Goal: Task Accomplishment & Management: Manage account settings

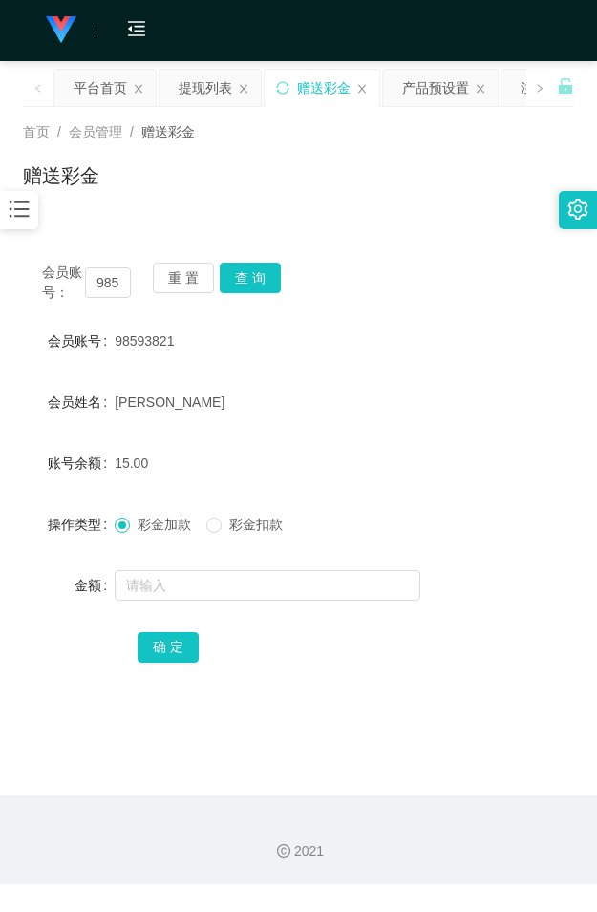
drag, startPoint x: 318, startPoint y: 178, endPoint x: 305, endPoint y: 154, distance: 27.7
click at [318, 178] on div "赠送彩金" at bounding box center [298, 183] width 551 height 44
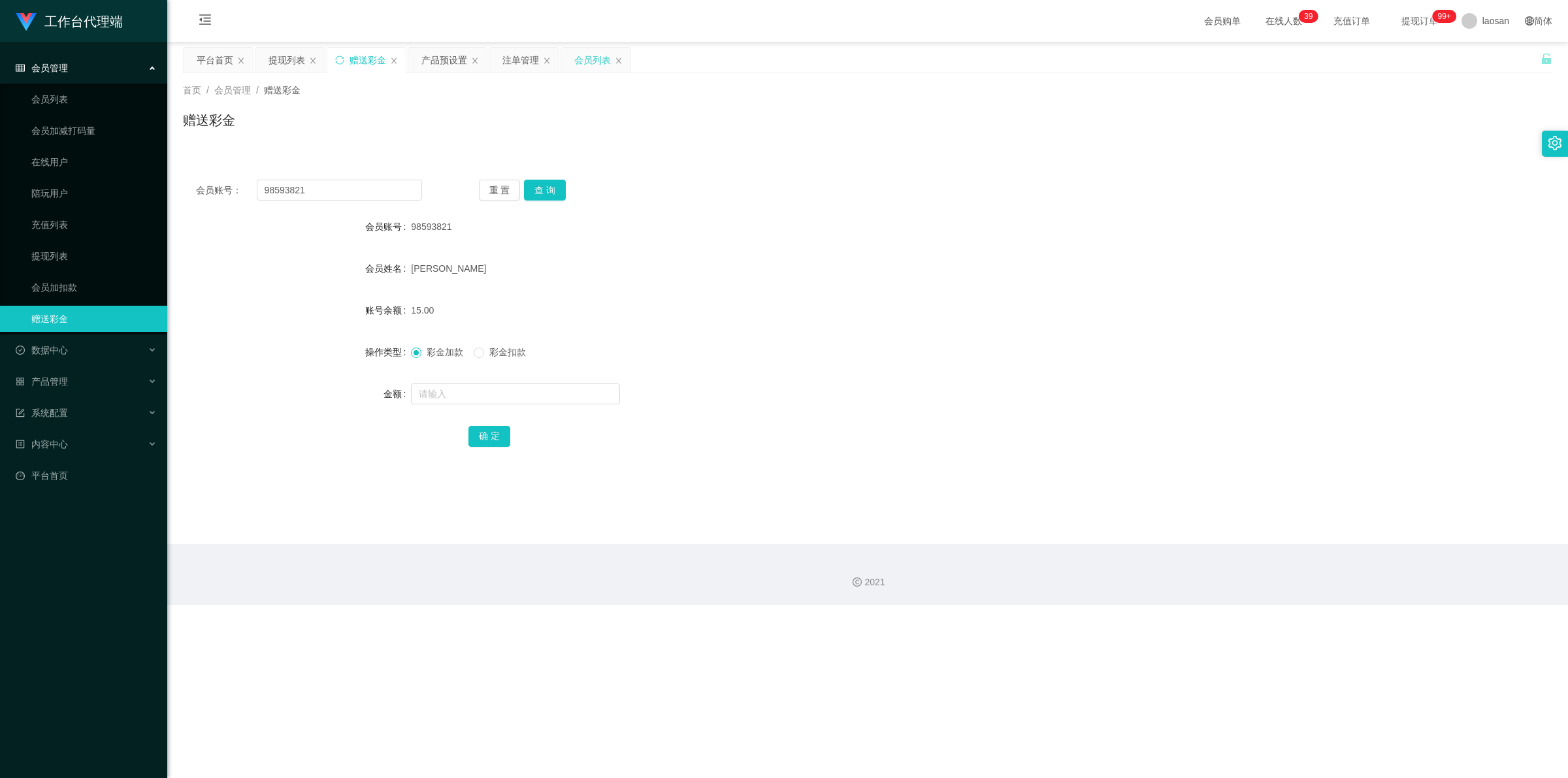
click at [408, 64] on div "会员列表" at bounding box center [592, 60] width 36 height 25
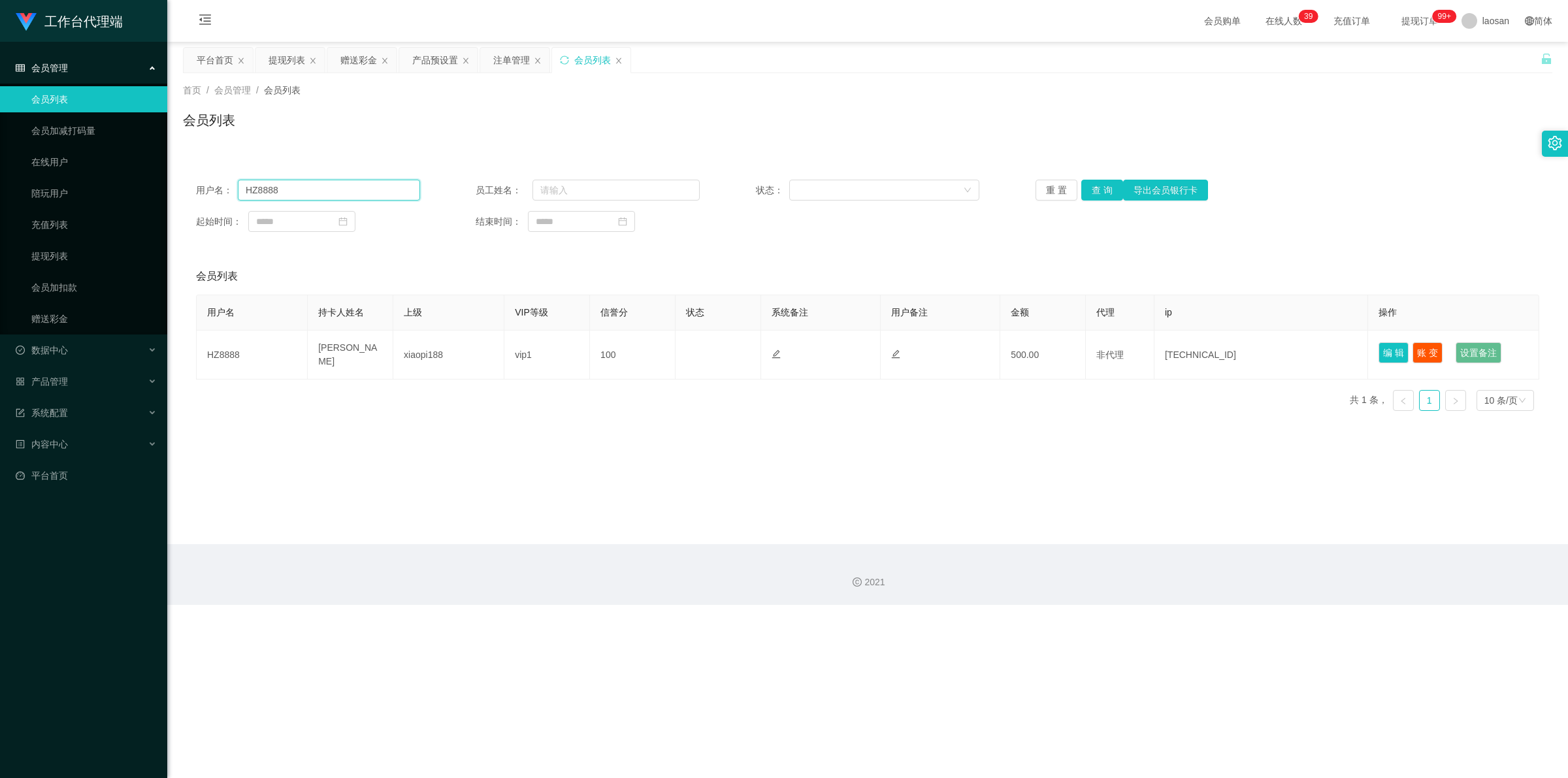
drag, startPoint x: 264, startPoint y: 183, endPoint x: 196, endPoint y: 180, distance: 68.1
click at [196, 183] on div "用户名： HZ8888" at bounding box center [307, 190] width 224 height 21
click at [408, 60] on icon "图标: sync" at bounding box center [564, 60] width 8 height 8
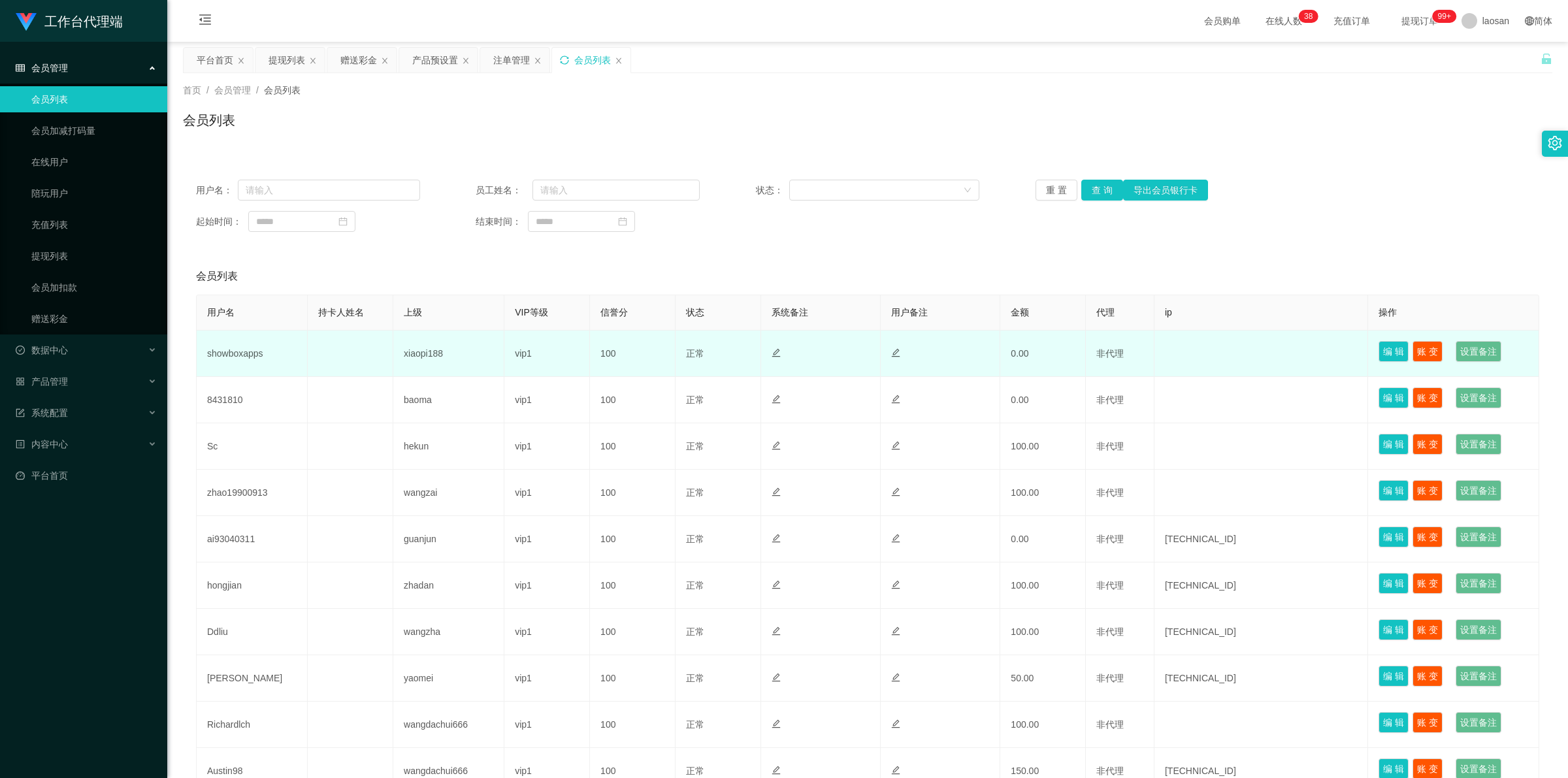
click at [255, 352] on td "showboxapps" at bounding box center [252, 354] width 111 height 47
copy td "showboxapps"
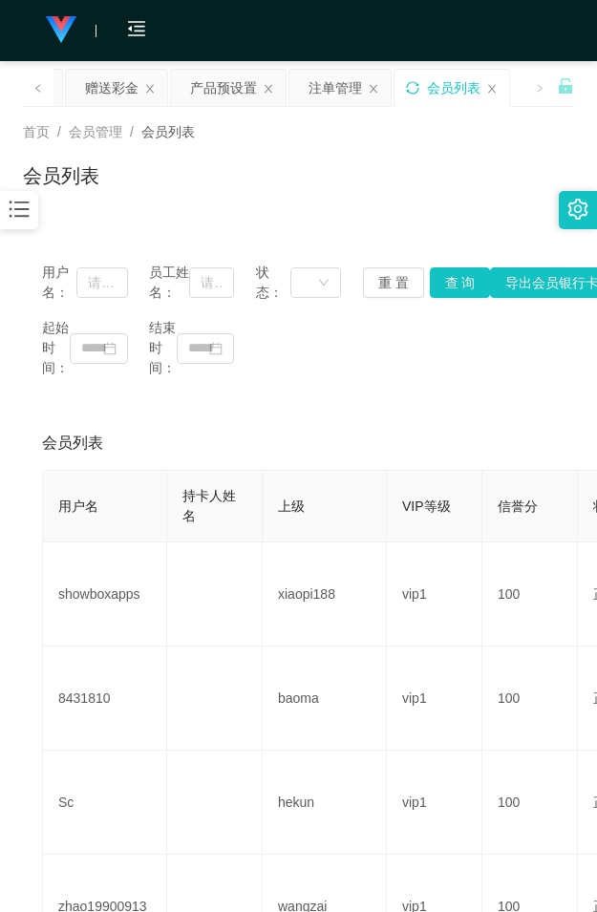
click at [212, 199] on div "会员列表" at bounding box center [298, 183] width 551 height 44
drag, startPoint x: 106, startPoint y: 86, endPoint x: 112, endPoint y: 105, distance: 19.9
click at [106, 86] on div "赠送彩金" at bounding box center [111, 88] width 53 height 36
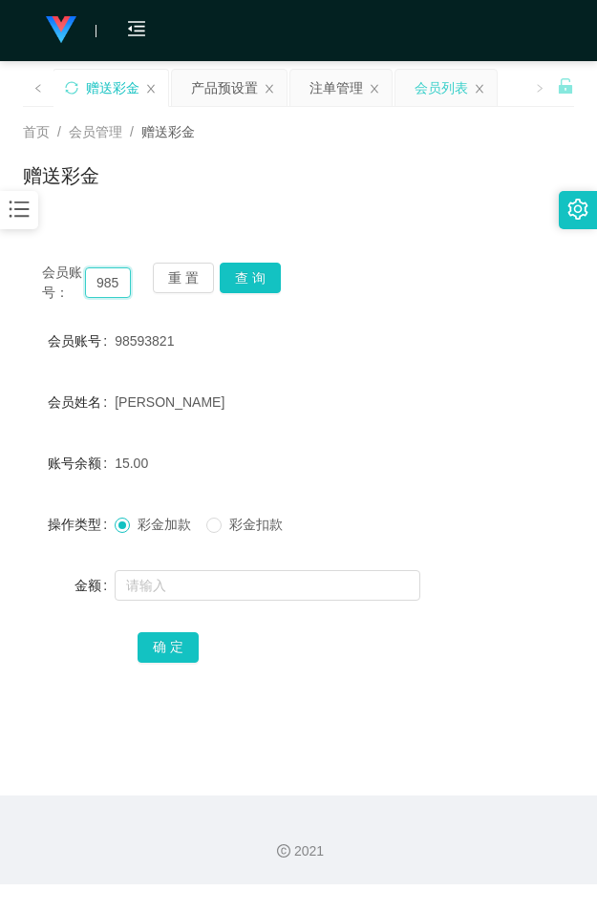
click at [106, 279] on input "98593821" at bounding box center [108, 282] width 46 height 31
paste input "showboxapps"
type input "showboxapps"
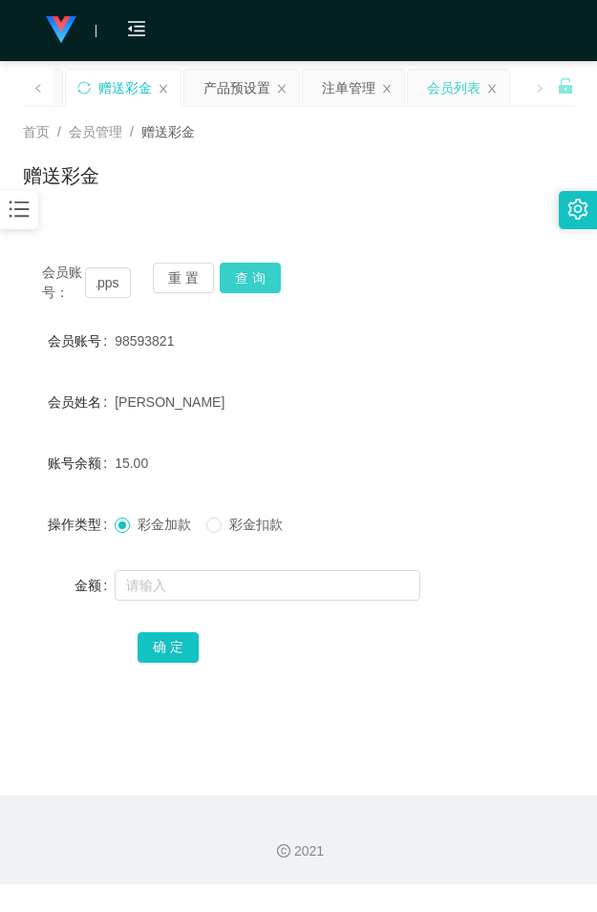
click at [261, 275] on button "查 询" at bounding box center [250, 277] width 61 height 31
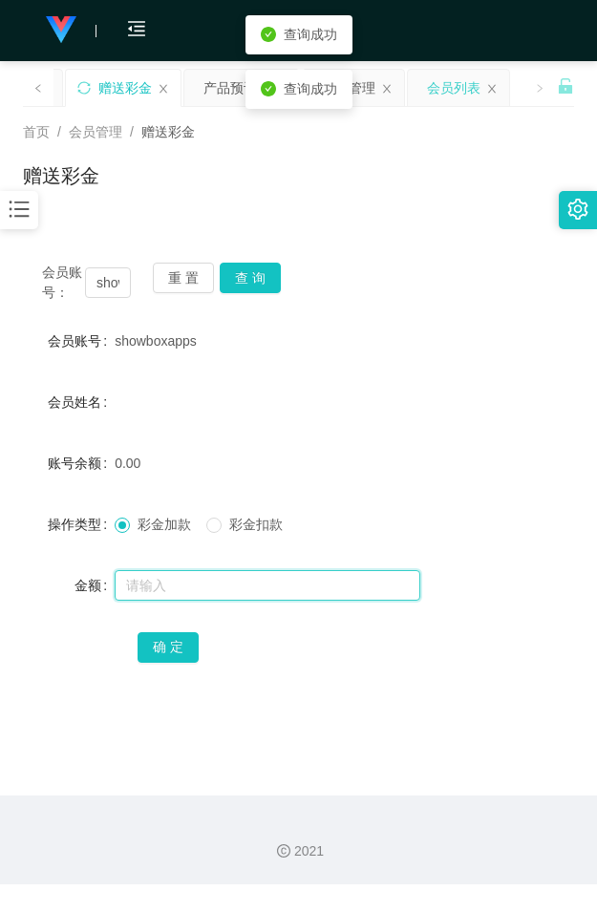
click at [183, 592] on input "text" at bounding box center [267, 585] width 305 height 31
type input "100"
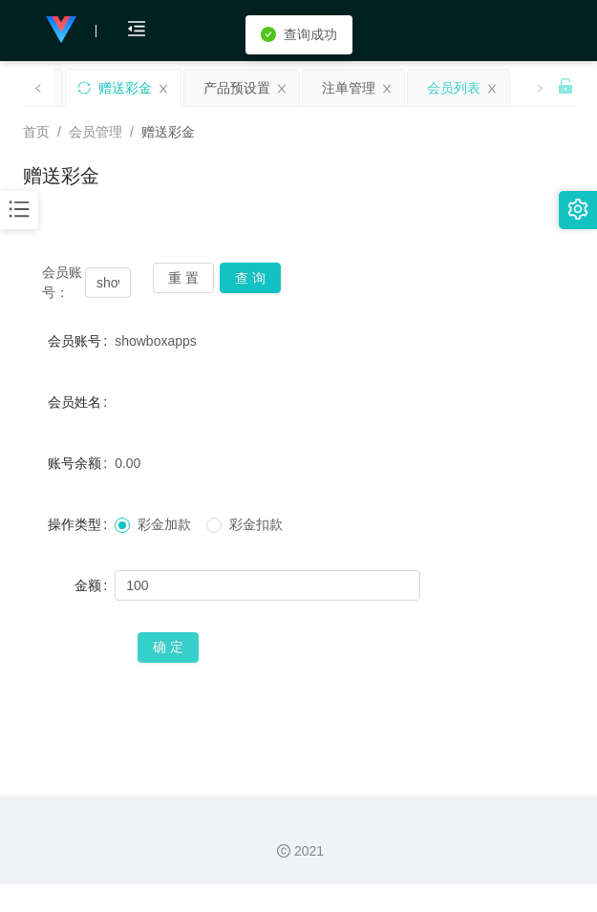
click at [181, 659] on button "确 定" at bounding box center [167, 647] width 61 height 31
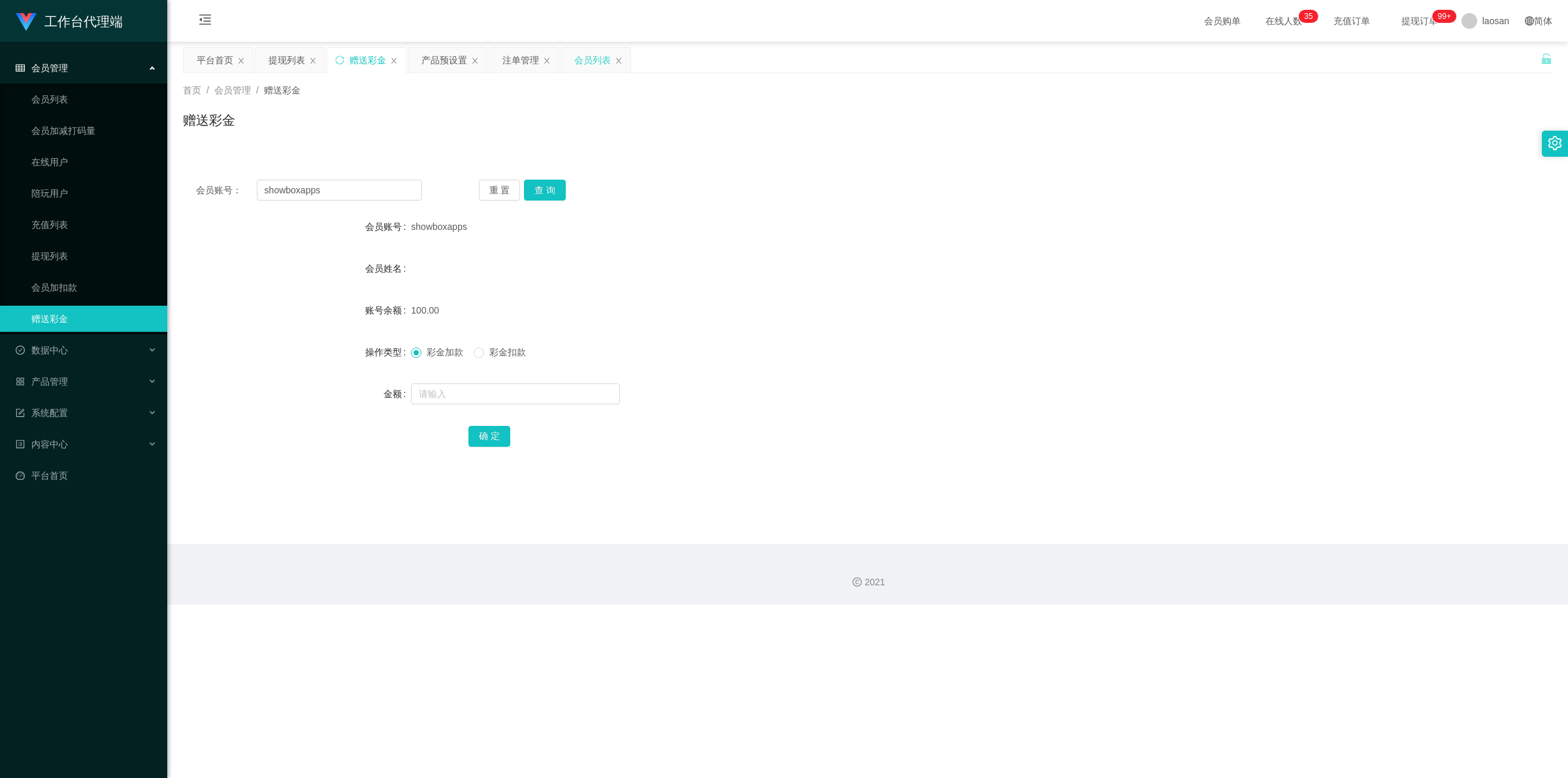
click at [408, 63] on div "会员列表" at bounding box center [592, 60] width 36 height 25
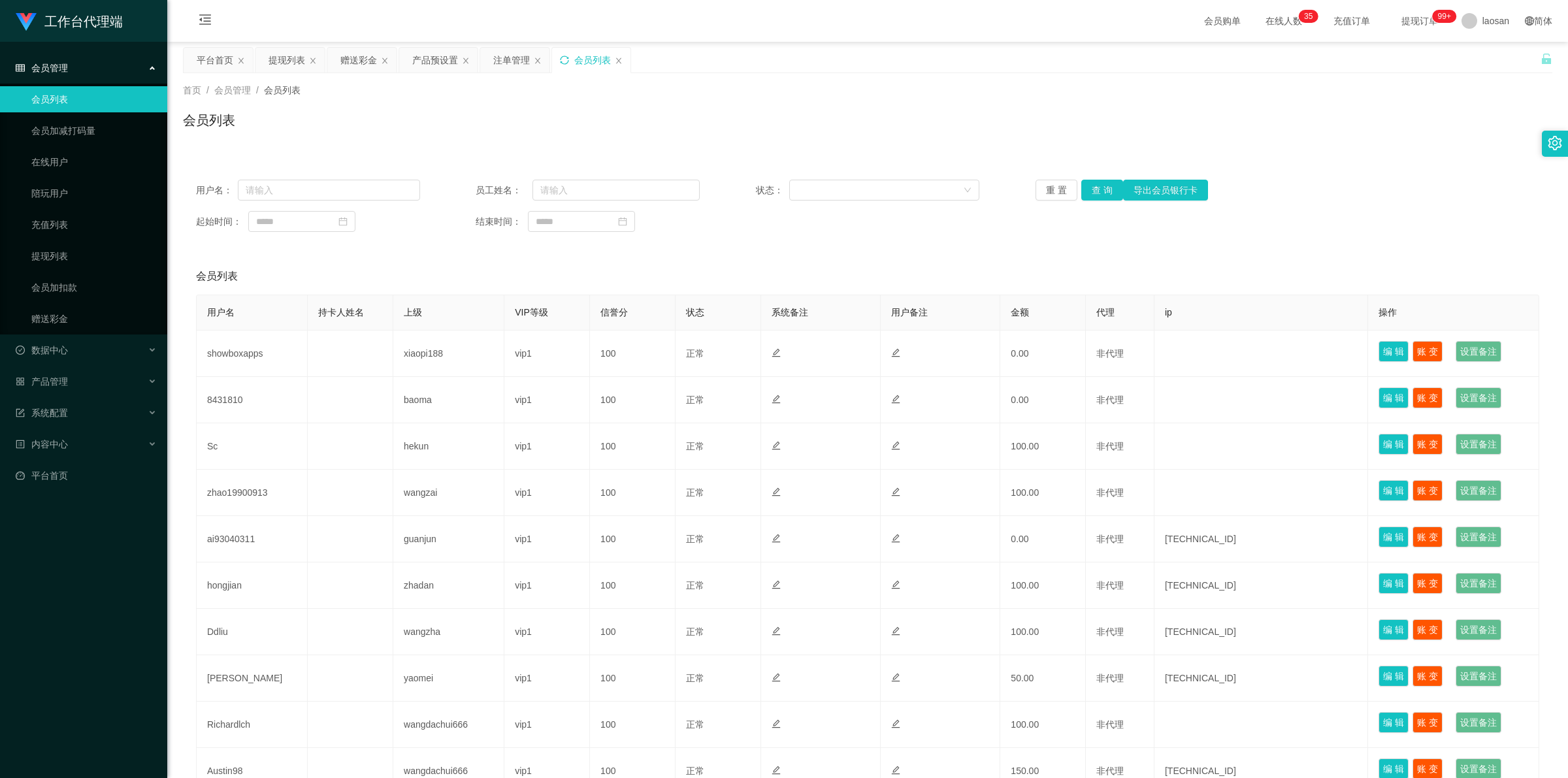
click at [408, 56] on icon "图标: sync" at bounding box center [564, 60] width 8 height 8
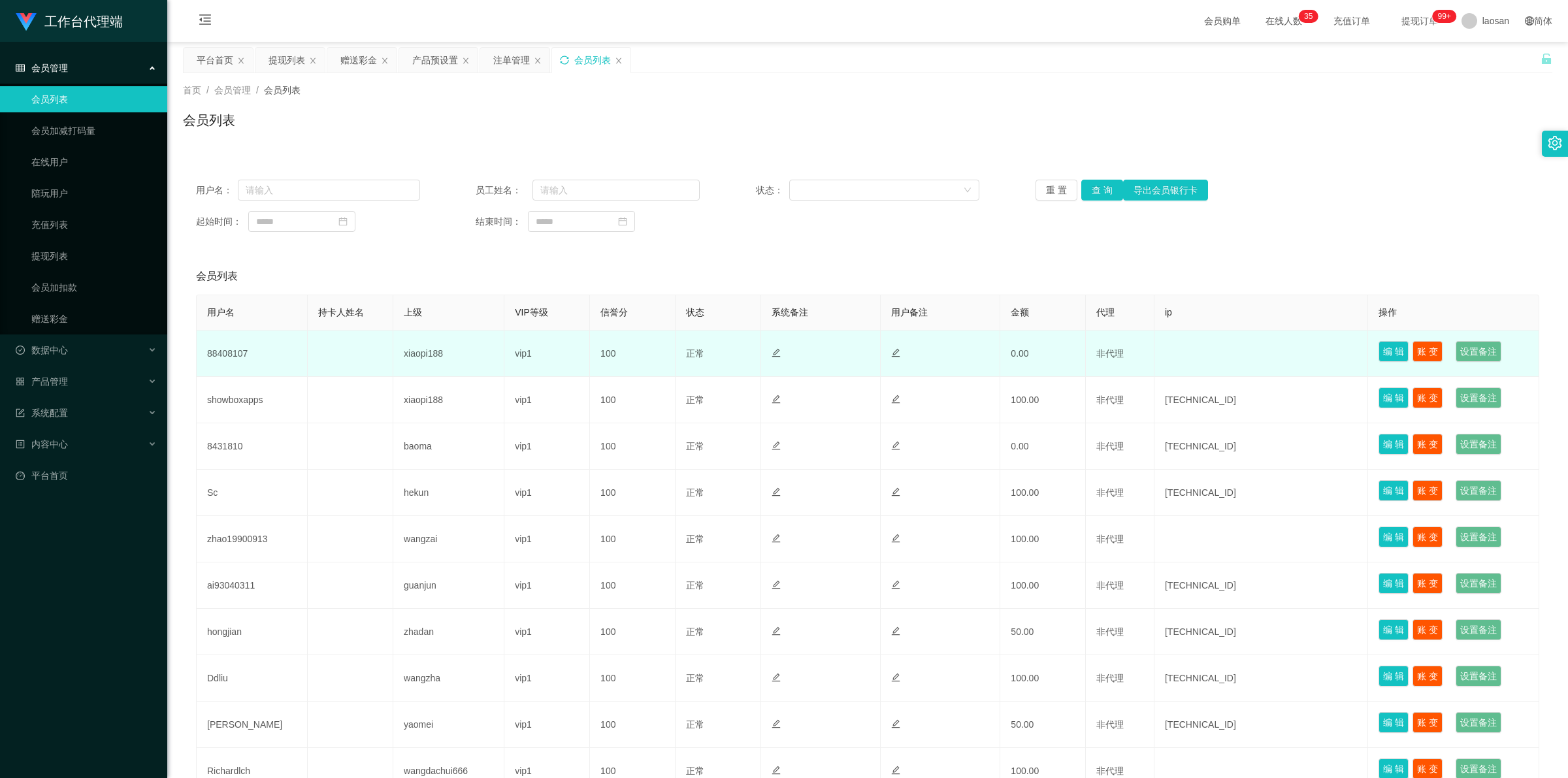
click at [240, 354] on td "88408107" at bounding box center [252, 354] width 111 height 47
copy td "88408107"
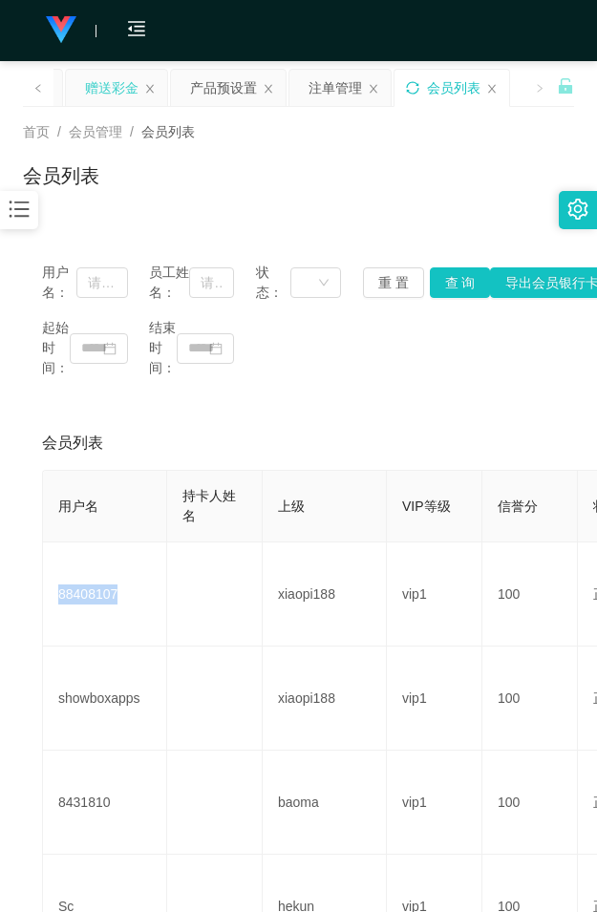
click at [117, 83] on div "赠送彩金" at bounding box center [111, 88] width 53 height 36
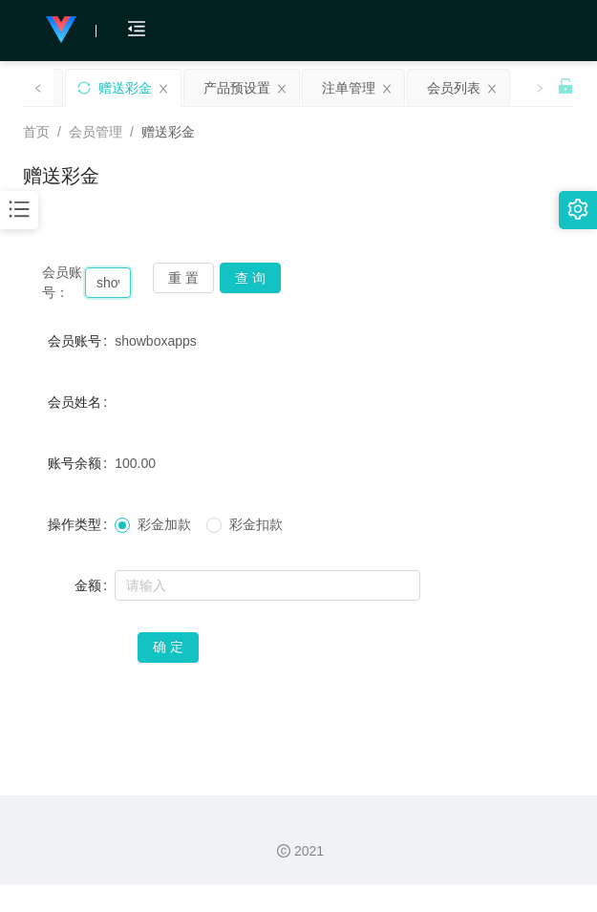
click at [101, 291] on input "showboxapps" at bounding box center [108, 282] width 46 height 31
paste input "88408107"
type input "88408107"
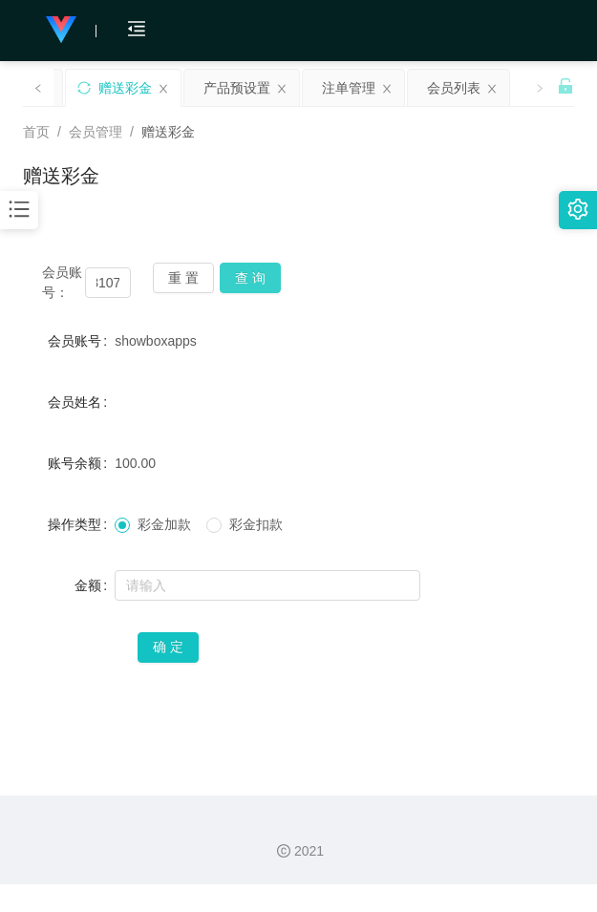
click at [231, 283] on button "查 询" at bounding box center [250, 277] width 61 height 31
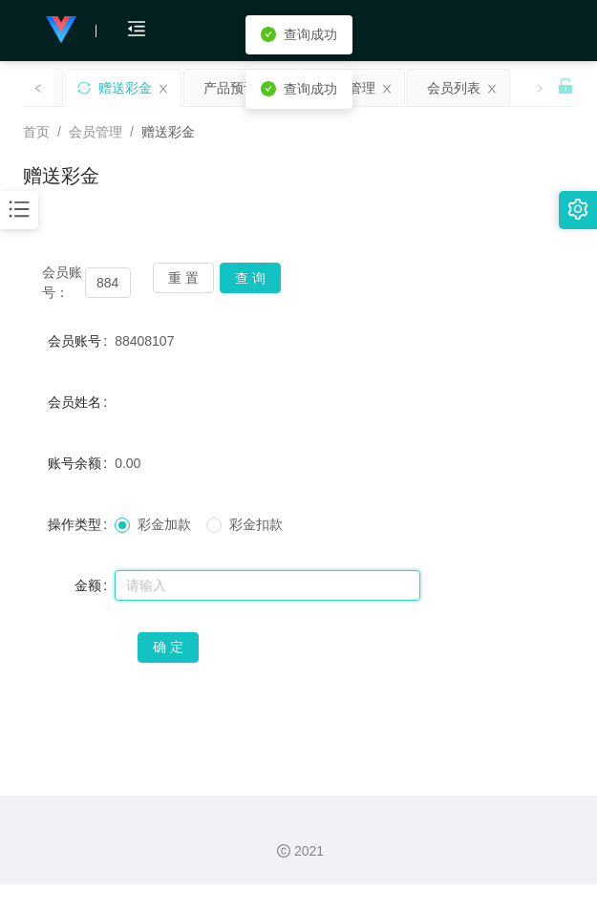
click at [156, 575] on input "text" at bounding box center [267, 585] width 305 height 31
type input "100"
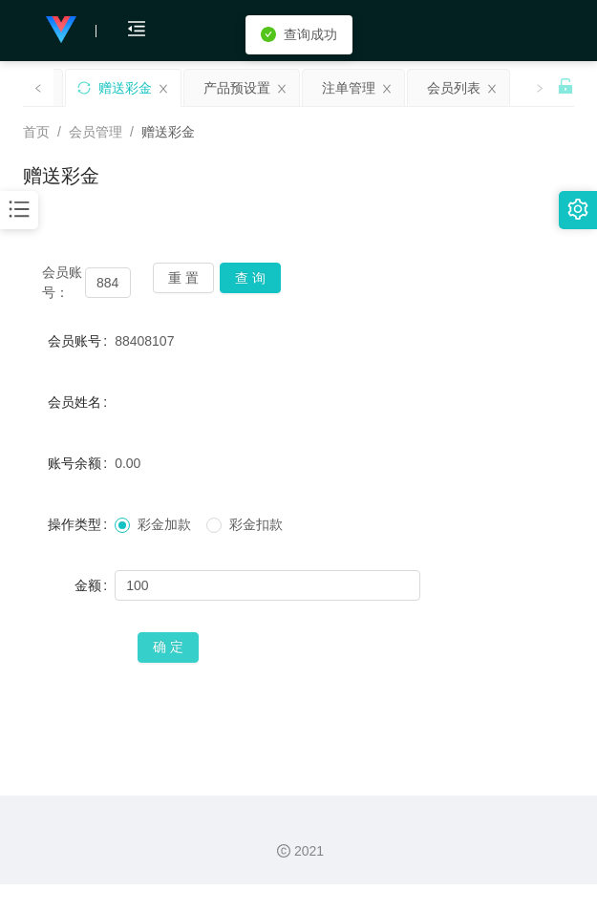
click at [163, 640] on button "确 定" at bounding box center [167, 647] width 61 height 31
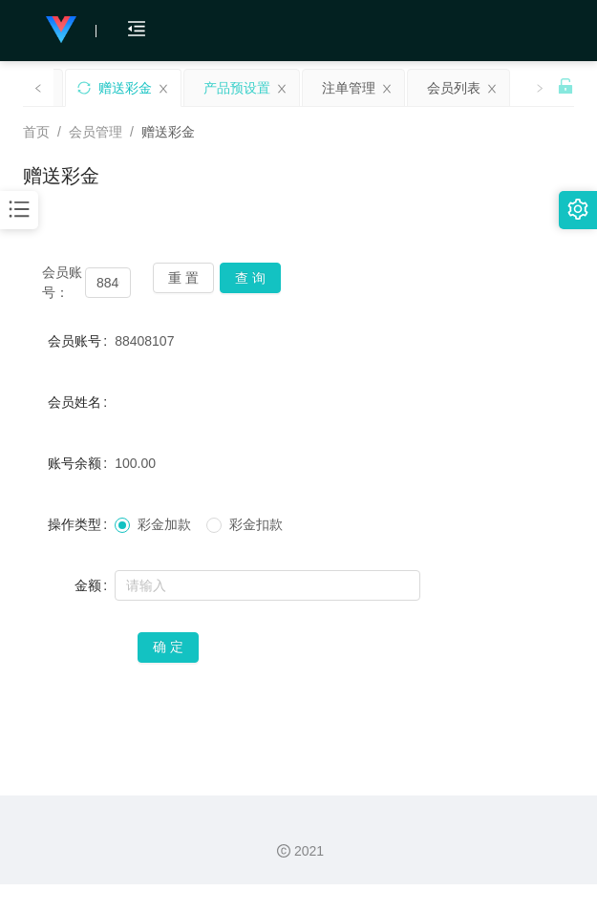
click at [241, 87] on div "产品预设置" at bounding box center [236, 88] width 67 height 36
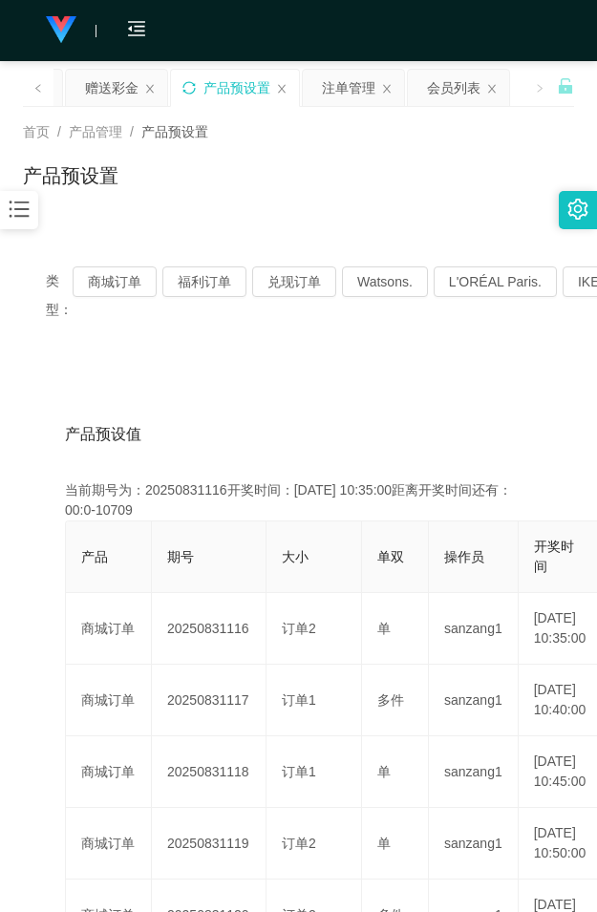
click at [187, 93] on icon "图标: sync" at bounding box center [188, 87] width 13 height 13
drag, startPoint x: 277, startPoint y: 216, endPoint x: 248, endPoint y: 163, distance: 59.8
click at [277, 215] on div "首页 / 产品管理 / 产品预设置 / 产品预设置" at bounding box center [298, 164] width 597 height 114
click at [136, 87] on div "赠送彩金" at bounding box center [111, 88] width 53 height 36
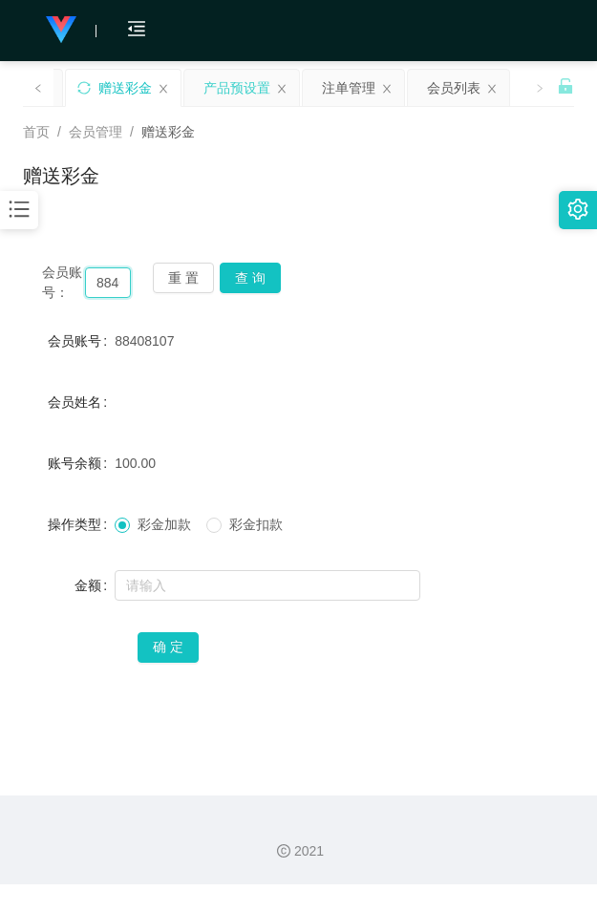
click at [115, 280] on input "88408107" at bounding box center [108, 282] width 46 height 31
click at [237, 267] on button "查 询" at bounding box center [250, 277] width 61 height 31
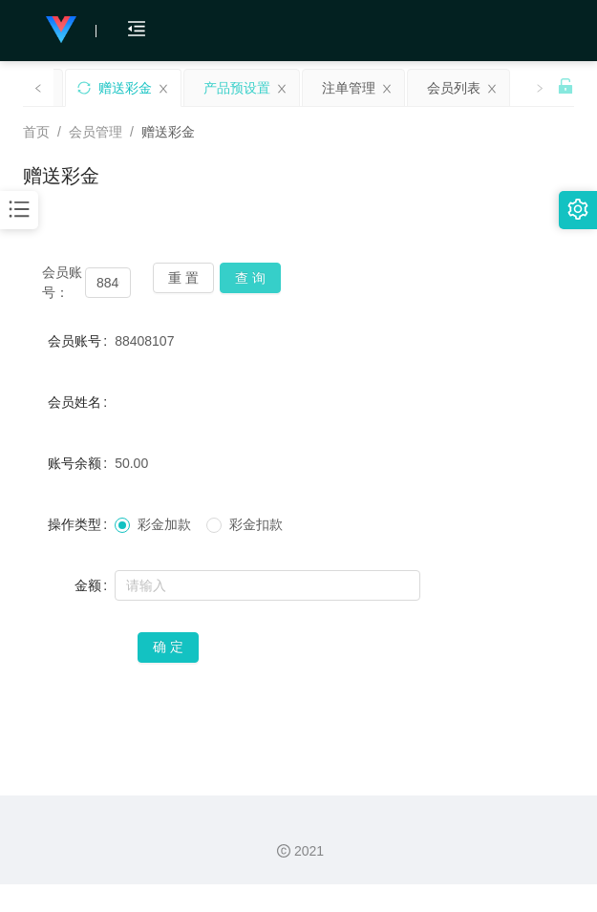
click at [237, 267] on button "查 询" at bounding box center [250, 277] width 61 height 31
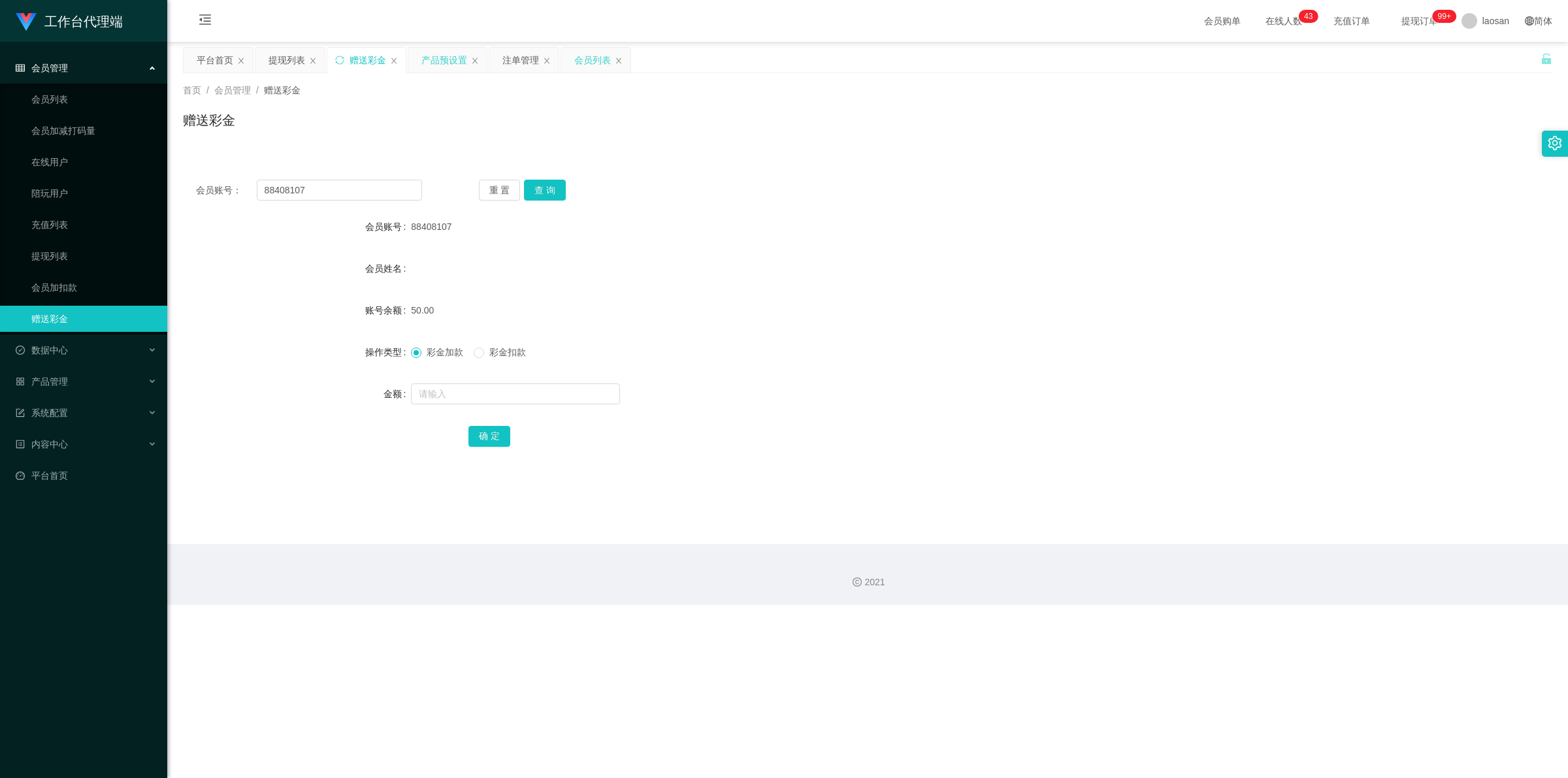
click at [408, 60] on div "会员列表" at bounding box center [592, 60] width 36 height 25
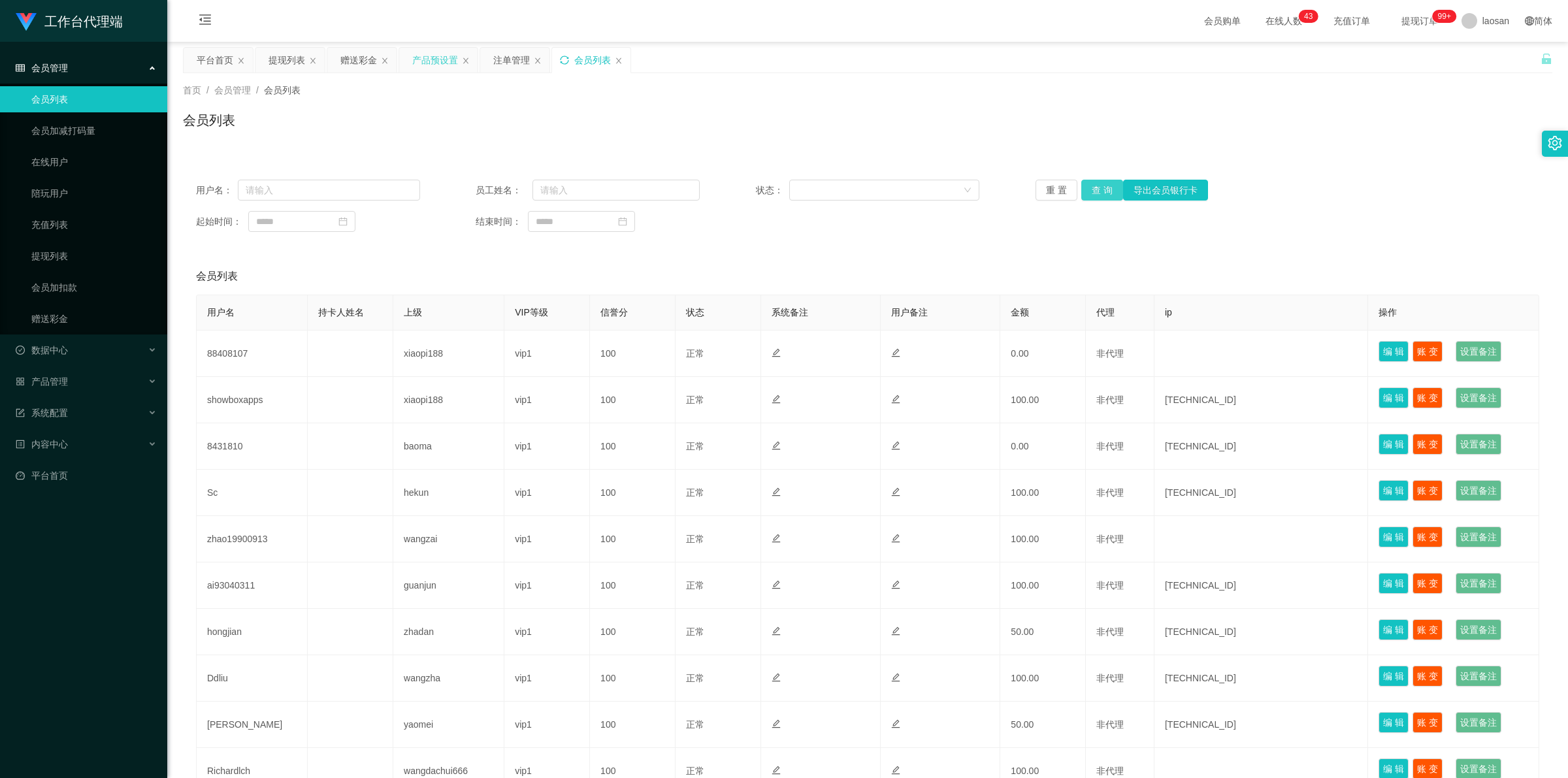
click at [408, 190] on button "查 询" at bounding box center [1102, 190] width 42 height 21
click at [408, 190] on div "重 置 查 询 导出会员银行卡" at bounding box center [1147, 190] width 224 height 21
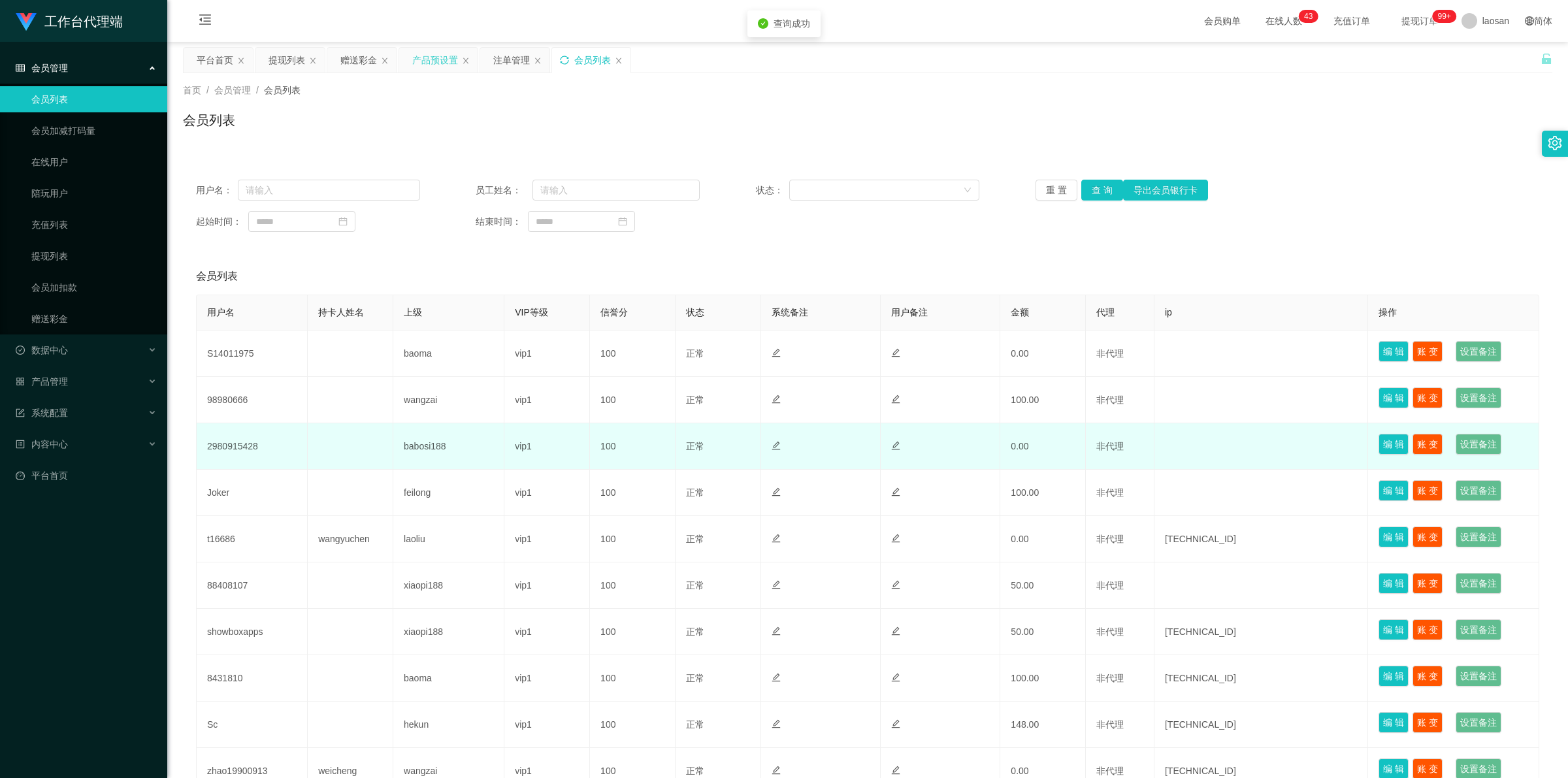
click at [235, 449] on td "2980915428" at bounding box center [252, 447] width 111 height 47
copy td "2980915428"
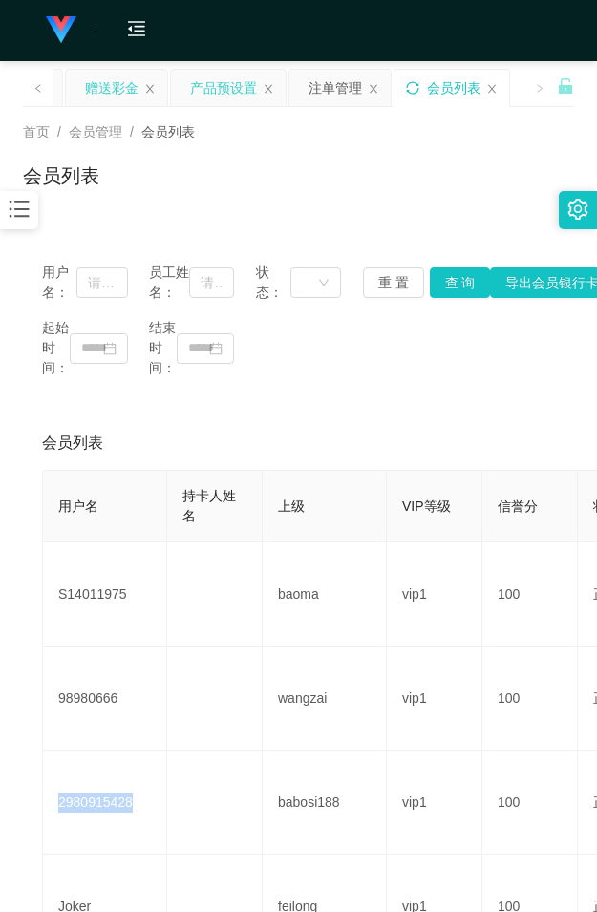
click at [116, 89] on div "赠送彩金" at bounding box center [111, 88] width 53 height 36
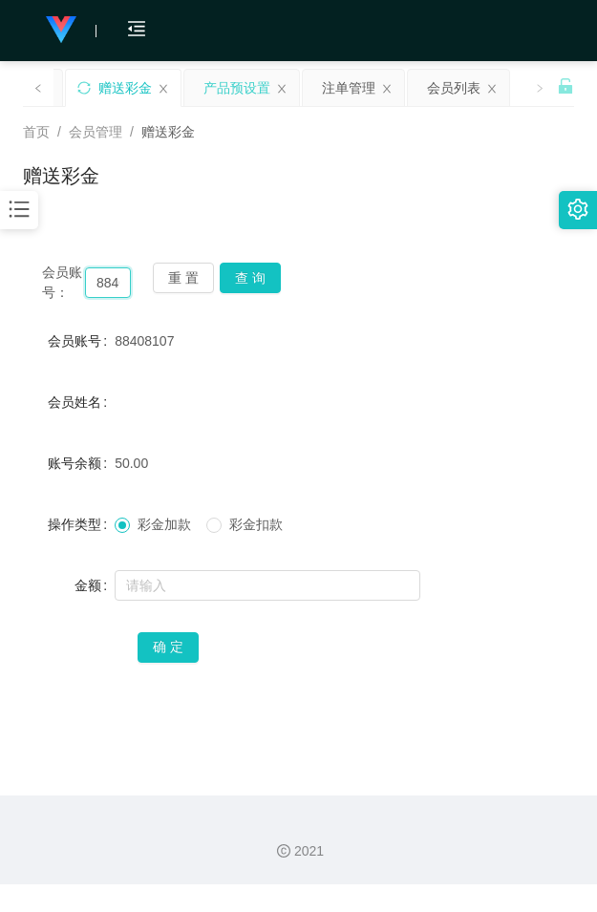
click at [108, 280] on input "88408107" at bounding box center [108, 282] width 46 height 31
paste input "2980915428"
type input "2980915428"
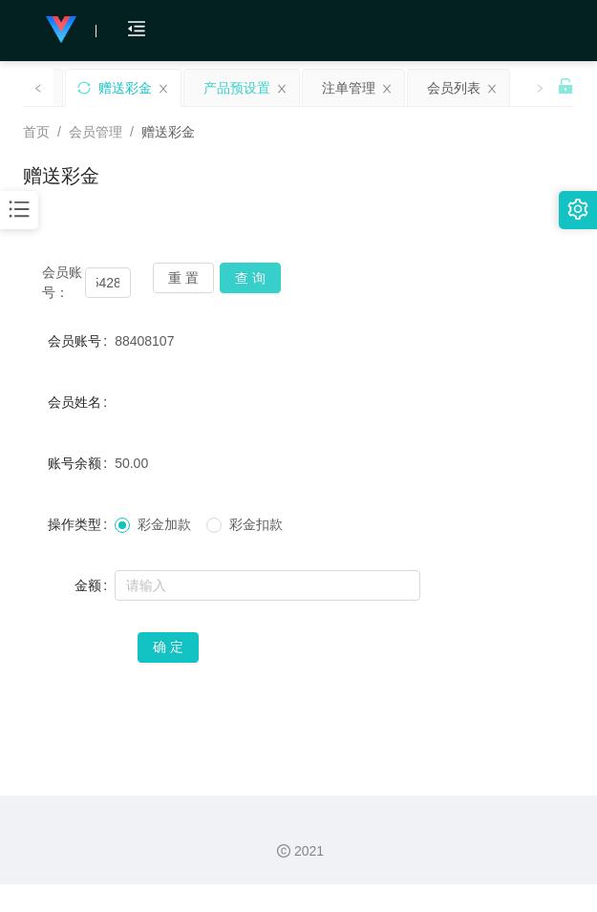
click at [250, 278] on button "查 询" at bounding box center [250, 277] width 61 height 31
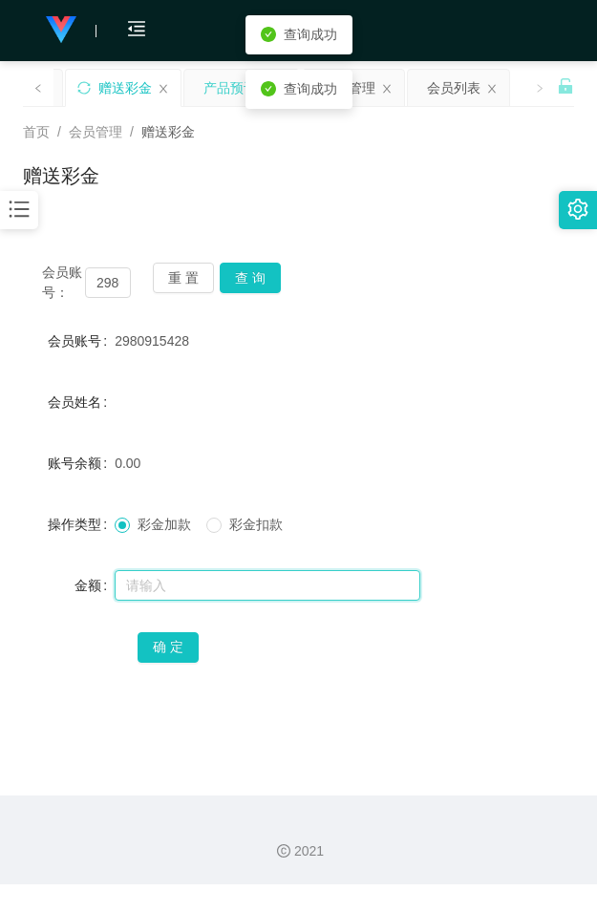
click at [169, 583] on input "text" at bounding box center [267, 585] width 305 height 31
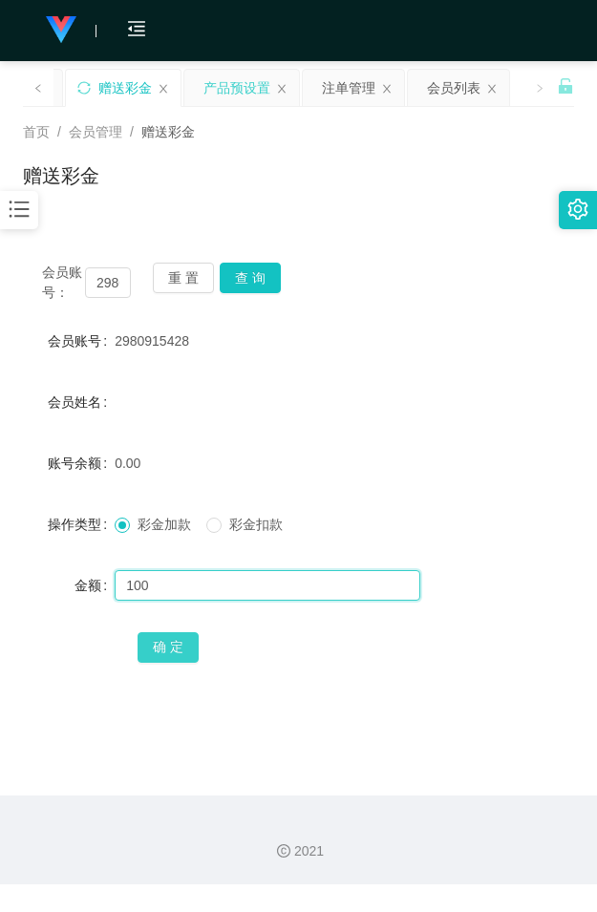
type input "100"
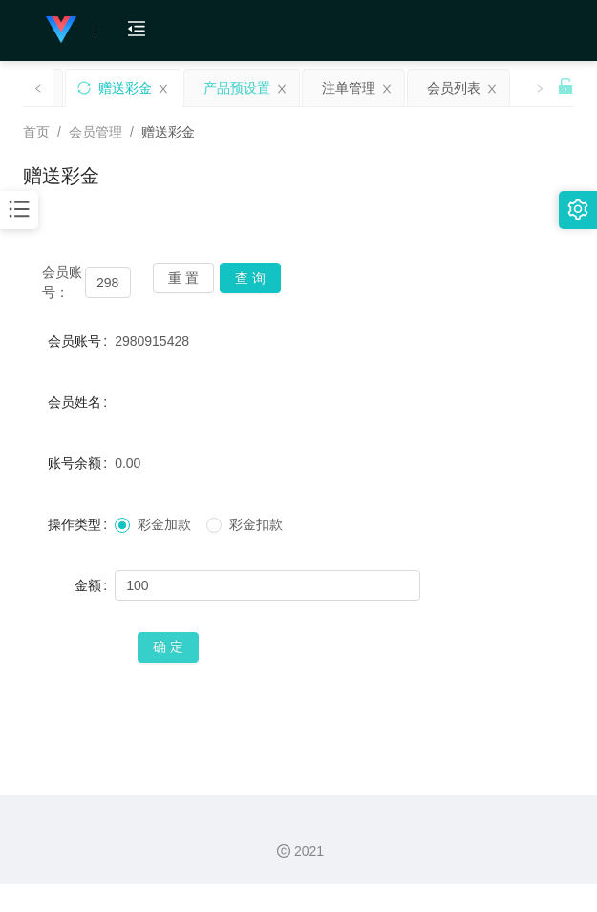
click at [167, 640] on button "确 定" at bounding box center [167, 647] width 61 height 31
click at [291, 175] on div "赠送彩金" at bounding box center [298, 183] width 551 height 44
click at [108, 282] on input "2980915428" at bounding box center [108, 282] width 46 height 31
paste input "88408107"
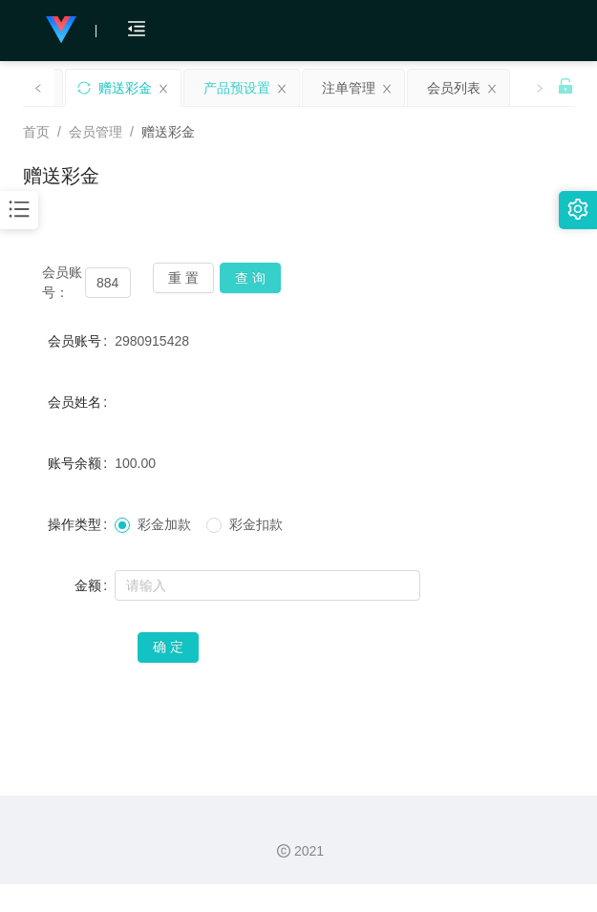
click at [267, 283] on button "查 询" at bounding box center [250, 277] width 61 height 31
click at [267, 283] on button "查 询" at bounding box center [261, 277] width 82 height 31
click at [267, 283] on button "查 询" at bounding box center [250, 277] width 61 height 31
click at [111, 278] on input "88408107" at bounding box center [108, 282] width 46 height 31
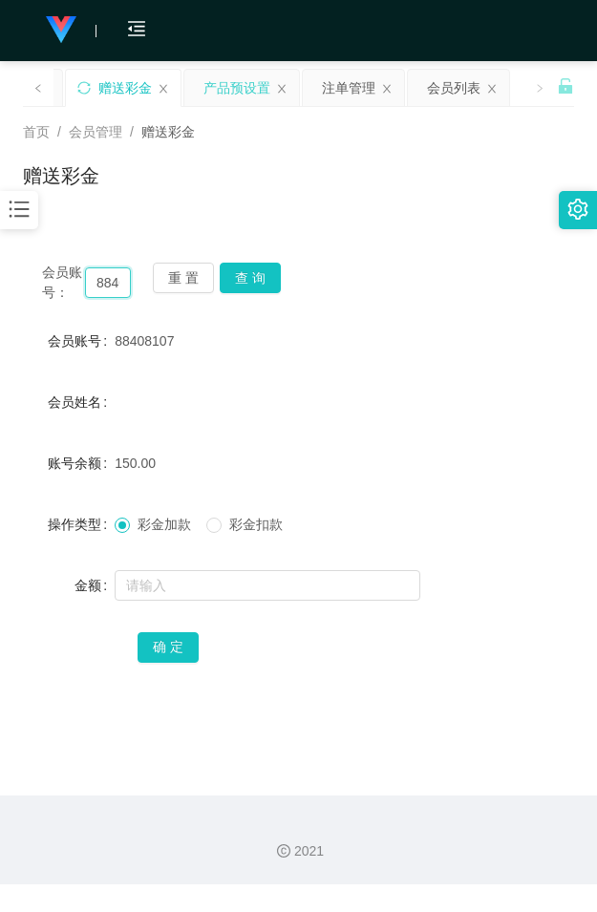
paste input "showboxapps"
type input "showboxapps"
click at [264, 274] on button "查 询" at bounding box center [250, 277] width 61 height 31
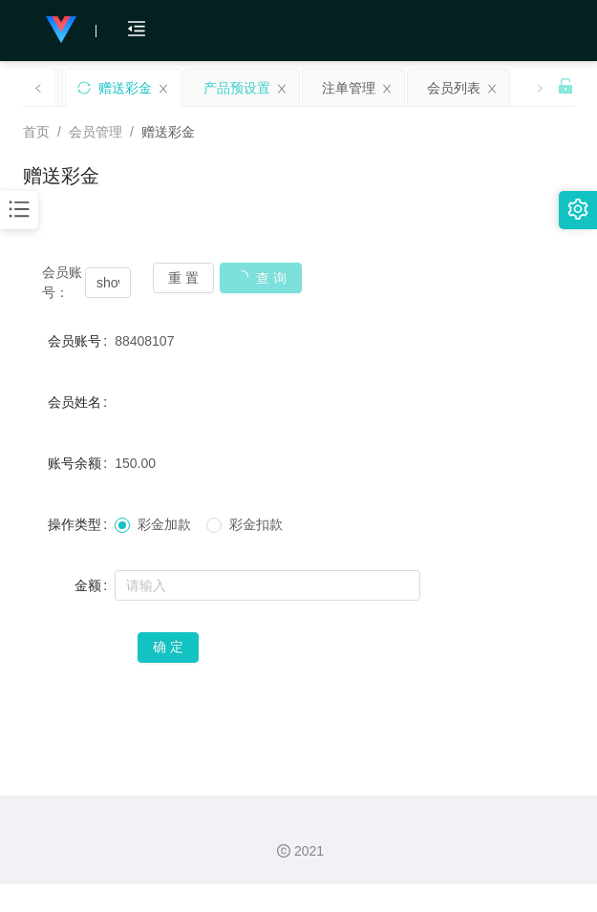
click at [264, 274] on button "查 询" at bounding box center [261, 277] width 82 height 31
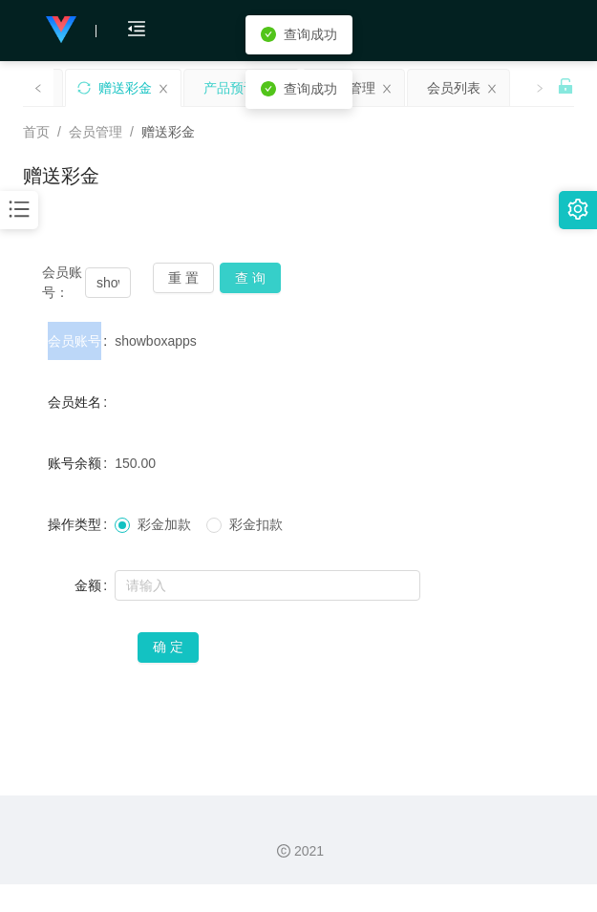
click at [264, 274] on div "会员账号： showboxapps 重 置 查 询" at bounding box center [298, 282] width 551 height 40
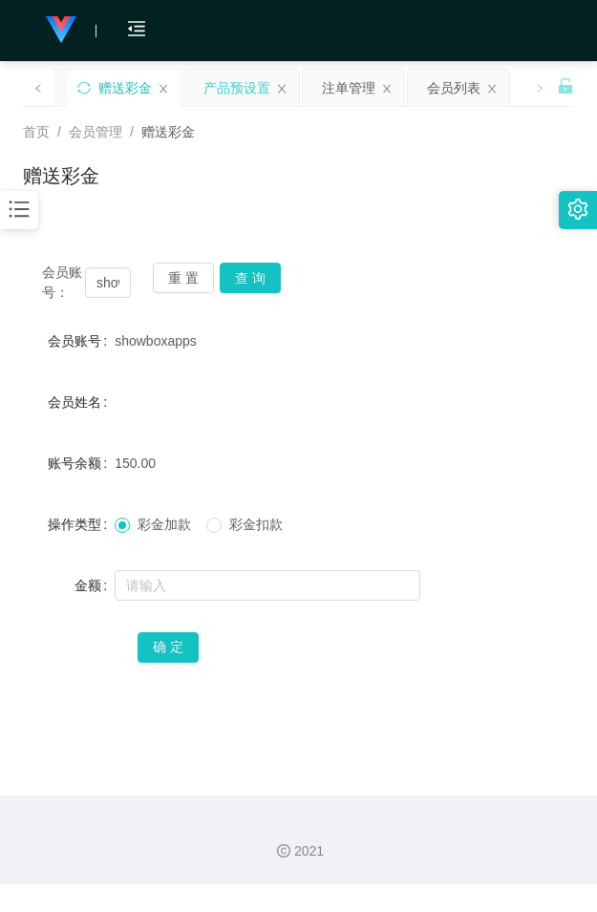
click at [552, 256] on div "会员账号： showboxapps 重 置 查 询 会员账号 showboxapps 会员姓名 账号余额 150.00 操作类型 彩金加款 彩金扣款 金额 确…" at bounding box center [298, 475] width 551 height 464
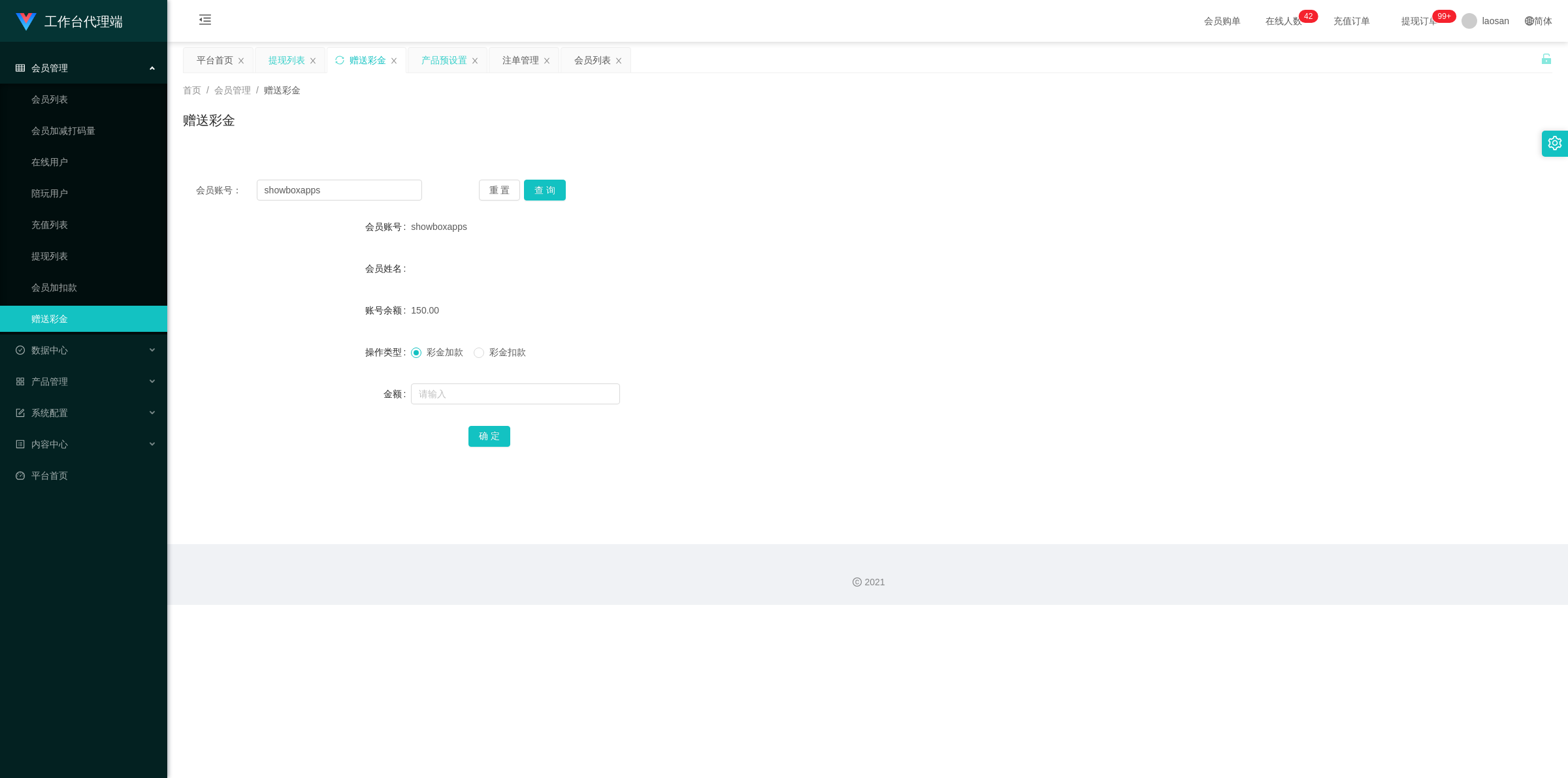
click at [294, 59] on div "提现列表" at bounding box center [286, 60] width 36 height 25
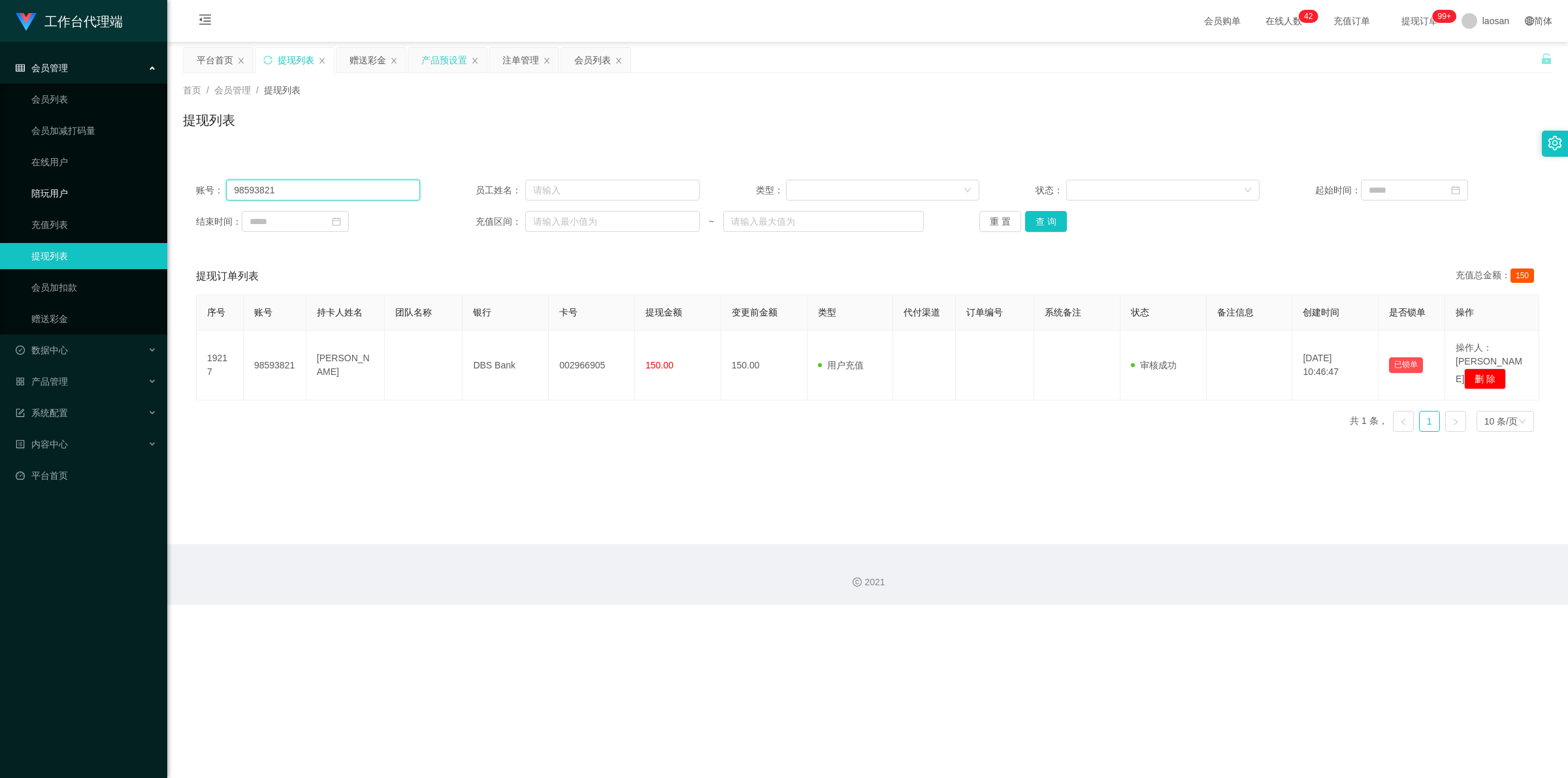
drag, startPoint x: 282, startPoint y: 188, endPoint x: 99, endPoint y: 190, distance: 183.0
click at [96, 190] on section "工作台代理端 会员管理 会员列表 会员加减打码量 在线用户 陪玩用户 充值列表 提现列表 会员加扣款 赠送彩金 数据中心 产品管理 系统配置 内容中心 平台首…" at bounding box center [784, 302] width 1568 height 605
paste input "showboxapps"
click at [408, 220] on button "查 询" at bounding box center [1046, 221] width 42 height 21
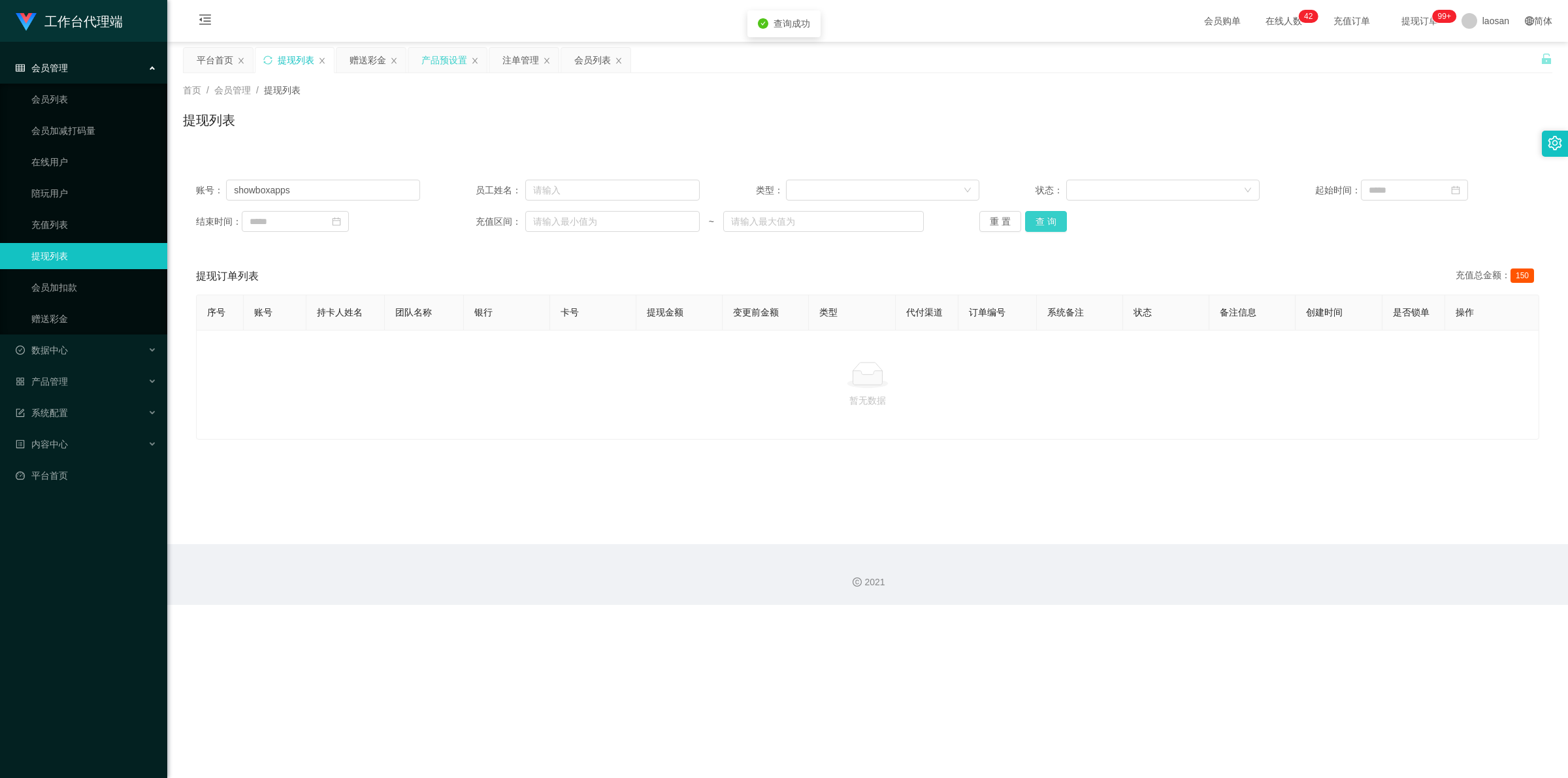
click at [408, 220] on button "查 询" at bounding box center [1046, 221] width 42 height 21
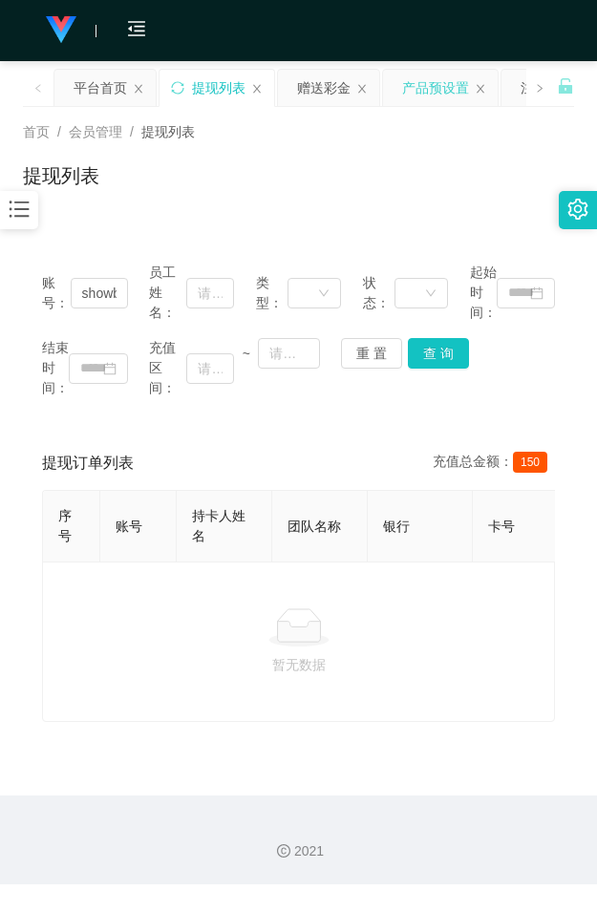
drag, startPoint x: 403, startPoint y: 157, endPoint x: 416, endPoint y: 149, distance: 15.9
click at [409, 155] on div "首页 / 会员管理 / 提现列表 / 提现列表" at bounding box center [298, 163] width 551 height 83
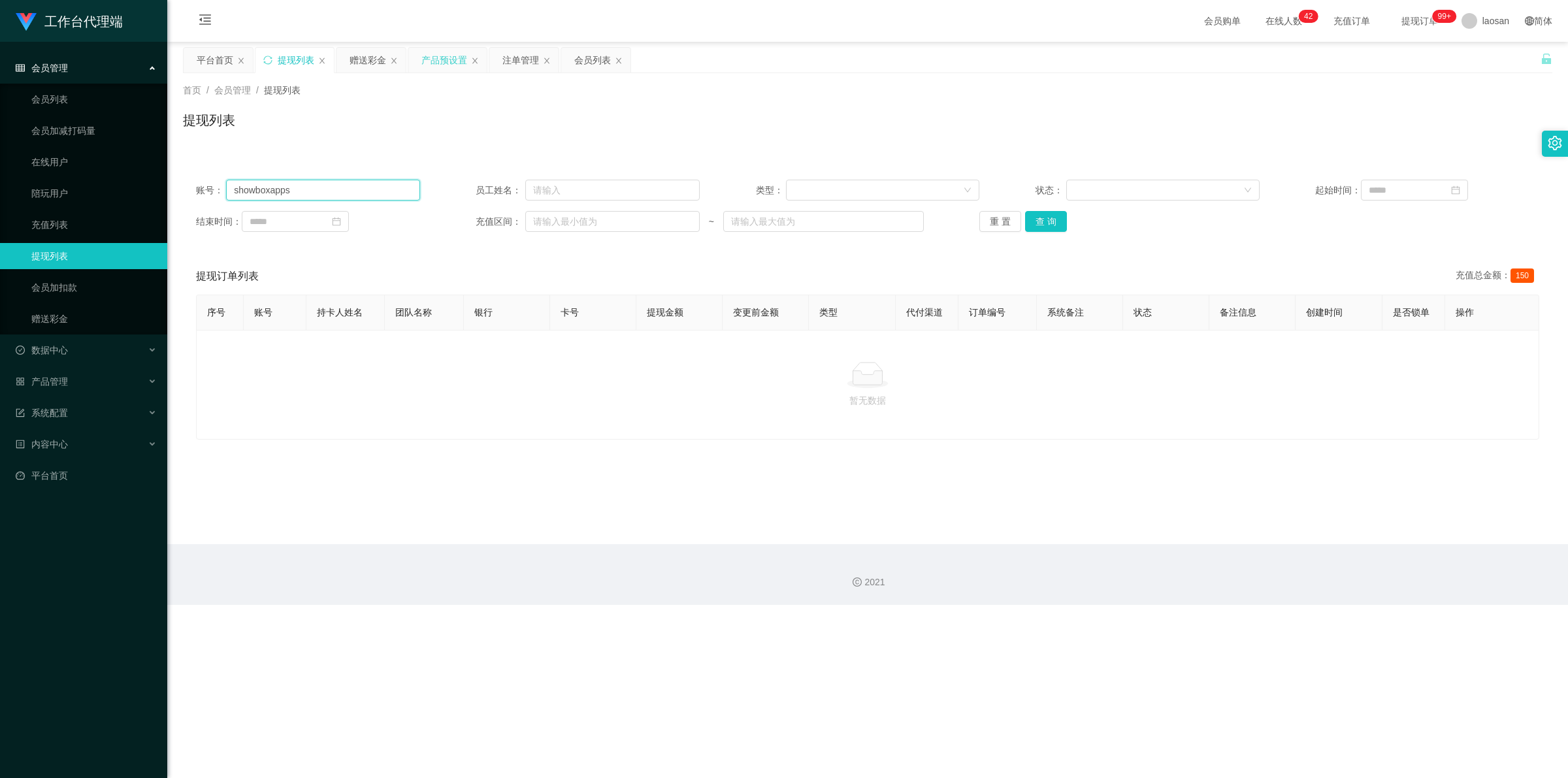
drag, startPoint x: 305, startPoint y: 187, endPoint x: 187, endPoint y: 185, distance: 118.0
click at [187, 187] on div "账号： showboxapps 员工姓名： 类型： 状态： 起始时间： 结束时间： 充值区间： ~ 重 置 查 询" at bounding box center [867, 205] width 1370 height 79
paste input "88408107"
click at [408, 223] on button "查 询" at bounding box center [1046, 221] width 42 height 21
click at [408, 223] on div "重 置 查 询" at bounding box center [1091, 221] width 224 height 21
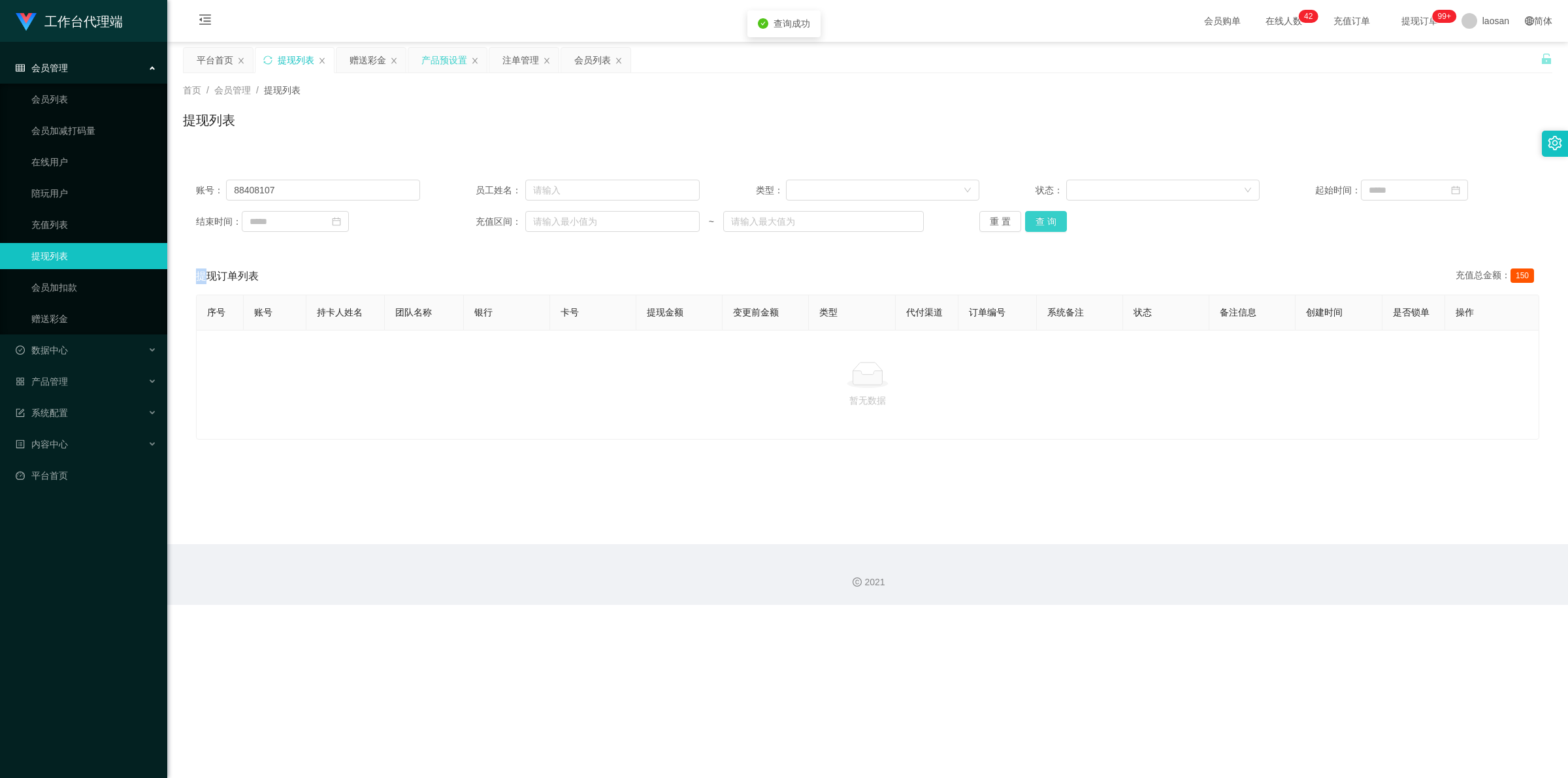
click at [408, 223] on button "查 询" at bounding box center [1046, 221] width 42 height 21
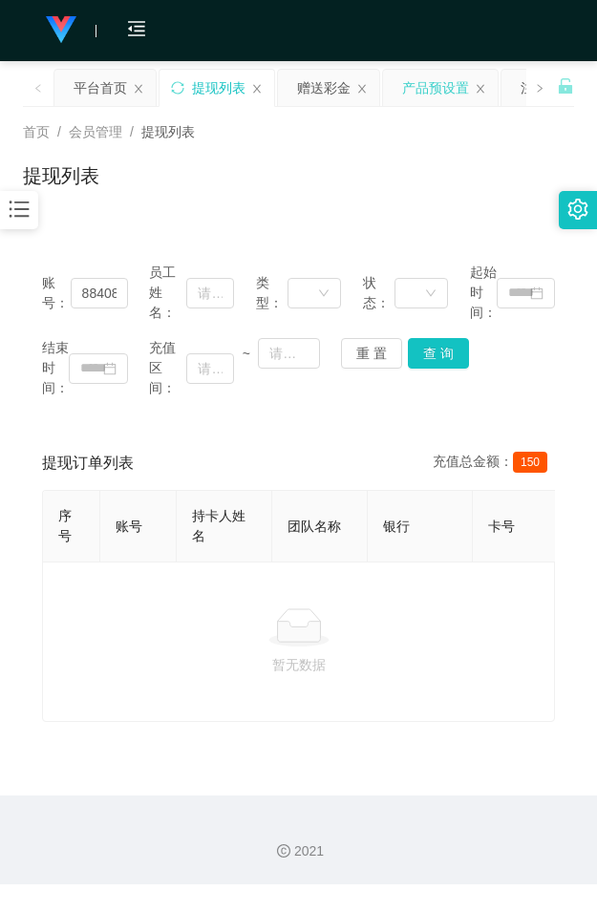
drag, startPoint x: 270, startPoint y: 154, endPoint x: 380, endPoint y: 10, distance: 181.2
click at [270, 155] on div "首页 / 会员管理 / 提现列表 / 提现列表" at bounding box center [298, 163] width 551 height 83
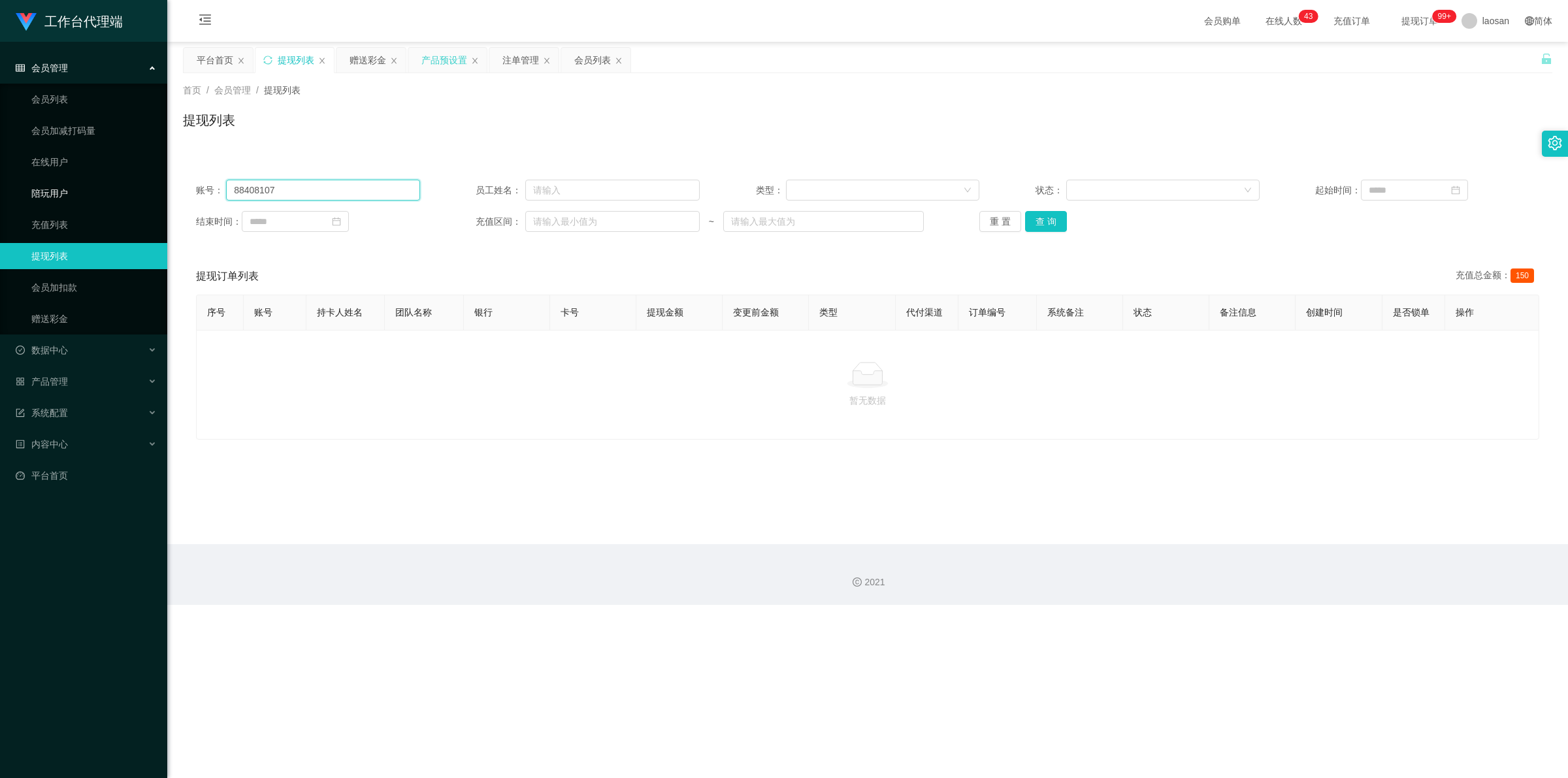
drag, startPoint x: 303, startPoint y: 184, endPoint x: 165, endPoint y: 179, distance: 138.1
click at [147, 190] on section "工作台代理端 会员管理 会员列表 会员加减打码量 在线用户 陪玩用户 充值列表 提现列表 会员加扣款 赠送彩金 数据中心 产品管理 系统配置 内容中心 平台首…" at bounding box center [784, 302] width 1568 height 605
paste input "showboxapps"
click at [408, 216] on button "查 询" at bounding box center [1046, 221] width 42 height 21
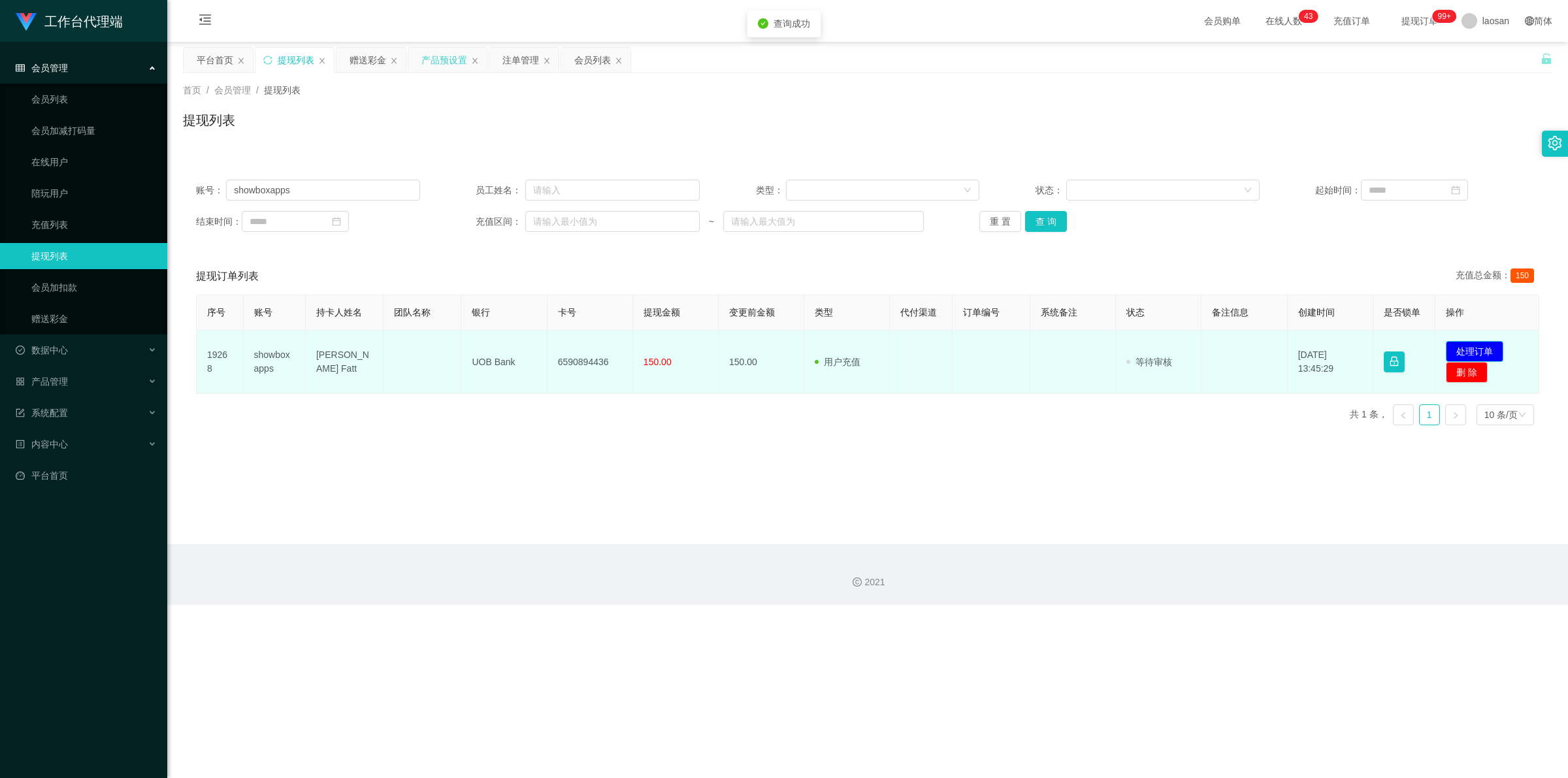
click at [408, 351] on button "处理订单" at bounding box center [1474, 351] width 57 height 21
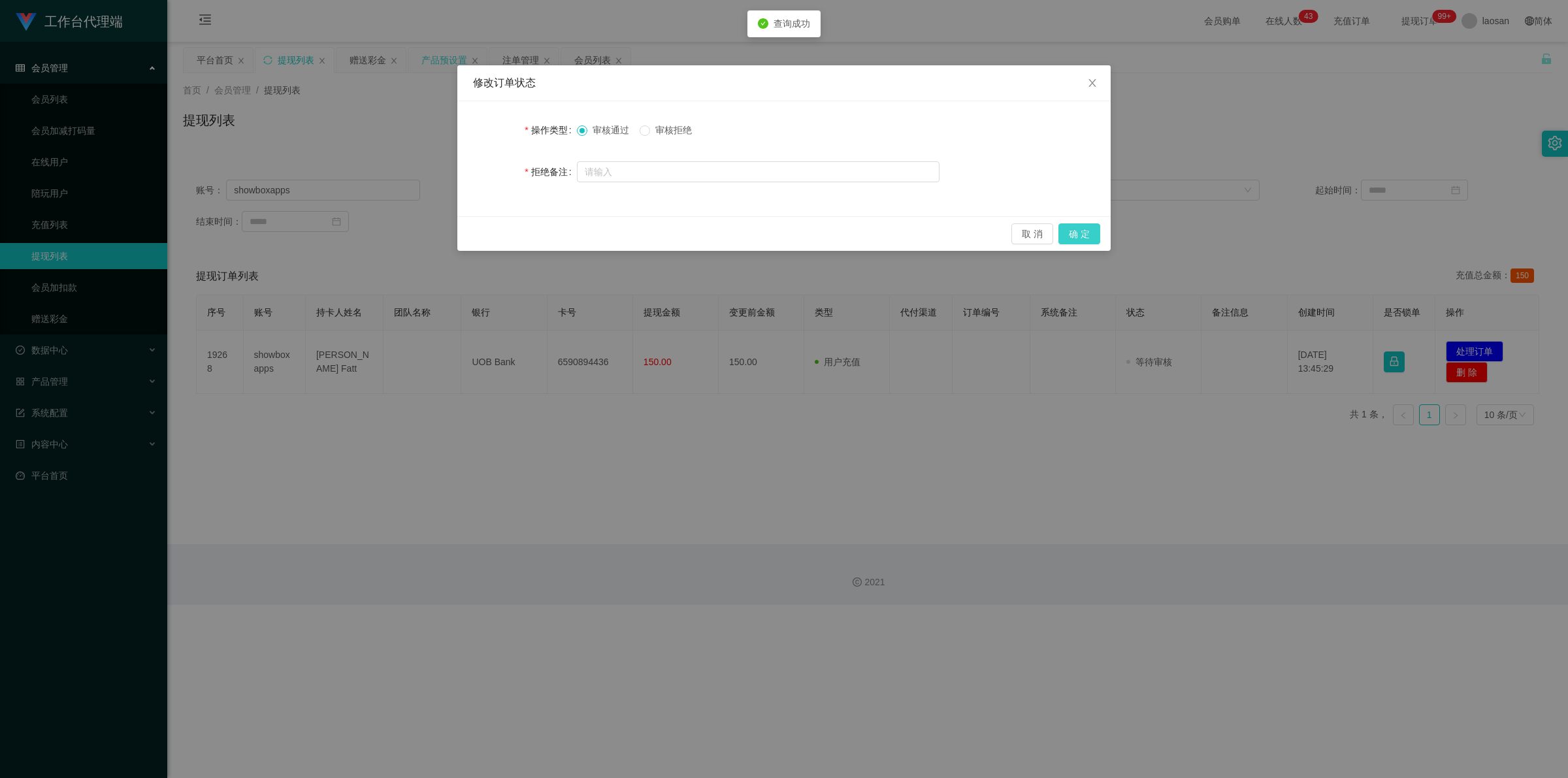
click at [408, 235] on button "确 定" at bounding box center [1079, 233] width 42 height 21
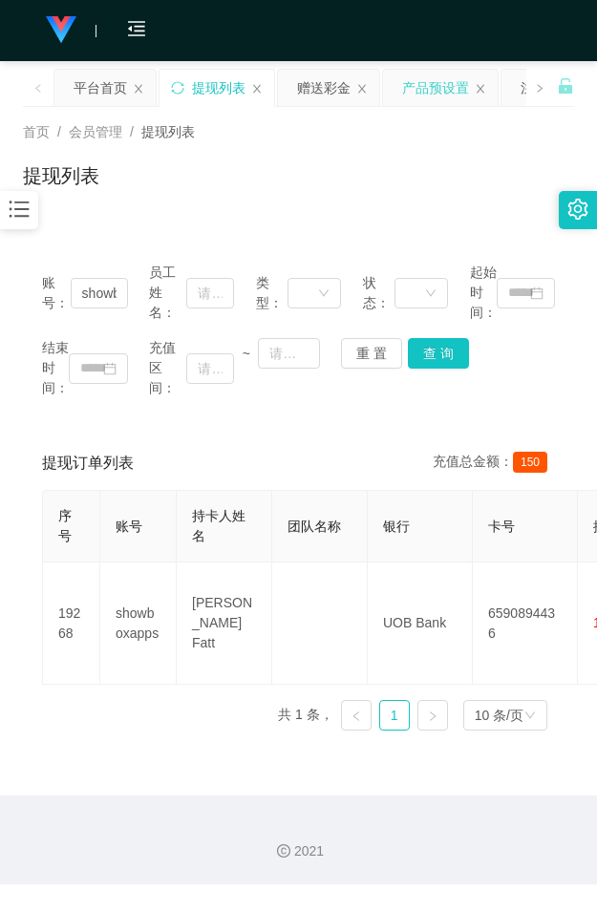
click at [288, 210] on div "首页 / 会员管理 / 提现列表 / 提现列表" at bounding box center [298, 164] width 597 height 114
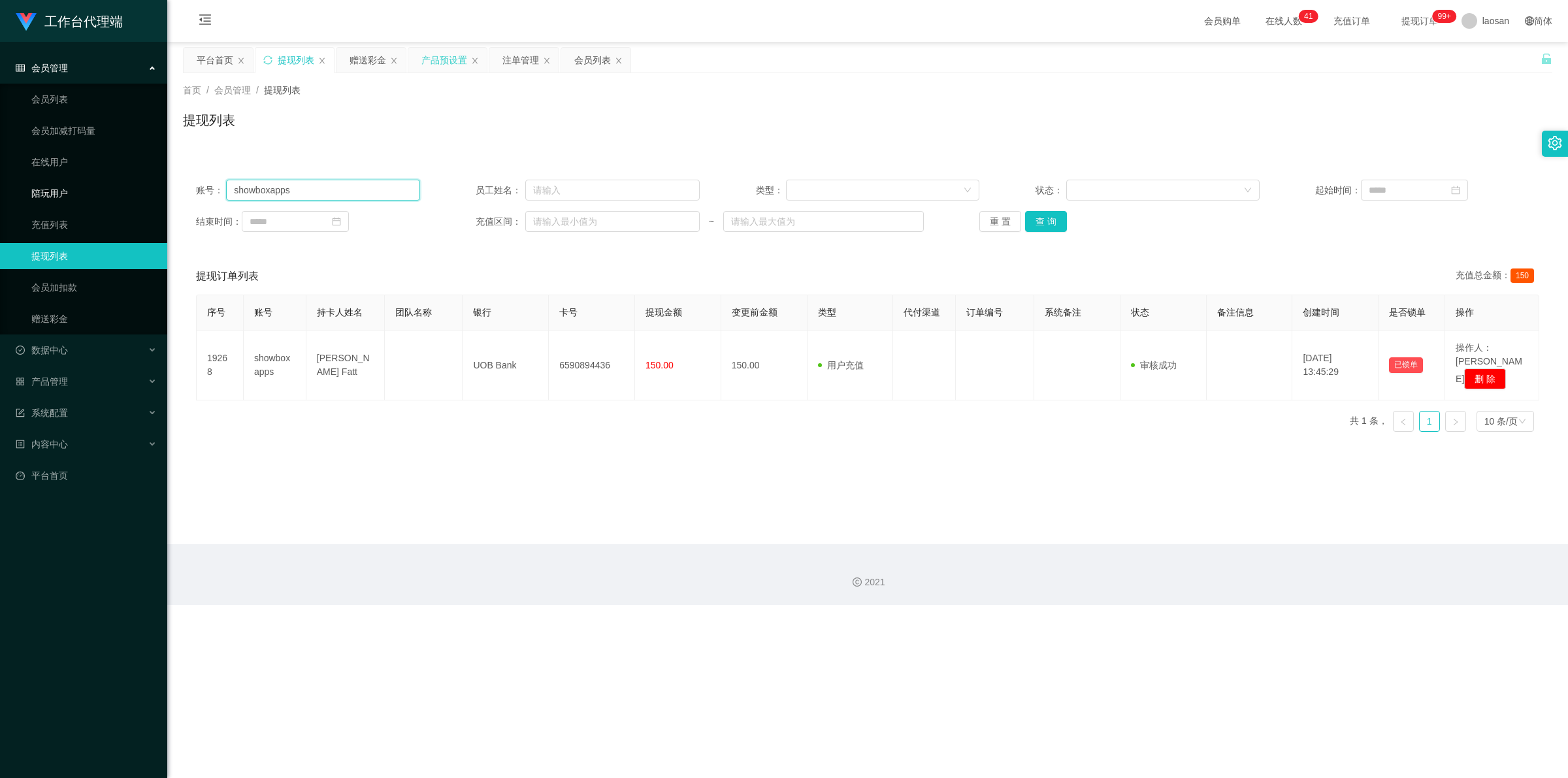
drag, startPoint x: 298, startPoint y: 193, endPoint x: 158, endPoint y: 181, distance: 140.5
click at [155, 184] on section "工作台代理端 会员管理 会员列表 会员加减打码量 在线用户 陪玩用户 充值列表 提现列表 会员加扣款 赠送彩金 数据中心 产品管理 系统配置 内容中心 平台首…" at bounding box center [784, 302] width 1568 height 605
paste input "88408107"
type input "88408107"
click at [408, 217] on button "查 询" at bounding box center [1046, 221] width 42 height 21
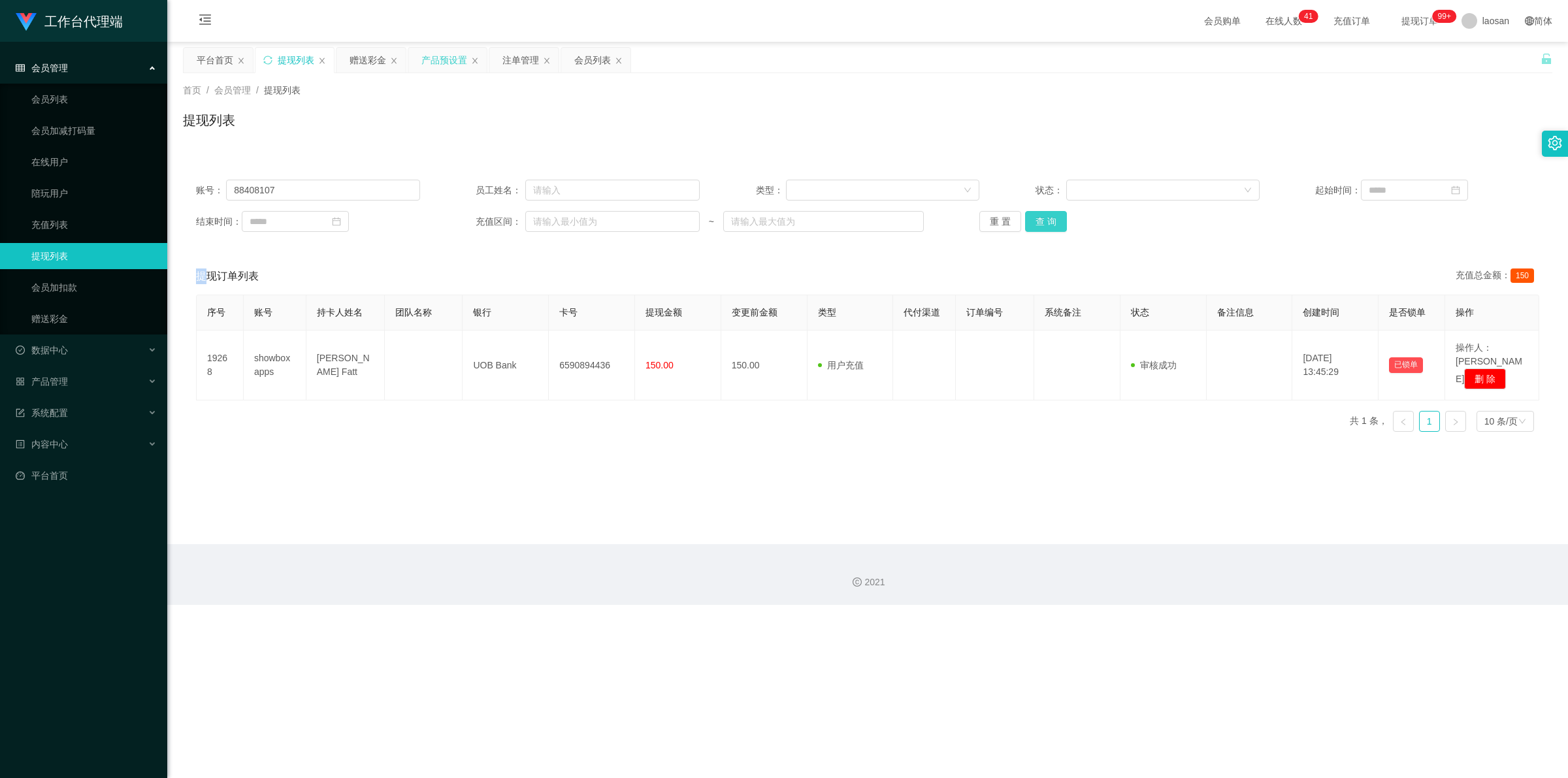
click at [408, 217] on div "重 置 查 询" at bounding box center [1091, 221] width 224 height 21
click at [408, 217] on button "查 询" at bounding box center [1046, 221] width 42 height 21
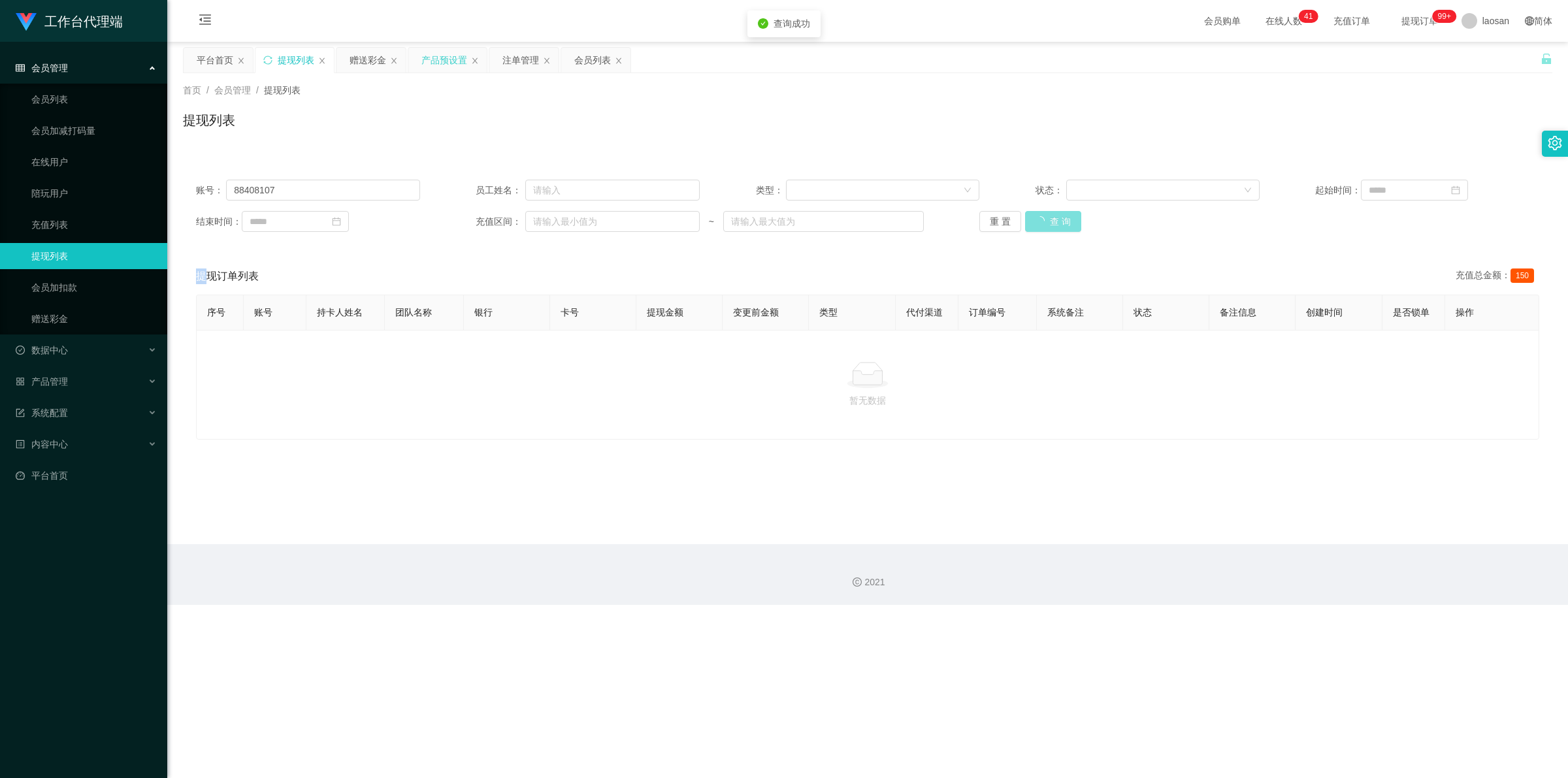
click at [408, 217] on div "重 置 查 询" at bounding box center [1091, 221] width 224 height 21
click at [408, 217] on button "查 询" at bounding box center [1046, 221] width 42 height 21
click at [408, 217] on div "重 置 查 询" at bounding box center [1091, 221] width 224 height 21
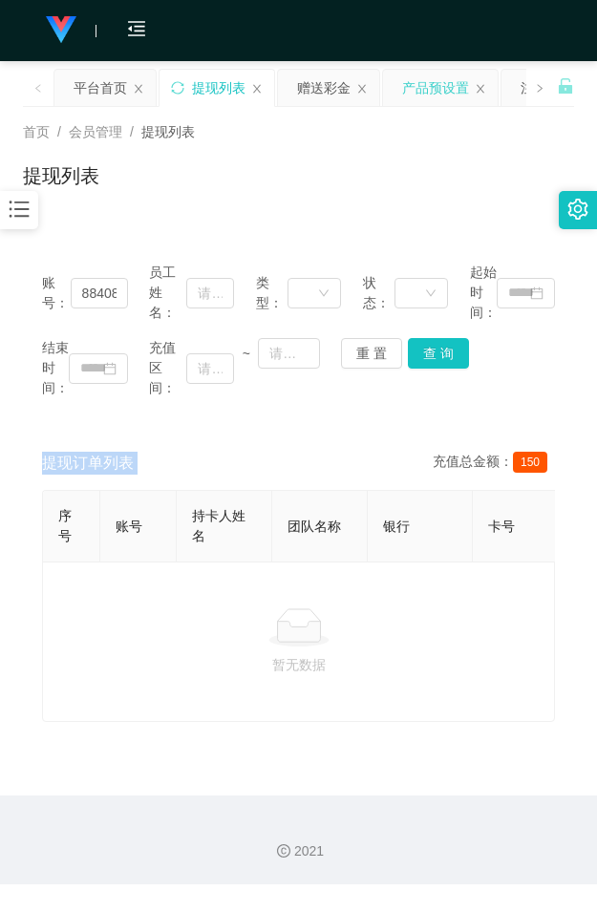
click at [415, 93] on div "产品预设置" at bounding box center [435, 88] width 67 height 36
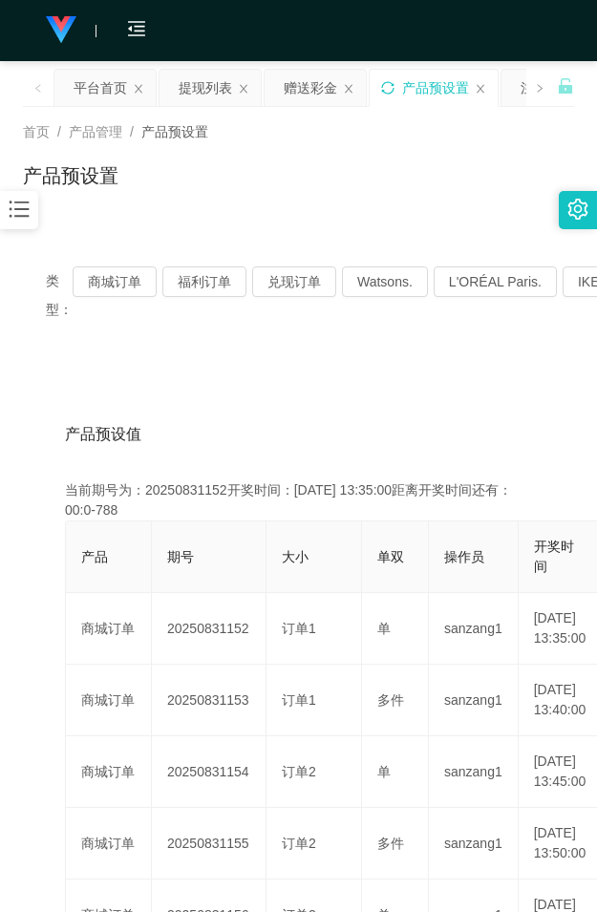
click at [389, 84] on icon "图标: sync" at bounding box center [387, 87] width 13 height 13
click at [293, 207] on div "首页 / 产品管理 / 产品预设置 / 产品预设置" at bounding box center [298, 164] width 597 height 114
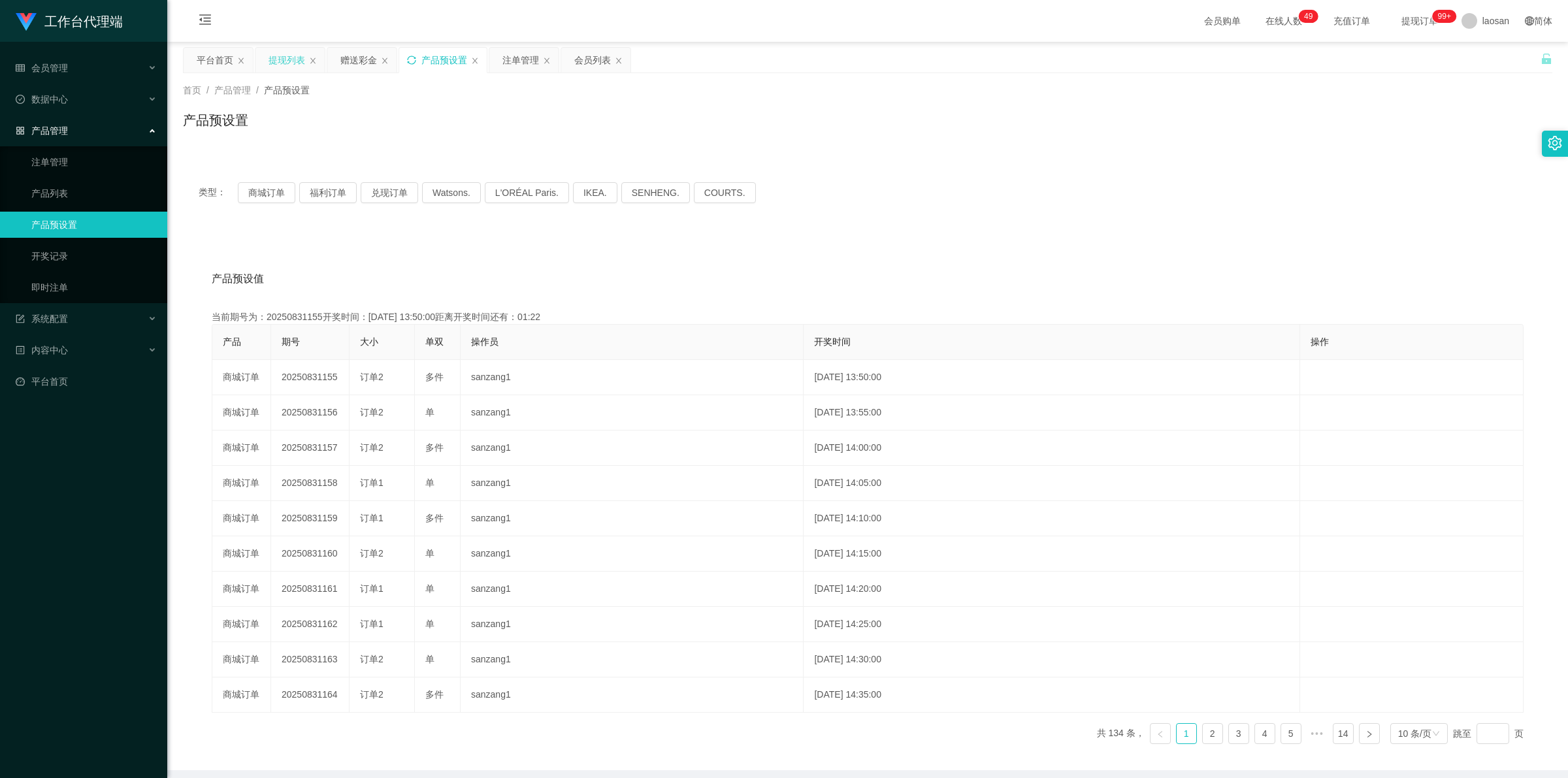
click at [297, 63] on div "提现列表" at bounding box center [286, 60] width 36 height 25
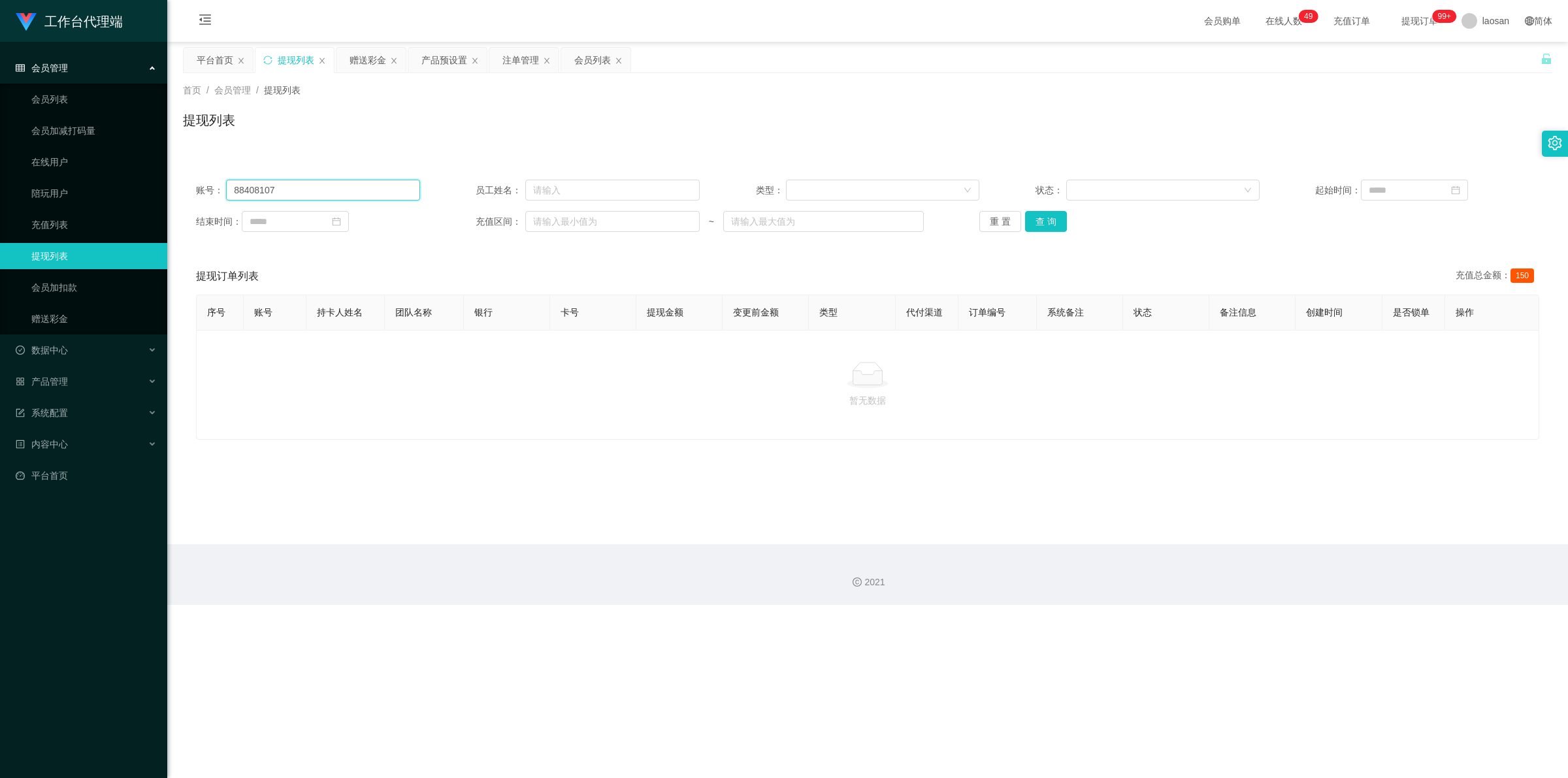
drag, startPoint x: 306, startPoint y: 190, endPoint x: 208, endPoint y: 187, distance: 98.0
click at [197, 190] on div "账号： 88408107" at bounding box center [307, 190] width 224 height 21
click at [408, 217] on button "查 询" at bounding box center [1046, 221] width 42 height 21
click at [408, 217] on button "查 询" at bounding box center [1053, 221] width 56 height 21
click at [408, 217] on div "重 置 查 询" at bounding box center [1091, 221] width 224 height 21
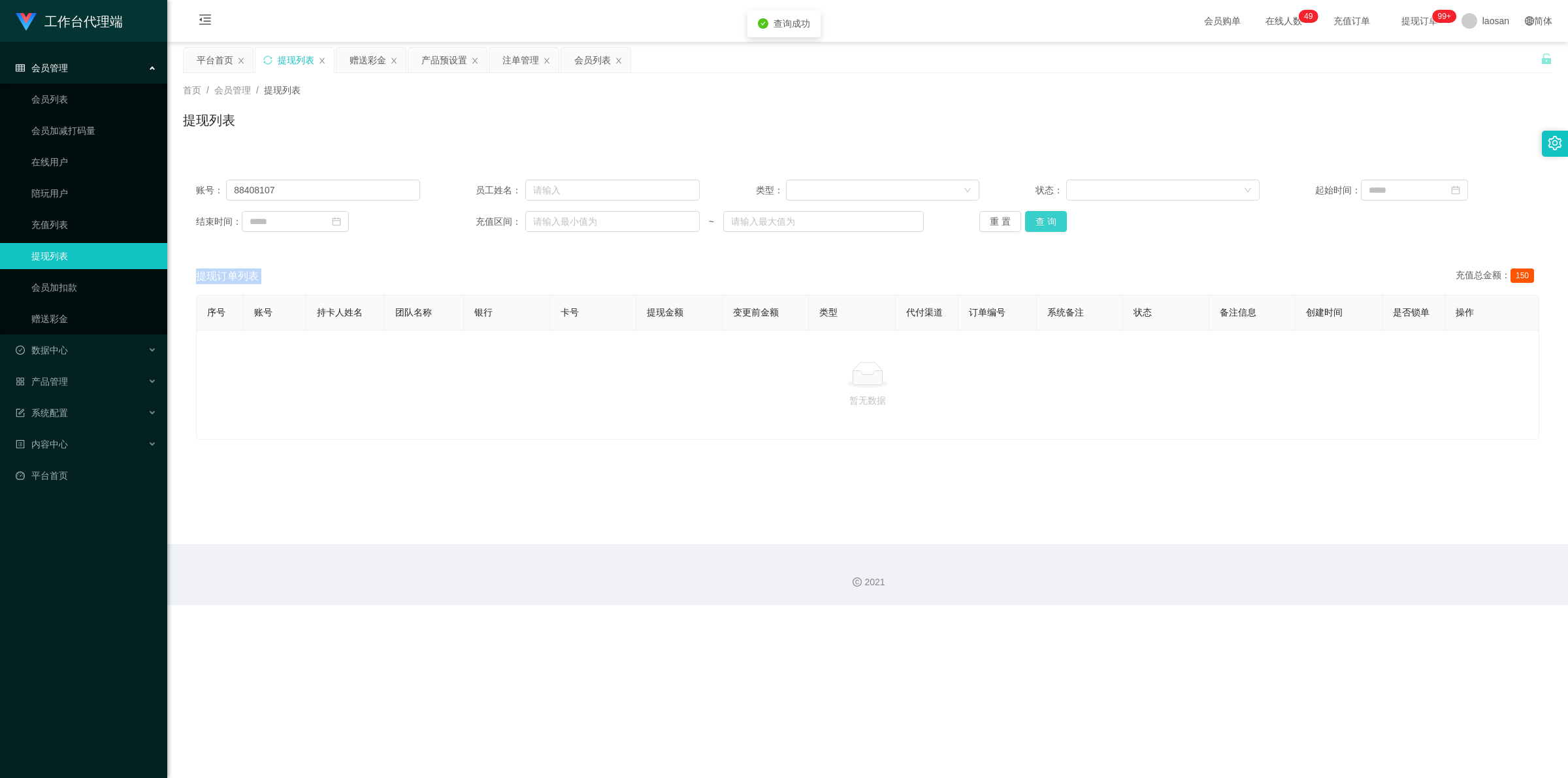
click at [408, 217] on button "查 询" at bounding box center [1046, 221] width 42 height 21
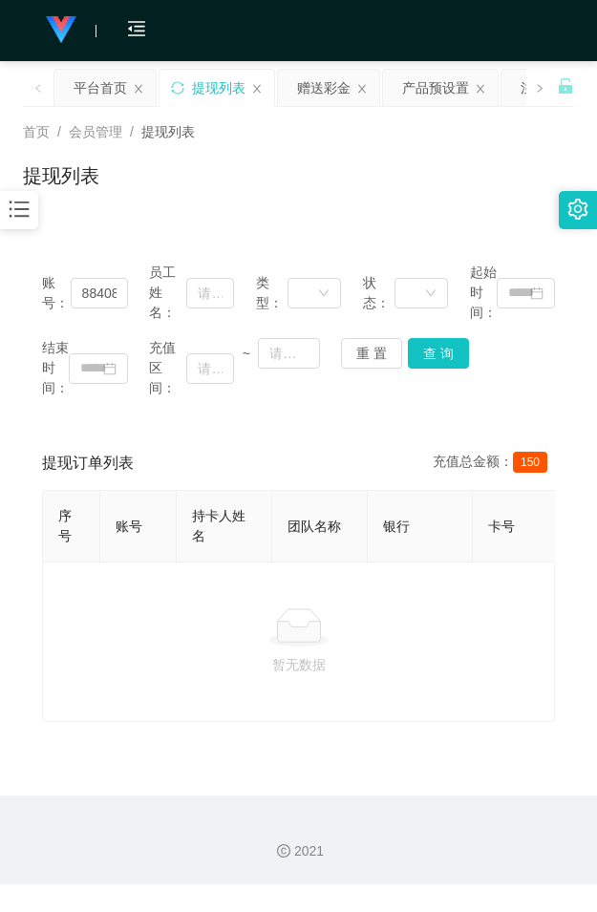
click at [280, 221] on div "账号： 88408107 员工姓名： 类型： 状态： 起始时间： 结束时间： 充值区间： ~ 重 置 查 询 提现订单列表 充值总金额： 150 序号 账号 …" at bounding box center [298, 470] width 551 height 501
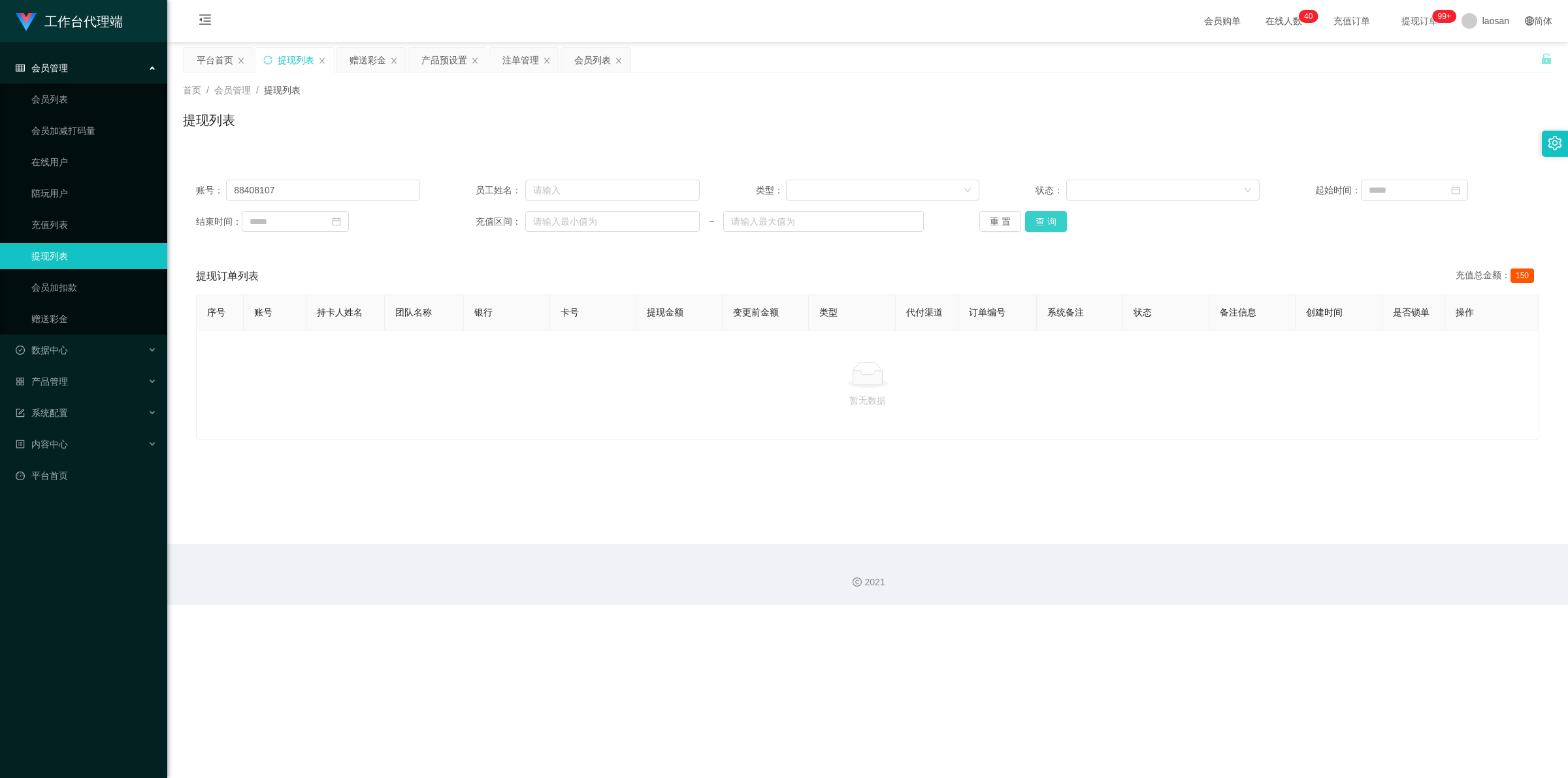
click at [408, 220] on button "查 询" at bounding box center [1046, 221] width 42 height 21
click at [408, 220] on button "查 询" at bounding box center [1053, 221] width 56 height 21
click at [408, 220] on button "查 询" at bounding box center [1046, 221] width 42 height 21
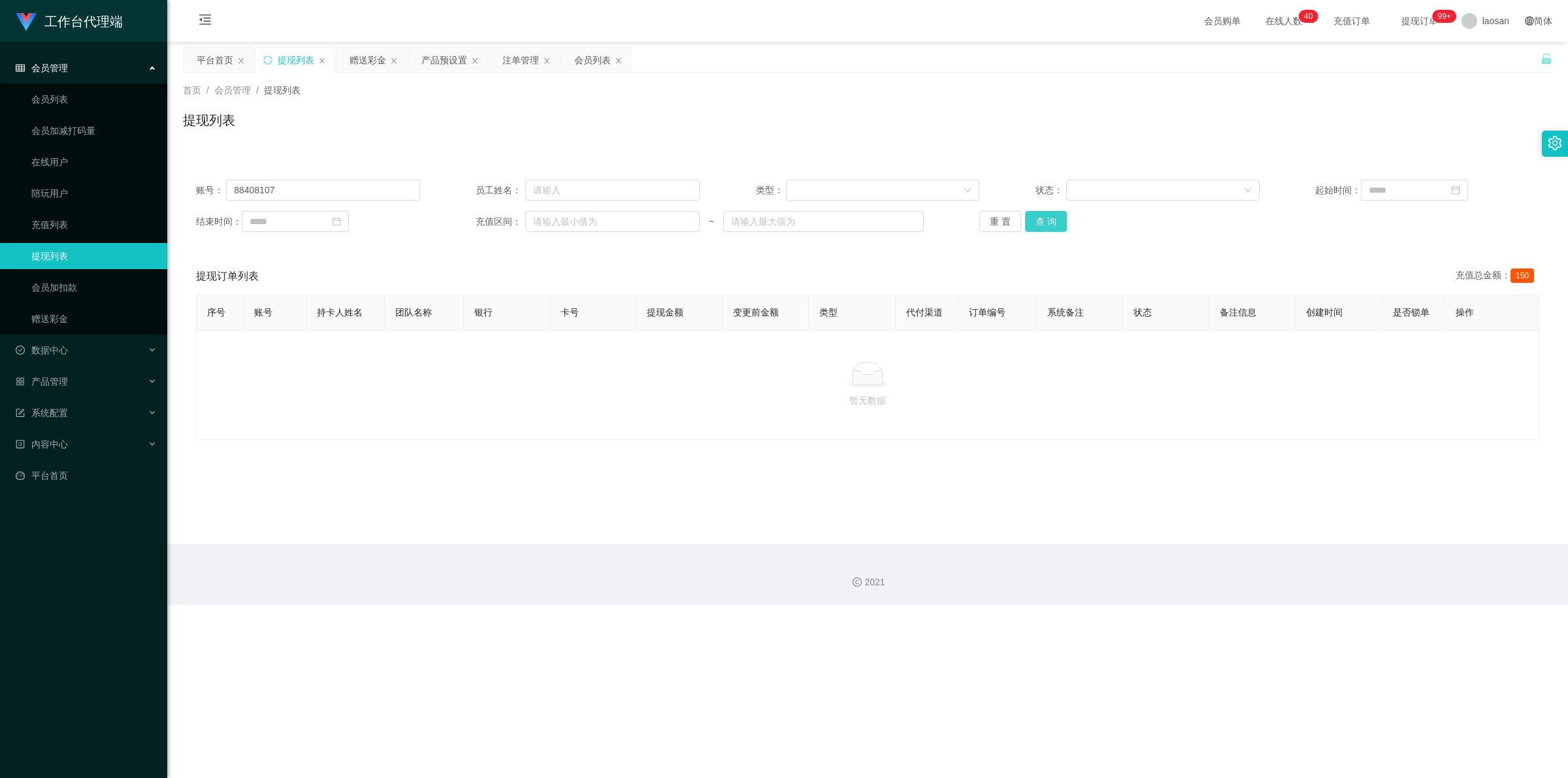
click at [408, 218] on button "查 询" at bounding box center [1046, 221] width 42 height 21
click at [408, 218] on div "重 置 查 询" at bounding box center [1091, 221] width 224 height 21
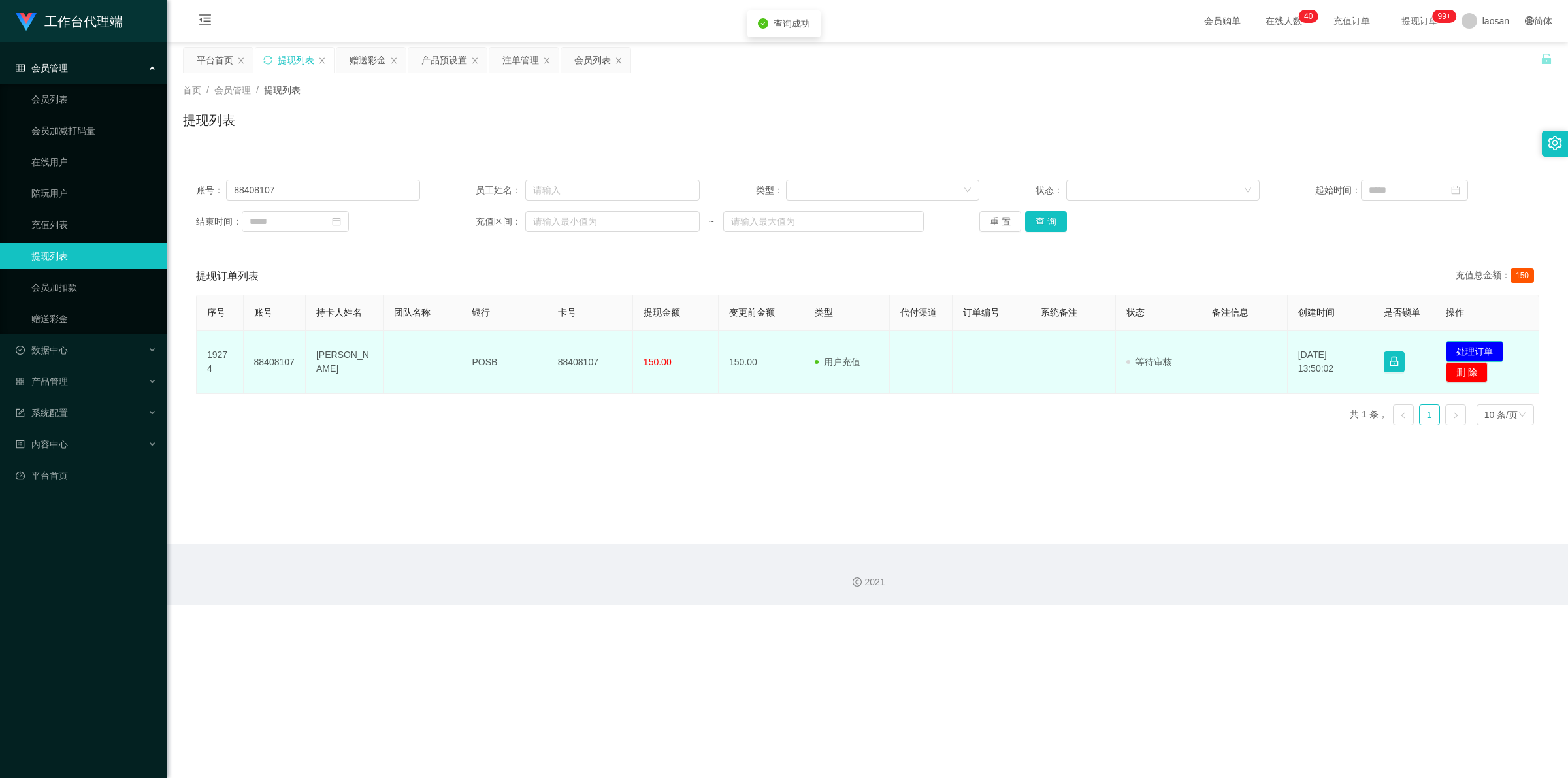
click at [408, 350] on button "处理订单" at bounding box center [1474, 351] width 57 height 21
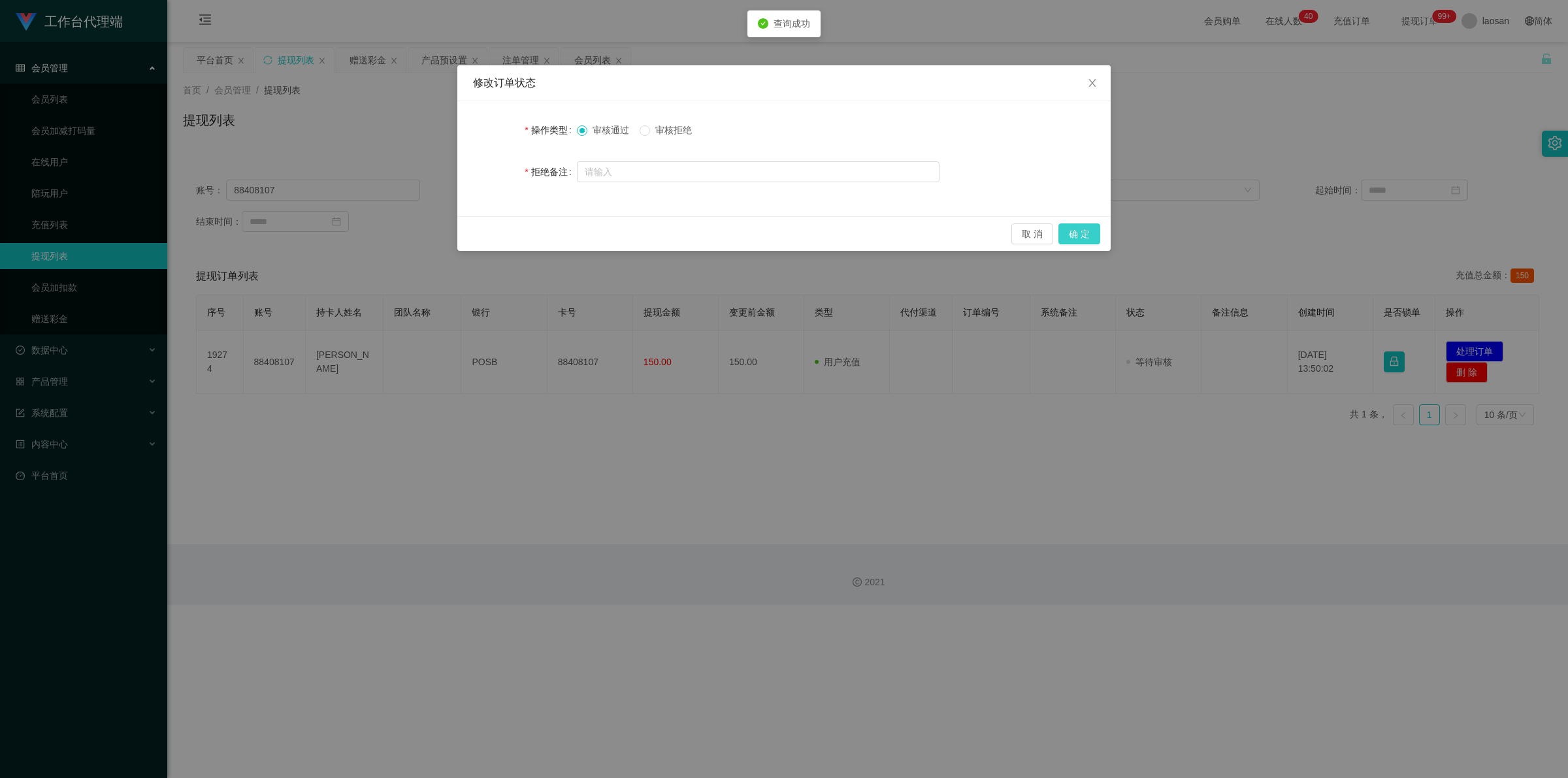
click at [408, 232] on button "确 定" at bounding box center [1079, 233] width 42 height 21
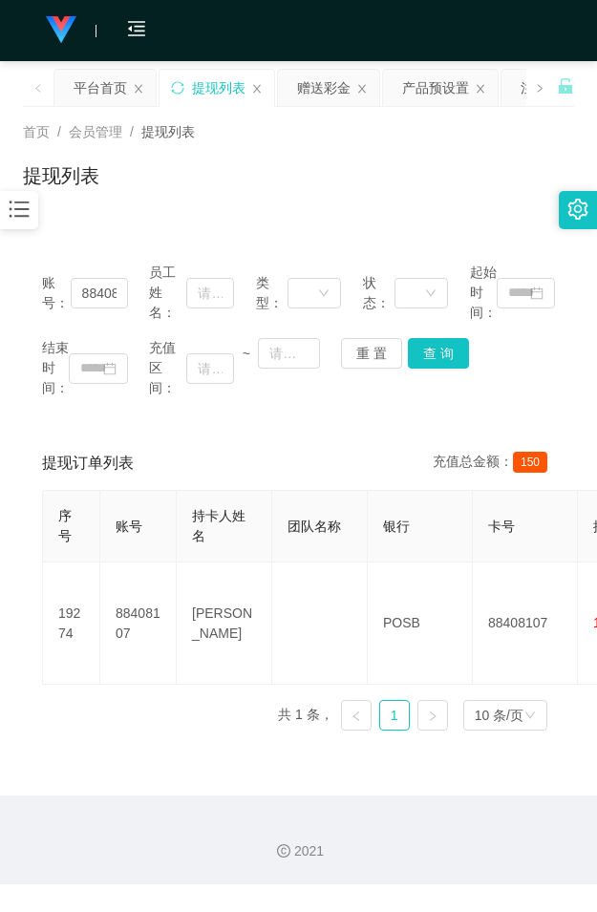
drag, startPoint x: 260, startPoint y: 188, endPoint x: 199, endPoint y: 174, distance: 62.7
click at [260, 188] on div "提现列表" at bounding box center [298, 183] width 551 height 44
click at [321, 82] on div "赠送彩金" at bounding box center [323, 88] width 53 height 36
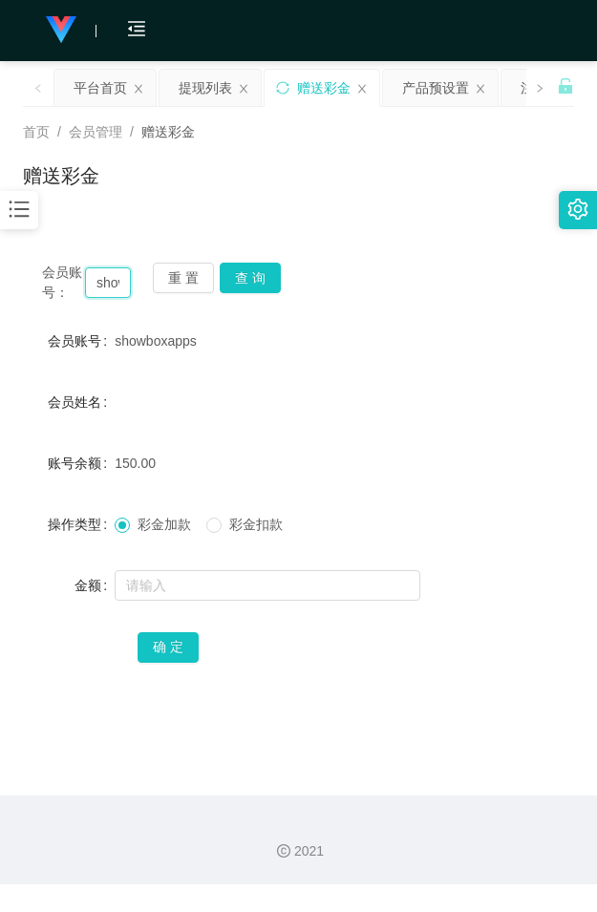
click at [106, 282] on input "showboxapps" at bounding box center [108, 282] width 46 height 31
paste input "2980915428"
type input "2980915428"
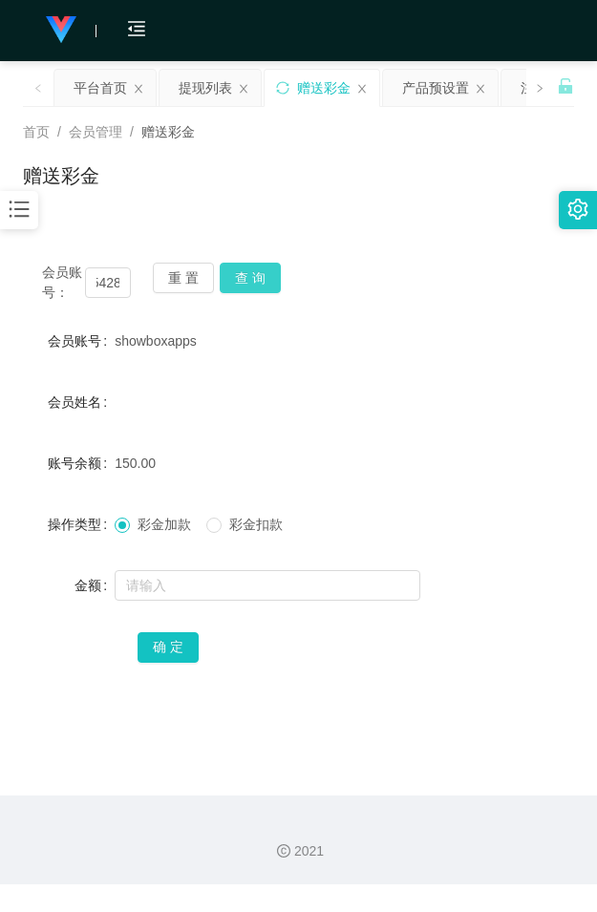
click at [245, 275] on button "查 询" at bounding box center [250, 277] width 61 height 31
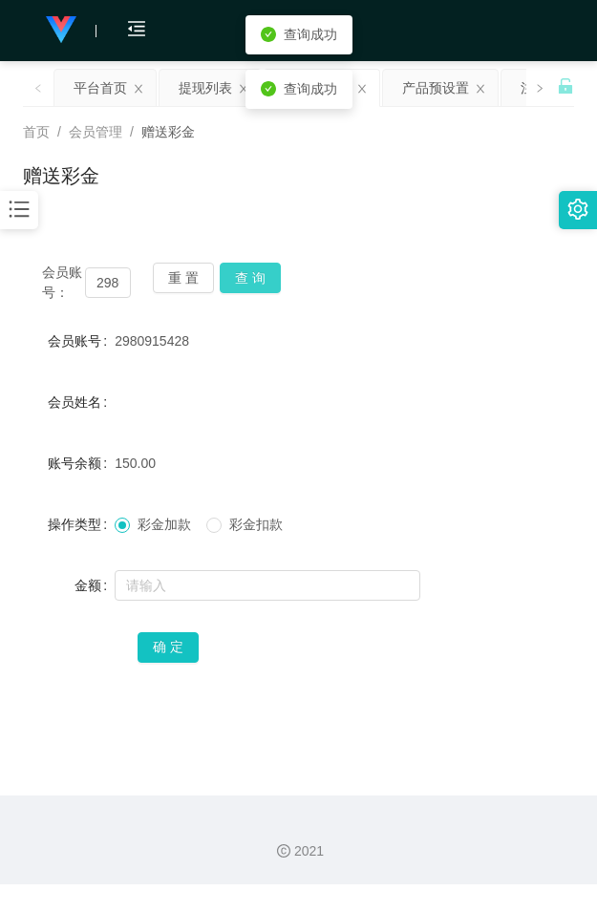
click at [245, 275] on button "查 询" at bounding box center [250, 277] width 61 height 31
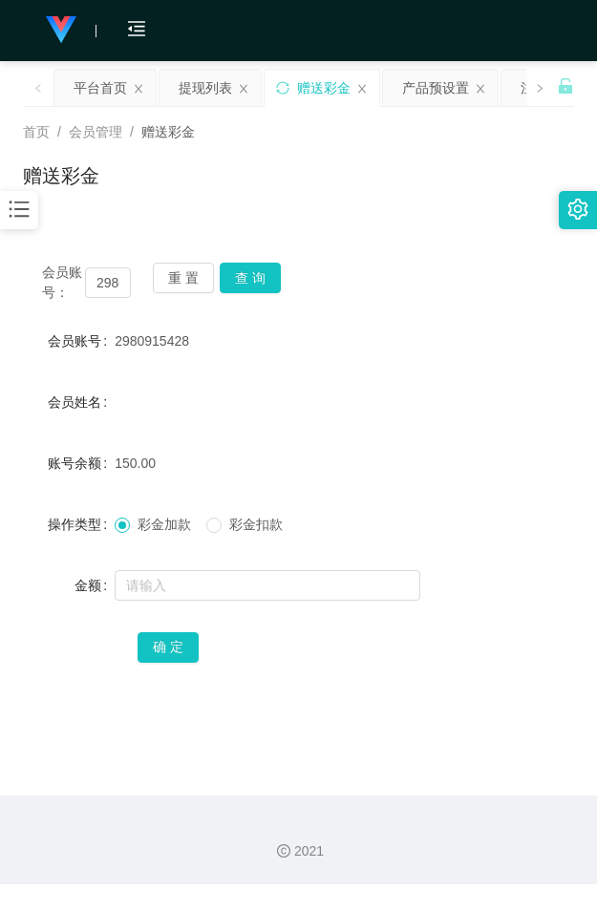
click at [498, 267] on div "会员账号： 2980915428 重 置 查 询" at bounding box center [298, 282] width 551 height 40
click at [253, 269] on button "查 询" at bounding box center [250, 277] width 61 height 31
click at [253, 269] on button "查 询" at bounding box center [261, 277] width 82 height 31
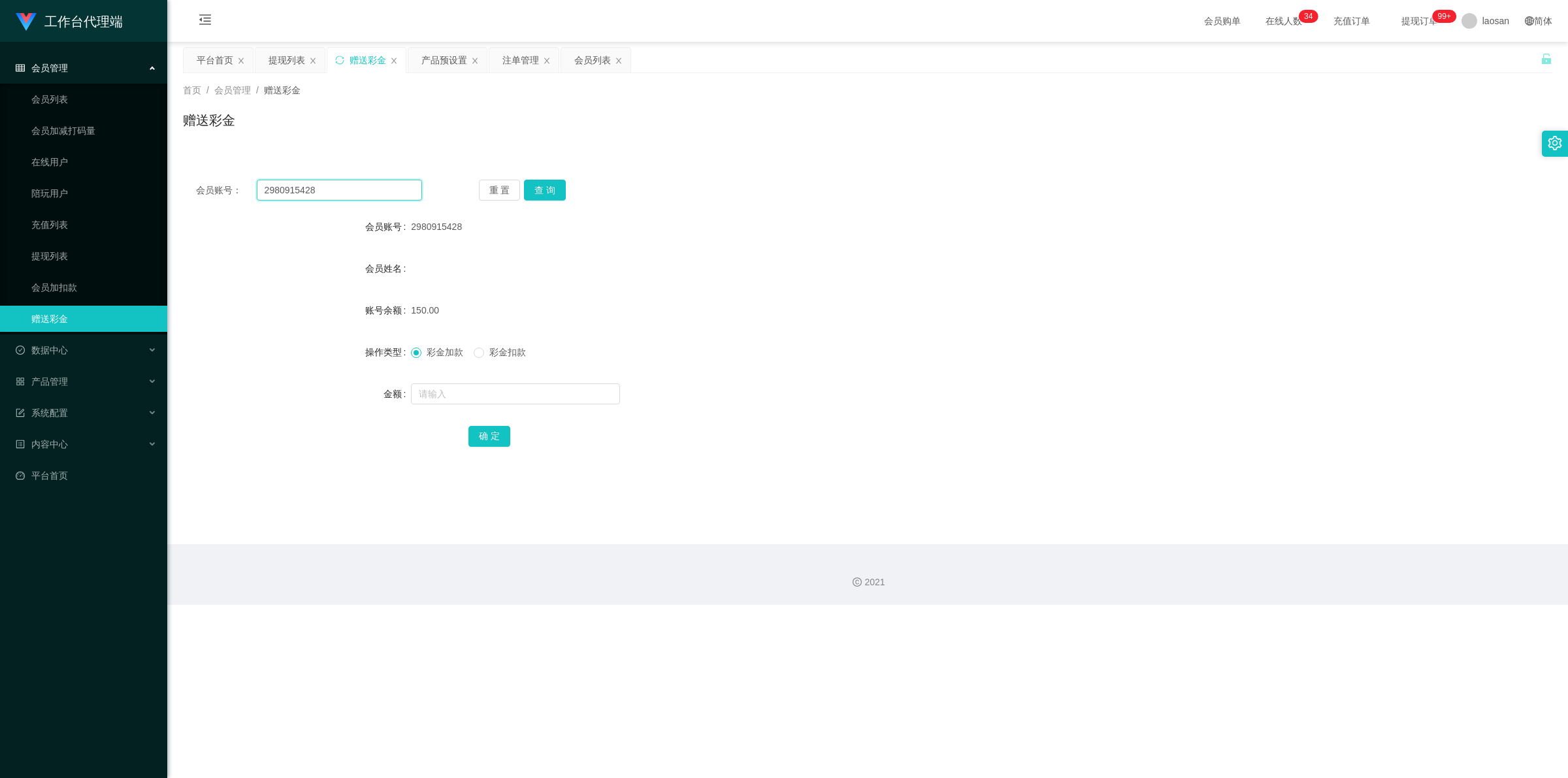
drag, startPoint x: 291, startPoint y: 200, endPoint x: 199, endPoint y: 200, distance: 92.0
click at [199, 200] on div "会员账号： 2980915428" at bounding box center [309, 190] width 226 height 21
click at [281, 52] on div "提现列表" at bounding box center [286, 60] width 36 height 25
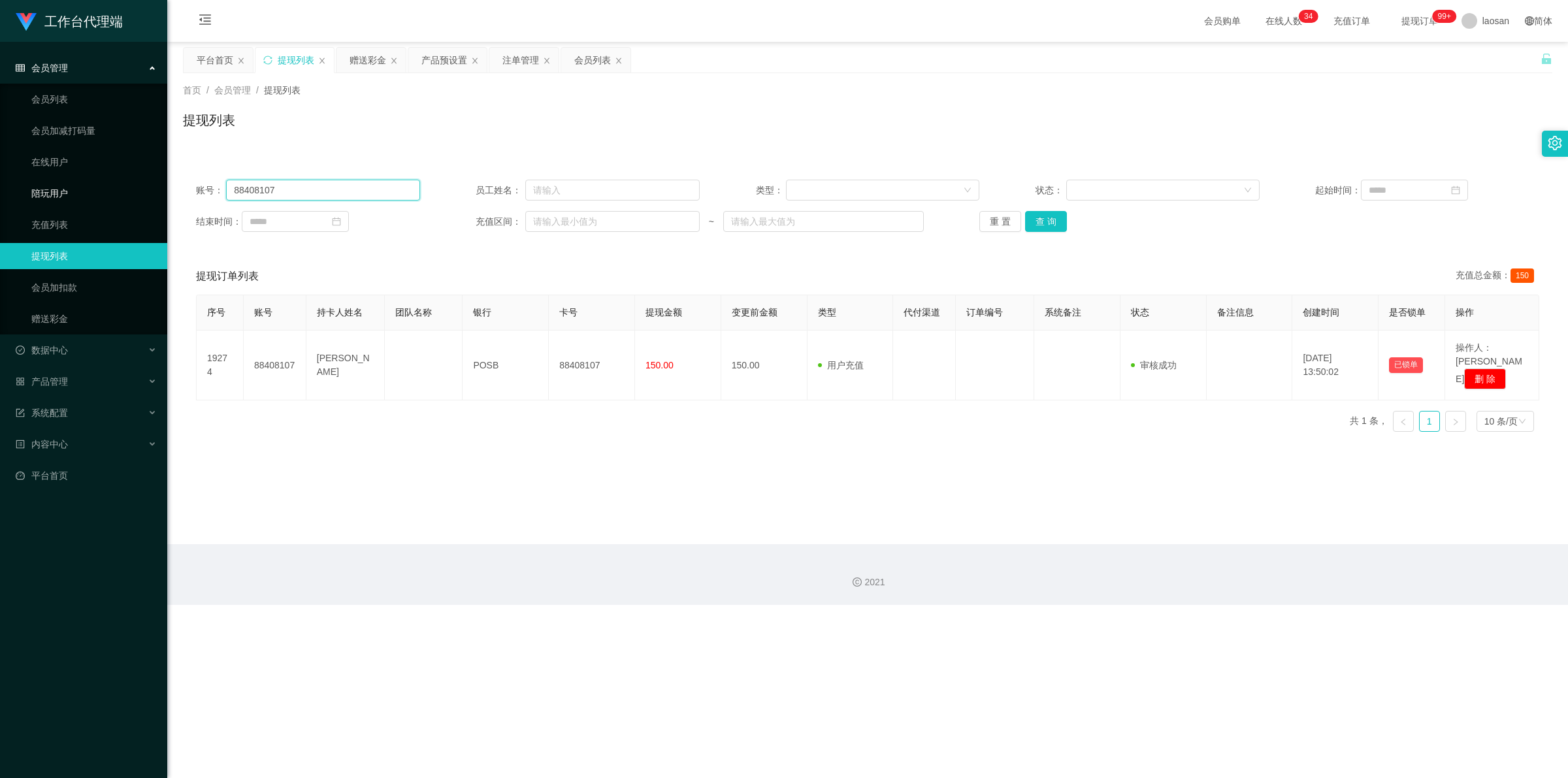
drag, startPoint x: 293, startPoint y: 187, endPoint x: 158, endPoint y: 187, distance: 135.0
click at [157, 188] on section "工作台代理端 会员管理 会员列表 会员加减打码量 在线用户 陪玩用户 充值列表 提现列表 会员加扣款 赠送彩金 数据中心 产品管理 系统配置 内容中心 平台首…" at bounding box center [784, 302] width 1568 height 605
paste input "2980915428"
type input "2980915428"
click at [408, 222] on button "查 询" at bounding box center [1046, 221] width 42 height 21
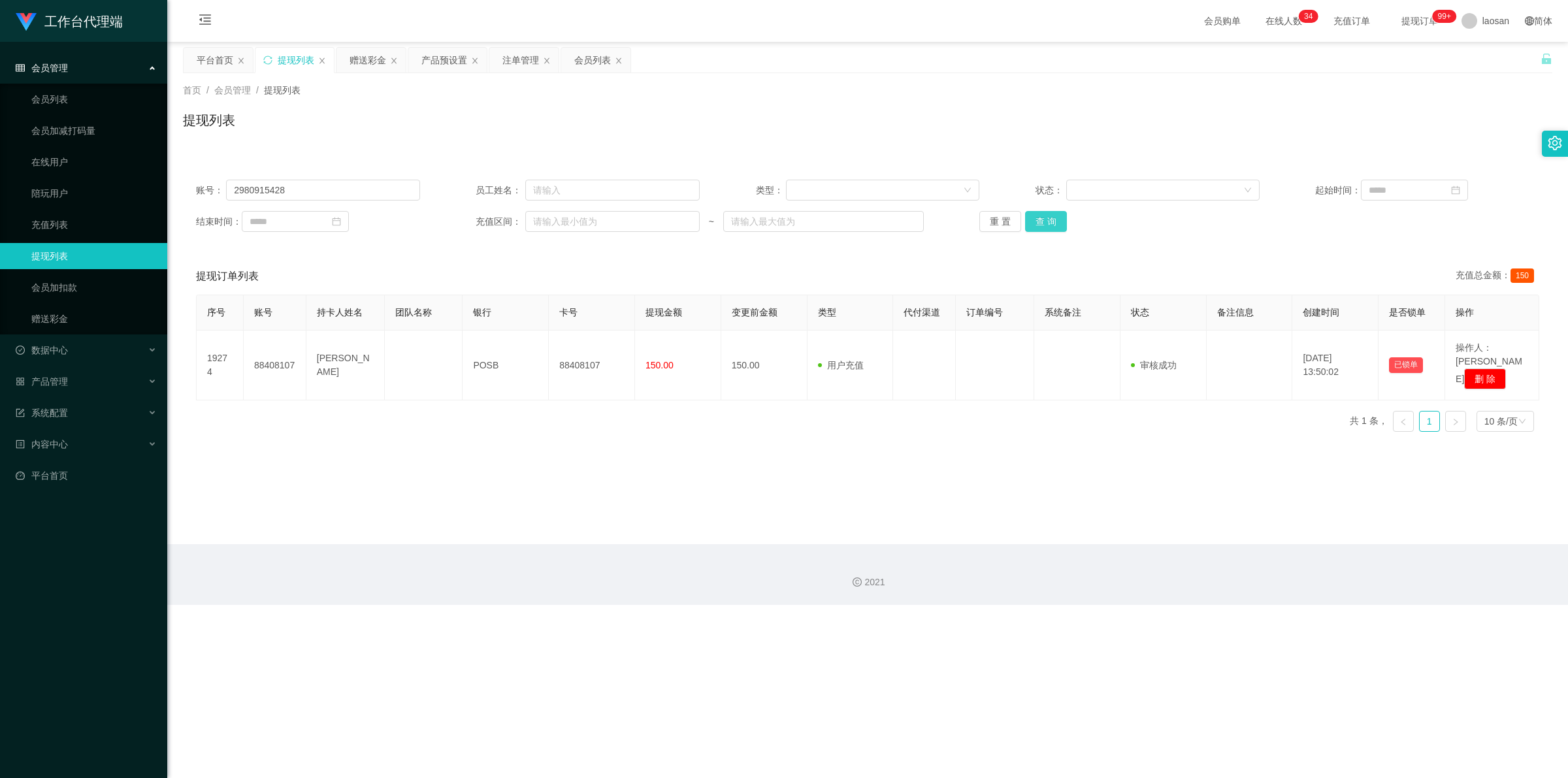
click at [408, 222] on button "查 询" at bounding box center [1046, 221] width 42 height 21
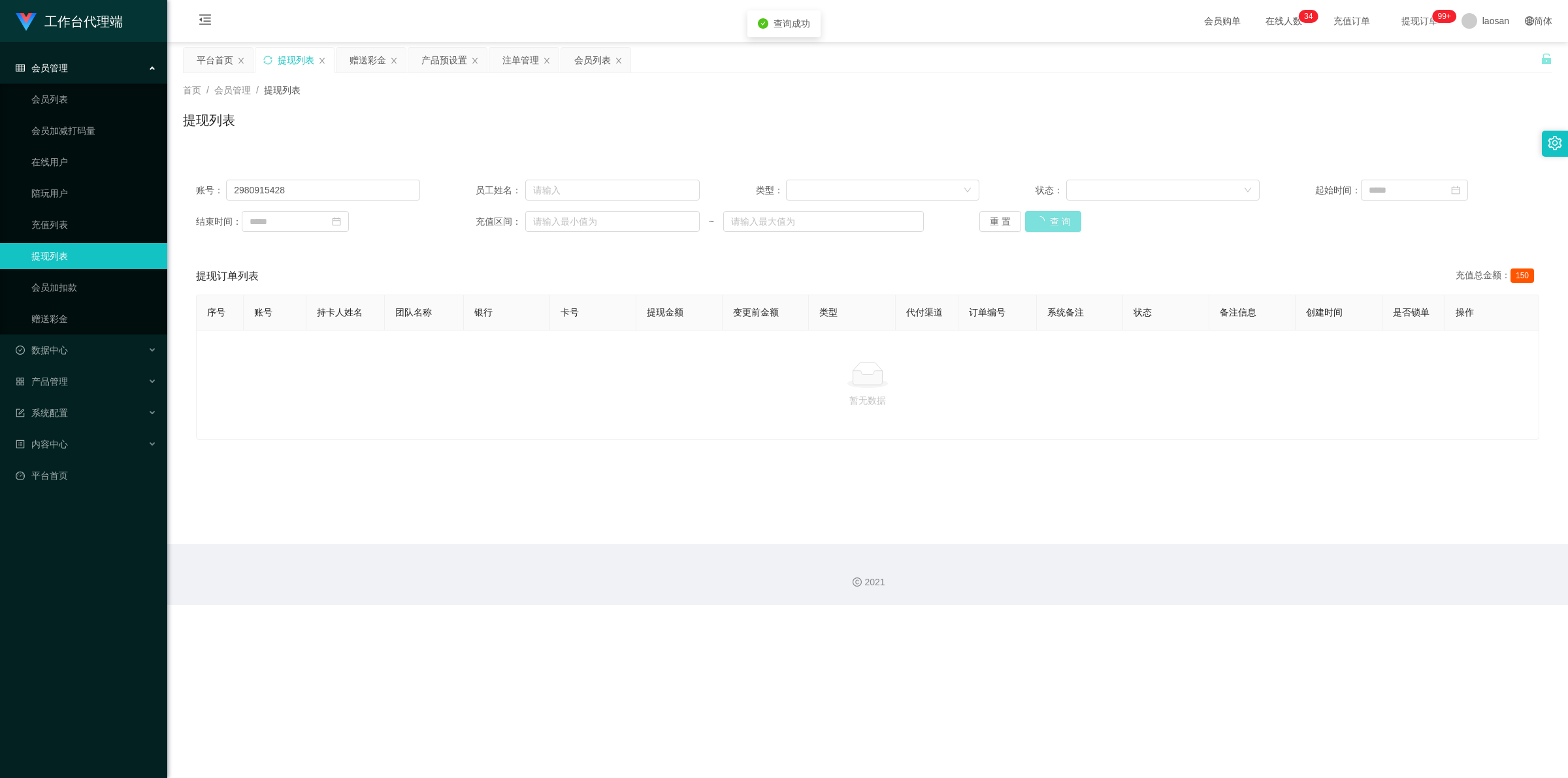
click at [408, 222] on button "查 询" at bounding box center [1053, 221] width 56 height 21
click at [408, 222] on div "重 置 查 询" at bounding box center [1091, 221] width 224 height 21
click at [408, 226] on button "查 询" at bounding box center [1046, 221] width 42 height 21
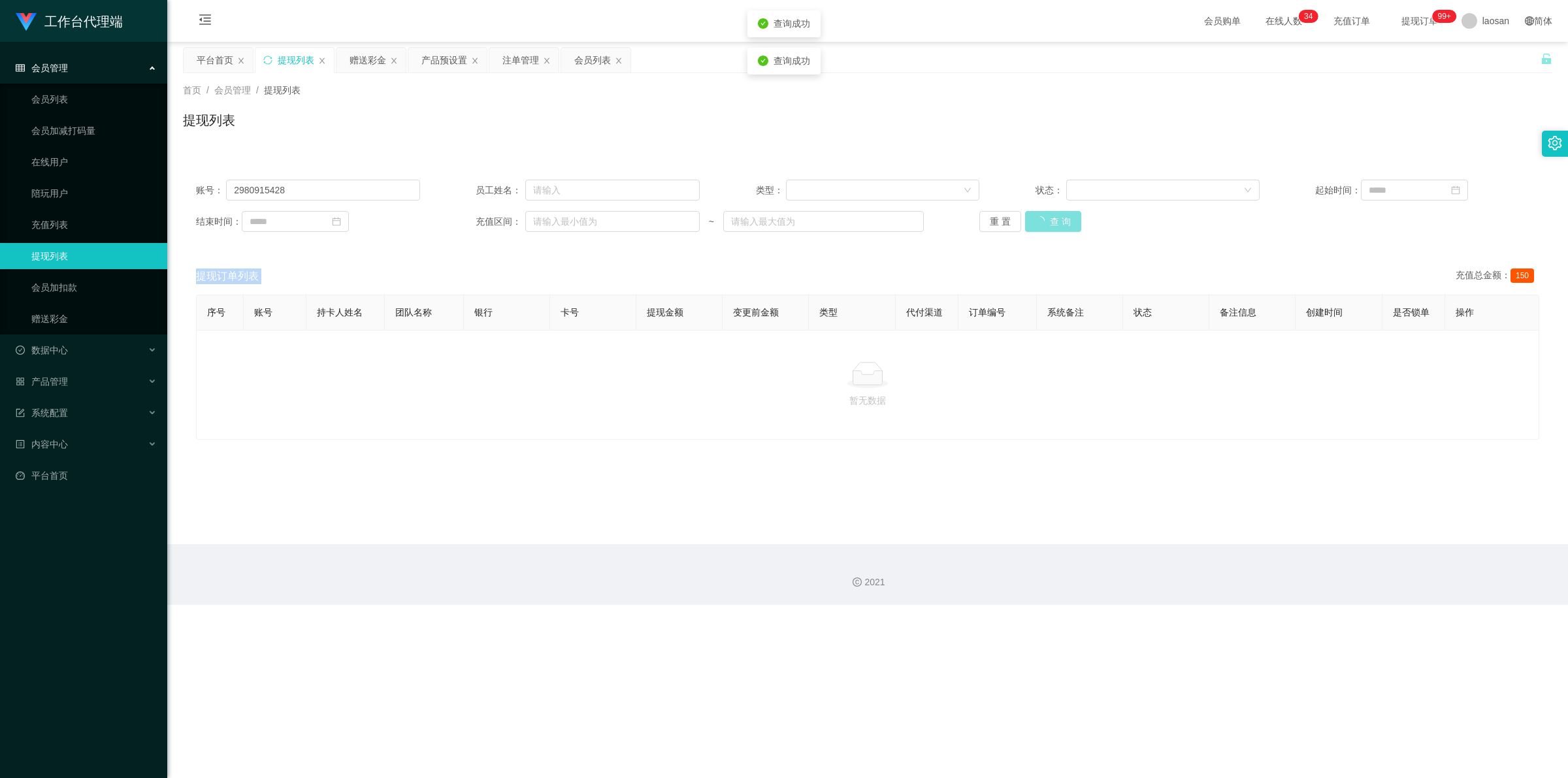
click at [408, 226] on div "重 置 查 询" at bounding box center [1091, 221] width 224 height 21
click at [408, 226] on button "查 询" at bounding box center [1046, 221] width 42 height 21
click at [408, 216] on button "查 询" at bounding box center [1046, 221] width 42 height 21
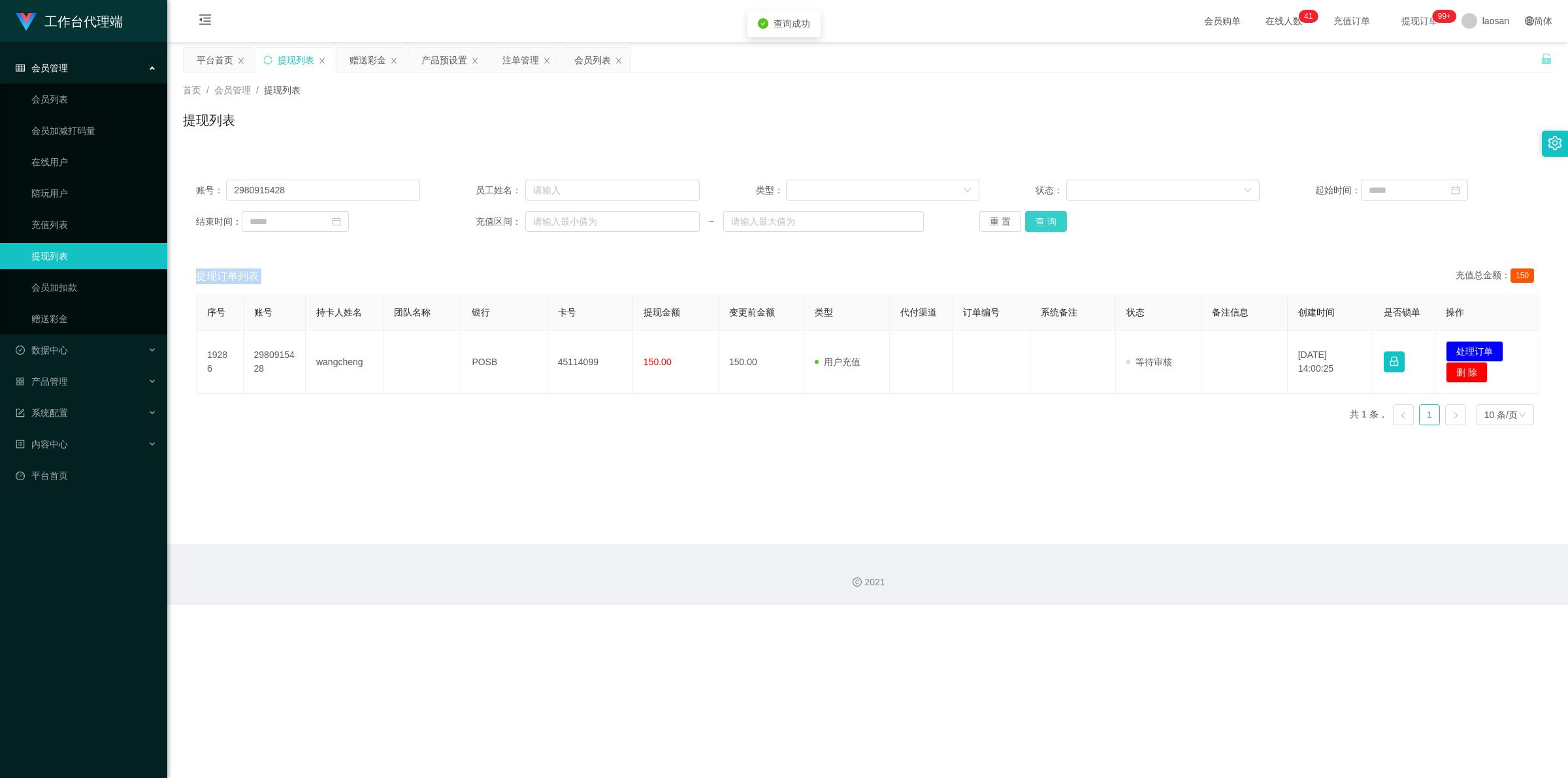
click at [408, 216] on button "查 询" at bounding box center [1046, 221] width 42 height 21
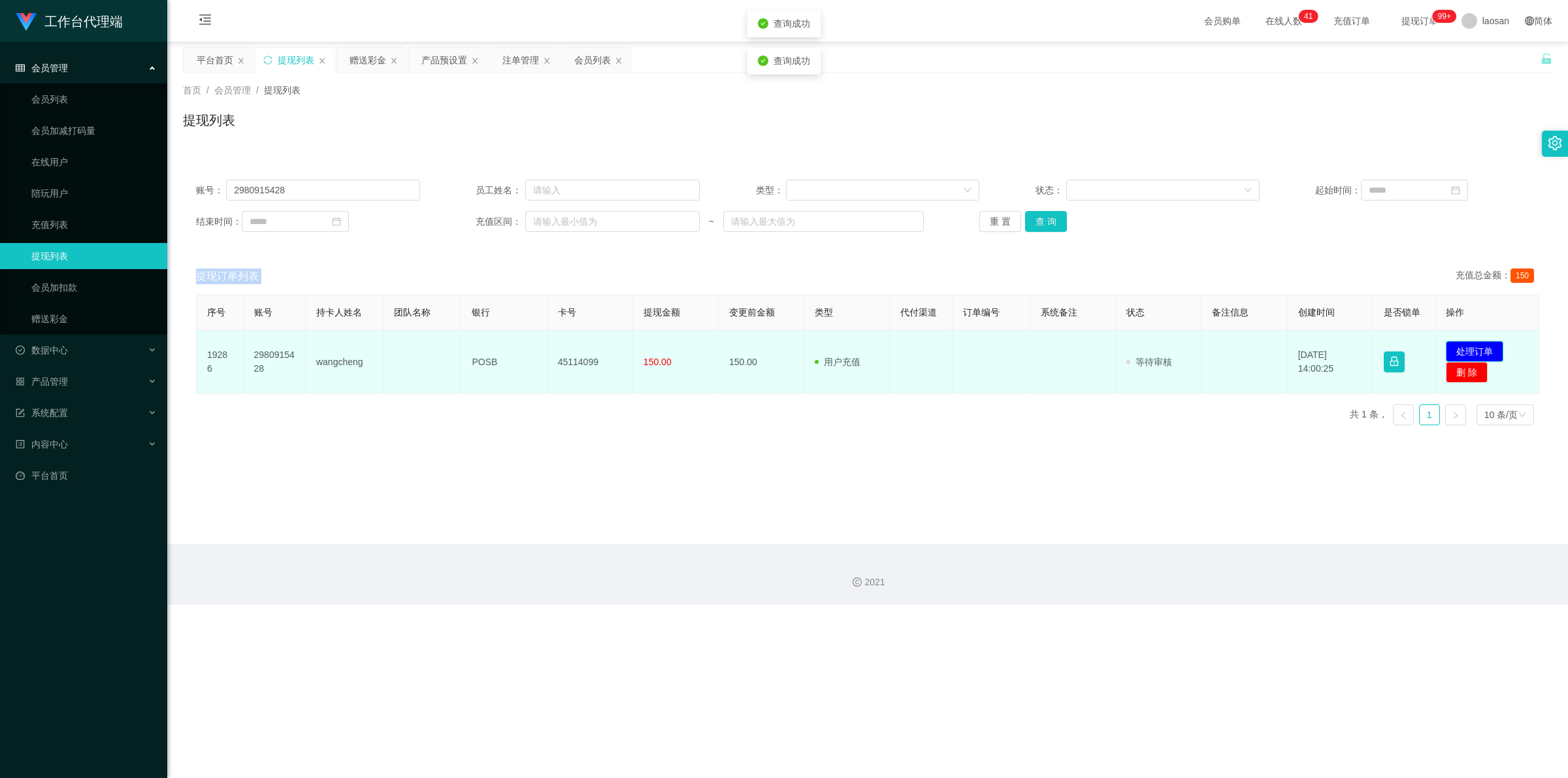
click at [408, 346] on button "处理订单" at bounding box center [1474, 351] width 57 height 21
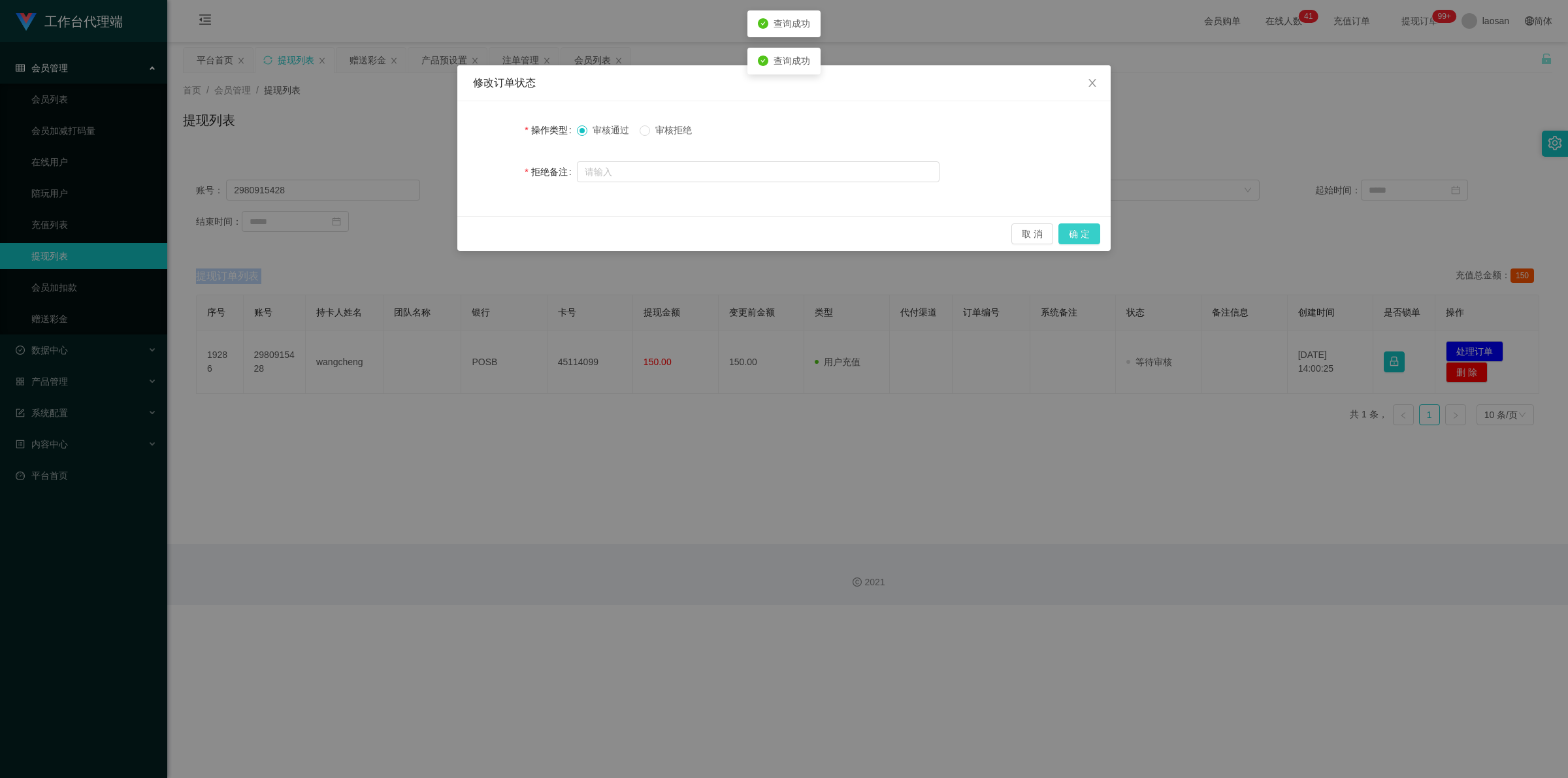
click at [408, 237] on button "确 定" at bounding box center [1079, 233] width 42 height 21
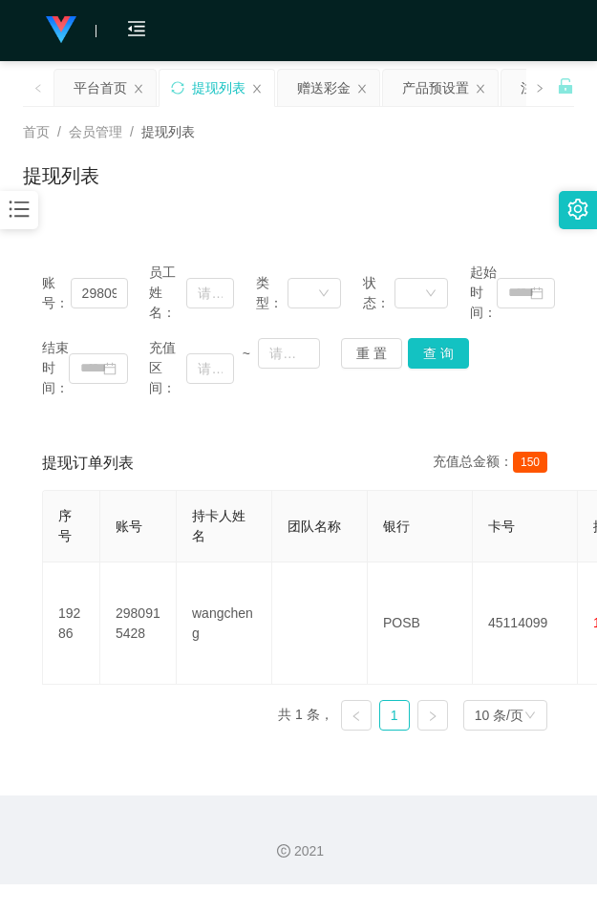
click at [412, 175] on div "提现列表" at bounding box center [298, 183] width 551 height 44
click at [323, 87] on div "赠送彩金" at bounding box center [323, 88] width 53 height 36
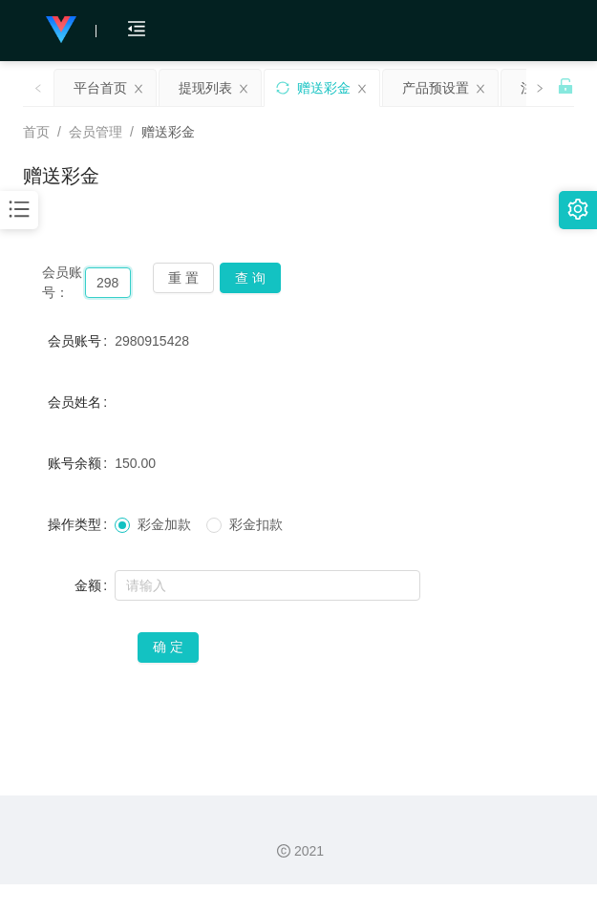
click at [119, 283] on input "2980915428" at bounding box center [108, 282] width 46 height 31
paste input "88408107"
type input "88408107"
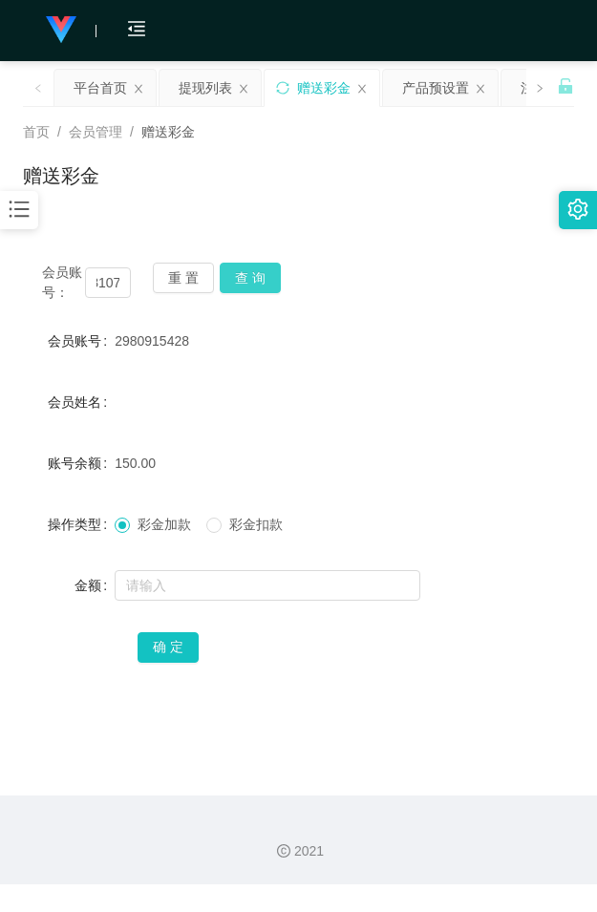
click at [254, 262] on button "查 询" at bounding box center [250, 277] width 61 height 31
click at [254, 262] on button "查 询" at bounding box center [261, 277] width 82 height 31
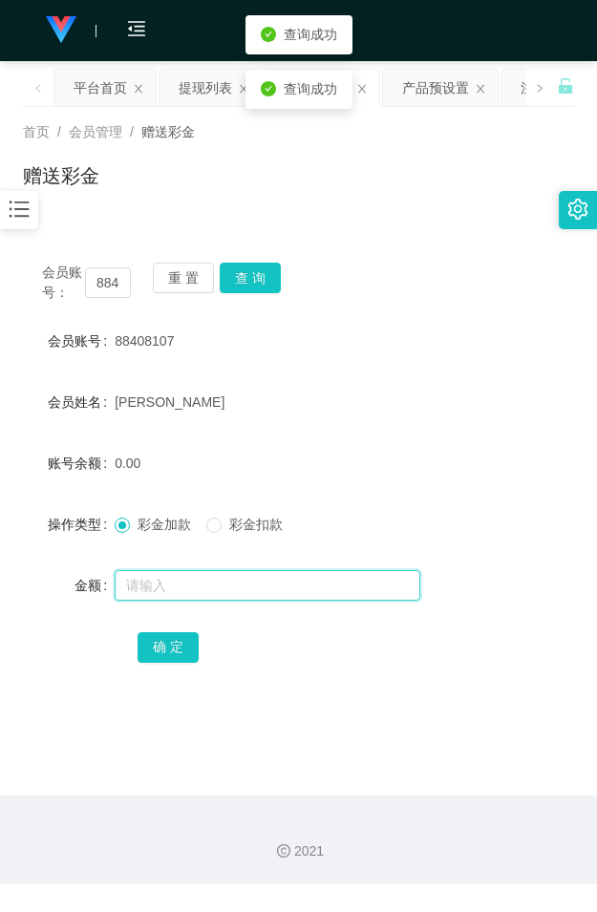
click at [157, 575] on input "text" at bounding box center [267, 585] width 305 height 31
type input "55"
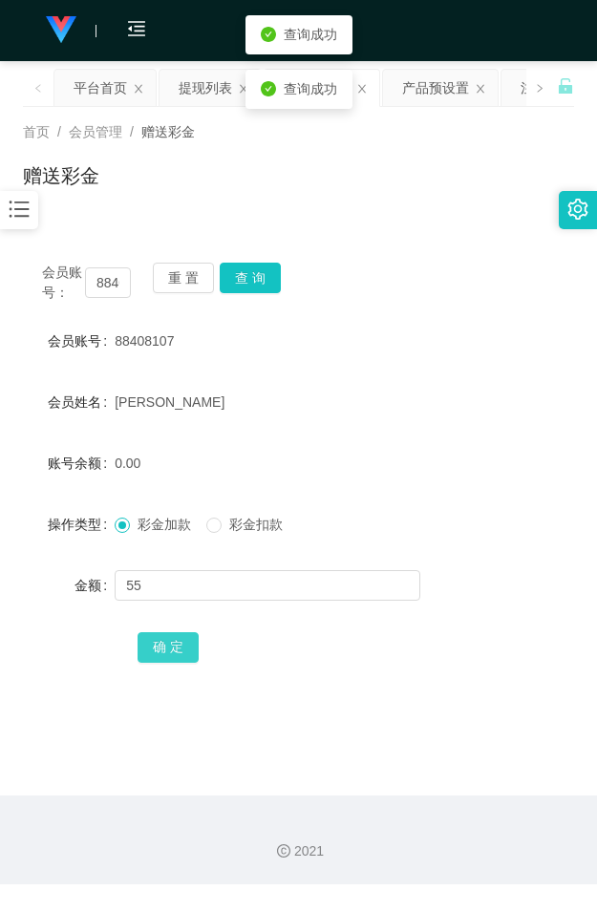
click at [157, 645] on button "确 定" at bounding box center [167, 647] width 61 height 31
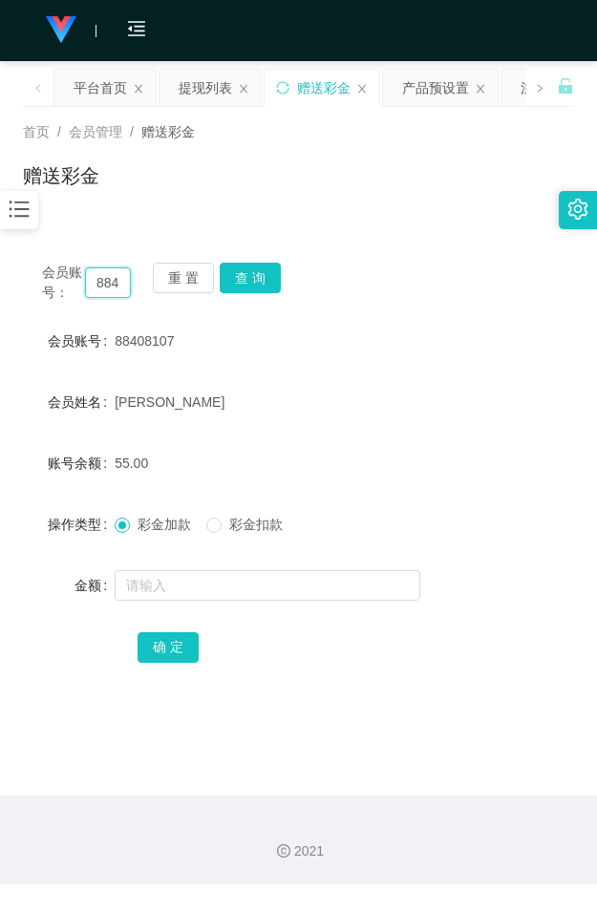
click at [108, 279] on input "88408107" at bounding box center [108, 282] width 46 height 31
paste input "2980915428"
type input "2980915428"
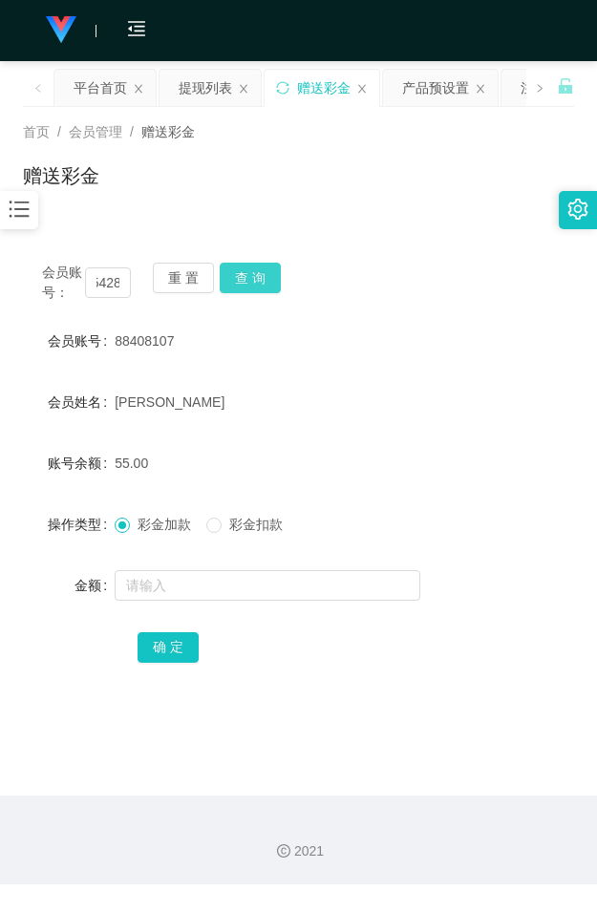
click at [241, 283] on button "查 询" at bounding box center [250, 277] width 61 height 31
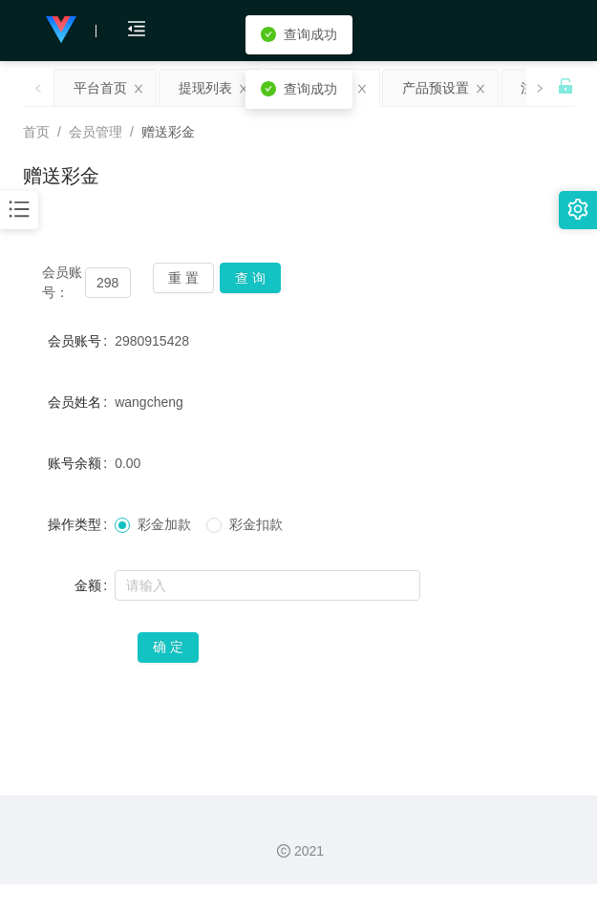
click at [177, 602] on div at bounding box center [276, 585] width 322 height 38
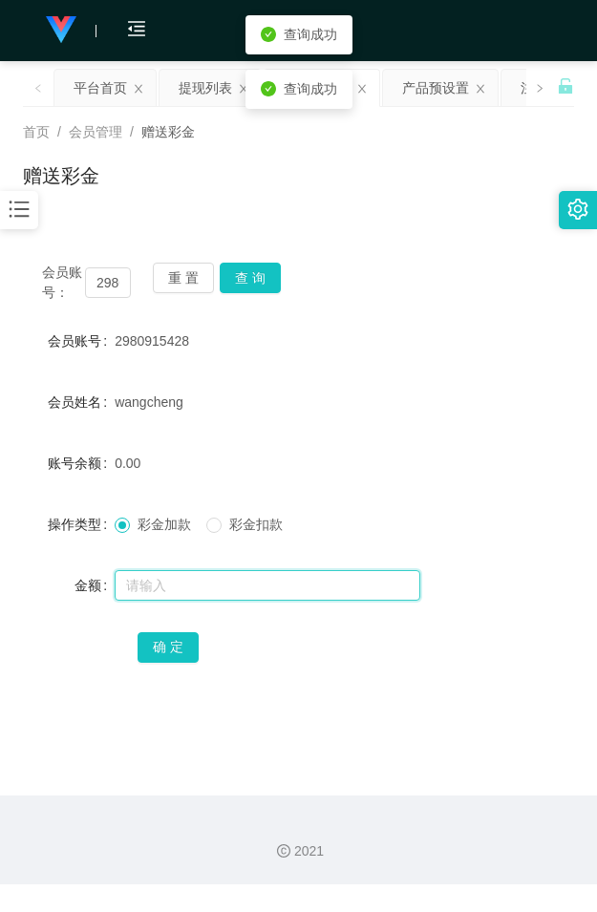
click at [174, 575] on input "text" at bounding box center [267, 585] width 305 height 31
type input "55"
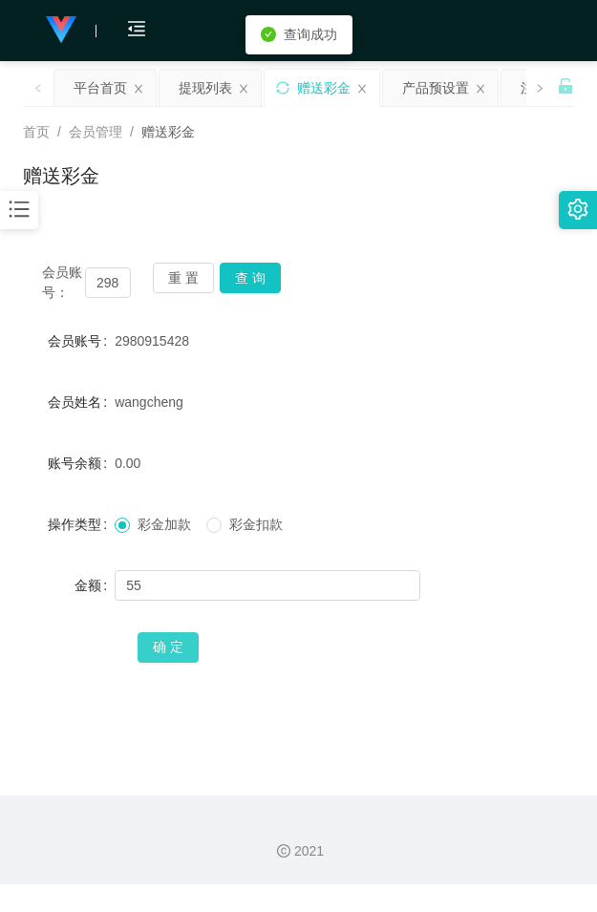
click at [178, 646] on button "确 定" at bounding box center [167, 647] width 61 height 31
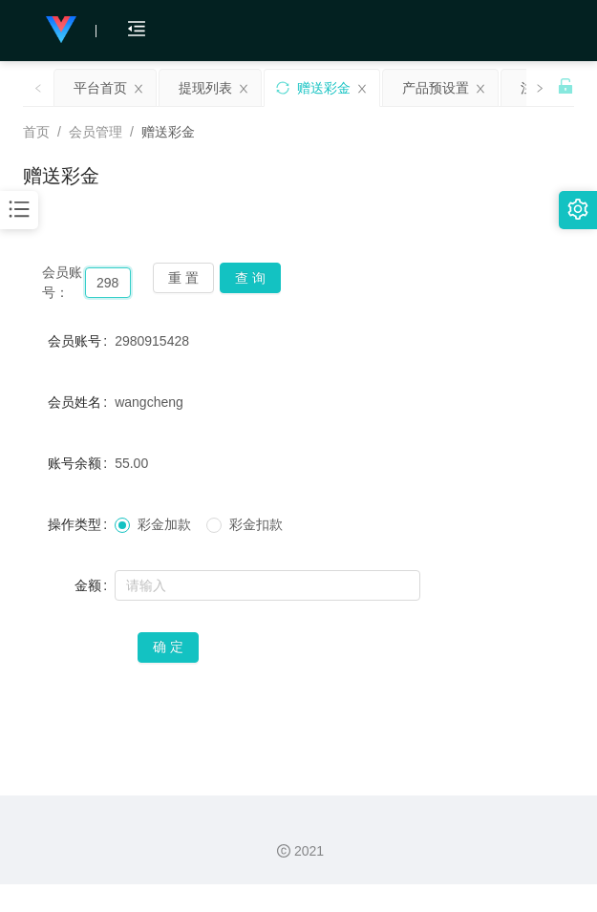
click at [100, 278] on input "2980915428" at bounding box center [108, 282] width 46 height 31
paste input "showboxapps"
type input "showboxapps"
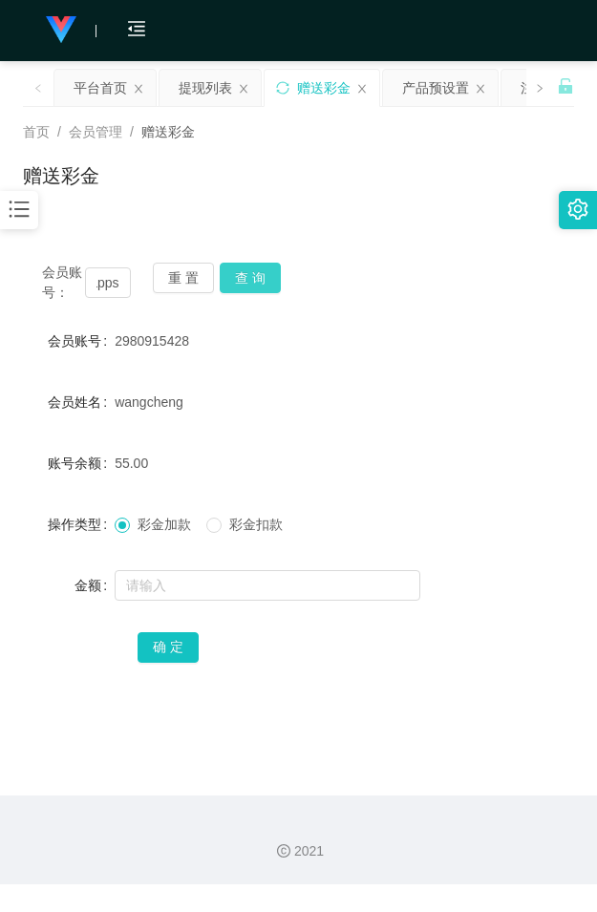
click at [256, 277] on button "查 询" at bounding box center [250, 277] width 61 height 31
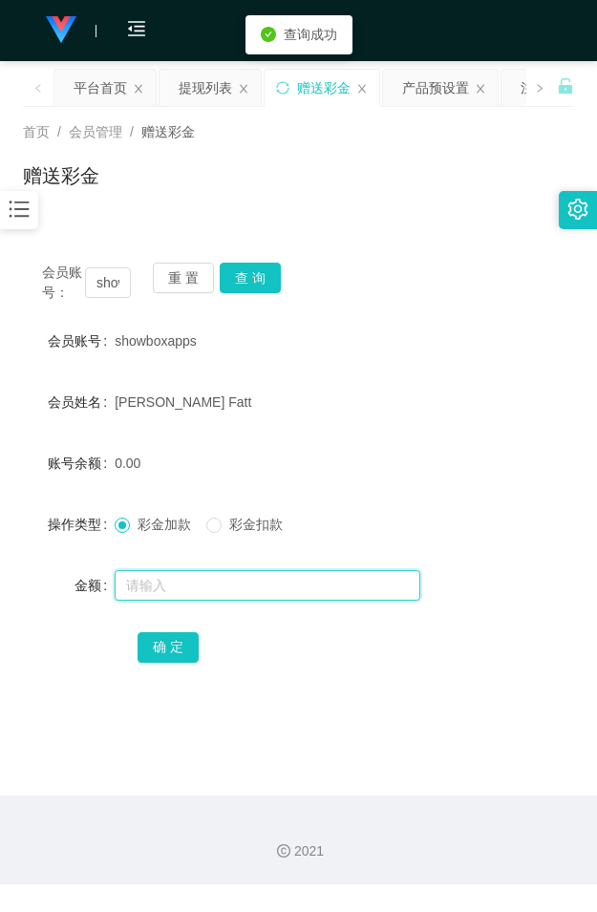
click at [163, 582] on input "text" at bounding box center [267, 585] width 305 height 31
type input "25"
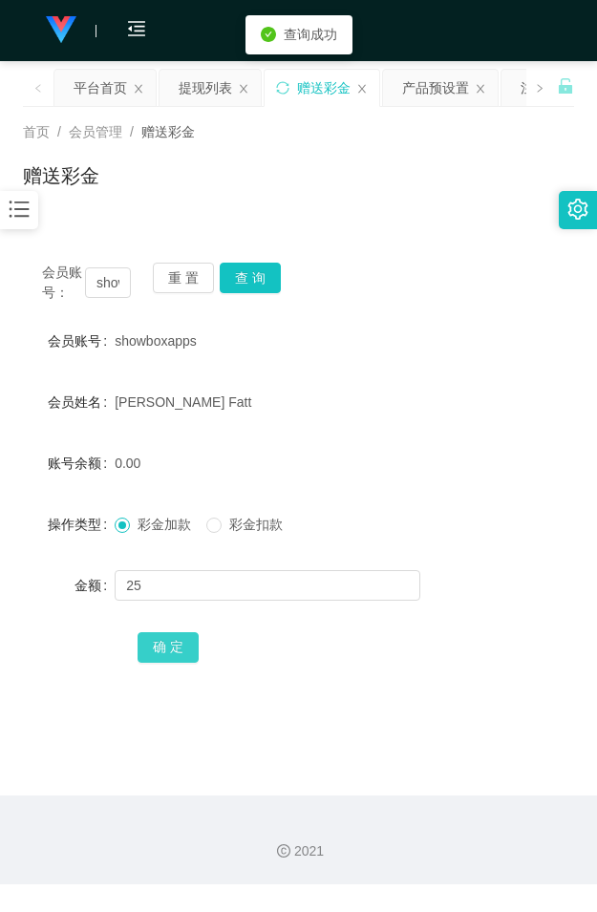
click at [155, 640] on button "确 定" at bounding box center [167, 647] width 61 height 31
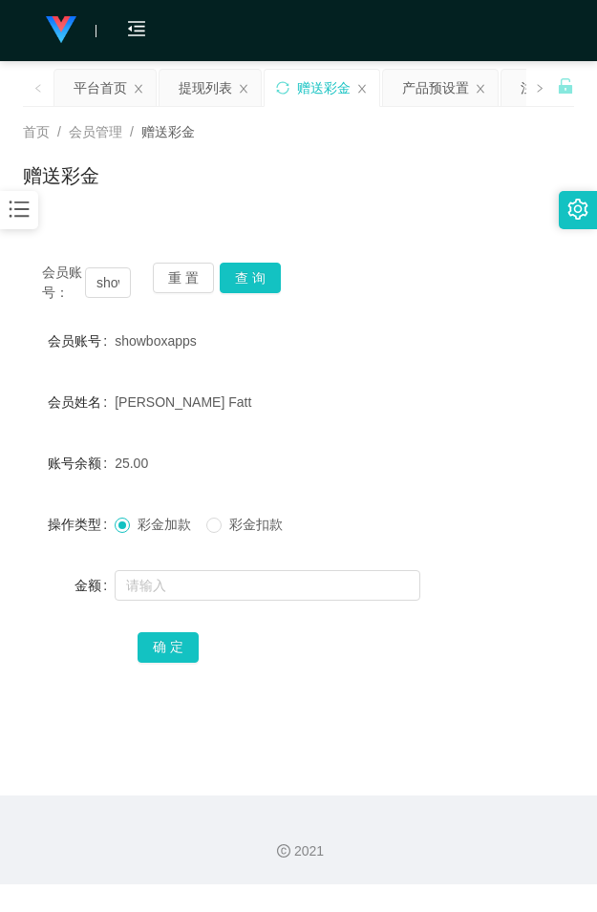
click at [203, 207] on div "首页 / 会员管理 / 赠送彩金 / 赠送彩金" at bounding box center [298, 164] width 597 height 114
click at [111, 267] on input "showboxapps" at bounding box center [108, 282] width 46 height 31
click at [246, 278] on button "查 询" at bounding box center [250, 277] width 61 height 31
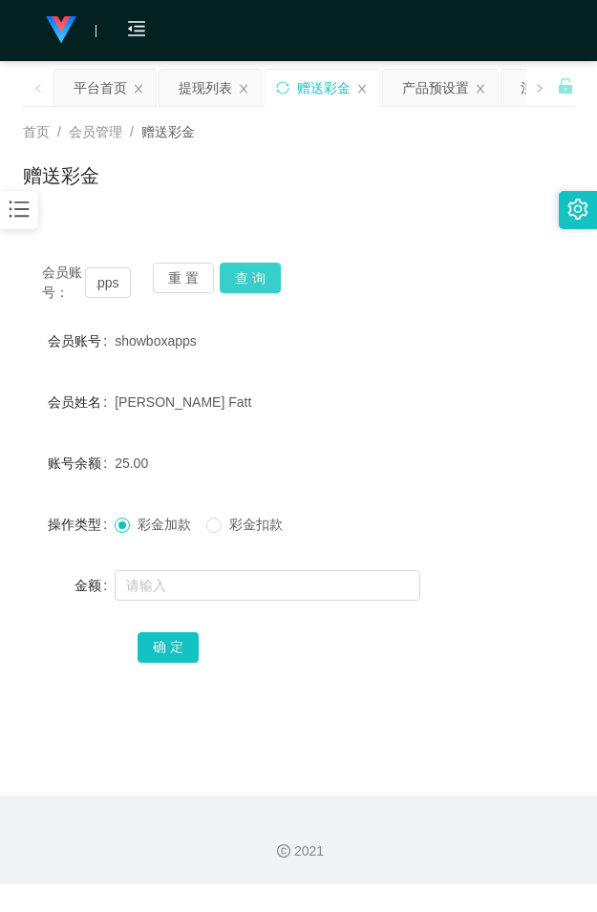
scroll to position [0, 0]
click at [246, 278] on button "查 询" at bounding box center [250, 277] width 61 height 31
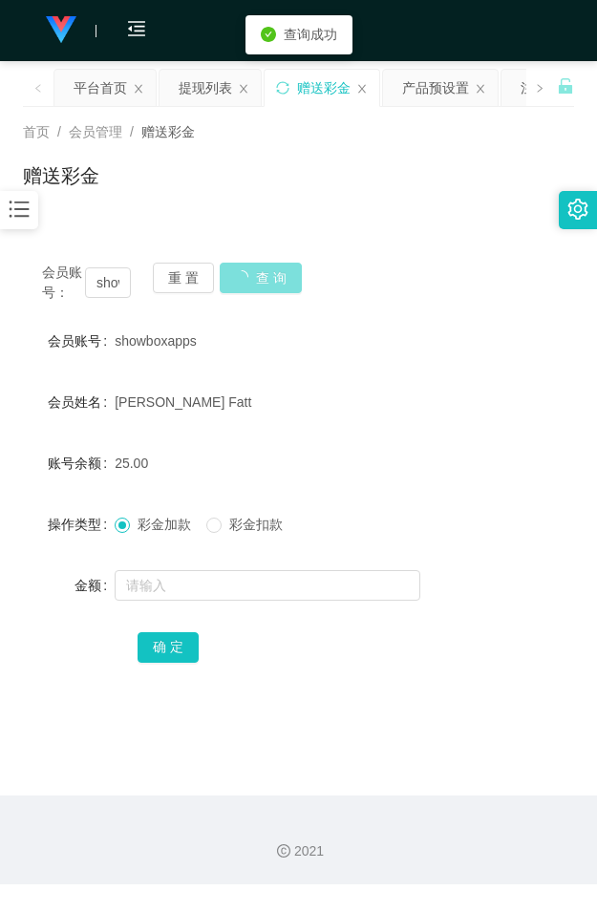
click at [246, 278] on button "查 询" at bounding box center [261, 277] width 82 height 31
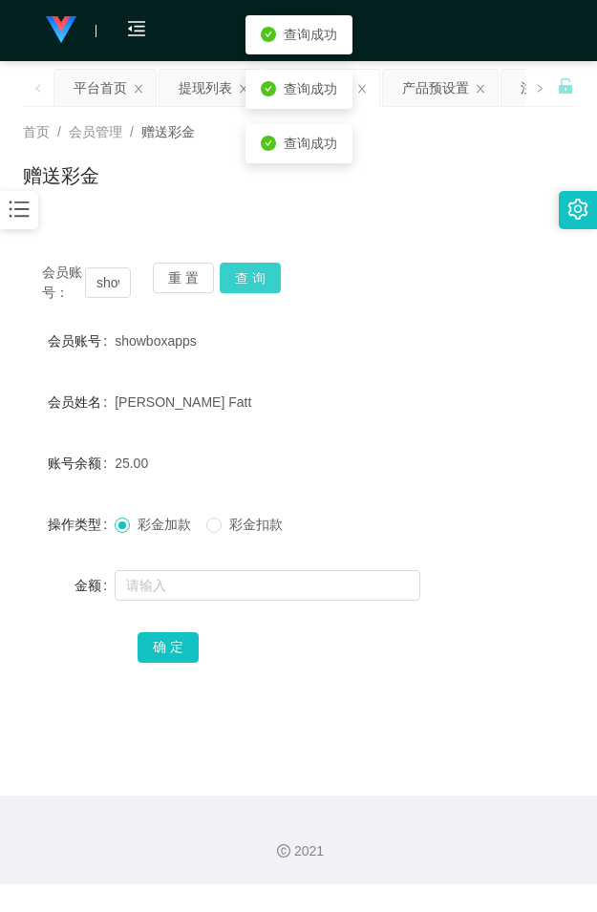
click at [246, 278] on button "查 询" at bounding box center [250, 277] width 61 height 31
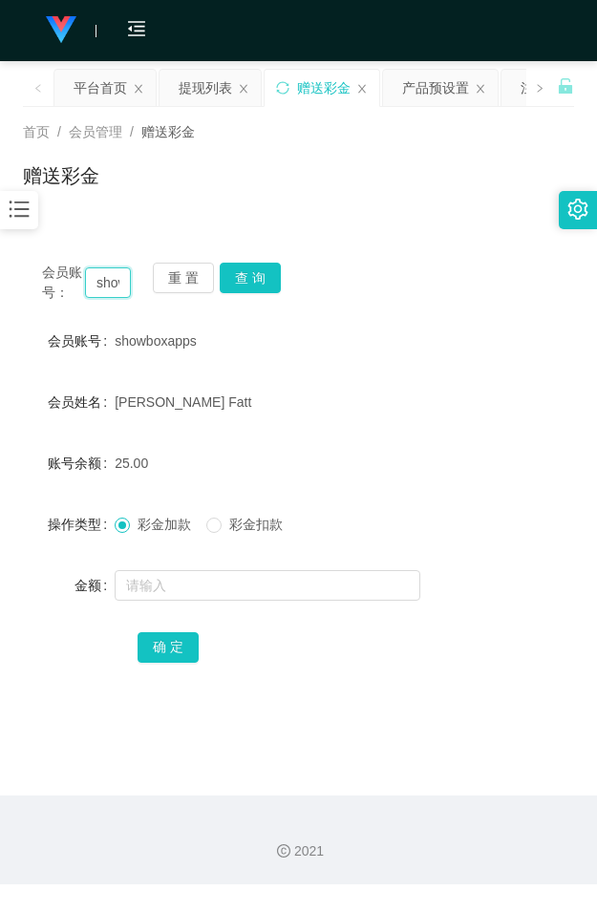
click at [107, 286] on input "showboxapps" at bounding box center [108, 282] width 46 height 31
paste input "2980915428"
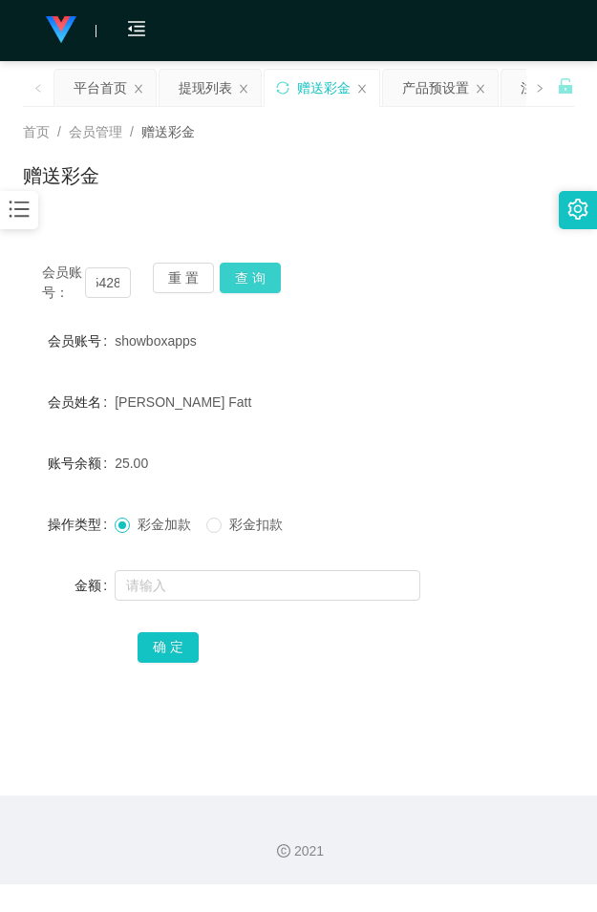
click at [243, 280] on button "查 询" at bounding box center [250, 277] width 61 height 31
click at [243, 280] on button "查 询" at bounding box center [261, 277] width 82 height 31
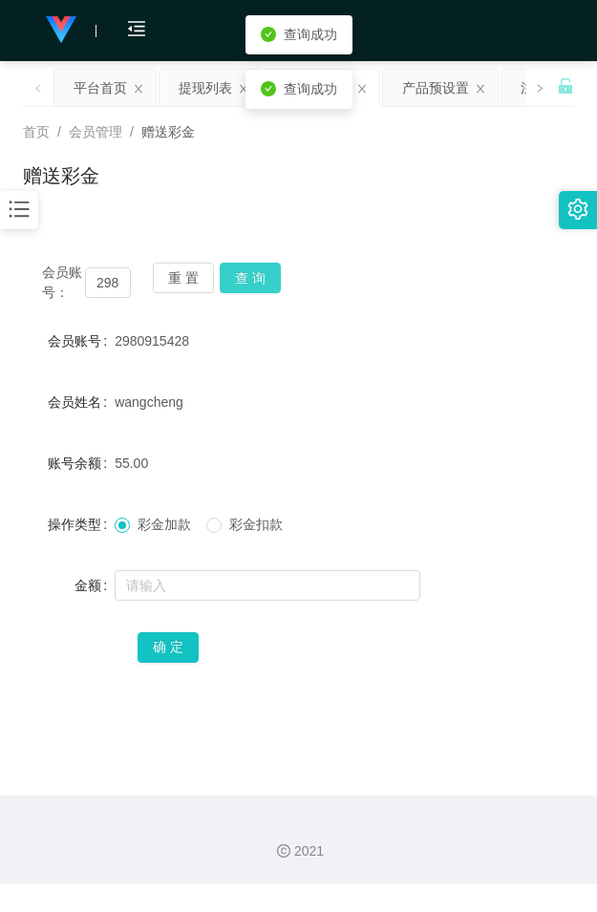
click at [243, 280] on button "查 询" at bounding box center [250, 277] width 61 height 31
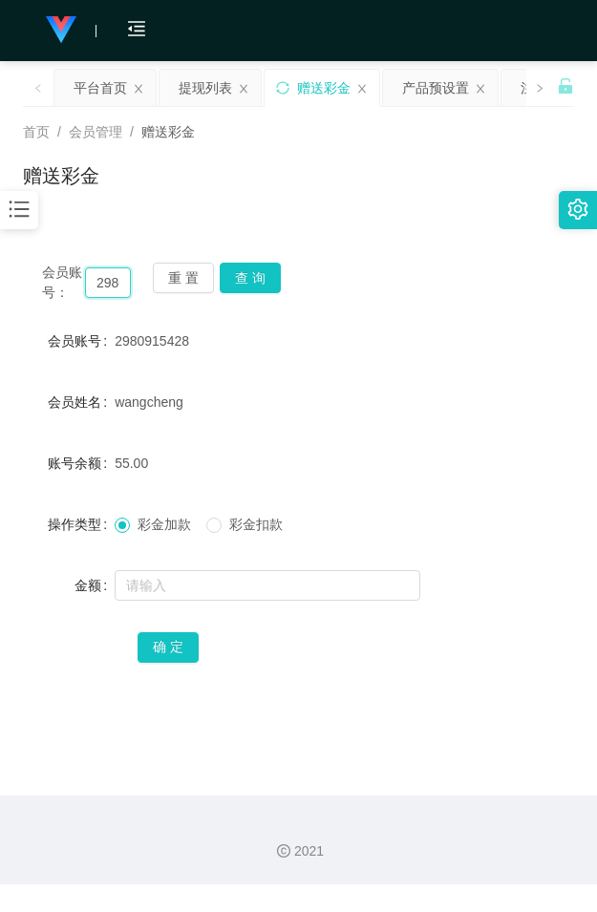
click at [106, 283] on input "2980915428" at bounding box center [108, 282] width 46 height 31
paste input "88408107"
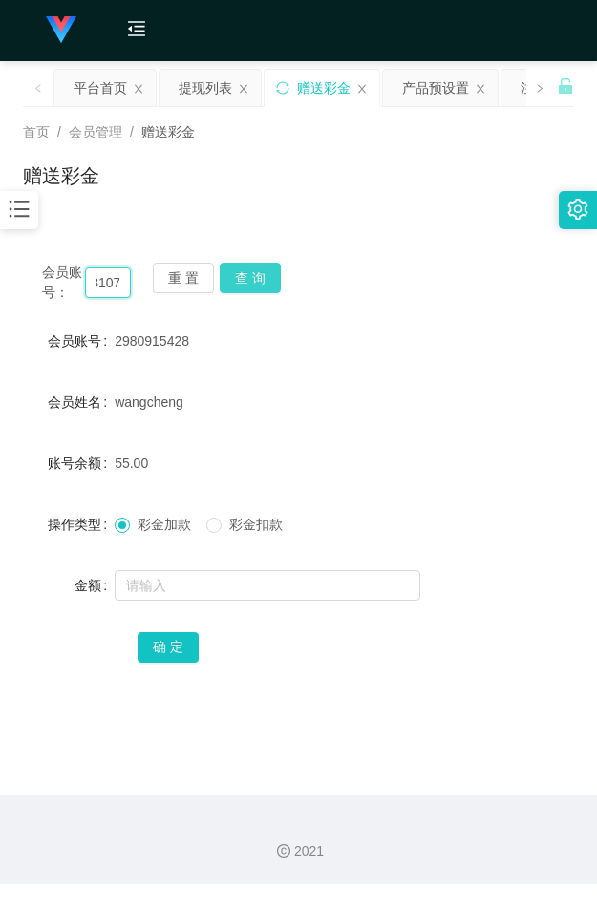
type input "88408107"
click at [251, 277] on button "查 询" at bounding box center [250, 277] width 61 height 31
click at [251, 277] on button "查 询" at bounding box center [261, 277] width 82 height 31
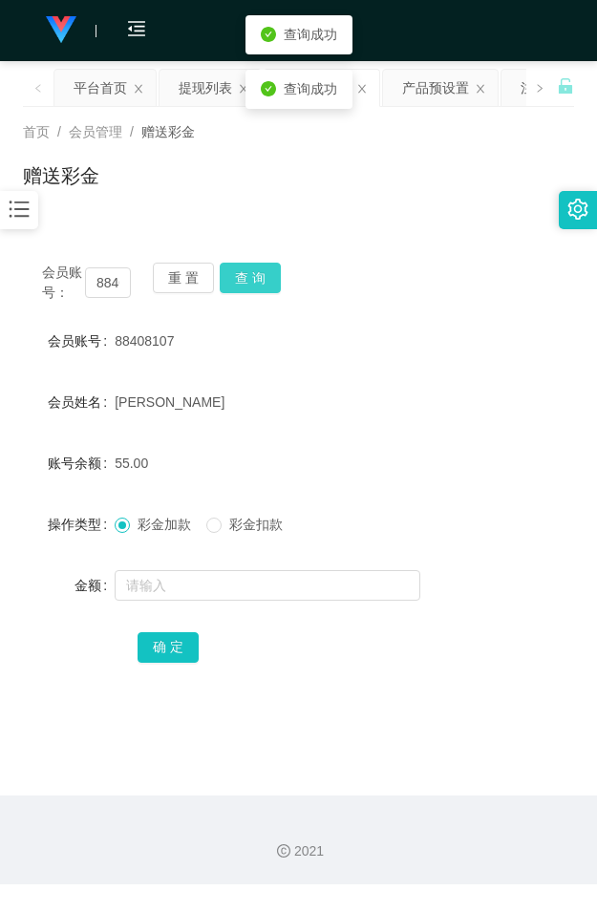
click at [251, 277] on button "查 询" at bounding box center [250, 277] width 61 height 31
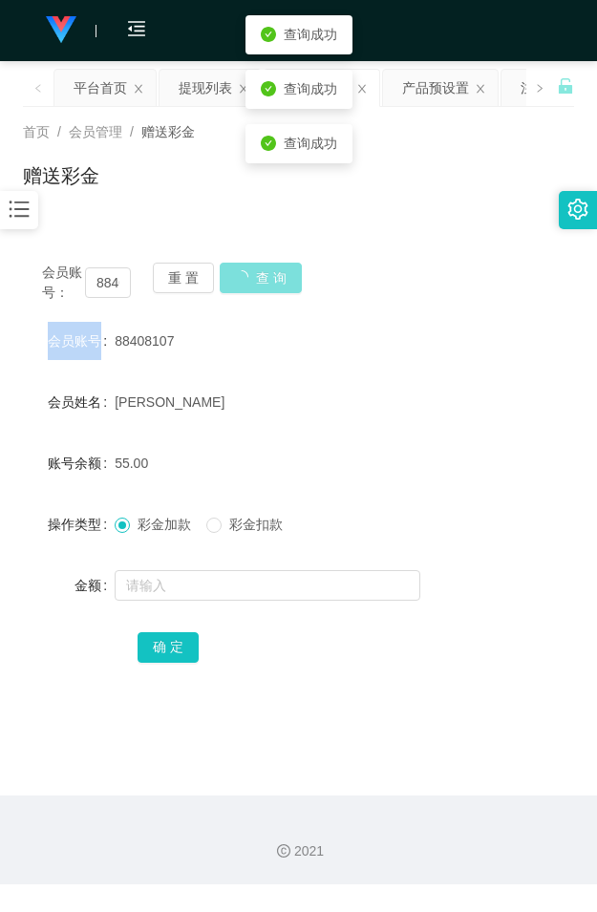
click at [251, 277] on div "会员账号： 88408107 重 置 查 询" at bounding box center [298, 282] width 551 height 40
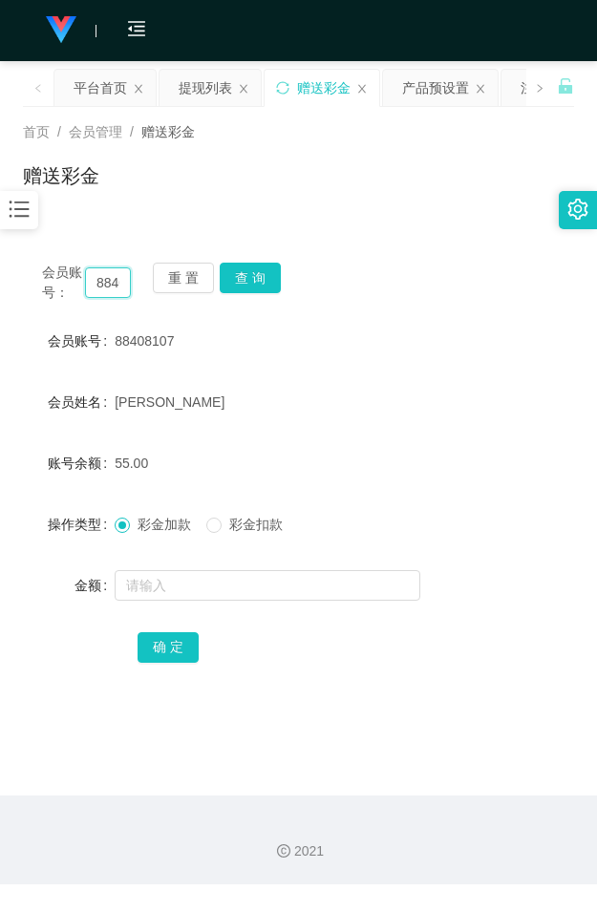
click at [115, 280] on input "88408107" at bounding box center [108, 282] width 46 height 31
click at [250, 272] on button "查 询" at bounding box center [250, 277] width 61 height 31
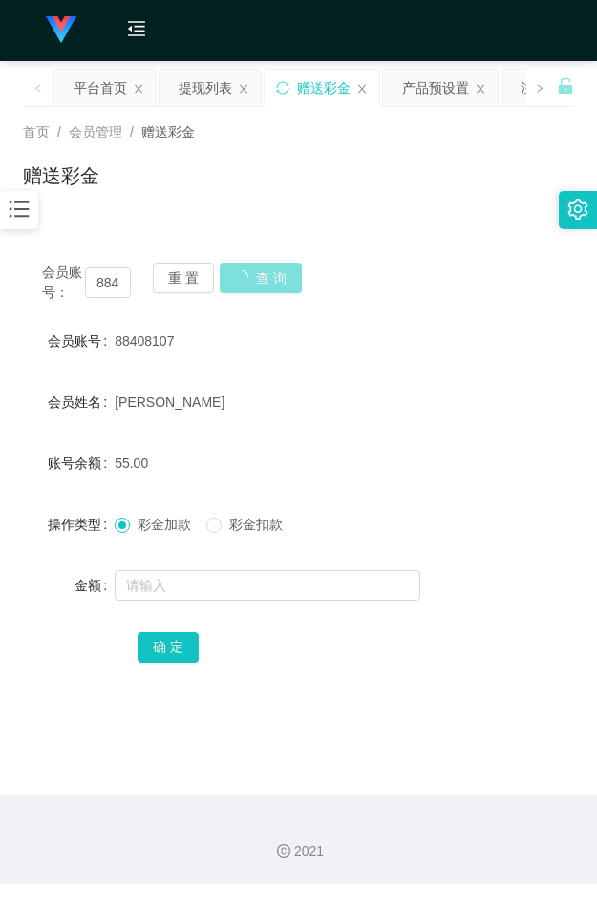
click at [250, 272] on button "查 询" at bounding box center [261, 277] width 82 height 31
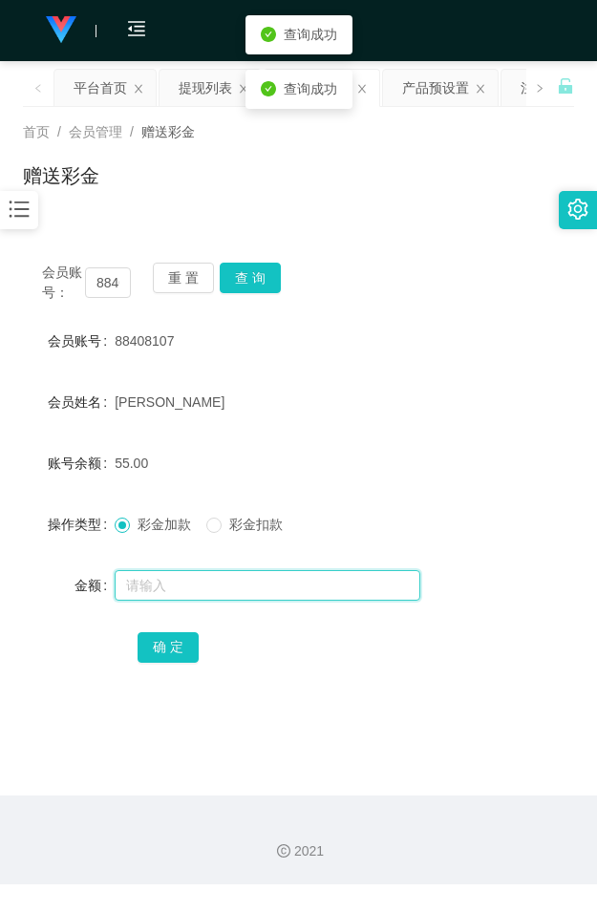
click at [169, 574] on input "text" at bounding box center [267, 585] width 305 height 31
type input "32"
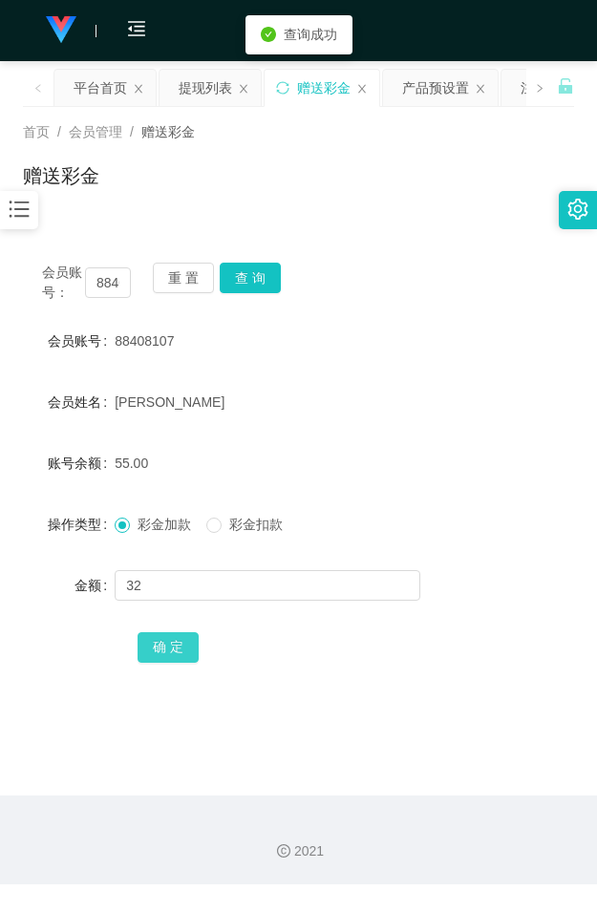
click at [164, 640] on button "确 定" at bounding box center [167, 647] width 61 height 31
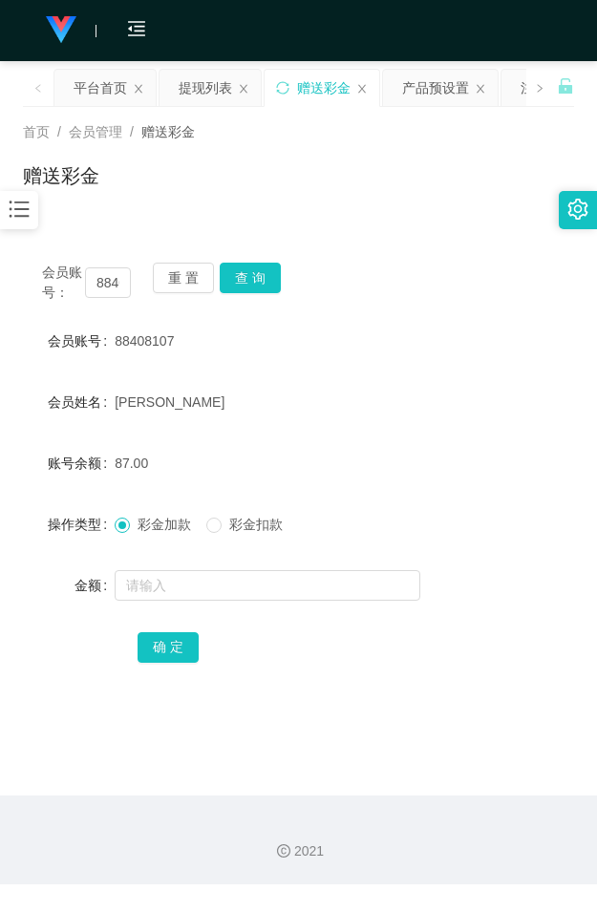
drag, startPoint x: 277, startPoint y: 241, endPoint x: 323, endPoint y: 172, distance: 83.4
click at [278, 241] on div "会员账号： 88408107 重 置 查 询 会员账号 88408107 会员姓名 [PERSON_NAME] 账号余额 87.00 操作类型 彩金加款 彩金…" at bounding box center [298, 463] width 551 height 487
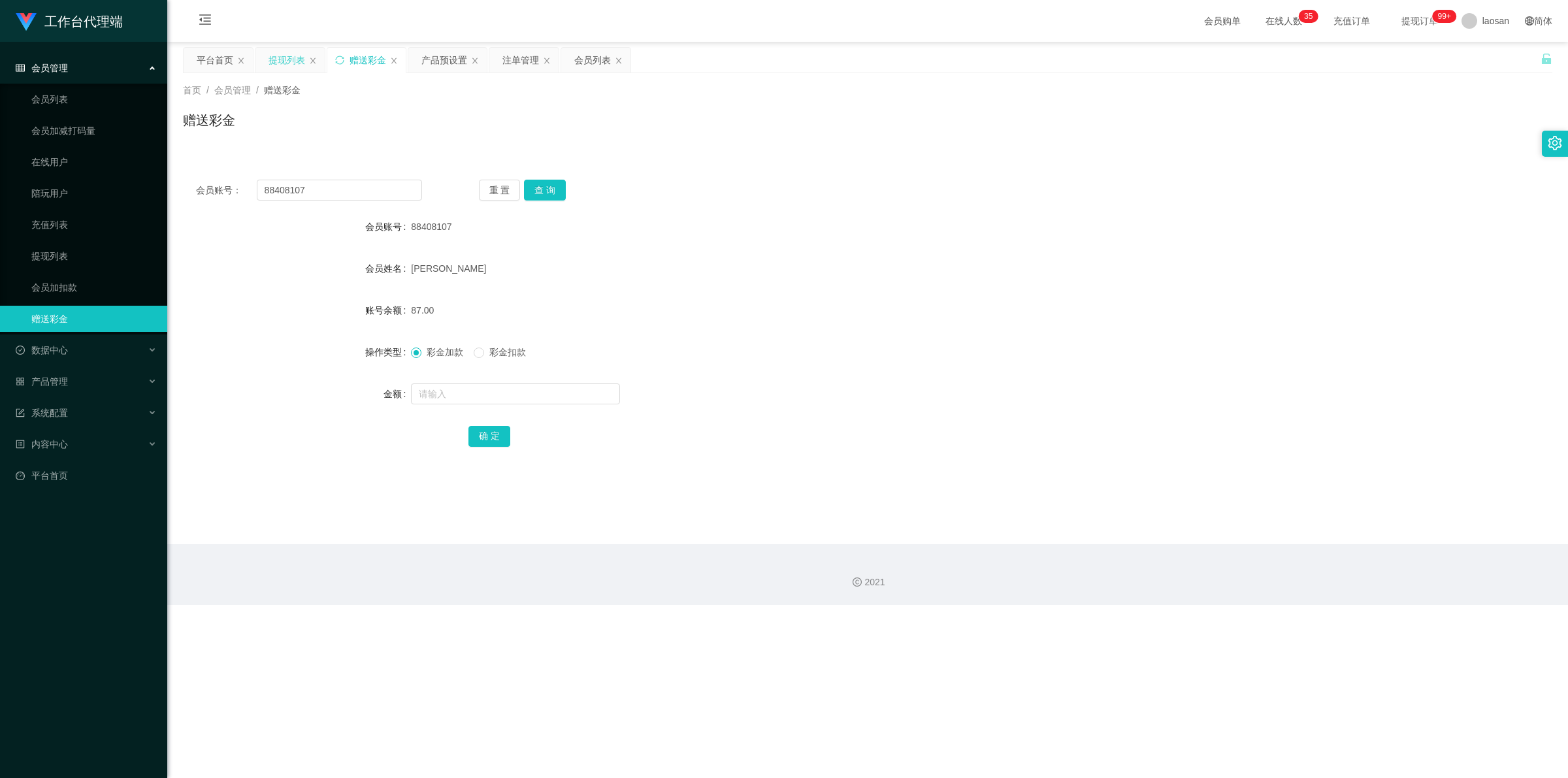
drag, startPoint x: 288, startPoint y: 57, endPoint x: 293, endPoint y: 63, distance: 7.8
click at [288, 60] on div "提现列表" at bounding box center [286, 60] width 36 height 25
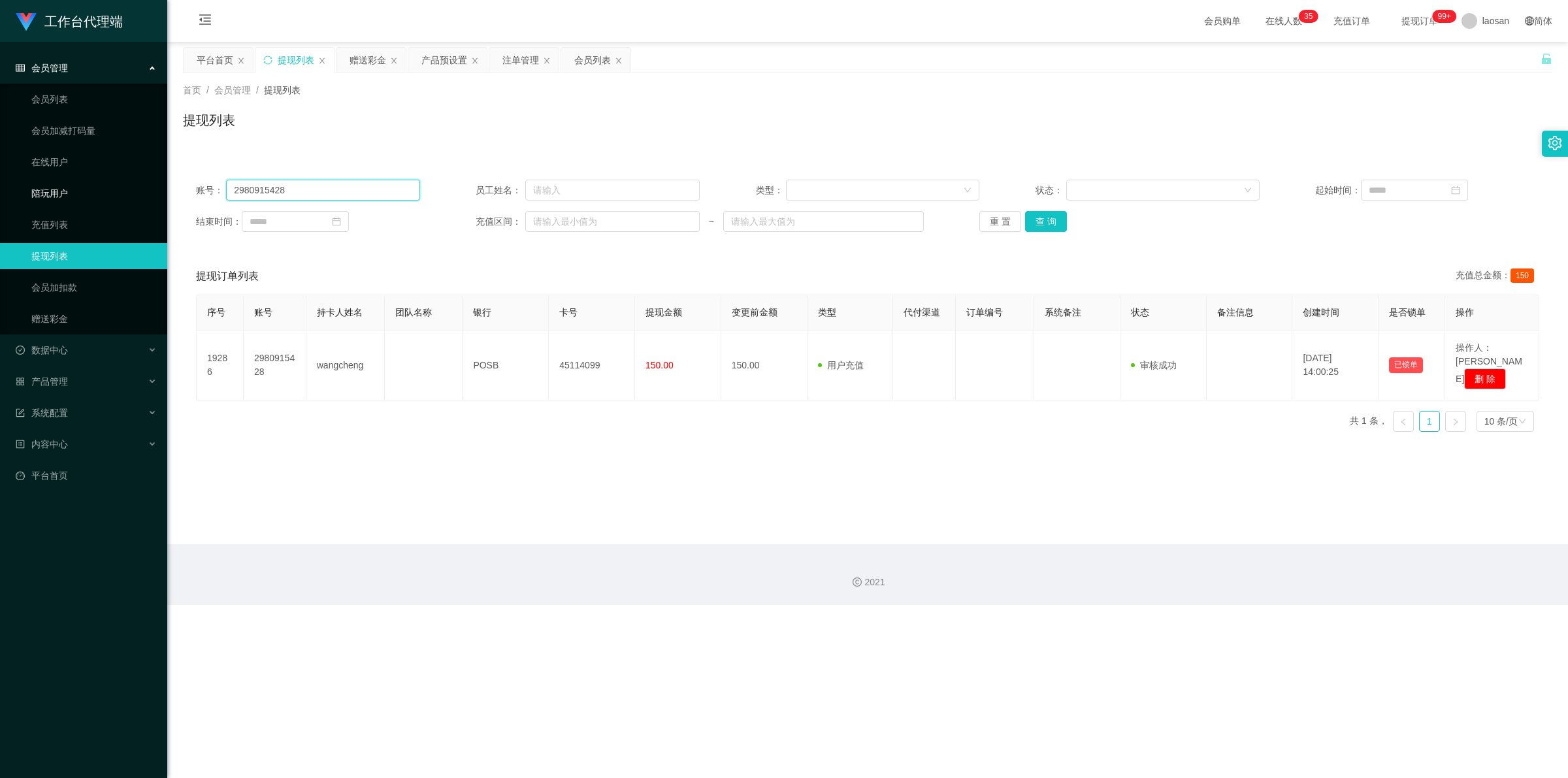
drag, startPoint x: 292, startPoint y: 190, endPoint x: 112, endPoint y: 188, distance: 180.0
click at [110, 190] on section "工作台代理端 会员管理 会员列表 会员加减打码量 在线用户 陪玩用户 充值列表 提现列表 会员加扣款 赠送彩金 数据中心 产品管理 系统配置 内容中心 平台首…" at bounding box center [784, 302] width 1568 height 605
paste input "88408107"
click at [408, 220] on button "查 询" at bounding box center [1046, 221] width 42 height 21
click at [408, 220] on div "重 置 查 询" at bounding box center [1091, 221] width 224 height 21
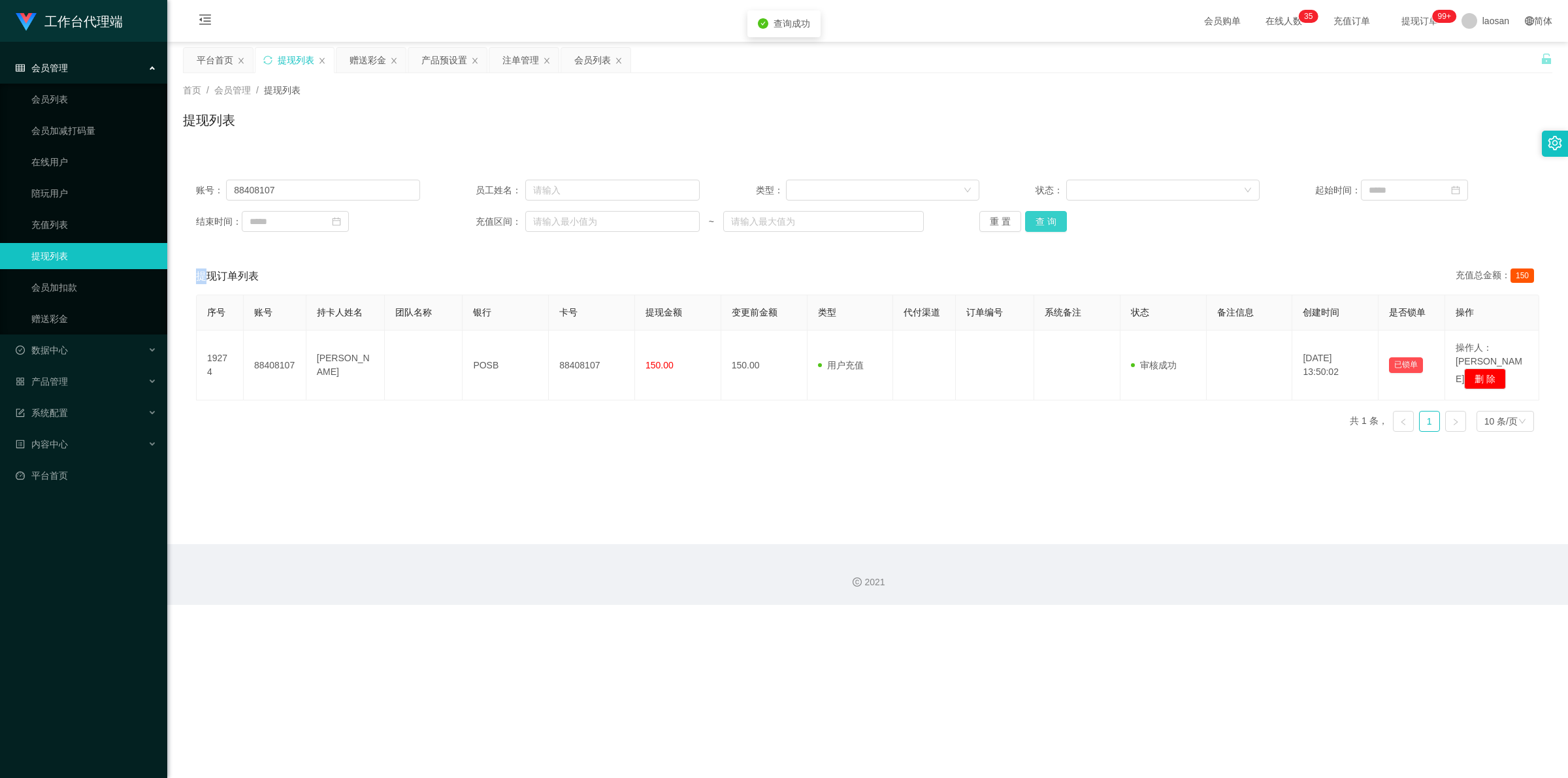
click at [408, 220] on button "查 询" at bounding box center [1046, 221] width 42 height 21
click at [408, 220] on div "重 置 查 询" at bounding box center [1091, 221] width 224 height 21
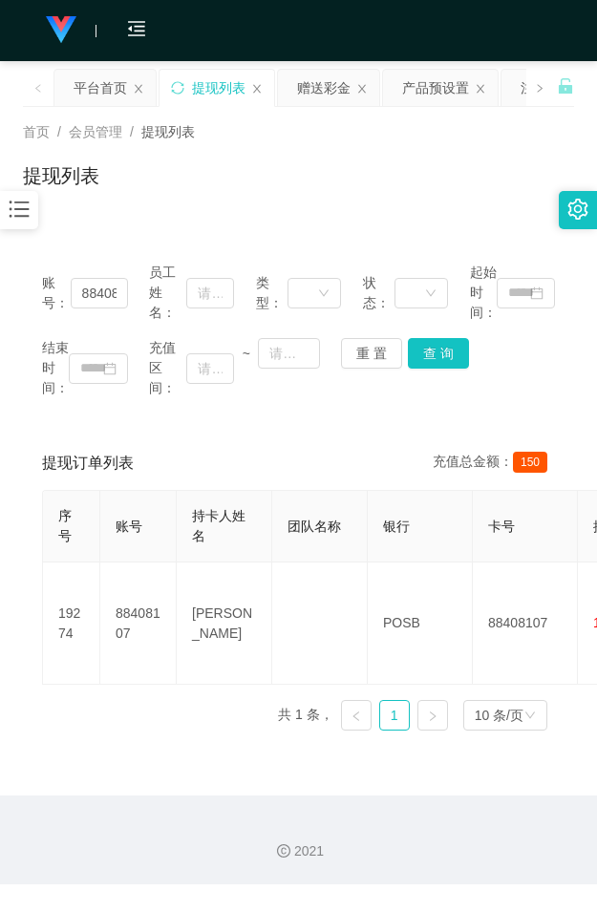
drag, startPoint x: 445, startPoint y: 226, endPoint x: 445, endPoint y: 213, distance: 13.4
click at [445, 226] on div "账号： 88408107 员工姓名： 类型： 状态： 起始时间： 结束时间： 充值区间： ~ 重 置 查 询 提现订单列表 充值总金额： 150 序号 账号 …" at bounding box center [298, 482] width 551 height 525
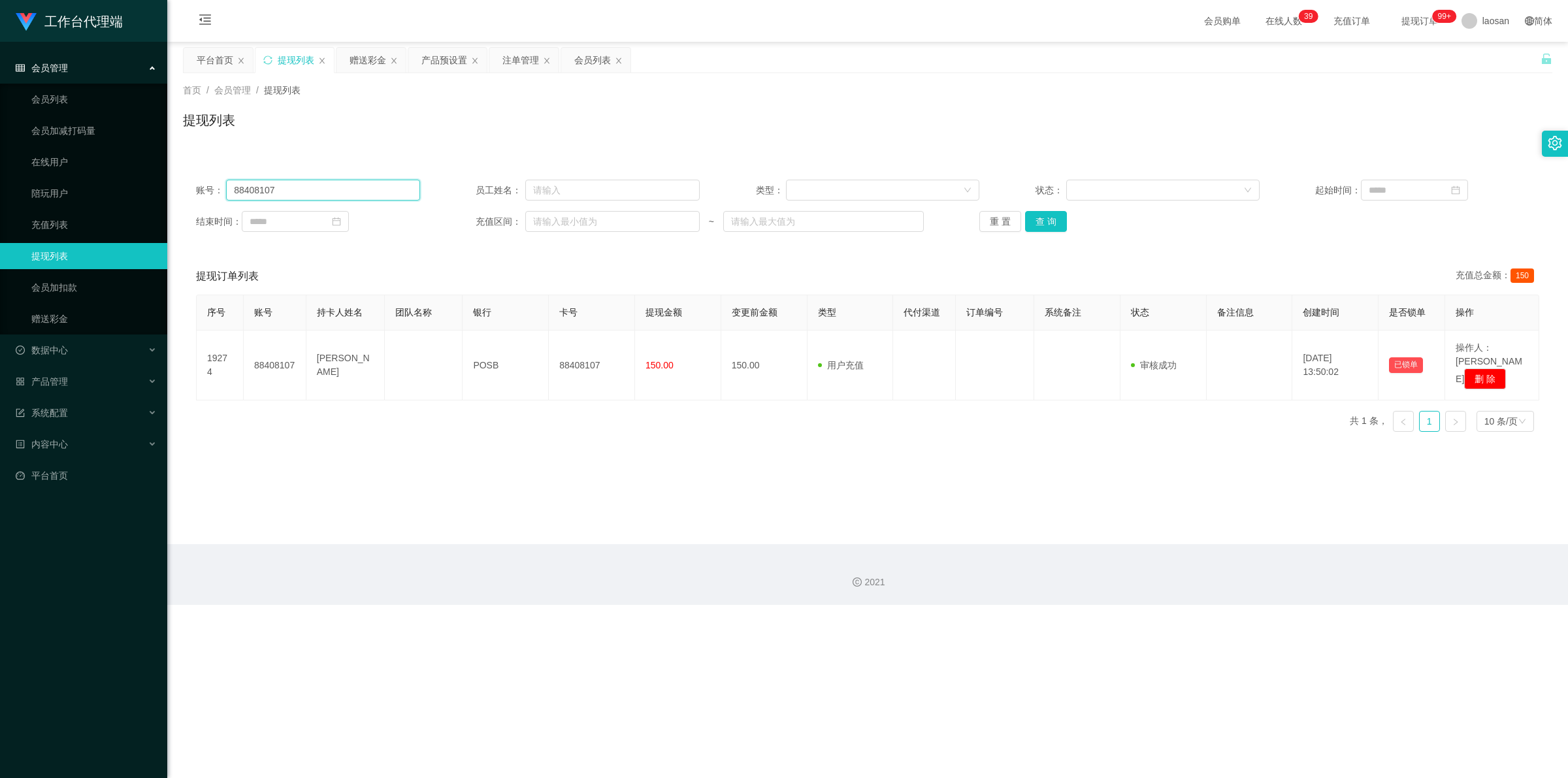
drag, startPoint x: 294, startPoint y: 193, endPoint x: 187, endPoint y: 174, distance: 108.7
click at [180, 181] on main "关闭左侧 关闭右侧 关闭其它 刷新页面 平台首页 提现列表 赠送彩金 产品预设置 注单管理 会员列表 首页 / 会员管理 / 提现列表 / 提现列表 账号： …" at bounding box center [867, 293] width 1400 height 502
paste input "2980915428"
click at [408, 220] on button "查 询" at bounding box center [1046, 221] width 42 height 21
click at [408, 220] on div "重 置 查 询" at bounding box center [1091, 221] width 224 height 21
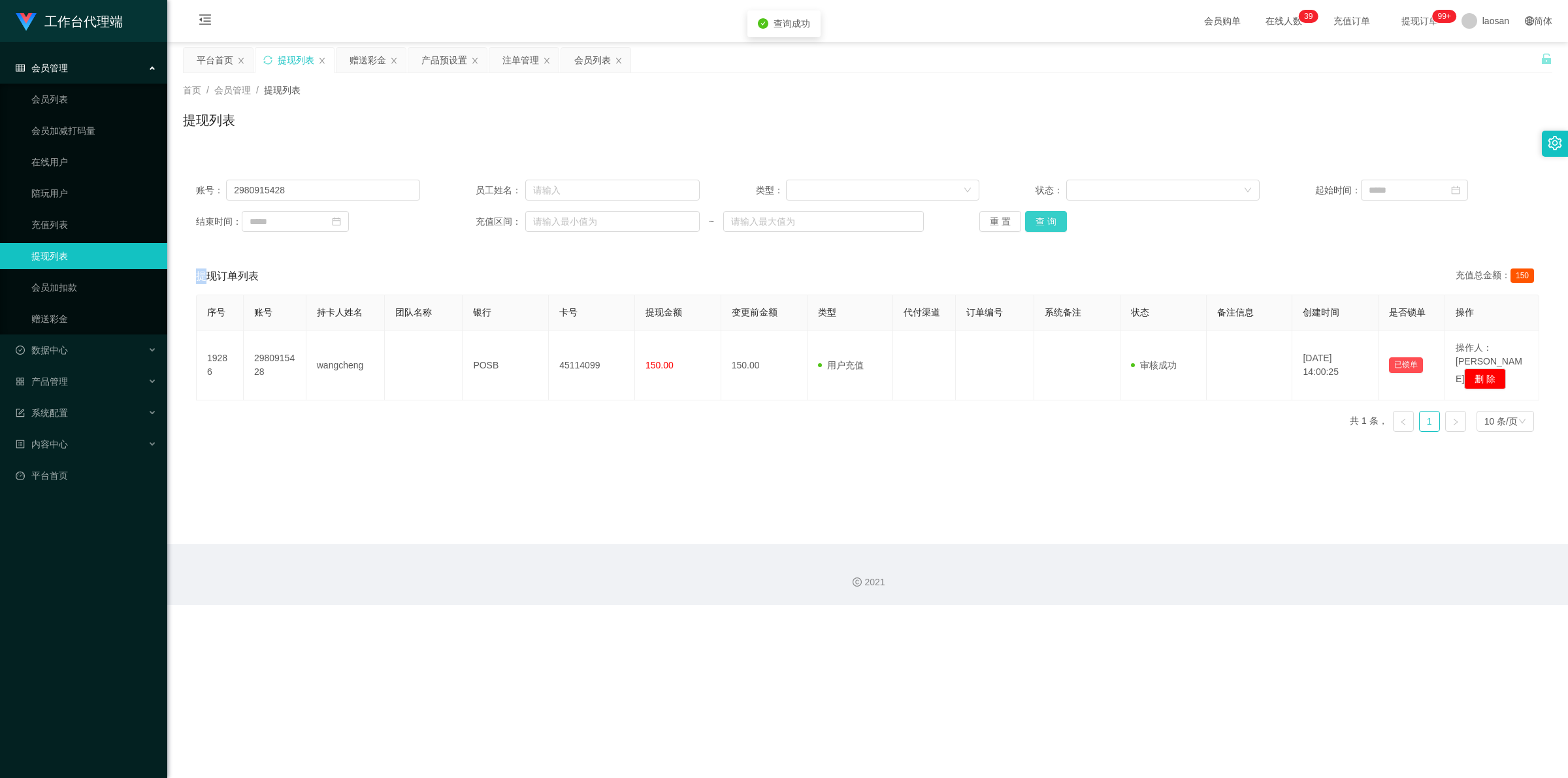
click at [408, 220] on button "查 询" at bounding box center [1046, 221] width 42 height 21
click at [408, 220] on div "重 置 查 询" at bounding box center [1091, 221] width 224 height 21
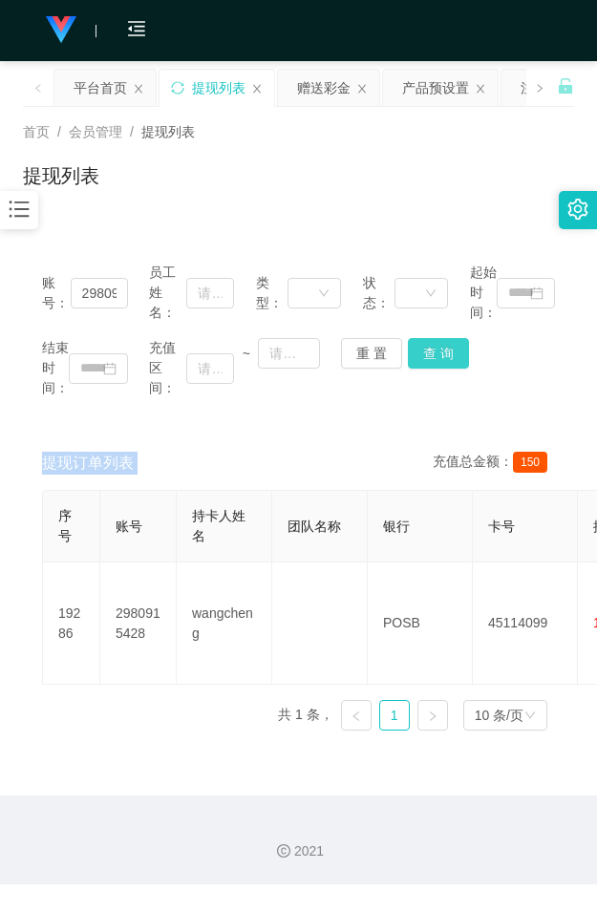
click at [444, 356] on button "查 询" at bounding box center [438, 353] width 61 height 31
click at [458, 351] on button "查 询" at bounding box center [438, 353] width 61 height 31
click at [458, 351] on div "结束时间： 充值区间： ~ 重 置 查 询" at bounding box center [298, 368] width 513 height 60
click at [458, 351] on button "查 询" at bounding box center [438, 353] width 61 height 31
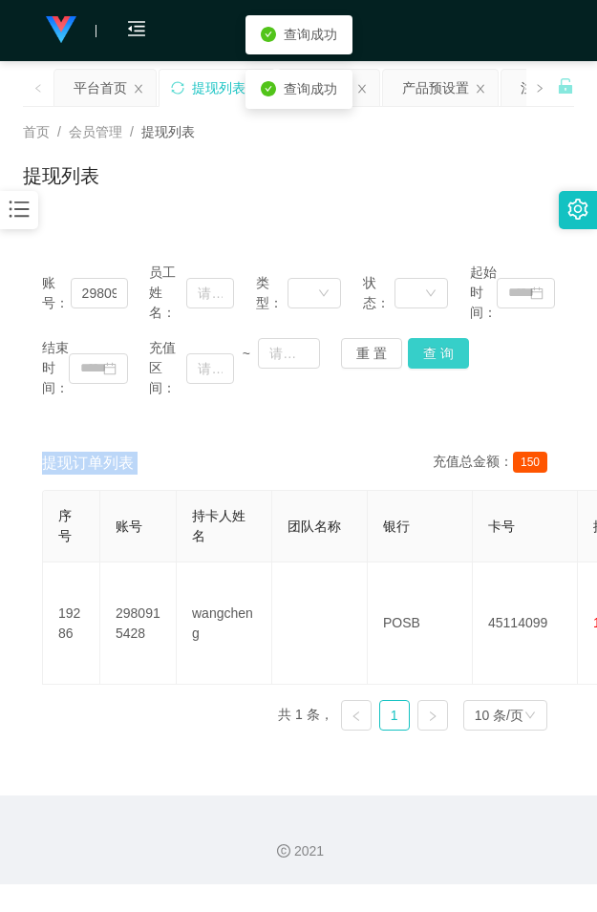
click at [458, 351] on button "查 询" at bounding box center [438, 353] width 61 height 31
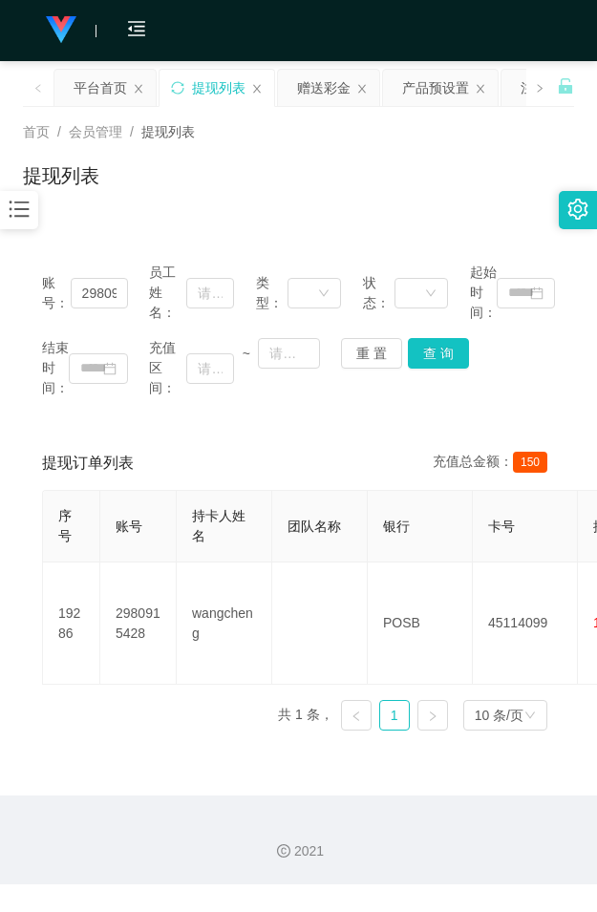
drag, startPoint x: 325, startPoint y: 184, endPoint x: 379, endPoint y: 22, distance: 171.1
click at [325, 182] on div "提现列表" at bounding box center [298, 183] width 551 height 44
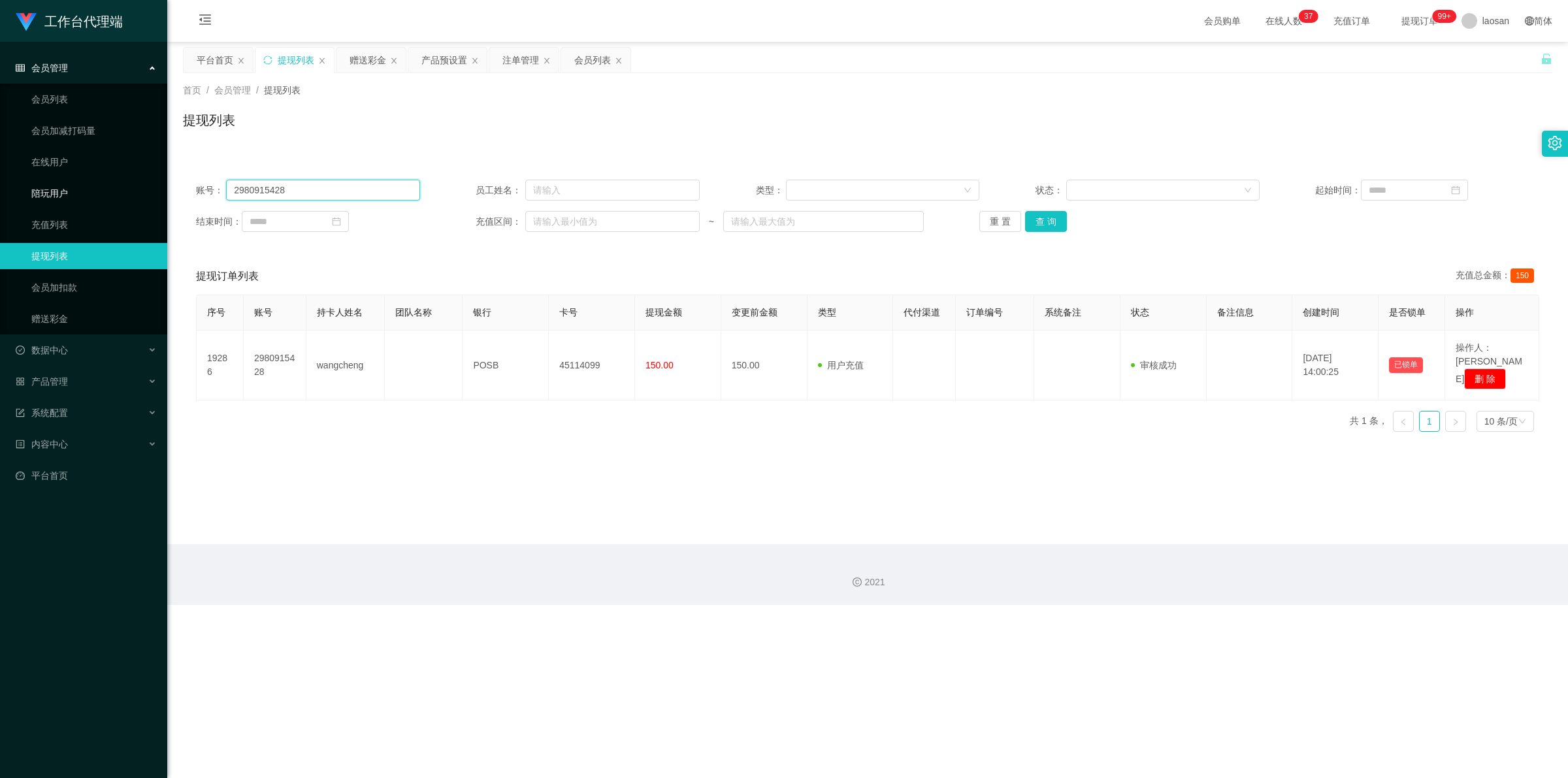
drag, startPoint x: 141, startPoint y: 207, endPoint x: 123, endPoint y: 193, distance: 22.8
click at [125, 200] on section "工作台代理端 会员管理 会员列表 会员加减打码量 在线用户 陪玩用户 充值列表 提现列表 会员加扣款 赠送彩金 数据中心 产品管理 系统配置 内容中心 平台首…" at bounding box center [784, 302] width 1568 height 605
paste input "88408107"
click at [408, 225] on button "查 询" at bounding box center [1046, 221] width 42 height 21
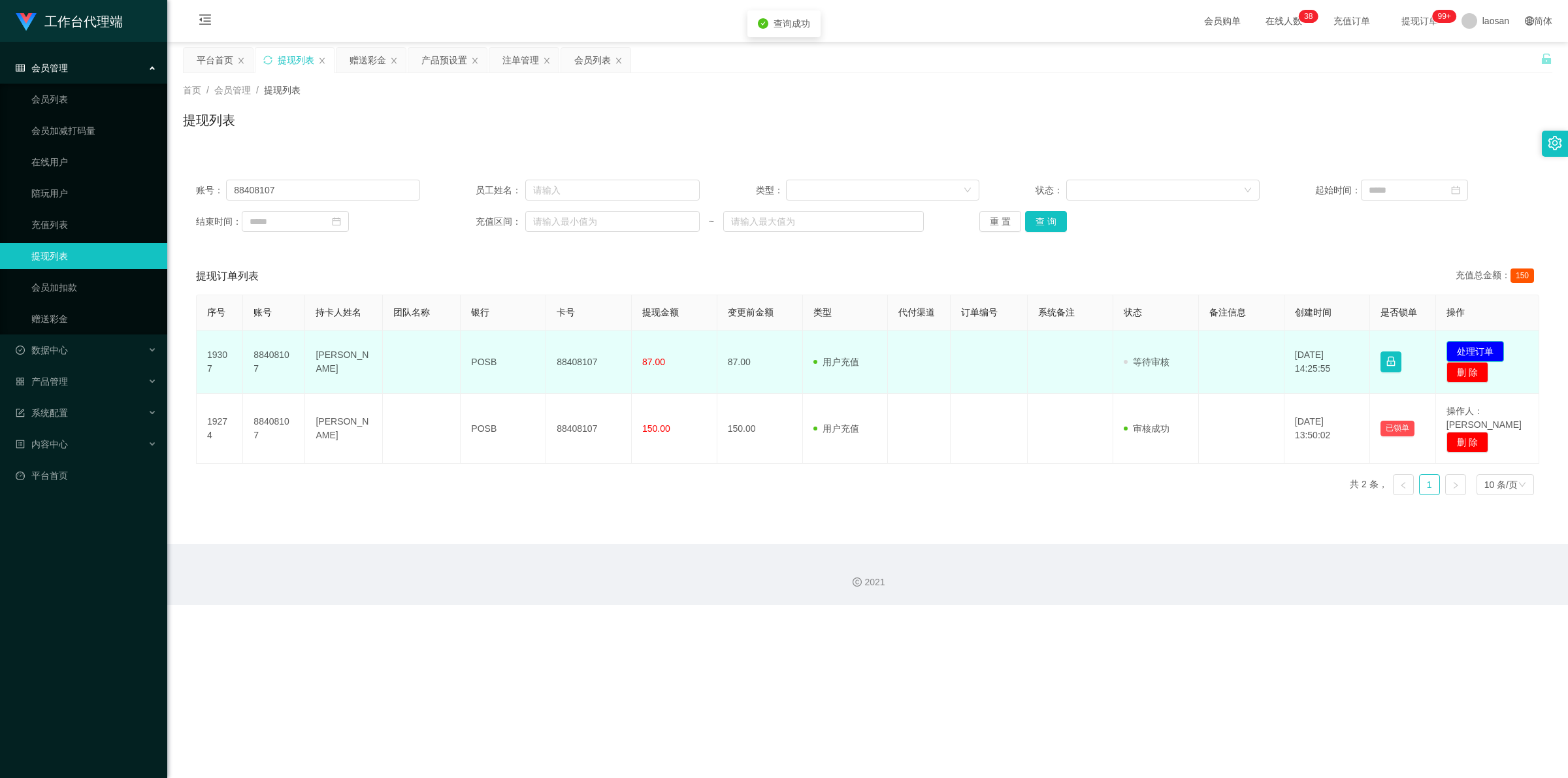
click at [408, 348] on button "处理订单" at bounding box center [1475, 351] width 57 height 21
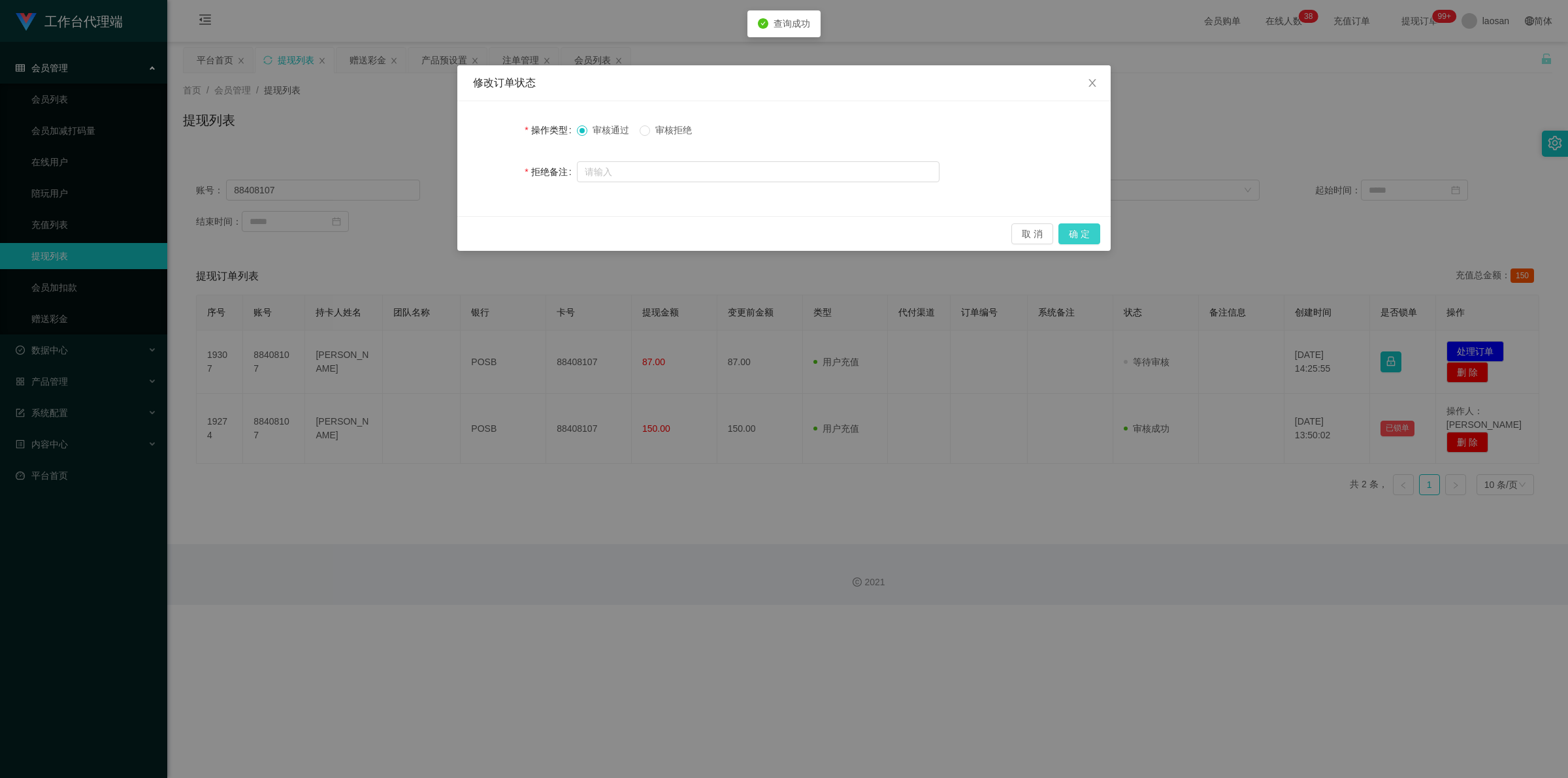
click at [408, 239] on button "确 定" at bounding box center [1079, 233] width 42 height 21
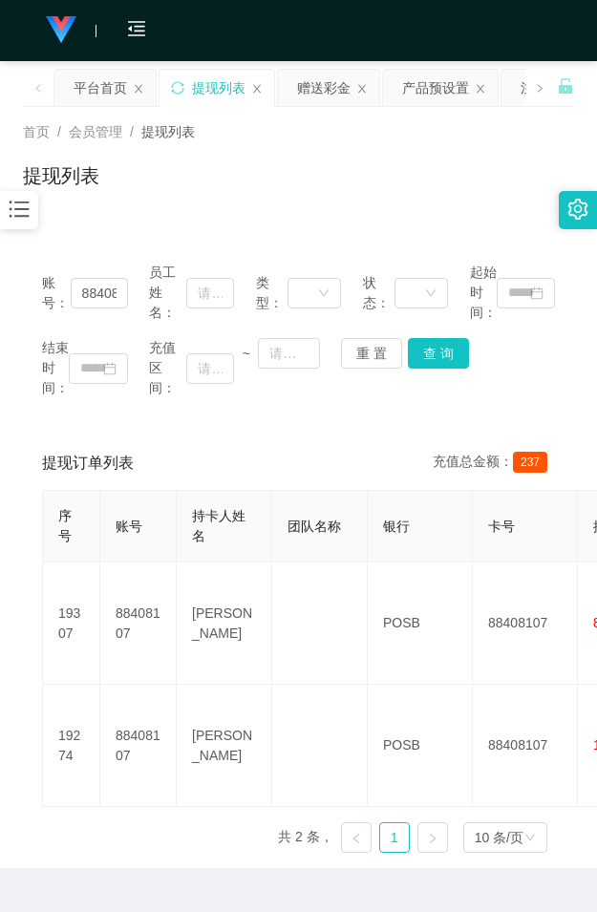
drag, startPoint x: 349, startPoint y: 143, endPoint x: 378, endPoint y: 60, distance: 87.8
click at [350, 141] on div "首页 / 会员管理 / 提现列表 / 提现列表" at bounding box center [298, 163] width 551 height 83
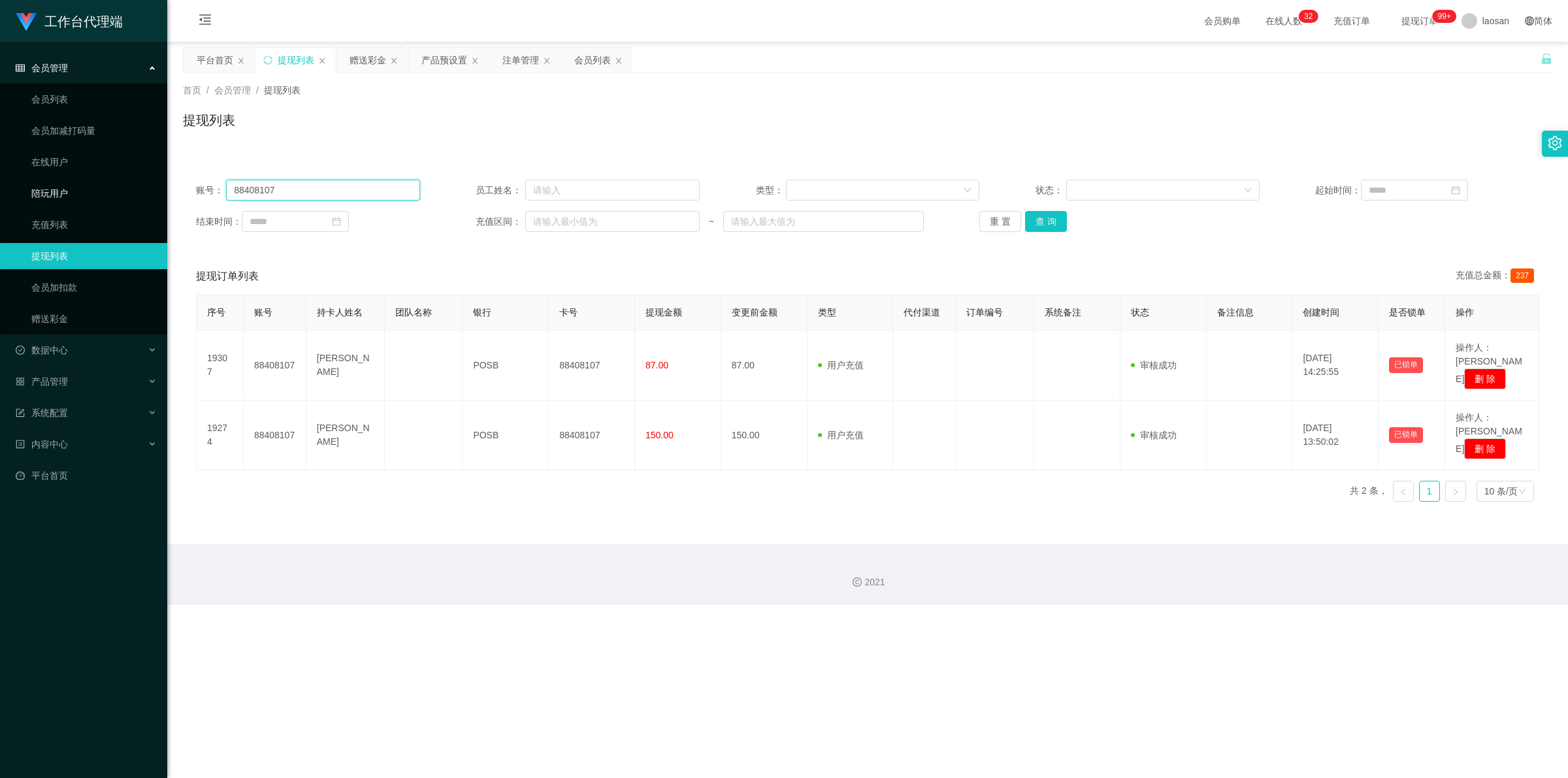
drag, startPoint x: 320, startPoint y: 192, endPoint x: 97, endPoint y: 192, distance: 223.0
click at [97, 192] on section "工作台代理端 会员管理 会员列表 会员加减打码量 在线用户 陪玩用户 充值列表 提现列表 会员加扣款 赠送彩金 数据中心 产品管理 系统配置 内容中心 平台首…" at bounding box center [784, 302] width 1568 height 605
paste input "2980915428"
type input "2980915428"
click at [408, 216] on button "查 询" at bounding box center [1046, 221] width 42 height 21
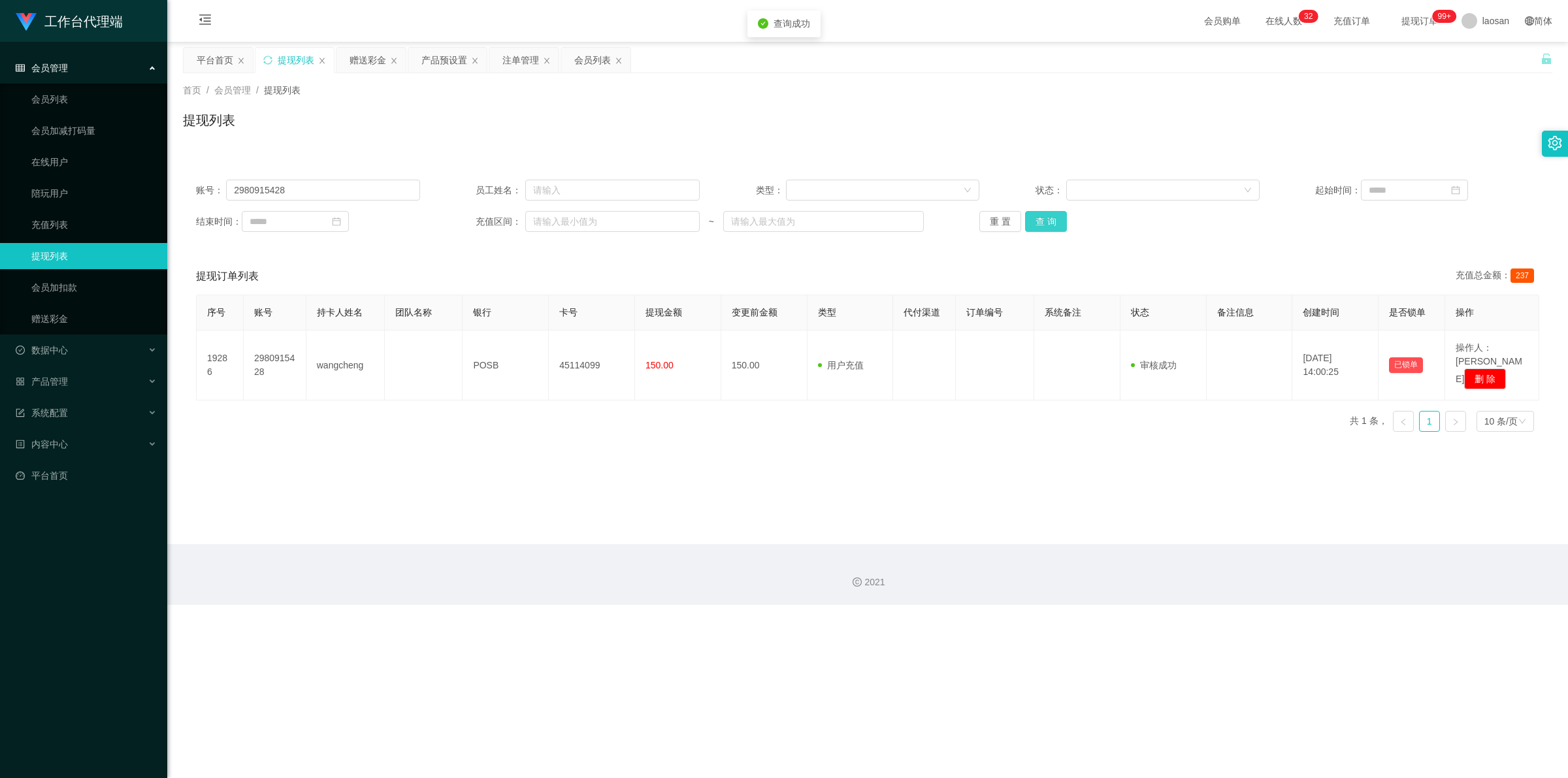
click at [408, 216] on button "查 询" at bounding box center [1046, 221] width 42 height 21
drag, startPoint x: 1030, startPoint y: 216, endPoint x: 1019, endPoint y: 206, distance: 14.9
click at [408, 216] on button "查 询" at bounding box center [1046, 221] width 42 height 21
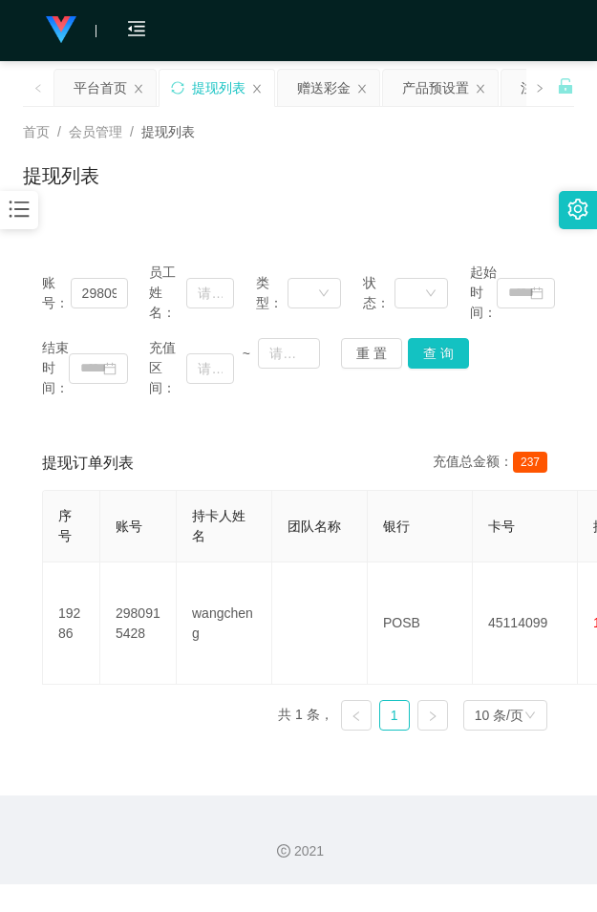
click at [239, 155] on div "首页 / 会员管理 / 提现列表 / 提现列表" at bounding box center [298, 163] width 551 height 83
click at [275, 202] on div "提现列表" at bounding box center [298, 183] width 551 height 44
click at [323, 81] on div "赠送彩金" at bounding box center [323, 88] width 53 height 36
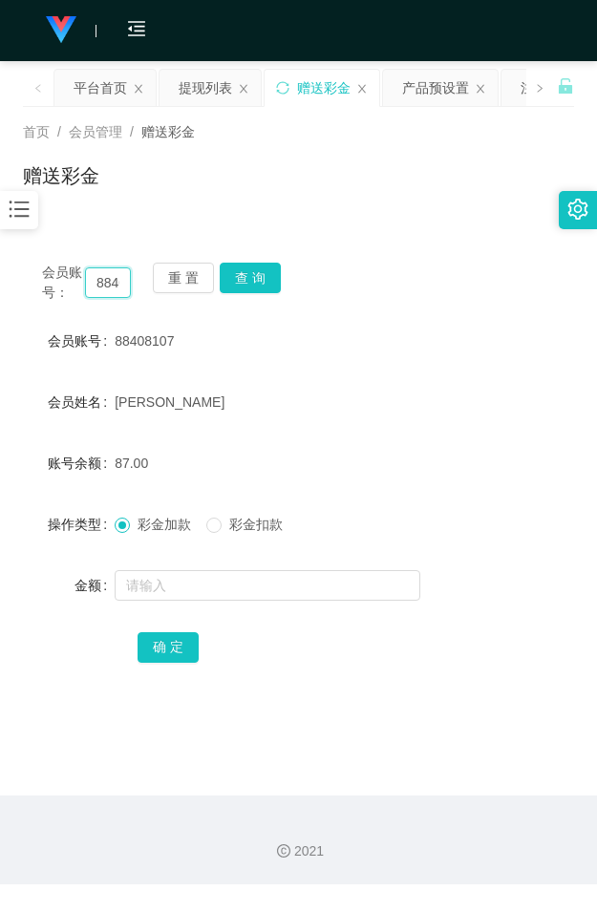
click at [105, 280] on input "88408107" at bounding box center [108, 282] width 46 height 31
paste input "showboxapps"
type input "showboxapps"
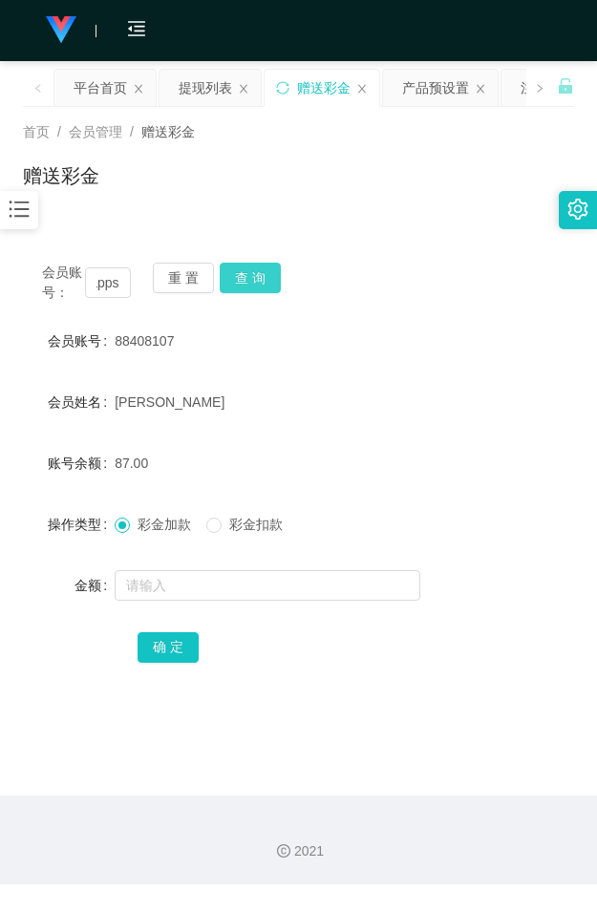
click at [243, 279] on button "查 询" at bounding box center [250, 277] width 61 height 31
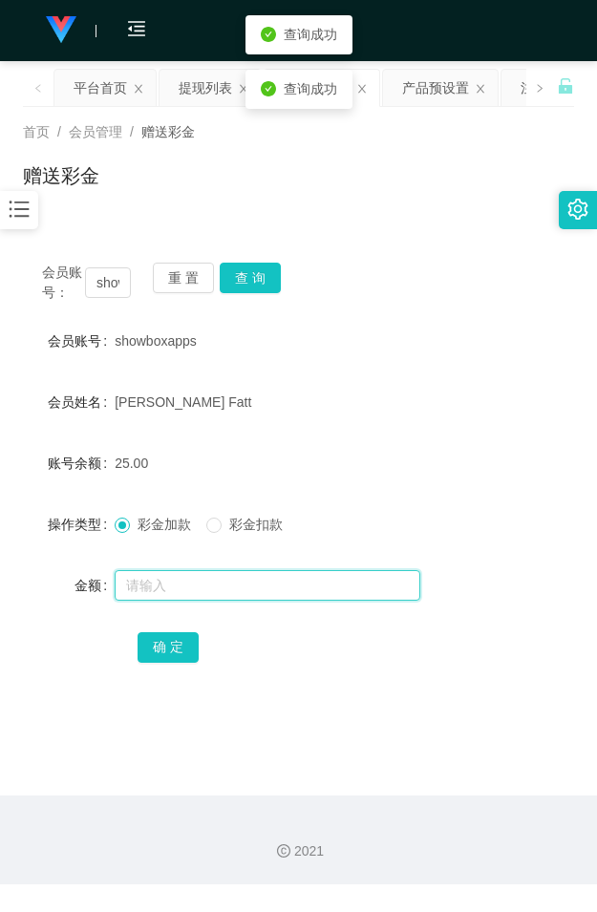
click at [159, 584] on input "text" at bounding box center [267, 585] width 305 height 31
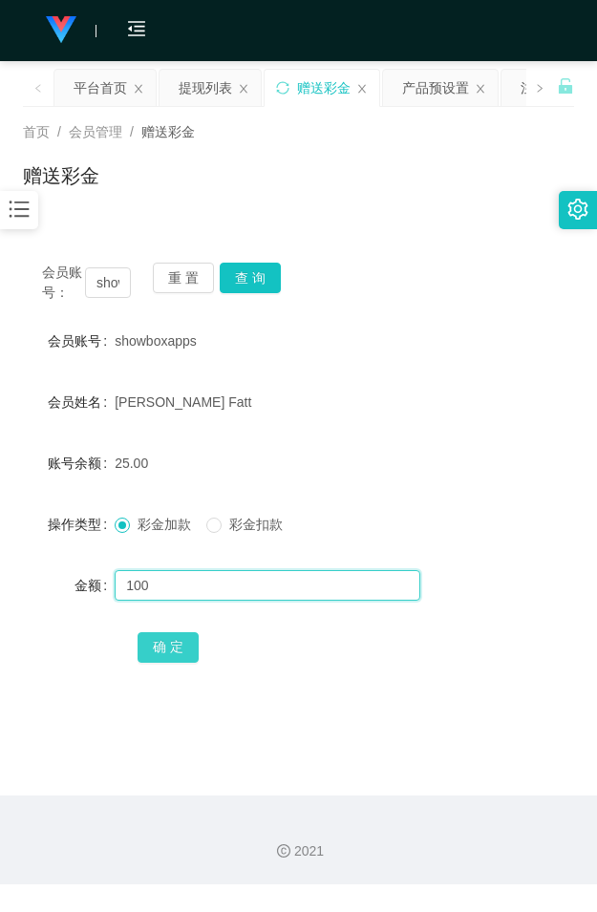
type input "100"
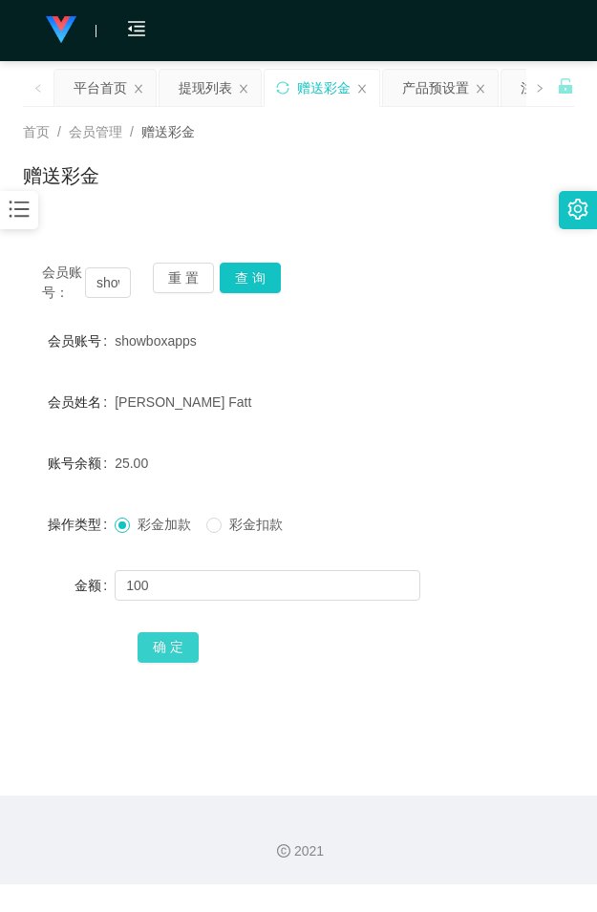
click at [173, 651] on button "确 定" at bounding box center [167, 647] width 61 height 31
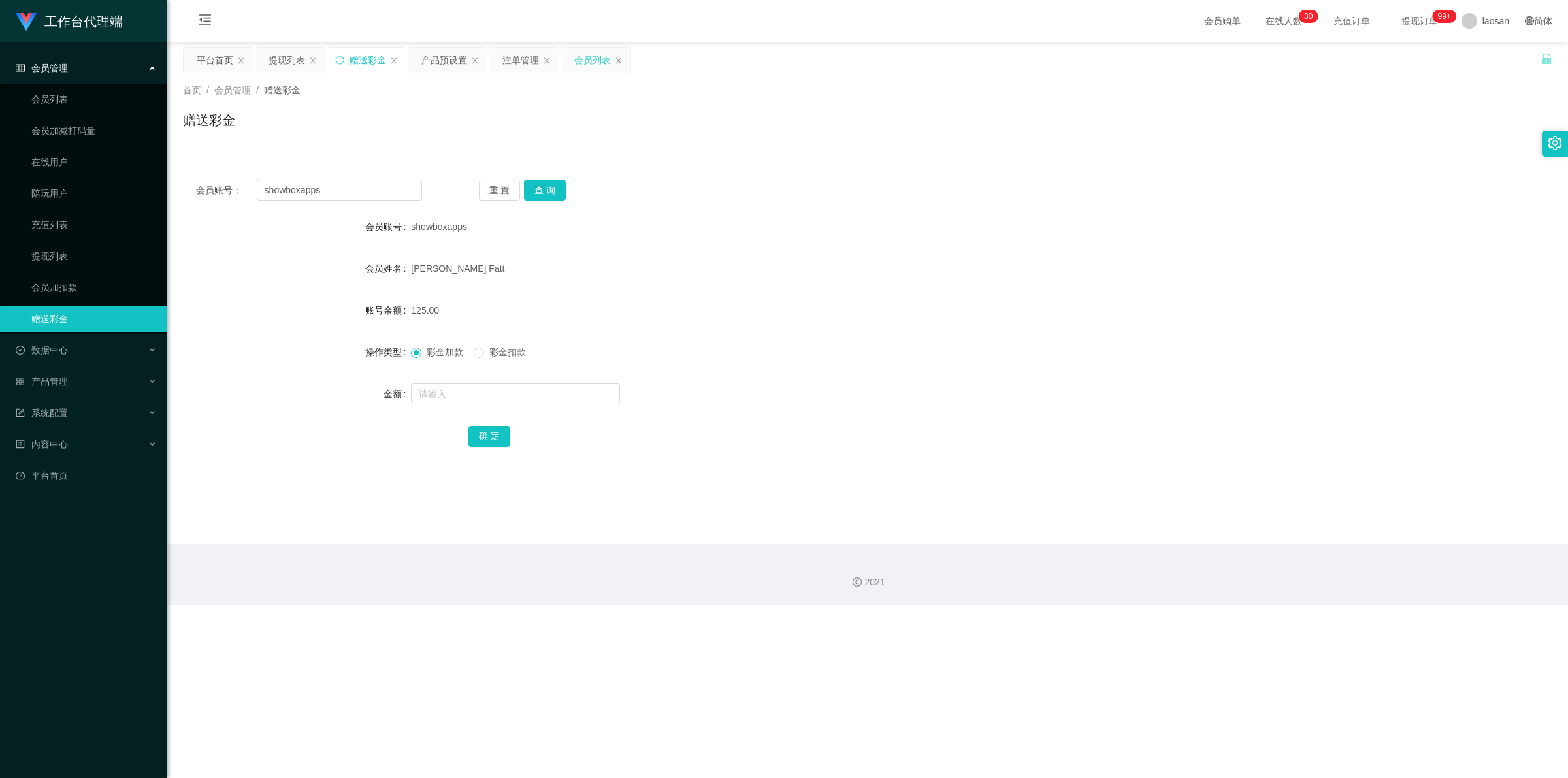
click at [408, 61] on div "会员列表" at bounding box center [592, 60] width 36 height 25
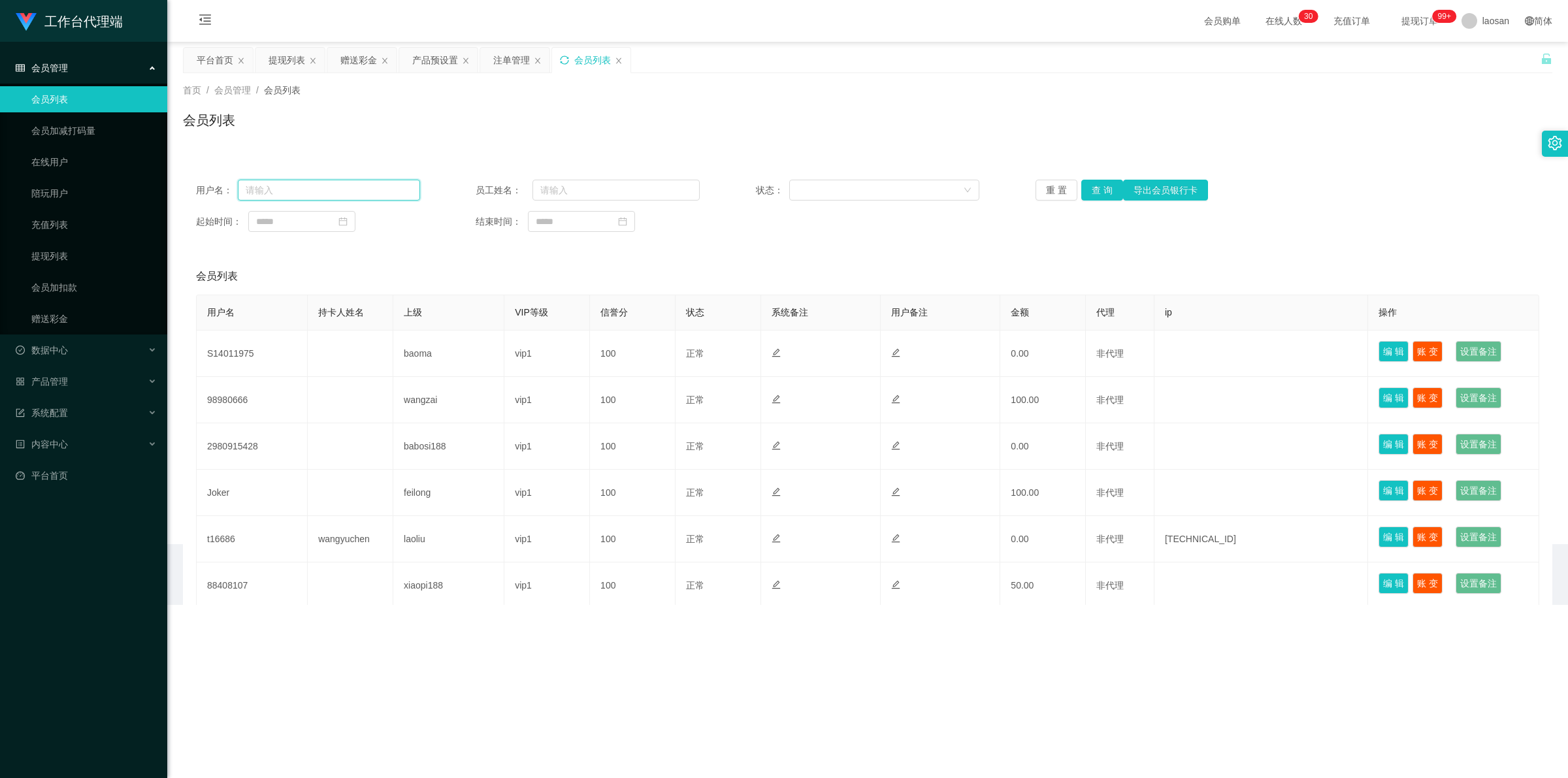
drag, startPoint x: 331, startPoint y: 190, endPoint x: 297, endPoint y: 190, distance: 34.0
click at [297, 190] on input "text" at bounding box center [329, 190] width 182 height 21
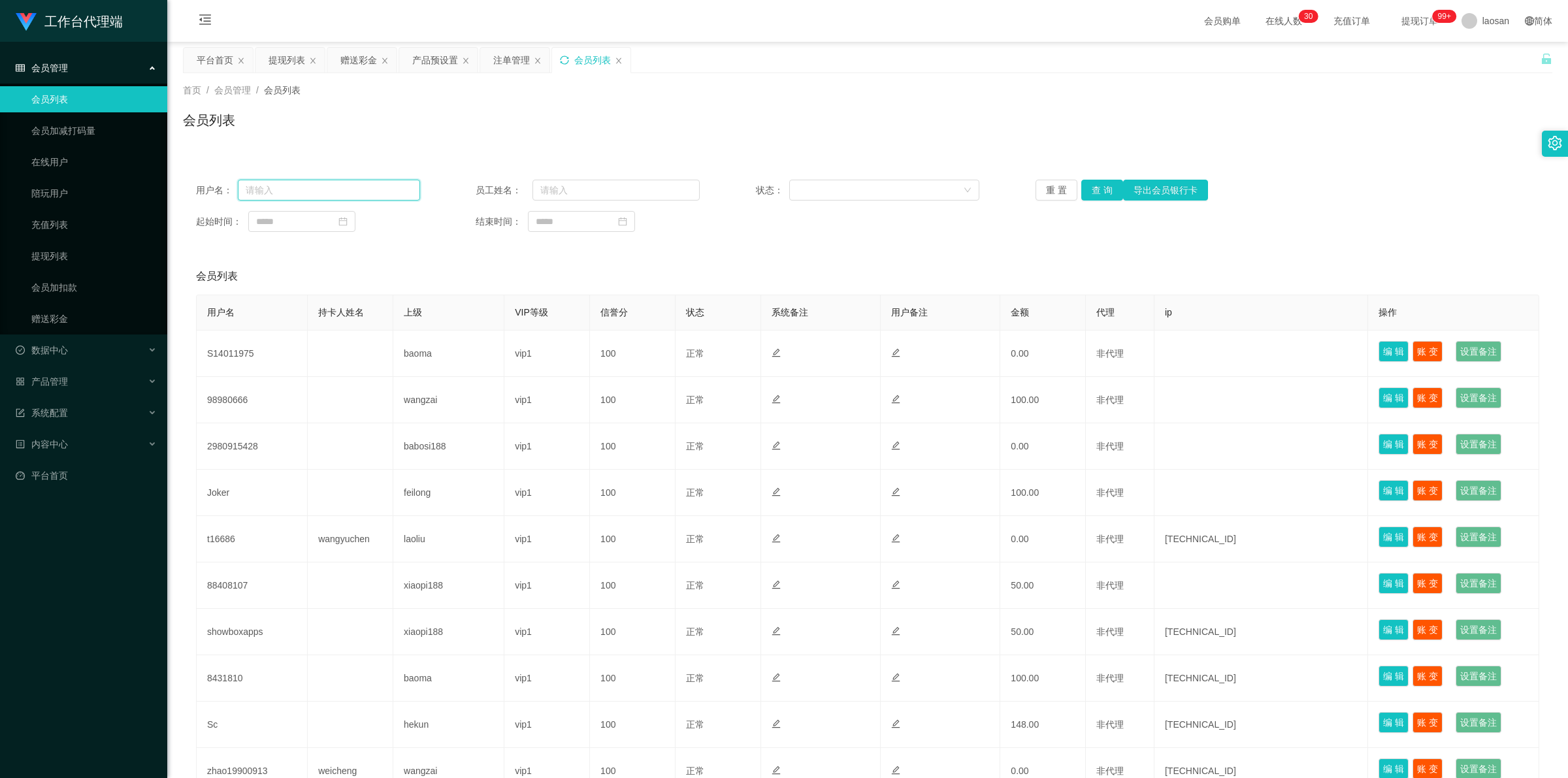
paste input "showboxapps"
click at [408, 187] on button "查 询" at bounding box center [1102, 190] width 42 height 21
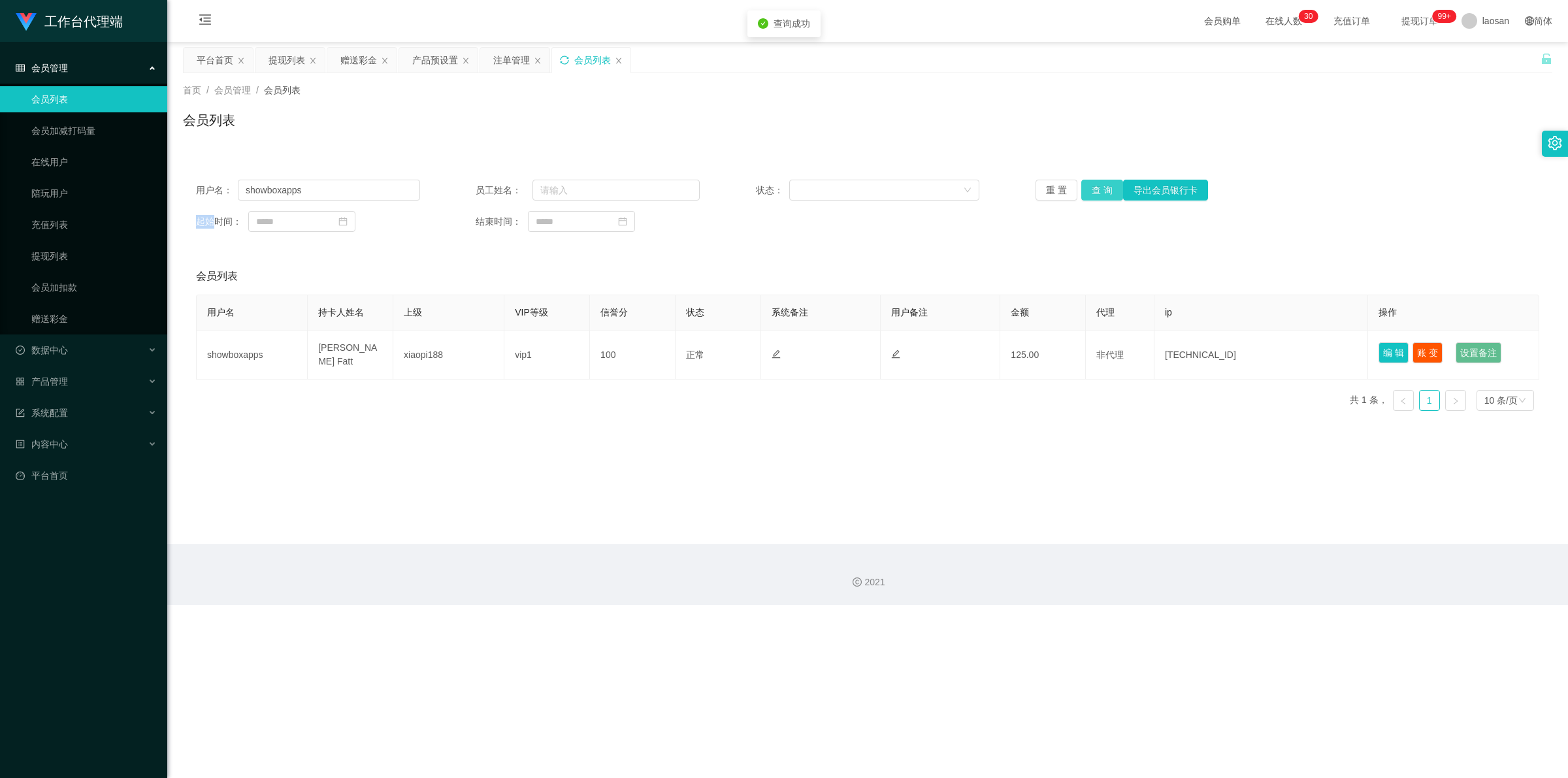
click at [408, 187] on div "重 置 查 询 导出会员银行卡" at bounding box center [1147, 190] width 224 height 21
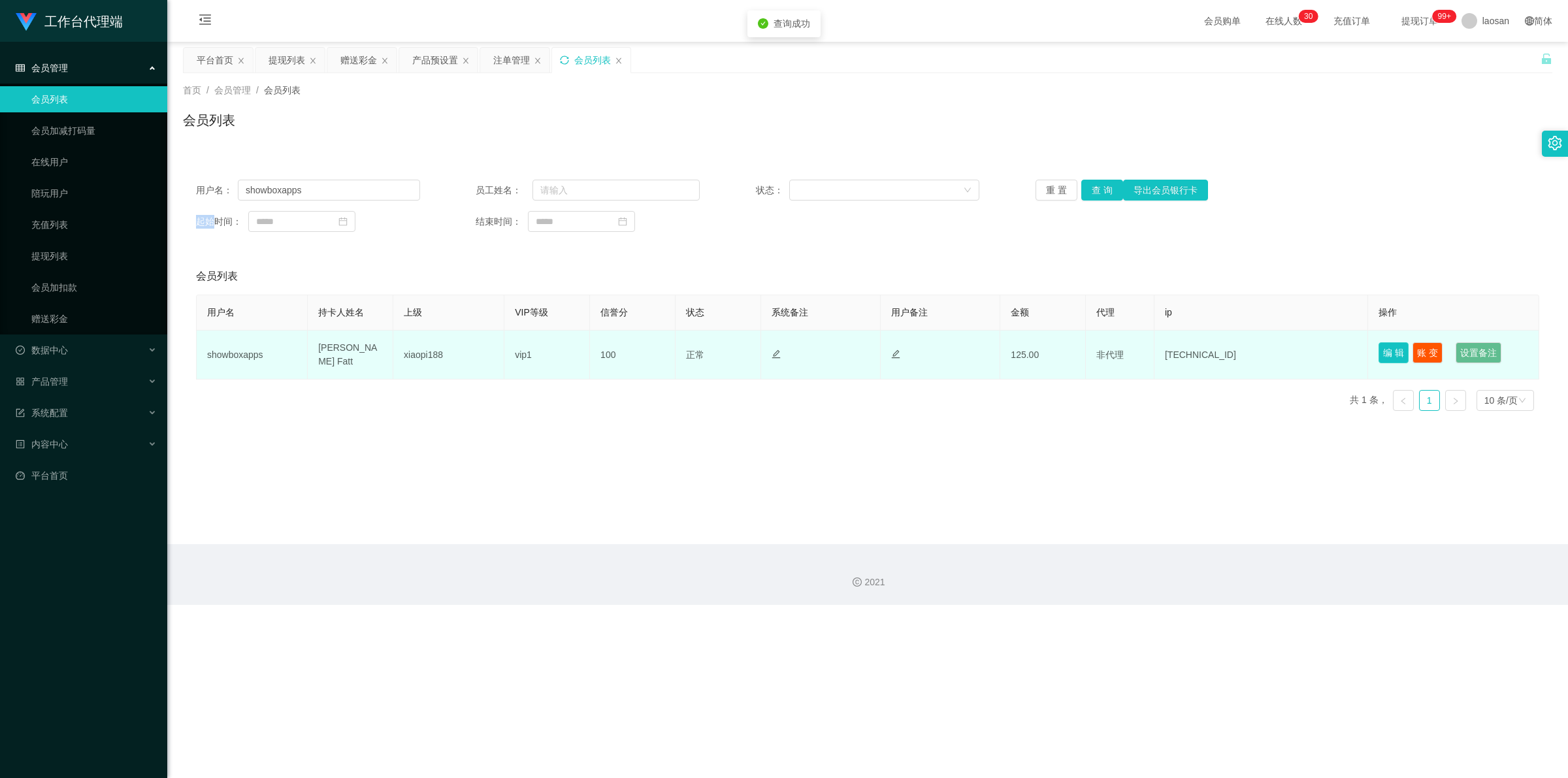
click at [408, 353] on button "编 辑" at bounding box center [1393, 352] width 30 height 21
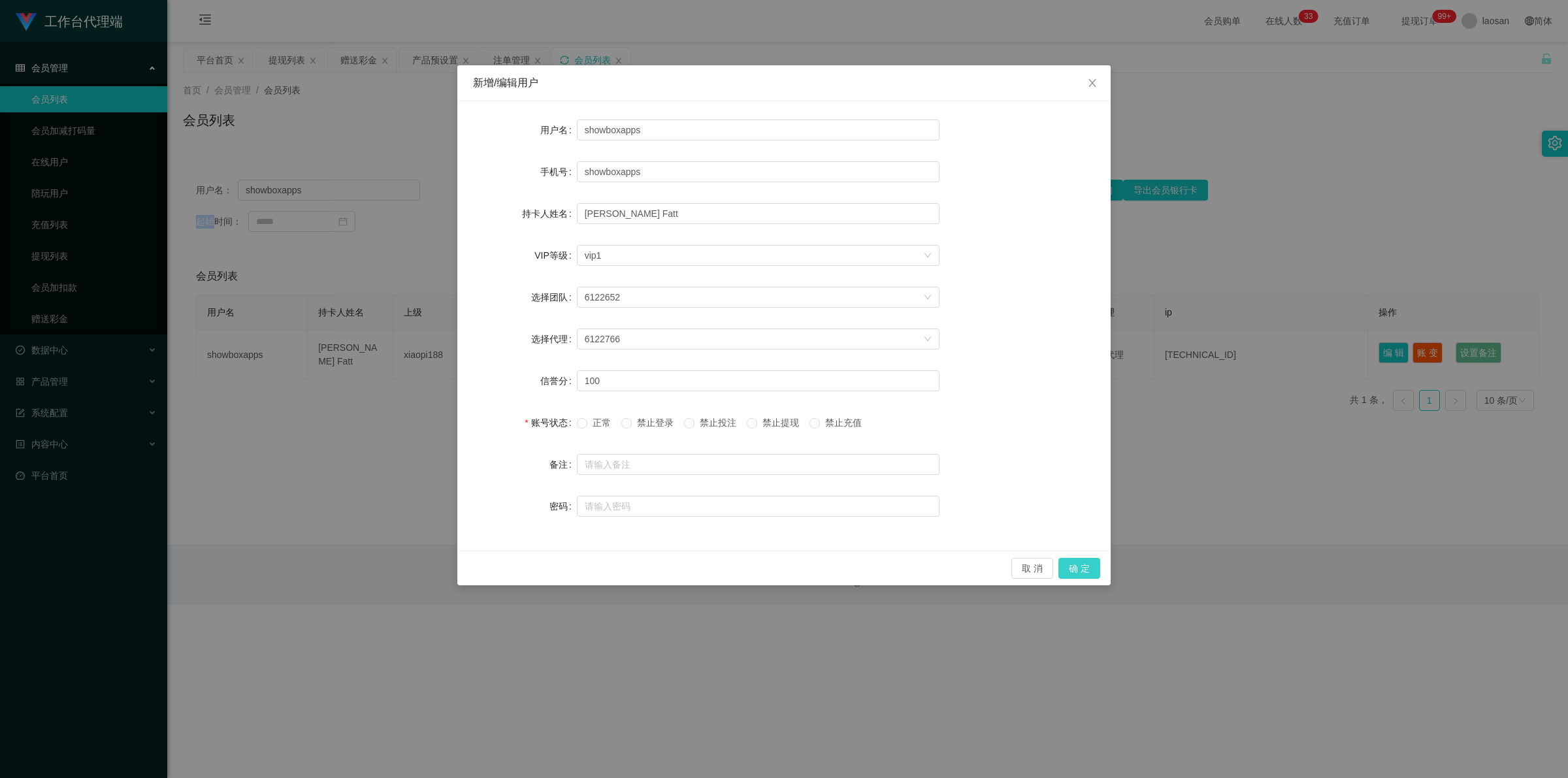
click at [408, 570] on button "确 定" at bounding box center [1079, 568] width 42 height 21
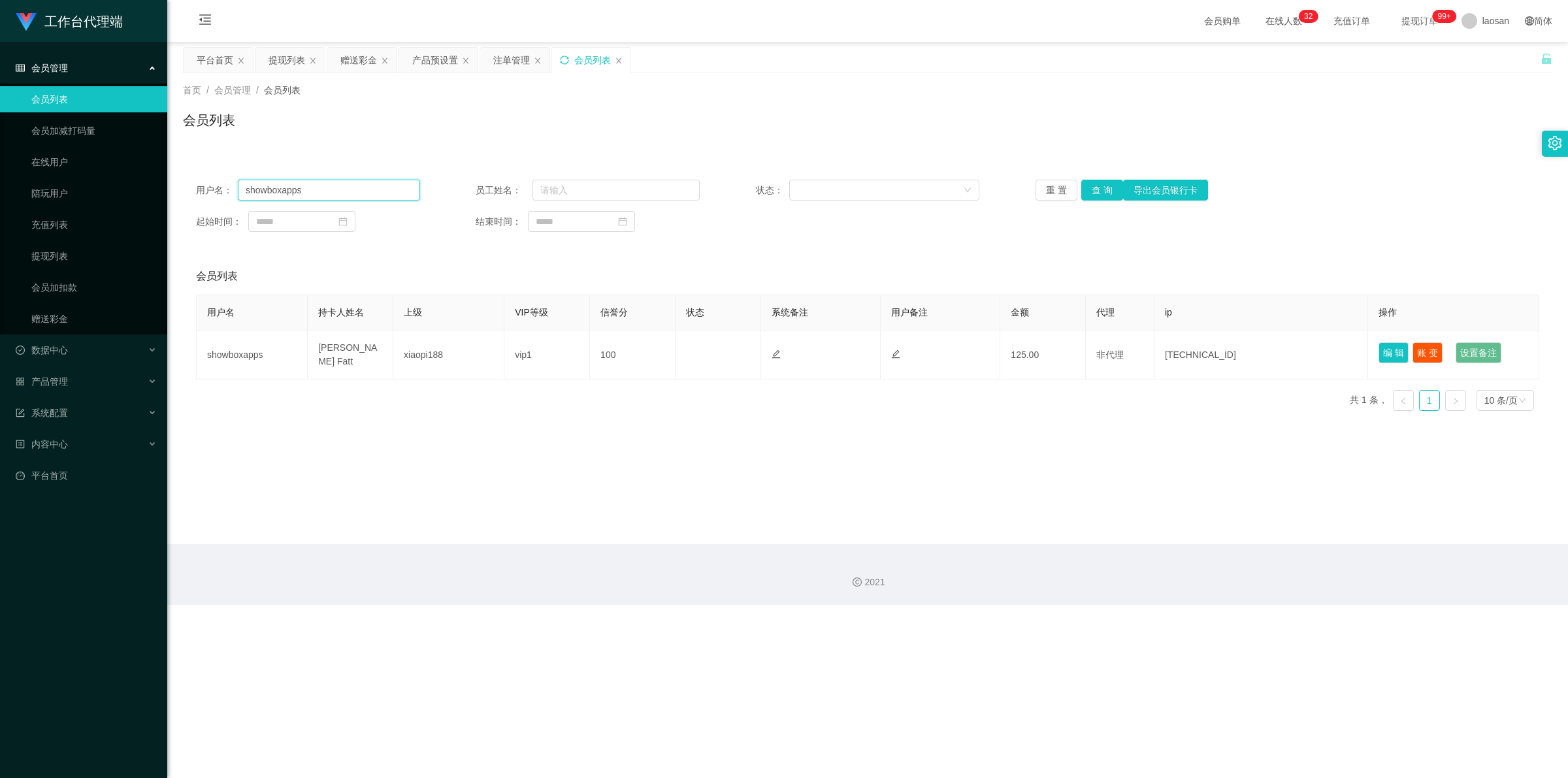
drag, startPoint x: 302, startPoint y: 188, endPoint x: 175, endPoint y: 188, distance: 127.0
click at [175, 188] on main "关闭左侧 关闭右侧 关闭其它 刷新页面 平台首页 提现列表 赠送彩金 产品预设置 注单管理 会员列表 首页 / 会员管理 / 会员列表 / 会员列表 用户名：…" at bounding box center [867, 293] width 1400 height 502
paste input "88408107"
type input "88408107"
click at [408, 185] on button "查 询" at bounding box center [1102, 190] width 42 height 21
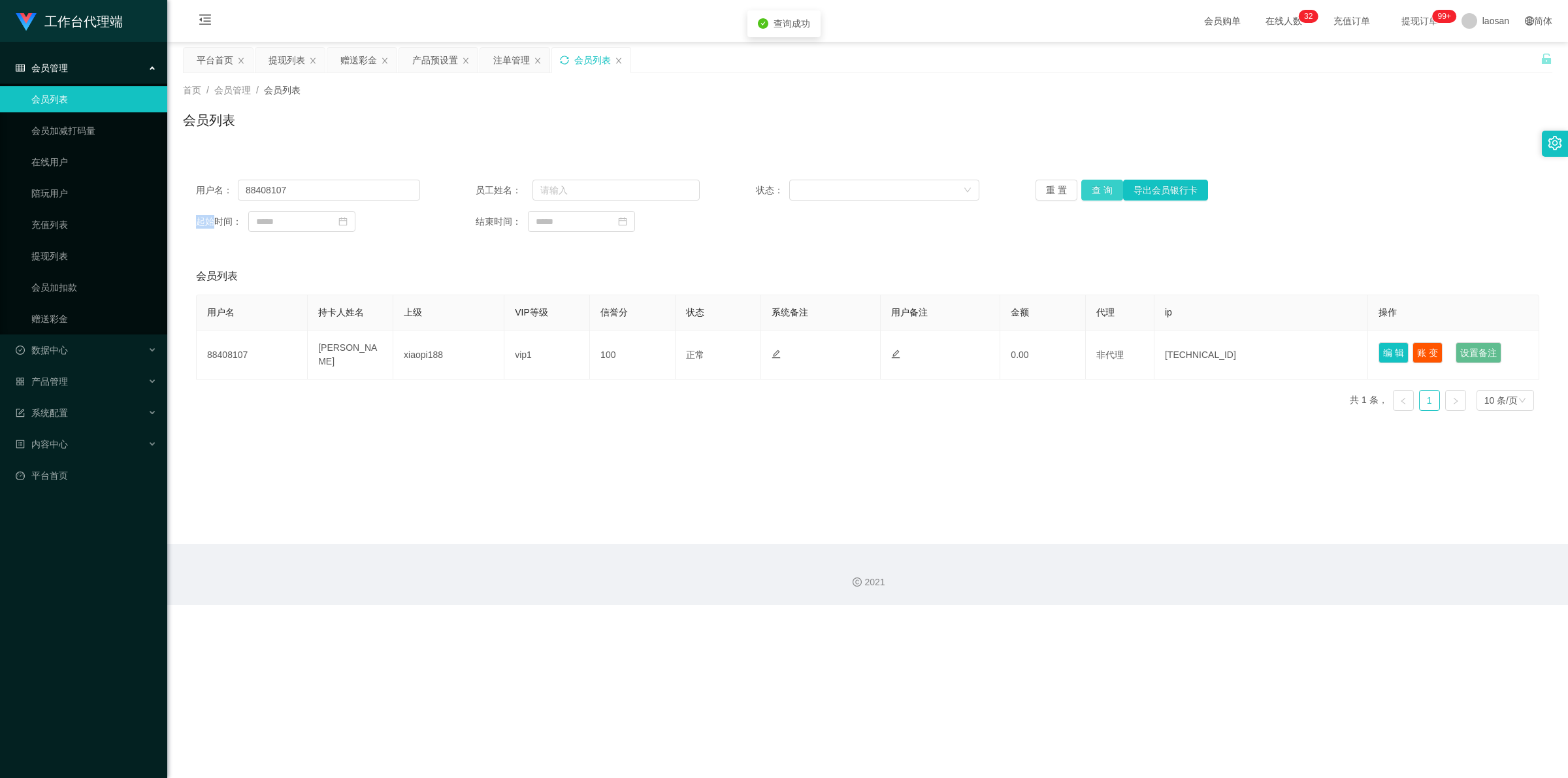
click at [408, 185] on div "重 置 查 询 导出会员银行卡" at bounding box center [1147, 190] width 224 height 21
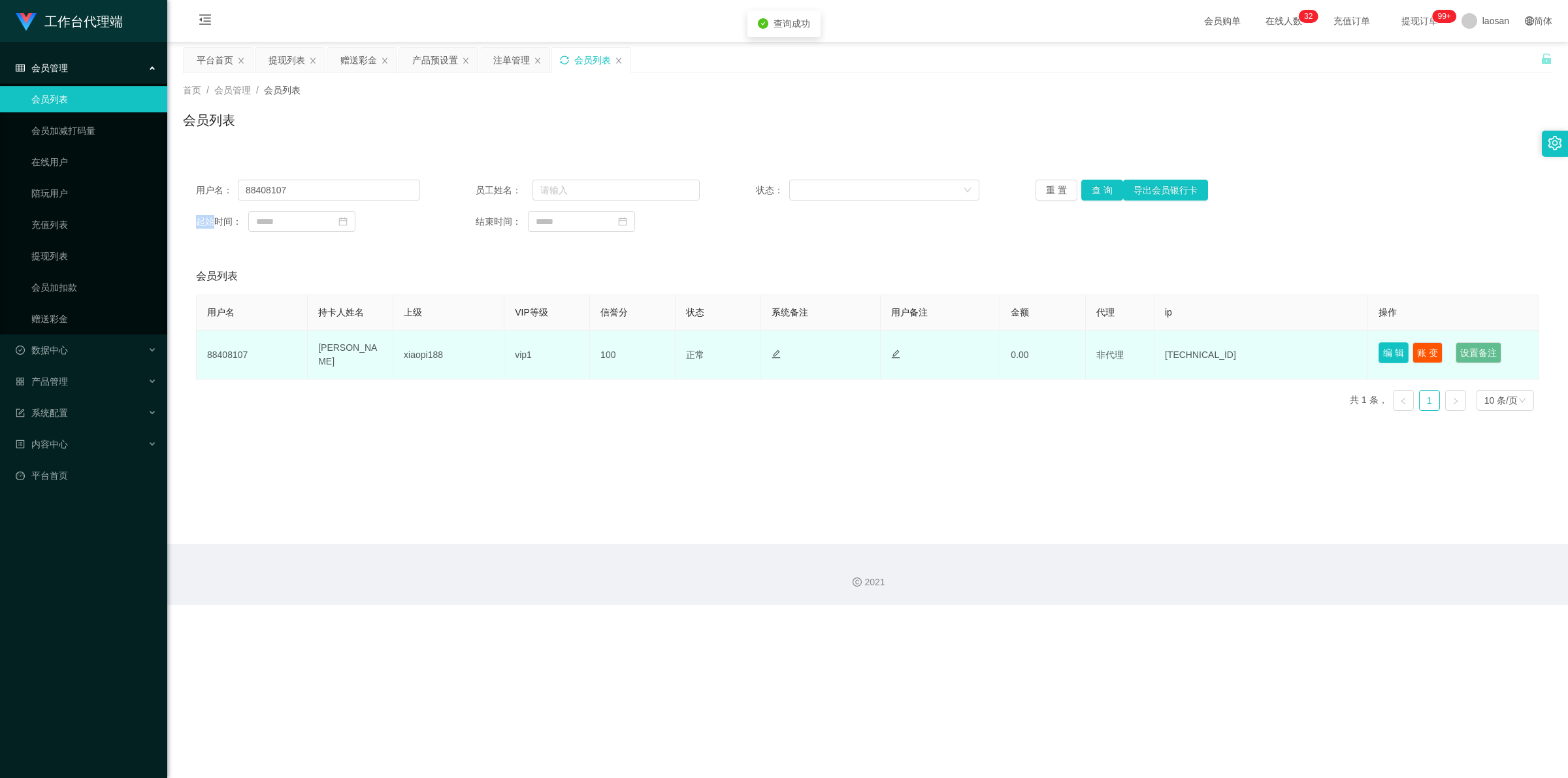
click at [408, 347] on button "编 辑" at bounding box center [1393, 352] width 30 height 21
type input "88408107"
type input "[PERSON_NAME]"
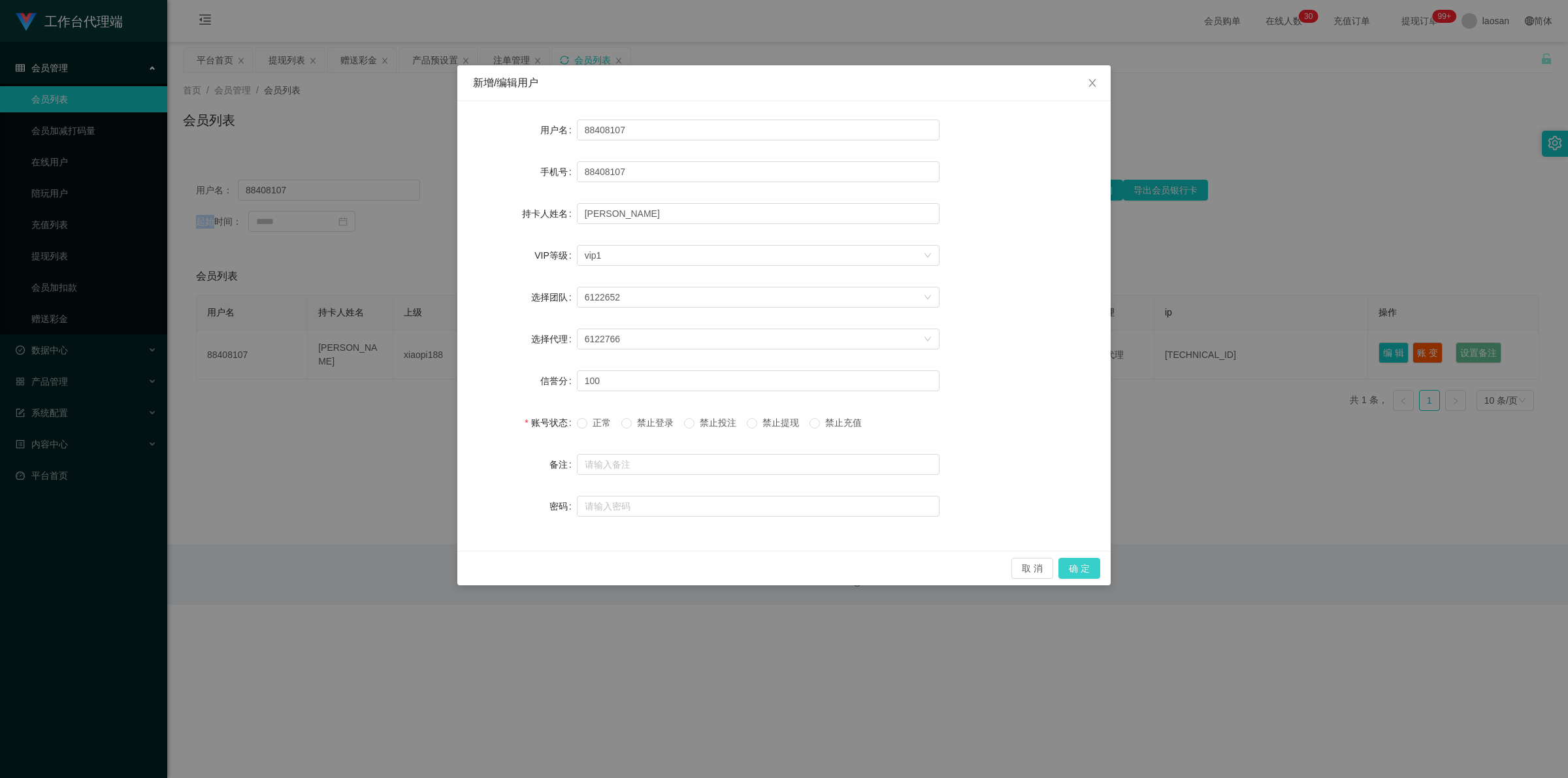
click at [408, 562] on button "确 定" at bounding box center [1079, 568] width 42 height 21
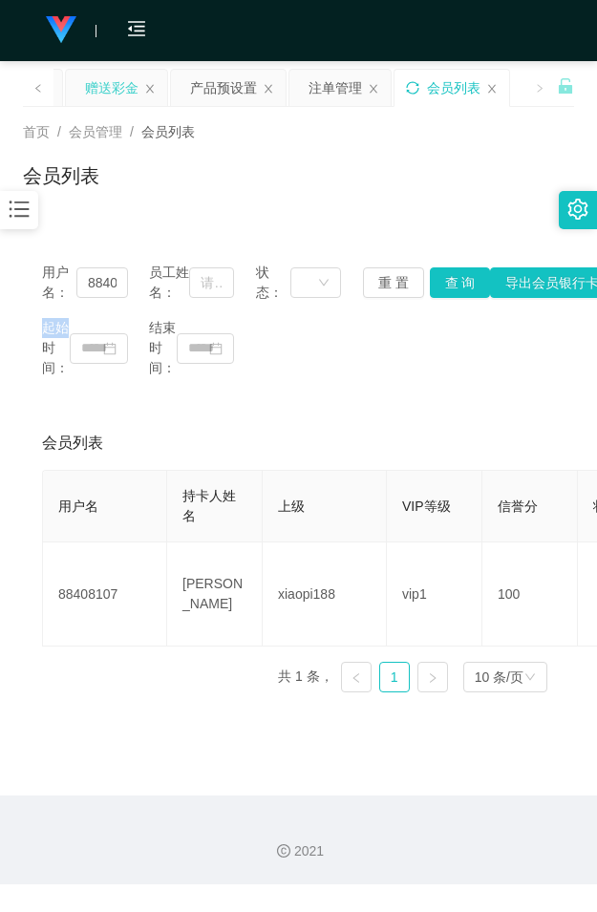
click at [115, 83] on div "赠送彩金" at bounding box center [111, 88] width 53 height 36
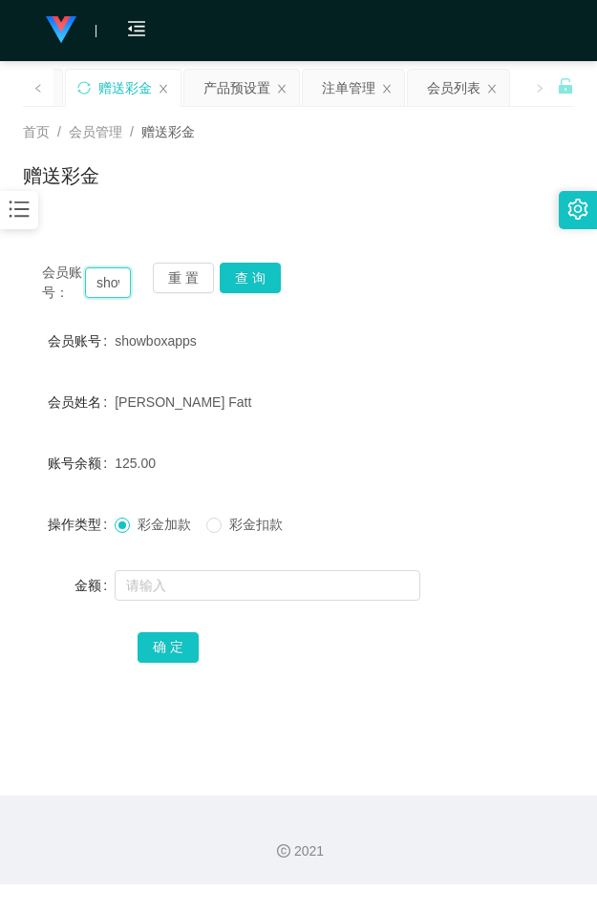
click at [102, 289] on input "showboxapps" at bounding box center [108, 282] width 46 height 31
paste input "88408107"
type input "88408107"
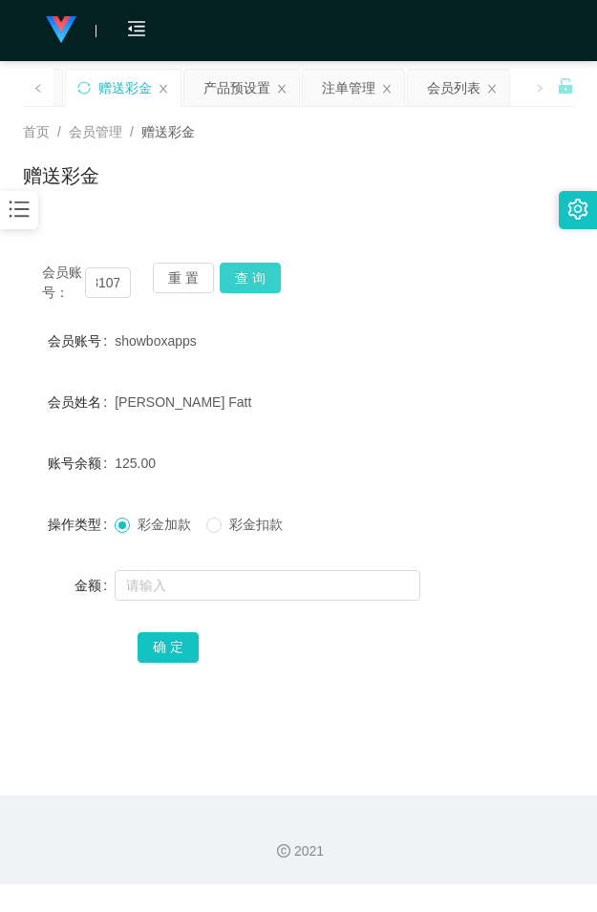
click at [273, 272] on button "查 询" at bounding box center [250, 277] width 61 height 31
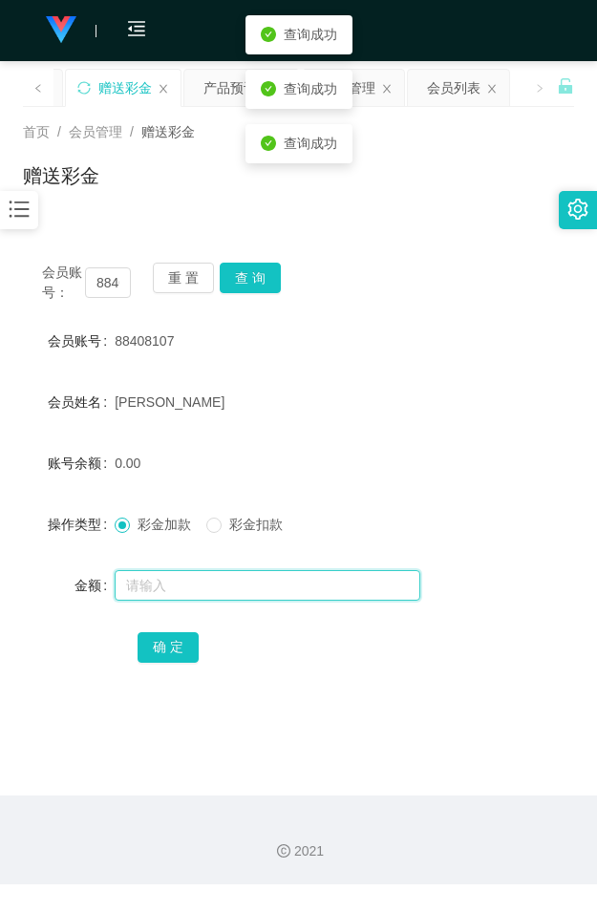
click at [173, 597] on input "text" at bounding box center [267, 585] width 305 height 31
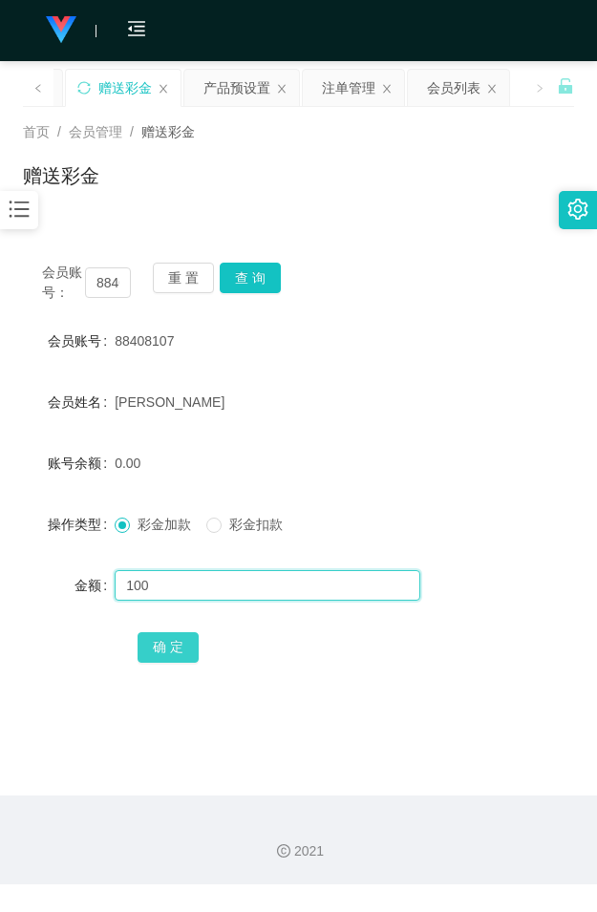
type input "100"
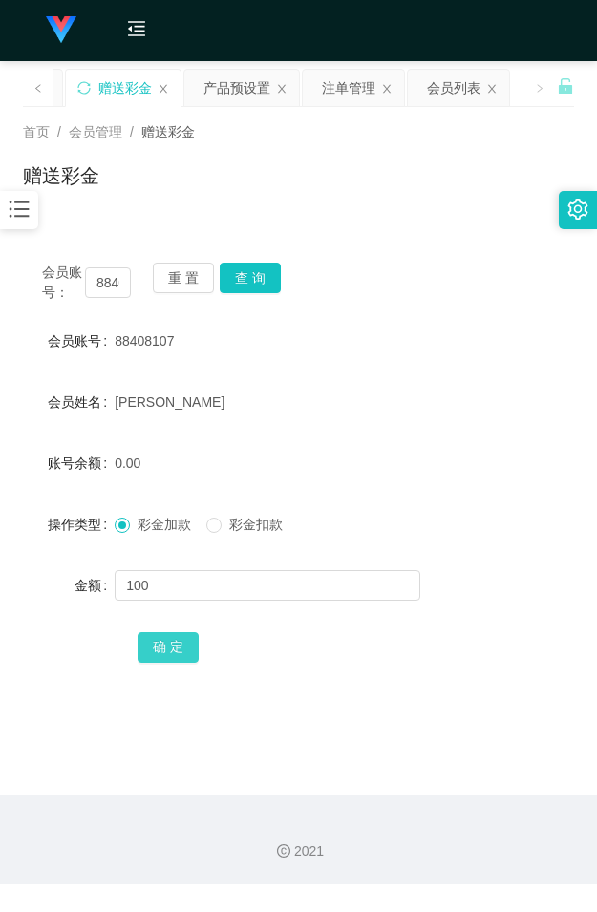
click at [174, 640] on button "确 定" at bounding box center [167, 647] width 61 height 31
click at [197, 173] on div "赠送彩金" at bounding box center [298, 183] width 551 height 44
click at [98, 277] on input "88408107" at bounding box center [108, 282] width 46 height 31
paste input "98593821"
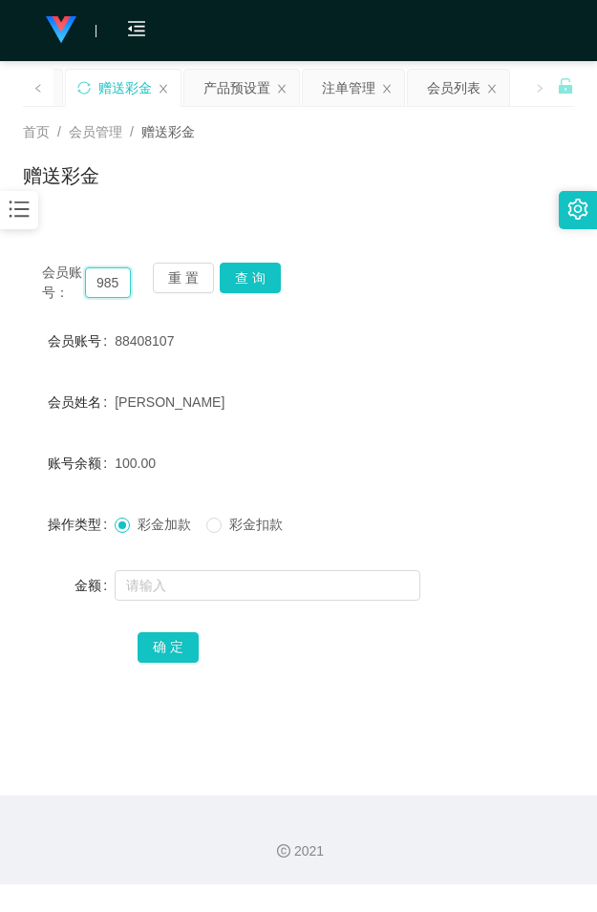
scroll to position [0, 35]
type input "98593821"
click at [250, 279] on button "查 询" at bounding box center [250, 277] width 61 height 31
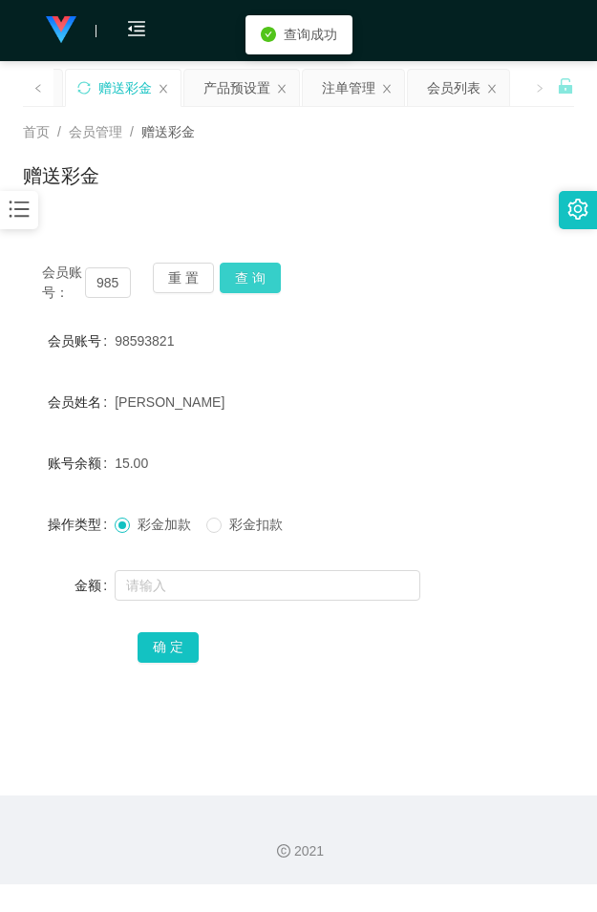
click at [250, 279] on button "查 询" at bounding box center [250, 277] width 61 height 31
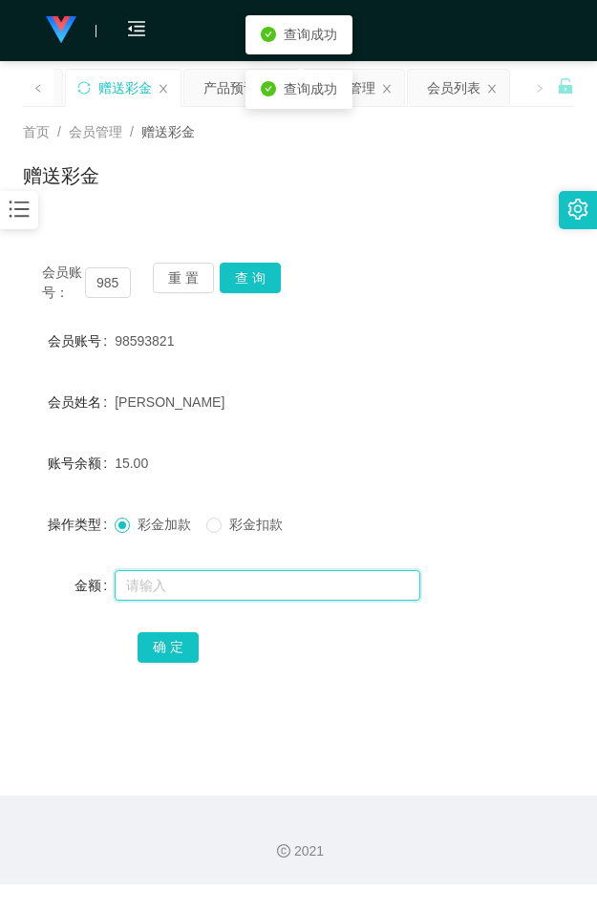
click at [183, 578] on input "text" at bounding box center [267, 585] width 305 height 31
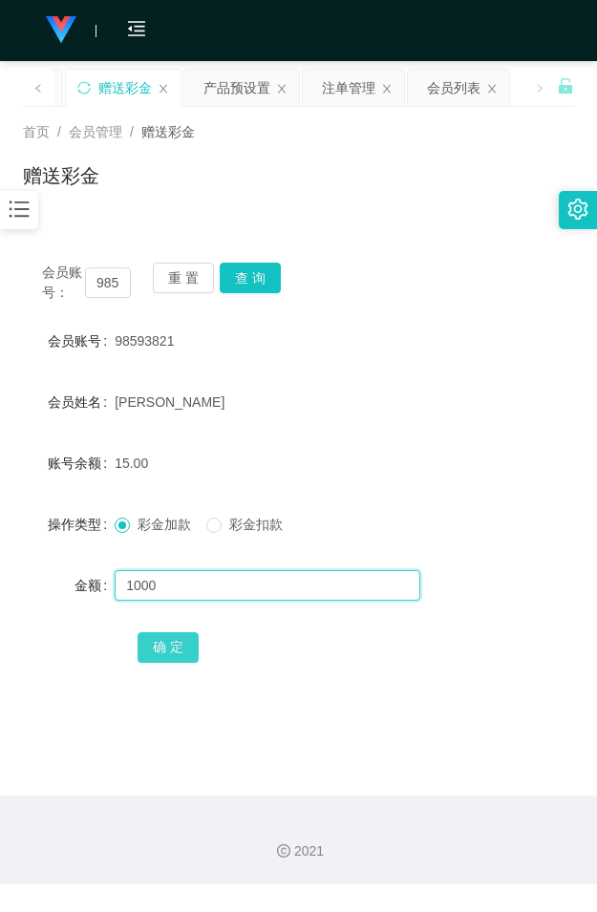
type input "1000"
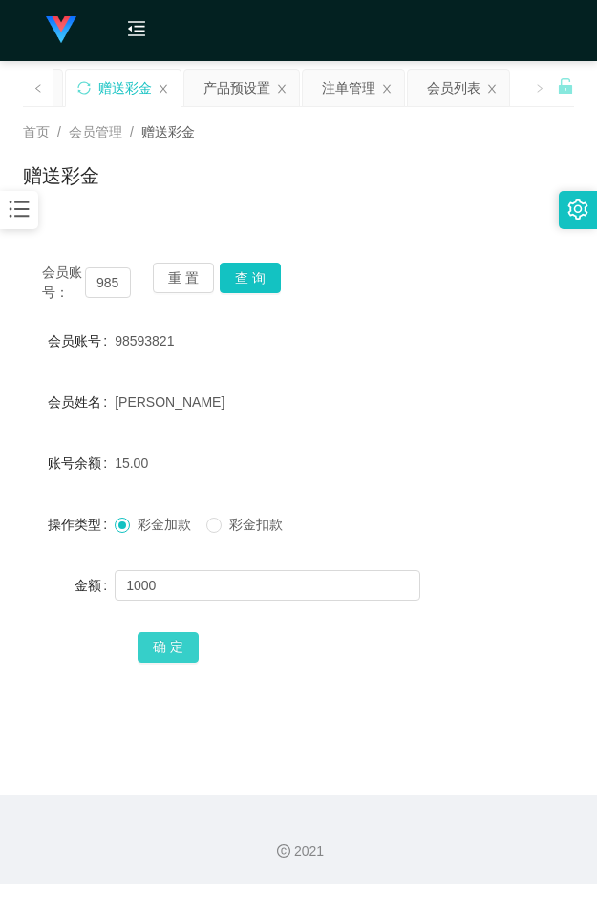
click at [178, 645] on button "确 定" at bounding box center [167, 647] width 61 height 31
click at [382, 116] on div "首页 / 会员管理 / 赠送彩金 / 赠送彩金" at bounding box center [298, 164] width 597 height 114
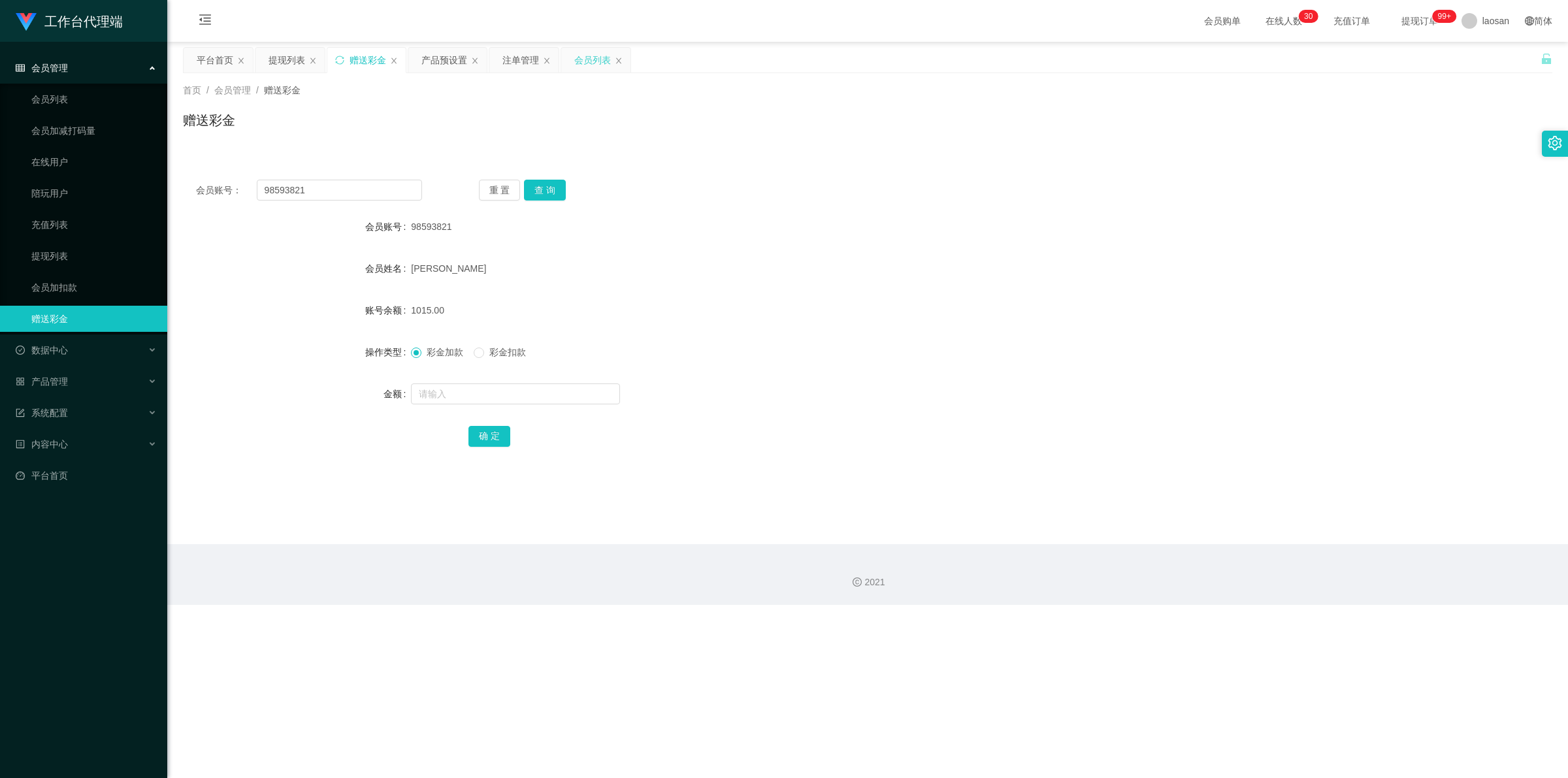
click at [408, 60] on div "会员列表" at bounding box center [592, 60] width 36 height 25
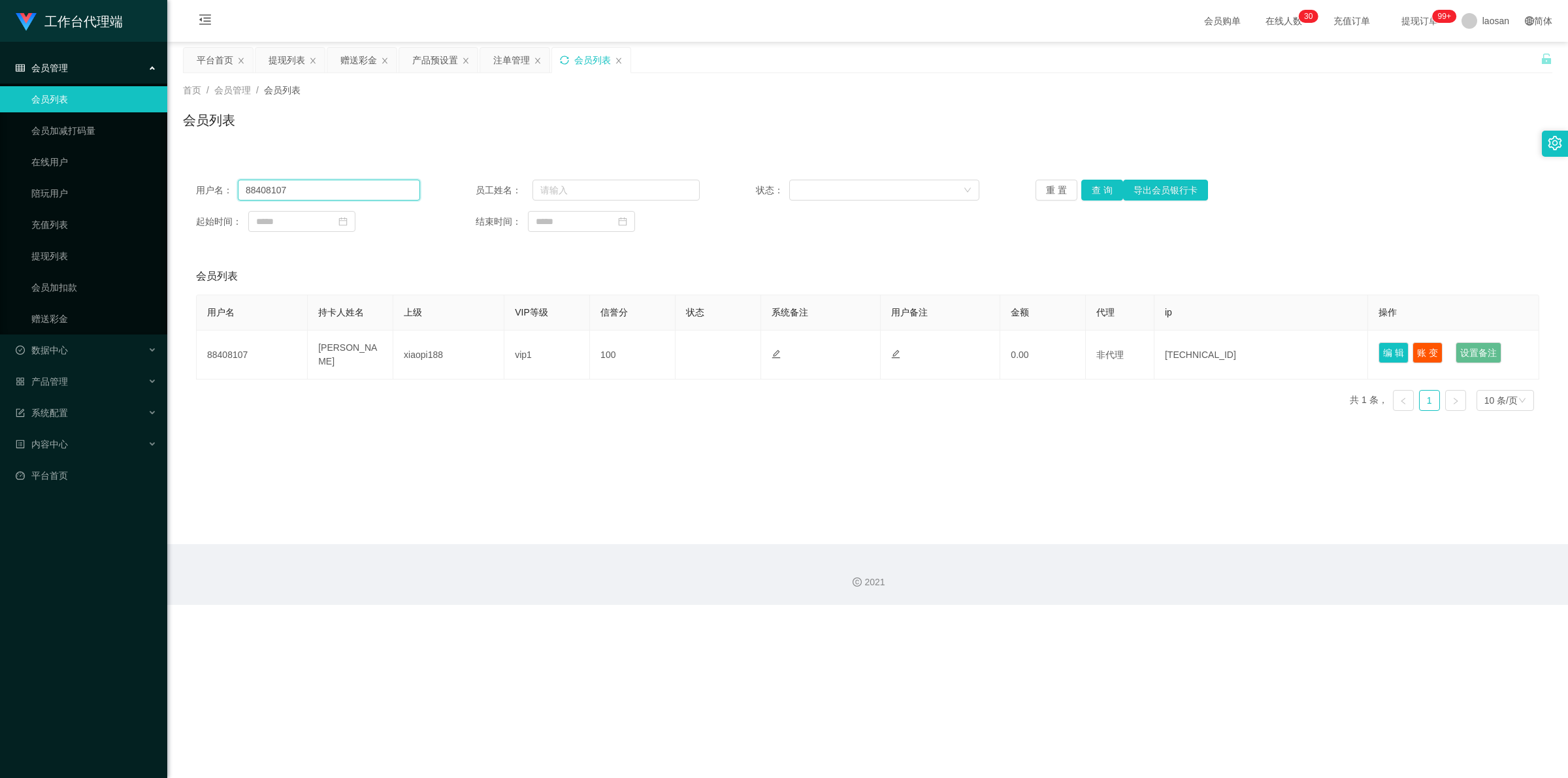
drag, startPoint x: 301, startPoint y: 183, endPoint x: 175, endPoint y: 188, distance: 126.1
click at [175, 190] on main "关闭左侧 关闭右侧 关闭其它 刷新页面 平台首页 提现列表 赠送彩金 产品预设置 注单管理 会员列表 首页 / 会员管理 / 会员列表 / 会员列表 用户名：…" at bounding box center [867, 293] width 1400 height 502
paste input "98593821"
type input "98593821"
click at [408, 194] on button "查 询" at bounding box center [1102, 190] width 42 height 21
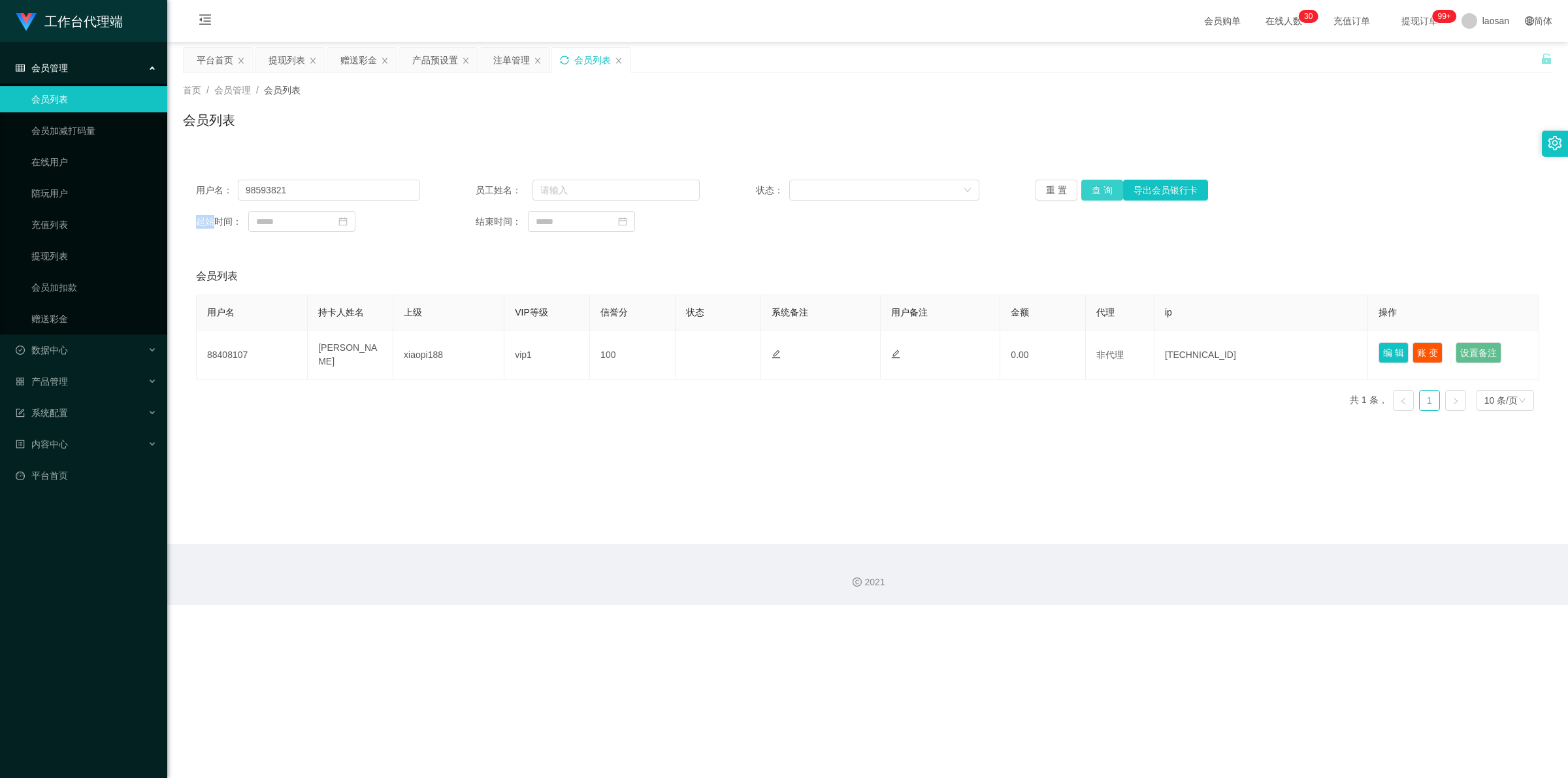
click at [408, 194] on div "重 置 查 询 导出会员银行卡" at bounding box center [1147, 190] width 224 height 21
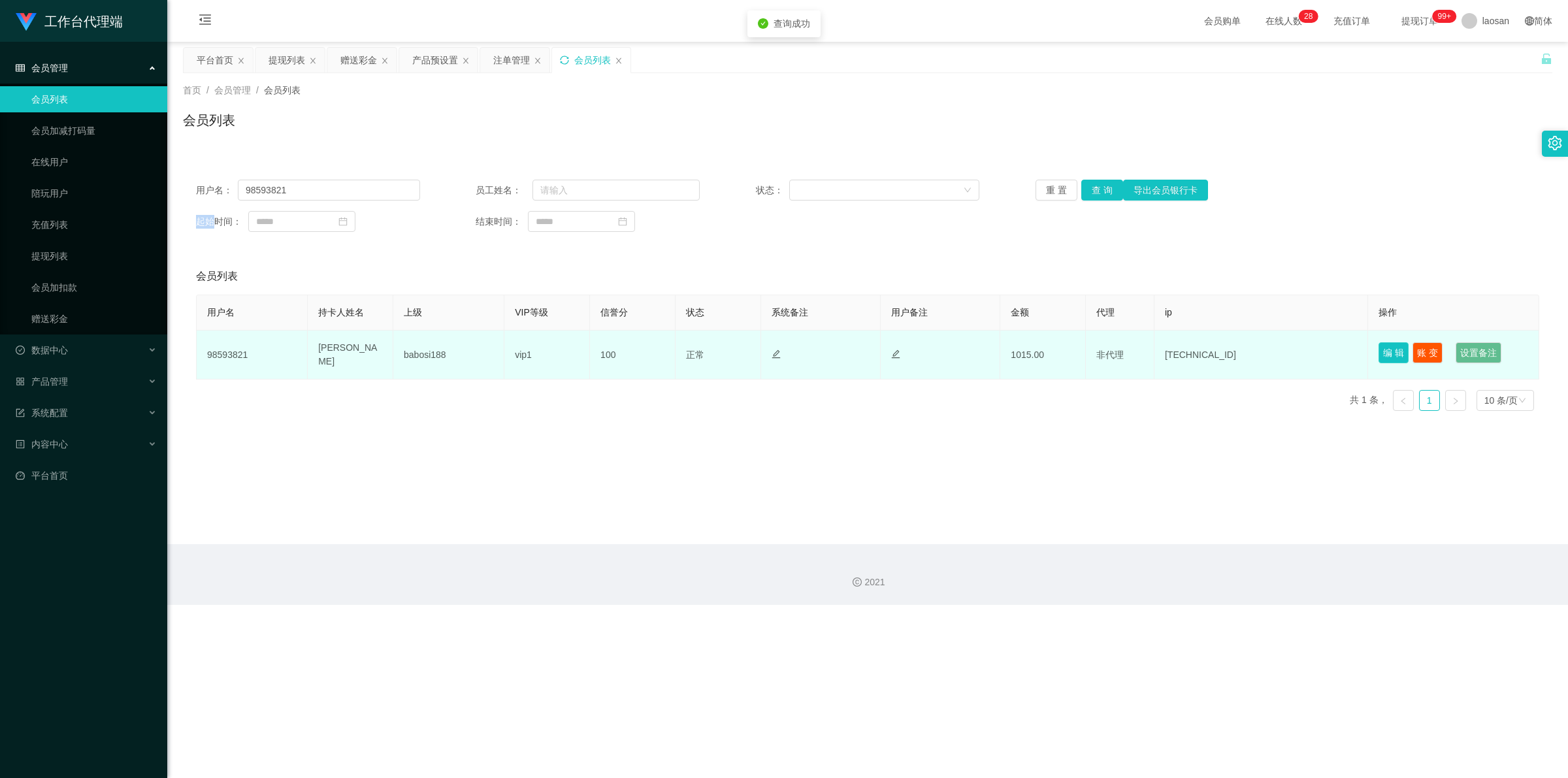
click at [408, 354] on button "编 辑" at bounding box center [1393, 352] width 30 height 21
type input "98593821"
type input "[PERSON_NAME]"
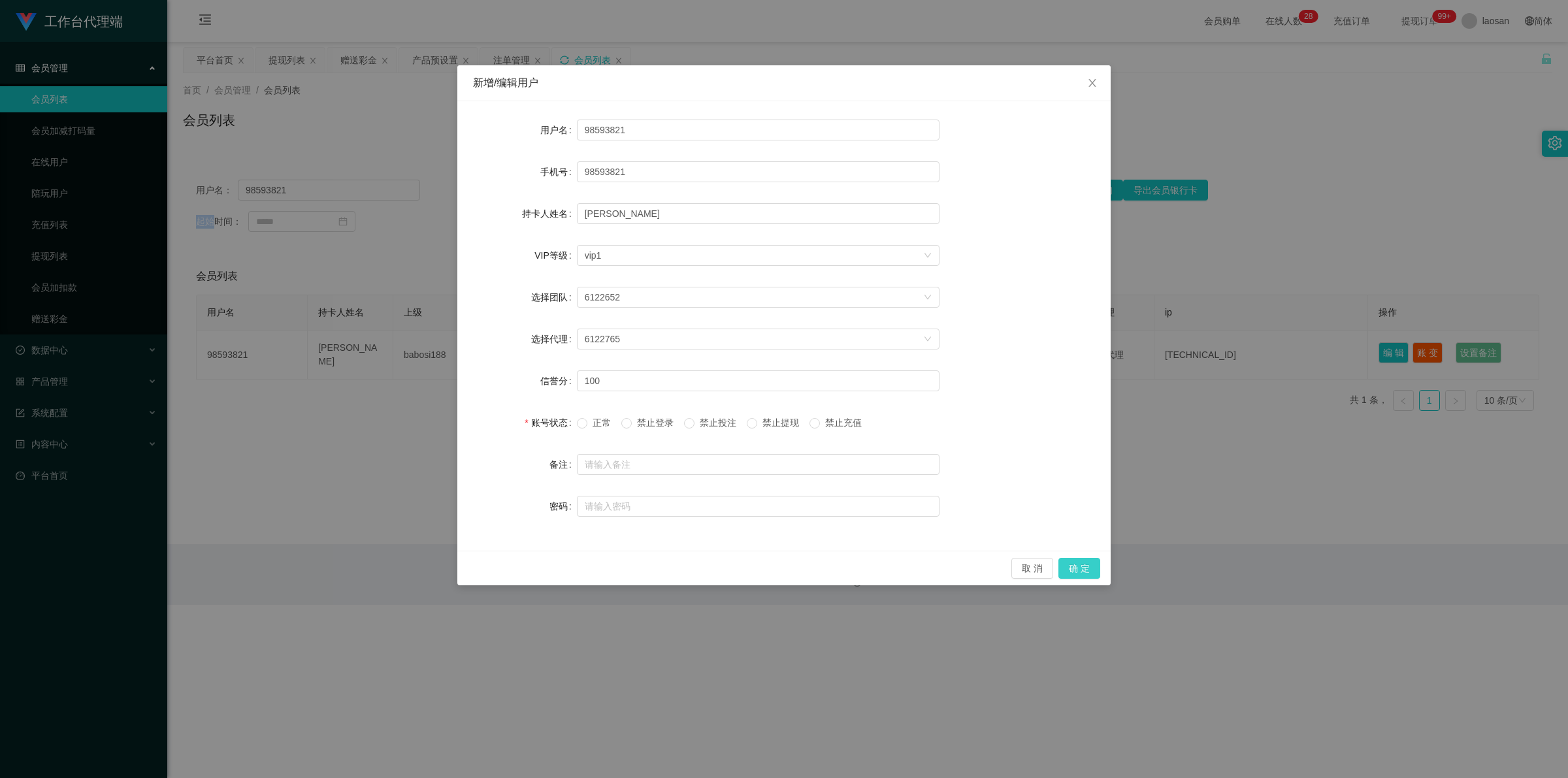
click at [408, 565] on button "确 定" at bounding box center [1079, 568] width 42 height 21
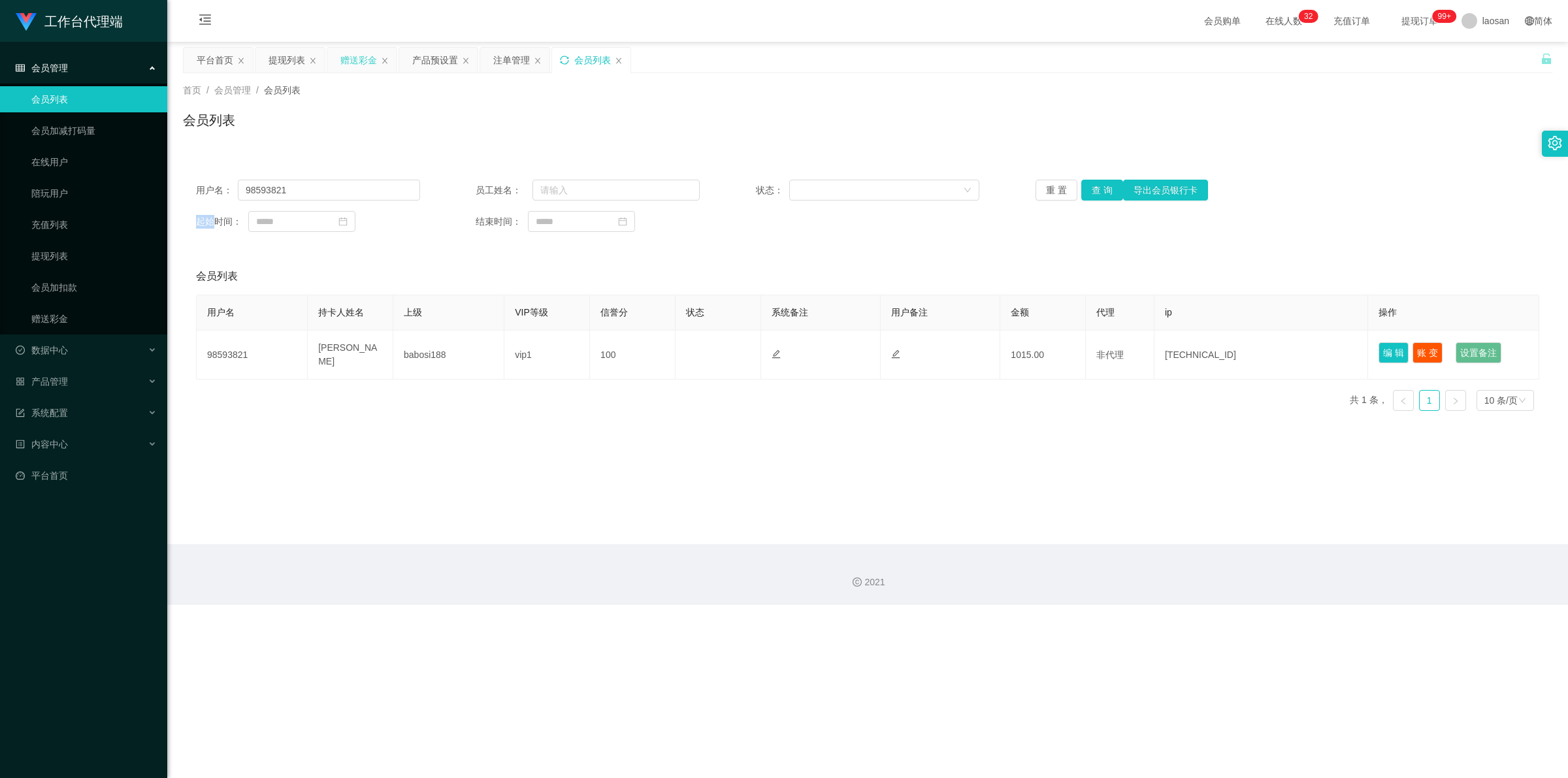
drag, startPoint x: 371, startPoint y: 55, endPoint x: 372, endPoint y: 64, distance: 9.1
click at [370, 56] on div "赠送彩金" at bounding box center [358, 60] width 36 height 25
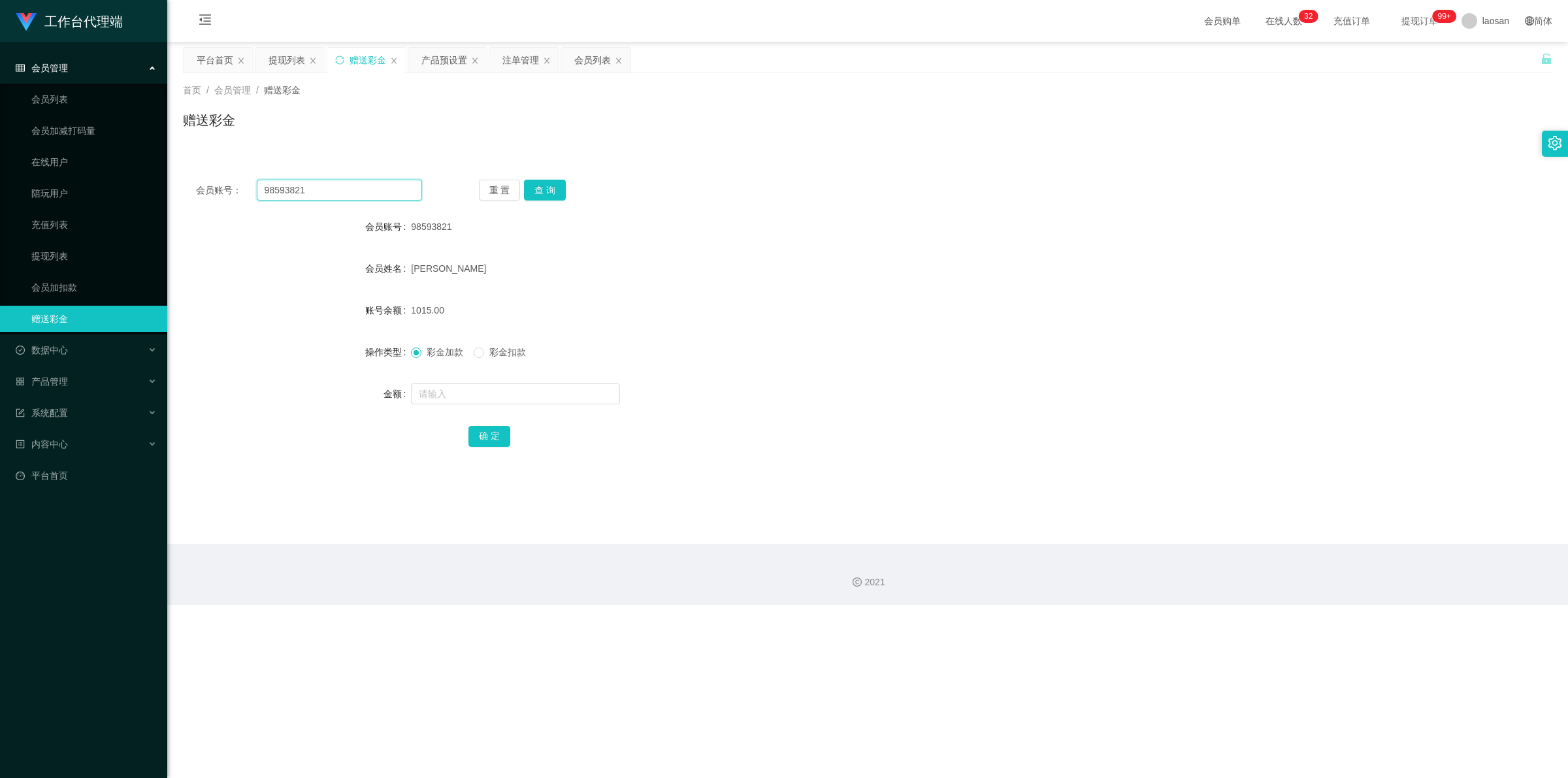
drag, startPoint x: 311, startPoint y: 188, endPoint x: 165, endPoint y: 173, distance: 146.8
click at [165, 174] on section "工作台代理端 会员管理 会员列表 会员加减打码量 在线用户 陪玩用户 充值列表 提现列表 会员加扣款 赠送彩金 数据中心 产品管理 系统配置 内容中心 平台首…" at bounding box center [784, 302] width 1568 height 605
paste input "2980915428"
type input "2980915428"
click at [408, 191] on button "查 询" at bounding box center [544, 190] width 42 height 21
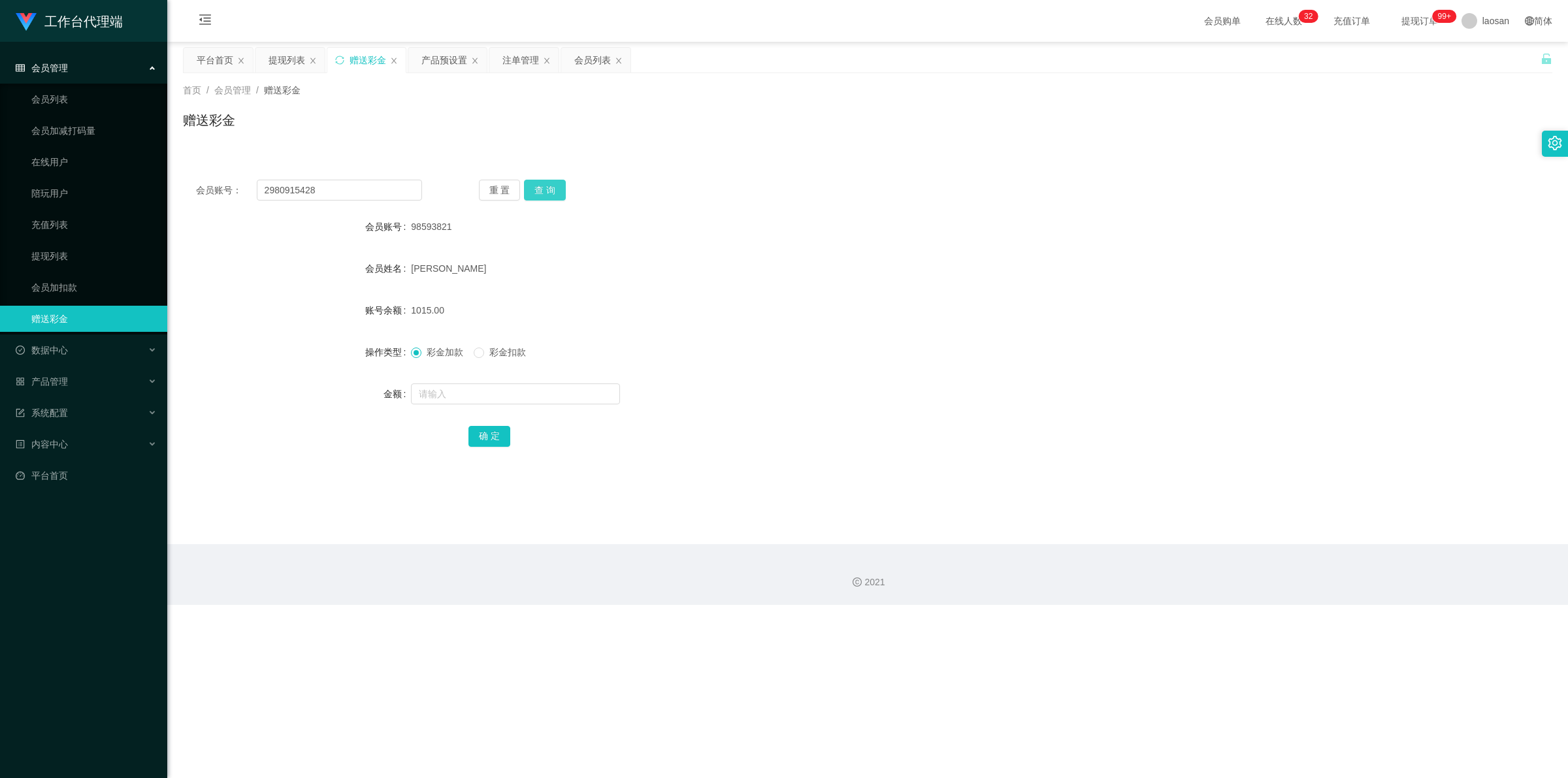
click at [408, 191] on button "查 询" at bounding box center [544, 190] width 42 height 21
click at [408, 393] on input "text" at bounding box center [515, 393] width 209 height 21
type input "100"
click at [408, 431] on button "确 定" at bounding box center [489, 436] width 42 height 21
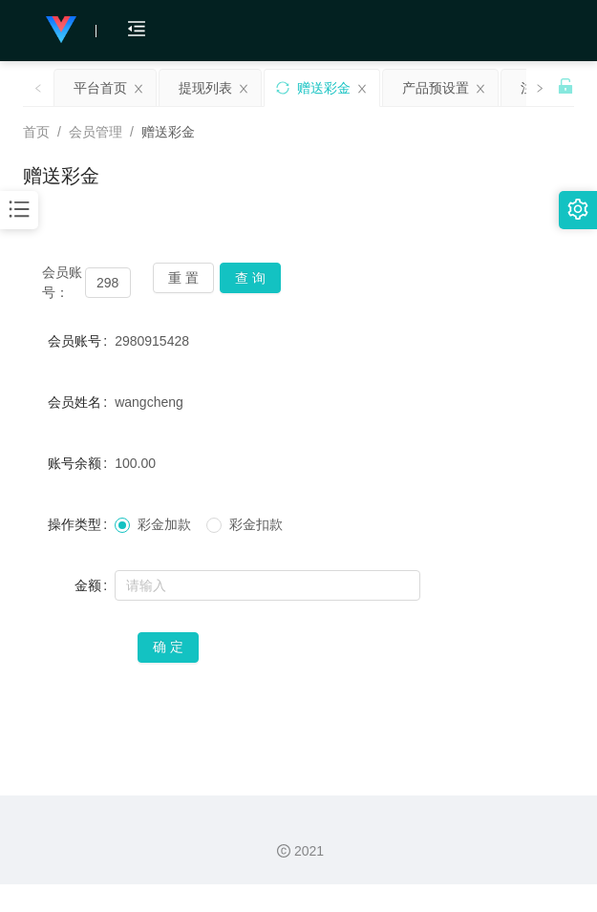
click at [318, 126] on div "首页 / 会员管理 / 赠送彩金 /" at bounding box center [298, 132] width 551 height 20
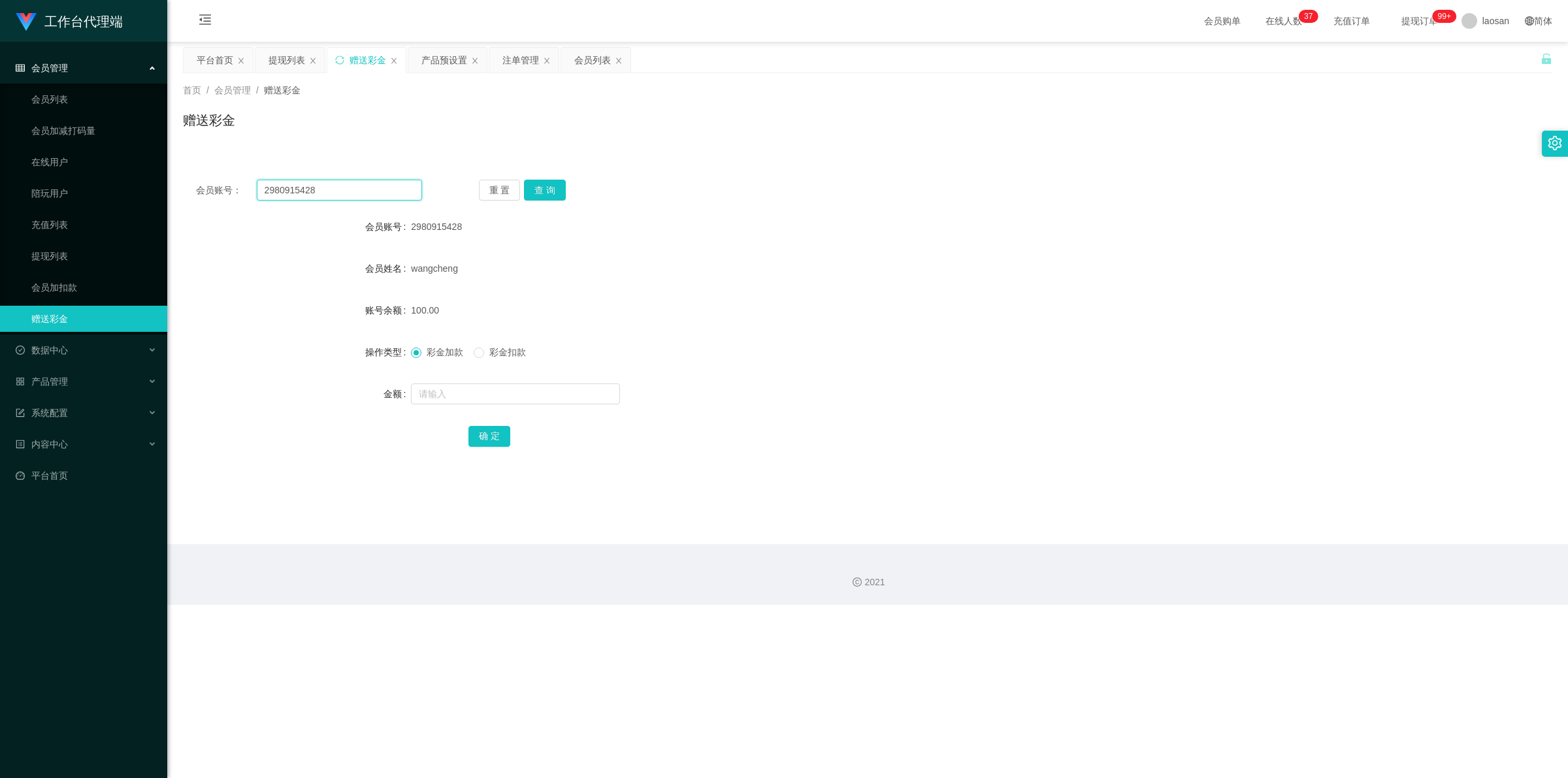
drag, startPoint x: 326, startPoint y: 187, endPoint x: 235, endPoint y: 178, distance: 91.4
click at [220, 183] on div "会员账号： 2980915428" at bounding box center [309, 190] width 226 height 21
click at [280, 61] on div "提现列表" at bounding box center [286, 60] width 36 height 25
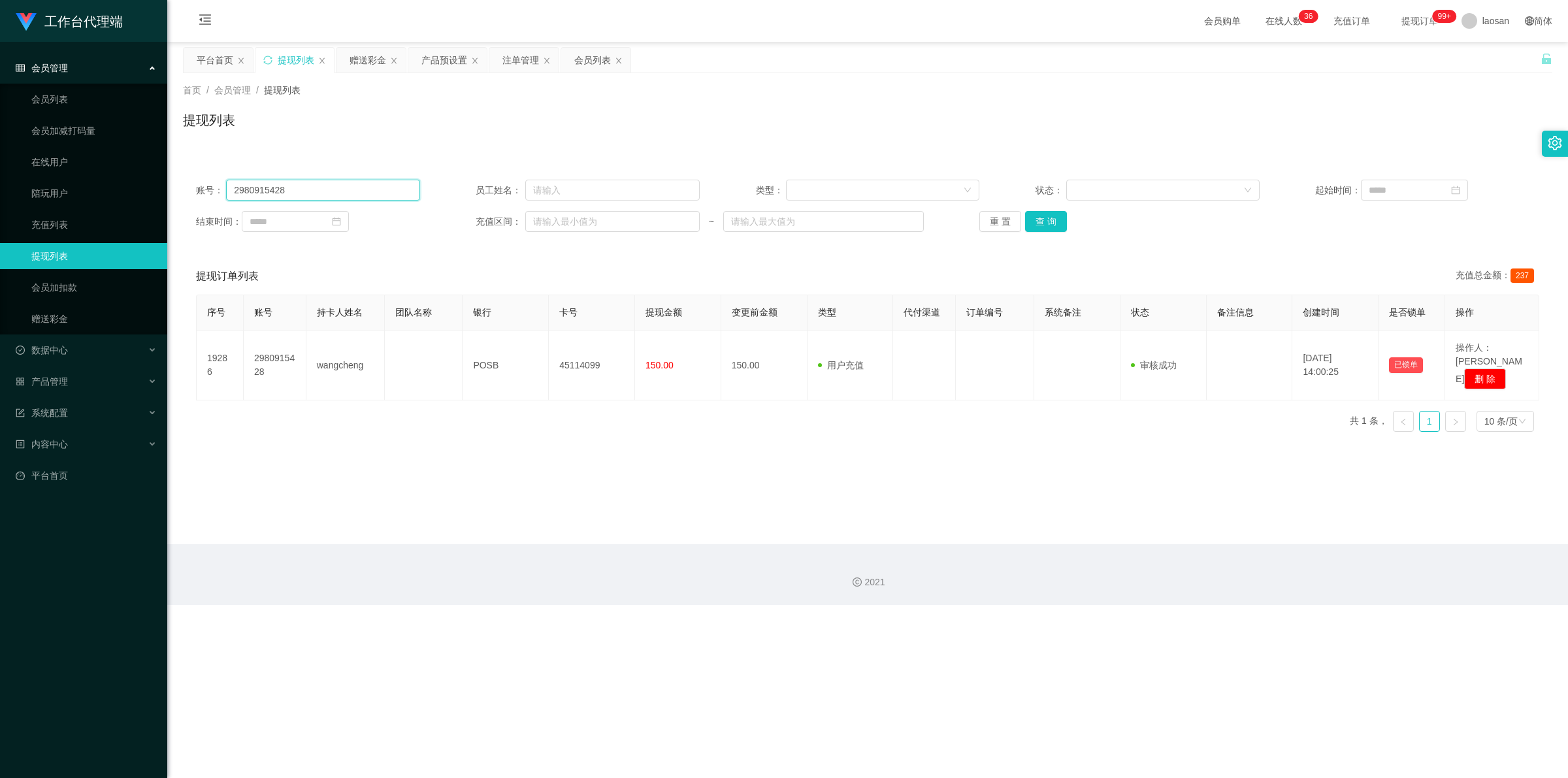
drag, startPoint x: 318, startPoint y: 184, endPoint x: 209, endPoint y: 184, distance: 109.0
click at [209, 184] on div "账号： 2980915428" at bounding box center [307, 190] width 224 height 21
click at [408, 227] on button "查 询" at bounding box center [1046, 221] width 42 height 21
click at [408, 227] on div "重 置 查 询" at bounding box center [1091, 221] width 224 height 21
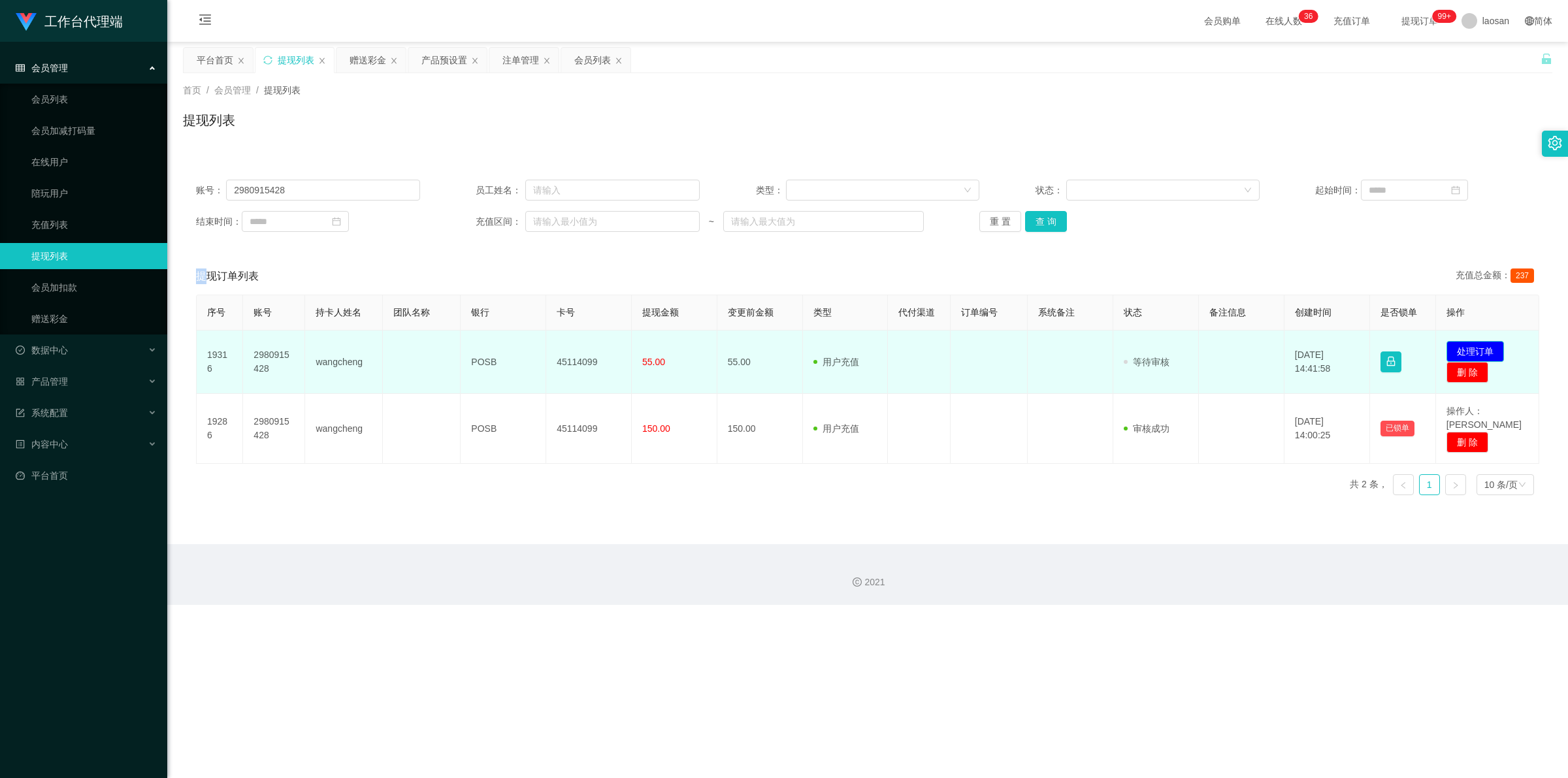
click at [408, 348] on button "处理订单" at bounding box center [1475, 351] width 57 height 21
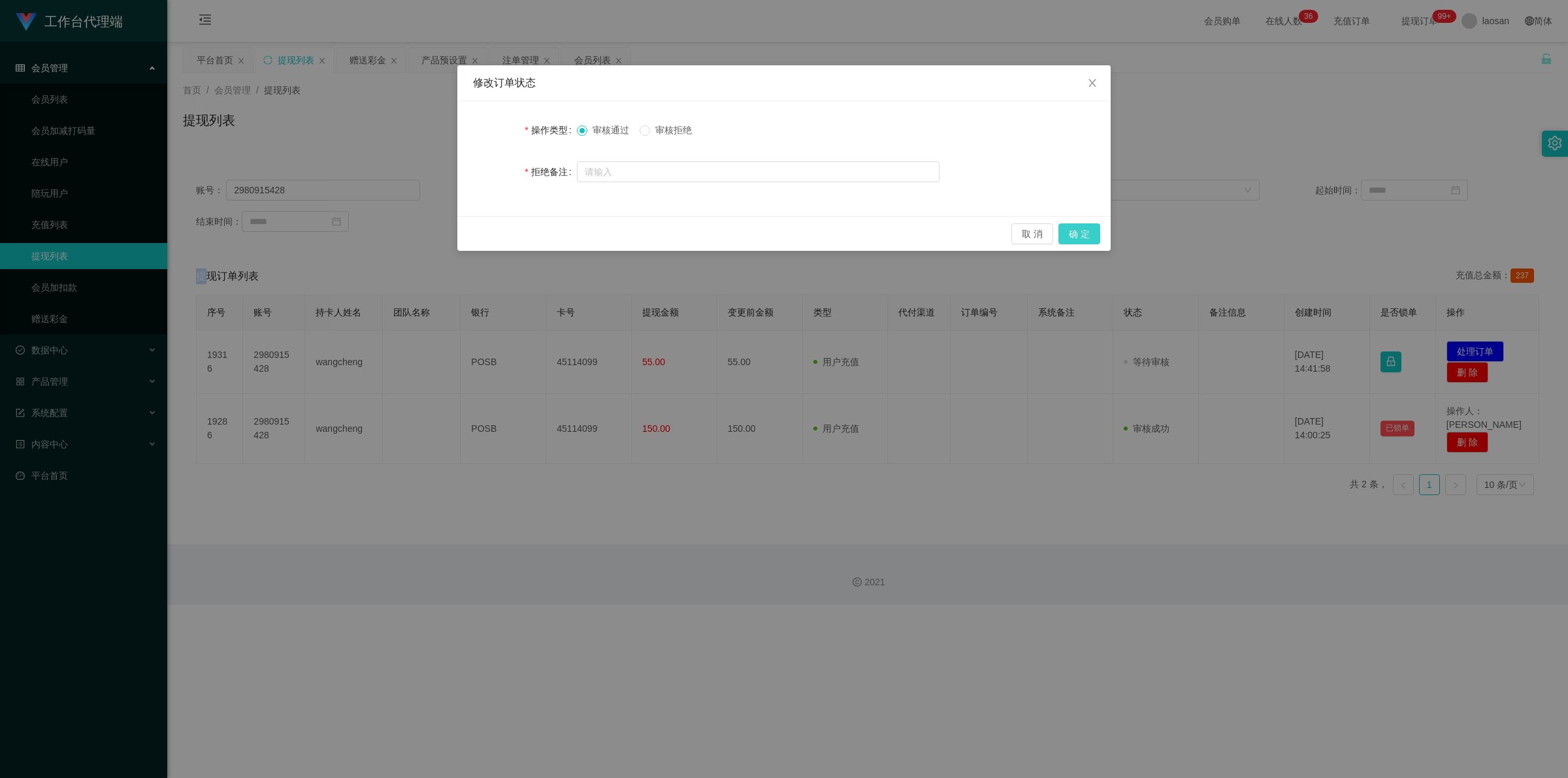
click at [408, 234] on button "确 定" at bounding box center [1079, 233] width 42 height 21
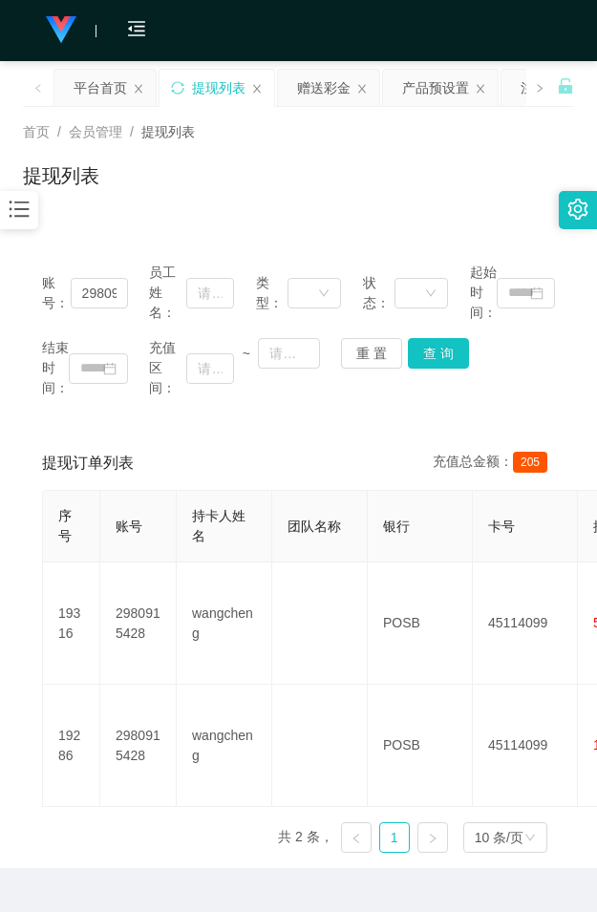
click at [280, 199] on div "提现列表" at bounding box center [298, 183] width 551 height 44
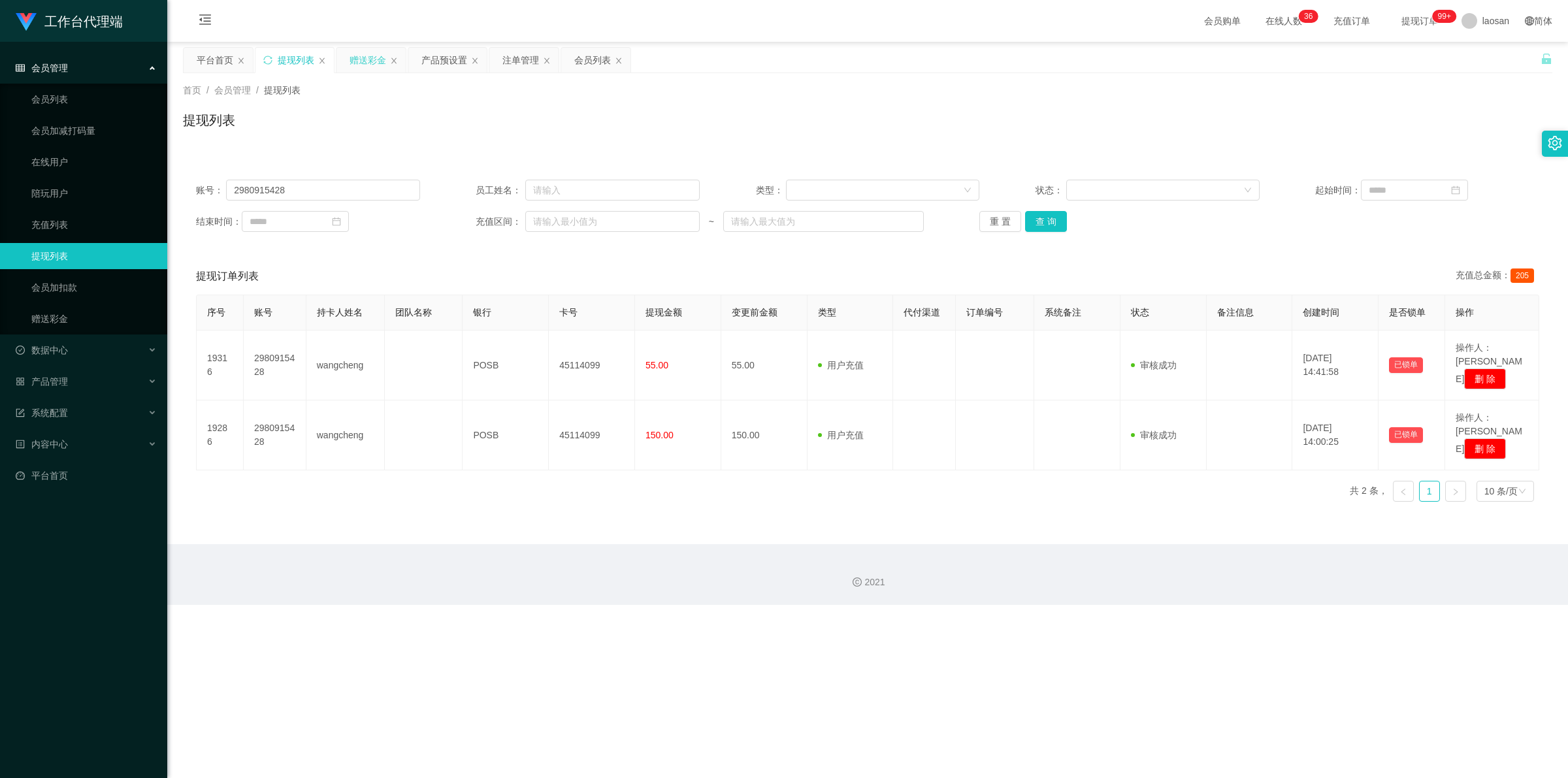
click at [372, 61] on div "赠送彩金" at bounding box center [368, 60] width 36 height 25
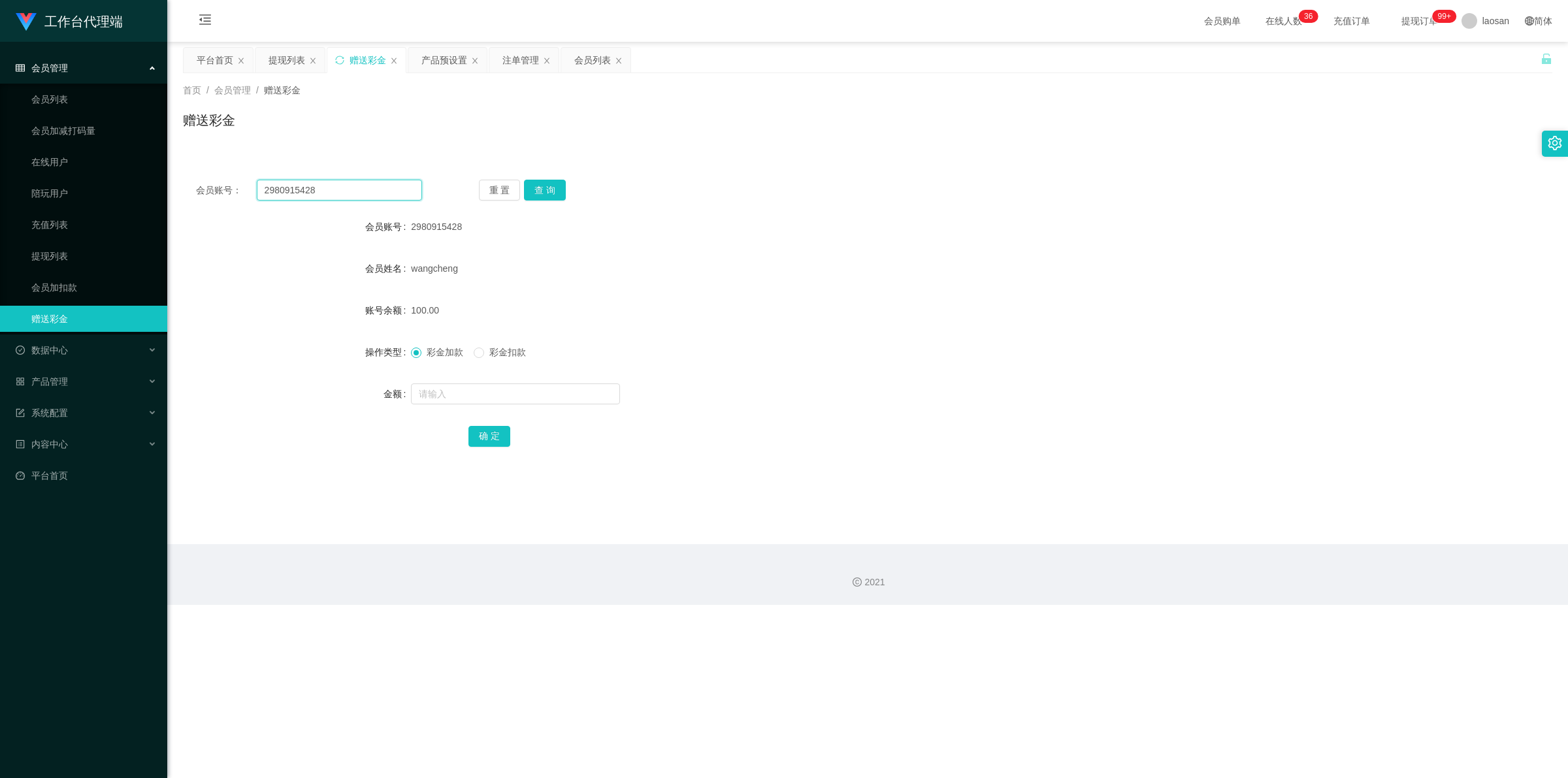
drag, startPoint x: 322, startPoint y: 190, endPoint x: 261, endPoint y: 183, distance: 61.4
click at [203, 183] on div "会员账号： 2980915428" at bounding box center [309, 190] width 226 height 21
paste input "98593821"
click at [408, 187] on button "查 询" at bounding box center [544, 190] width 42 height 21
click at [408, 187] on div "重 置 查 询" at bounding box center [592, 190] width 226 height 21
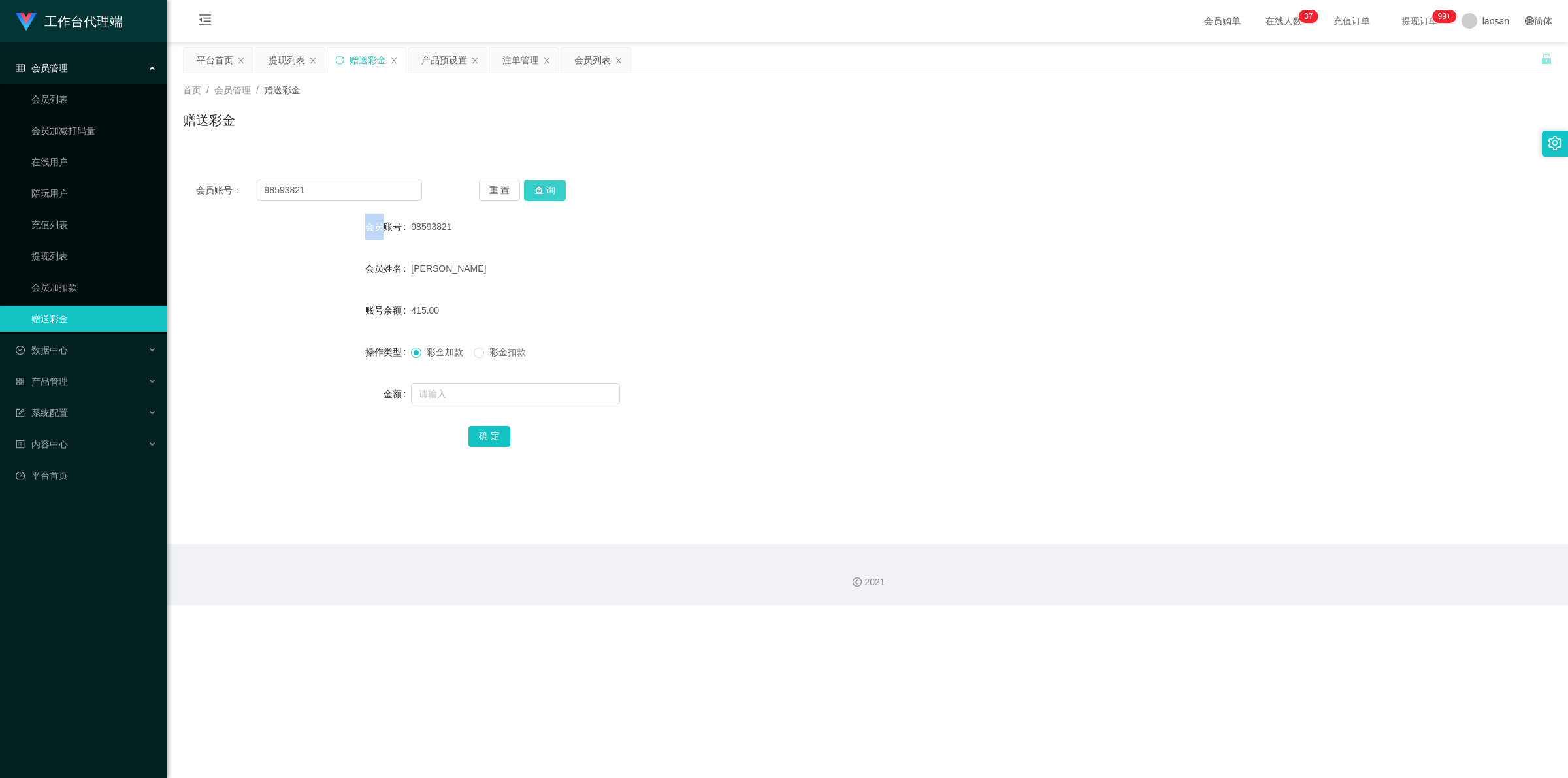
click at [408, 187] on button "查 询" at bounding box center [544, 190] width 42 height 21
click at [408, 187] on button "查 询" at bounding box center [552, 190] width 56 height 21
click at [408, 394] on input "text" at bounding box center [515, 393] width 209 height 21
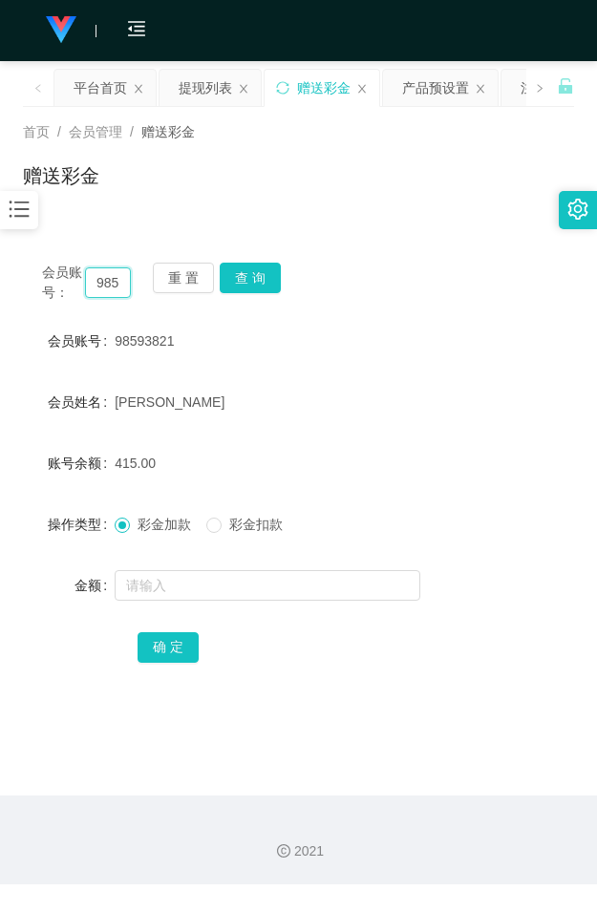
click at [111, 272] on input "98593821" at bounding box center [108, 282] width 46 height 31
paste input "2980915428"
click at [232, 284] on button "查 询" at bounding box center [250, 277] width 61 height 31
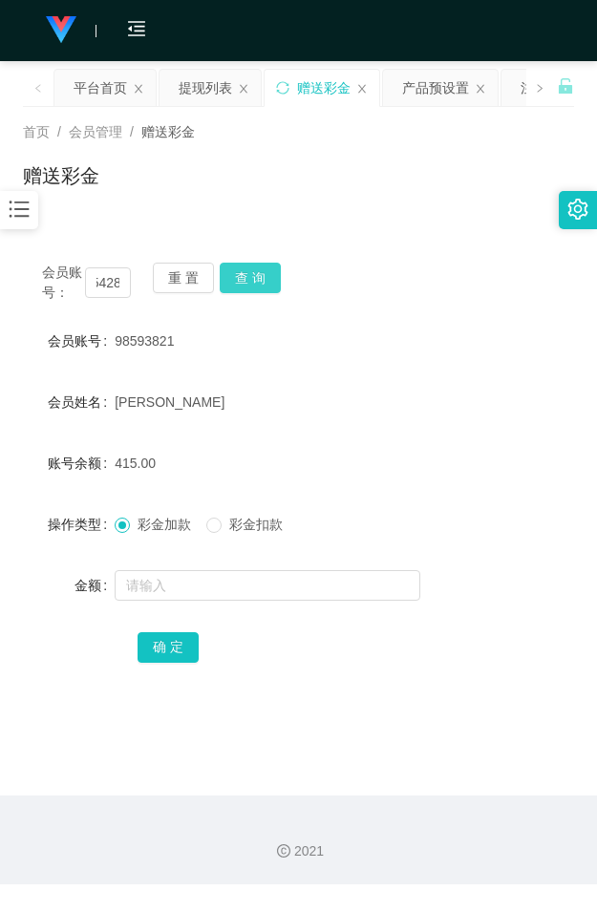
scroll to position [0, 0]
click at [232, 284] on div "重 置 查 询" at bounding box center [197, 282] width 89 height 40
click at [232, 284] on button "查 询" at bounding box center [250, 277] width 61 height 31
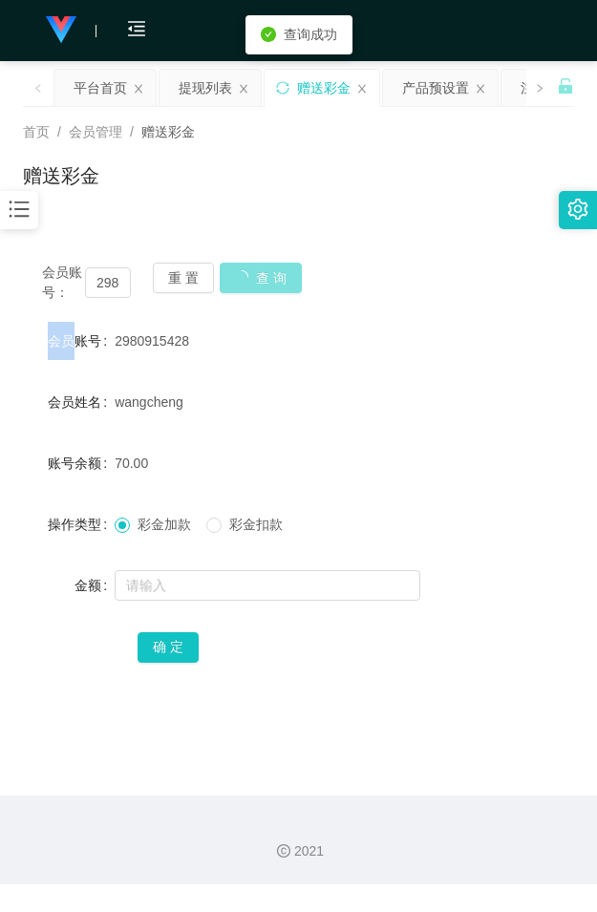
click at [232, 284] on button "查 询" at bounding box center [261, 277] width 82 height 31
click at [232, 284] on div "重 置 查 询" at bounding box center [197, 282] width 89 height 40
click at [232, 284] on button "查 询" at bounding box center [250, 277] width 61 height 31
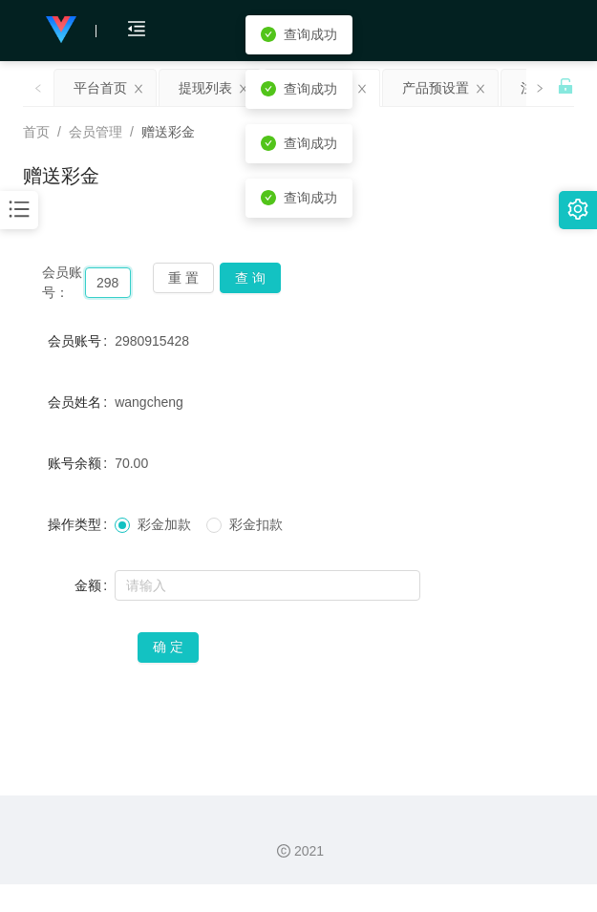
drag, startPoint x: 122, startPoint y: 278, endPoint x: 81, endPoint y: 283, distance: 41.4
click at [81, 283] on div "会员账号： 2980915428" at bounding box center [86, 282] width 89 height 40
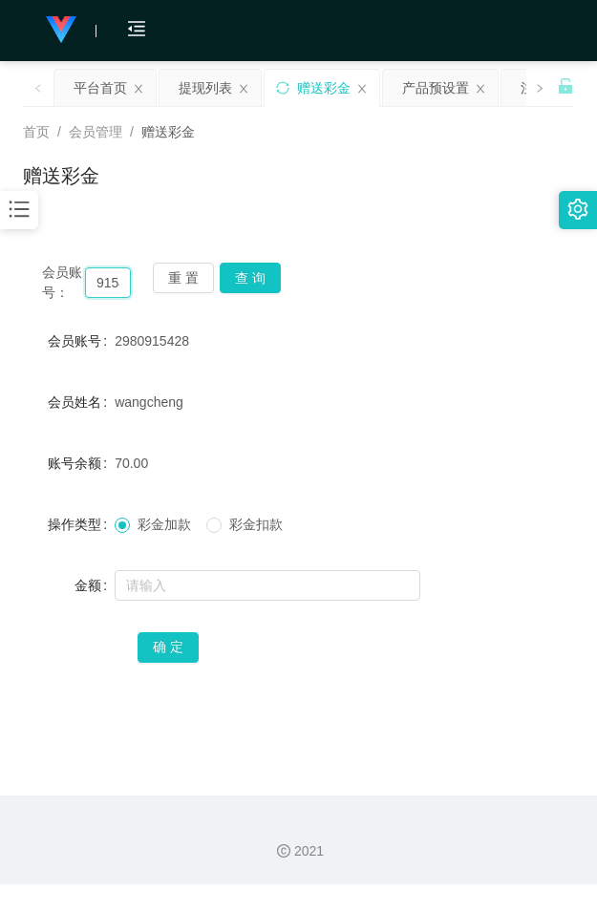
click at [97, 284] on input "915428" at bounding box center [108, 282] width 46 height 31
paste input "88408107"
click at [235, 269] on button "查 询" at bounding box center [250, 277] width 61 height 31
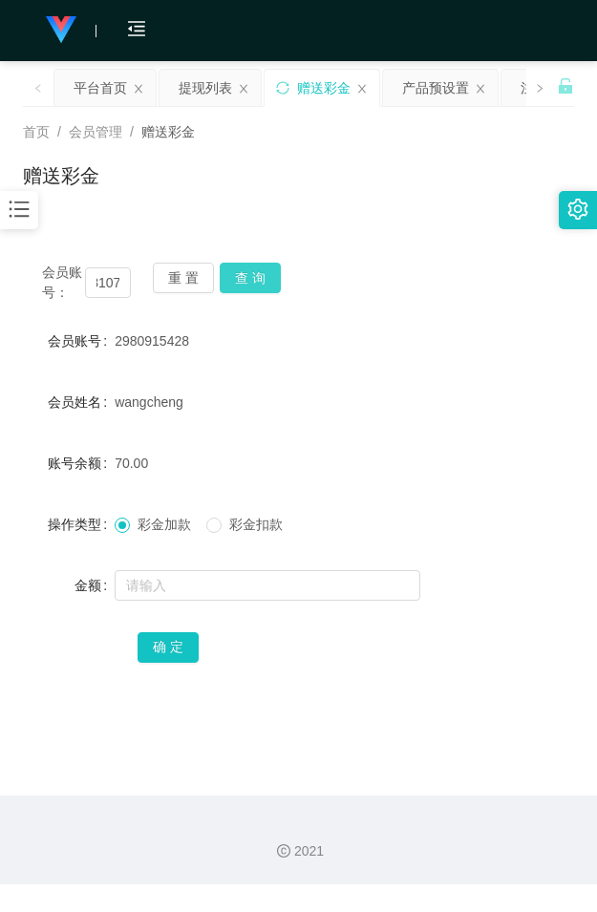
scroll to position [0, 0]
click at [235, 269] on div "重 置 查 询" at bounding box center [197, 282] width 89 height 40
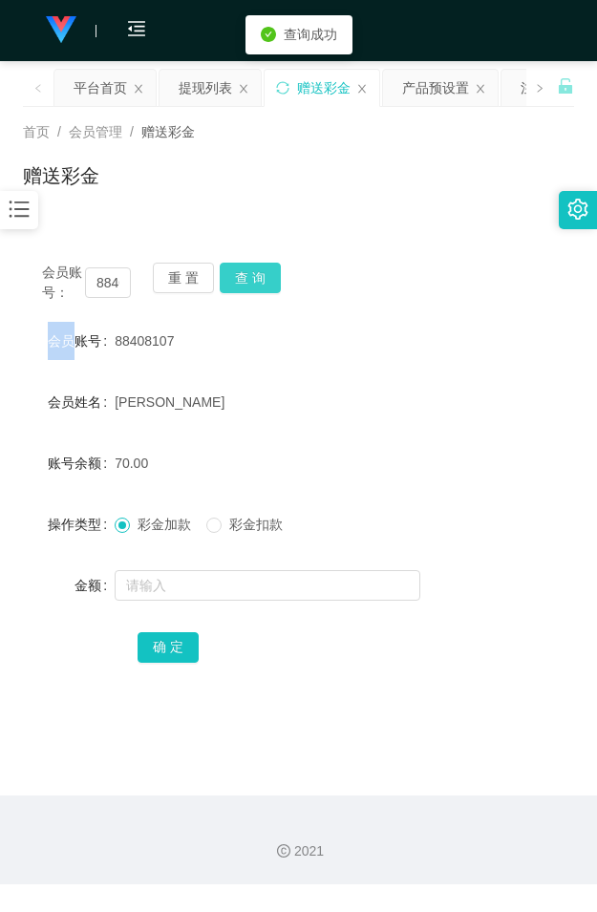
click at [235, 269] on button "查 询" at bounding box center [250, 277] width 61 height 31
click at [235, 269] on div "重 置 查 询" at bounding box center [197, 282] width 89 height 40
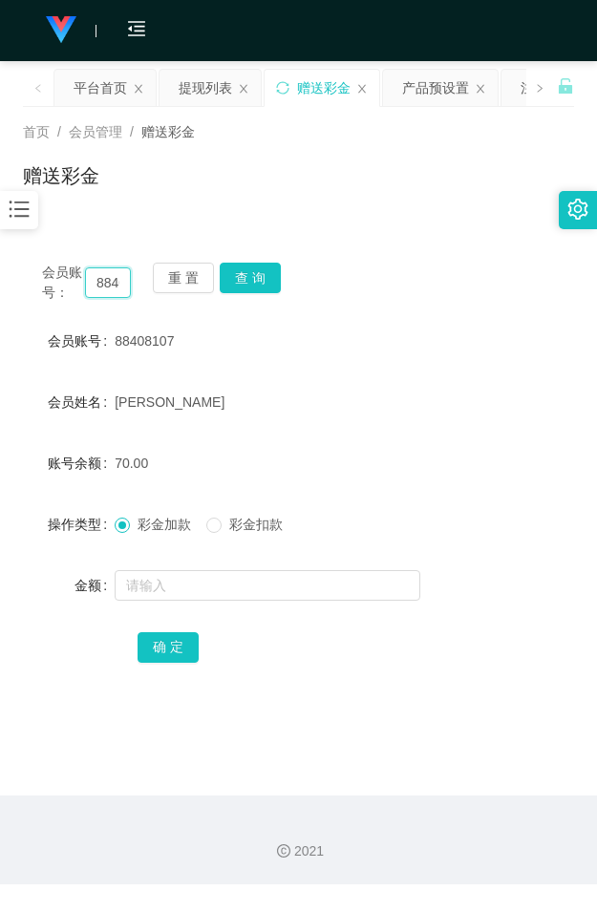
click at [115, 282] on input "88408107" at bounding box center [108, 282] width 46 height 31
paste input "showboxapps"
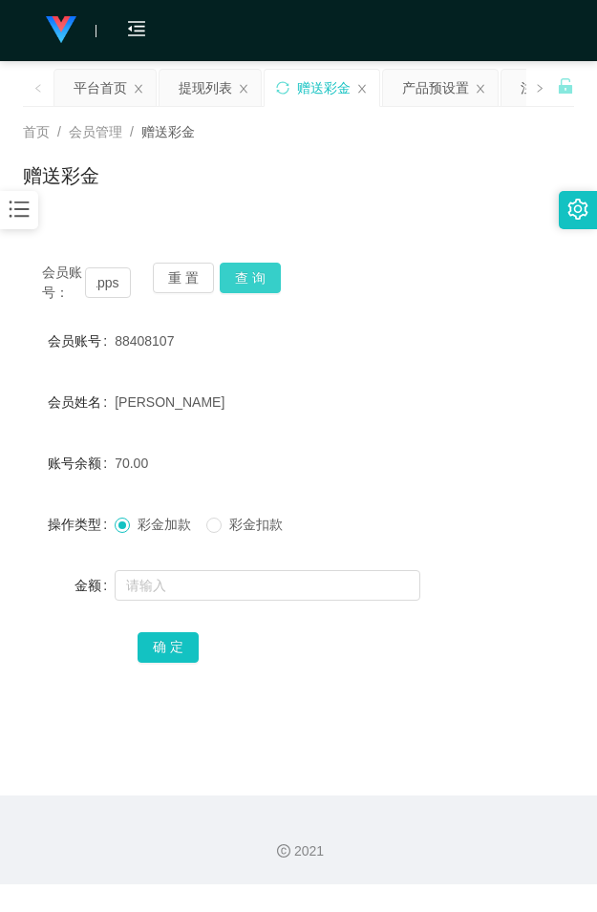
click at [268, 283] on button "查 询" at bounding box center [250, 277] width 61 height 31
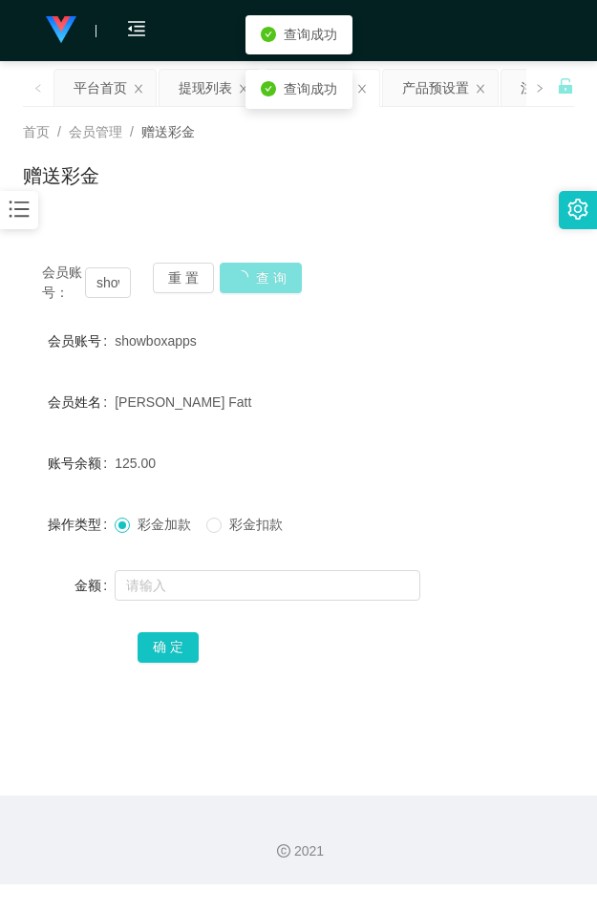
click at [268, 283] on button "查 询" at bounding box center [261, 277] width 82 height 31
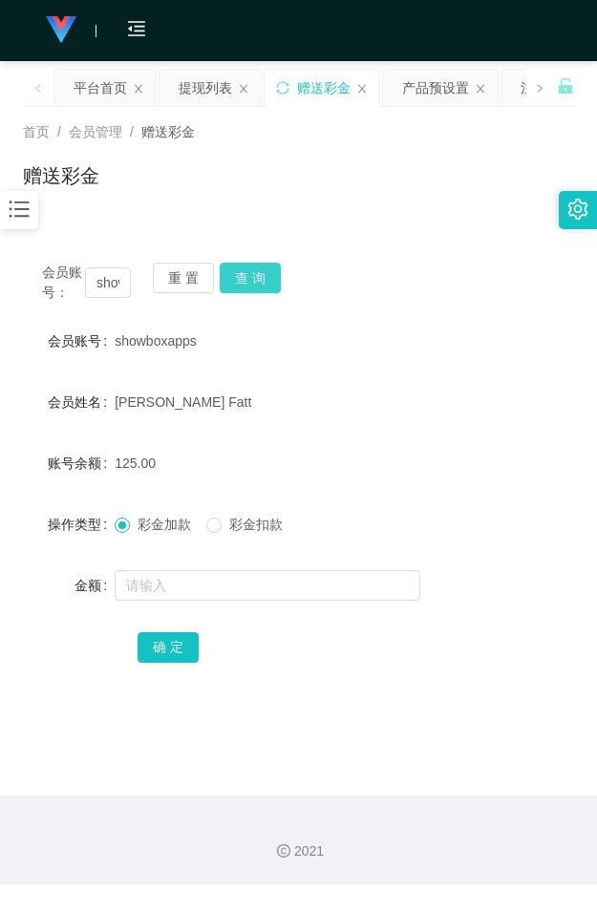
click at [256, 272] on button "查 询" at bounding box center [250, 277] width 61 height 31
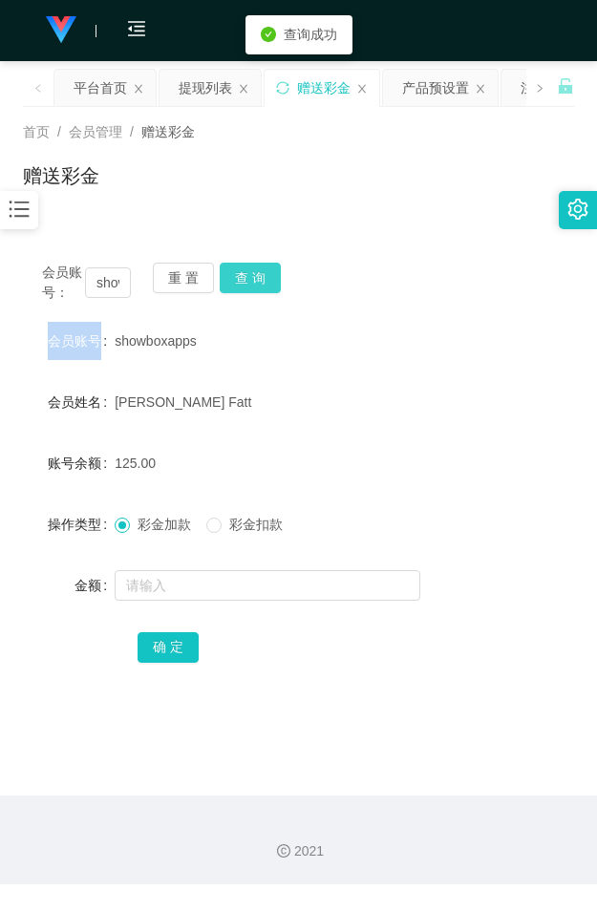
click at [256, 272] on div "会员账号： showboxapps 重 置 查 询" at bounding box center [298, 282] width 551 height 40
click at [256, 272] on button "查 询" at bounding box center [250, 277] width 61 height 31
click at [256, 272] on div "会员账号： showboxapps 重 置 查 询" at bounding box center [298, 282] width 551 height 40
click at [256, 272] on button "查 询" at bounding box center [250, 277] width 61 height 31
click at [256, 272] on div "会员账号： showboxapps 重 置 查 询" at bounding box center [298, 282] width 551 height 40
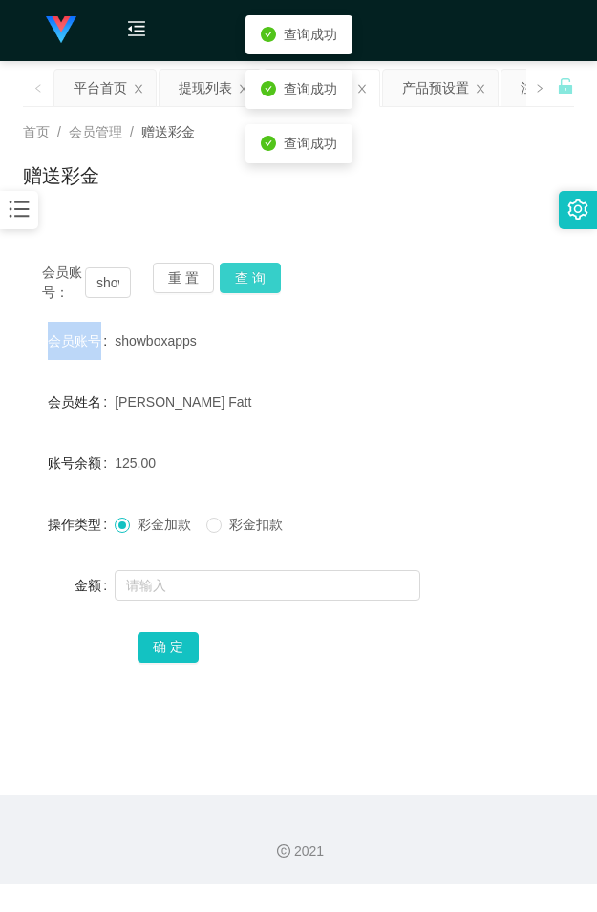
click at [256, 272] on button "查 询" at bounding box center [250, 277] width 61 height 31
click at [256, 272] on div "会员账号： showboxapps 重 置 查 询" at bounding box center [298, 282] width 551 height 40
click at [256, 272] on button "查 询" at bounding box center [250, 277] width 61 height 31
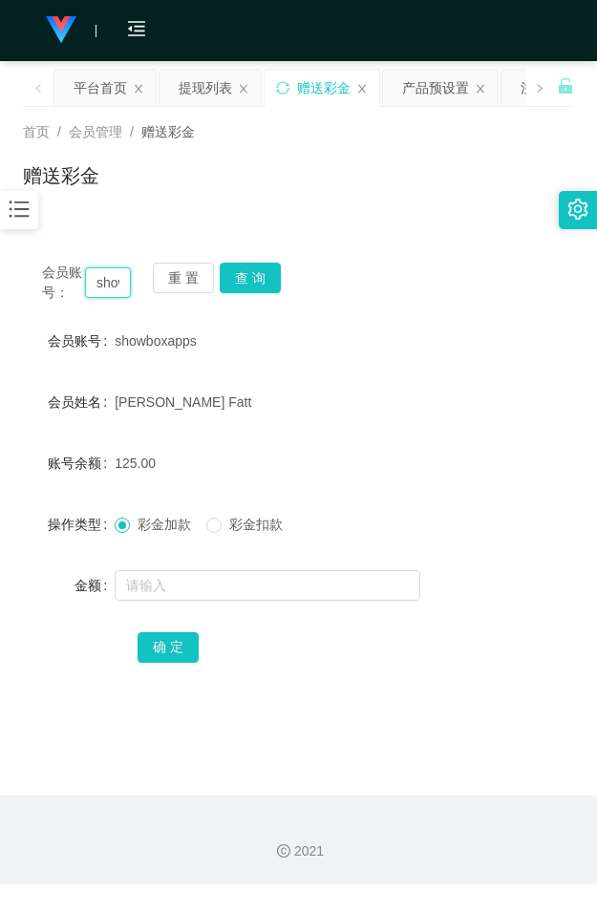
click at [113, 282] on input "showboxapps" at bounding box center [108, 282] width 46 height 31
paste input "98593821"
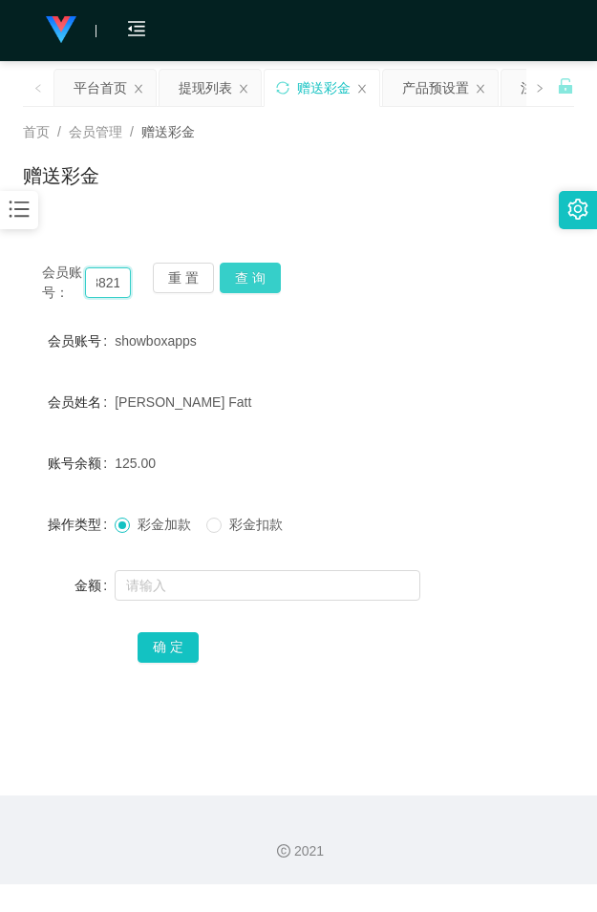
type input "98593821"
click at [244, 277] on button "查 询" at bounding box center [250, 277] width 61 height 31
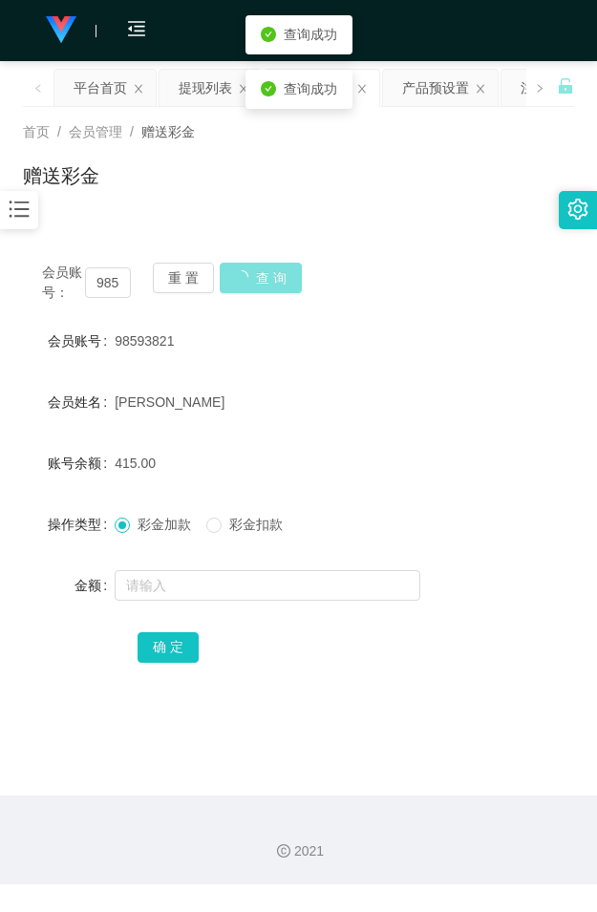
click at [244, 277] on button "查 询" at bounding box center [261, 277] width 82 height 31
click at [244, 277] on button "查 询" at bounding box center [250, 277] width 61 height 31
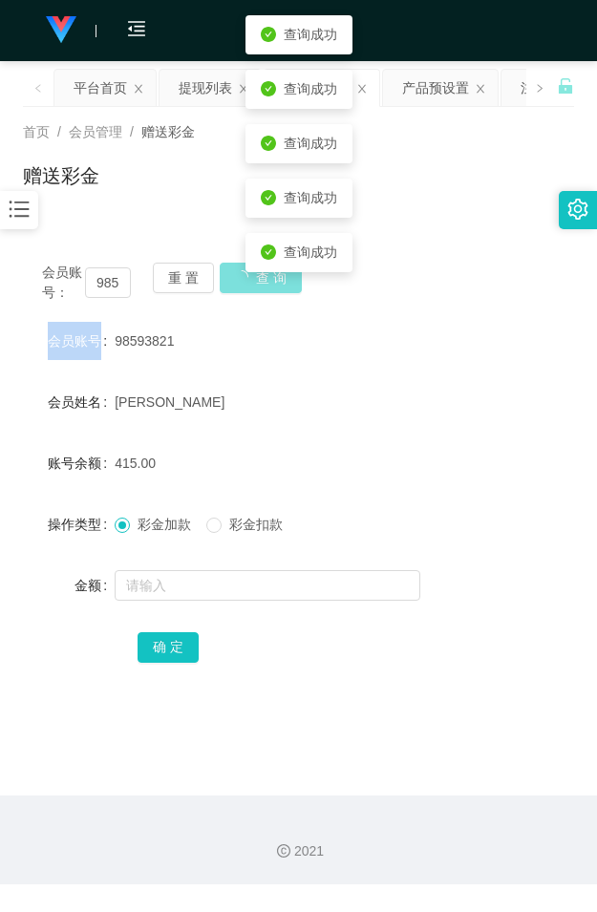
click at [244, 277] on body "工作台代理端 会员管理 会员列表 会员加减打码量 在线用户 陪玩用户 充值列表 提现列表 会员加扣款 赠送彩金 数据中心 产品管理 系统配置 内容中心 平台首…" at bounding box center [298, 456] width 597 height 912
click at [244, 277] on button "查 询" at bounding box center [250, 277] width 61 height 31
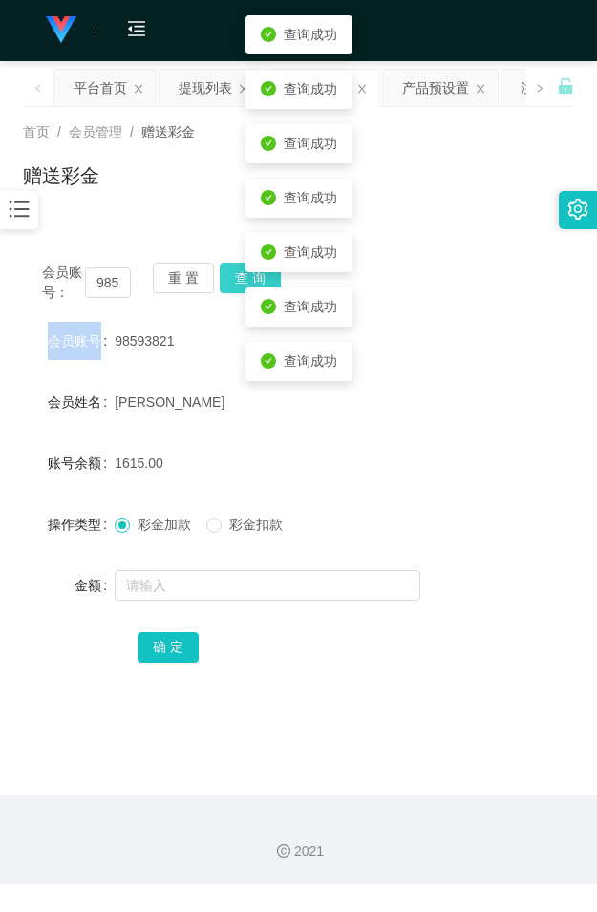
click at [244, 277] on button "查 询" at bounding box center [250, 277] width 61 height 31
click at [224, 520] on span "彩金扣款" at bounding box center [255, 523] width 69 height 15
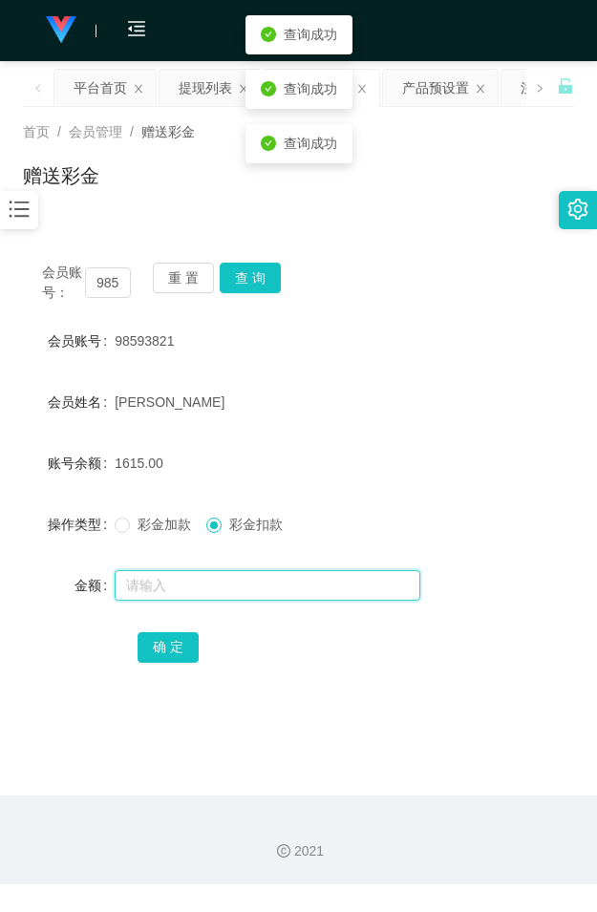
click at [207, 583] on input "text" at bounding box center [267, 585] width 305 height 31
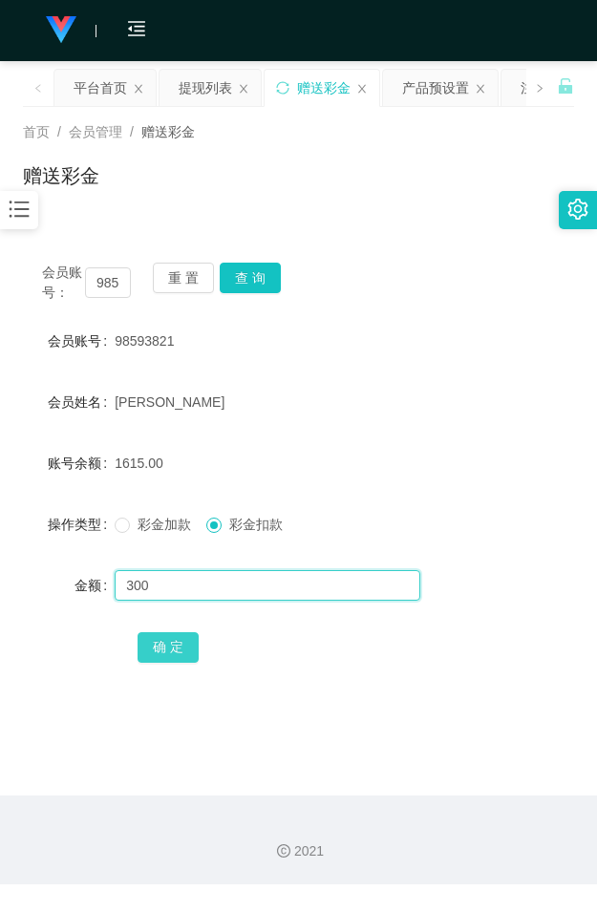
type input "300"
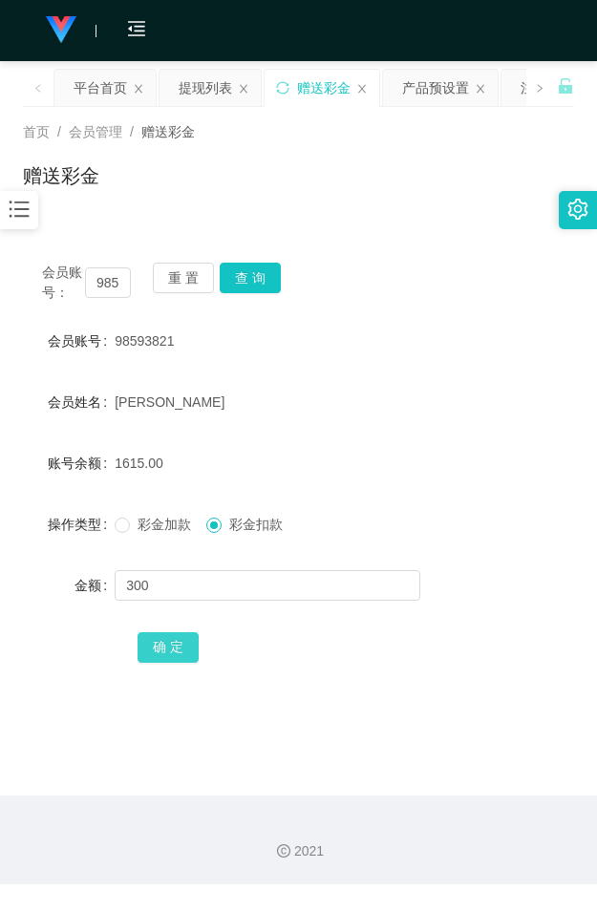
click at [187, 645] on button "确 定" at bounding box center [167, 647] width 61 height 31
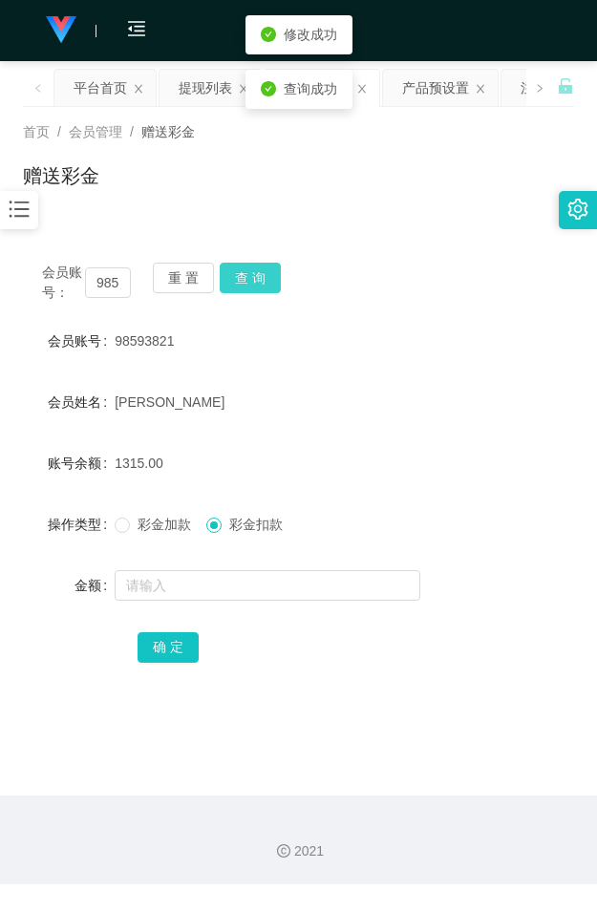
click at [254, 284] on button "查 询" at bounding box center [250, 277] width 61 height 31
click at [254, 284] on button "查 询" at bounding box center [261, 277] width 82 height 31
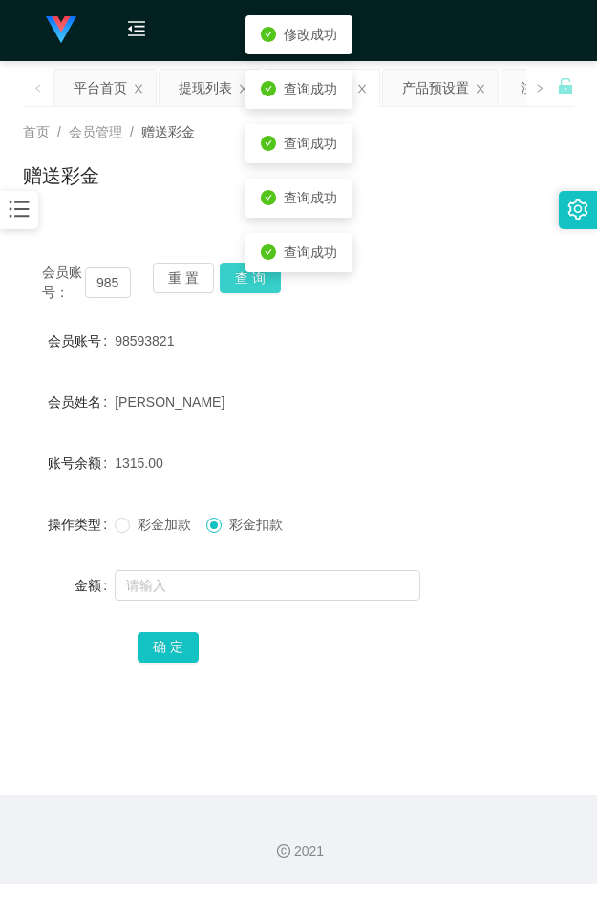
click at [254, 284] on button "查 询" at bounding box center [250, 277] width 61 height 31
click at [254, 284] on body "工作台代理端 会员管理 会员列表 会员加减打码量 在线用户 陪玩用户 充值列表 提现列表 会员加扣款 赠送彩金 数据中心 产品管理 系统配置 内容中心 平台首…" at bounding box center [298, 456] width 597 height 912
click at [169, 640] on button "确 定" at bounding box center [167, 647] width 61 height 31
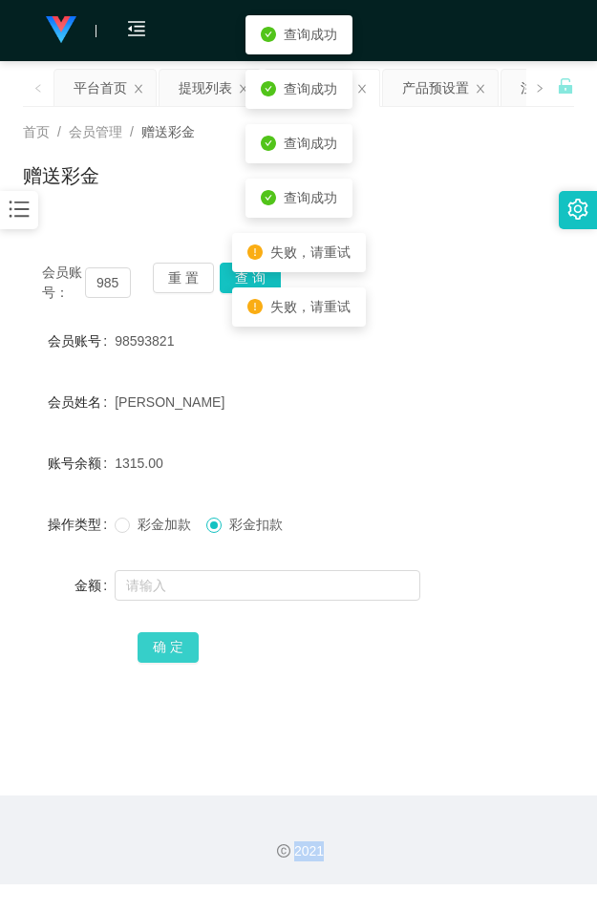
click at [169, 640] on span "确 定" at bounding box center [167, 646] width 61 height 15
click at [169, 640] on button "确 定" at bounding box center [167, 647] width 61 height 31
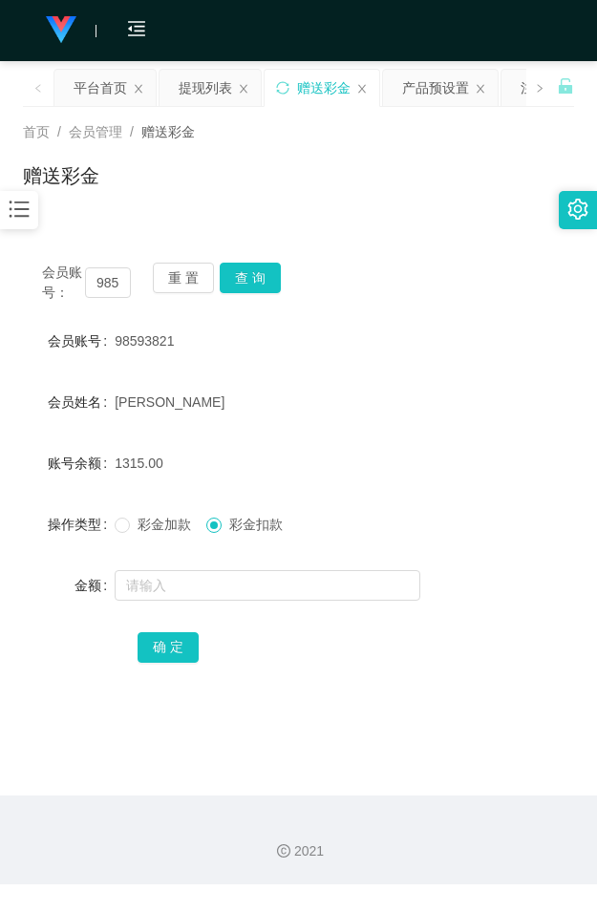
click at [385, 193] on div "赠送彩金" at bounding box center [298, 183] width 551 height 44
drag, startPoint x: 502, startPoint y: 258, endPoint x: 493, endPoint y: 164, distance: 94.0
click at [502, 254] on div "会员账号： 98593821 重 置 查 询 会员账号 98593821 会员姓名 [PERSON_NAME] 账号余额 1315.00 操作类型 彩金加款 …" at bounding box center [298, 475] width 551 height 464
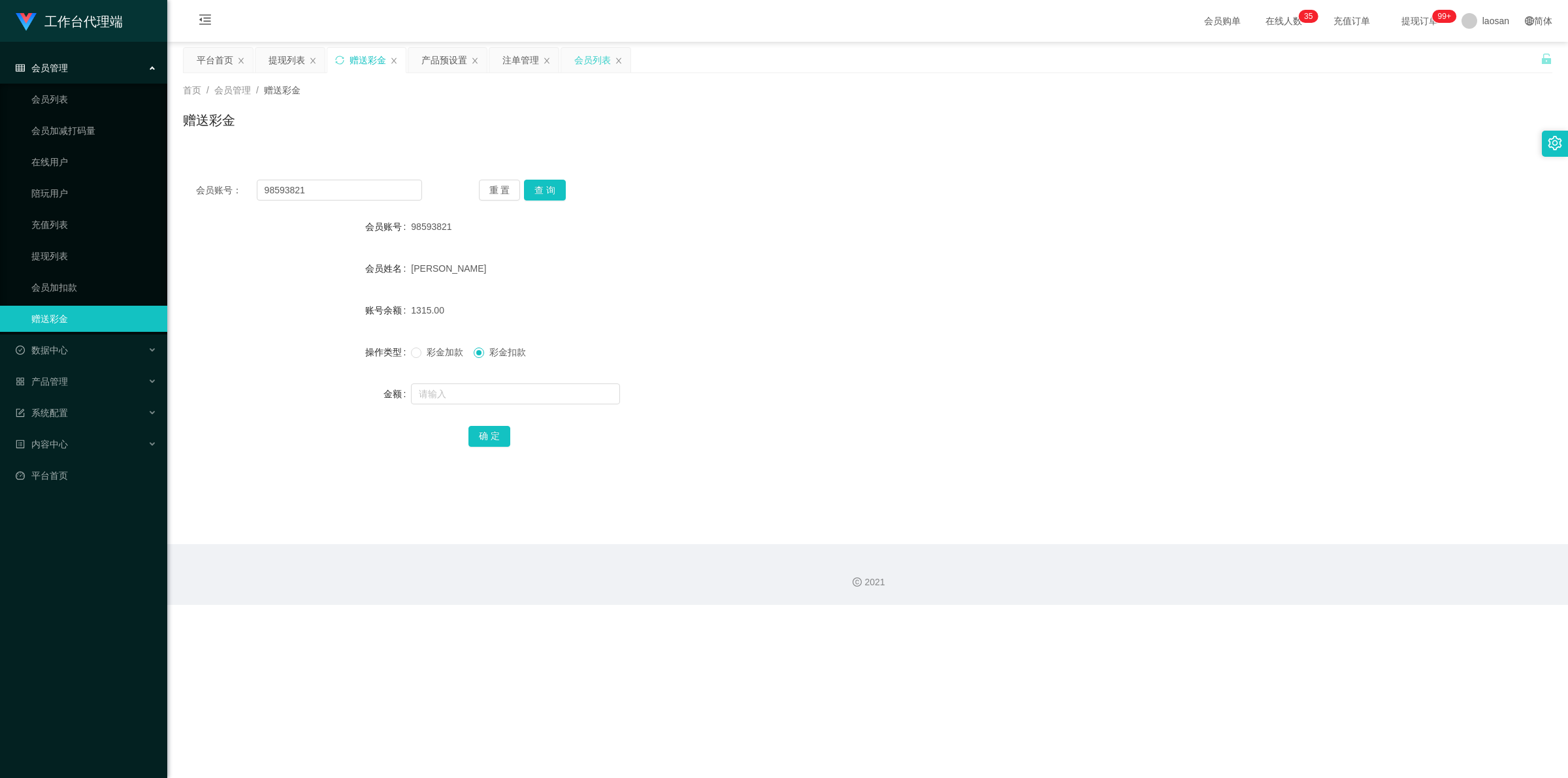
click at [408, 59] on div "会员列表" at bounding box center [592, 60] width 36 height 25
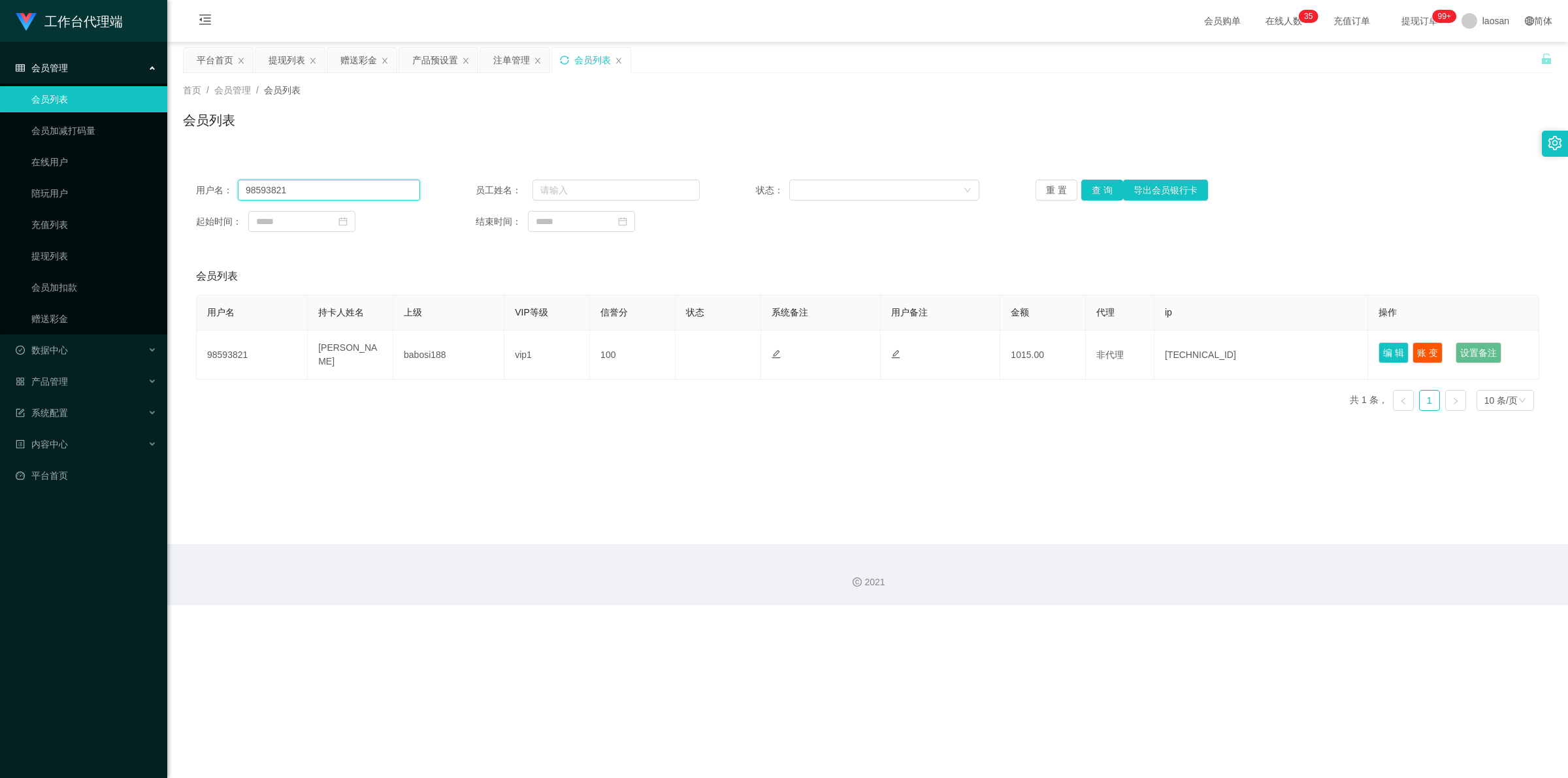
drag, startPoint x: 268, startPoint y: 185, endPoint x: 240, endPoint y: 177, distance: 29.1
click at [162, 185] on section "工作台代理端 会员管理 会员列表 会员加减打码量 在线用户 陪玩用户 充值列表 提现列表 会员加扣款 赠送彩金 数据中心 产品管理 系统配置 内容中心 平台首…" at bounding box center [784, 302] width 1568 height 605
paste input "2980915428"
type input "2980915428"
click at [408, 188] on button "查 询" at bounding box center [1102, 190] width 42 height 21
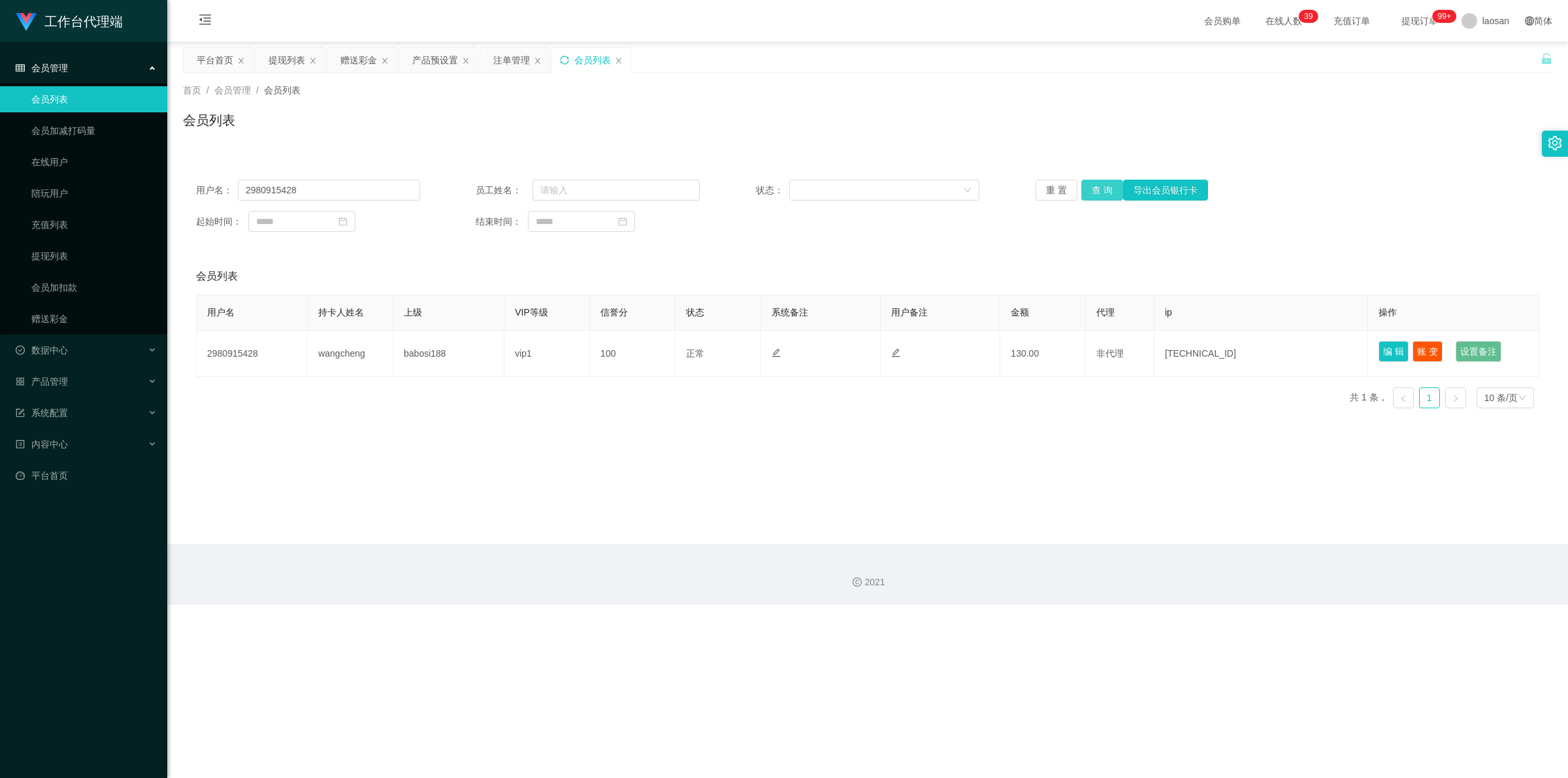
click at [408, 188] on button "查 询" at bounding box center [1102, 190] width 42 height 21
click at [408, 188] on button "查 询" at bounding box center [1109, 190] width 56 height 21
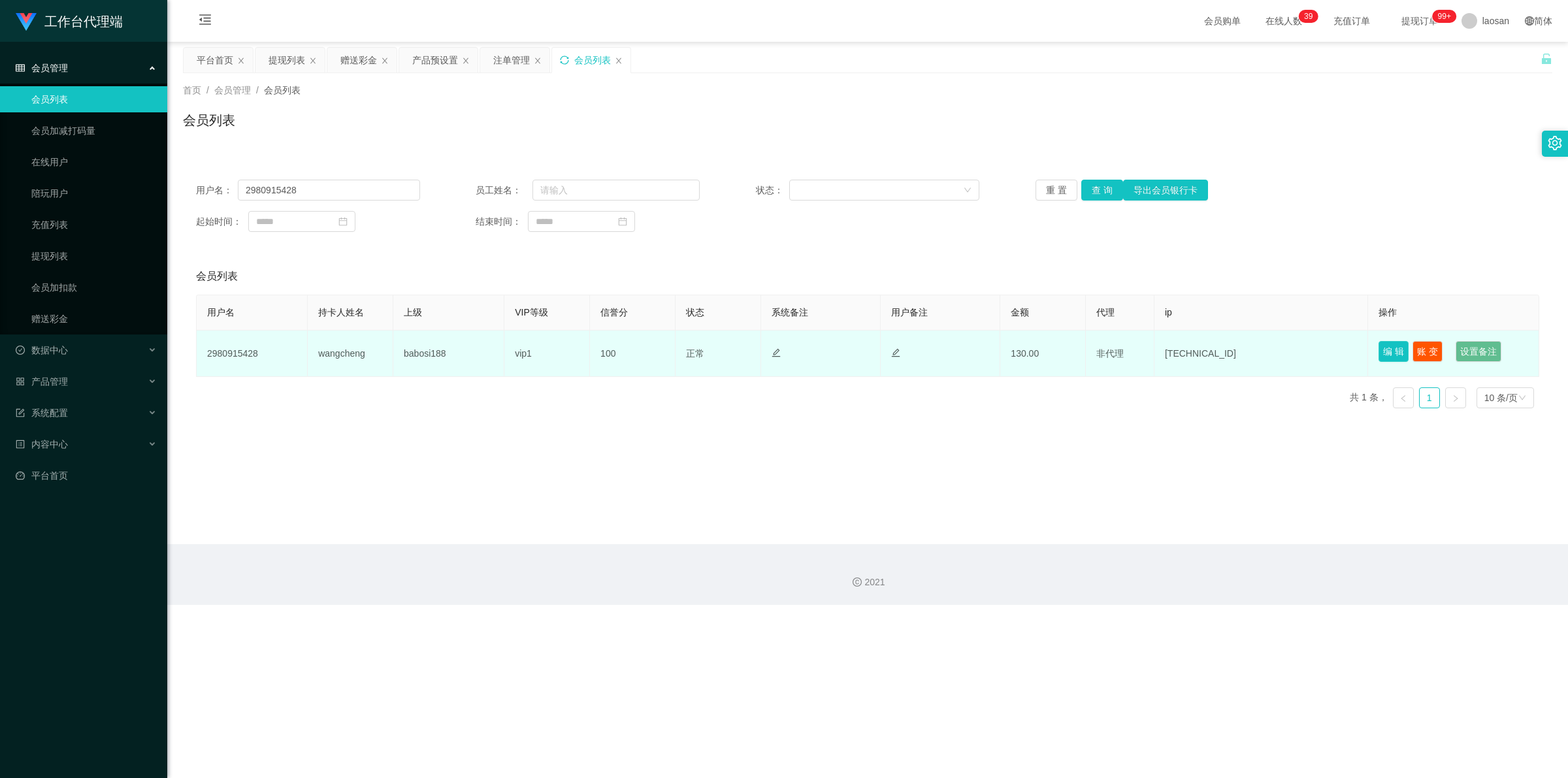
click at [408, 351] on button "编 辑" at bounding box center [1393, 351] width 30 height 21
type input "2980915428"
type input "wangcheng"
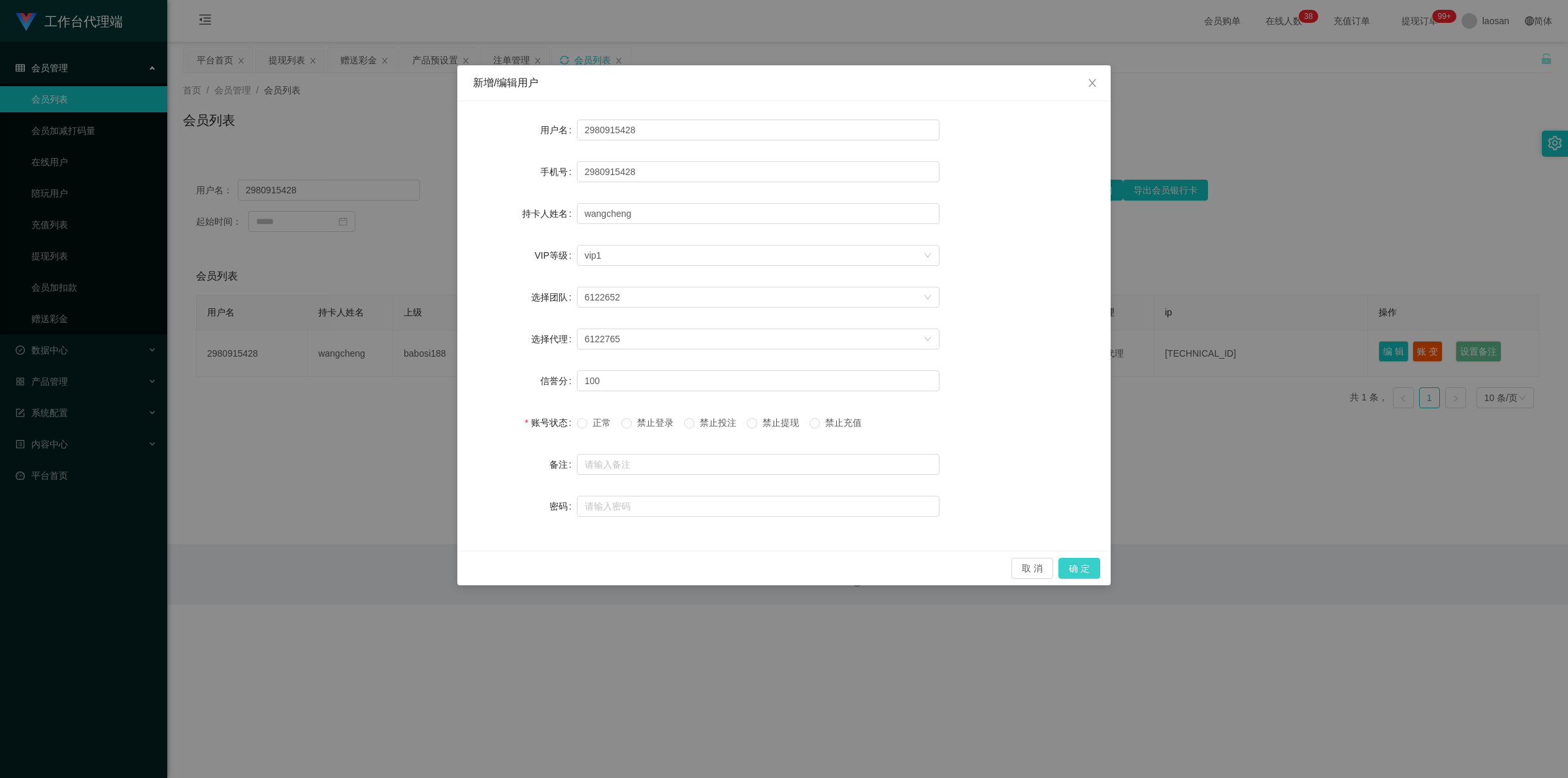
click at [408, 565] on button "确 定" at bounding box center [1079, 568] width 42 height 21
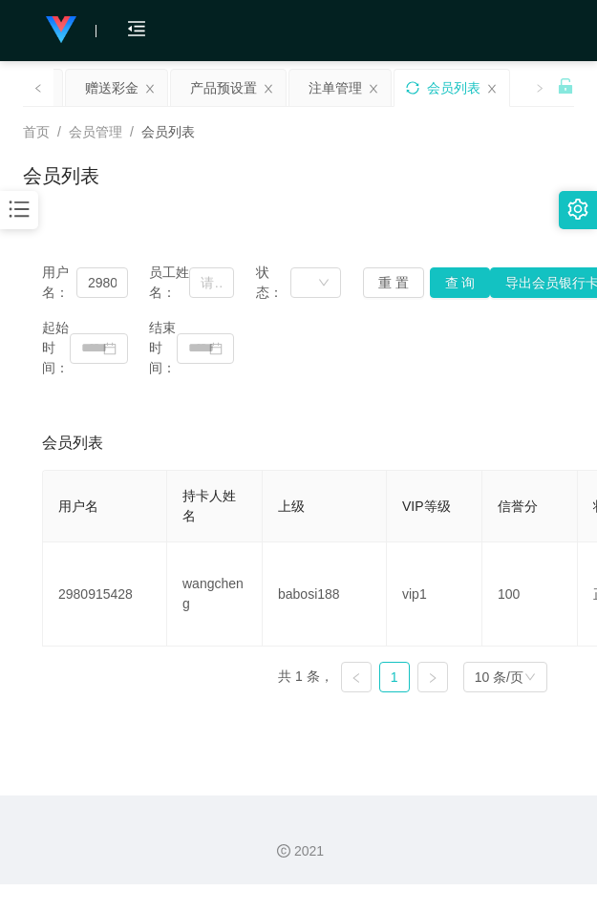
drag, startPoint x: 346, startPoint y: 411, endPoint x: 384, endPoint y: 340, distance: 80.7
click at [346, 397] on div "用户名： 2980915428 员工姓名： 状态： 重 置 查 询 导出会员银行卡 起始时间： 结束时间：" at bounding box center [298, 320] width 551 height 154
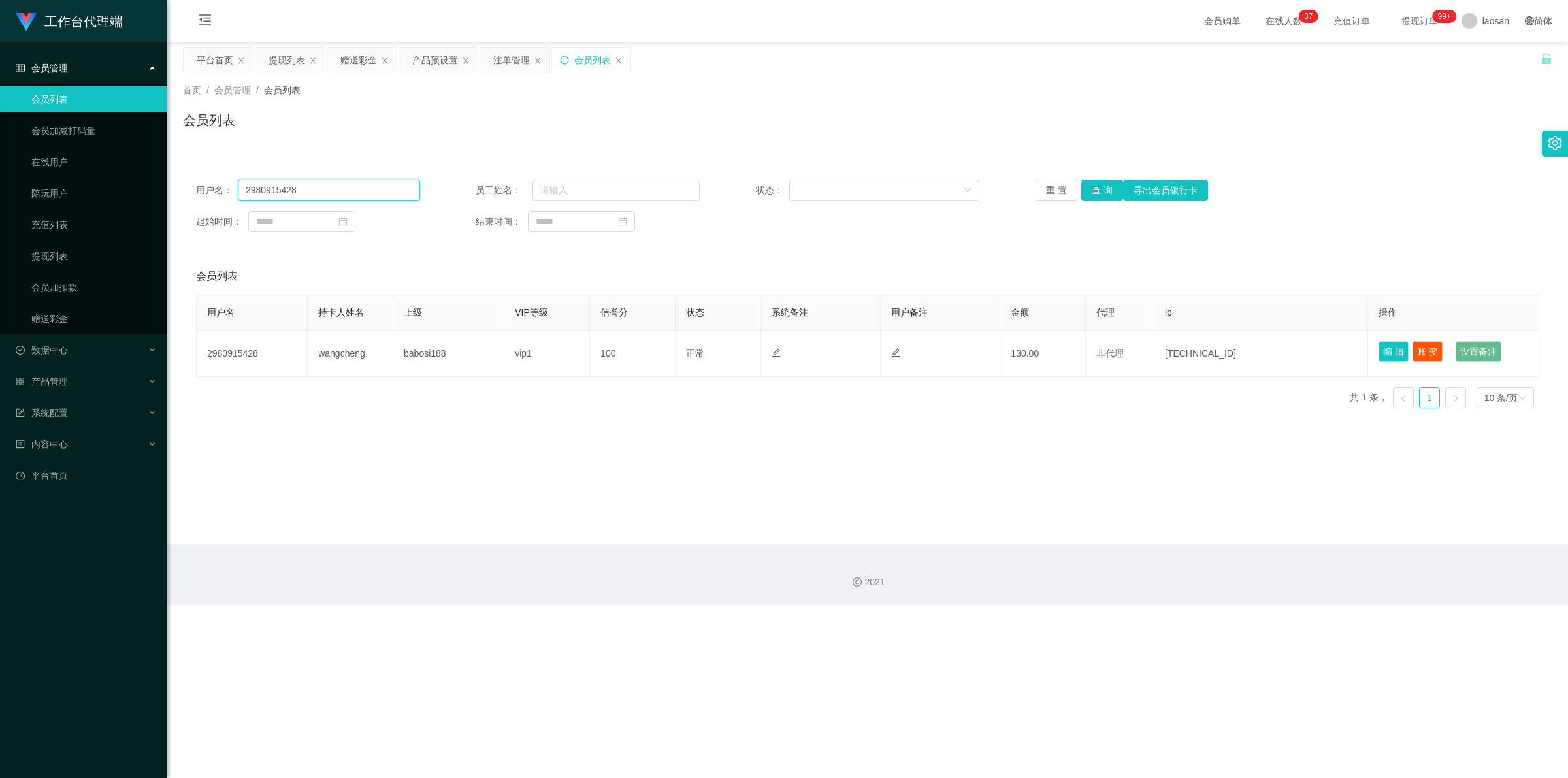
drag, startPoint x: 325, startPoint y: 194, endPoint x: 212, endPoint y: 181, distance: 113.7
click at [201, 184] on div "用户名： 2980915428" at bounding box center [307, 190] width 224 height 21
paste input "98593821"
click at [408, 190] on button "查 询" at bounding box center [1102, 190] width 42 height 21
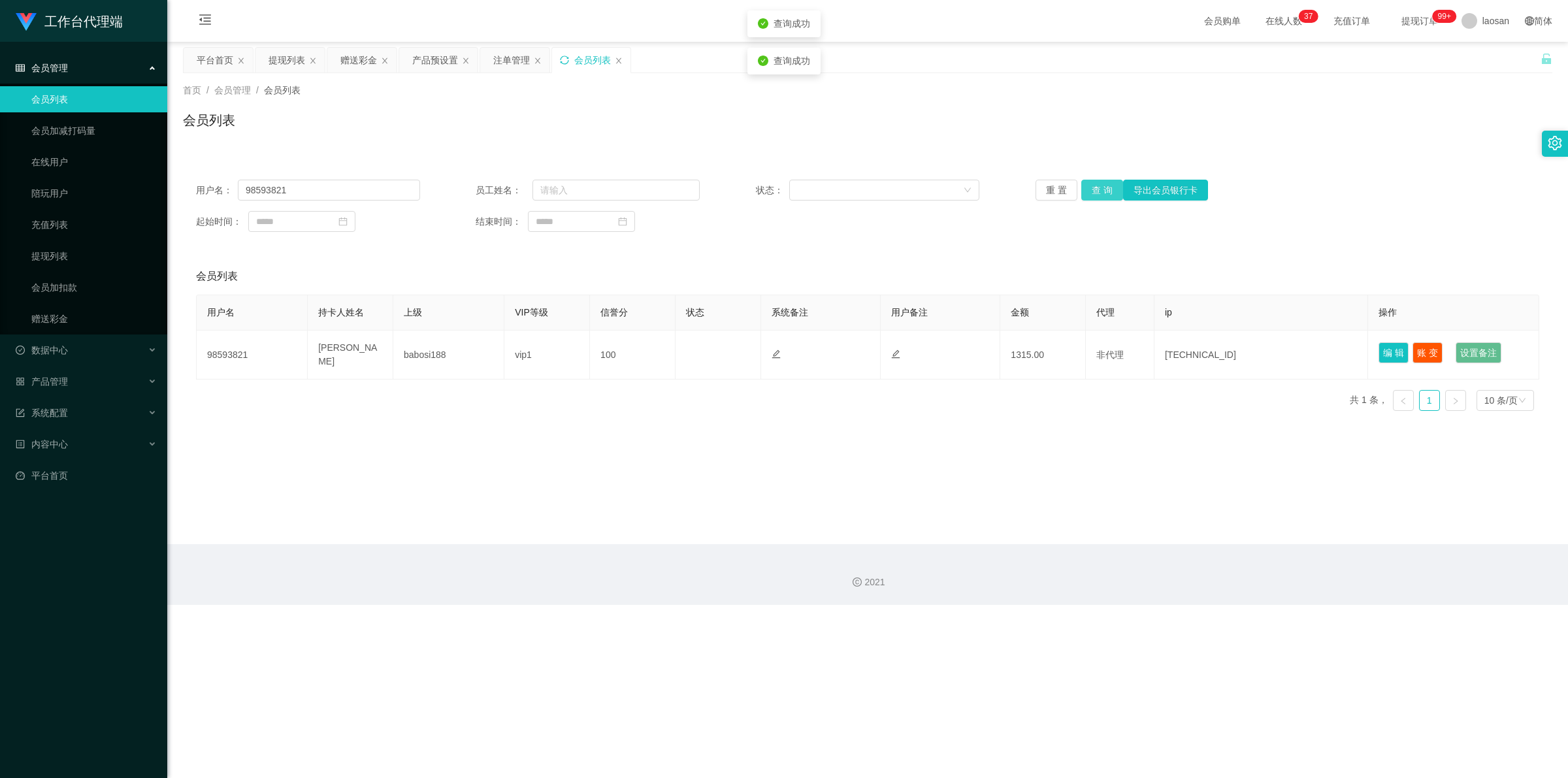
click at [408, 190] on button "查 询" at bounding box center [1102, 190] width 42 height 21
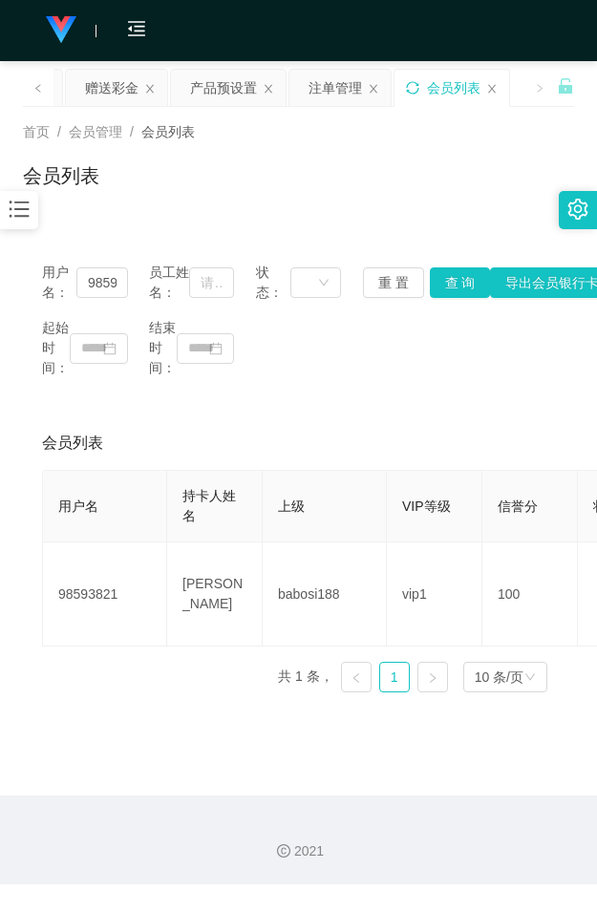
click at [327, 239] on div "用户名： 98593821 员工姓名： 状态： 重 置 查 询 导出会员银行卡 起始时间： 结束时间： 会员列表 用户名 持卡人姓名 上级 VIP等级 信誉分…" at bounding box center [298, 463] width 551 height 487
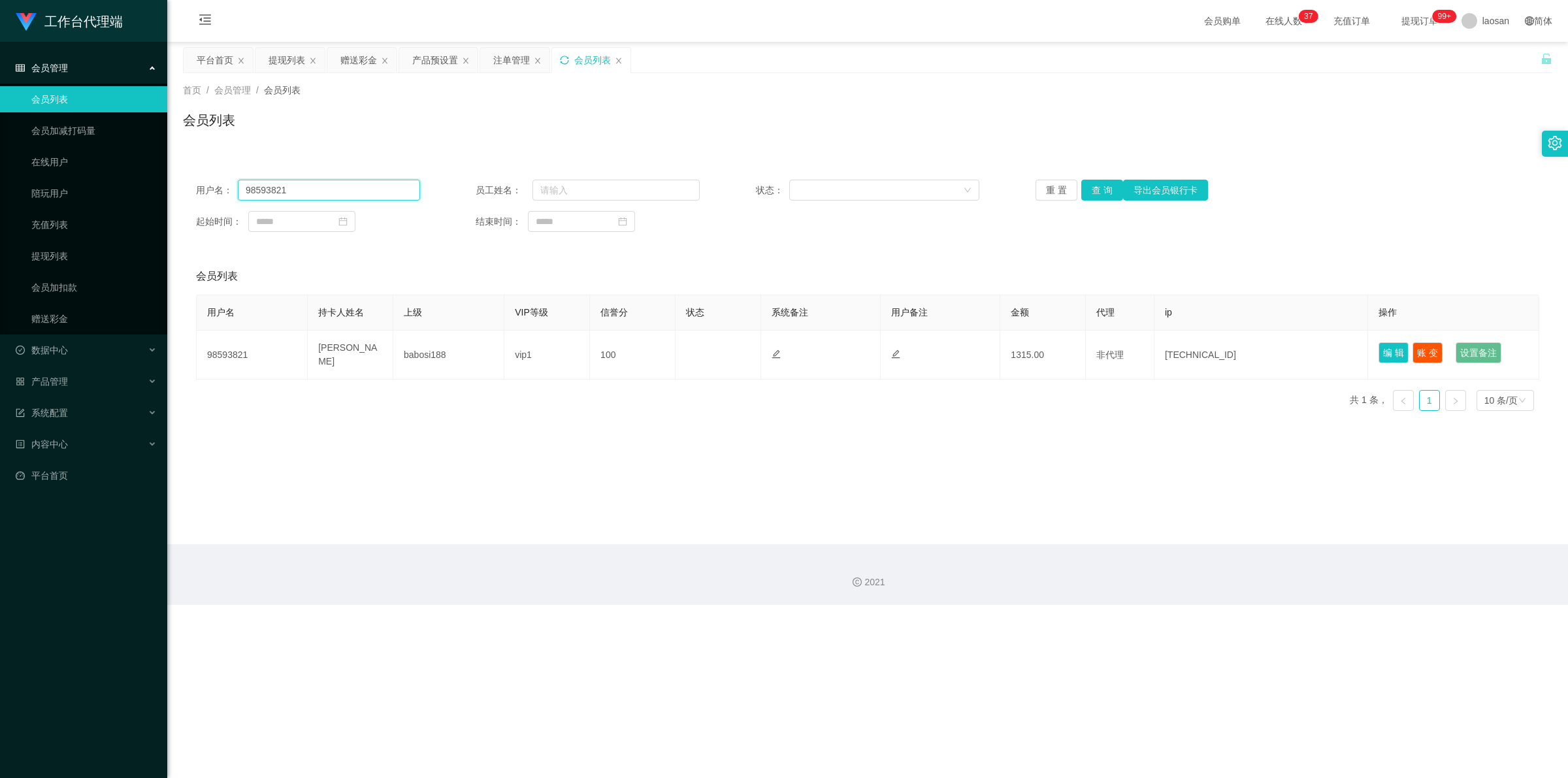
drag, startPoint x: 317, startPoint y: 187, endPoint x: 183, endPoint y: 170, distance: 135.1
click at [180, 171] on main "关闭左侧 关闭右侧 关闭其它 刷新页面 平台首页 提现列表 赠送彩金 产品预设置 注单管理 会员列表 首页 / 会员管理 / 会员列表 / 会员列表 用户名：…" at bounding box center [867, 293] width 1400 height 502
paste input "2980915428"
click at [408, 190] on button "查 询" at bounding box center [1102, 190] width 42 height 21
click at [408, 190] on div "重 置 查 询 导出会员银行卡" at bounding box center [1147, 190] width 224 height 21
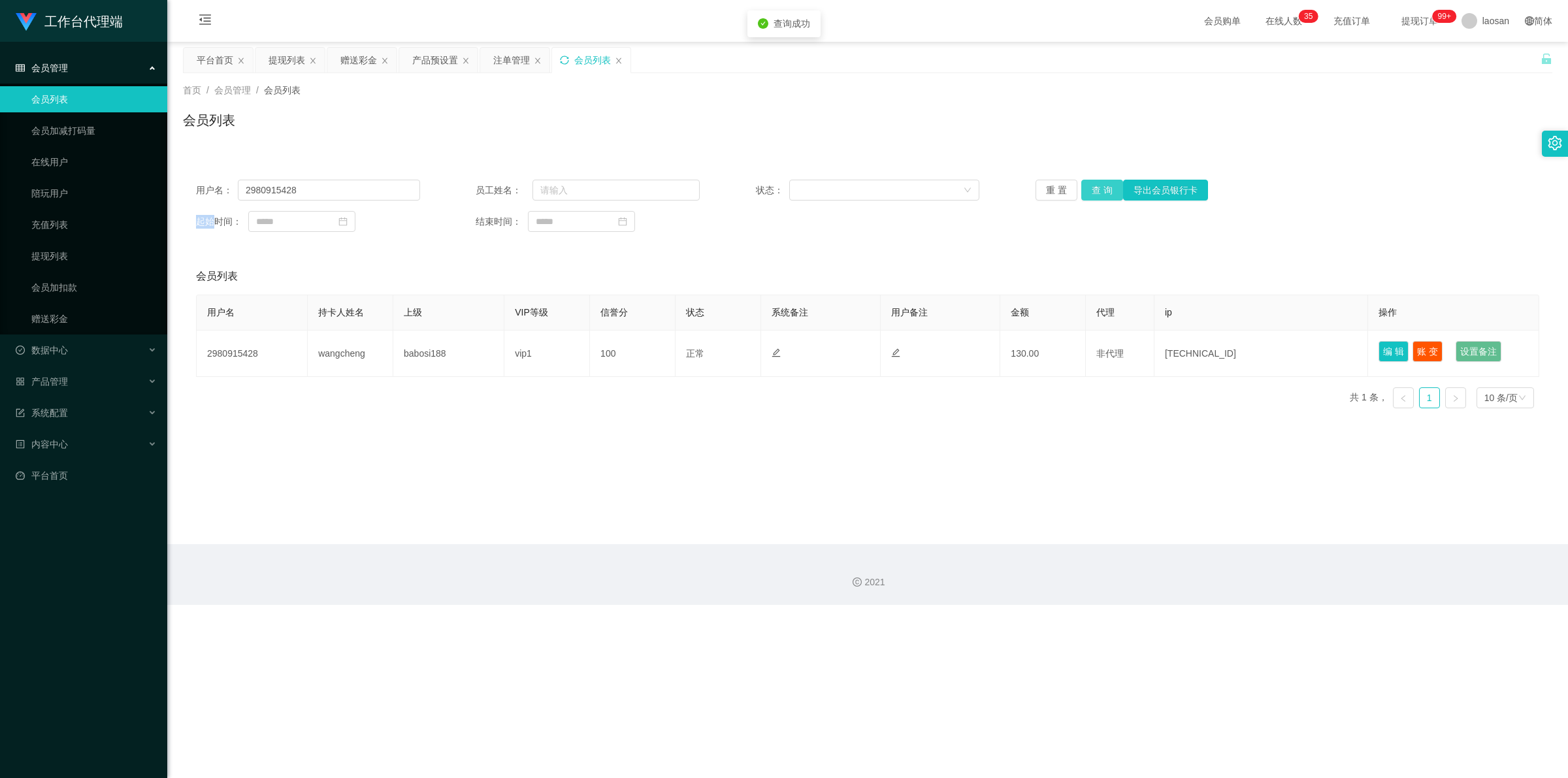
click at [408, 190] on button "查 询" at bounding box center [1102, 190] width 42 height 21
click at [408, 190] on button "查 询" at bounding box center [1109, 190] width 56 height 21
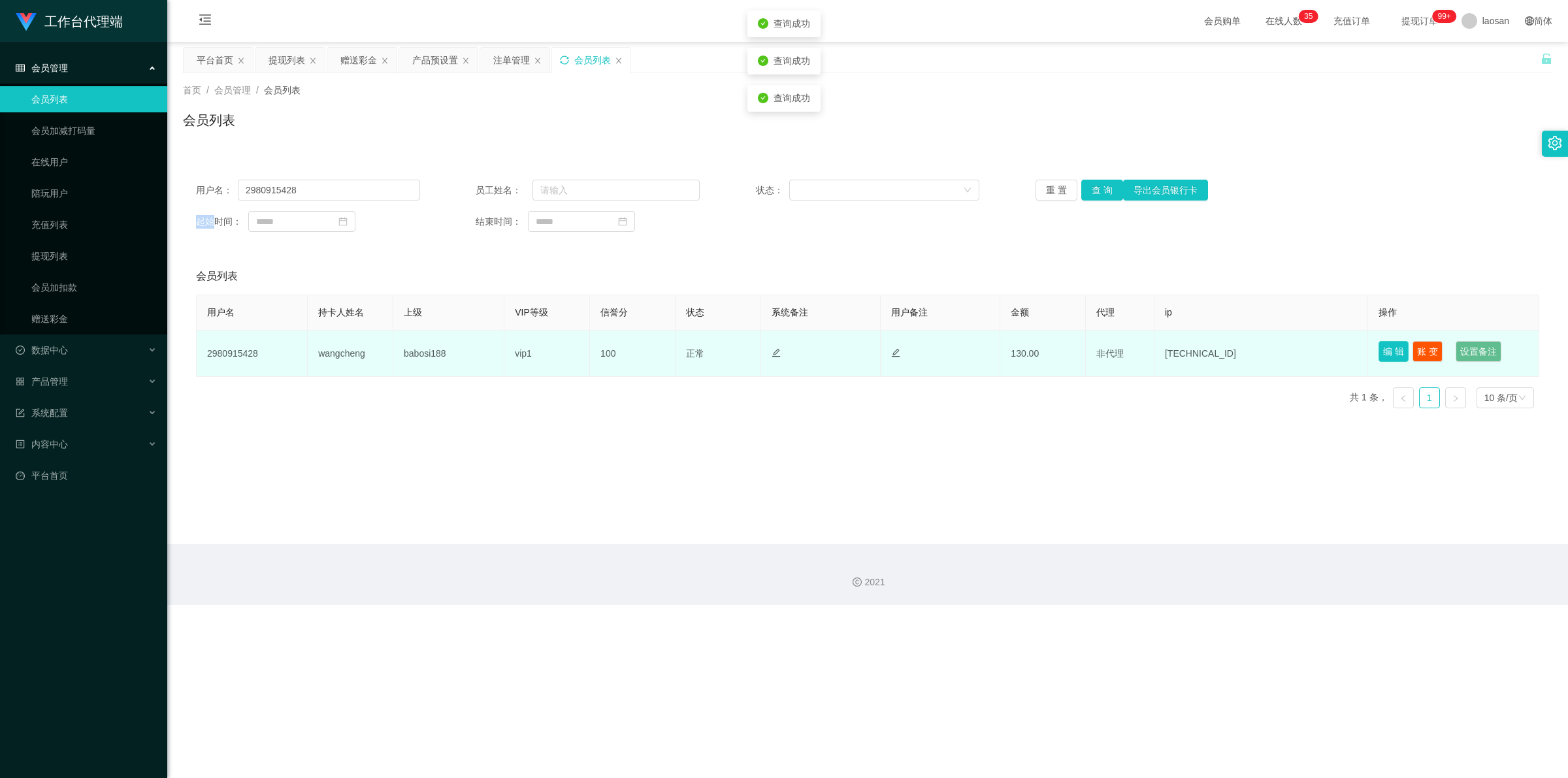
click at [408, 356] on button "编 辑" at bounding box center [1393, 351] width 30 height 21
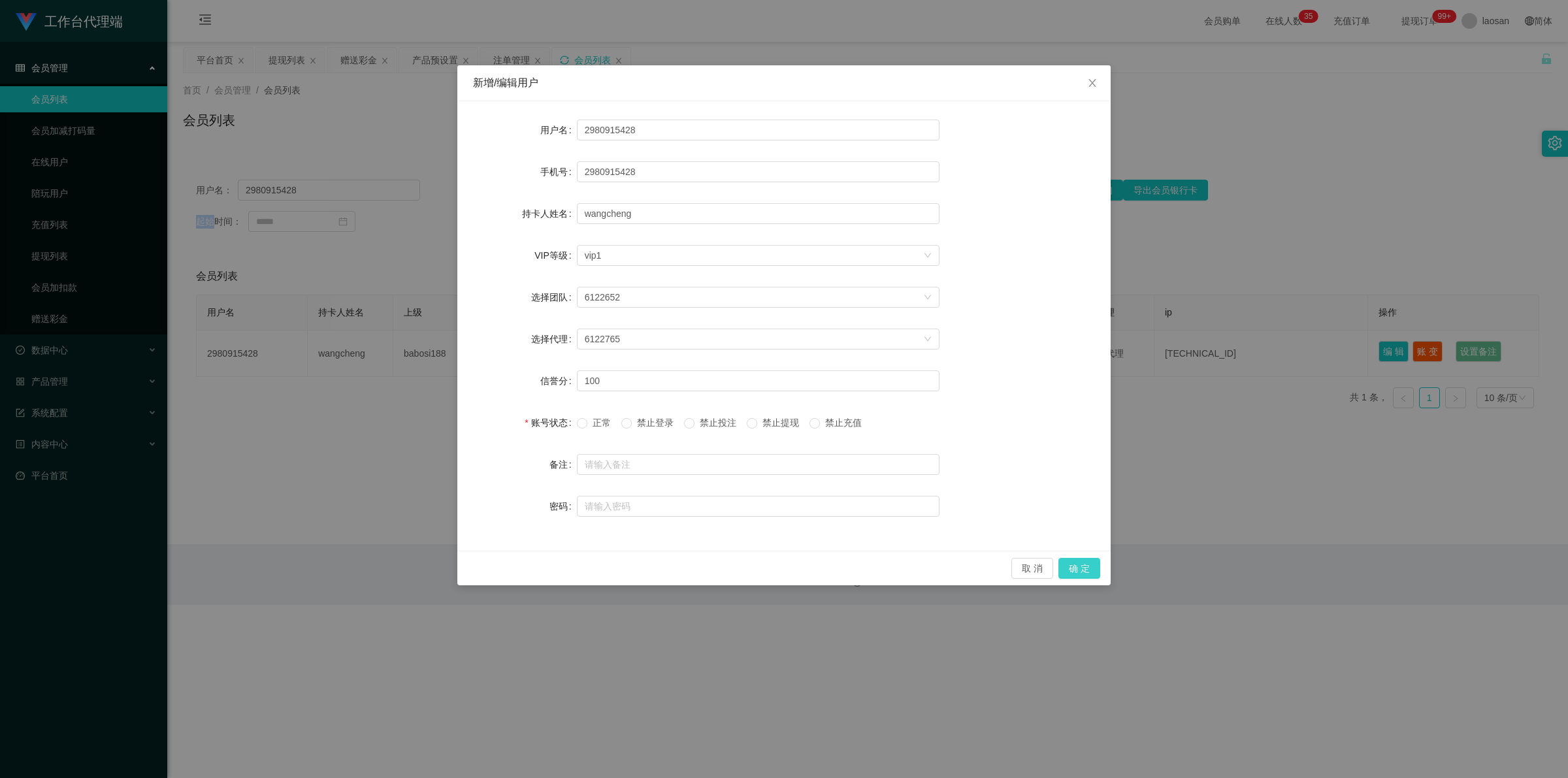
click at [408, 571] on button "确 定" at bounding box center [1079, 568] width 42 height 21
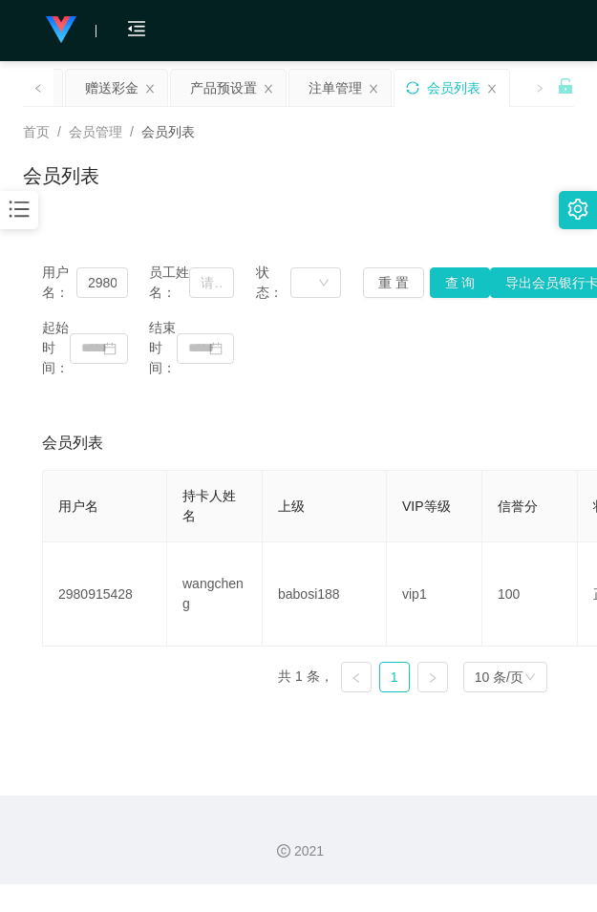
drag, startPoint x: 325, startPoint y: 221, endPoint x: 385, endPoint y: 135, distance: 105.1
click at [329, 218] on div "首页 / 会员管理 / 会员列表 / 会员列表 用户名： 2980915428 员工姓名： 状态： 重 置 查 询 导出会员银行卡 起始时间： 结束时间： 会…" at bounding box center [298, 407] width 551 height 600
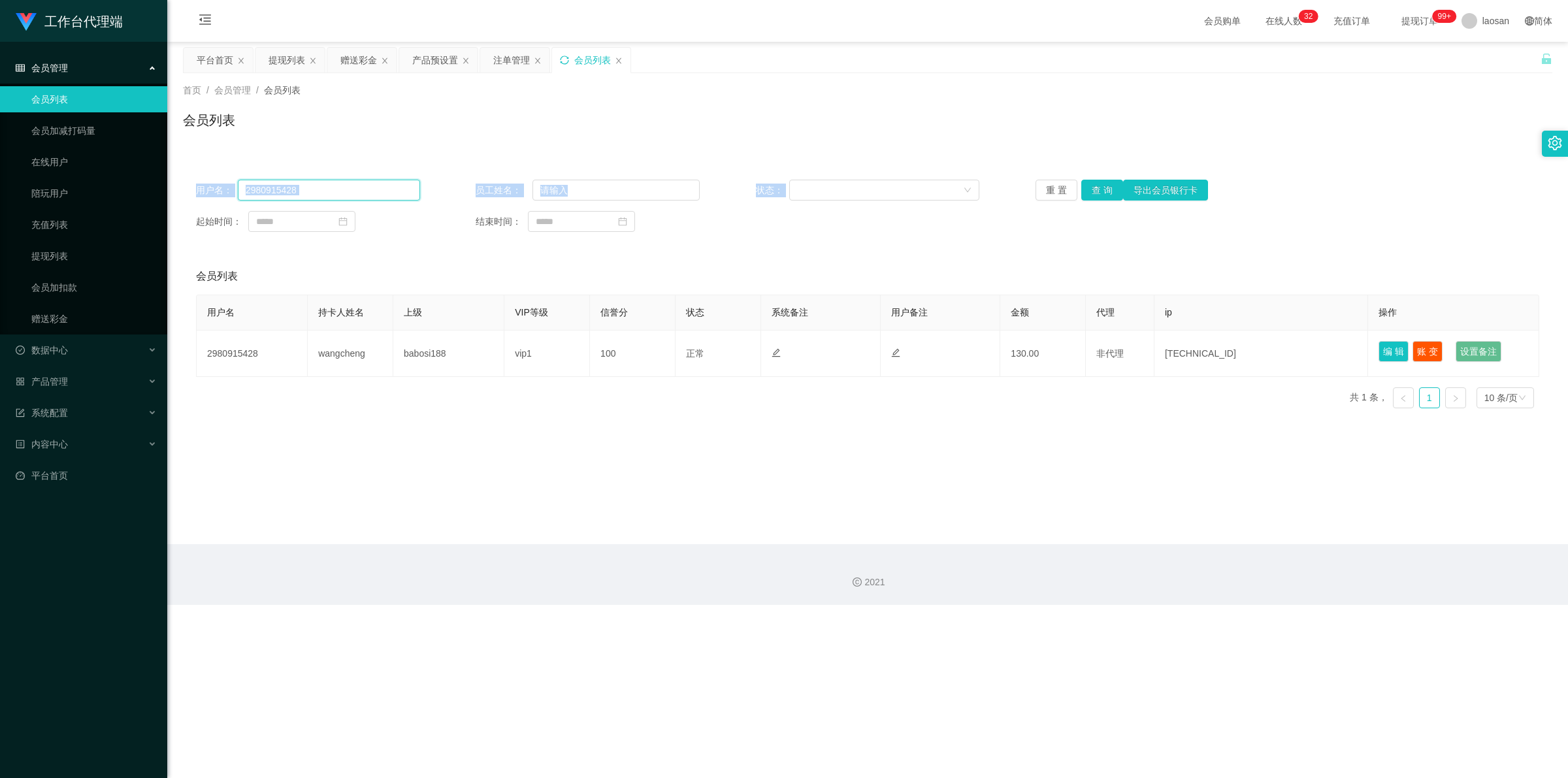
click at [318, 197] on input "2980915428" at bounding box center [329, 190] width 182 height 21
paste input "showboxapps"
type input "showboxapps"
click at [408, 187] on button "查 询" at bounding box center [1102, 190] width 42 height 21
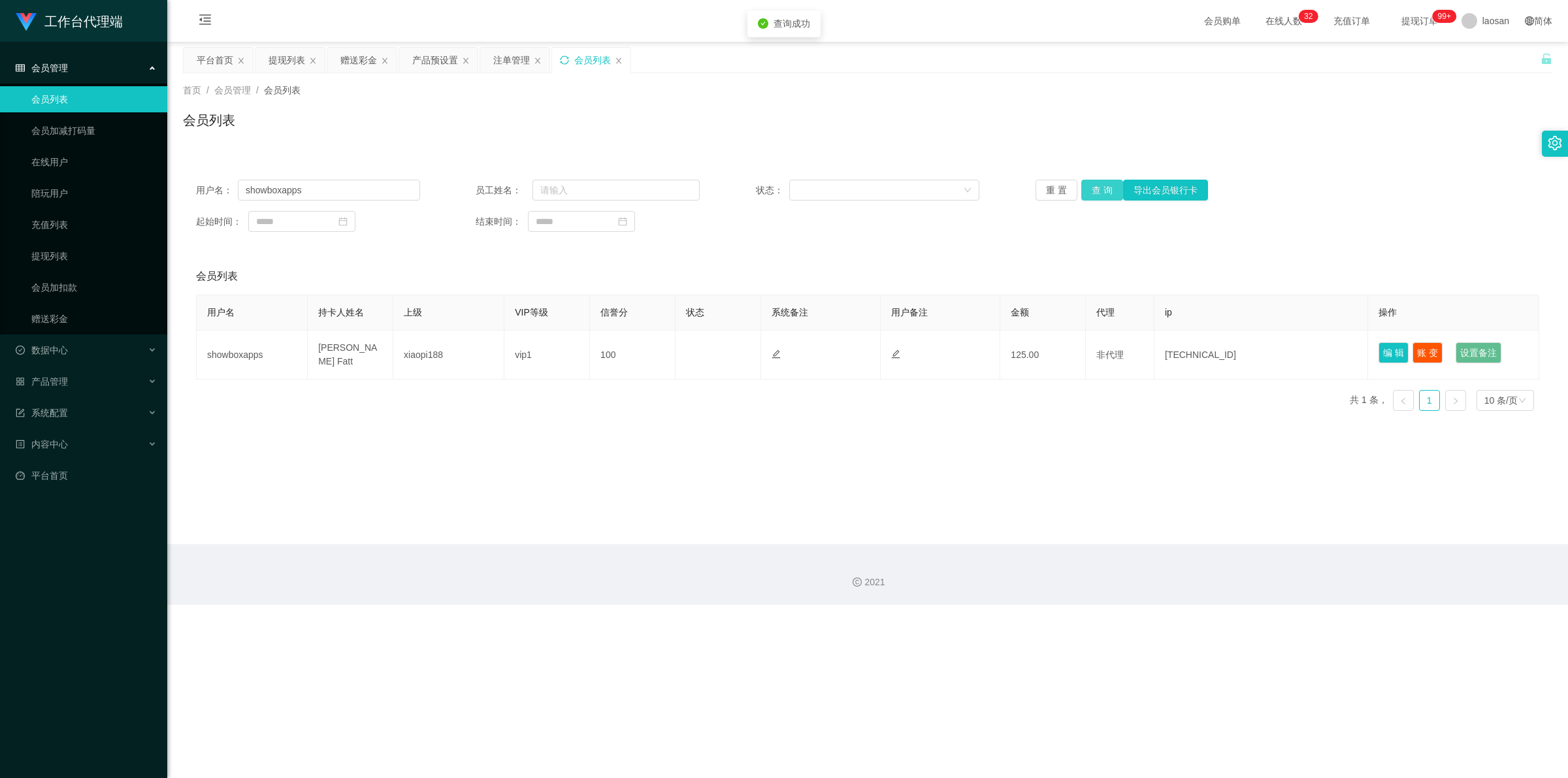
click at [408, 187] on button "查 询" at bounding box center [1102, 190] width 42 height 21
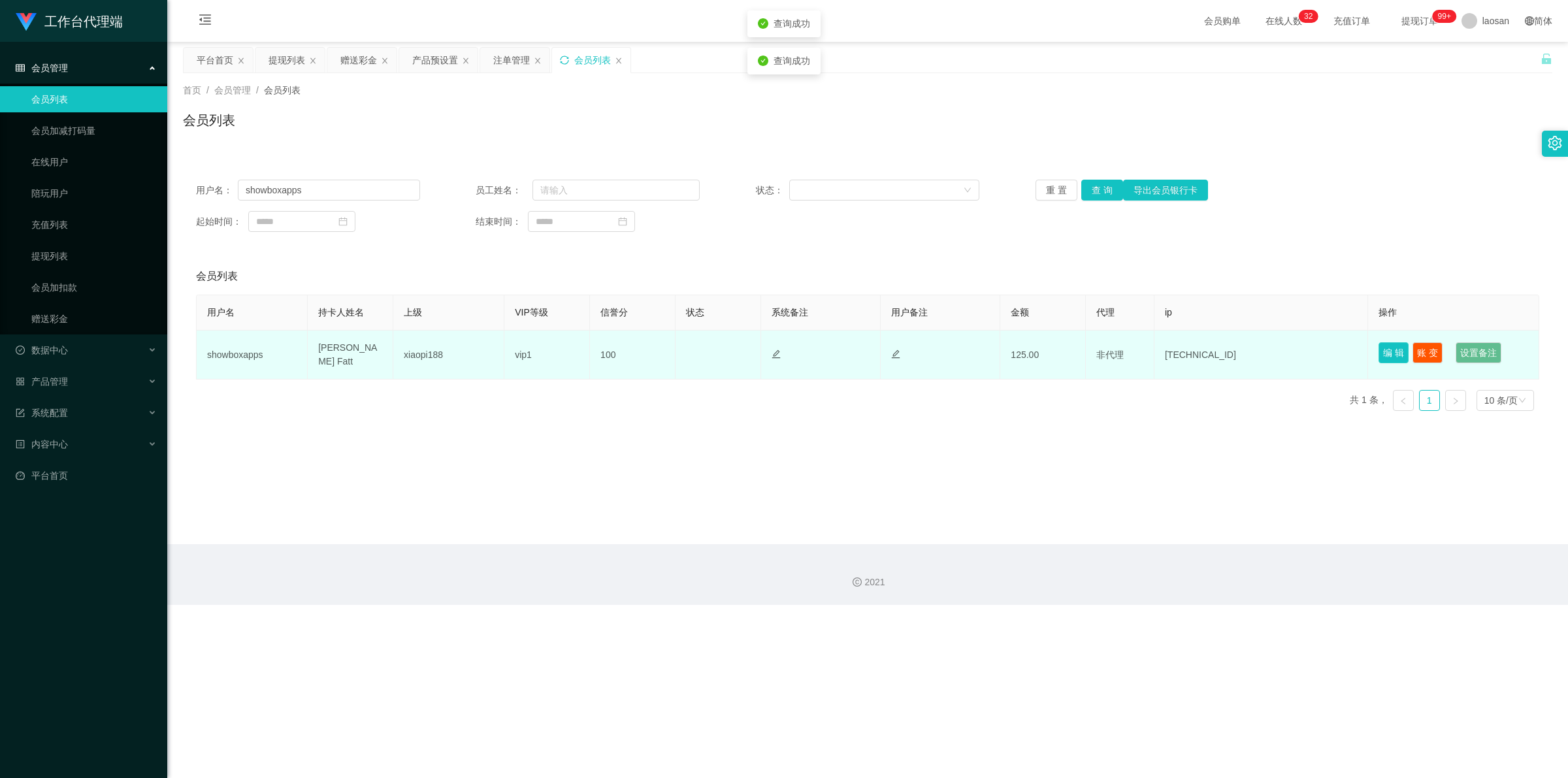
click at [408, 346] on button "编 辑" at bounding box center [1393, 352] width 30 height 21
type input "showboxapps"
type input "[PERSON_NAME] Fatt"
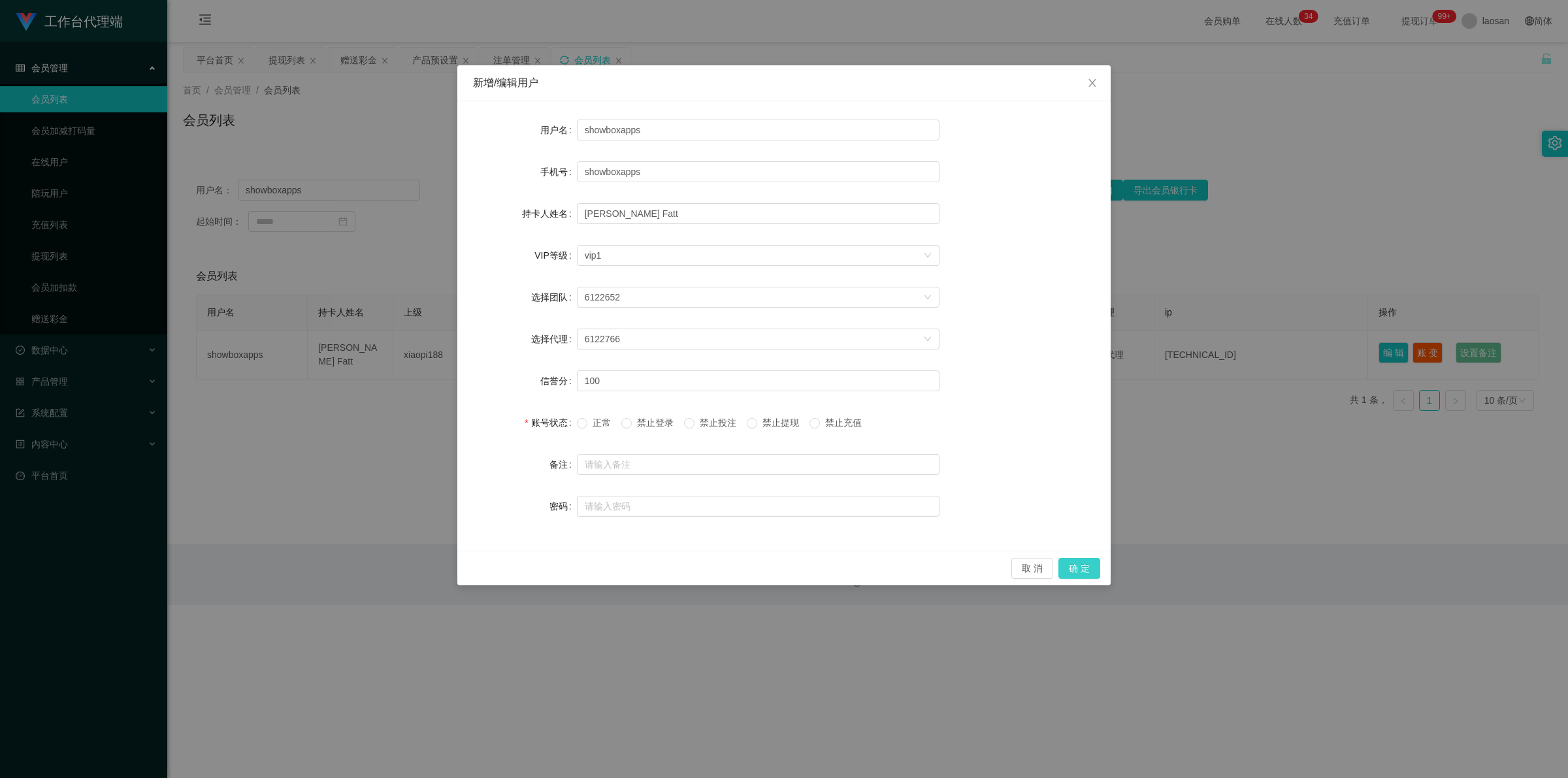
click at [408, 560] on button "确 定" at bounding box center [1079, 568] width 42 height 21
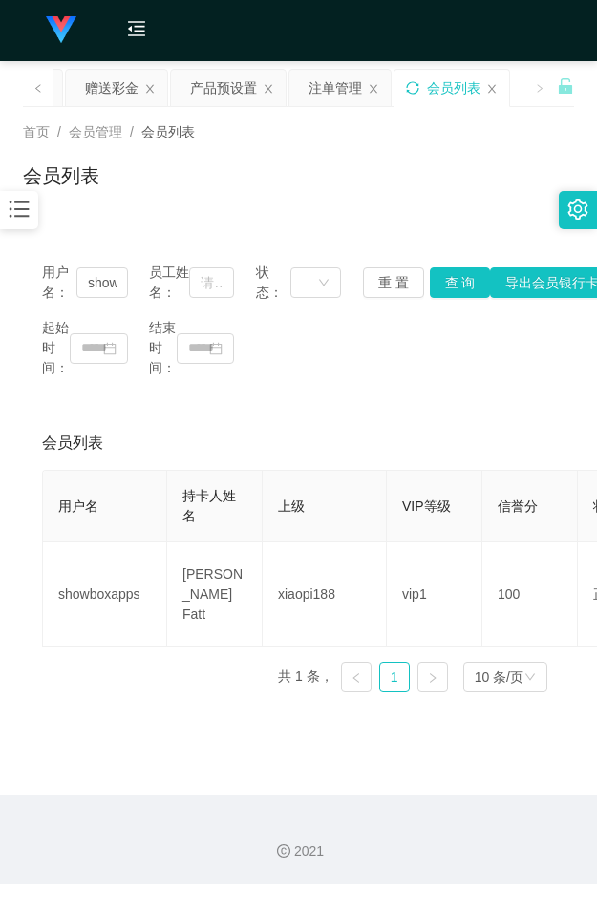
drag, startPoint x: 342, startPoint y: 237, endPoint x: 383, endPoint y: 169, distance: 79.2
click at [342, 237] on div "用户名： showboxapps 员工姓名： 状态： 重 置 查 询 导出会员银行卡 起始时间： 结束时间： 会员列表 用户名 持卡人姓名 上级 VIP等级 …" at bounding box center [298, 463] width 551 height 487
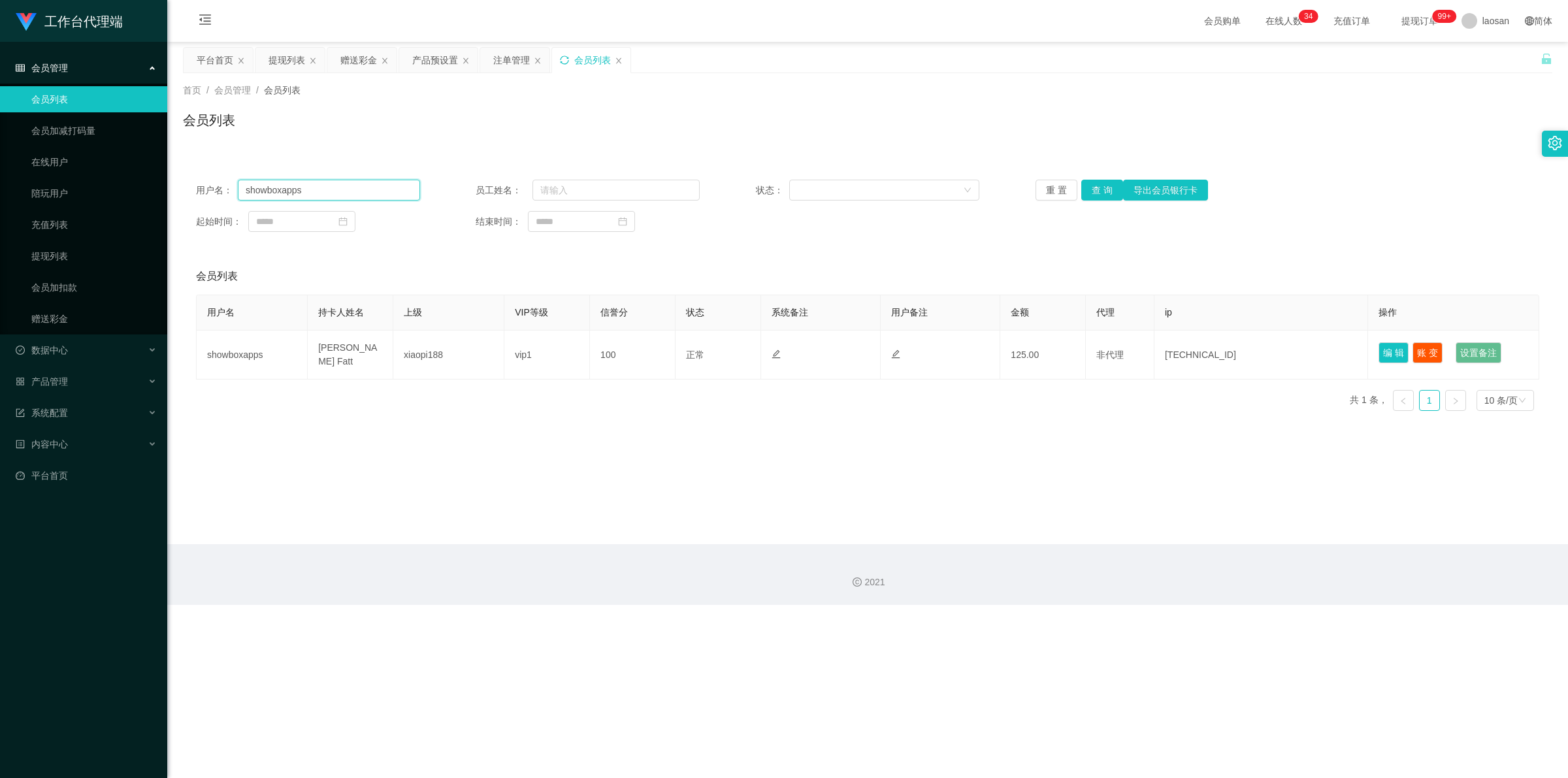
drag, startPoint x: 317, startPoint y: 185, endPoint x: 226, endPoint y: 171, distance: 92.1
click at [226, 173] on div "用户名： showboxapps 员工姓名： 状态： 重 置 查 询 导出会员银行卡 起始时间： 结束时间：" at bounding box center [867, 205] width 1370 height 79
paste input "88408107"
type input "88408107"
click at [408, 188] on button "查 询" at bounding box center [1102, 190] width 42 height 21
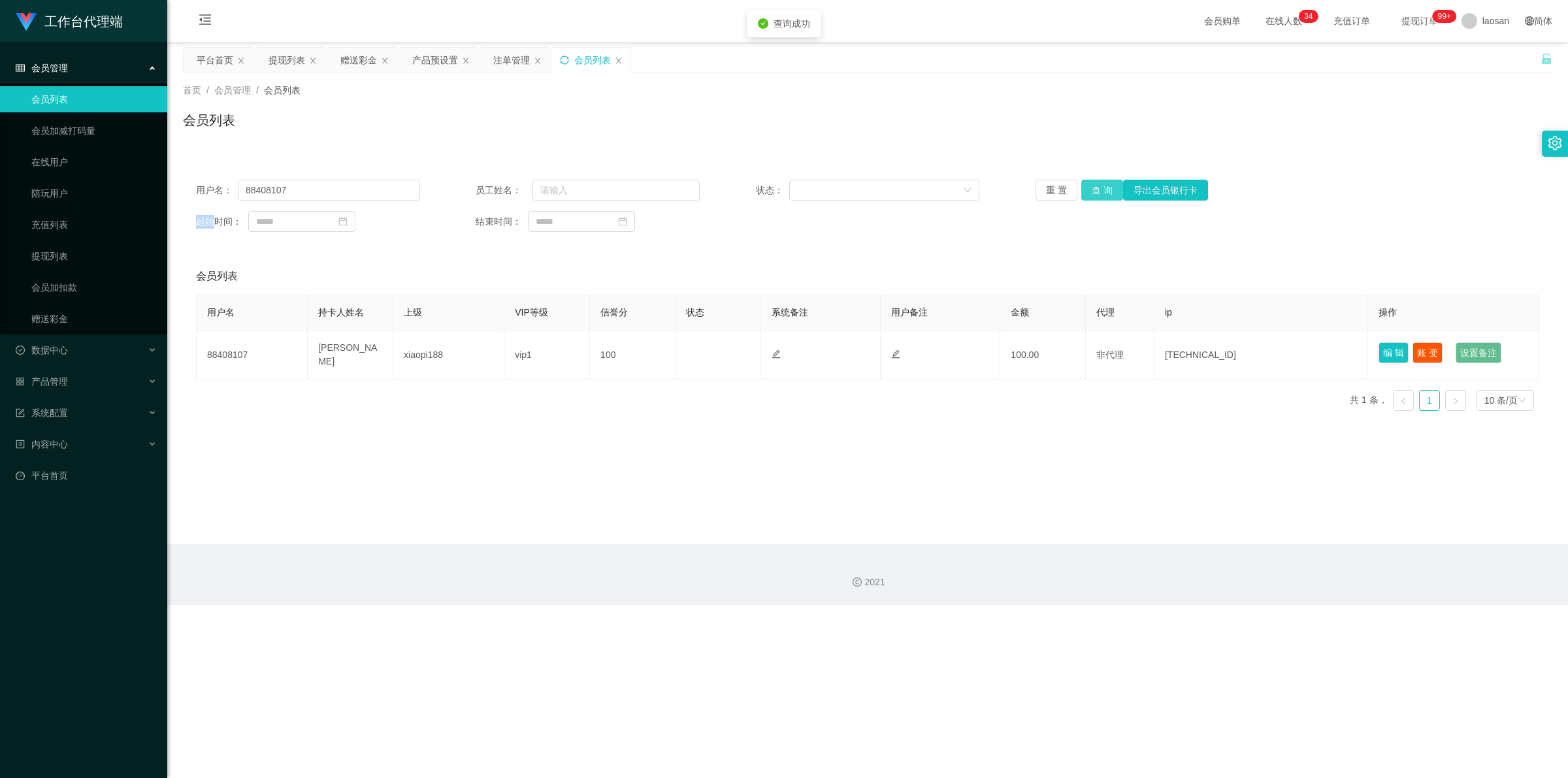
click at [408, 188] on div "重 置 查 询 导出会员银行卡" at bounding box center [1147, 190] width 224 height 21
click at [408, 188] on button "查 询" at bounding box center [1102, 190] width 42 height 21
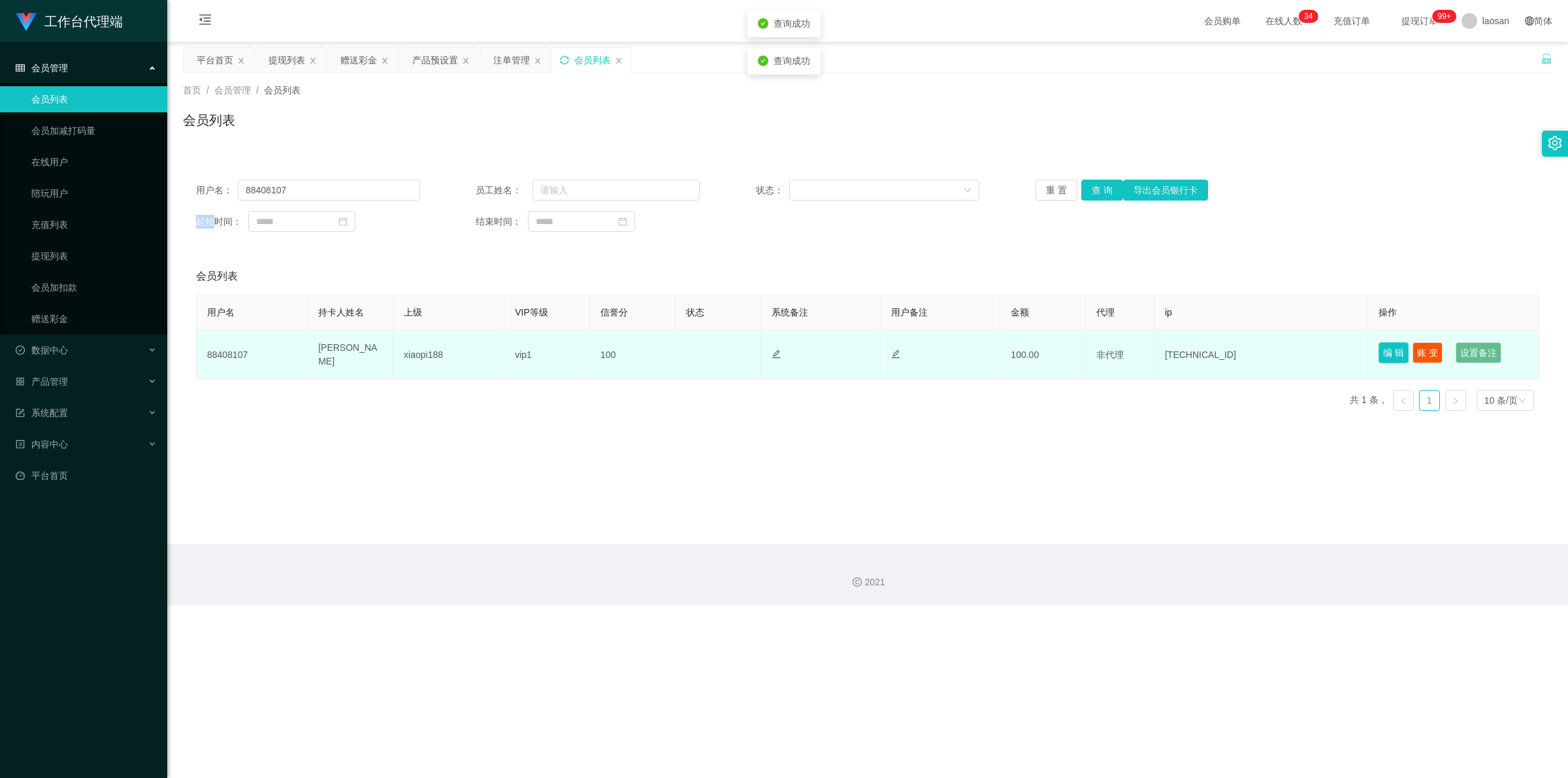
click at [408, 354] on button "编 辑" at bounding box center [1393, 352] width 30 height 21
type input "88408107"
type input "[PERSON_NAME]"
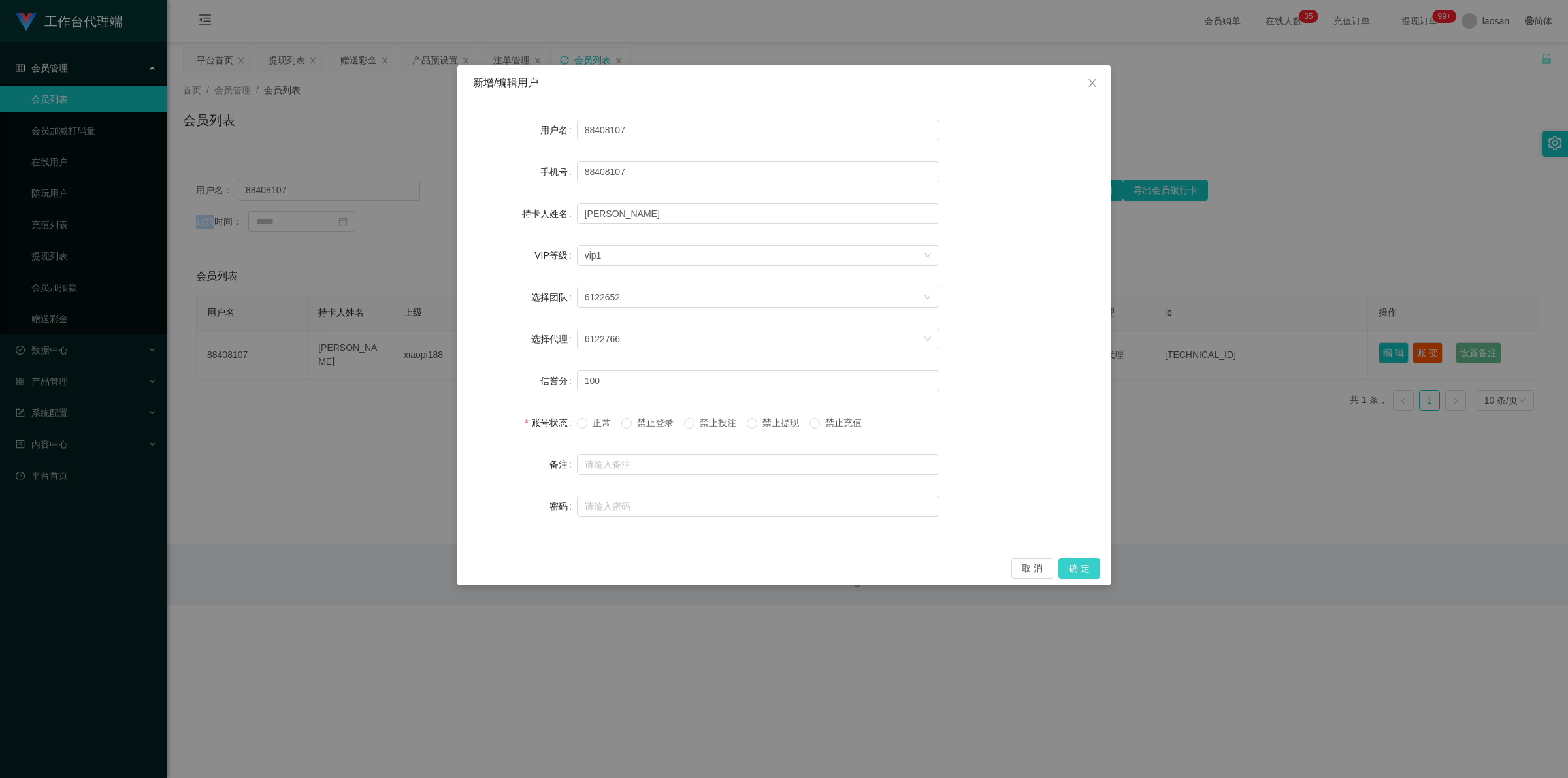
click at [408, 563] on button "确 定" at bounding box center [1079, 568] width 42 height 21
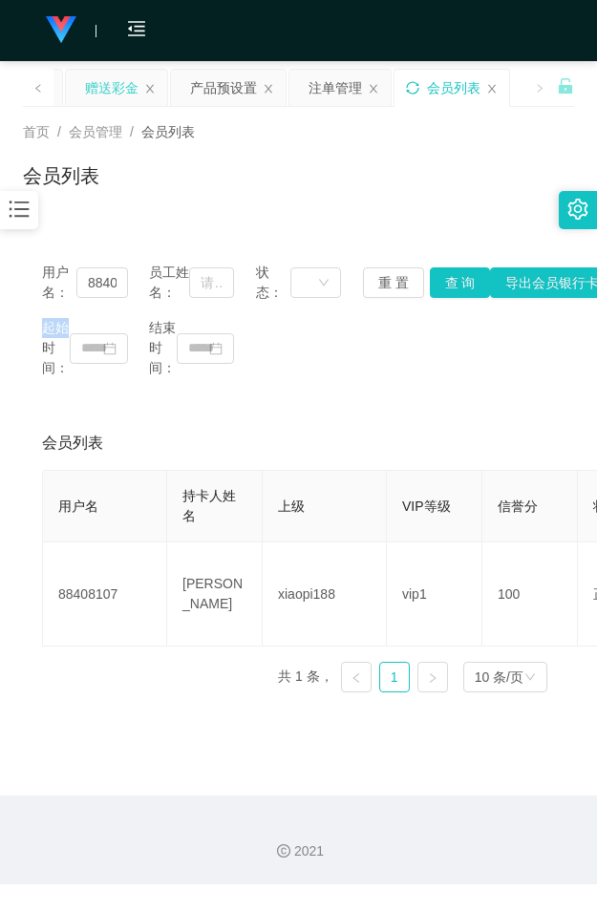
click at [121, 92] on div "赠送彩金" at bounding box center [111, 88] width 53 height 36
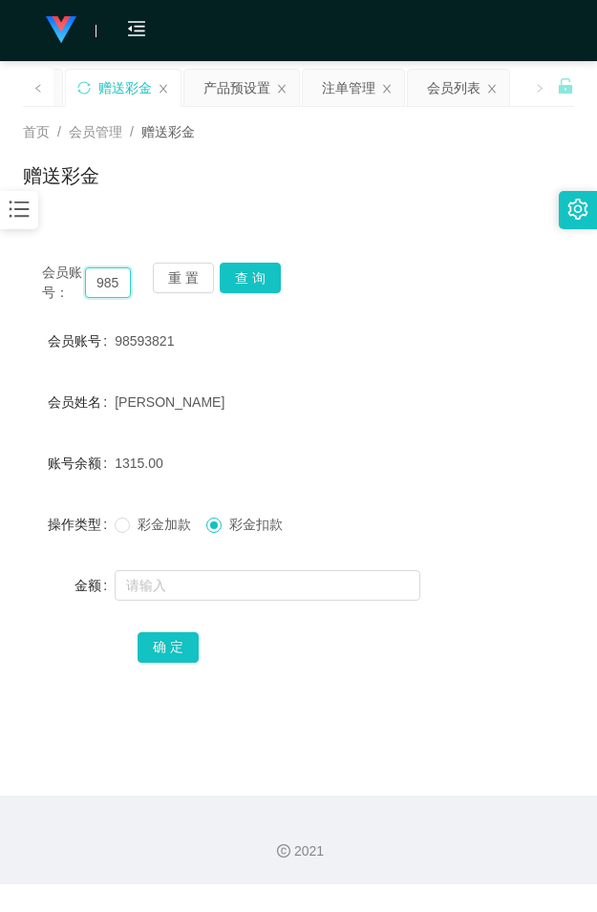
click at [107, 286] on input "98593821" at bounding box center [108, 282] width 46 height 31
paste input "showboxapps"
type input "showboxapps"
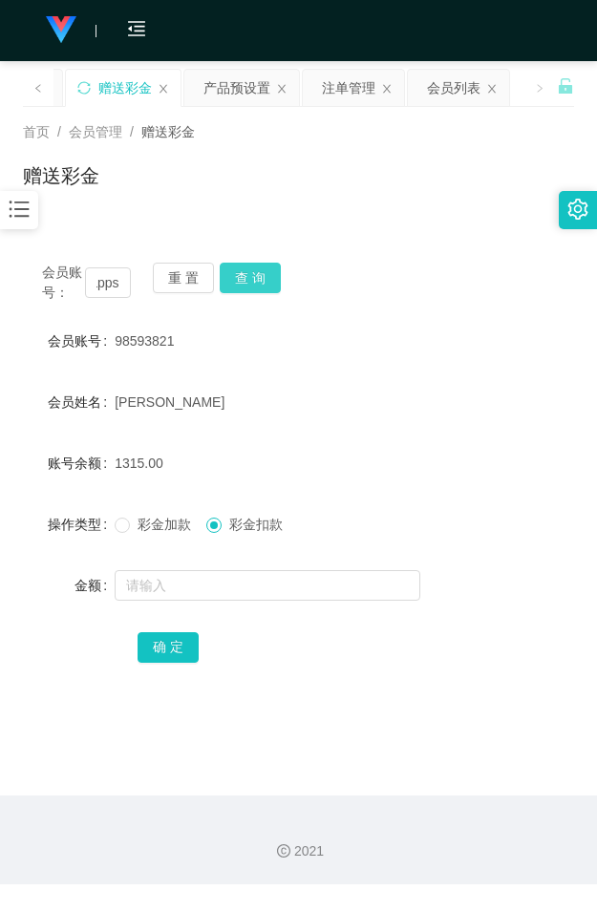
click at [253, 265] on button "查 询" at bounding box center [250, 277] width 61 height 31
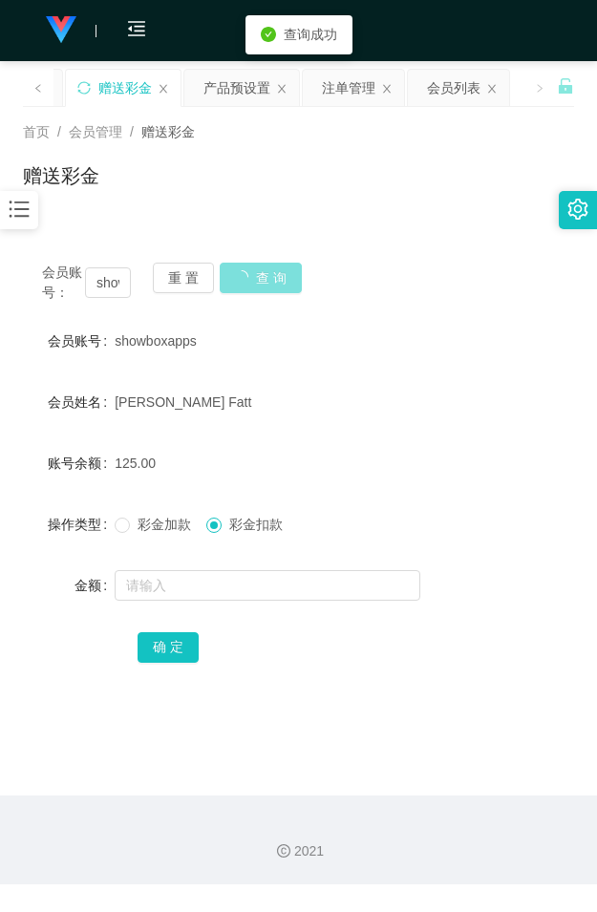
click at [253, 265] on button "查 询" at bounding box center [261, 277] width 82 height 31
click at [157, 527] on span "彩金加款" at bounding box center [164, 523] width 69 height 15
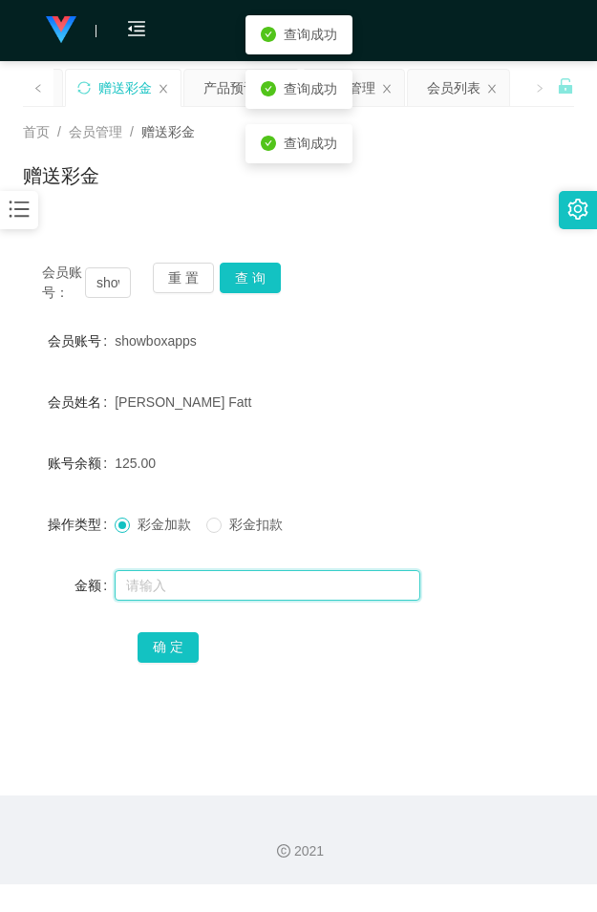
click at [173, 585] on input "text" at bounding box center [267, 585] width 305 height 31
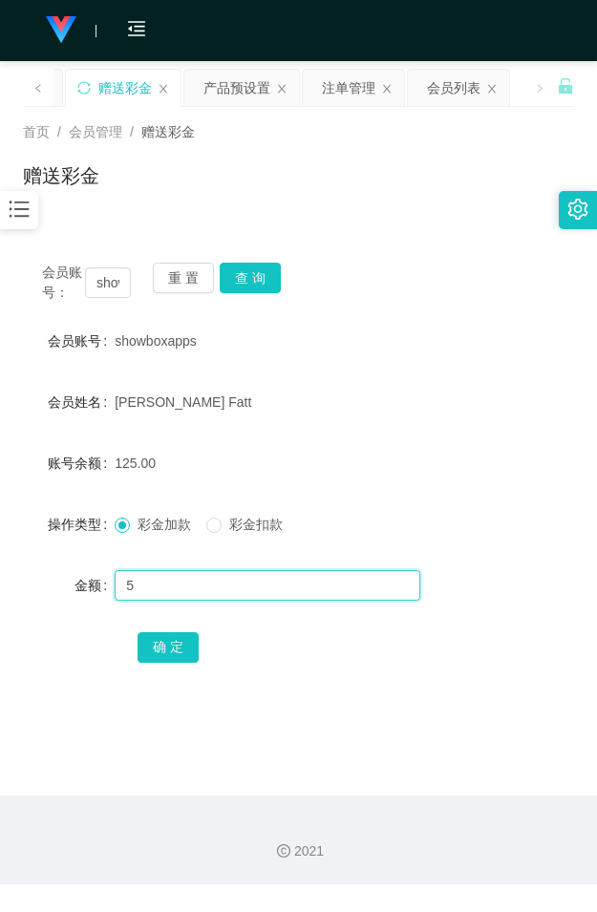
type input "56"
click at [115, 583] on input "56" at bounding box center [267, 585] width 305 height 31
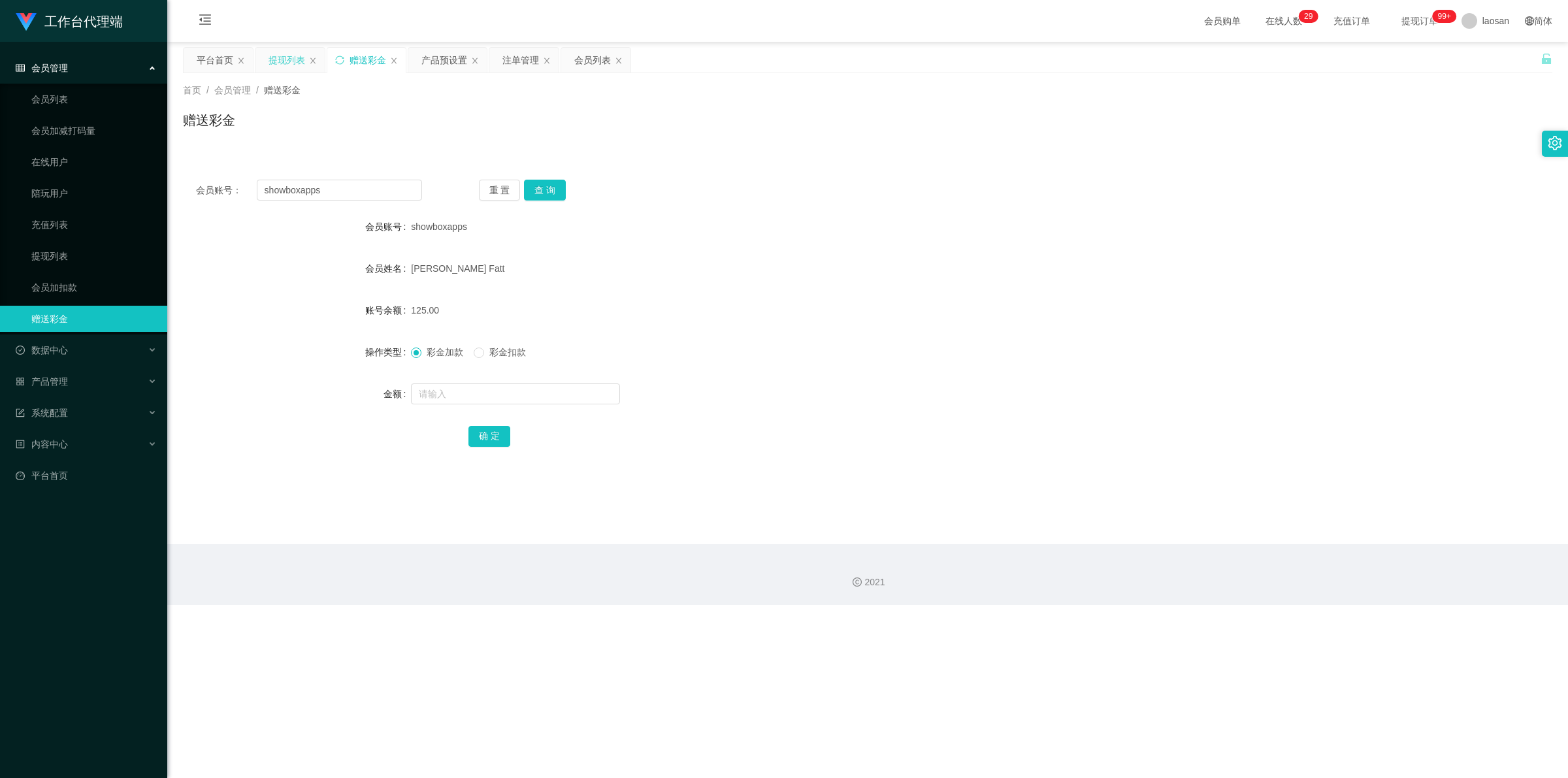
click at [300, 64] on div "提现列表" at bounding box center [286, 60] width 36 height 25
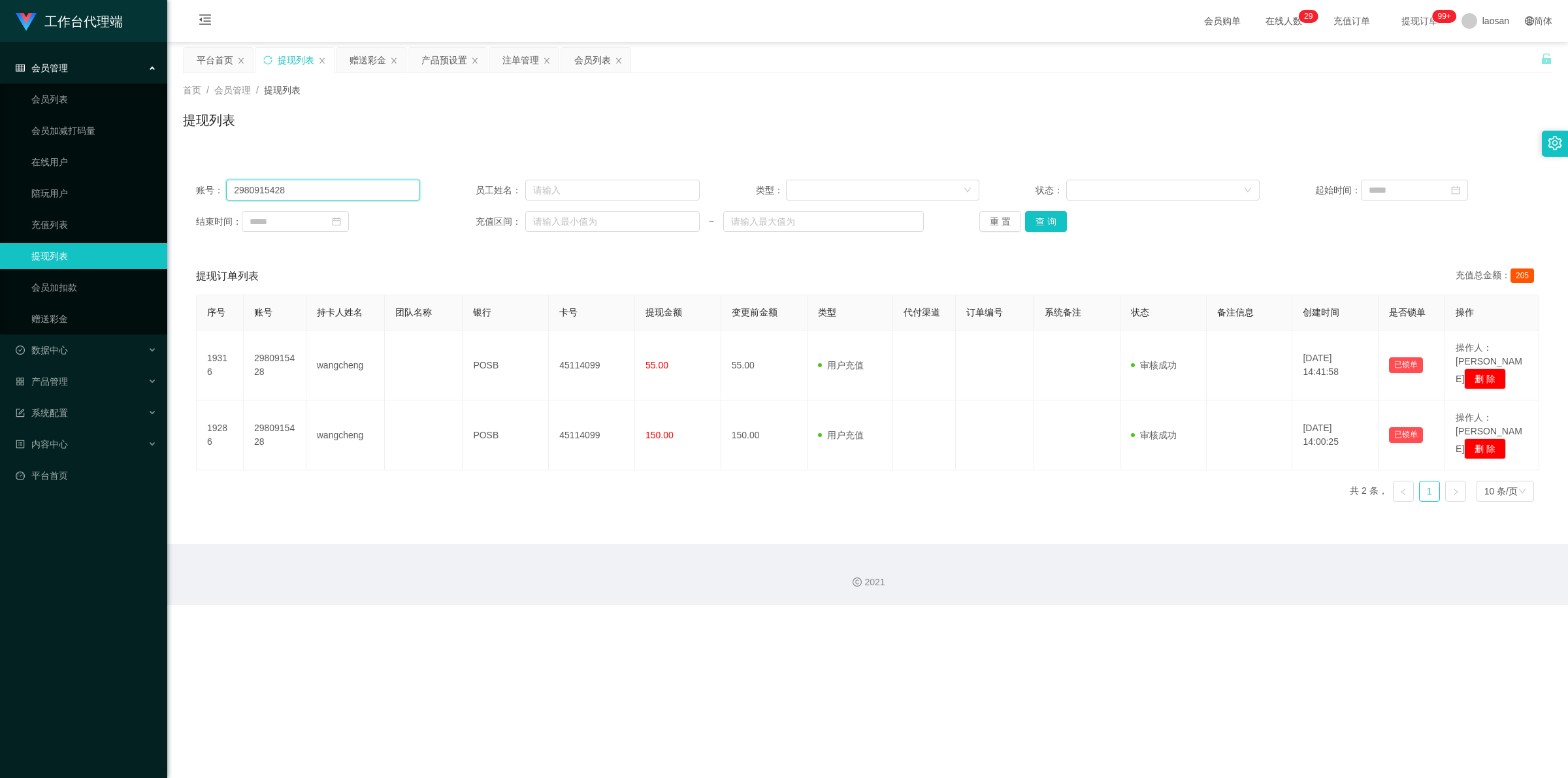
drag, startPoint x: 328, startPoint y: 191, endPoint x: 196, endPoint y: 191, distance: 132.0
click at [196, 191] on div "账号： 2980915428" at bounding box center [307, 190] width 224 height 21
click at [408, 216] on button "查 询" at bounding box center [1046, 221] width 42 height 21
click at [408, 216] on div "重 置 查 询" at bounding box center [1091, 221] width 224 height 21
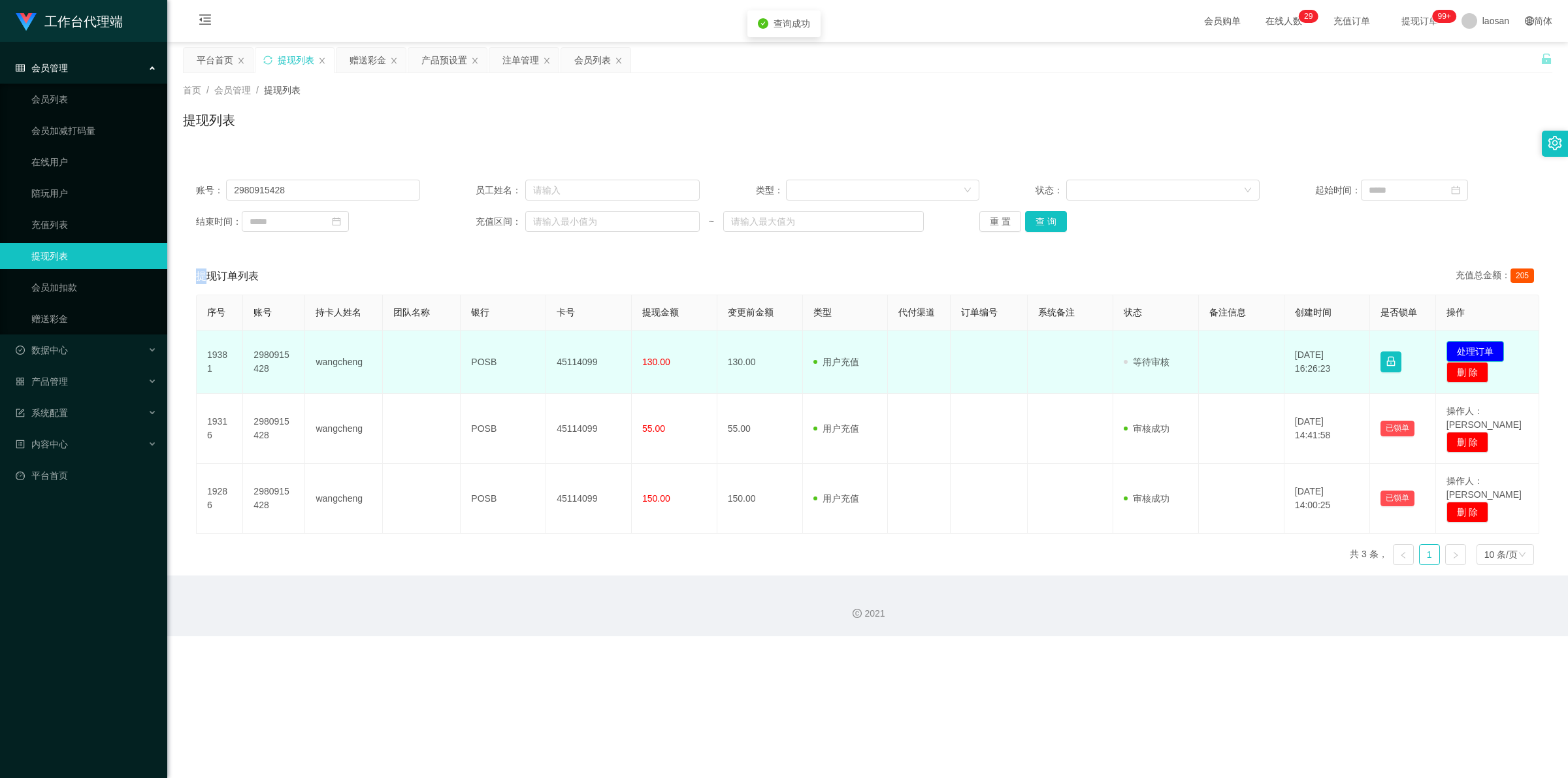
click at [408, 344] on button "处理订单" at bounding box center [1475, 351] width 57 height 21
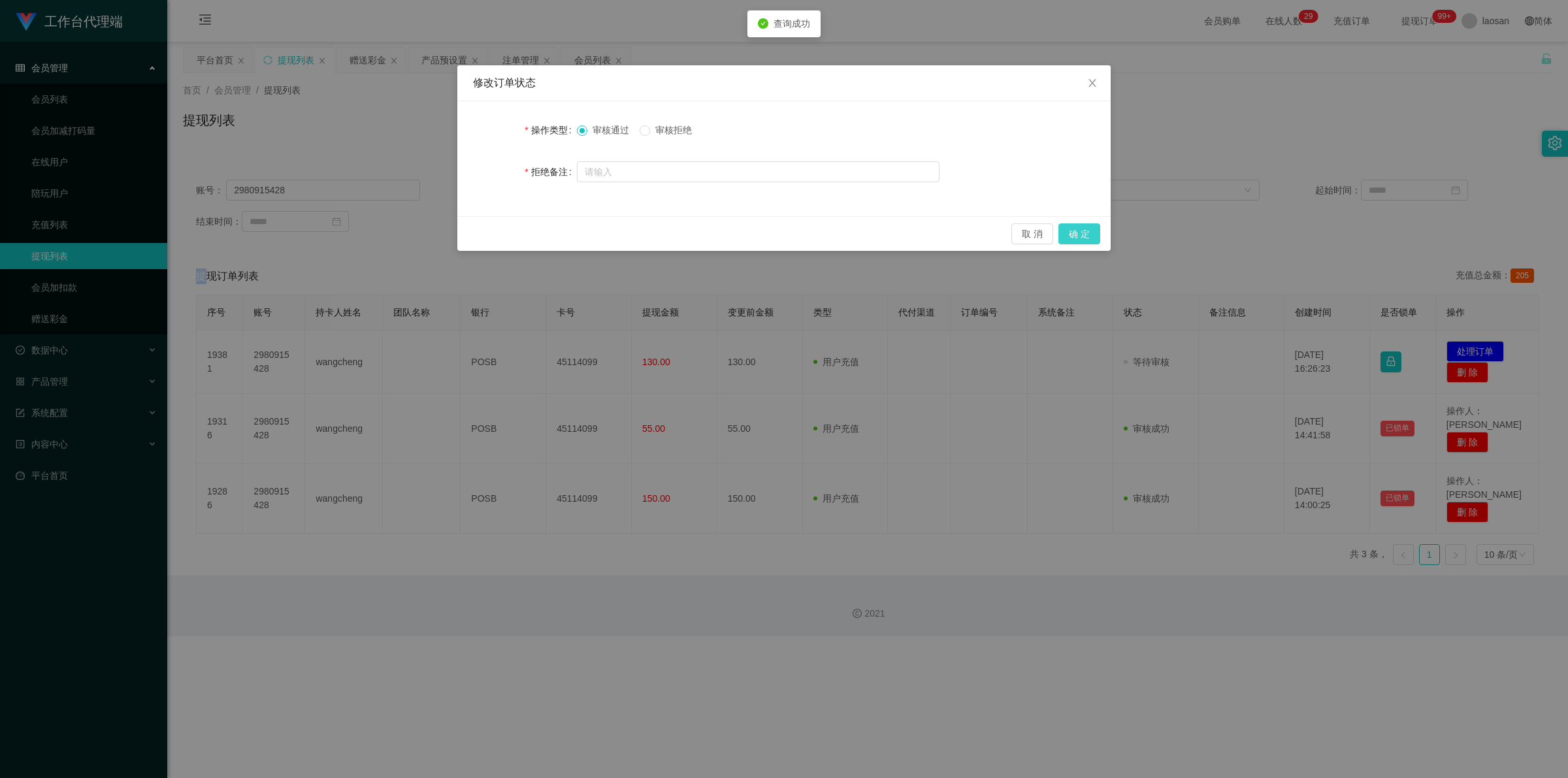
click at [408, 234] on button "确 定" at bounding box center [1079, 233] width 42 height 21
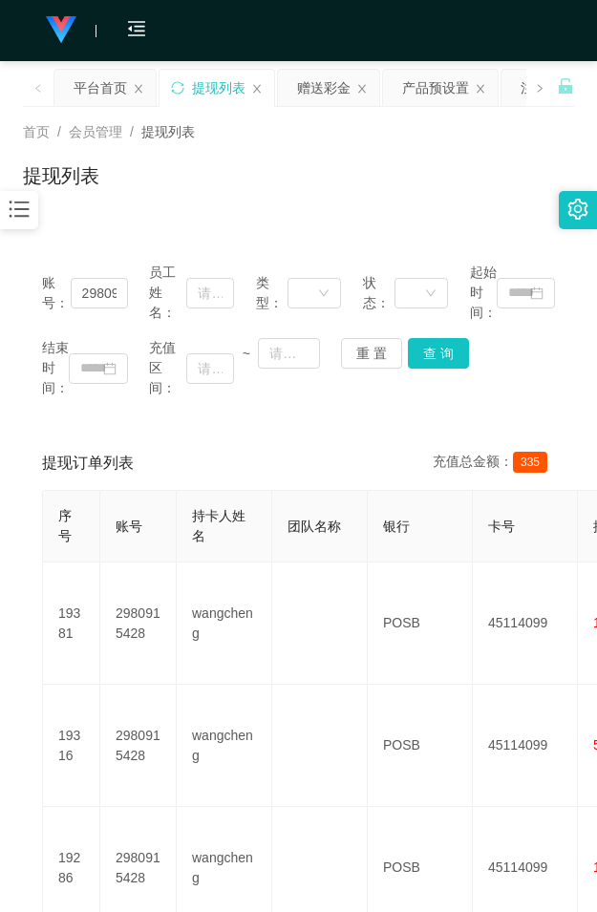
click at [298, 232] on div "账号： 2980915428 员工姓名： 类型： 状态： 起始时间： 结束时间： 充值区间： ~ 重 置 查 询 提现订单列表 充值总金额： 335 序号 账…" at bounding box center [298, 604] width 551 height 769
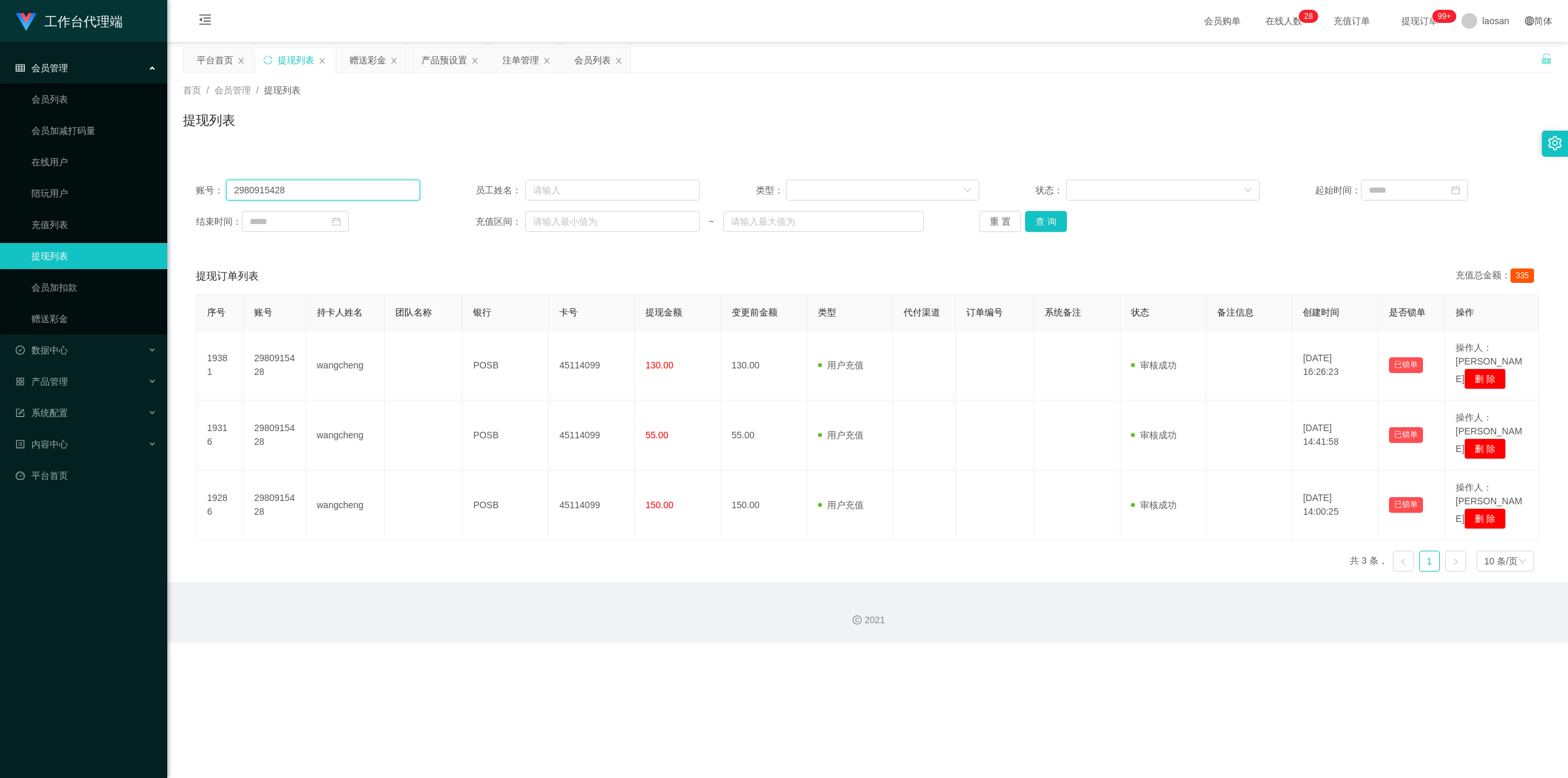
drag, startPoint x: 305, startPoint y: 194, endPoint x: 194, endPoint y: 158, distance: 116.7
click at [173, 168] on main "关闭左侧 关闭右侧 关闭其它 刷新页面 平台首页 提现列表 赠送彩金 产品预设置 注单管理 会员列表 首页 / 会员管理 / 提现列表 / 提现列表 账号： …" at bounding box center [867, 311] width 1400 height 540
paste input "98593821"
click at [408, 224] on button "查 询" at bounding box center [1046, 221] width 42 height 21
click at [408, 224] on div "重 置 查 询" at bounding box center [1091, 221] width 224 height 21
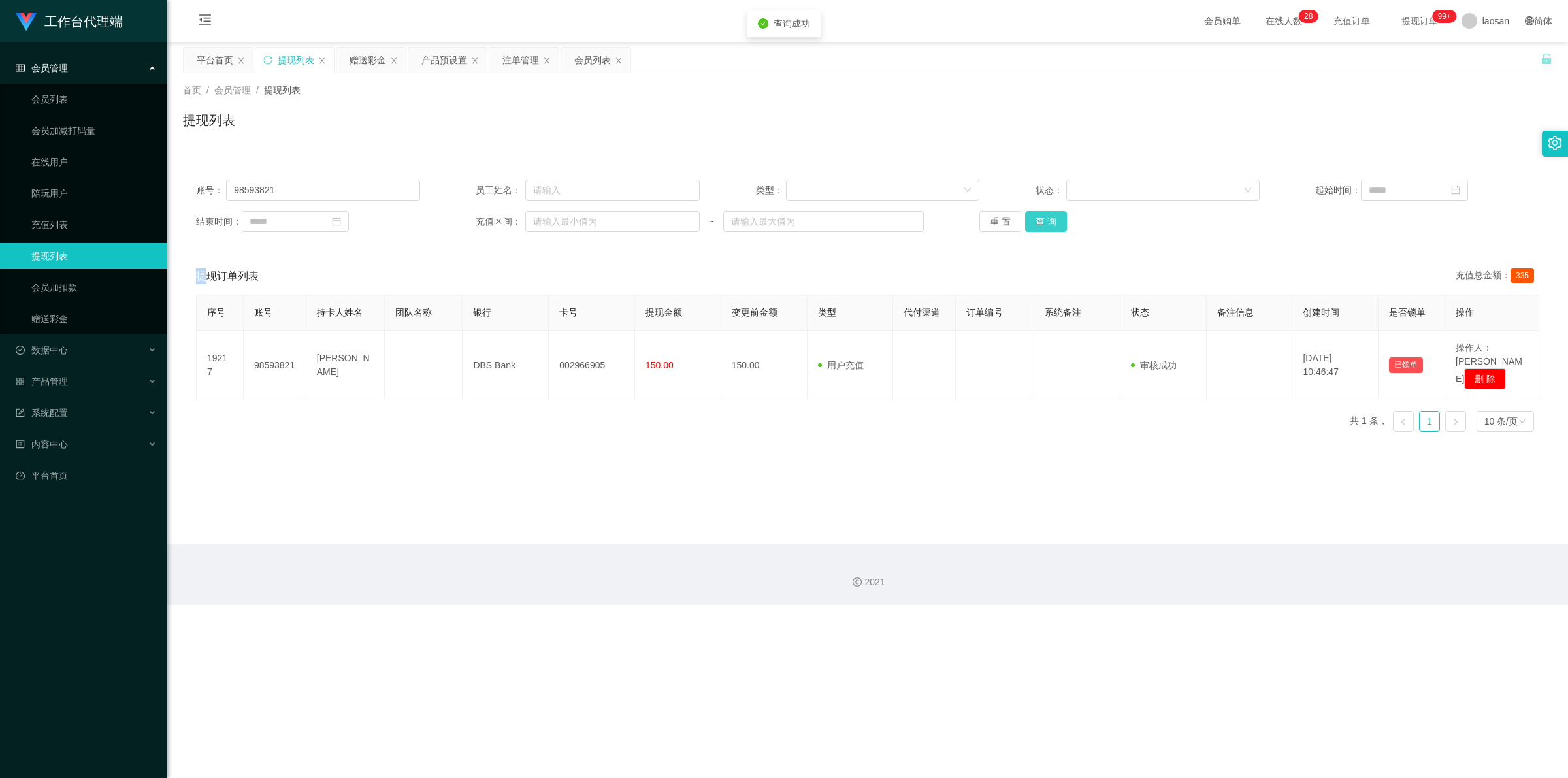
click at [408, 224] on button "查 询" at bounding box center [1046, 221] width 42 height 21
click at [408, 223] on button "查 询" at bounding box center [1046, 221] width 42 height 21
click at [408, 223] on button "查 询" at bounding box center [1053, 221] width 56 height 21
click at [408, 223] on button "查 询" at bounding box center [1046, 221] width 42 height 21
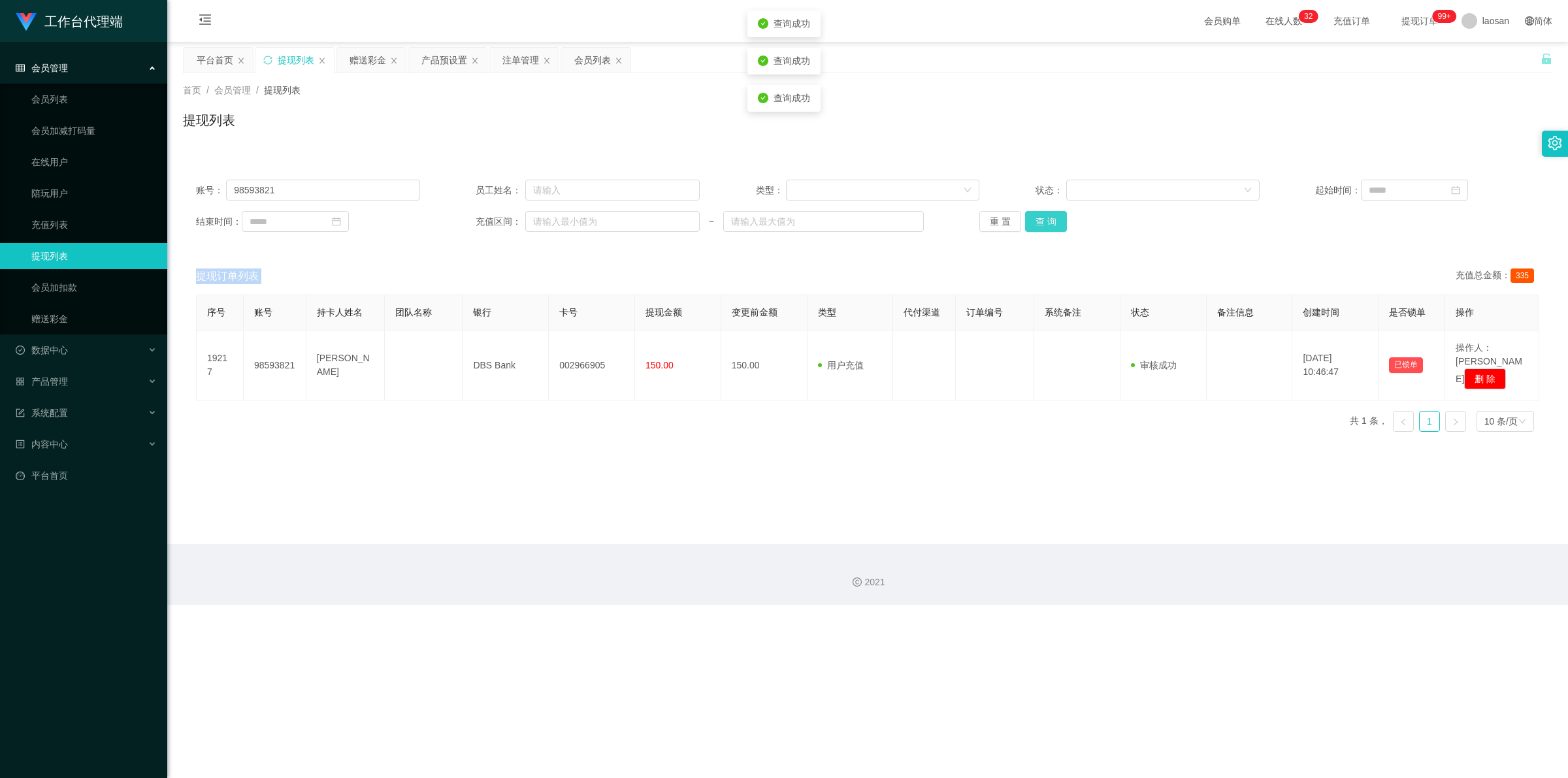
click at [408, 223] on div "重 置 查 询" at bounding box center [1091, 221] width 224 height 21
click at [408, 223] on button "查 询" at bounding box center [1046, 221] width 42 height 21
click at [408, 220] on button "查 询" at bounding box center [1046, 221] width 42 height 21
click at [408, 220] on button "查 询" at bounding box center [1046, 221] width 42 height 21
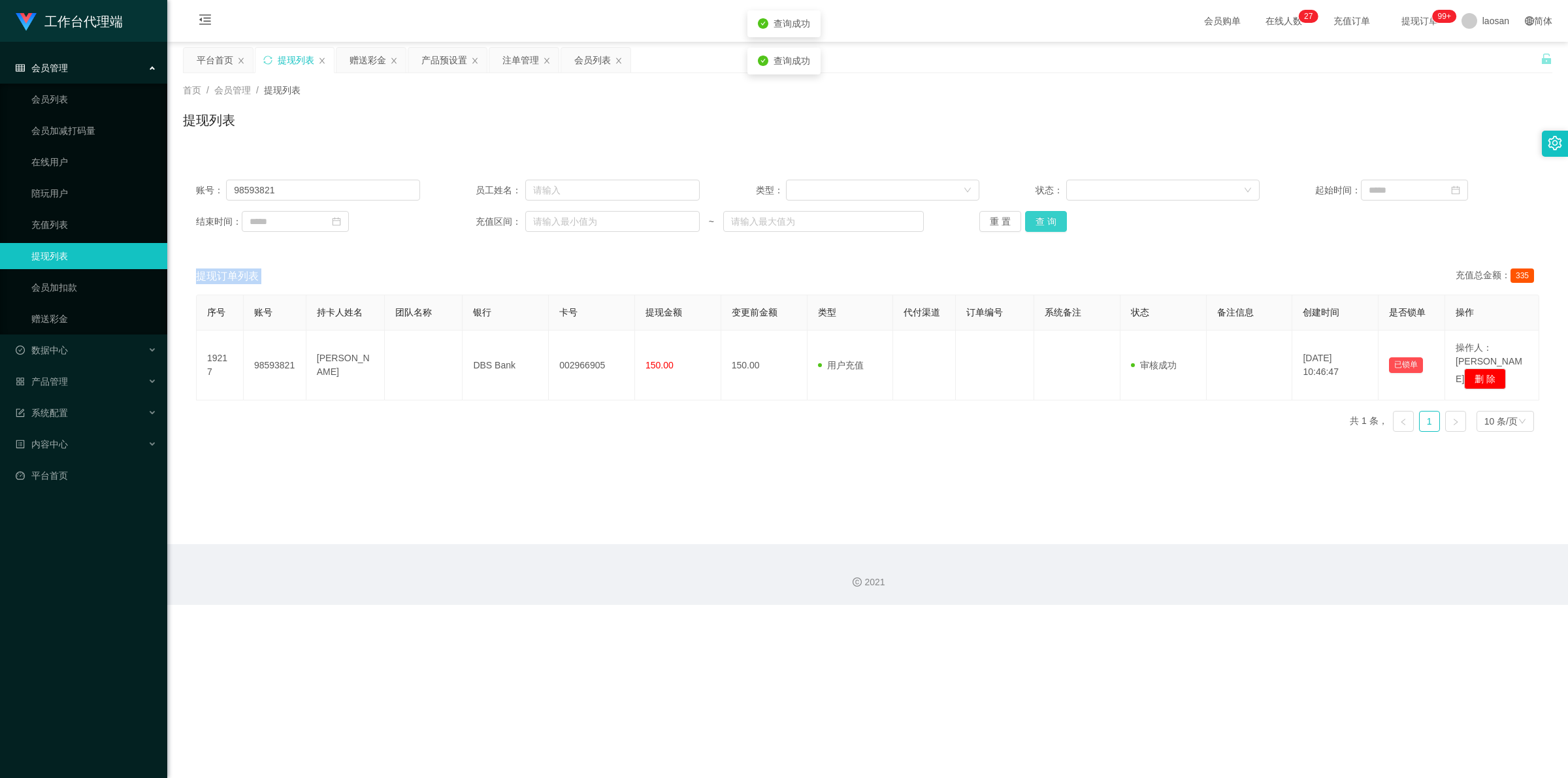
click at [408, 220] on button "查 询" at bounding box center [1046, 221] width 42 height 21
click at [408, 220] on div "重 置 查 询" at bounding box center [1091, 221] width 224 height 21
click at [408, 220] on button "查 询" at bounding box center [1053, 221] width 56 height 21
click at [408, 220] on div "重 置 查 询" at bounding box center [1091, 221] width 224 height 21
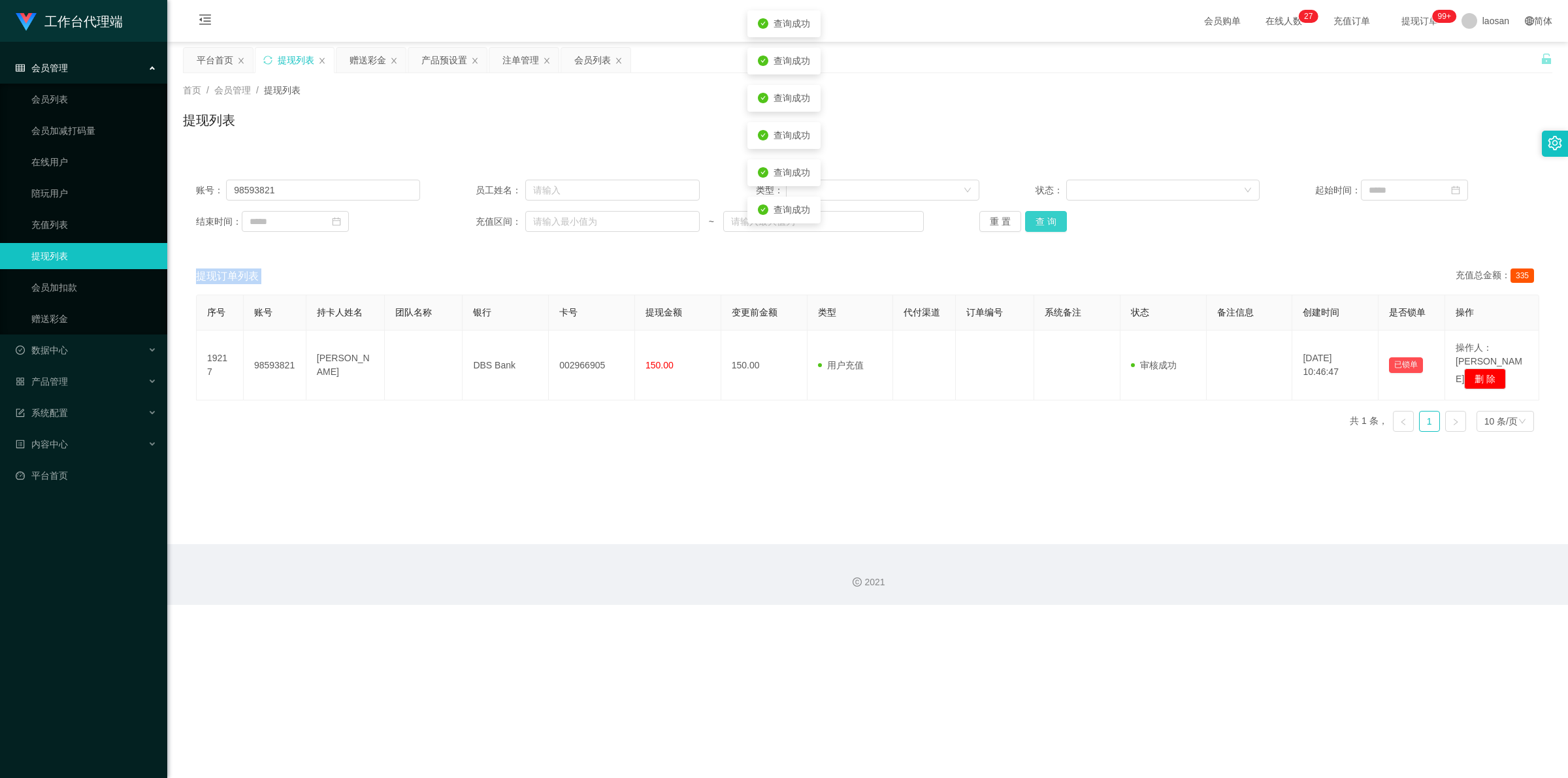
click at [408, 220] on button "查 询" at bounding box center [1046, 221] width 42 height 21
click at [408, 220] on button "查 询" at bounding box center [1053, 221] width 56 height 21
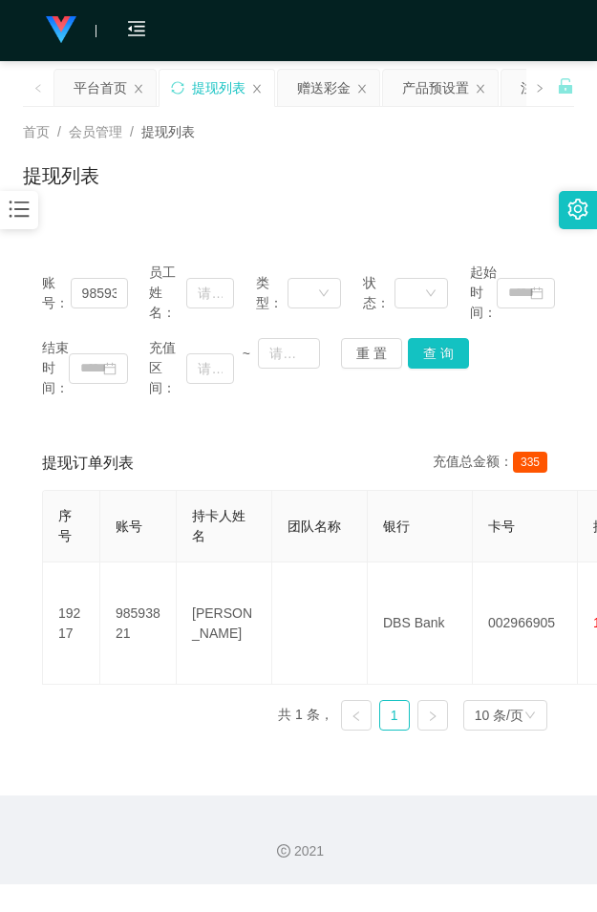
drag, startPoint x: 302, startPoint y: 177, endPoint x: 313, endPoint y: 169, distance: 13.8
click at [304, 175] on div "提现列表" at bounding box center [298, 183] width 551 height 44
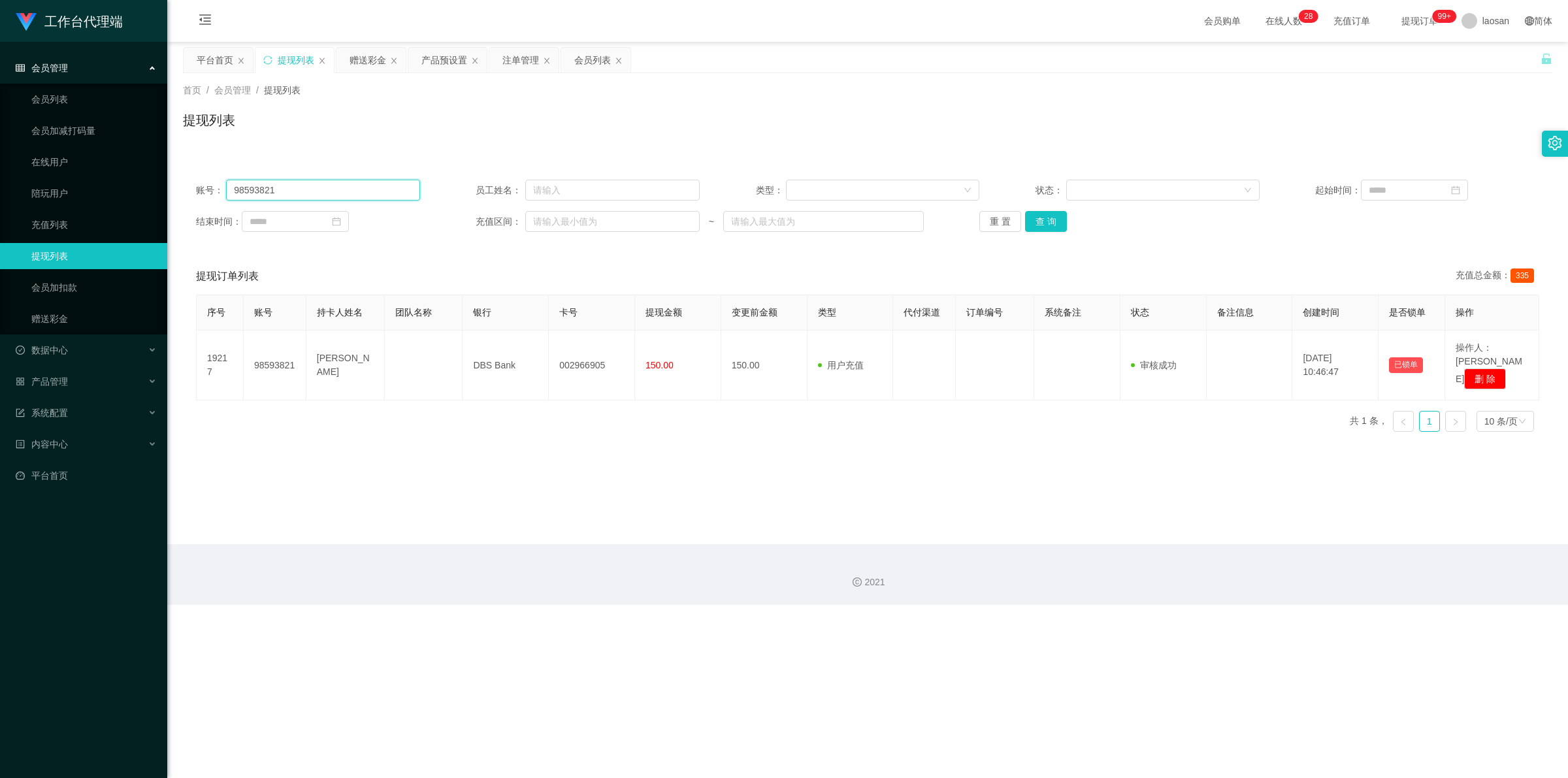
drag, startPoint x: 194, startPoint y: 194, endPoint x: 184, endPoint y: 179, distance: 18.0
click at [146, 194] on section "工作台代理端 会员管理 会员列表 会员加减打码量 在线用户 陪玩用户 充值列表 提现列表 会员加扣款 赠送彩金 数据中心 产品管理 系统配置 内容中心 平台首…" at bounding box center [784, 302] width 1568 height 605
paste input "88408107"
click at [408, 223] on button "查 询" at bounding box center [1046, 221] width 42 height 21
click at [408, 223] on div "重 置 查 询" at bounding box center [1091, 221] width 224 height 21
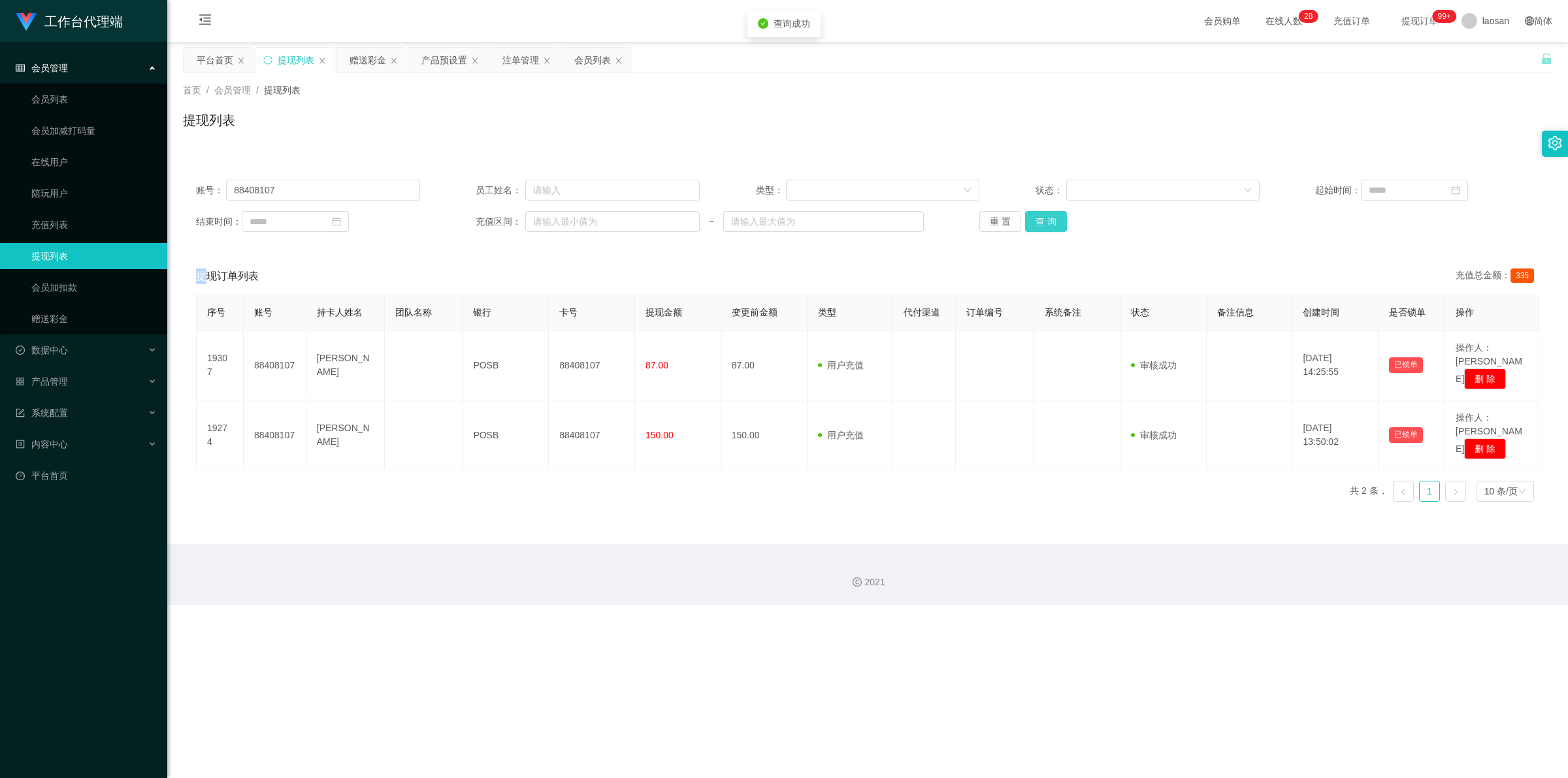
click at [408, 223] on button "查 询" at bounding box center [1046, 221] width 42 height 21
drag, startPoint x: 197, startPoint y: 186, endPoint x: 196, endPoint y: 175, distance: 11.0
click at [192, 183] on div "账号： 88408107 员工姓名： 类型： 状态： 起始时间： 结束时间： 充值区间： ~ 重 置 查 询" at bounding box center [867, 205] width 1370 height 79
paste input "98593821"
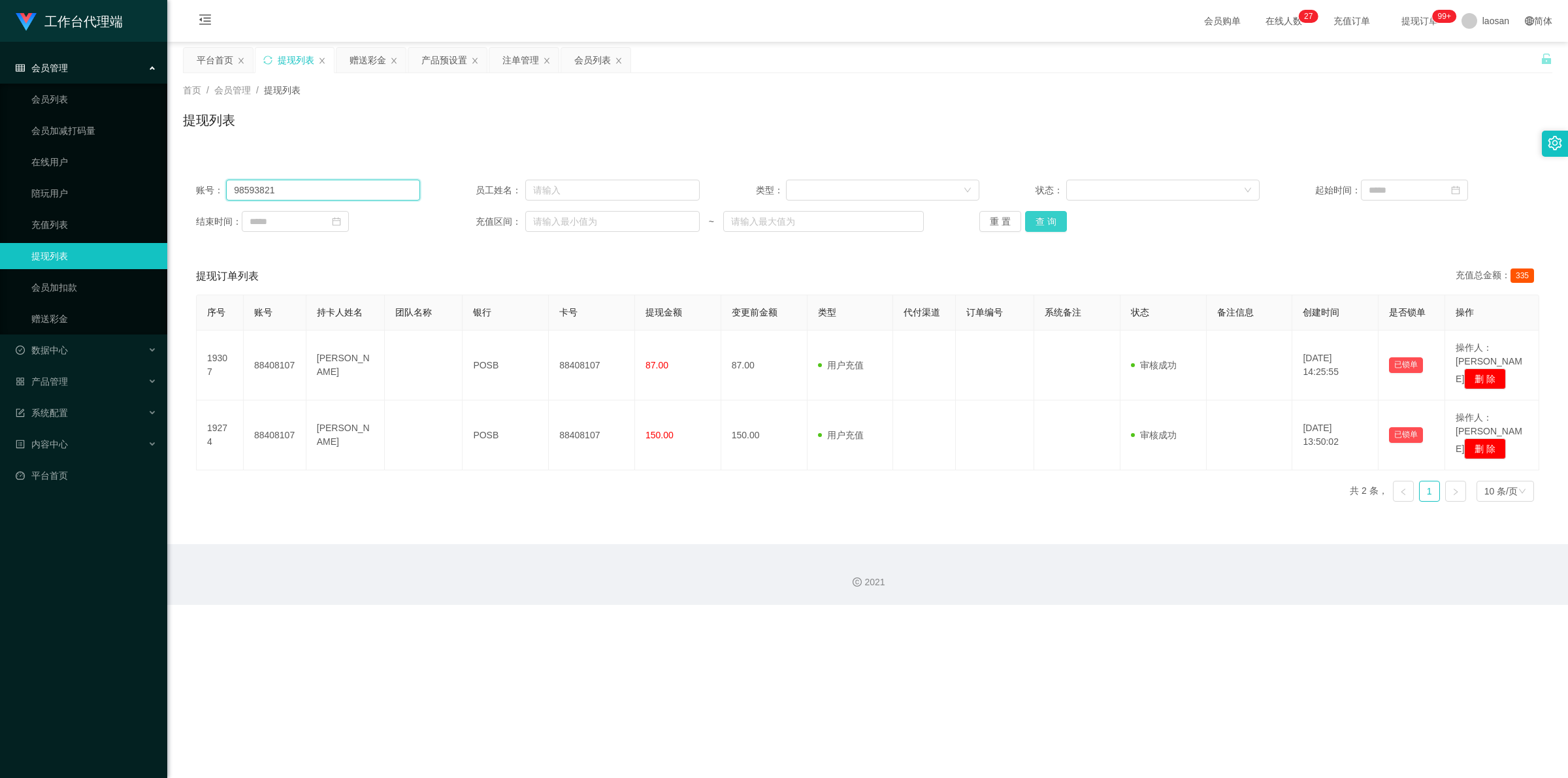
type input "98593821"
click at [408, 224] on button "查 询" at bounding box center [1046, 221] width 42 height 21
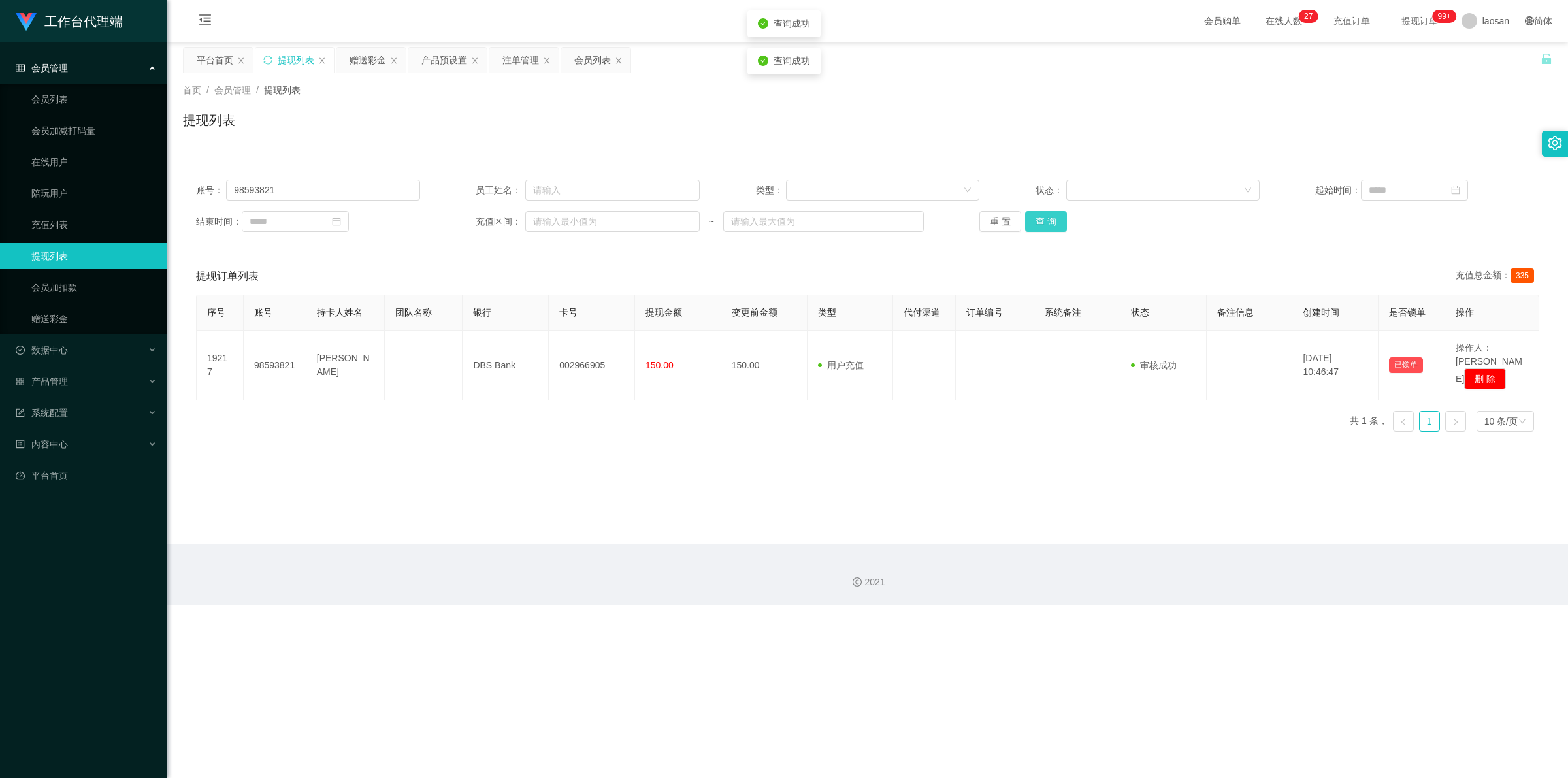
click at [408, 224] on button "查 询" at bounding box center [1046, 221] width 42 height 21
click at [408, 224] on div "重 置 查 询" at bounding box center [1091, 221] width 224 height 21
click at [408, 224] on button "查 询" at bounding box center [1046, 221] width 42 height 21
click at [408, 214] on button "查 询" at bounding box center [1046, 221] width 42 height 21
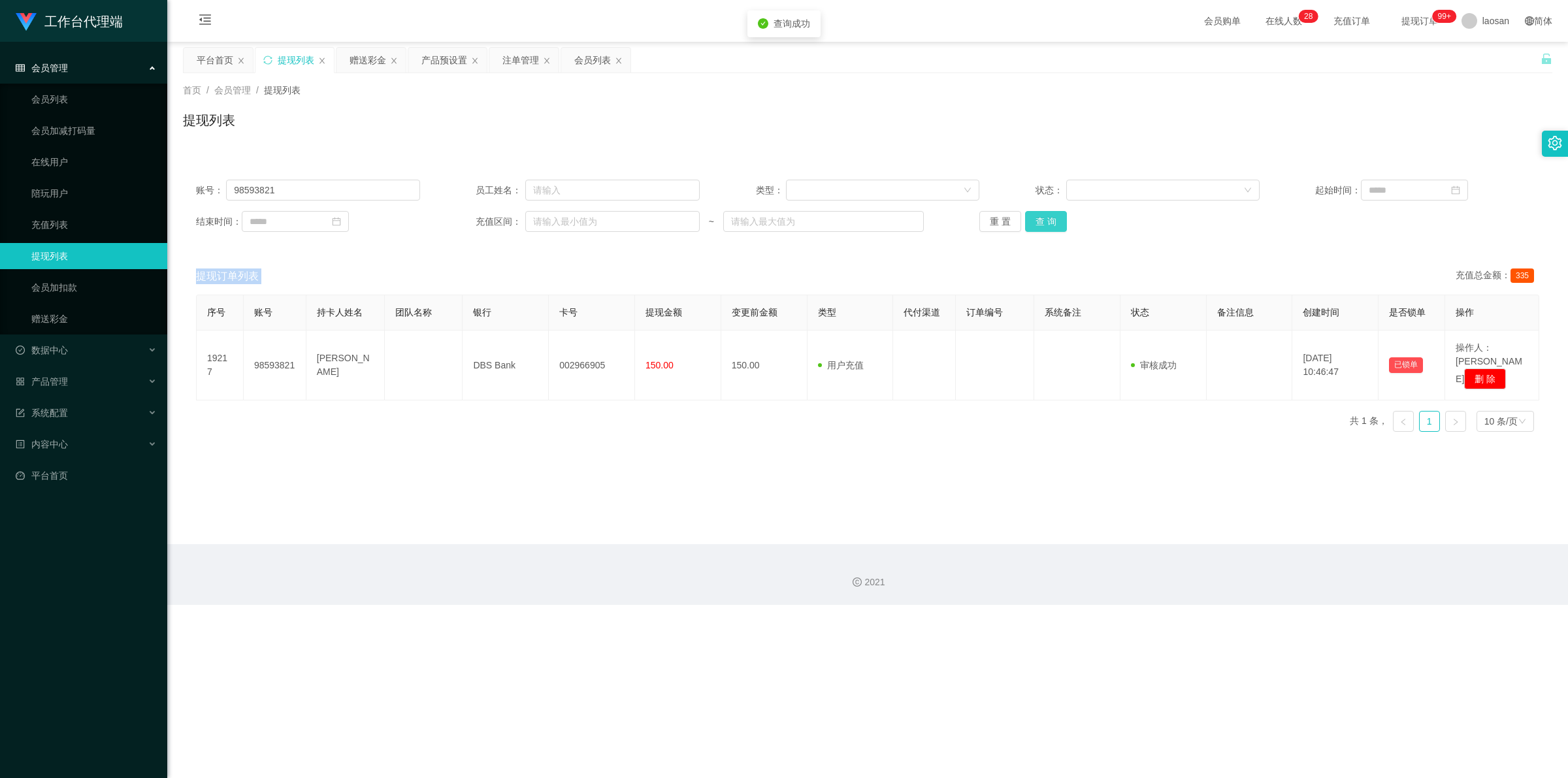
click at [408, 214] on button "查 询" at bounding box center [1046, 221] width 42 height 21
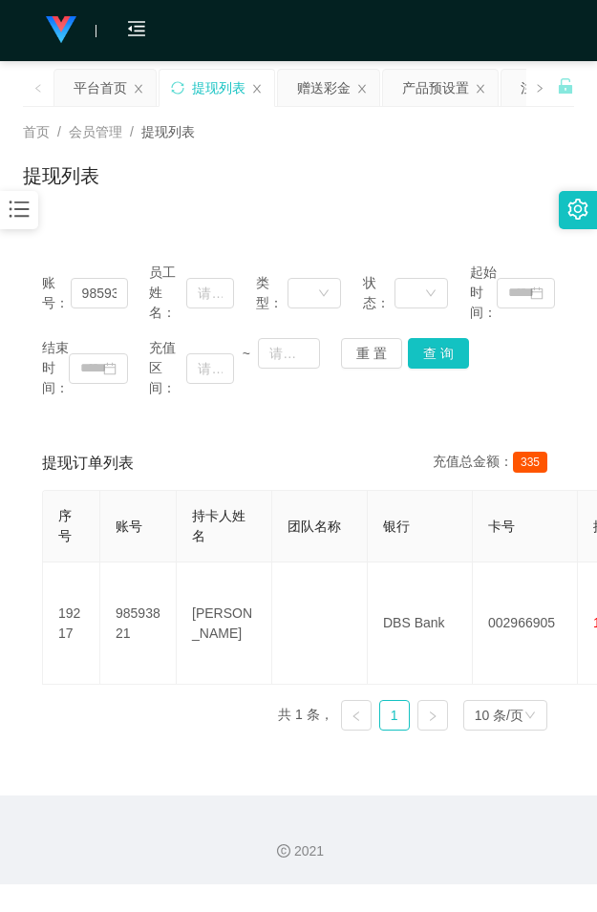
click at [267, 163] on div "提现列表" at bounding box center [298, 183] width 551 height 44
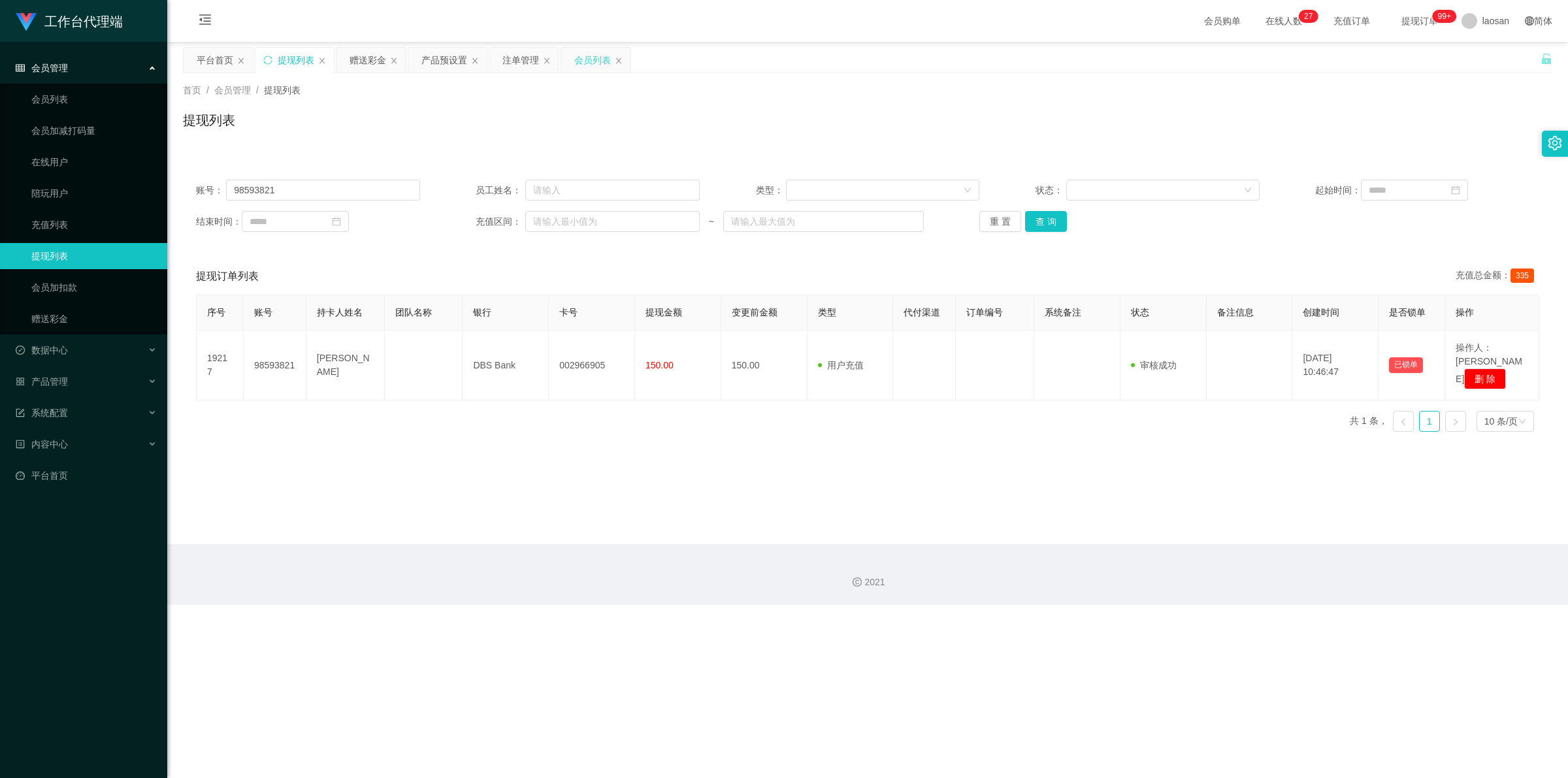
click at [408, 64] on div "会员列表" at bounding box center [592, 60] width 36 height 25
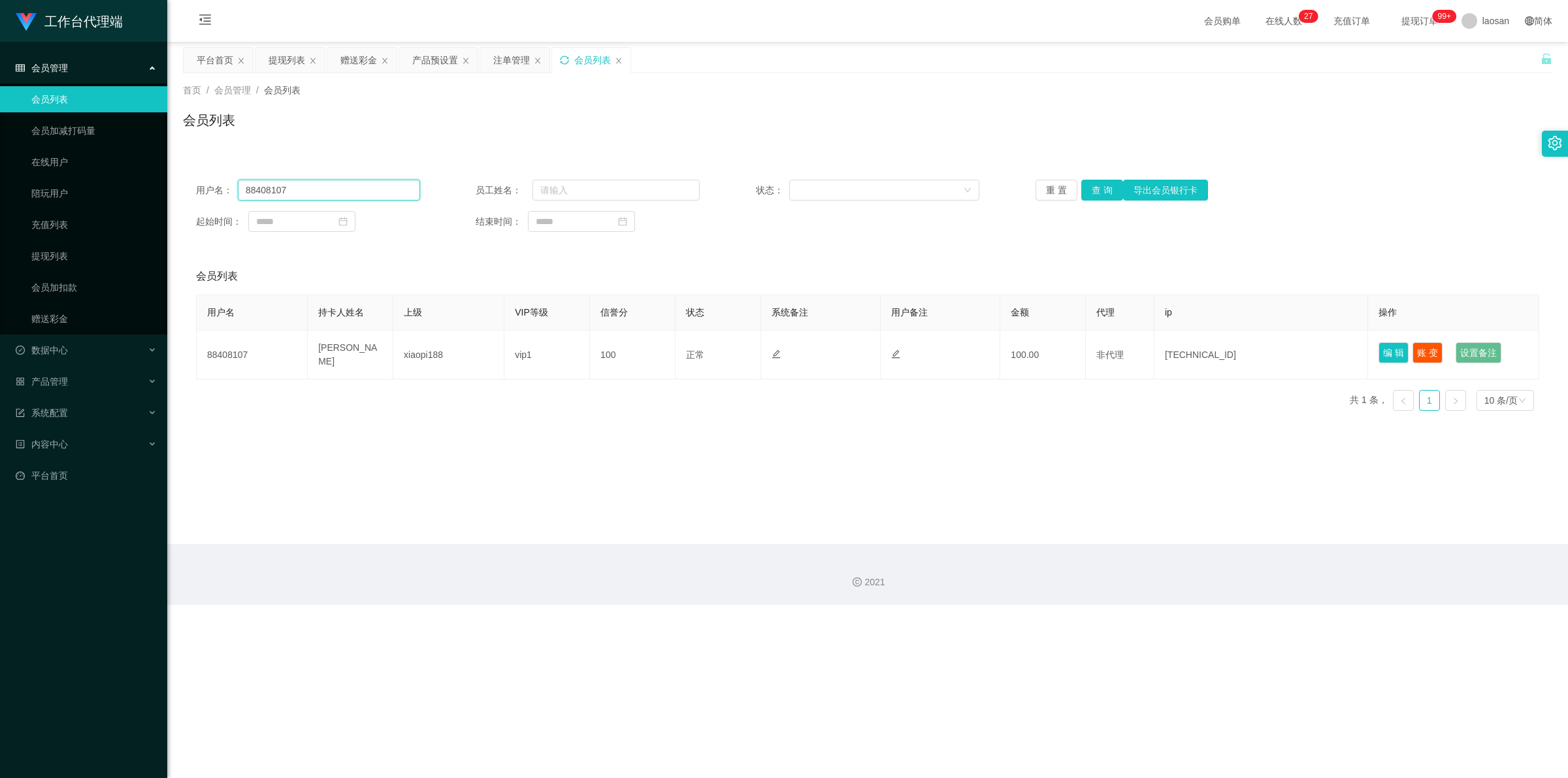
drag, startPoint x: 318, startPoint y: 184, endPoint x: 227, endPoint y: 170, distance: 92.1
click at [210, 180] on div "用户名： 88408107" at bounding box center [307, 190] width 224 height 21
paste input "98593821"
type input "98593821"
click at [408, 194] on button "查 询" at bounding box center [1102, 190] width 42 height 21
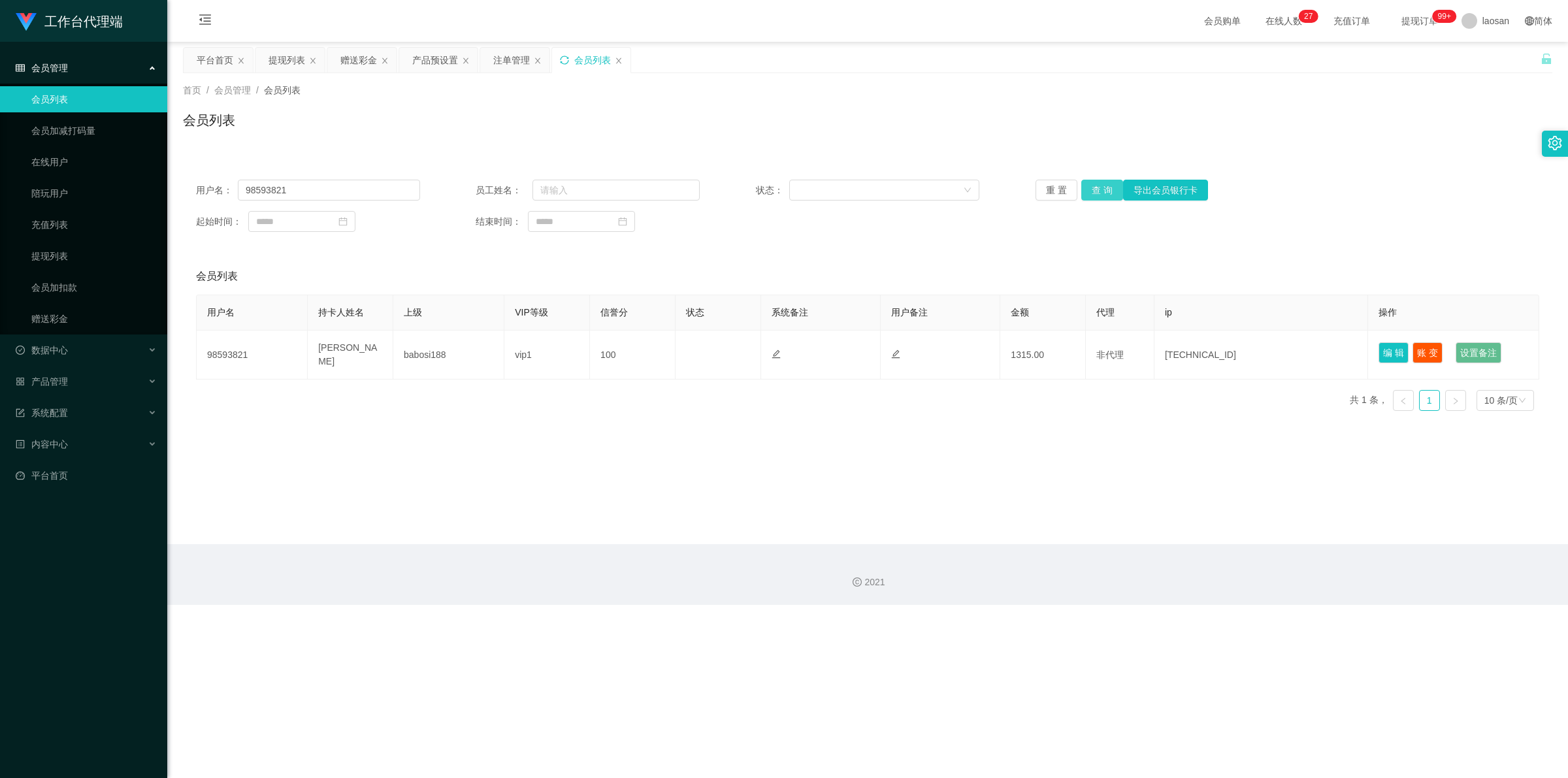
click at [408, 194] on button "查 询" at bounding box center [1102, 190] width 42 height 21
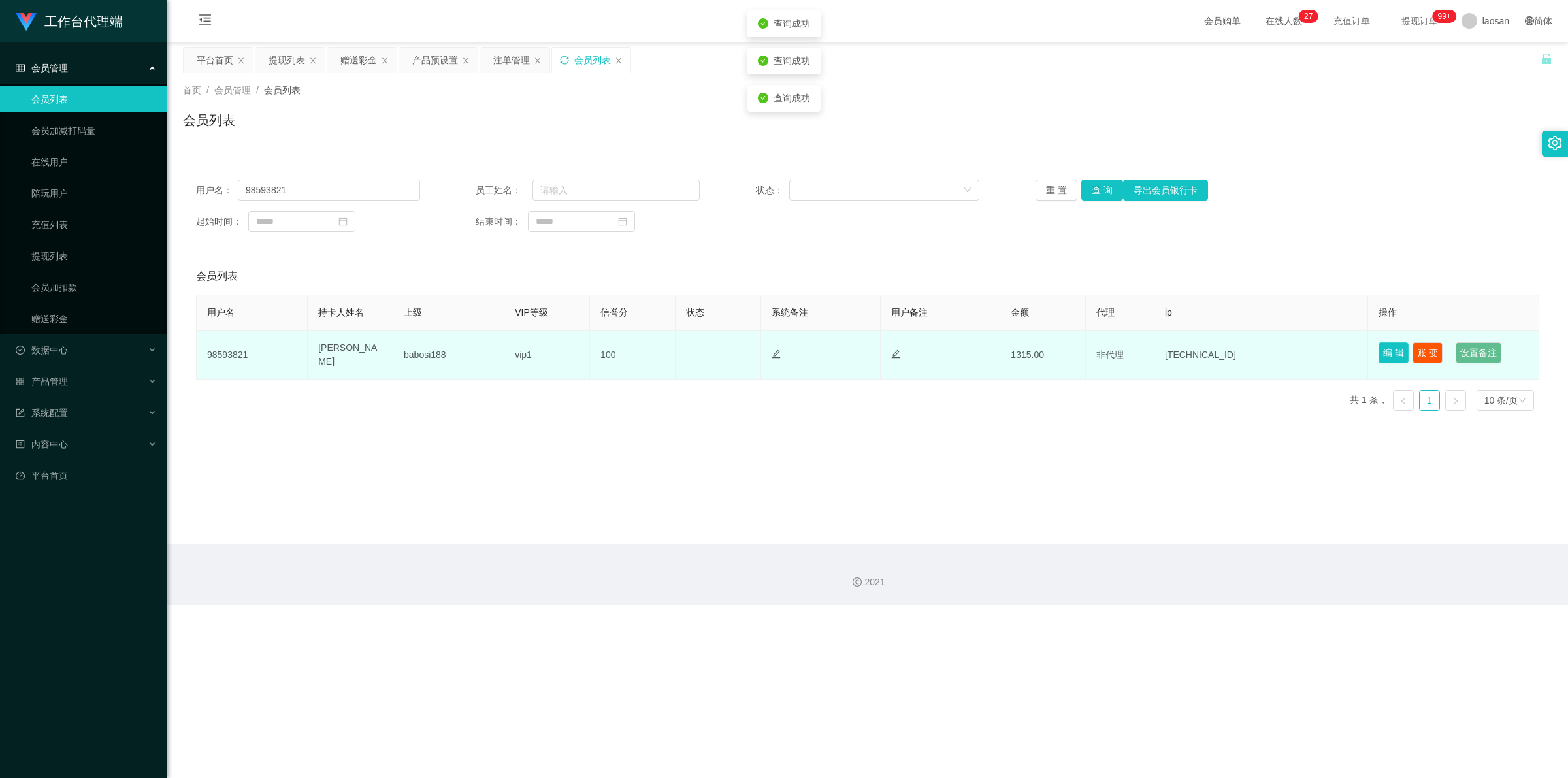
click at [408, 347] on button "编 辑" at bounding box center [1393, 352] width 30 height 21
type input "98593821"
type input "[PERSON_NAME]"
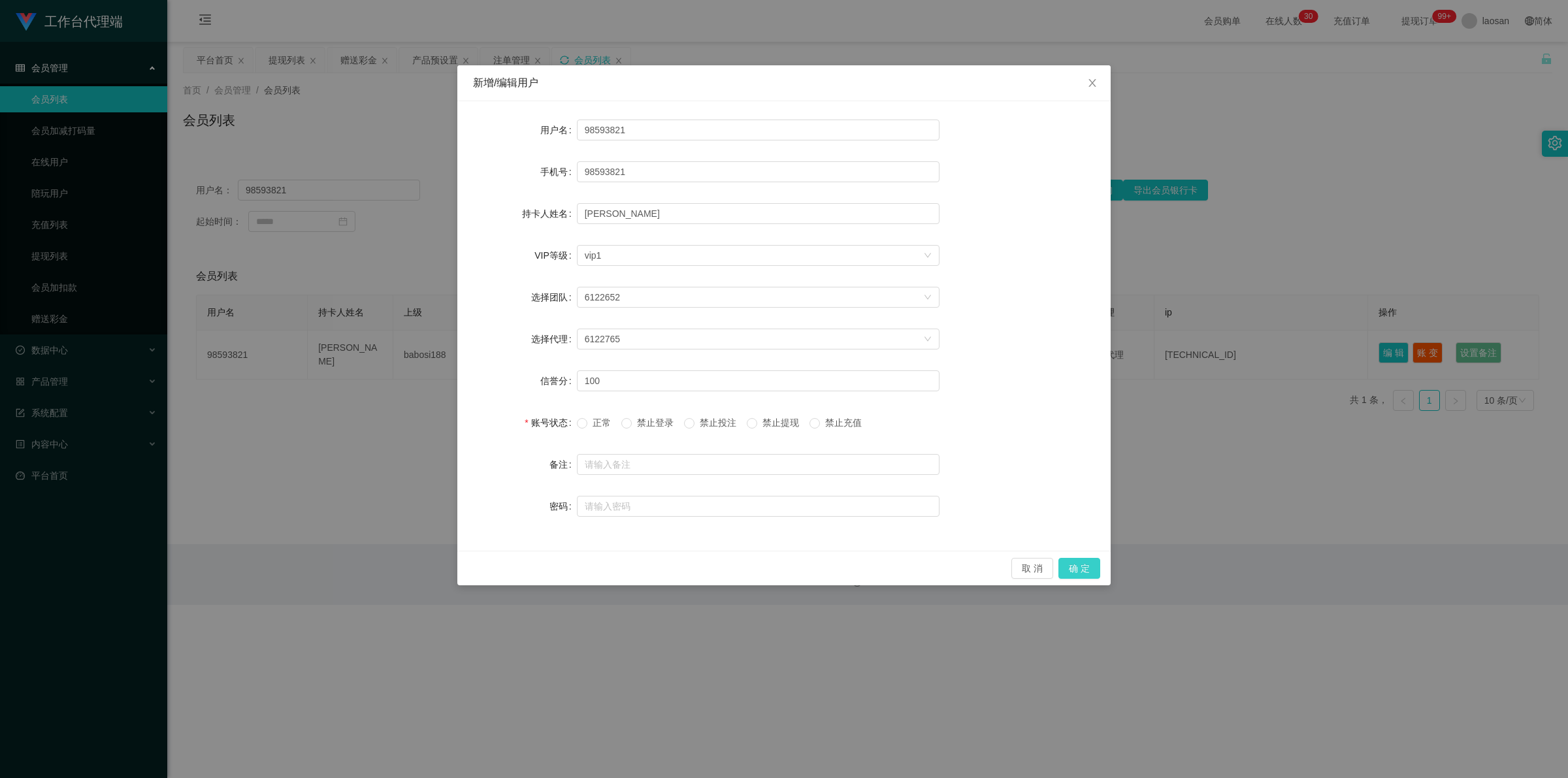
drag, startPoint x: 1085, startPoint y: 563, endPoint x: 1094, endPoint y: 559, distance: 9.8
click at [408, 563] on button "确 定" at bounding box center [1079, 568] width 42 height 21
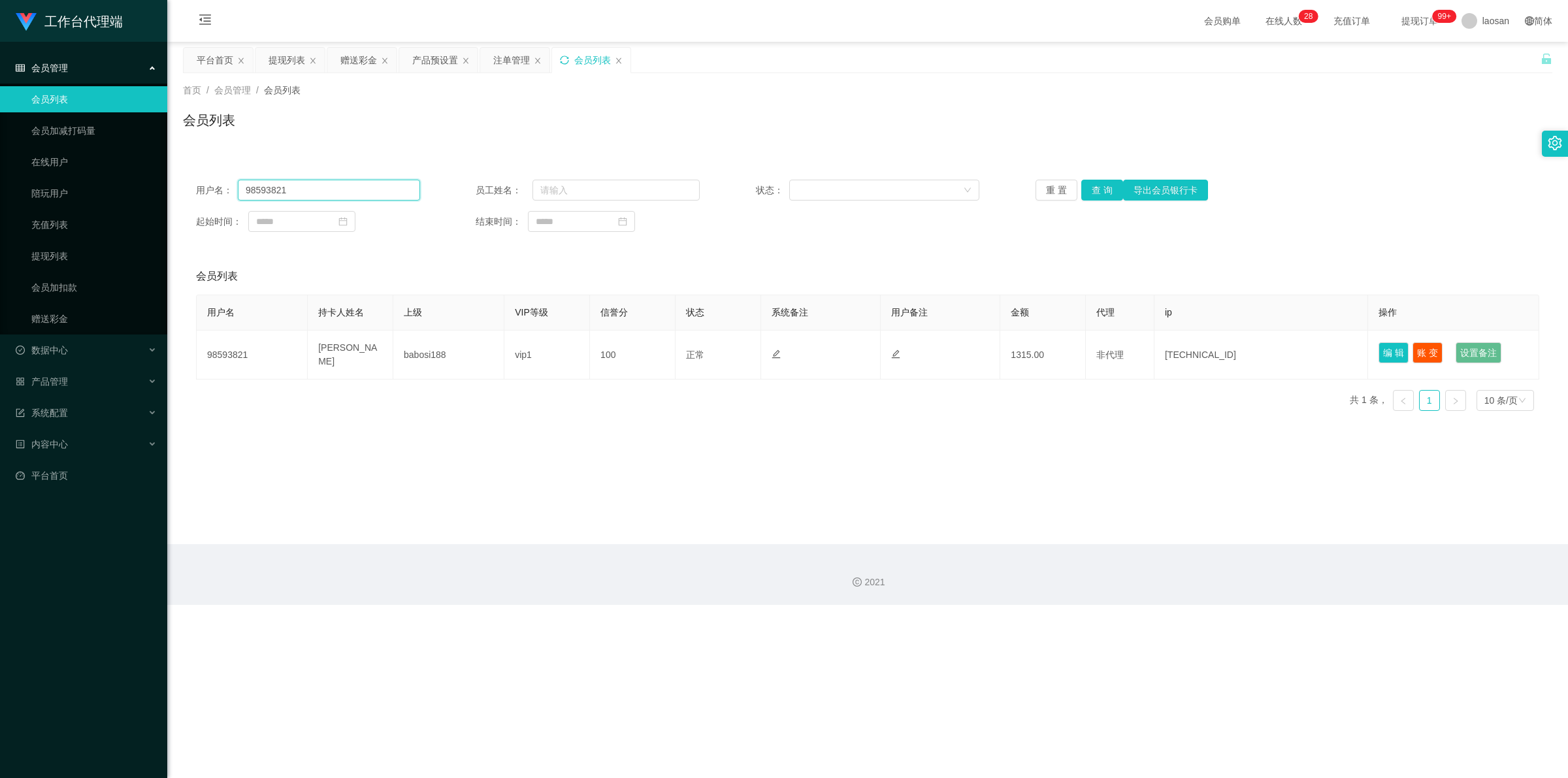
drag, startPoint x: 294, startPoint y: 194, endPoint x: 170, endPoint y: 181, distance: 124.7
click at [168, 181] on main "关闭左侧 关闭右侧 关闭其它 刷新页面 平台首页 提现列表 赠送彩金 产品预设置 注单管理 会员列表 首页 / 会员管理 / 会员列表 / 会员列表 用户名：…" at bounding box center [867, 293] width 1400 height 502
click at [283, 62] on div "提现列表" at bounding box center [286, 60] width 36 height 25
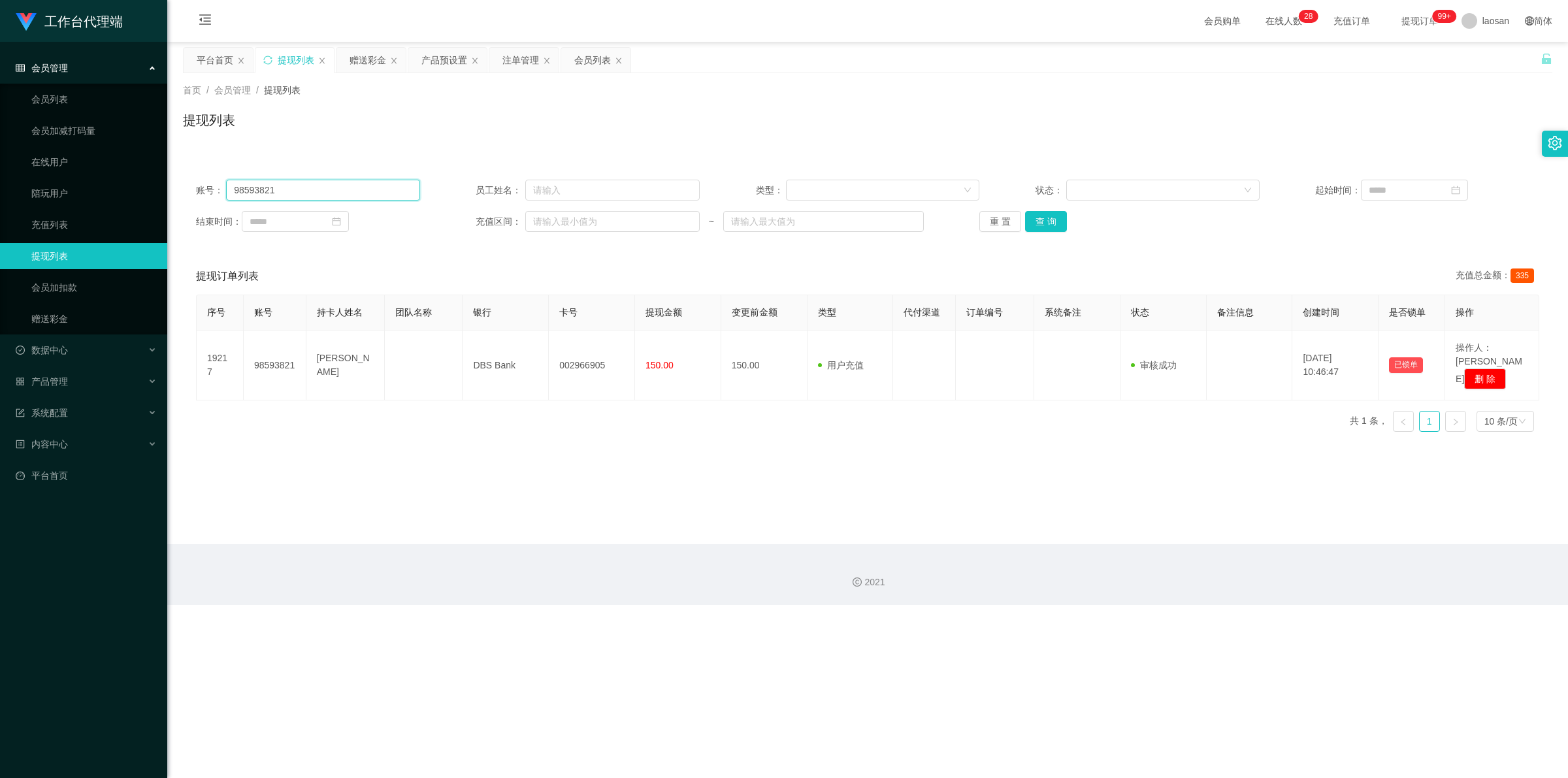
drag, startPoint x: 306, startPoint y: 187, endPoint x: 177, endPoint y: 179, distance: 129.2
click at [177, 179] on main "关闭左侧 关闭右侧 关闭其它 刷新页面 平台首页 提现列表 赠送彩金 产品预设置 注单管理 会员列表 首页 / 会员管理 / 提现列表 / 提现列表 用户名：…" at bounding box center [867, 293] width 1400 height 502
click at [408, 218] on button "查 询" at bounding box center [1046, 221] width 42 height 21
click at [408, 218] on div "重 置 查 询" at bounding box center [1091, 221] width 224 height 21
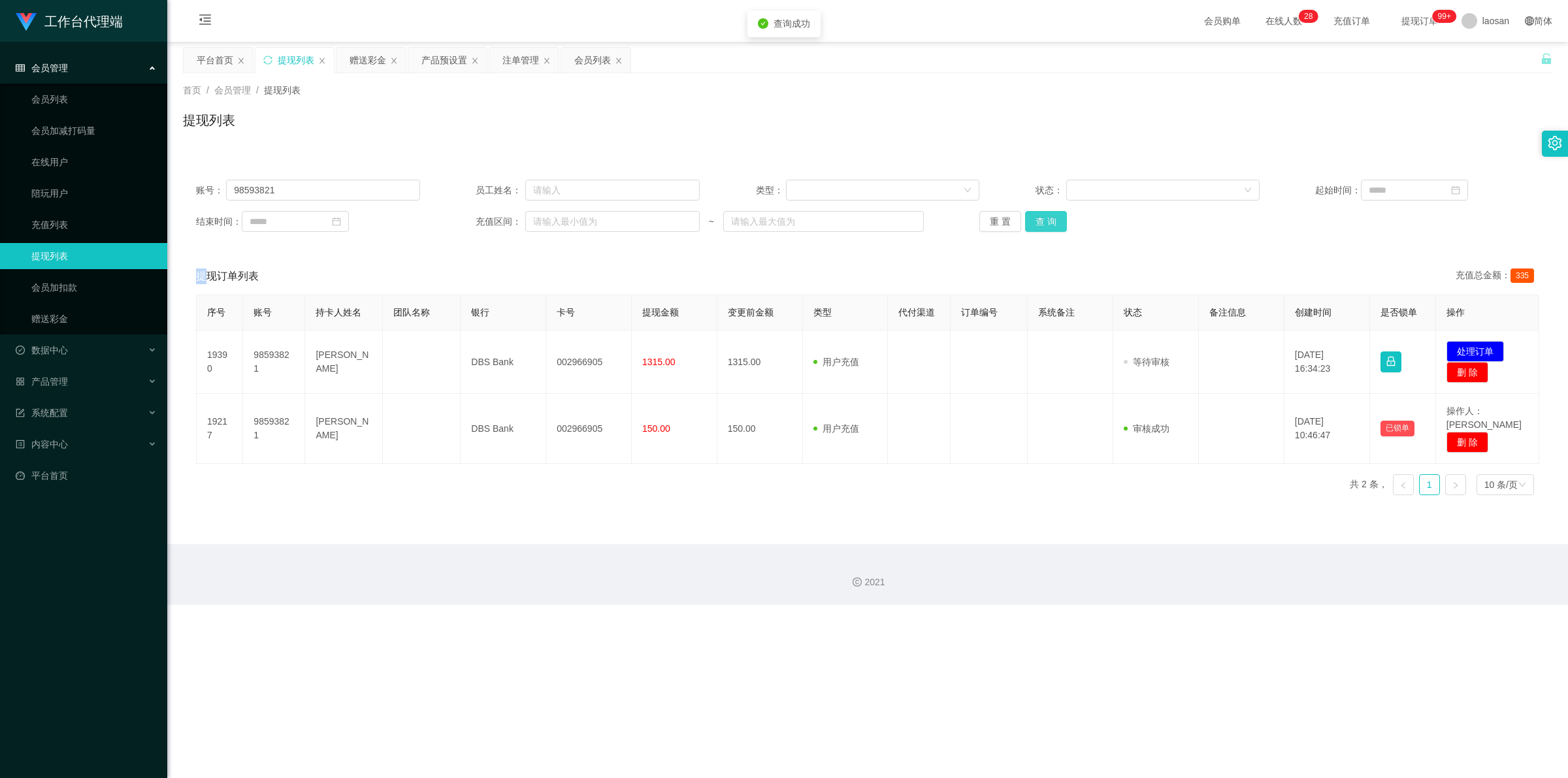
click at [408, 218] on button "查 询" at bounding box center [1046, 221] width 42 height 21
click at [408, 218] on div "重 置 查 询" at bounding box center [1091, 221] width 224 height 21
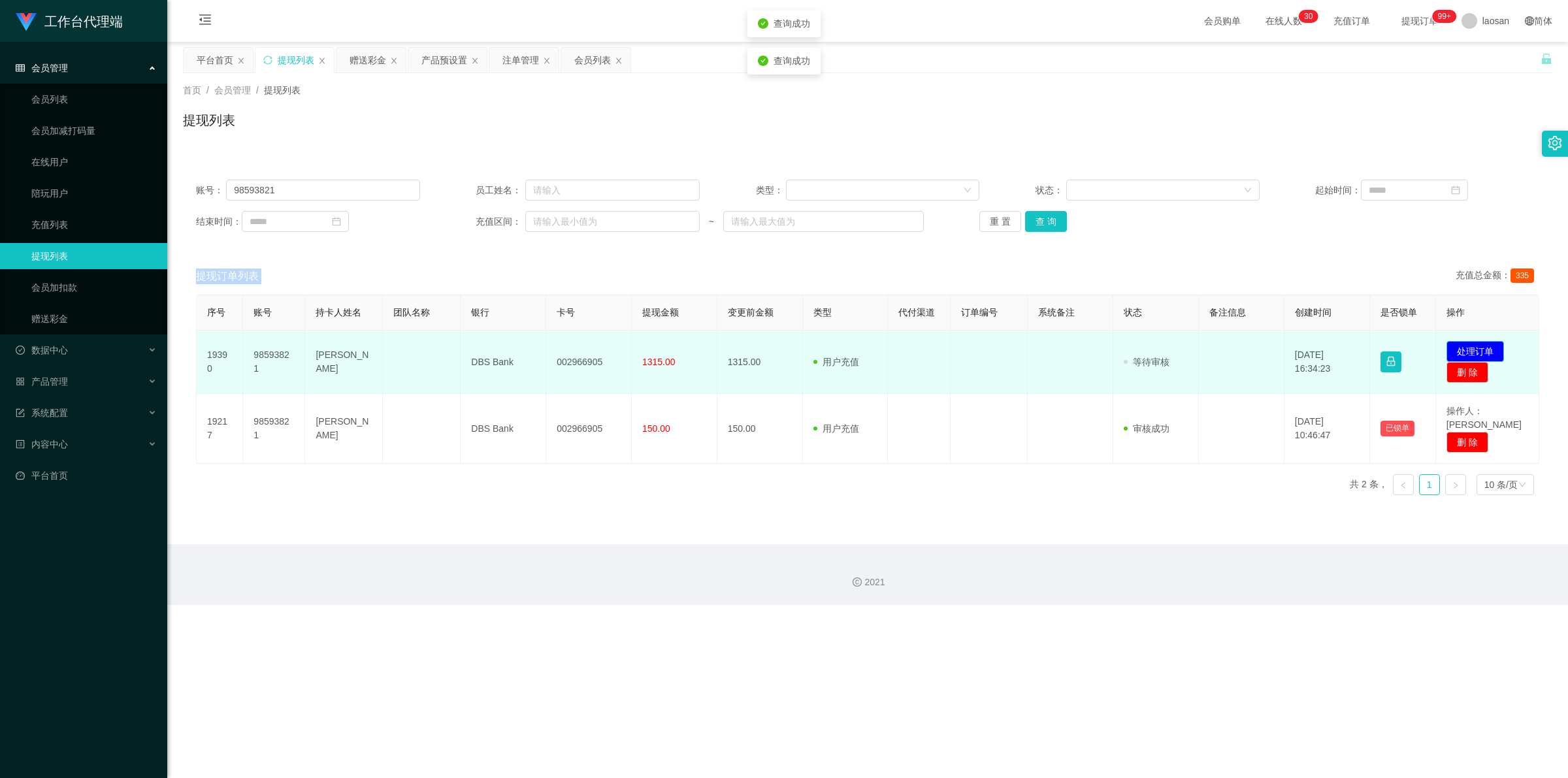
click at [408, 348] on button "处理订单" at bounding box center [1475, 351] width 57 height 21
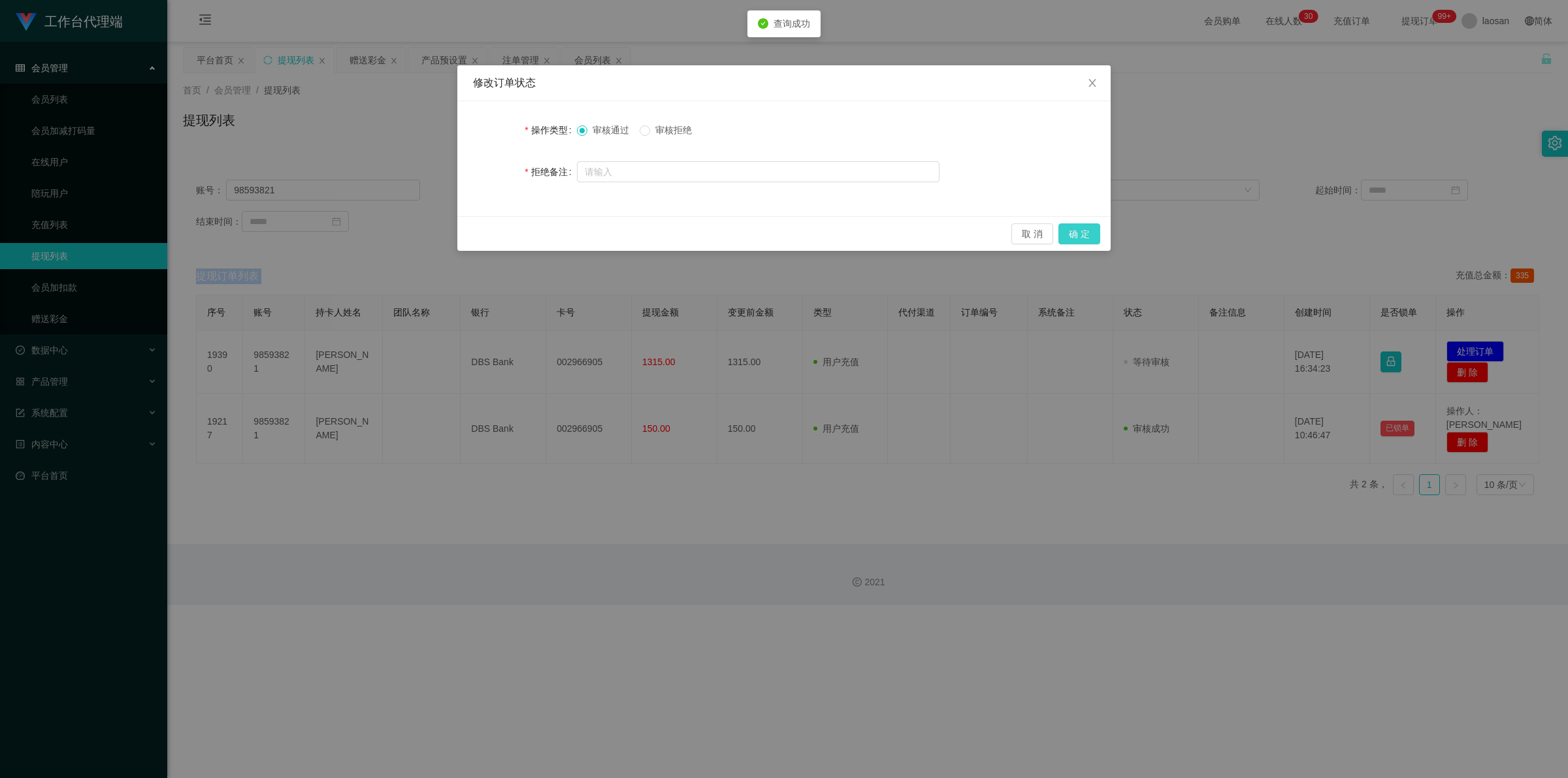
click at [408, 237] on button "确 定" at bounding box center [1079, 233] width 42 height 21
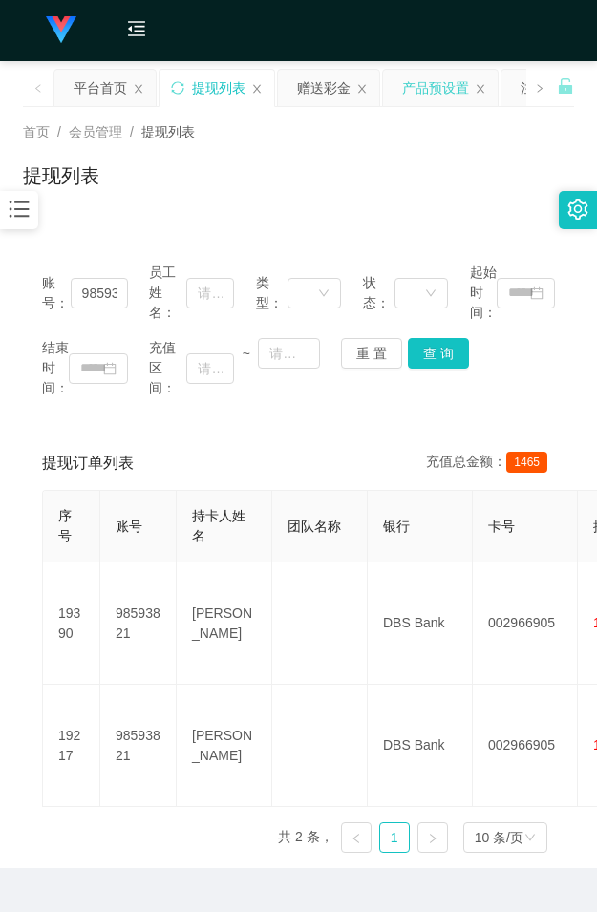
drag, startPoint x: 327, startPoint y: 207, endPoint x: 437, endPoint y: 77, distance: 170.0
click at [327, 207] on div "首页 / 会员管理 / 提现列表 / 提现列表" at bounding box center [298, 164] width 597 height 114
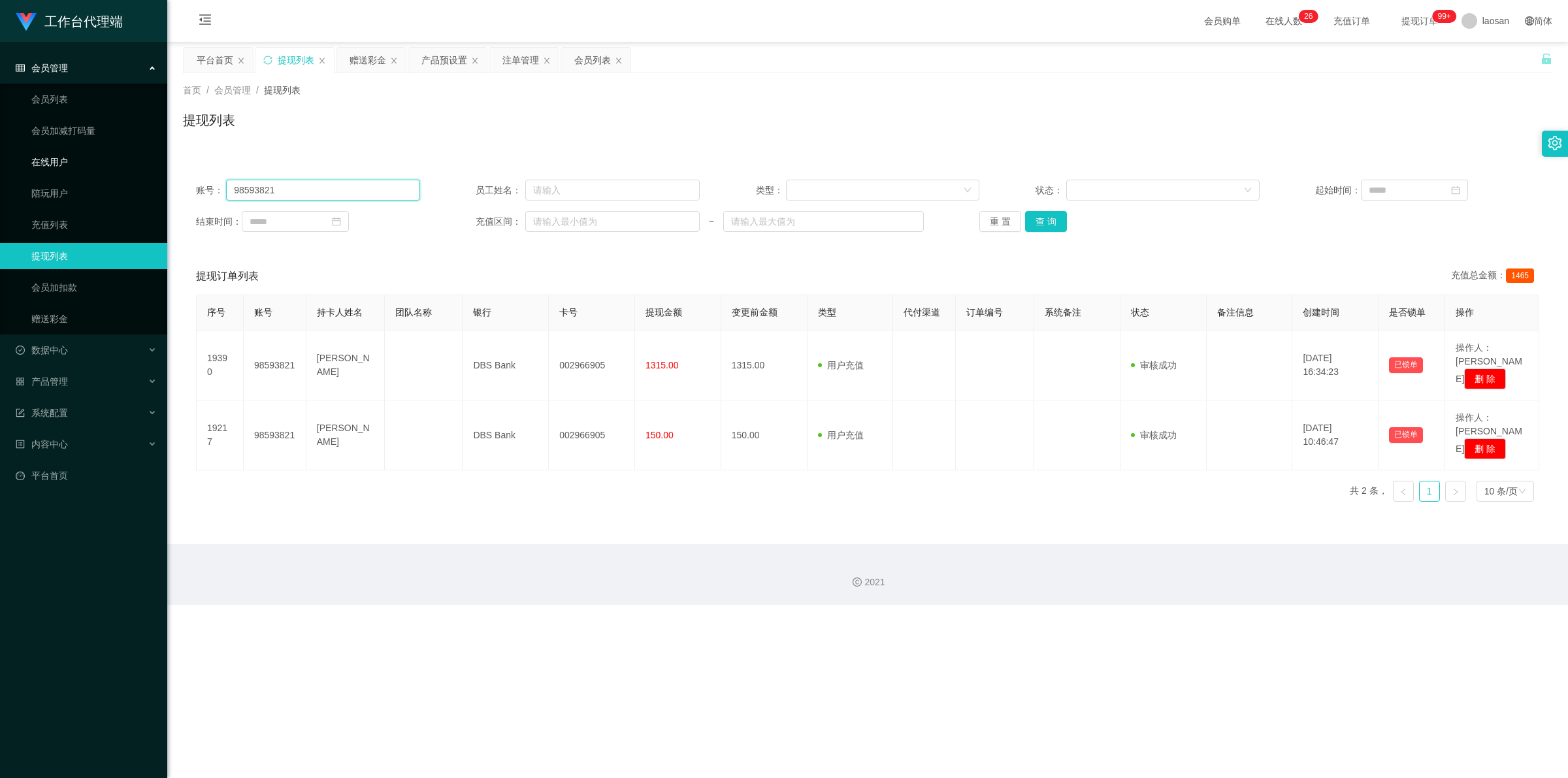
drag, startPoint x: 294, startPoint y: 190, endPoint x: 179, endPoint y: 161, distance: 118.6
click at [141, 170] on section "工作台代理端 会员管理 会员列表 会员加减打码量 在线用户 陪玩用户 充值列表 提现列表 会员加扣款 赠送彩金 数据中心 产品管理 系统配置 内容中心 平台首…" at bounding box center [784, 302] width 1568 height 605
paste input "88408107"
drag, startPoint x: 1067, startPoint y: 233, endPoint x: 1059, endPoint y: 223, distance: 12.8
click at [408, 233] on div "账号： 88408107 员工姓名： 类型： 状态： 起始时间： 结束时间： 充值区间： ~ 重 置 查 询" at bounding box center [867, 205] width 1370 height 79
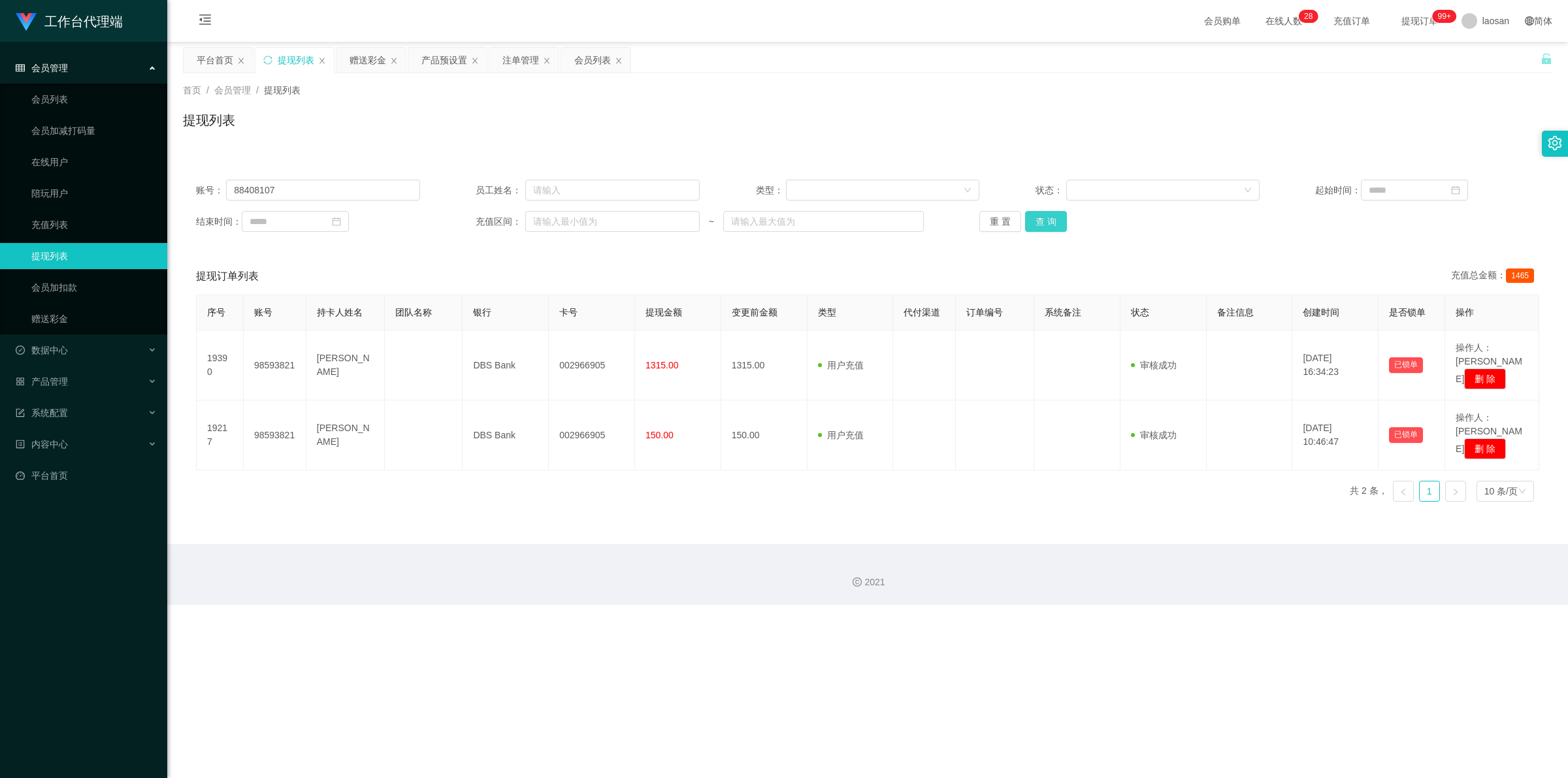
click at [408, 222] on button "查 询" at bounding box center [1046, 221] width 42 height 21
click at [408, 222] on div "重 置 查 询" at bounding box center [1091, 221] width 224 height 21
click at [408, 222] on button "查 询" at bounding box center [1046, 221] width 42 height 21
click at [408, 222] on div "重 置 查 询" at bounding box center [1091, 221] width 224 height 21
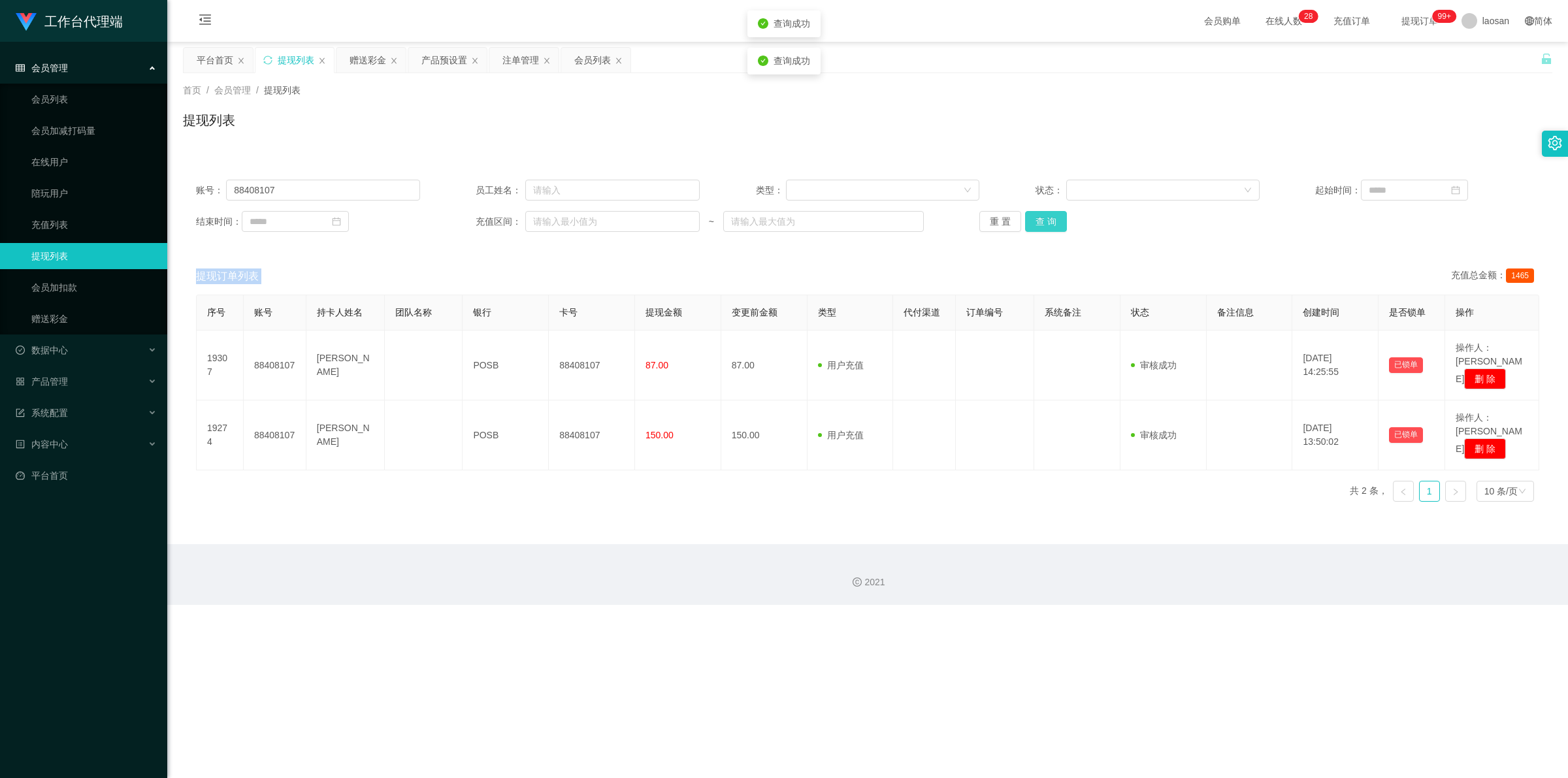
click at [408, 222] on button "查 询" at bounding box center [1046, 221] width 42 height 21
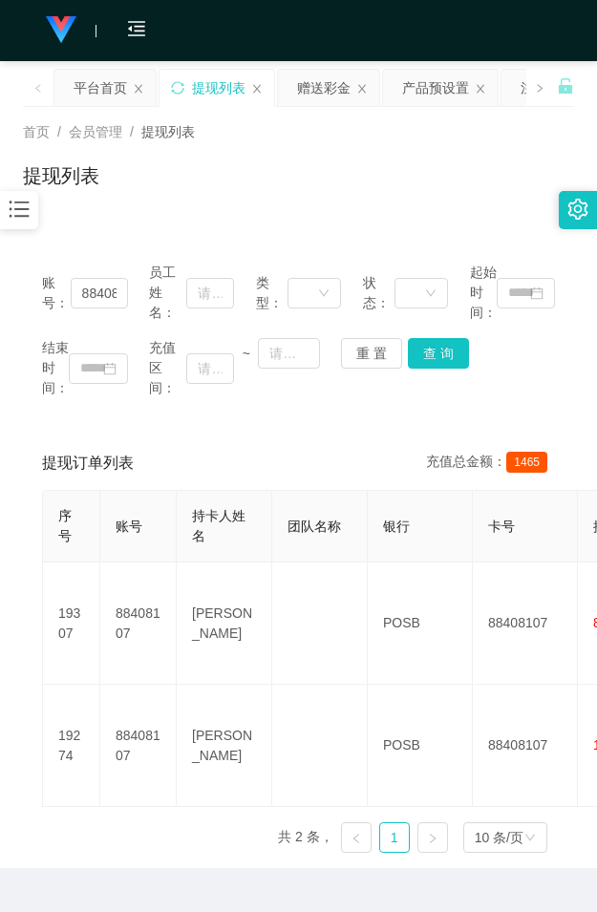
drag, startPoint x: 344, startPoint y: 222, endPoint x: 422, endPoint y: 115, distance: 133.3
click at [355, 212] on div "首页 / 会员管理 / 提现列表 / 提现列表 账号： 88408107 员工姓名： 类型： 状态： 起始时间： 结束时间： 充值区间： ~ 重 置 查 询 …" at bounding box center [298, 487] width 551 height 761
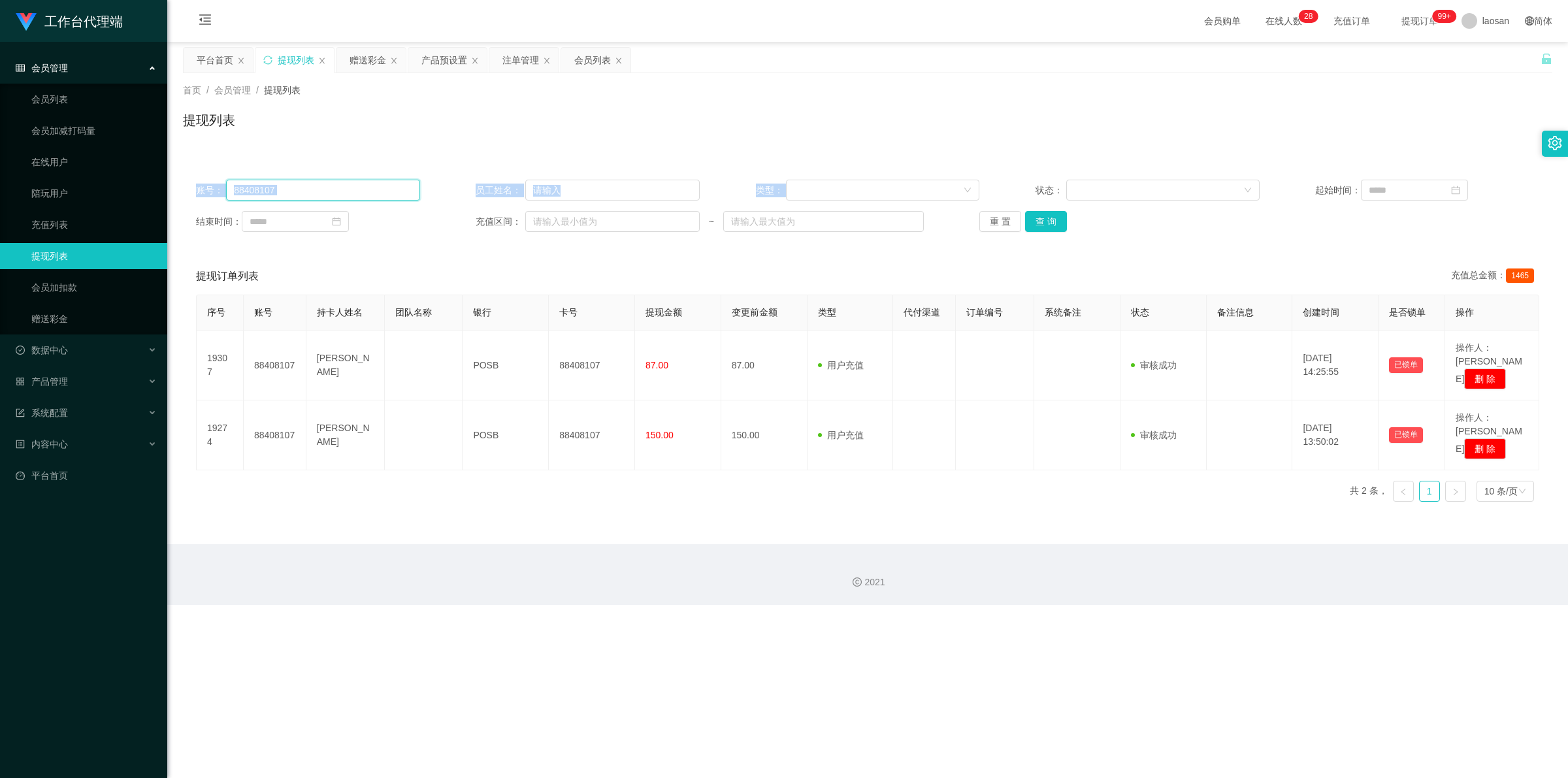
click at [331, 190] on input "88408107" at bounding box center [322, 190] width 194 height 21
click at [285, 188] on input "88408107" at bounding box center [322, 190] width 194 height 21
drag, startPoint x: 275, startPoint y: 191, endPoint x: 194, endPoint y: 191, distance: 81.0
click at [194, 191] on div "账号： 88408107 员工姓名： 类型： 状态： 起始时间： 结束时间： 充值区间： ~ 重 置 查 询" at bounding box center [867, 205] width 1370 height 79
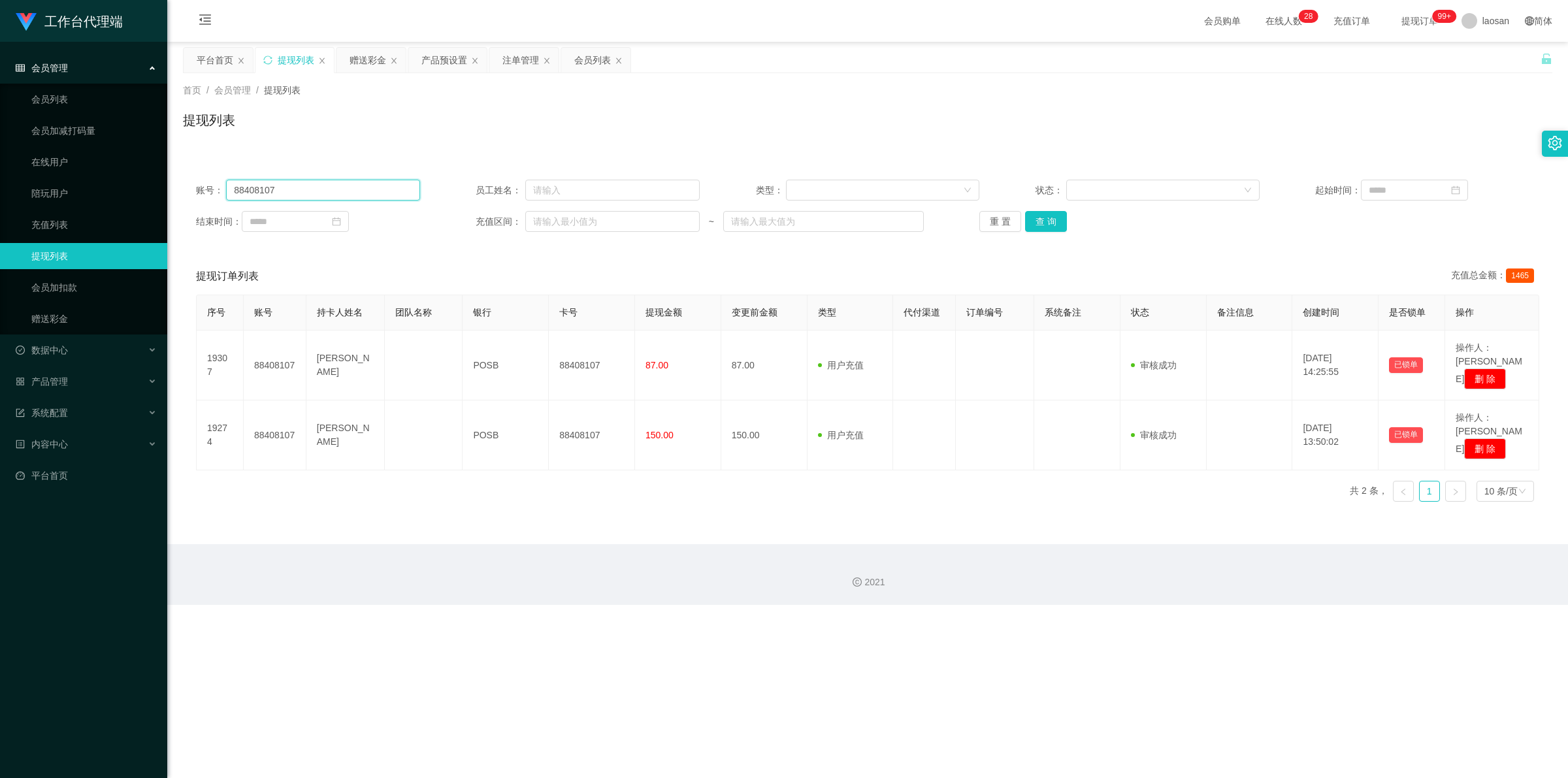
paste input "showboxapps"
click at [408, 223] on button "查 询" at bounding box center [1046, 221] width 42 height 21
click at [408, 223] on div "重 置 查 询" at bounding box center [1091, 221] width 224 height 21
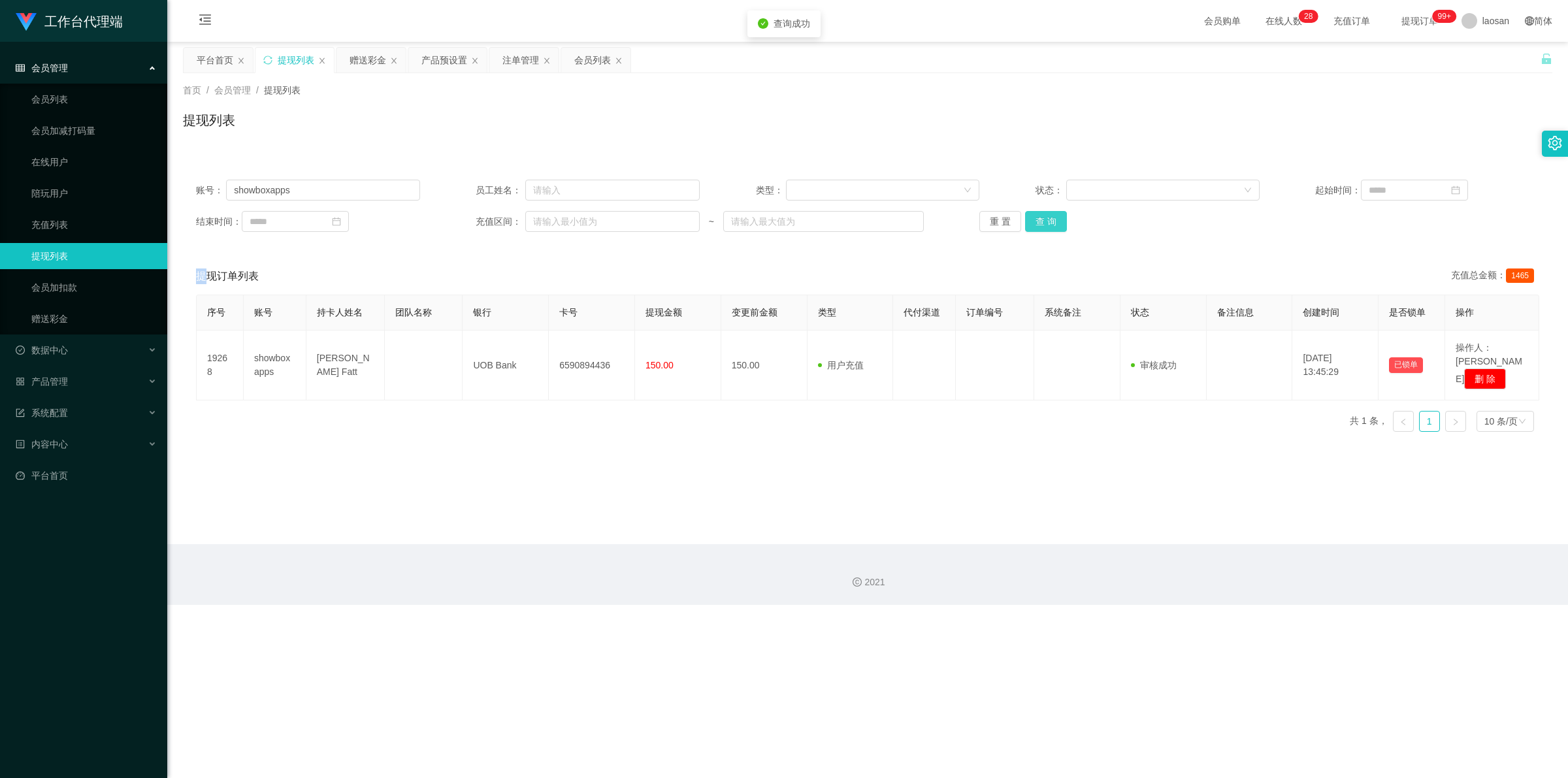
click at [408, 223] on button "查 询" at bounding box center [1046, 221] width 42 height 21
click at [408, 223] on div "重 置 查 询" at bounding box center [1091, 221] width 224 height 21
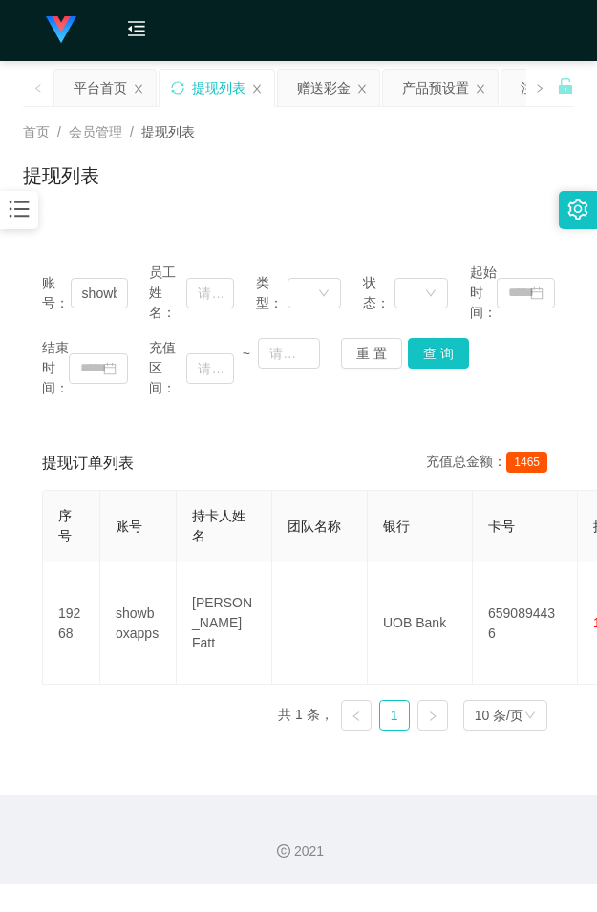
click at [364, 222] on div "账号： showboxapps 员工姓名： 类型： 状态： 起始时间： 结束时间： 充值区间： ~ 重 置 查 询 提现订单列表 充值总金额： 1465 序号…" at bounding box center [298, 482] width 551 height 525
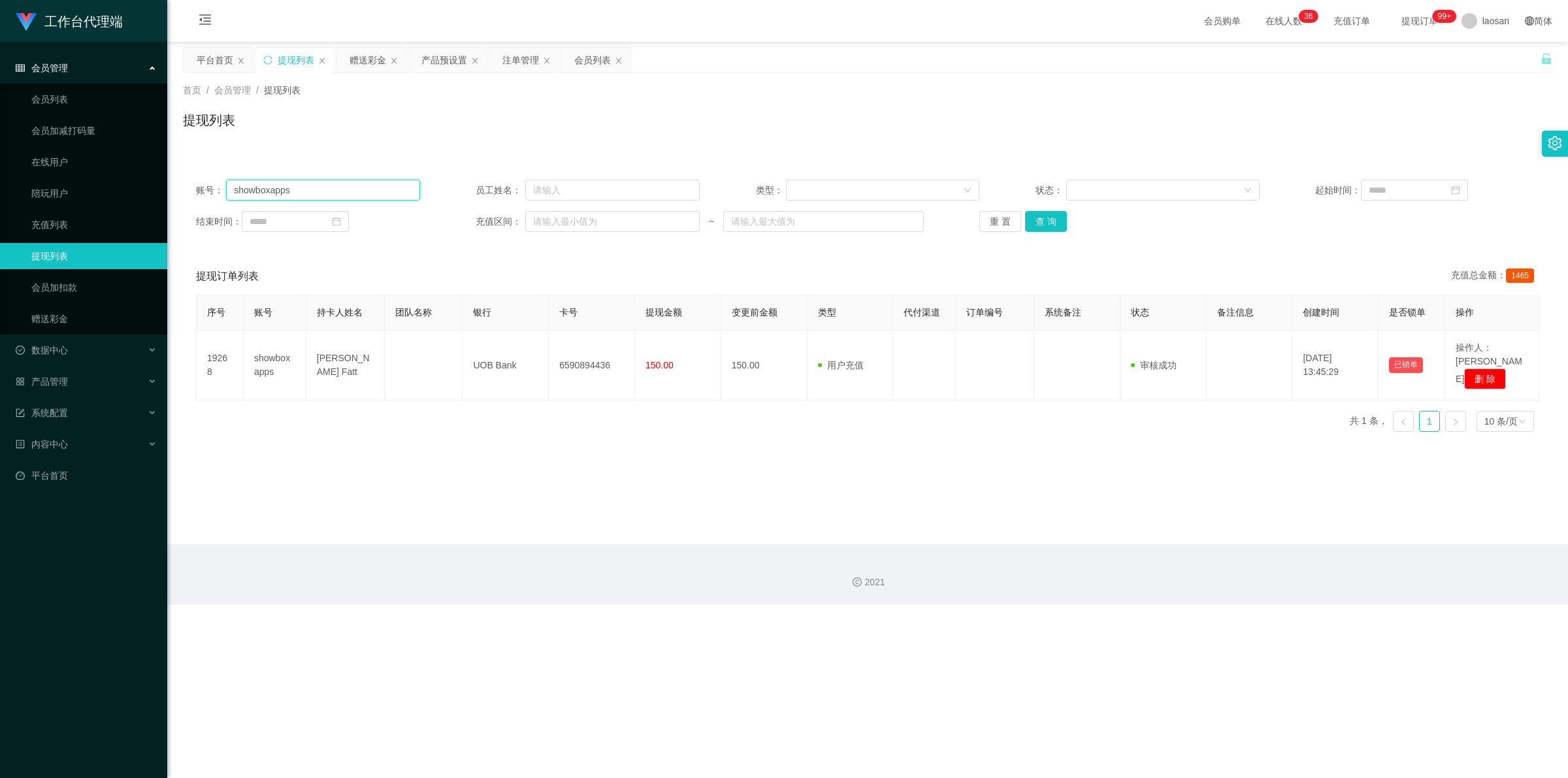
drag, startPoint x: 269, startPoint y: 185, endPoint x: 196, endPoint y: 184, distance: 73.0
click at [196, 184] on div "账号： showboxapps" at bounding box center [307, 190] width 224 height 21
paste input "88408107"
click at [408, 224] on button "查 询" at bounding box center [1046, 221] width 42 height 21
click at [408, 224] on div "重 置 查 询" at bounding box center [1091, 221] width 224 height 21
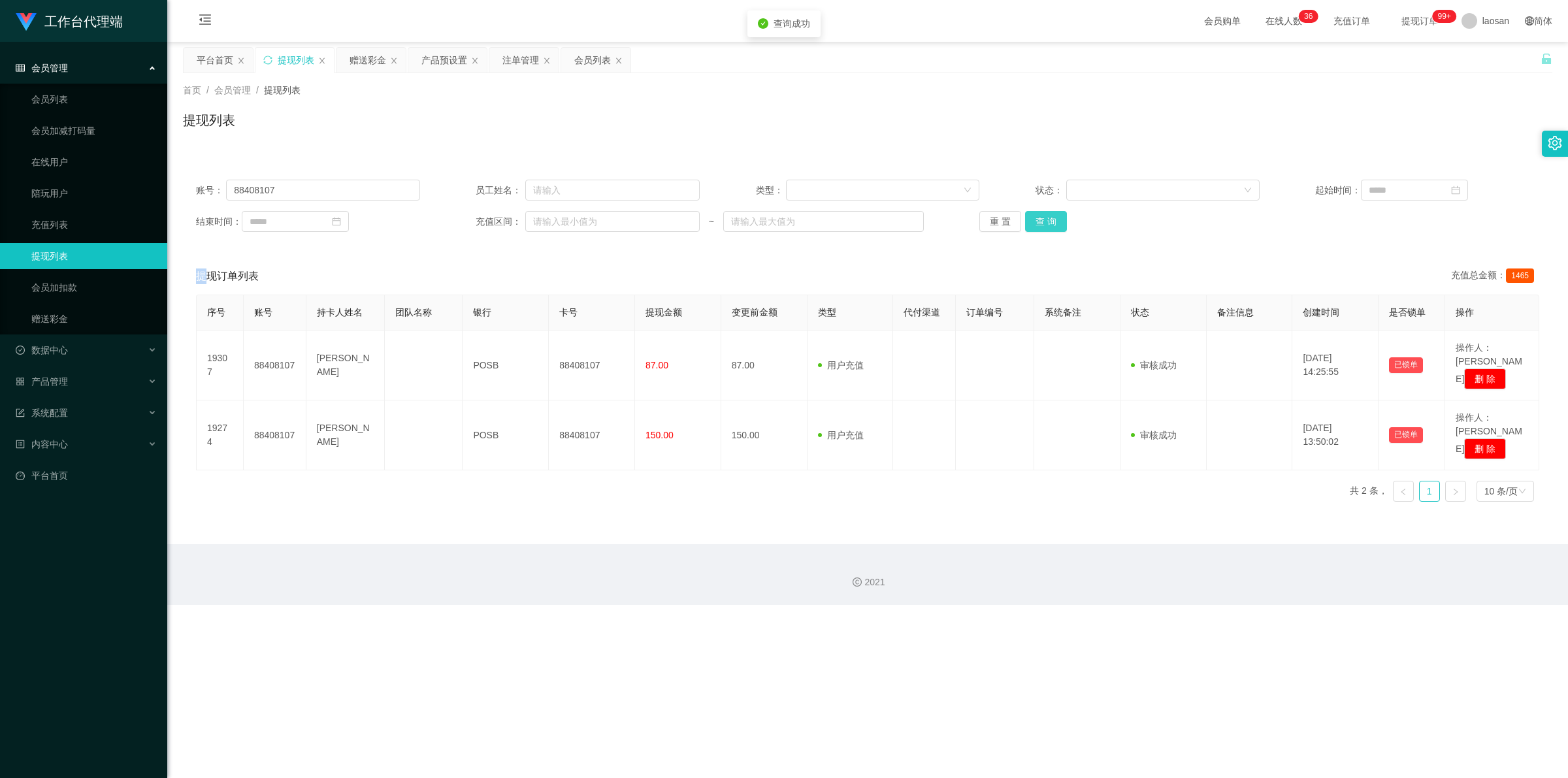
click at [408, 224] on button "查 询" at bounding box center [1046, 221] width 42 height 21
click at [408, 224] on div "重 置 查 询" at bounding box center [1091, 221] width 224 height 21
click at [408, 224] on button "查 询" at bounding box center [1046, 221] width 42 height 21
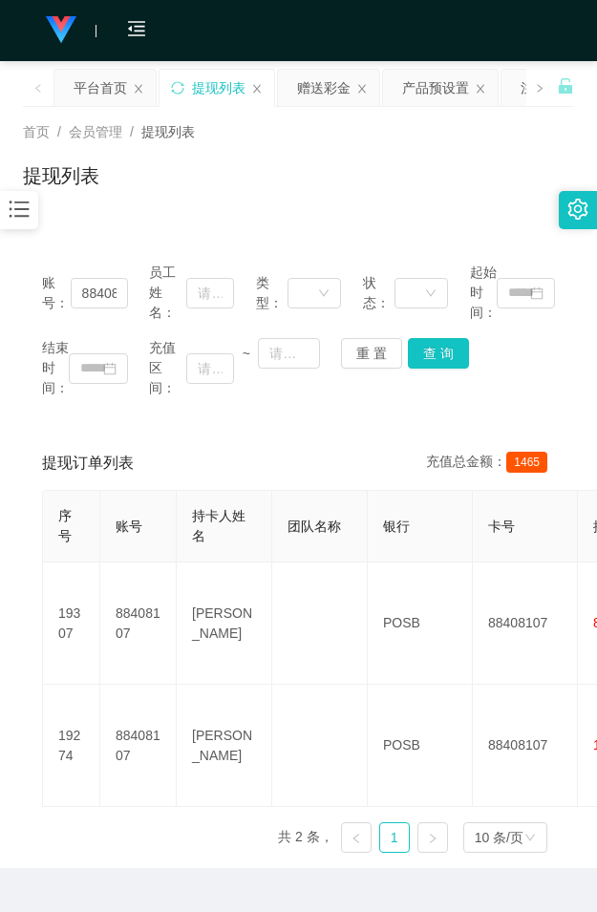
drag, startPoint x: 264, startPoint y: 184, endPoint x: 365, endPoint y: 107, distance: 126.6
click at [267, 183] on div "提现列表" at bounding box center [298, 183] width 551 height 44
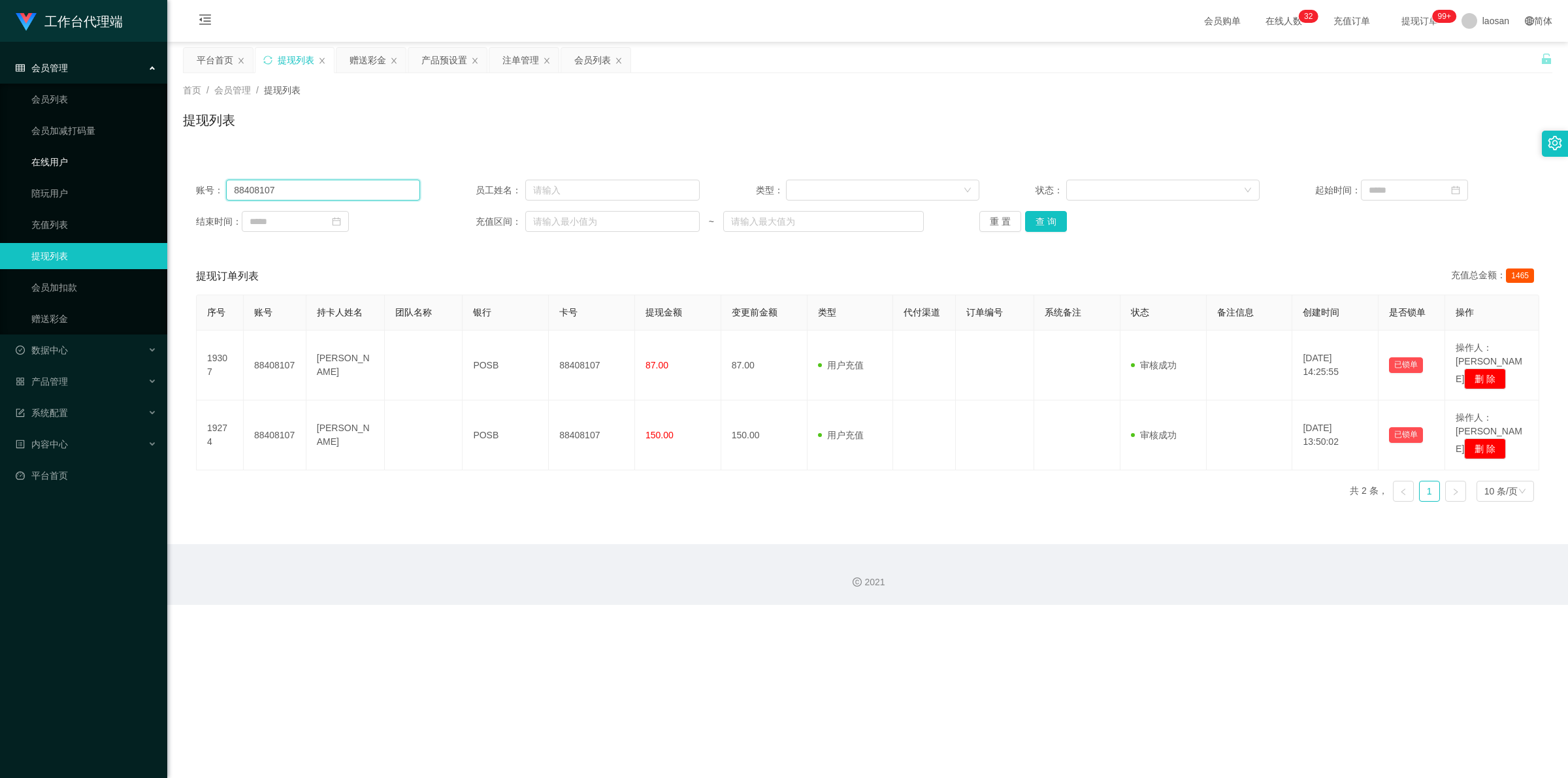
drag, startPoint x: 287, startPoint y: 187, endPoint x: 135, endPoint y: 168, distance: 153.2
click at [121, 185] on section "工作台代理端 会员管理 会员列表 会员加减打码量 在线用户 陪玩用户 充值列表 提现列表 会员加扣款 赠送彩金 数据中心 产品管理 系统配置 内容中心 平台首…" at bounding box center [784, 302] width 1568 height 605
paste input "showboxapps"
type input "showboxapps"
click at [408, 220] on button "查 询" at bounding box center [1046, 221] width 42 height 21
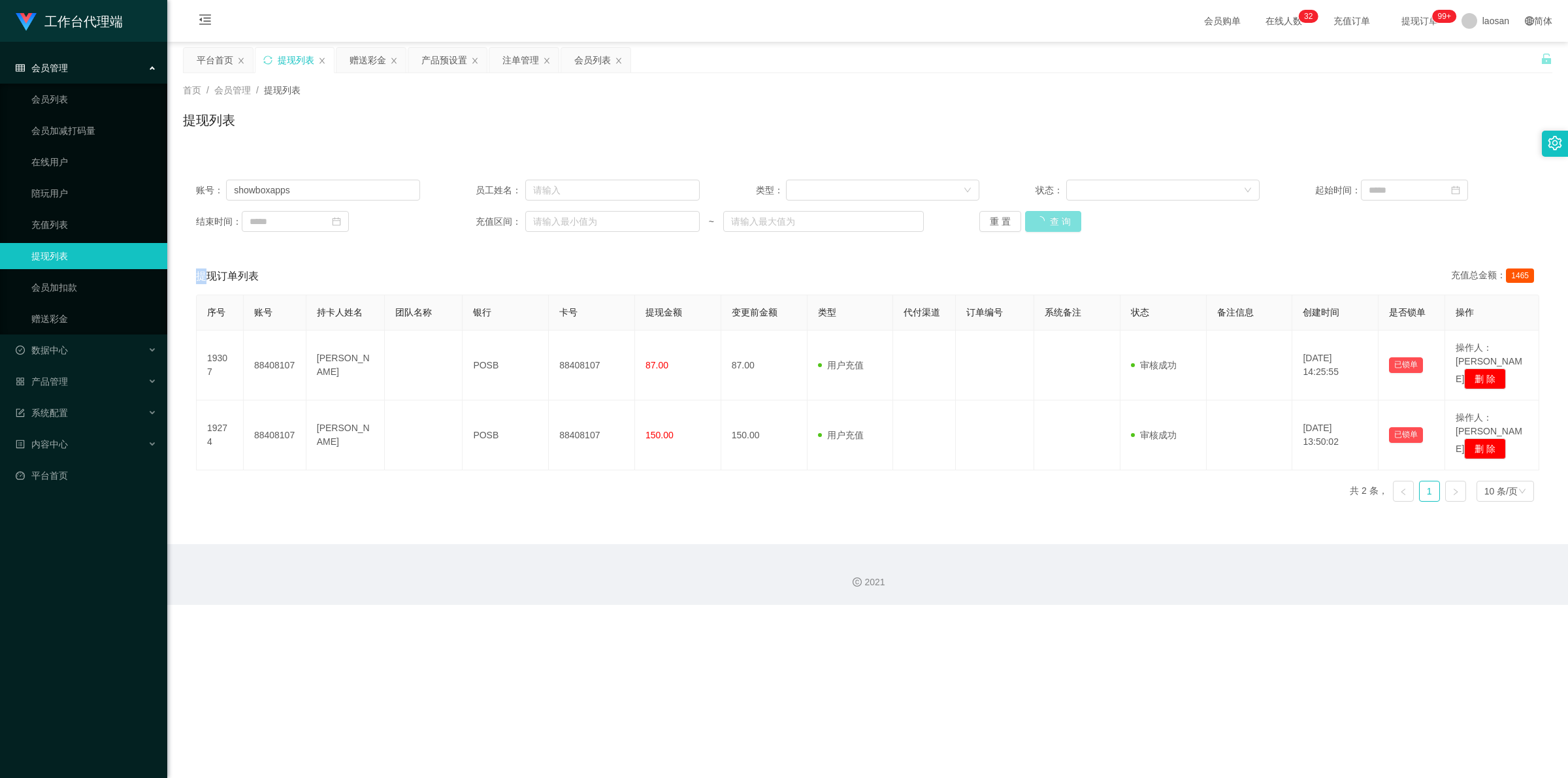
click at [408, 220] on div "重 置 查 询" at bounding box center [1091, 221] width 224 height 21
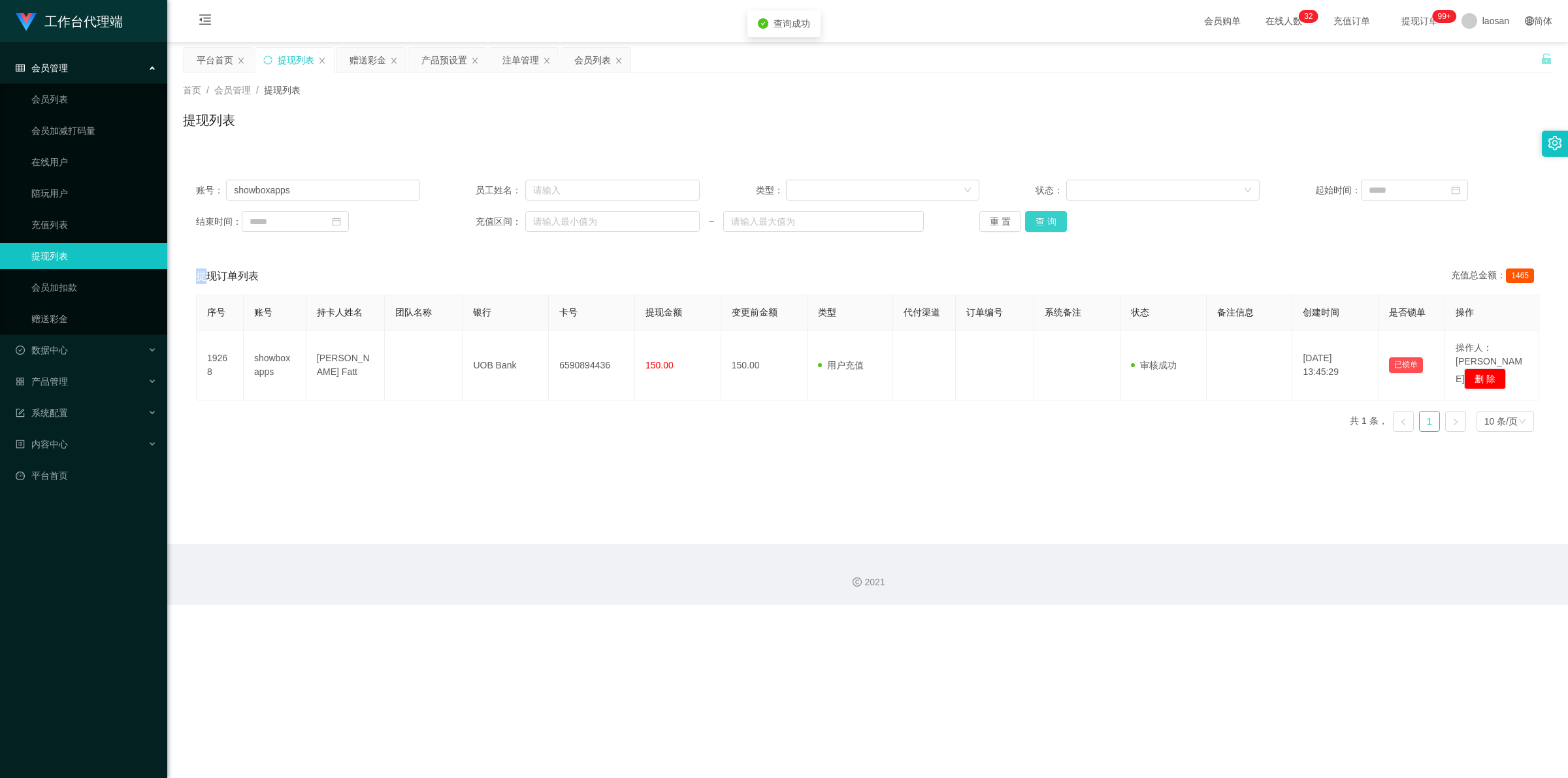
click at [408, 220] on button "查 询" at bounding box center [1046, 221] width 42 height 21
click at [408, 220] on div "重 置 查 询" at bounding box center [1091, 221] width 224 height 21
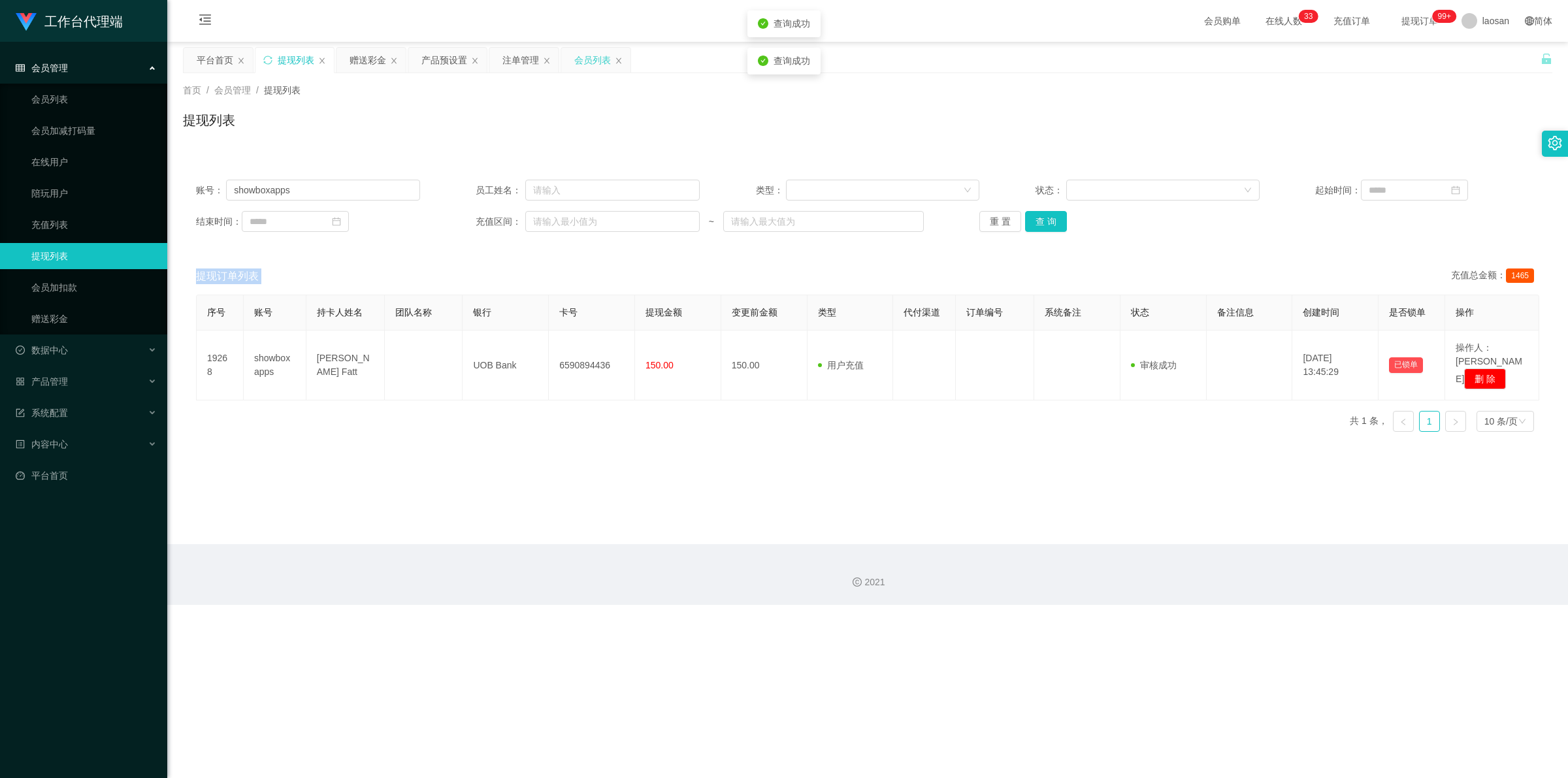
click at [408, 57] on div "会员列表" at bounding box center [592, 60] width 36 height 25
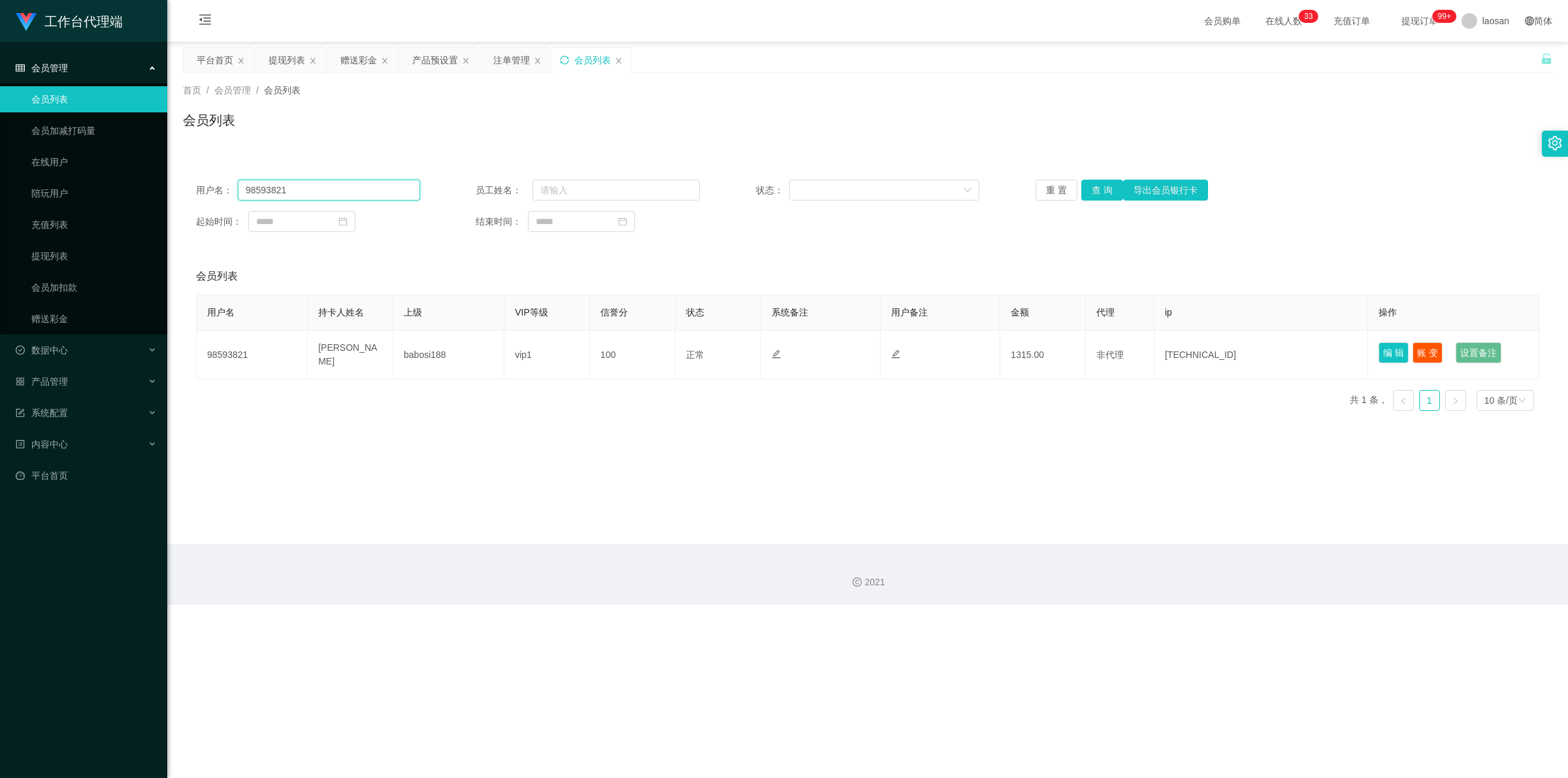
drag, startPoint x: 266, startPoint y: 198, endPoint x: 172, endPoint y: 197, distance: 94.0
click at [172, 197] on main "关闭左侧 关闭右侧 关闭其它 刷新页面 平台首页 提现列表 赠送彩金 产品预设置 注单管理 会员列表 首页 / 会员管理 / 会员列表 / 会员列表 用户名：…" at bounding box center [867, 293] width 1400 height 502
paste input "showboxapps"
type input "showboxapps"
click at [408, 193] on button "查 询" at bounding box center [1102, 190] width 42 height 21
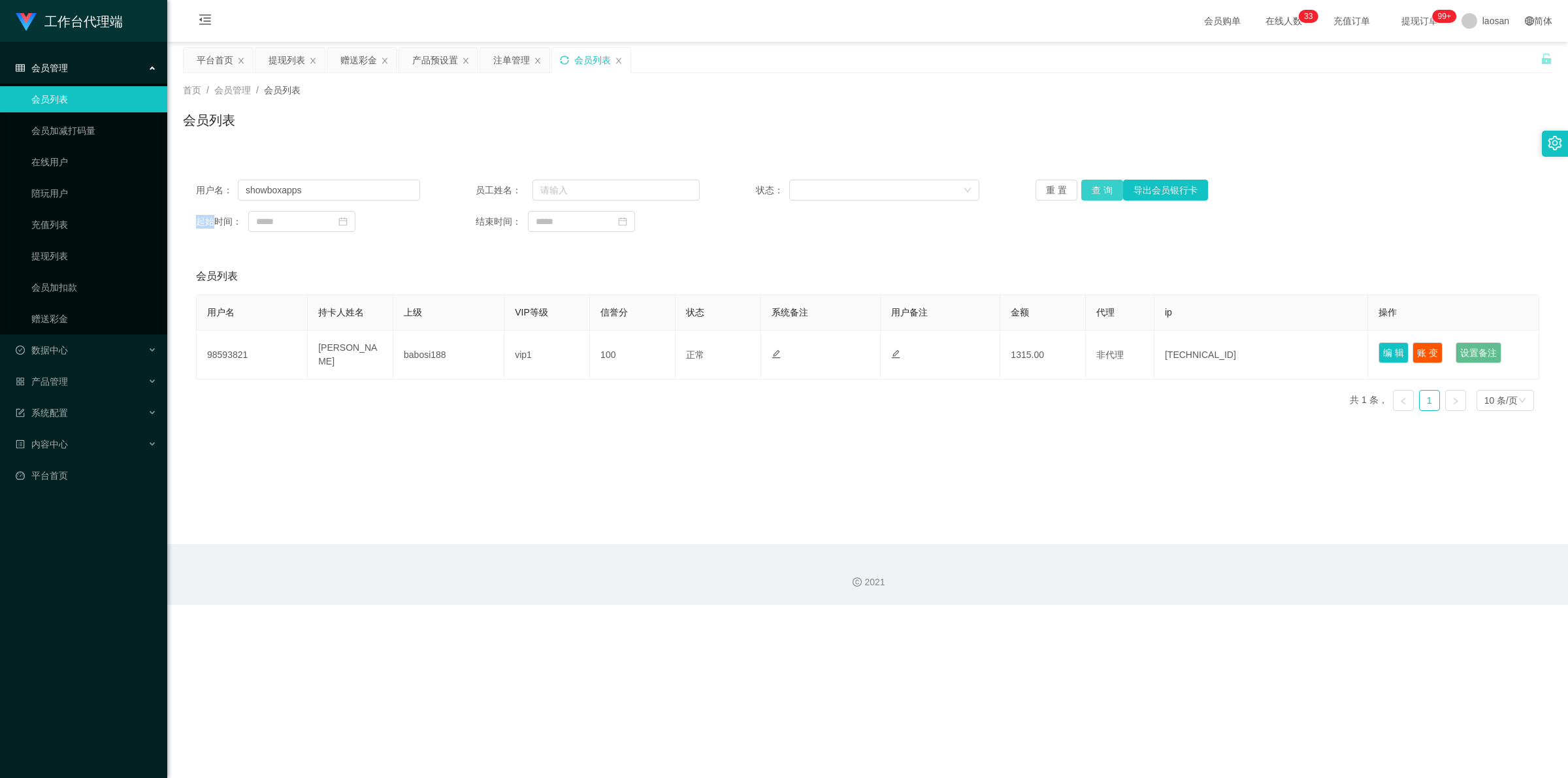
click at [408, 193] on div "重 置 查 询 导出会员银行卡" at bounding box center [1147, 190] width 224 height 21
click at [408, 193] on button "查 询" at bounding box center [1102, 190] width 42 height 21
click at [408, 193] on div "重 置 查 询 导出会员银行卡" at bounding box center [1147, 190] width 224 height 21
click at [408, 193] on button "查 询" at bounding box center [1102, 190] width 42 height 21
click at [10, 204] on section "工作台代理端 会员管理 会员列表 会员加减打码量 在线用户 陪玩用户 充值列表 提现列表 会员加扣款 赠送彩金 数据中心 产品管理 系统配置 内容中心 平台首…" at bounding box center [784, 302] width 1568 height 605
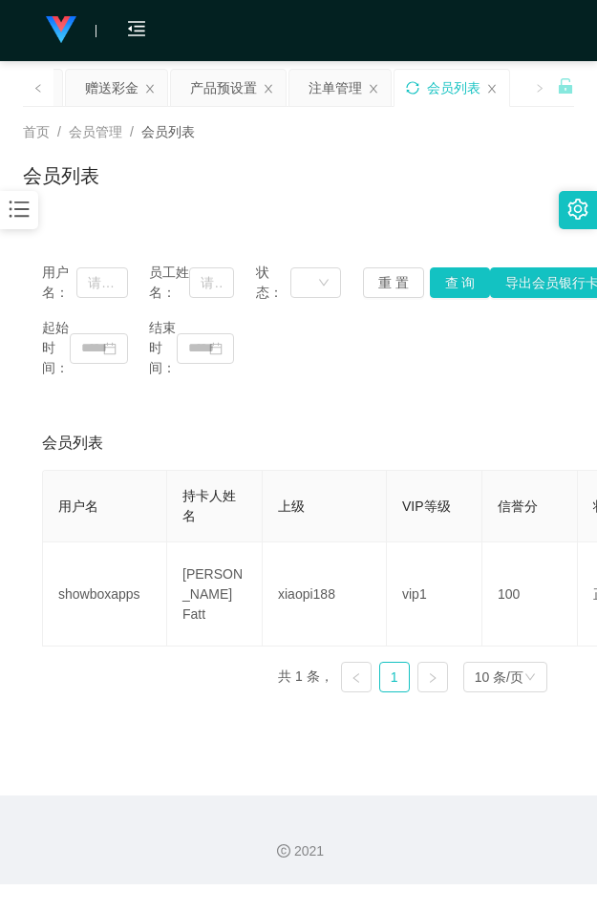
click at [313, 162] on div "会员列表" at bounding box center [298, 183] width 551 height 44
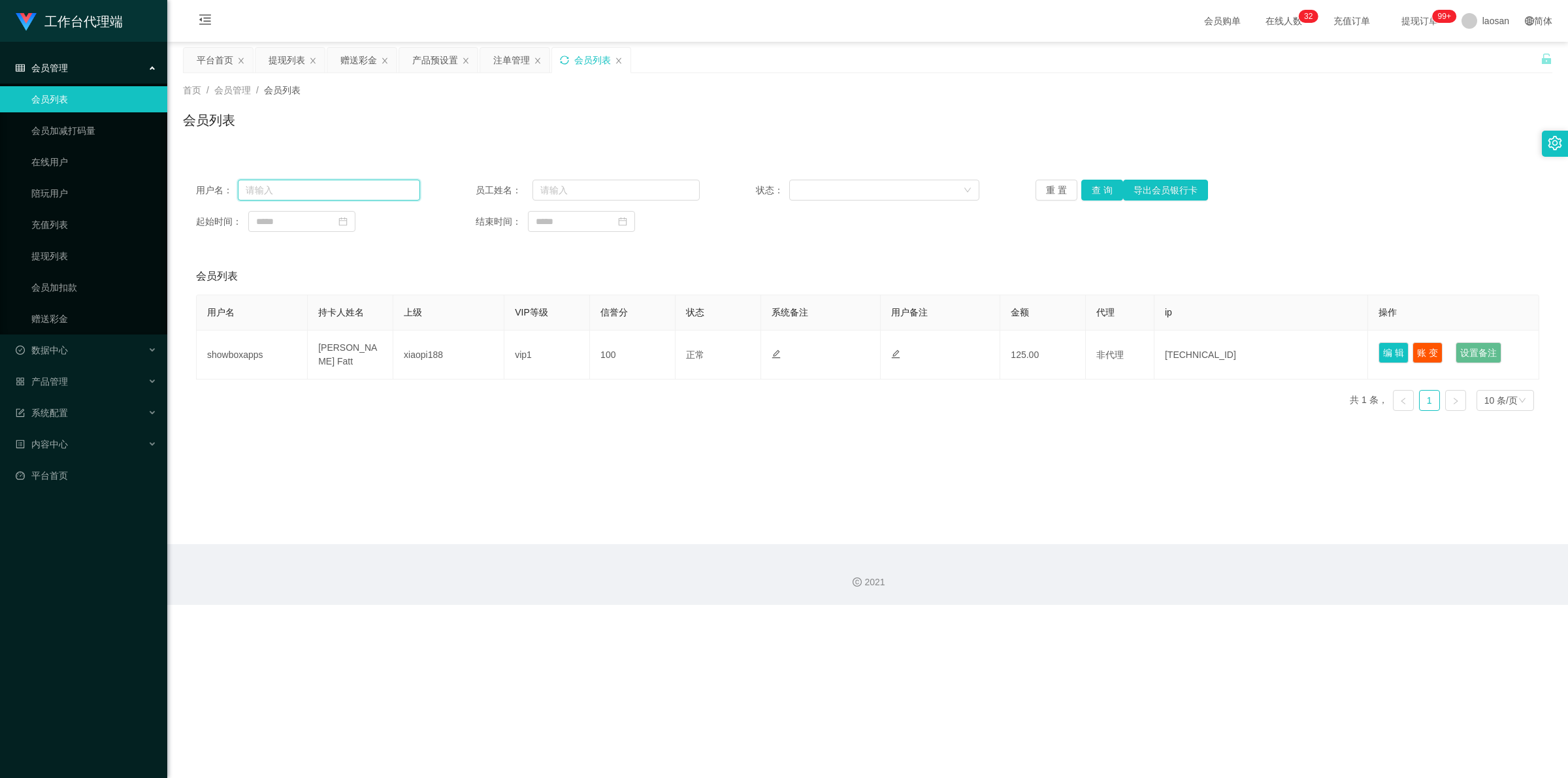
drag, startPoint x: 290, startPoint y: 183, endPoint x: 300, endPoint y: 181, distance: 10.2
click at [291, 183] on input "text" at bounding box center [329, 190] width 182 height 21
paste input "88408107"
type input "88408107"
drag, startPoint x: 305, startPoint y: 180, endPoint x: 201, endPoint y: 180, distance: 104.0
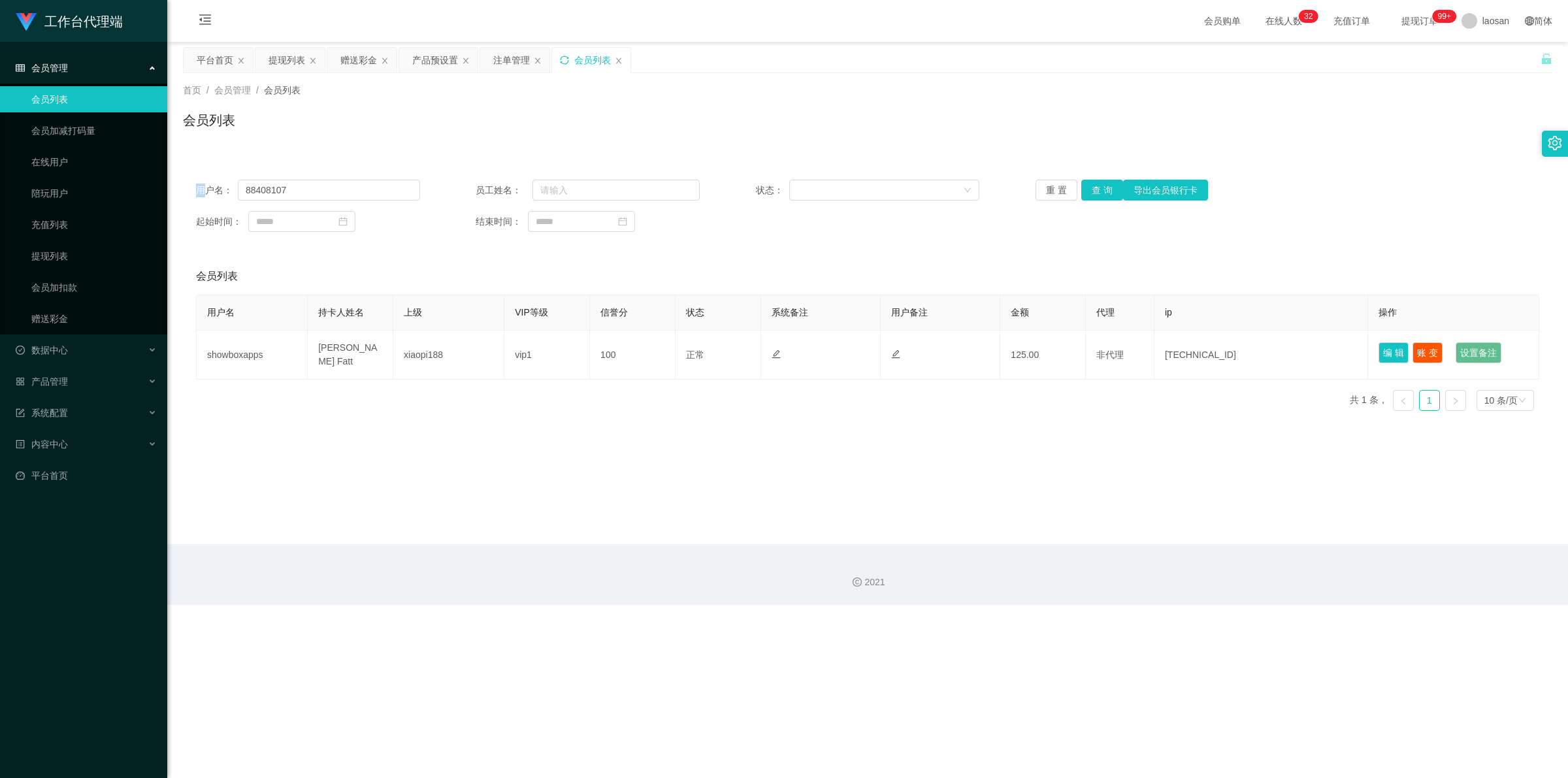
click at [201, 180] on div "用户名： 88408107 员工姓名： 状态： 重 置 查 询 导出会员银行卡 起始时间： 结束时间：" at bounding box center [867, 205] width 1370 height 79
click at [279, 194] on input "88408107" at bounding box center [329, 190] width 182 height 21
drag, startPoint x: 288, startPoint y: 190, endPoint x: 235, endPoint y: 191, distance: 53.0
click at [235, 191] on div "用户名： 88408107" at bounding box center [307, 190] width 224 height 21
click at [293, 60] on div "提现列表" at bounding box center [286, 60] width 36 height 25
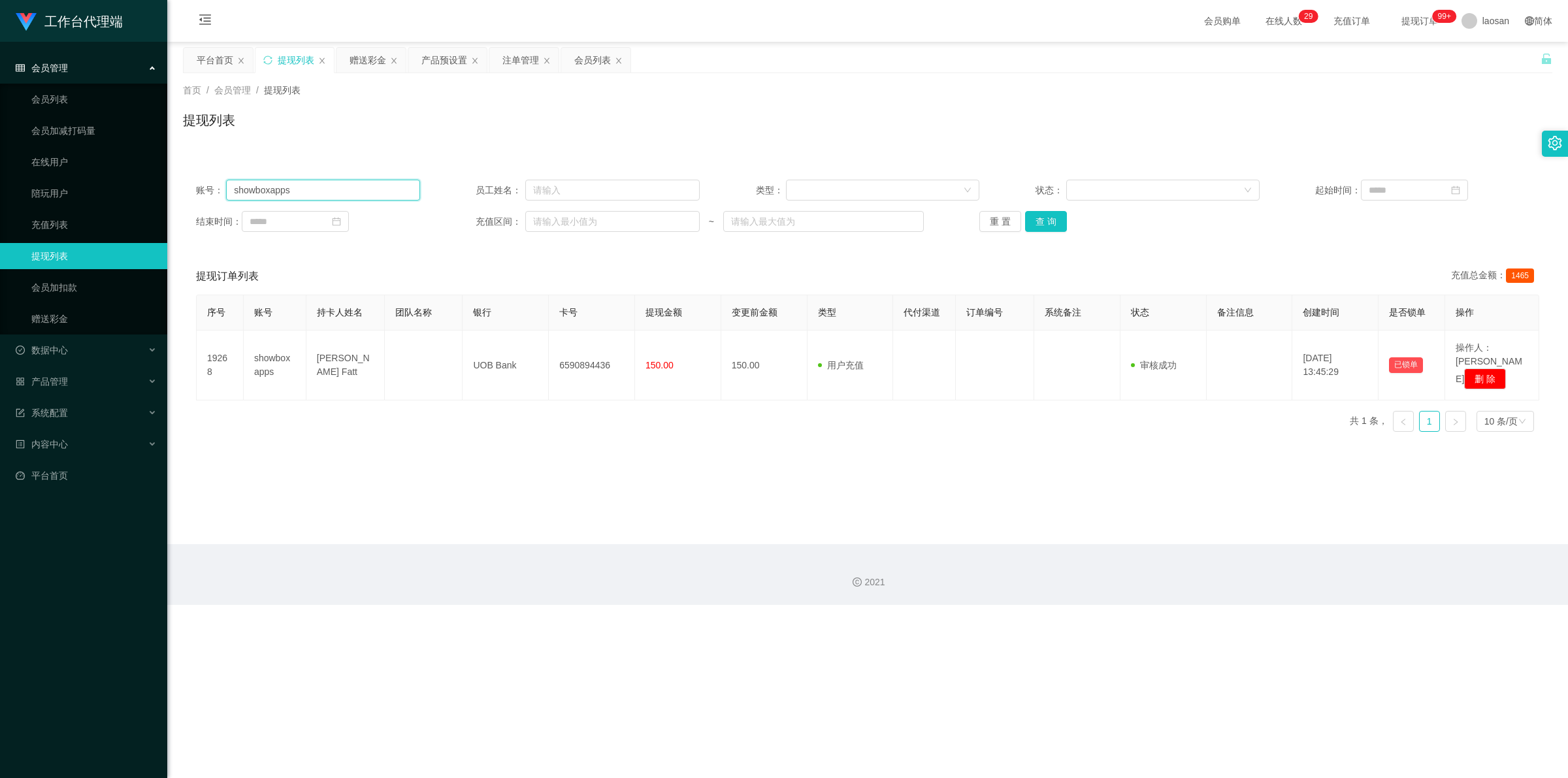
drag, startPoint x: 293, startPoint y: 194, endPoint x: 208, endPoint y: 188, distance: 85.2
click at [208, 188] on div "账号： showboxapps" at bounding box center [307, 190] width 224 height 21
paste input "88408107"
click at [408, 221] on button "查 询" at bounding box center [1046, 221] width 42 height 21
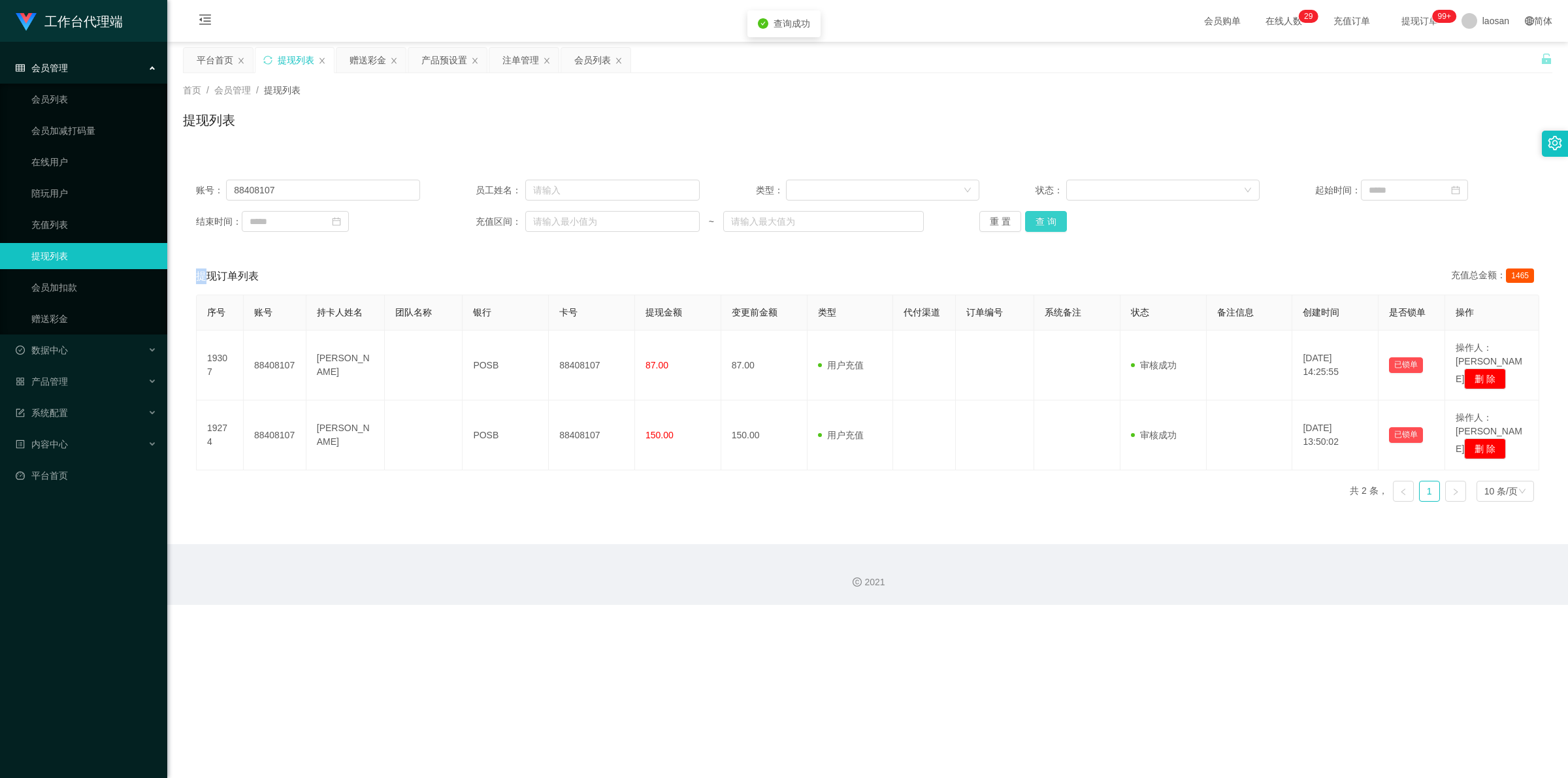
click at [408, 221] on div "重 置 查 询" at bounding box center [1091, 221] width 224 height 21
click at [408, 221] on button "查 询" at bounding box center [1046, 221] width 42 height 21
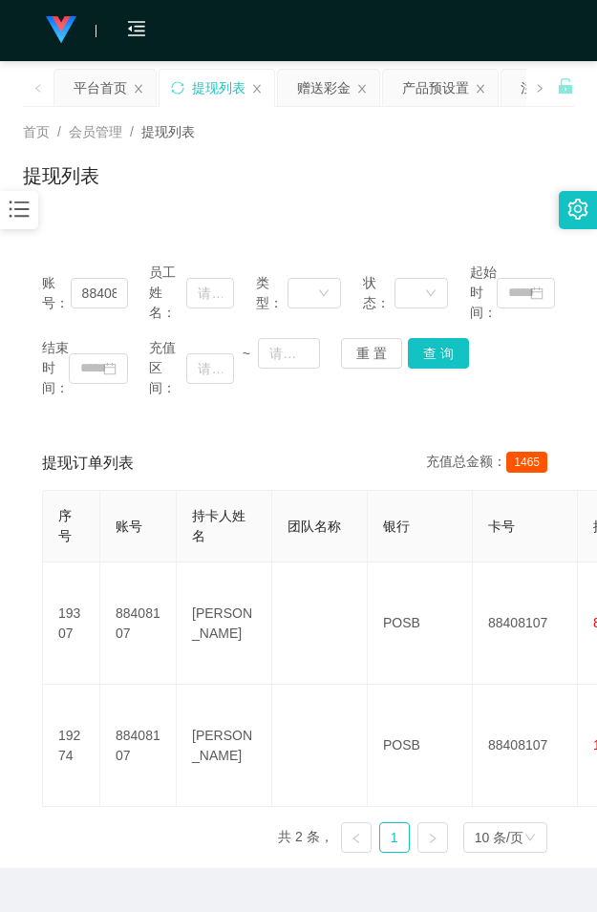
drag, startPoint x: 201, startPoint y: 217, endPoint x: 241, endPoint y: 186, distance: 49.6
click at [203, 216] on div "首页 / 会员管理 / 提现列表 / 提现列表" at bounding box center [298, 164] width 597 height 114
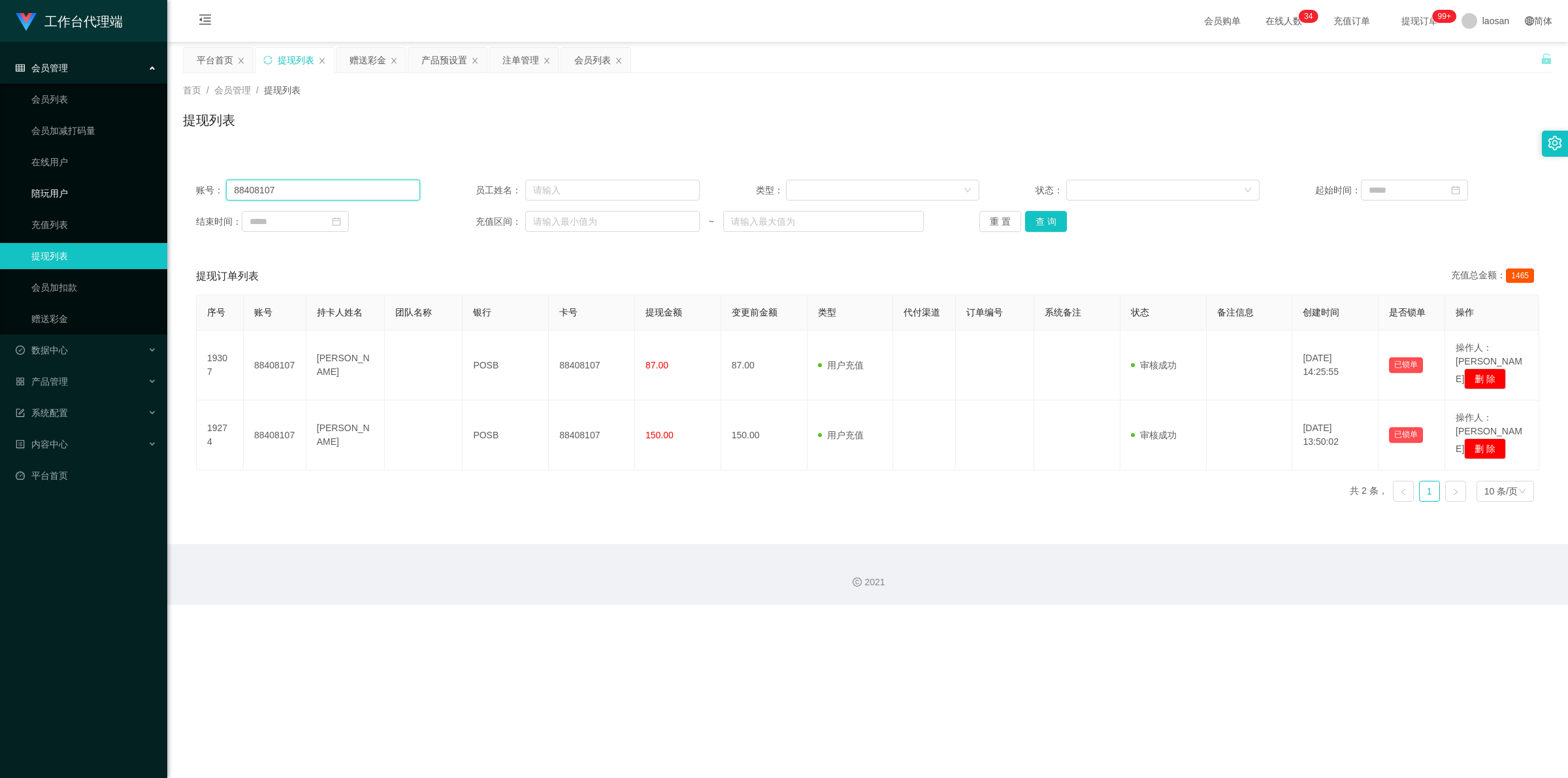
drag, startPoint x: 240, startPoint y: 194, endPoint x: 118, endPoint y: 187, distance: 122.2
click at [116, 191] on section "工作台代理端 会员管理 会员列表 会员加减打码量 在线用户 陪玩用户 充值列表 提现列表 会员加扣款 赠送彩金 数据中心 产品管理 系统配置 内容中心 平台首…" at bounding box center [784, 302] width 1568 height 605
paste input "showboxapps"
click at [408, 216] on button "查 询" at bounding box center [1046, 221] width 42 height 21
click at [408, 216] on div "重 置 查 询" at bounding box center [1091, 221] width 224 height 21
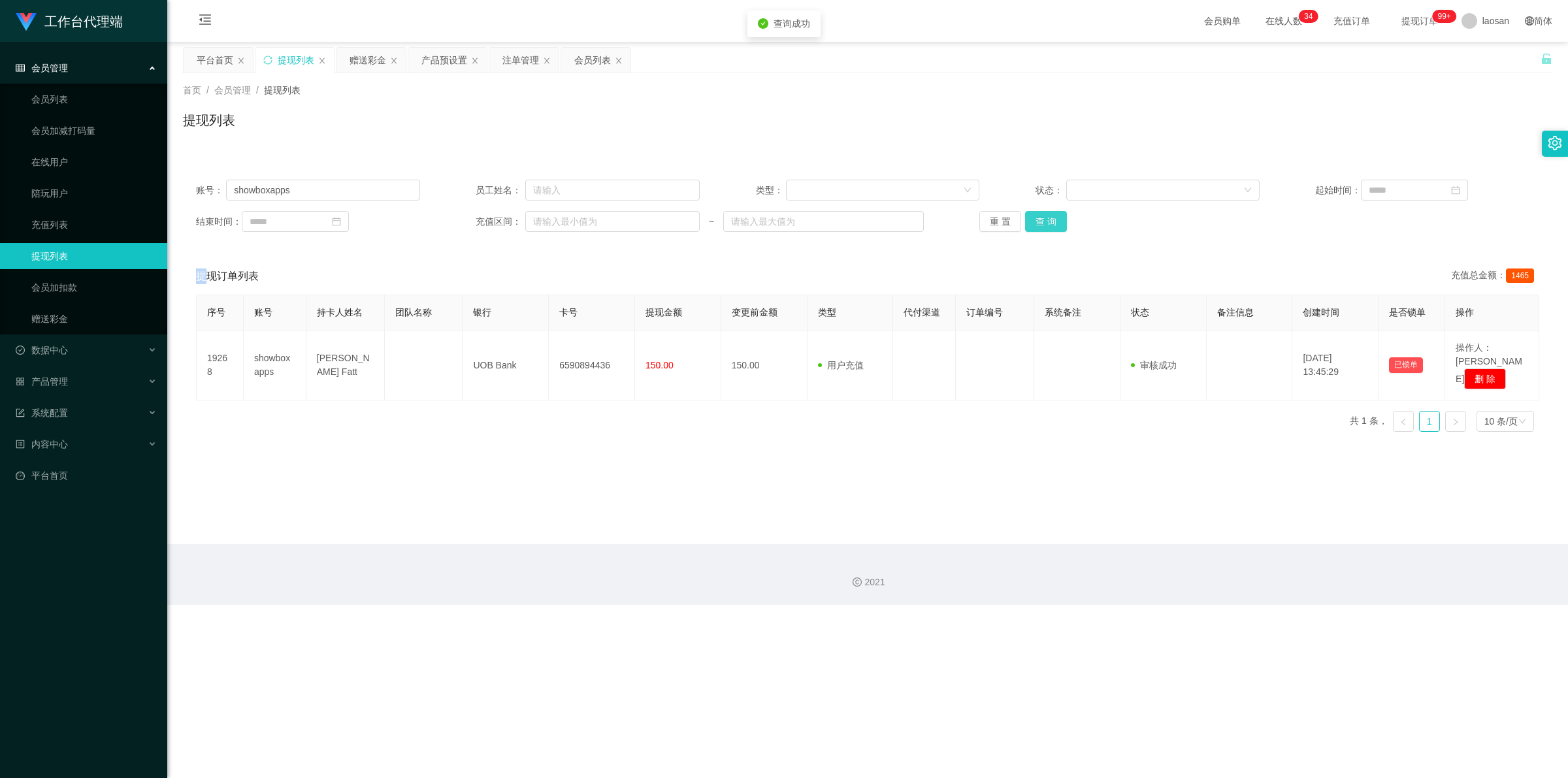
click at [408, 216] on button "查 询" at bounding box center [1046, 221] width 42 height 21
click at [408, 216] on div "重 置 查 询" at bounding box center [1091, 221] width 224 height 21
click at [408, 216] on button "查 询" at bounding box center [1046, 221] width 42 height 21
click at [408, 216] on div "重 置 查 询" at bounding box center [1091, 221] width 224 height 21
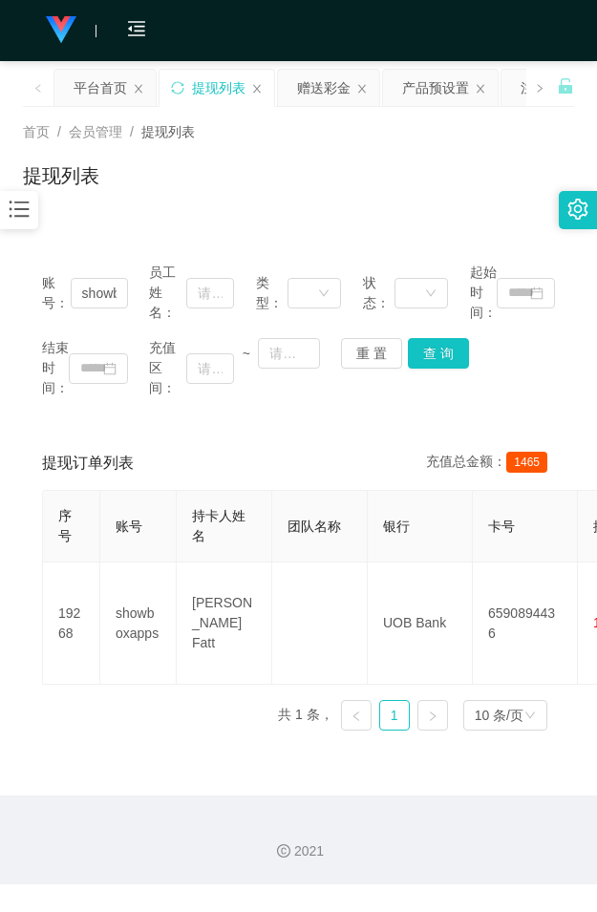
click at [273, 201] on div "提现列表" at bounding box center [298, 183] width 551 height 44
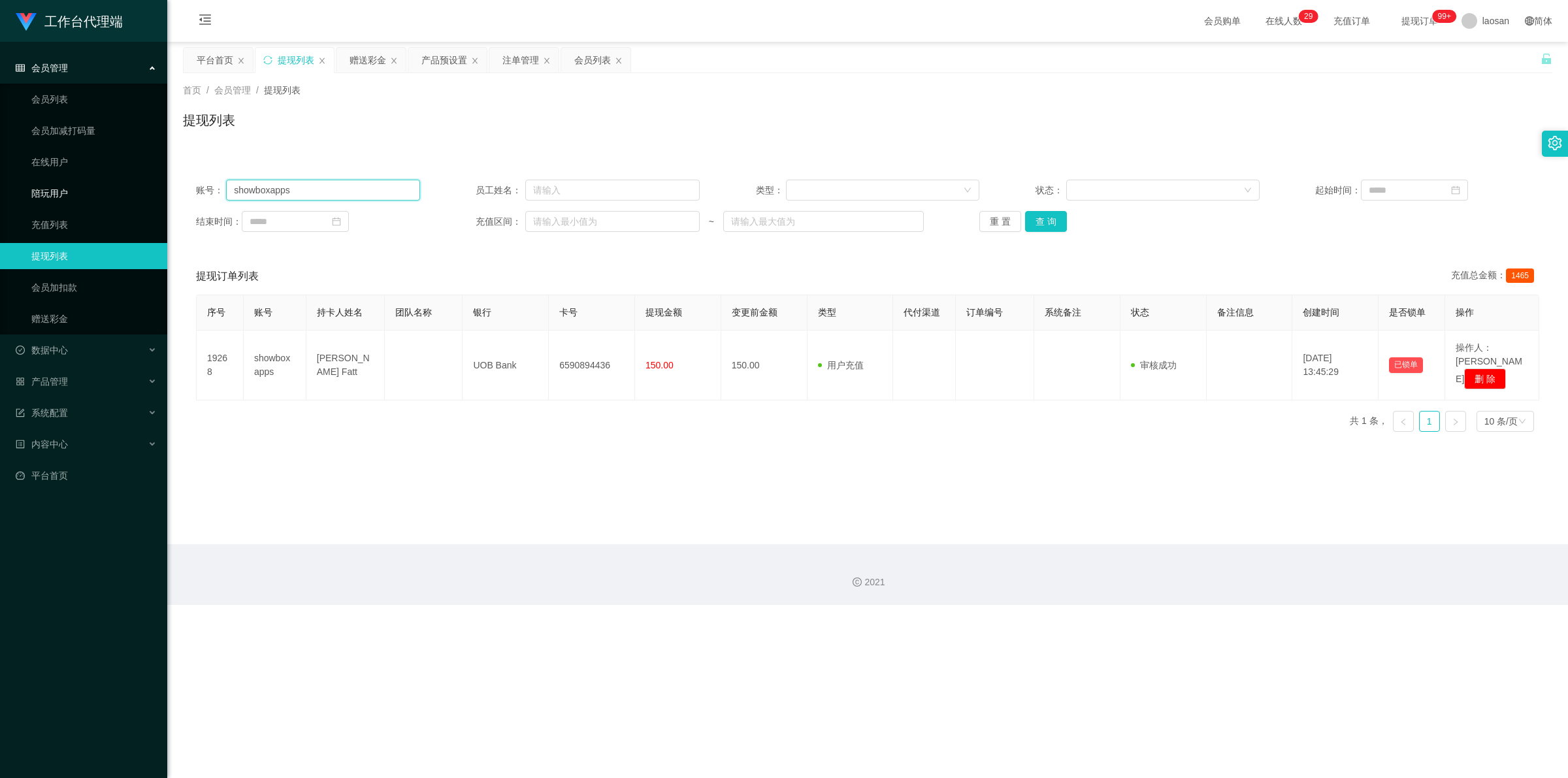
drag, startPoint x: 317, startPoint y: 186, endPoint x: 160, endPoint y: 184, distance: 157.0
click at [160, 184] on section "工作台代理端 会员管理 会员列表 会员加减打码量 在线用户 陪玩用户 充值列表 提现列表 会员加扣款 赠送彩金 数据中心 产品管理 系统配置 内容中心 平台首…" at bounding box center [784, 302] width 1568 height 605
paste input "88408107"
click at [408, 214] on button "查 询" at bounding box center [1046, 221] width 42 height 21
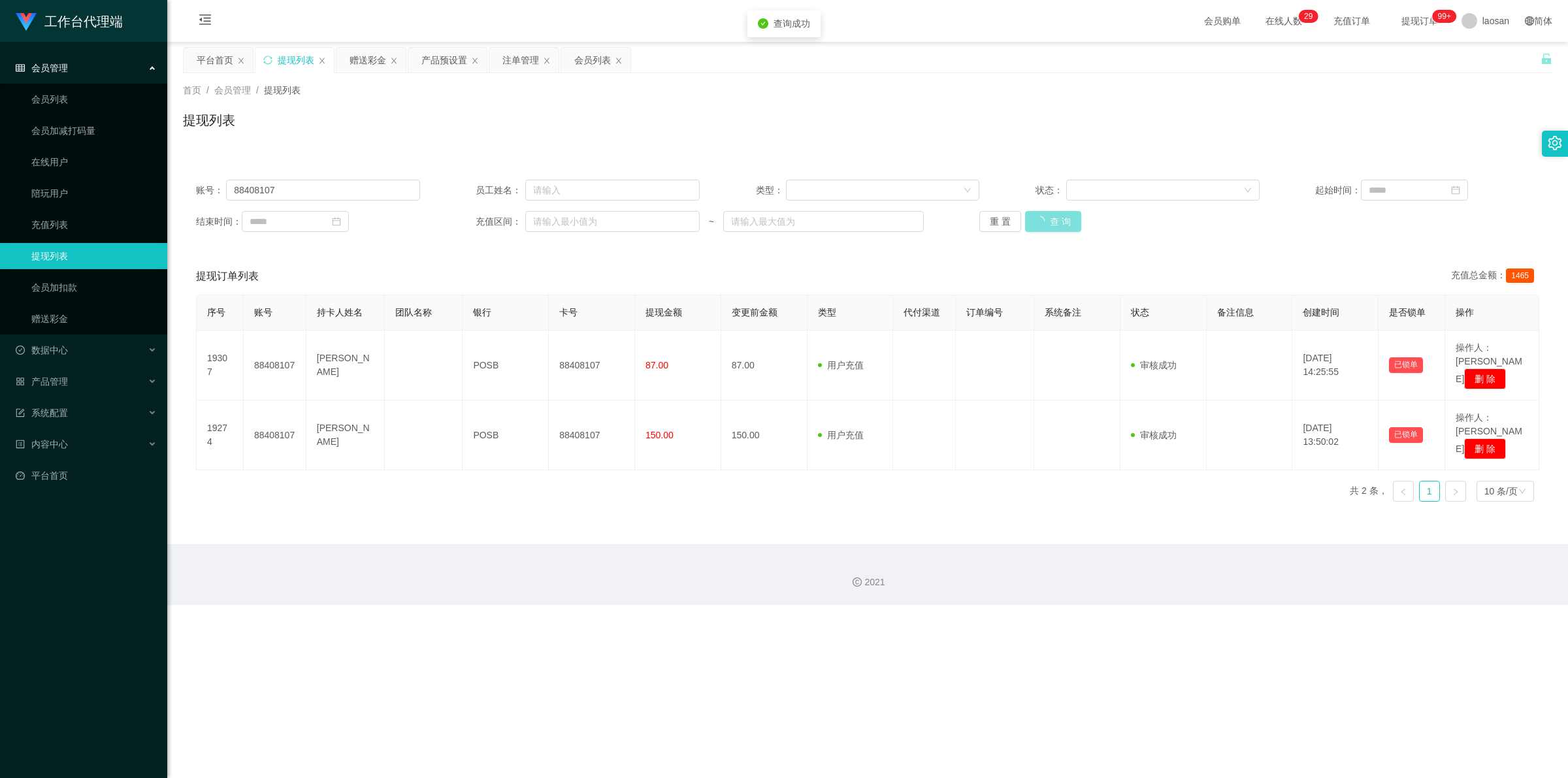
click at [408, 214] on button "查 询" at bounding box center [1053, 221] width 56 height 21
click at [408, 214] on div "重 置 查 询" at bounding box center [1091, 221] width 224 height 21
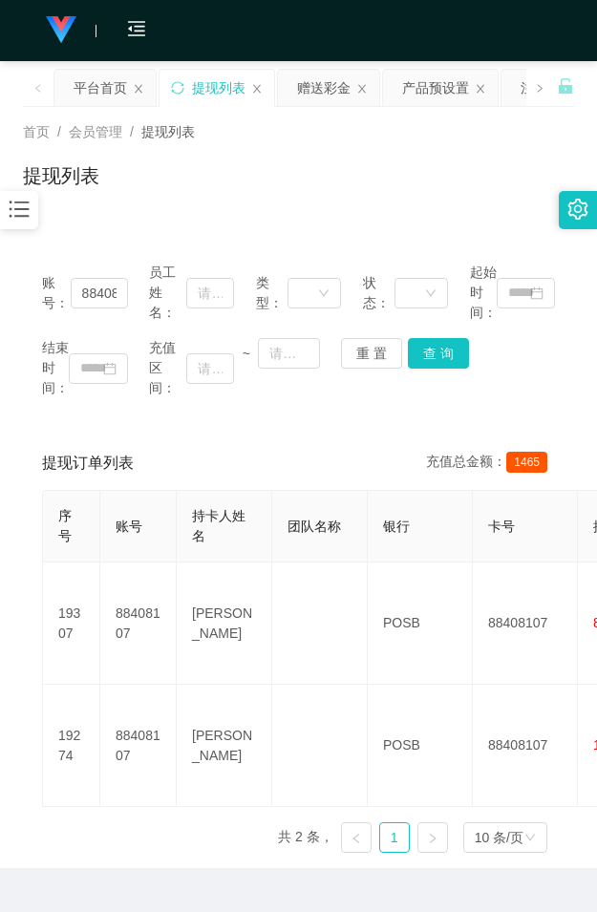
drag, startPoint x: 229, startPoint y: 217, endPoint x: 241, endPoint y: 201, distance: 19.7
click at [229, 216] on div "首页 / 会员管理 / 提现列表 / 提现列表" at bounding box center [298, 164] width 597 height 114
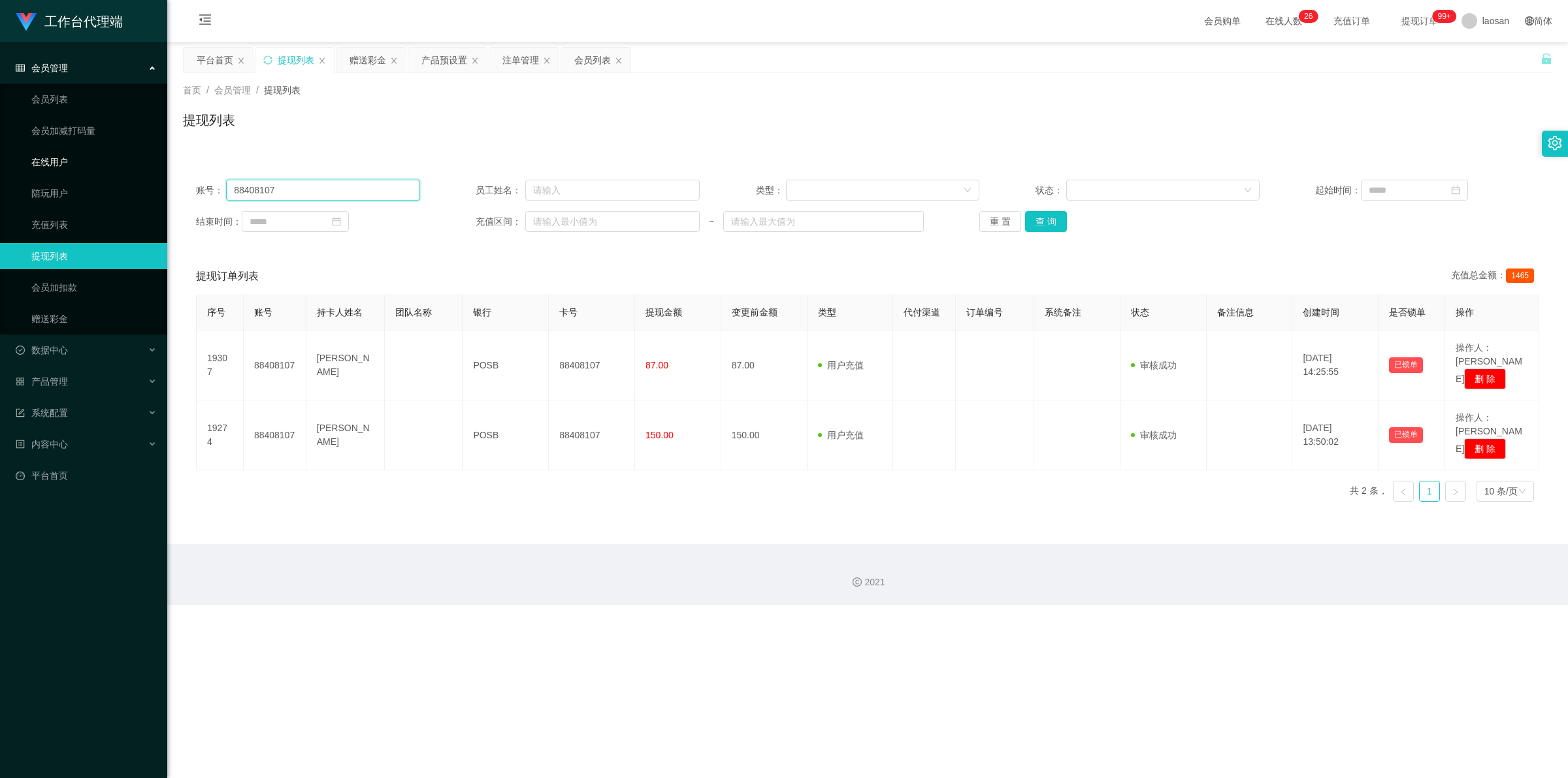
drag, startPoint x: 168, startPoint y: 186, endPoint x: 90, endPoint y: 167, distance: 80.3
click at [56, 186] on section "工作台代理端 会员管理 会员列表 会员加减打码量 在线用户 陪玩用户 充值列表 提现列表 会员加扣款 赠送彩金 数据中心 产品管理 系统配置 内容中心 平台首…" at bounding box center [784, 302] width 1568 height 605
paste input "showboxapps"
click at [408, 227] on button "查 询" at bounding box center [1046, 221] width 42 height 21
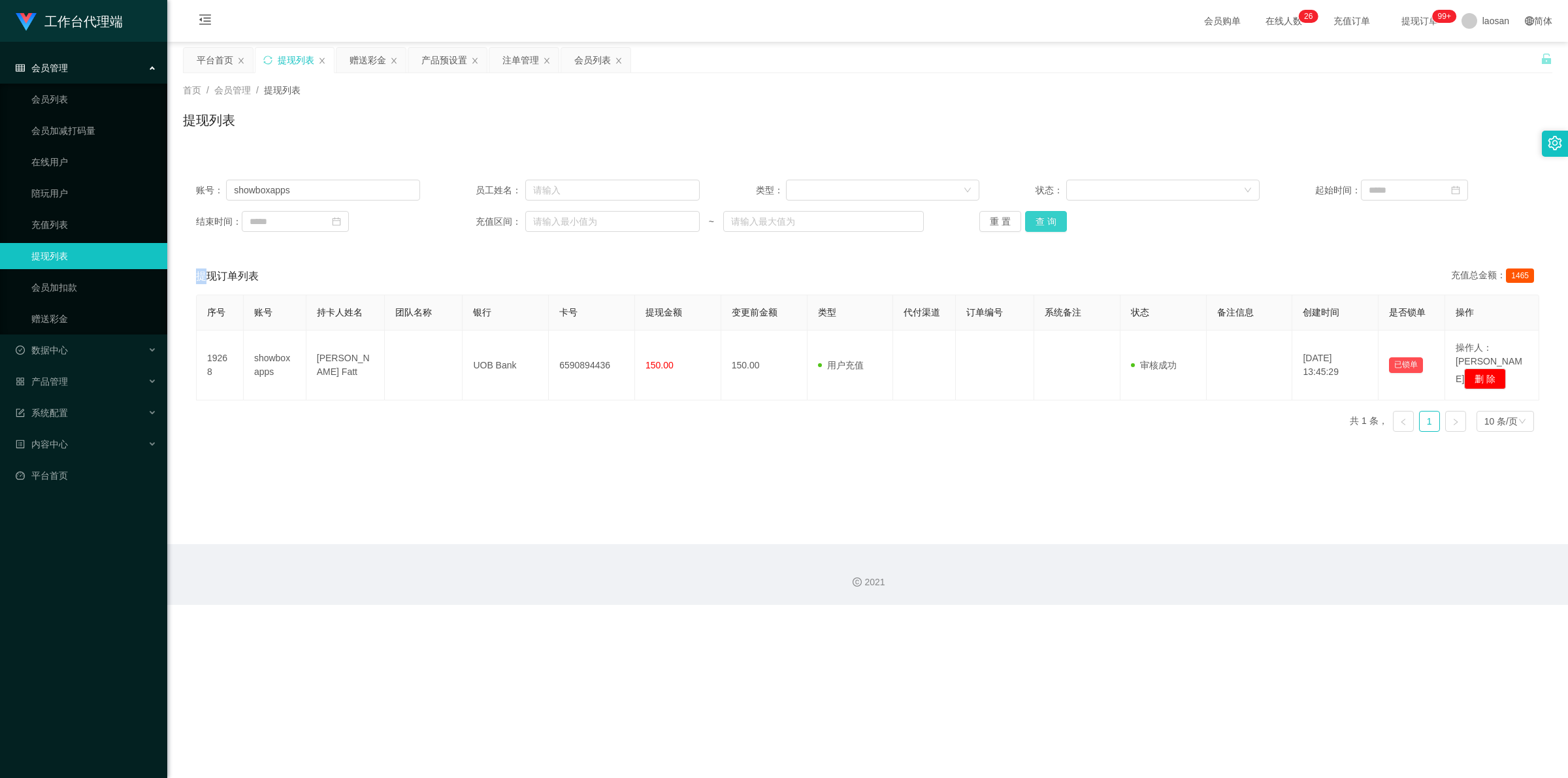
click at [408, 227] on div "重 置 查 询" at bounding box center [1091, 221] width 224 height 21
click at [408, 227] on button "查 询" at bounding box center [1046, 221] width 42 height 21
click at [408, 227] on div "重 置 查 询" at bounding box center [1091, 221] width 224 height 21
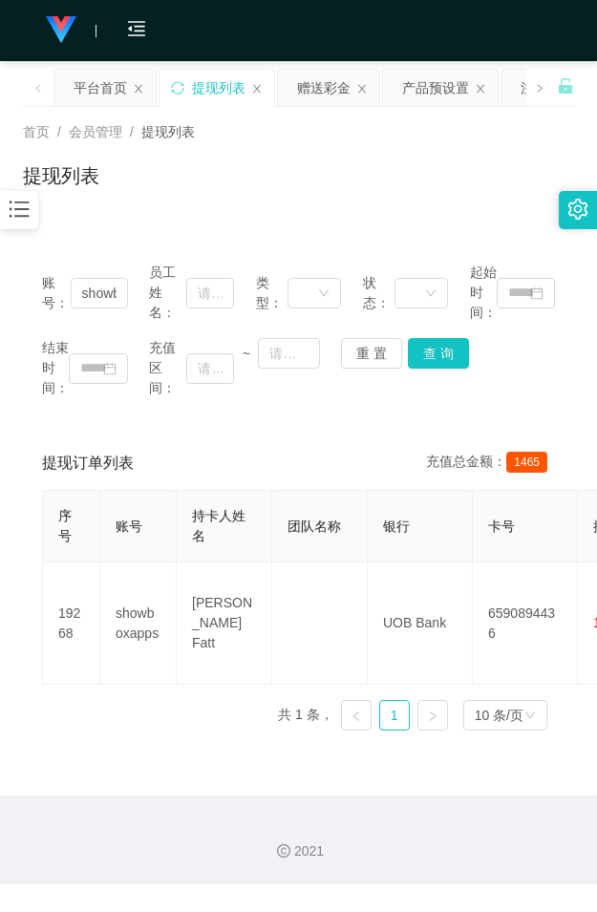
drag, startPoint x: 346, startPoint y: 212, endPoint x: 353, endPoint y: 199, distance: 15.4
click at [346, 212] on div "首页 / 会员管理 / 提现列表 / 提现列表" at bounding box center [298, 164] width 597 height 114
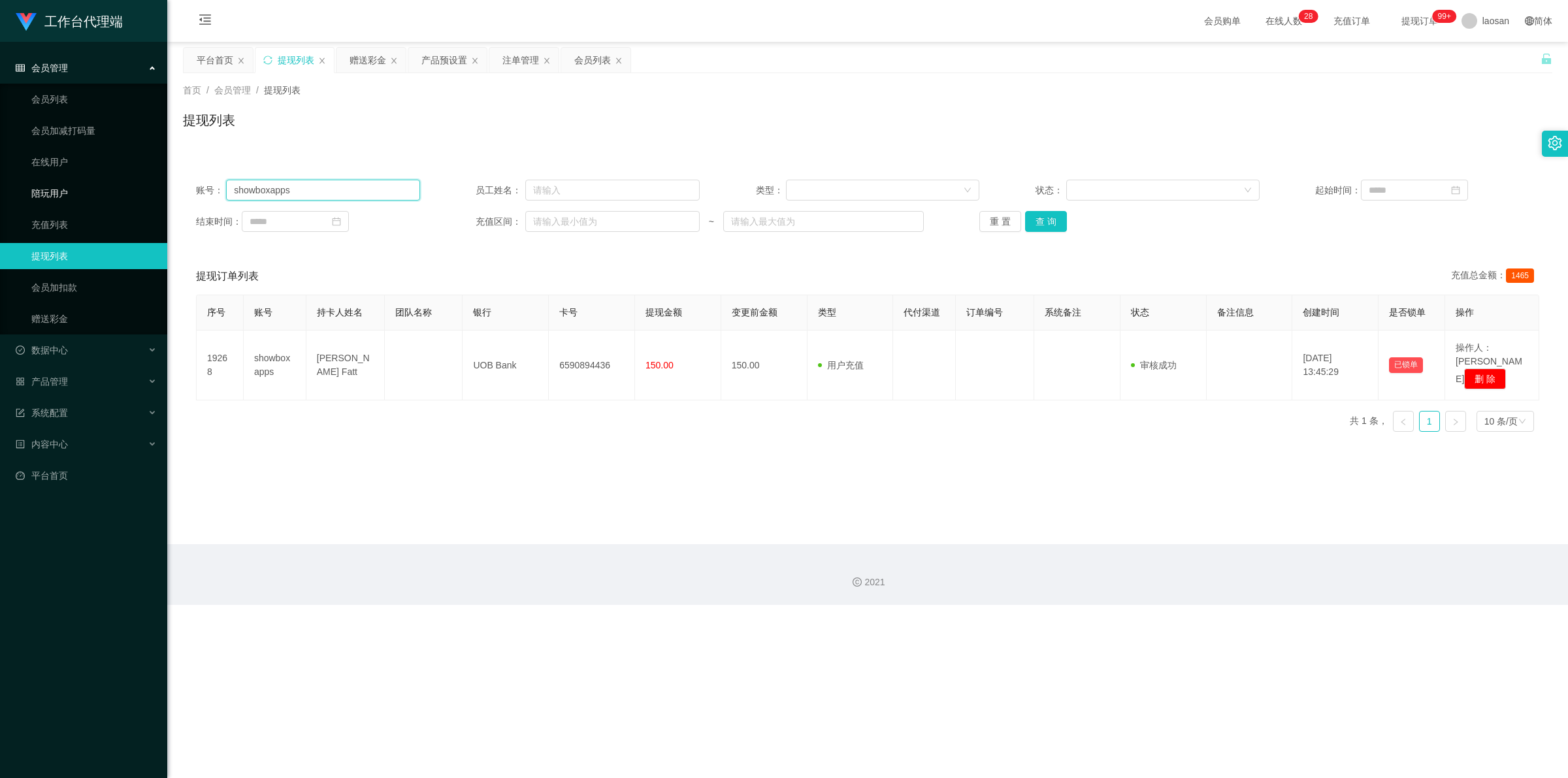
drag, startPoint x: 239, startPoint y: 197, endPoint x: 113, endPoint y: 194, distance: 126.0
click at [110, 197] on section "工作台代理端 会员管理 会员列表 会员加减打码量 在线用户 陪玩用户 充值列表 提现列表 会员加扣款 赠送彩金 数据中心 产品管理 系统配置 内容中心 平台首…" at bounding box center [784, 302] width 1568 height 605
paste input "88408107"
click at [408, 217] on button "查 询" at bounding box center [1046, 221] width 42 height 21
click at [408, 217] on div "重 置 查 询" at bounding box center [1091, 221] width 224 height 21
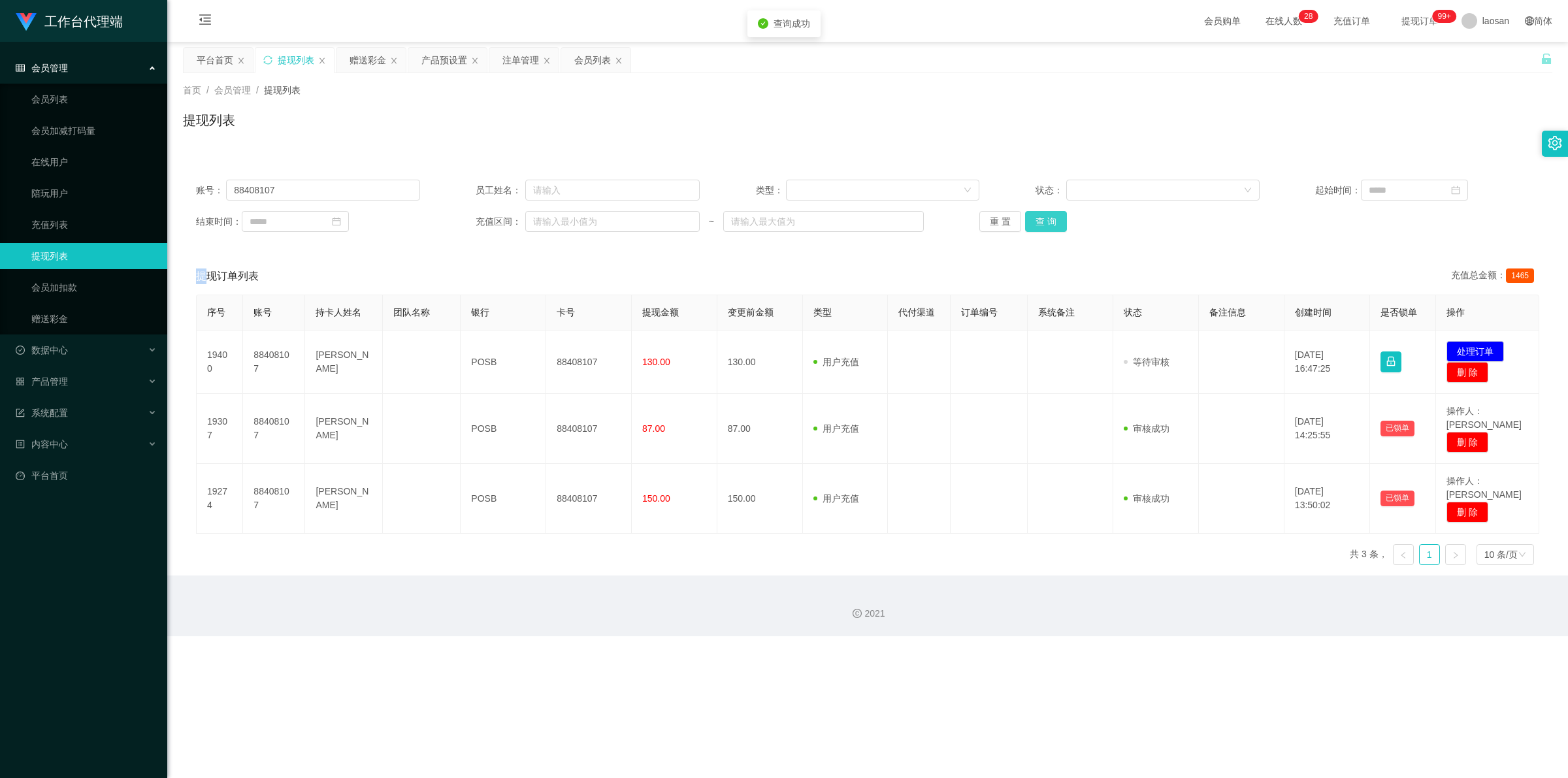
click at [408, 217] on button "查 询" at bounding box center [1046, 221] width 42 height 21
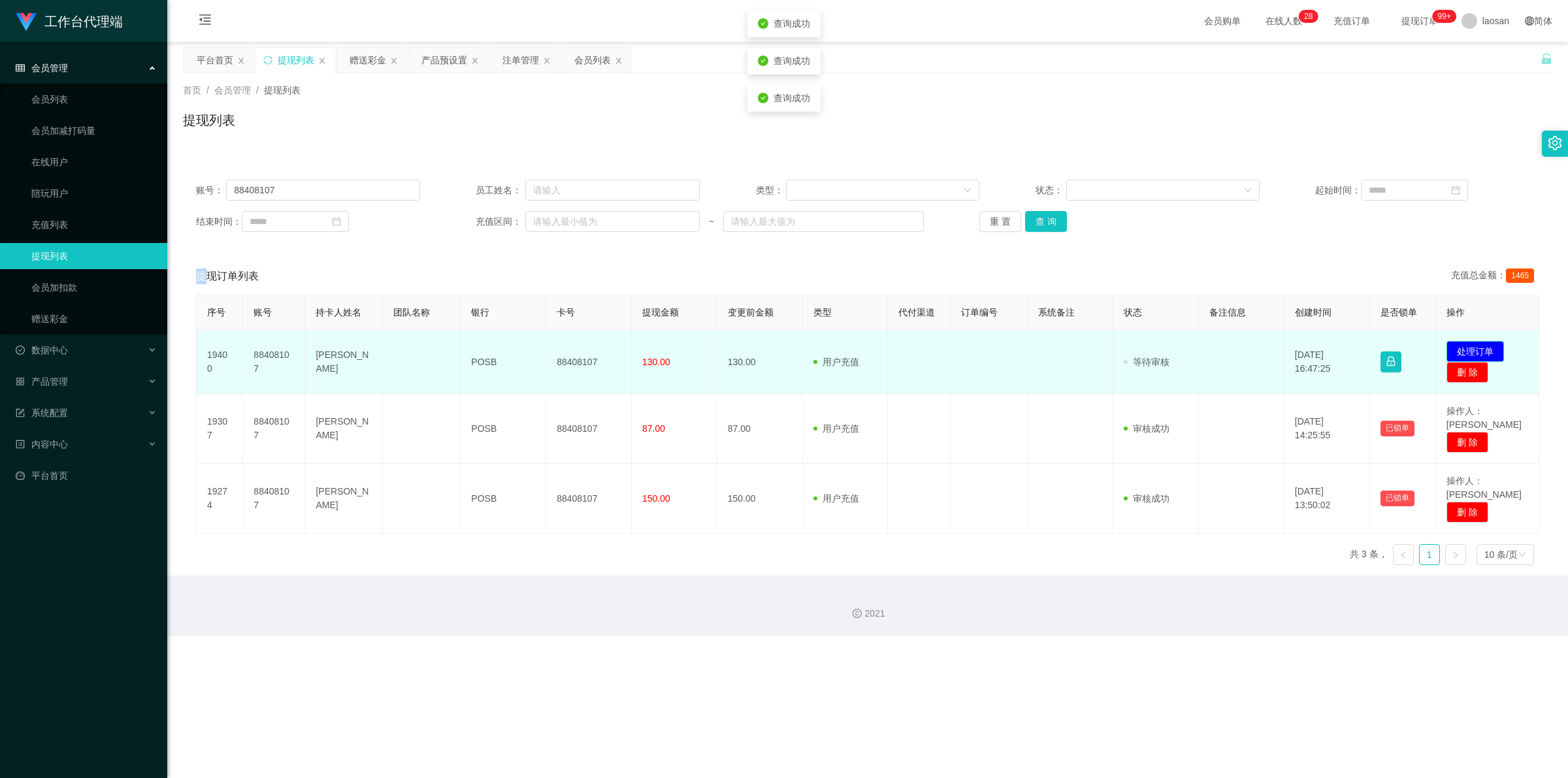
click at [408, 346] on button "处理订单" at bounding box center [1475, 351] width 57 height 21
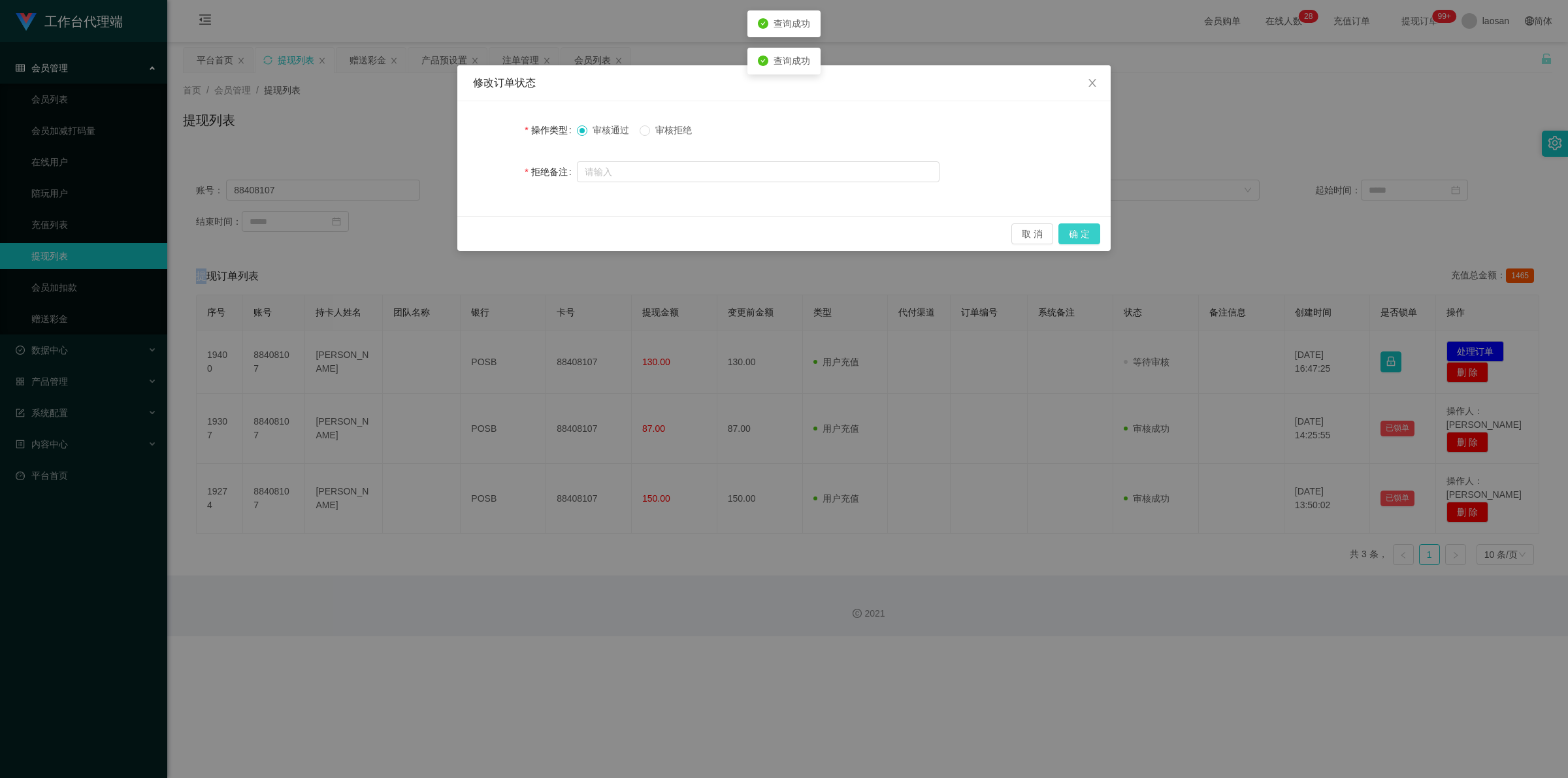
click at [408, 237] on button "确 定" at bounding box center [1079, 233] width 42 height 21
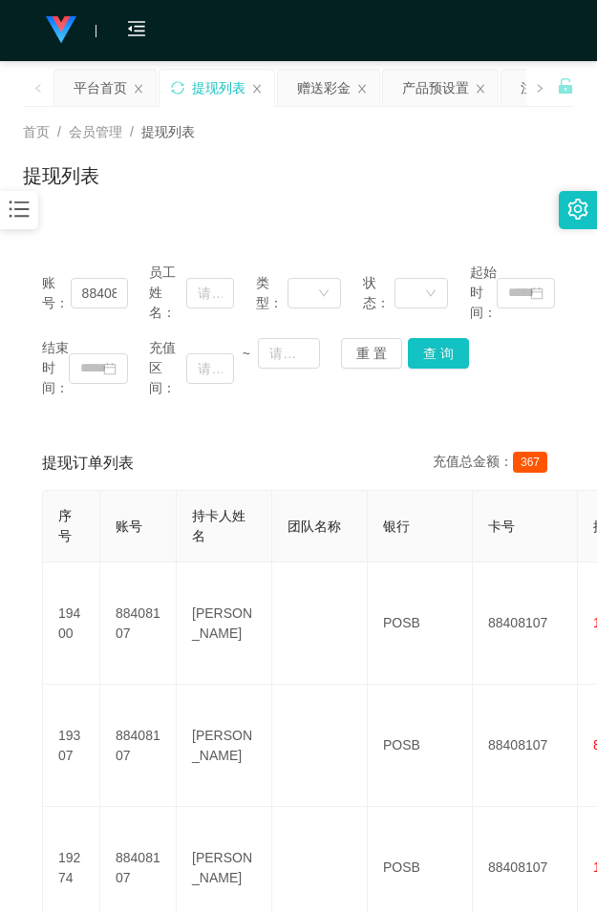
drag, startPoint x: 255, startPoint y: 198, endPoint x: 301, endPoint y: 148, distance: 67.5
click at [256, 196] on div "提现列表" at bounding box center [298, 183] width 551 height 44
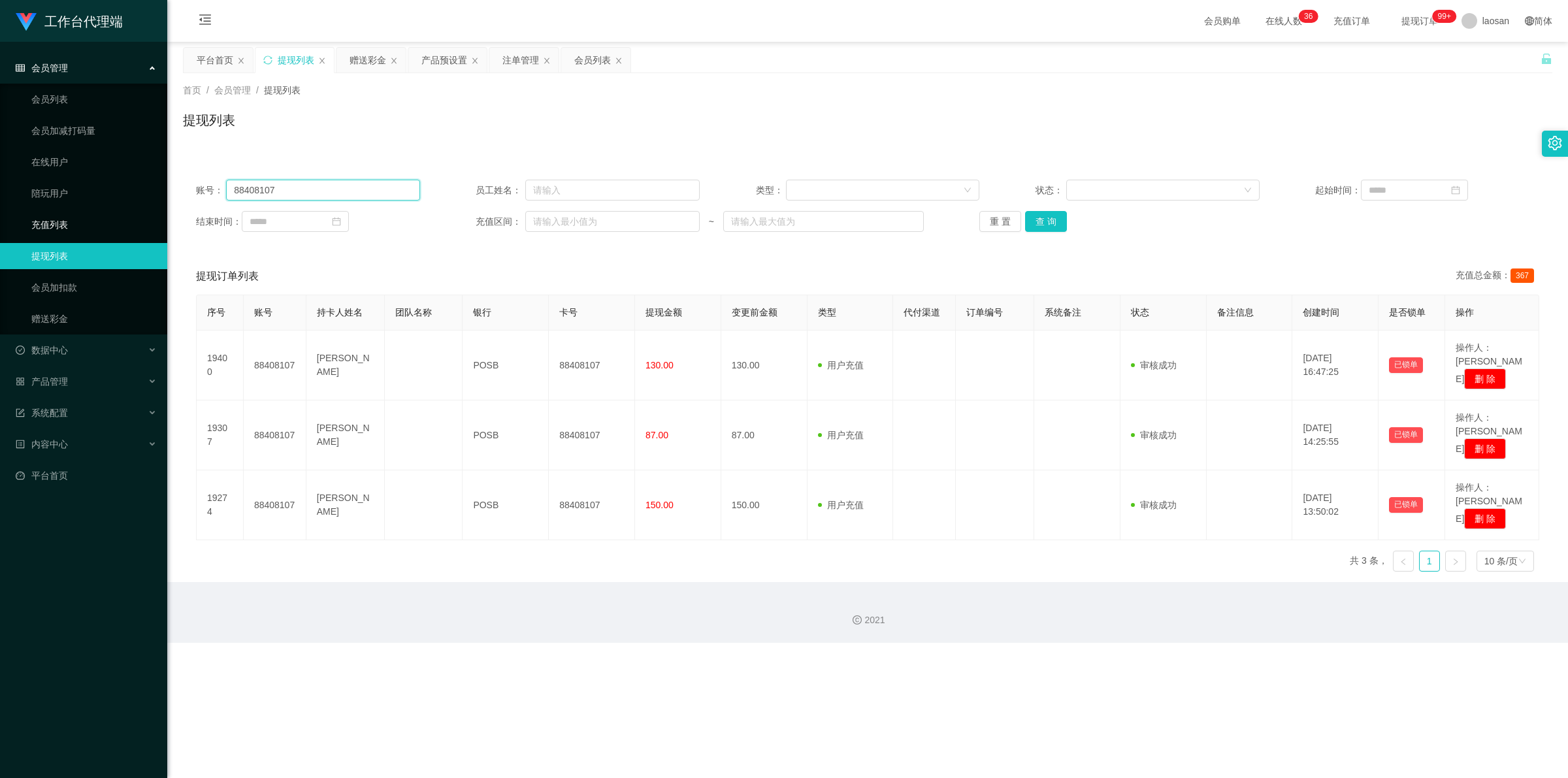
drag, startPoint x: 300, startPoint y: 188, endPoint x: 136, endPoint y: 213, distance: 165.9
click at [136, 213] on section "工作台代理端 会员管理 会员列表 会员加减打码量 在线用户 陪玩用户 充值列表 提现列表 会员加扣款 赠送彩金 数据中心 产品管理 系统配置 内容中心 平台首…" at bounding box center [784, 321] width 1568 height 643
paste input "showboxapps"
type input "showboxapps"
click at [408, 218] on button "查 询" at bounding box center [1046, 221] width 42 height 21
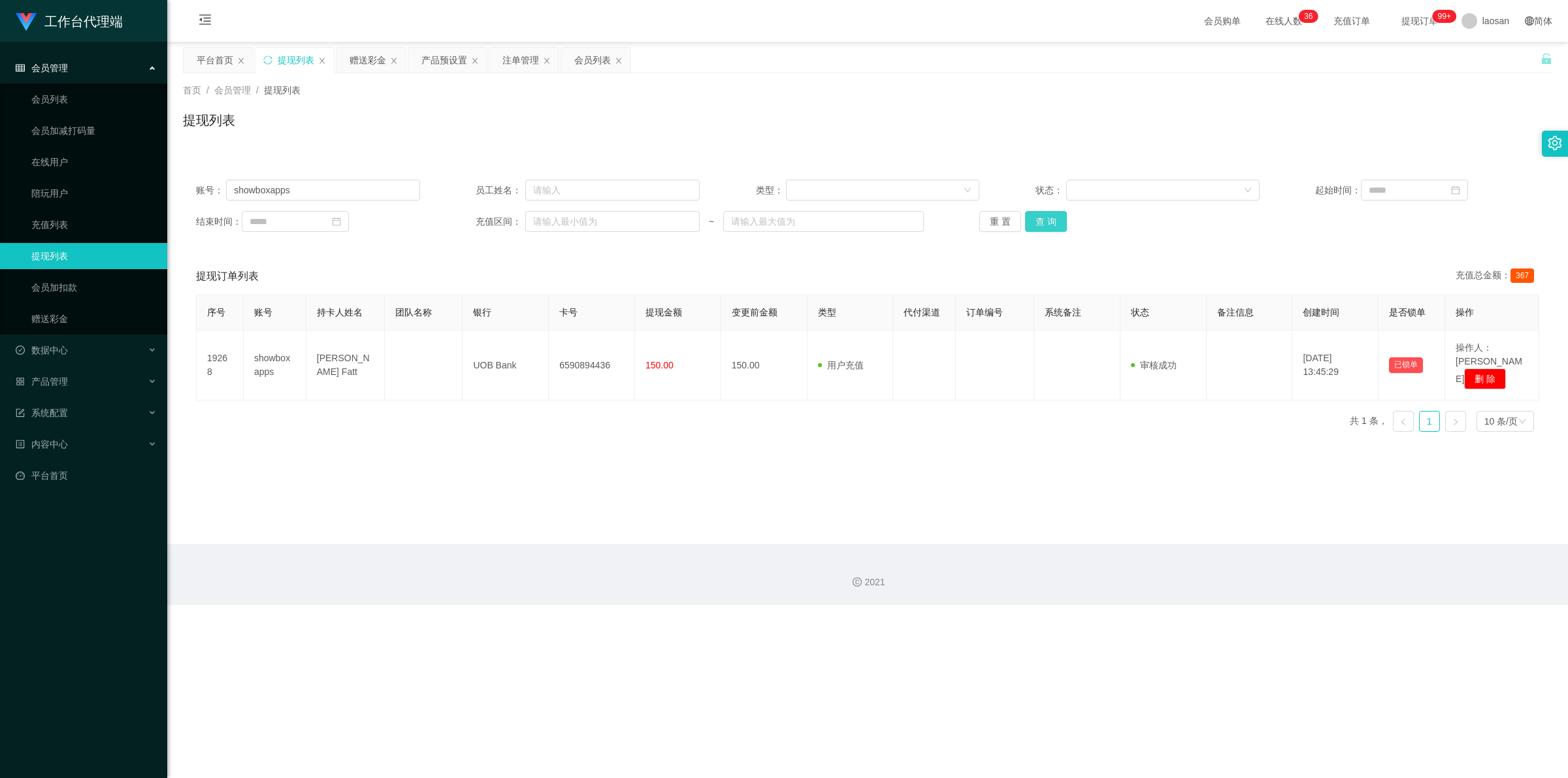
click at [408, 218] on button "查 询" at bounding box center [1046, 221] width 42 height 21
click at [408, 218] on div "重 置 查 询" at bounding box center [1091, 221] width 224 height 21
click at [408, 218] on button "查 询" at bounding box center [1046, 221] width 42 height 21
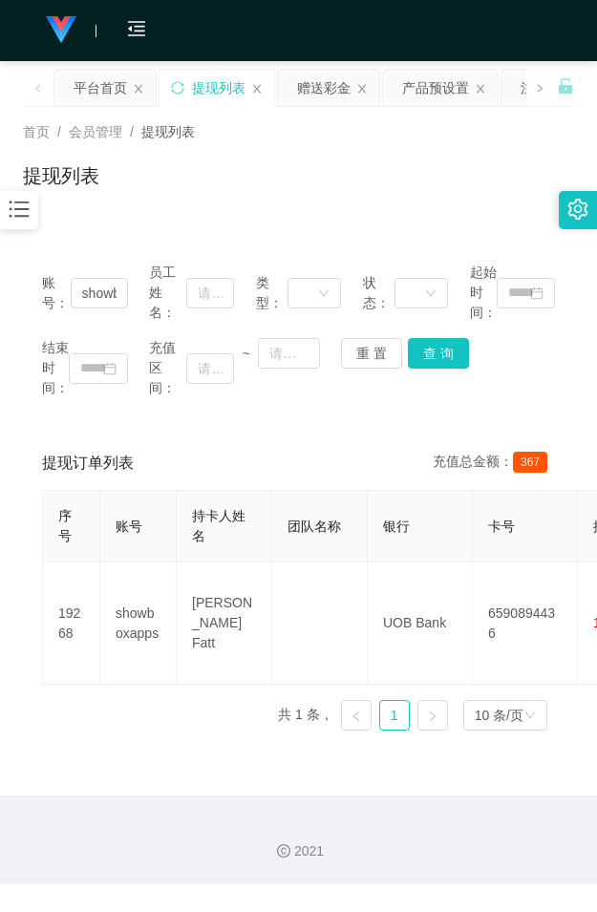
click at [256, 186] on div "提现列表" at bounding box center [298, 183] width 551 height 44
click at [326, 84] on div "赠送彩金" at bounding box center [323, 88] width 53 height 36
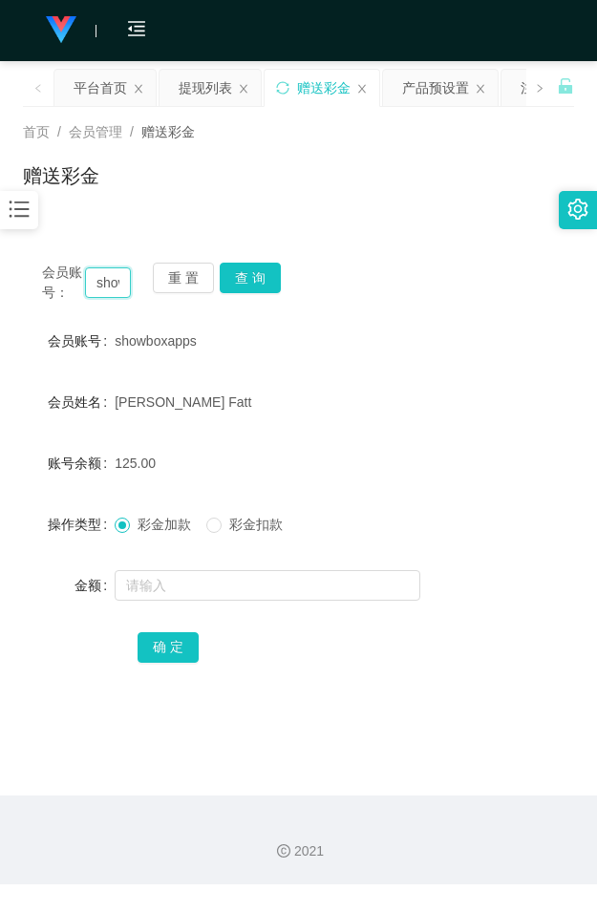
click at [112, 283] on input "showboxapps" at bounding box center [108, 282] width 46 height 31
click at [248, 272] on button "查 询" at bounding box center [250, 277] width 61 height 31
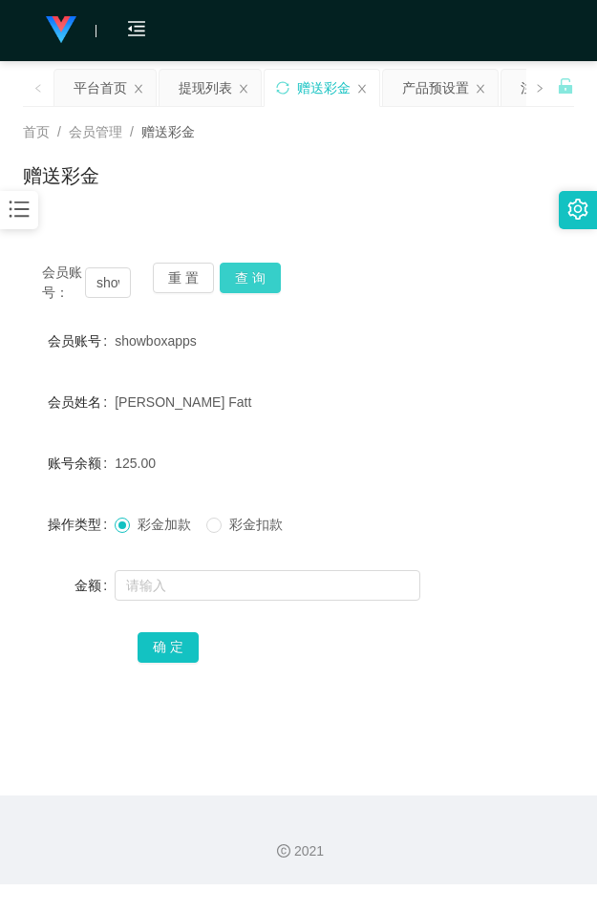
click at [248, 272] on button "查 询" at bounding box center [250, 277] width 61 height 31
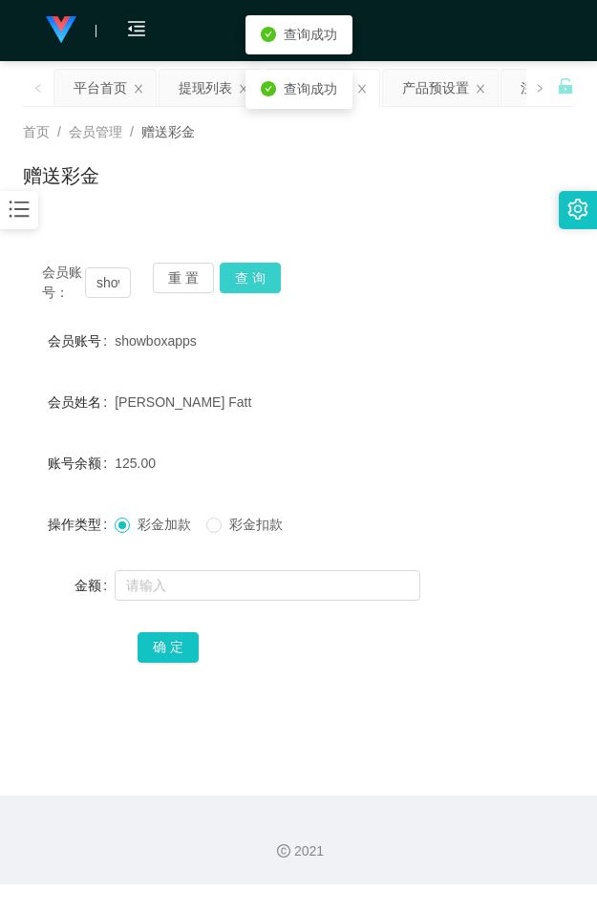
click at [248, 272] on button "查 询" at bounding box center [250, 277] width 61 height 31
drag, startPoint x: 248, startPoint y: 272, endPoint x: 244, endPoint y: 308, distance: 36.5
click at [249, 273] on div "会员账号： showboxapps 重 置 查 询" at bounding box center [298, 282] width 551 height 40
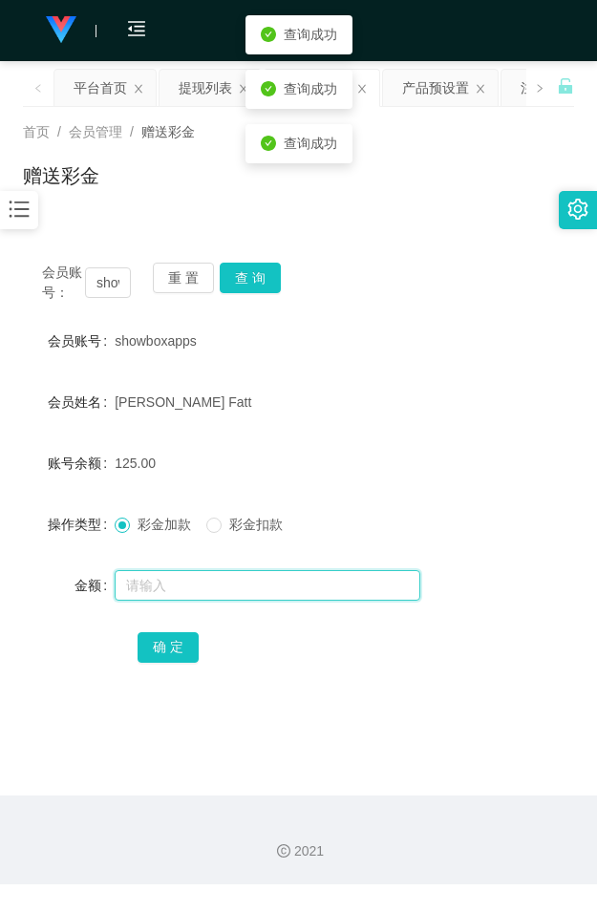
click at [183, 582] on input "text" at bounding box center [267, 585] width 305 height 31
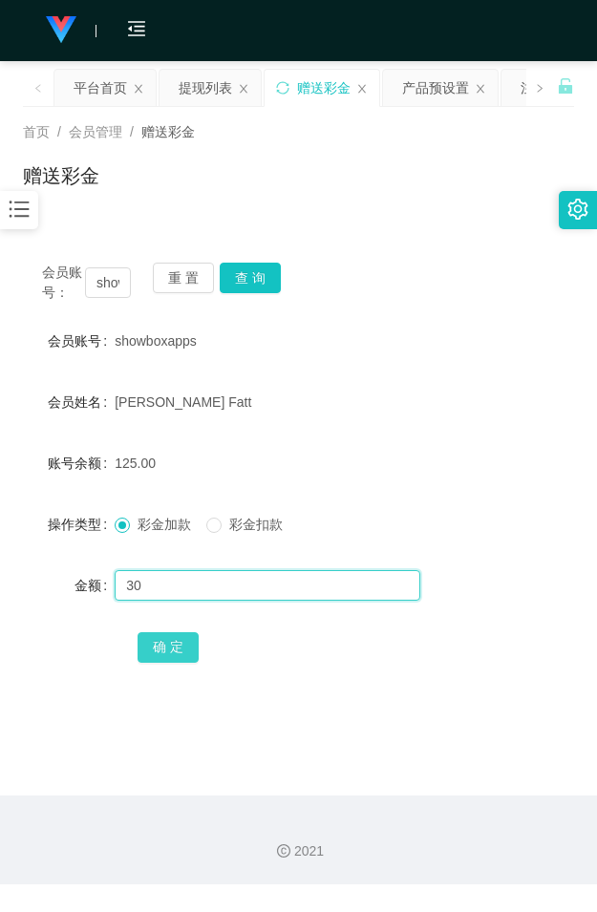
type input "30"
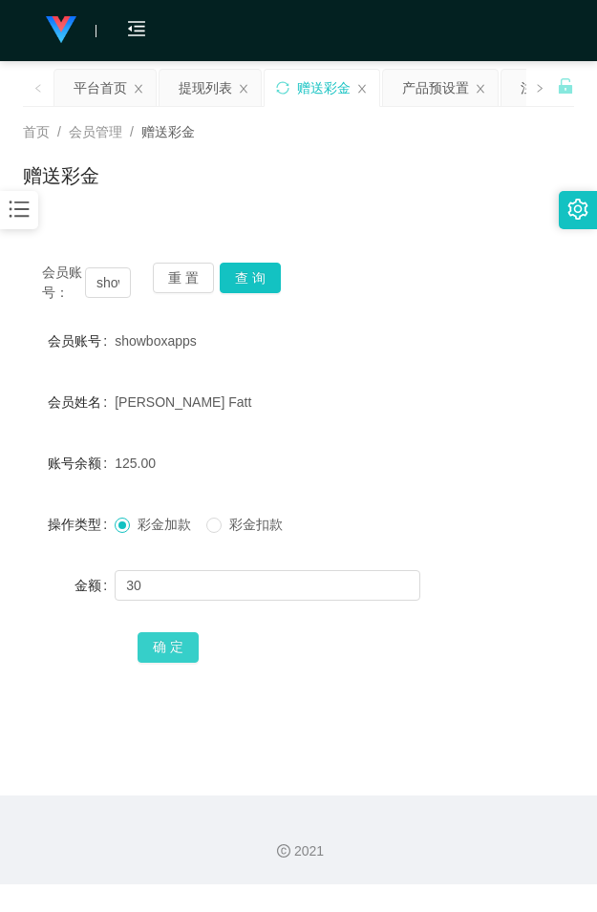
click at [173, 652] on button "确 定" at bounding box center [167, 647] width 61 height 31
click at [178, 646] on button "确 定" at bounding box center [167, 647] width 61 height 31
click at [178, 646] on button "确 定" at bounding box center [178, 647] width 82 height 31
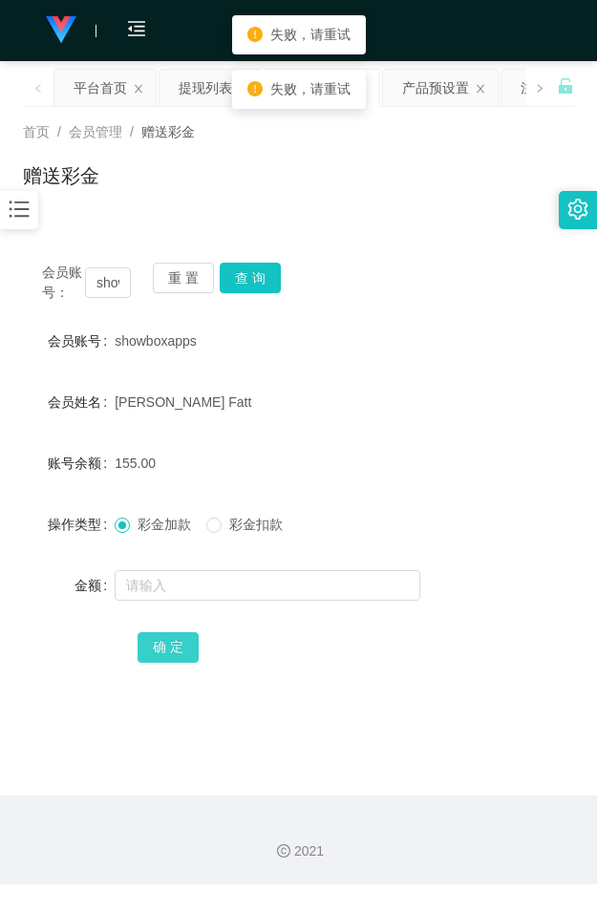
click at [178, 646] on button "确 定" at bounding box center [167, 647] width 61 height 31
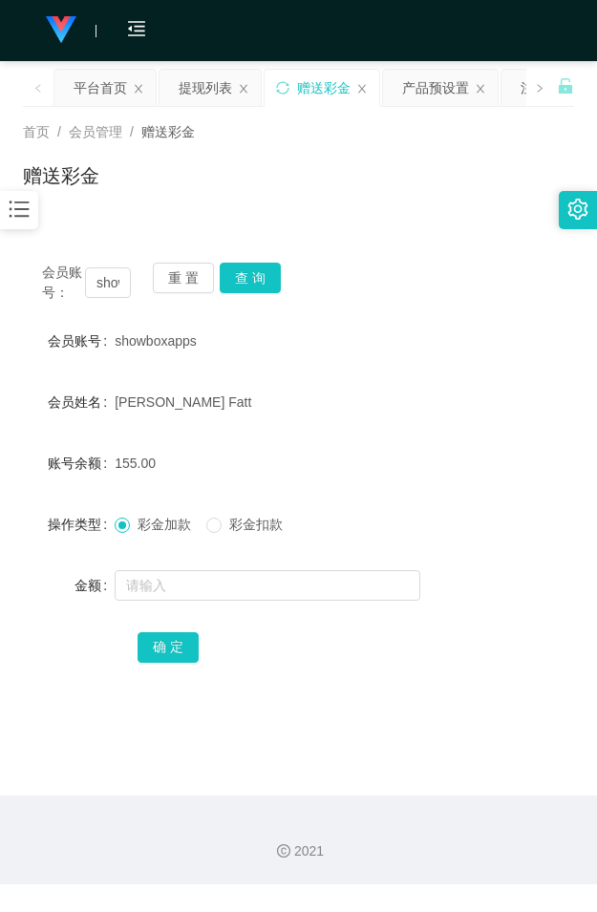
drag, startPoint x: 274, startPoint y: 158, endPoint x: 353, endPoint y: 115, distance: 90.1
click at [277, 158] on div "首页 / 会员管理 / 赠送彩金 / 赠送彩金" at bounding box center [298, 163] width 551 height 83
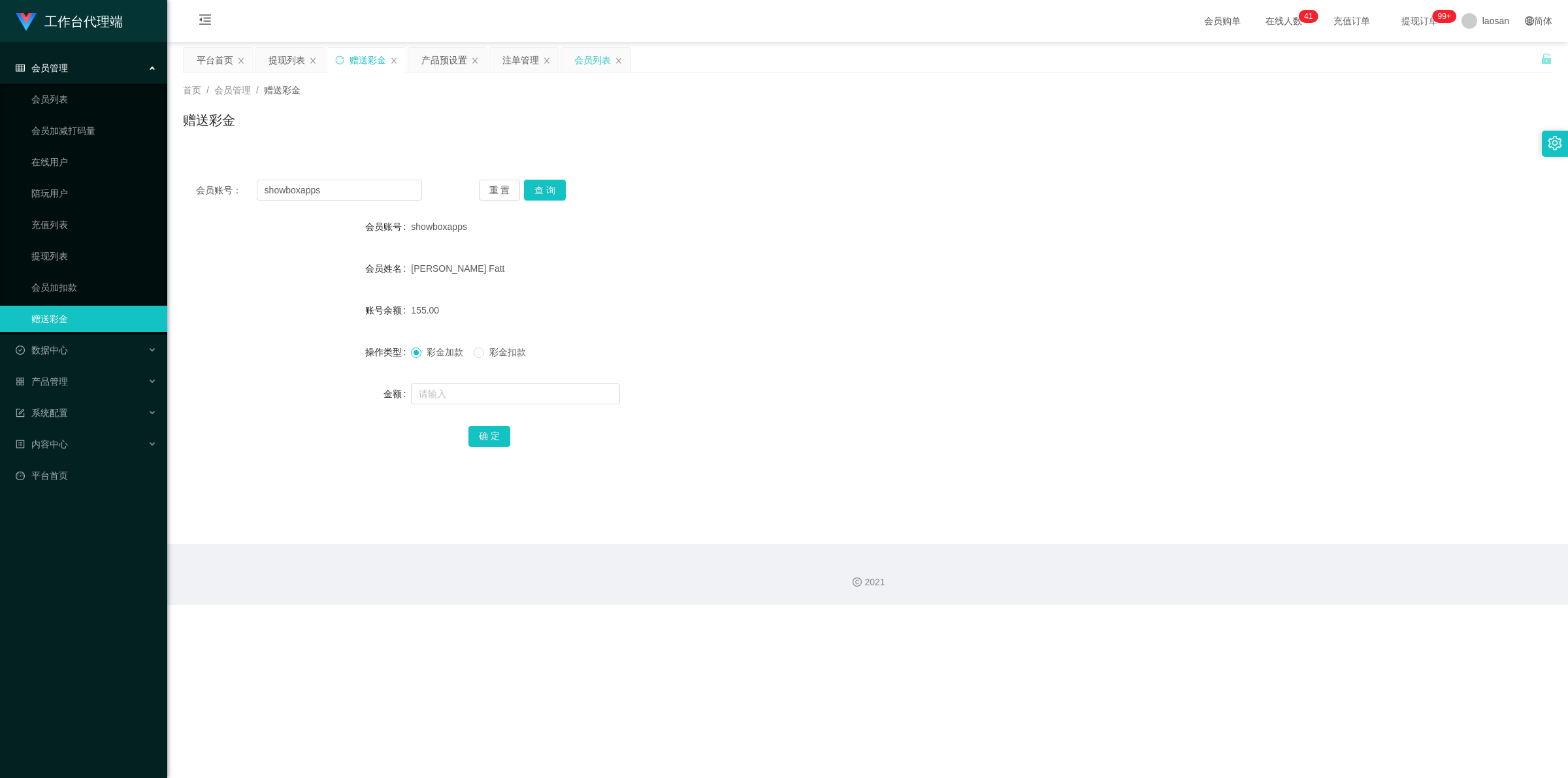
click at [408, 57] on div "会员列表" at bounding box center [592, 60] width 36 height 25
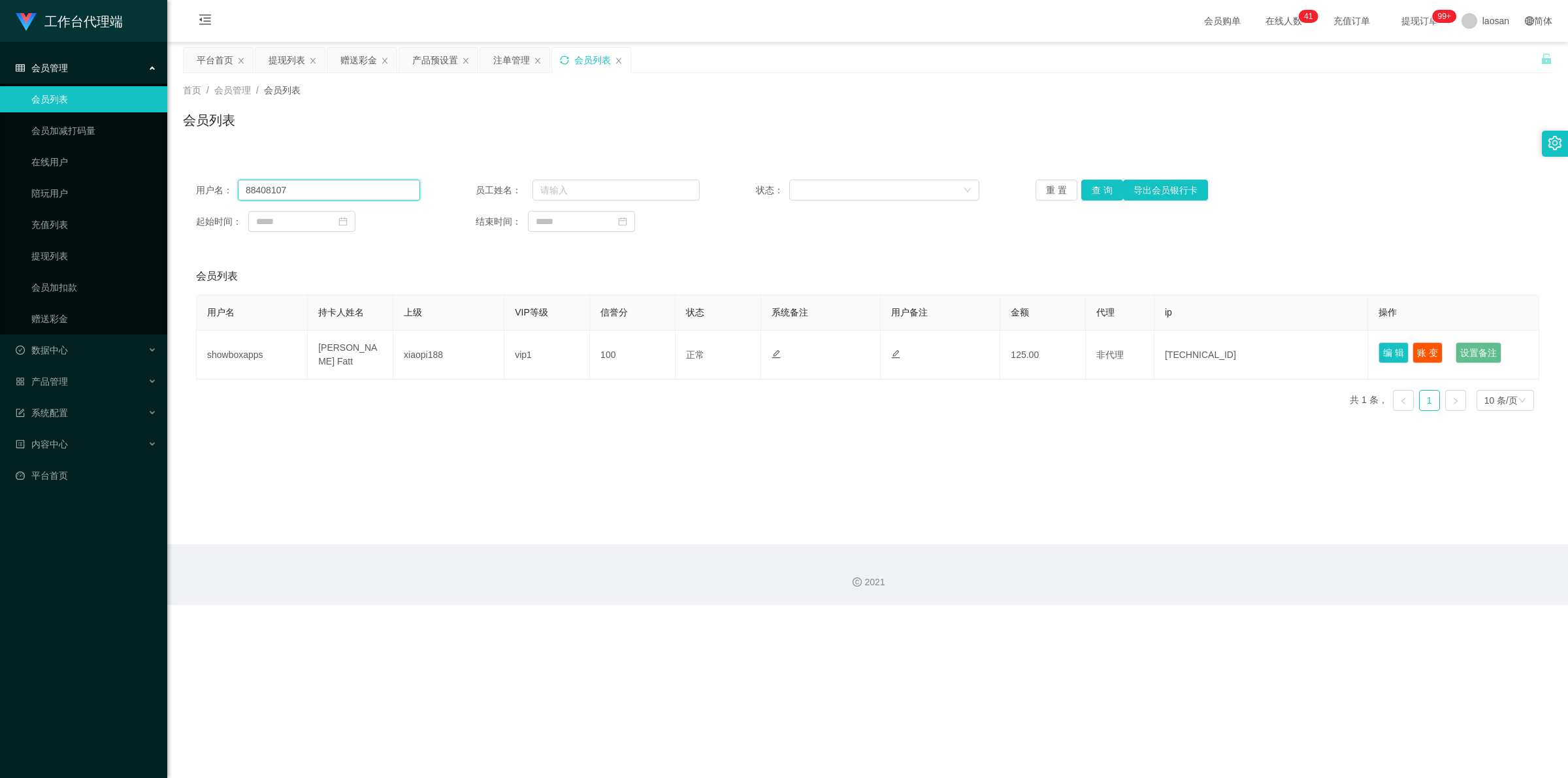
drag, startPoint x: 258, startPoint y: 197, endPoint x: 188, endPoint y: 193, distance: 70.1
click at [188, 193] on div "用户名： 88408107 员工姓名： 状态： 重 置 查 询 导出会员银行卡 起始时间： 结束时间：" at bounding box center [867, 205] width 1370 height 79
paste input "showboxapps"
type input "showboxapps"
click at [408, 188] on button "查 询" at bounding box center [1102, 190] width 42 height 21
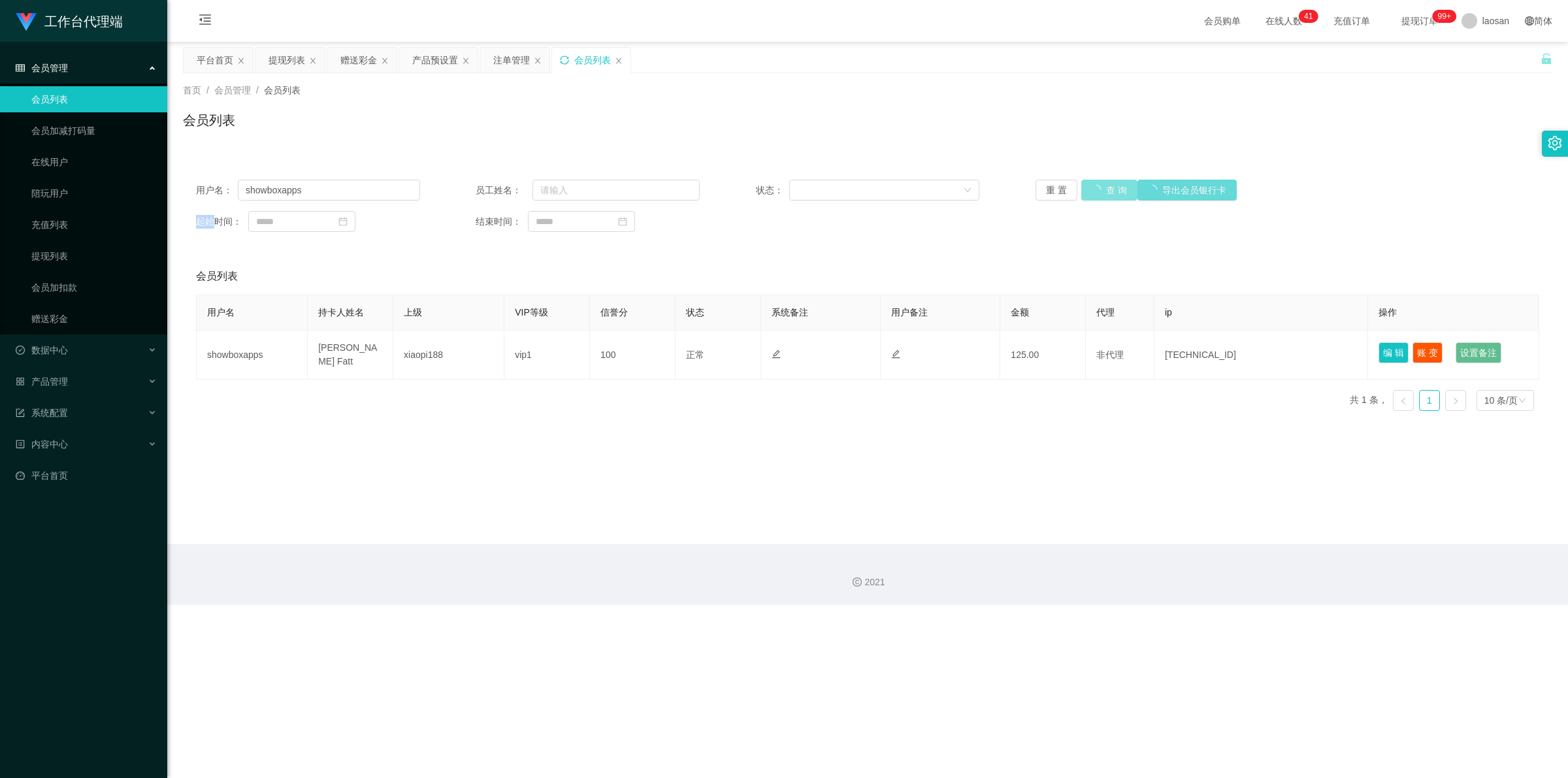
click at [408, 188] on div "重 置 查 询 导出会员银行卡" at bounding box center [1147, 190] width 224 height 21
click at [408, 188] on button "查 询" at bounding box center [1102, 190] width 42 height 21
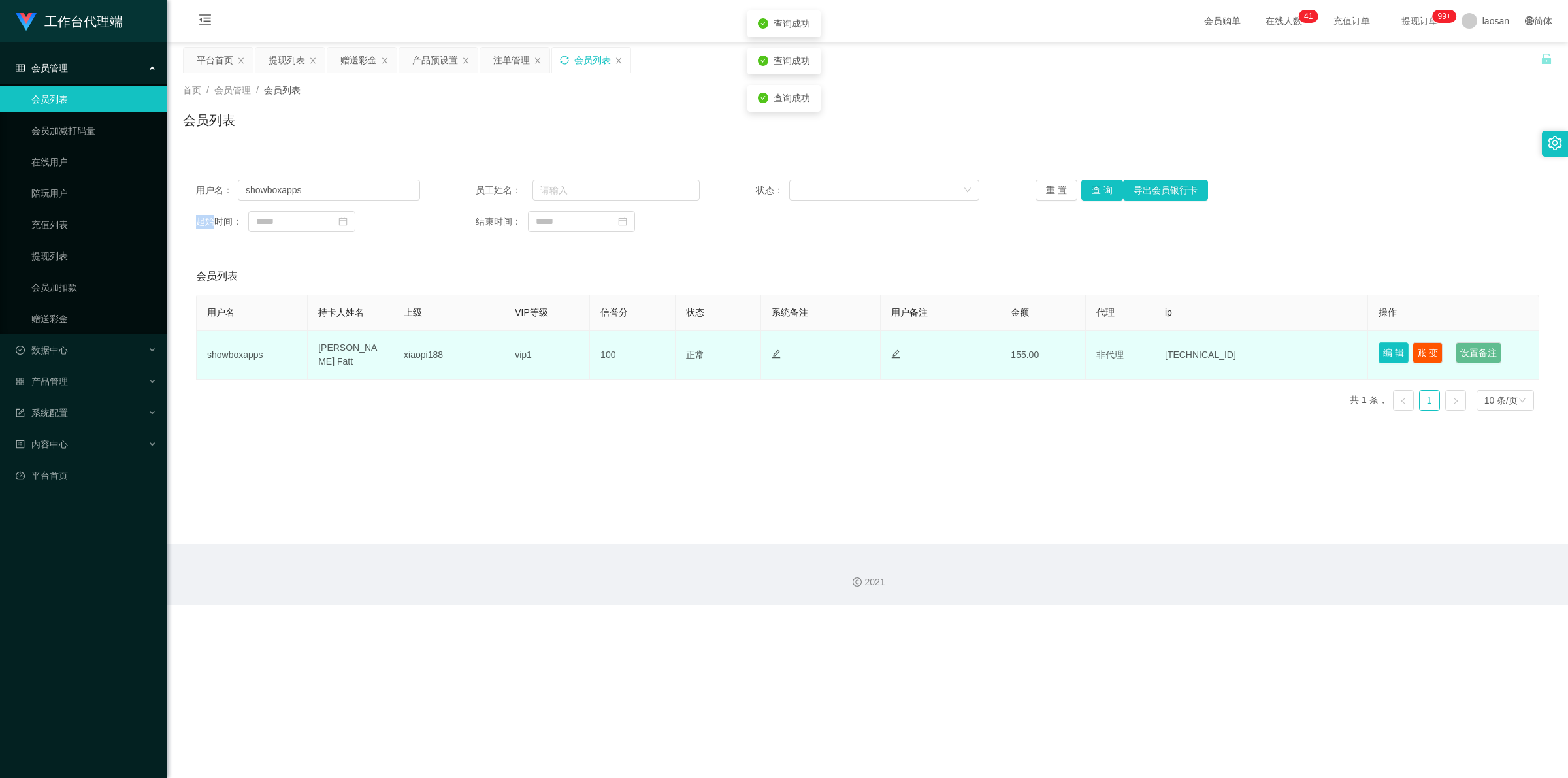
click at [408, 353] on button "编 辑" at bounding box center [1393, 352] width 30 height 21
type input "showboxapps"
type input "[PERSON_NAME] Fatt"
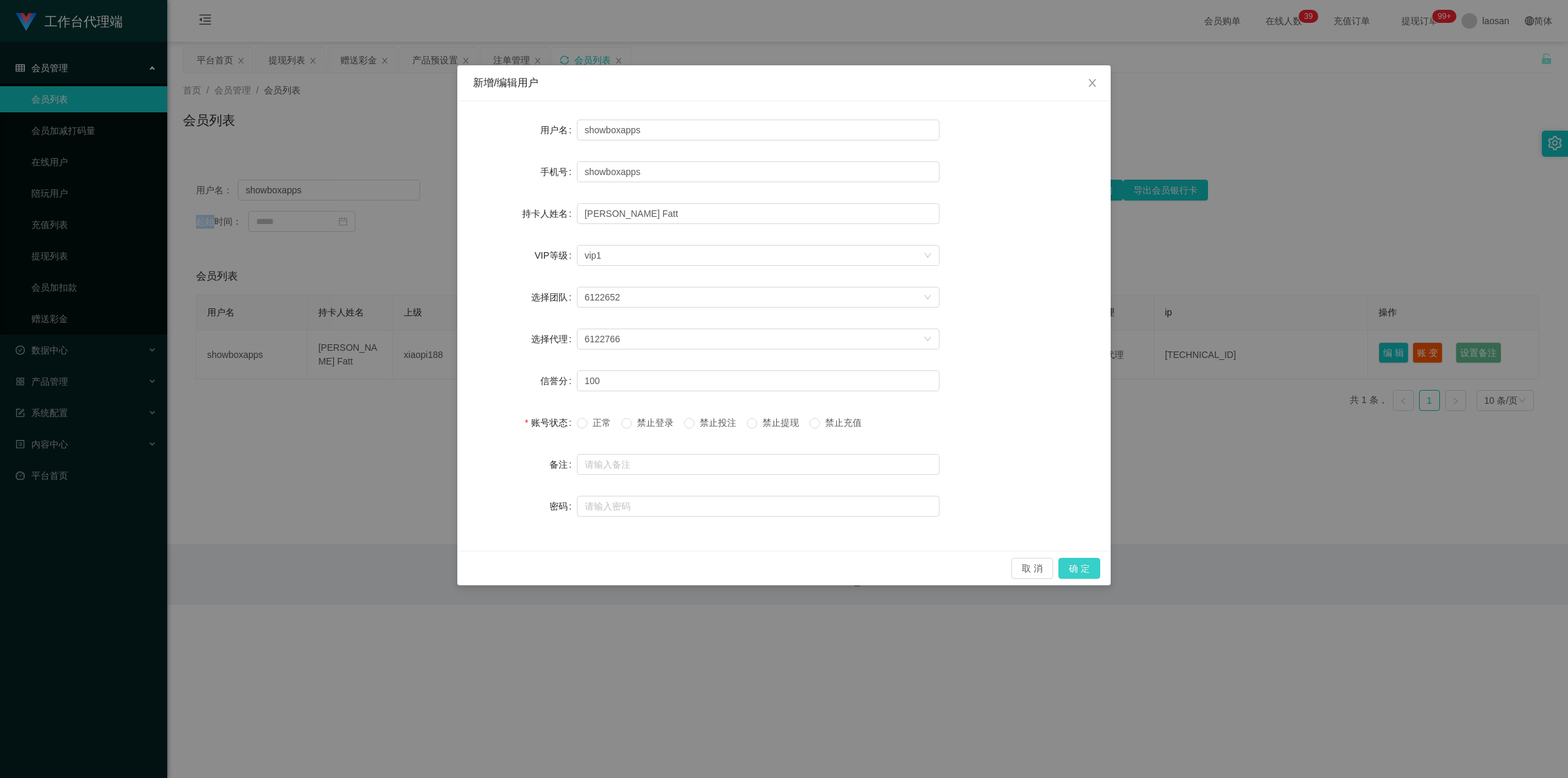
click at [408, 569] on button "确 定" at bounding box center [1079, 568] width 42 height 21
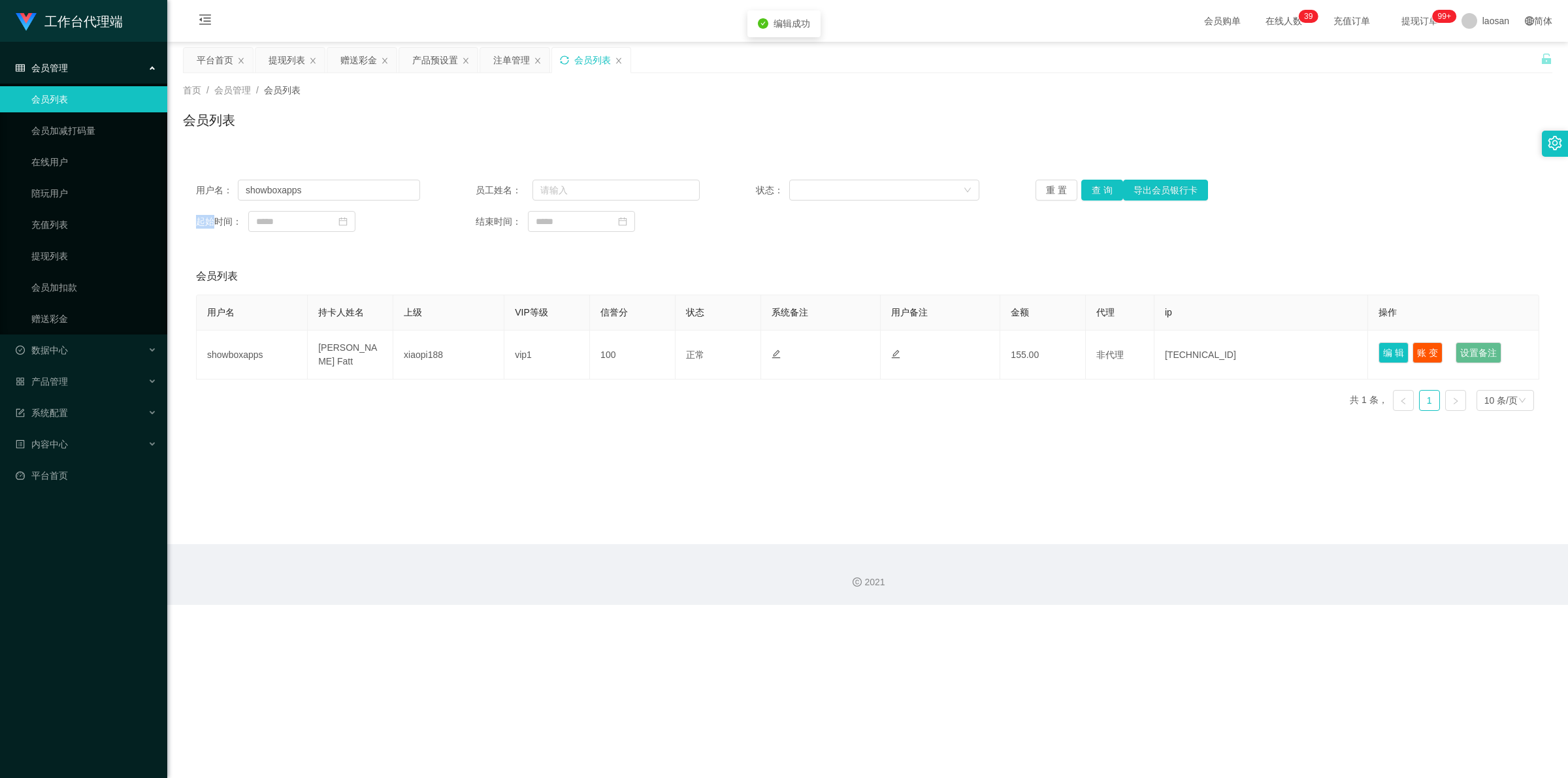
click at [408, 57] on icon "图标: sync" at bounding box center [564, 60] width 9 height 9
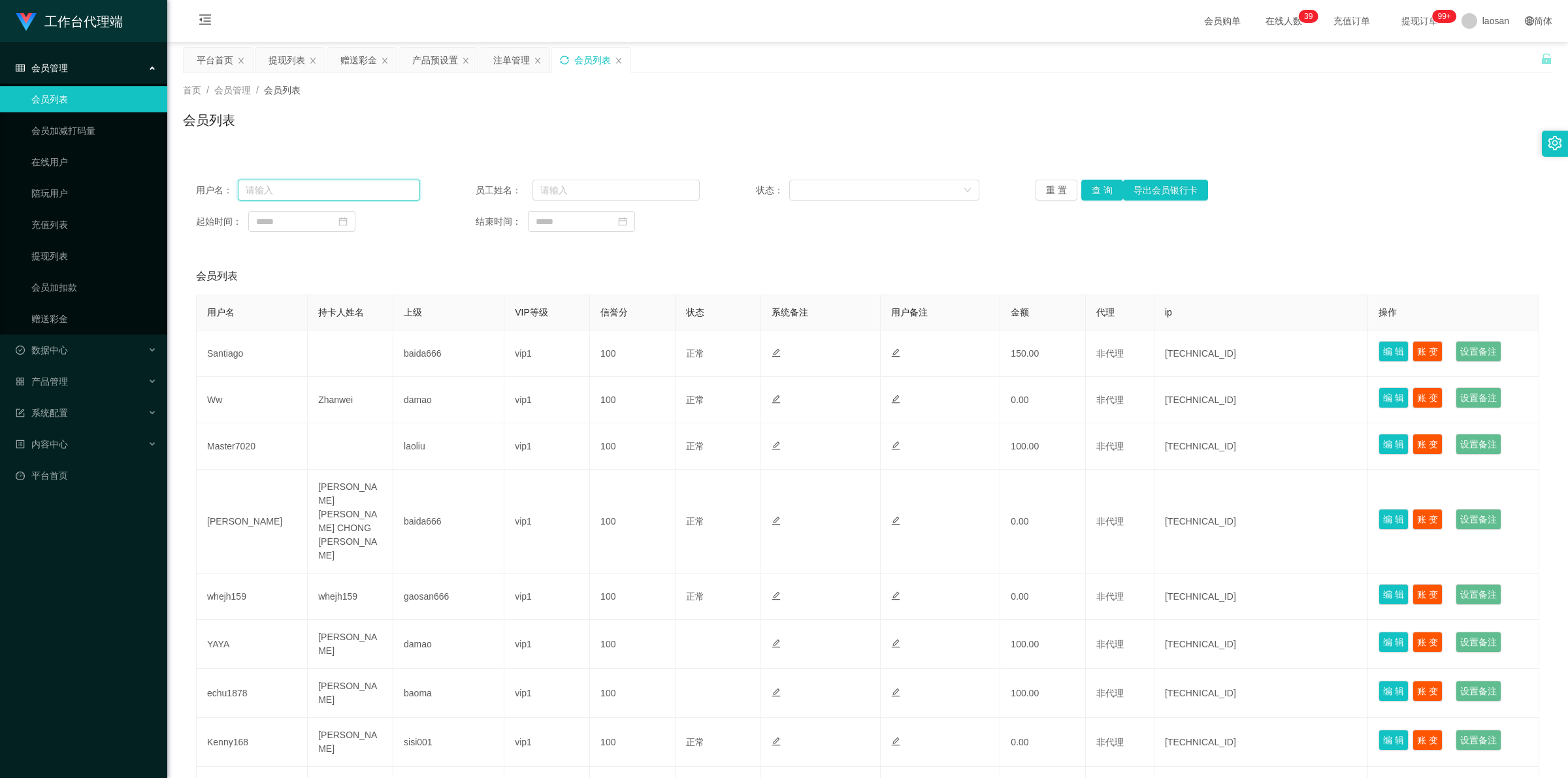
click at [359, 190] on input "text" at bounding box center [329, 190] width 182 height 21
paste input "showboxapps"
type input "showboxapps"
click at [408, 194] on button "查 询" at bounding box center [1102, 190] width 42 height 21
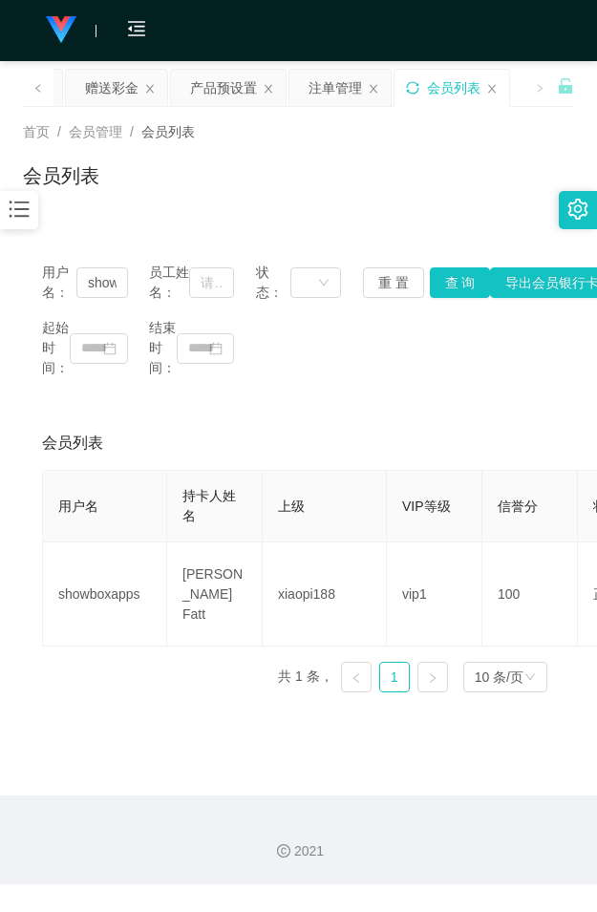
click at [394, 178] on div "会员列表" at bounding box center [298, 183] width 551 height 44
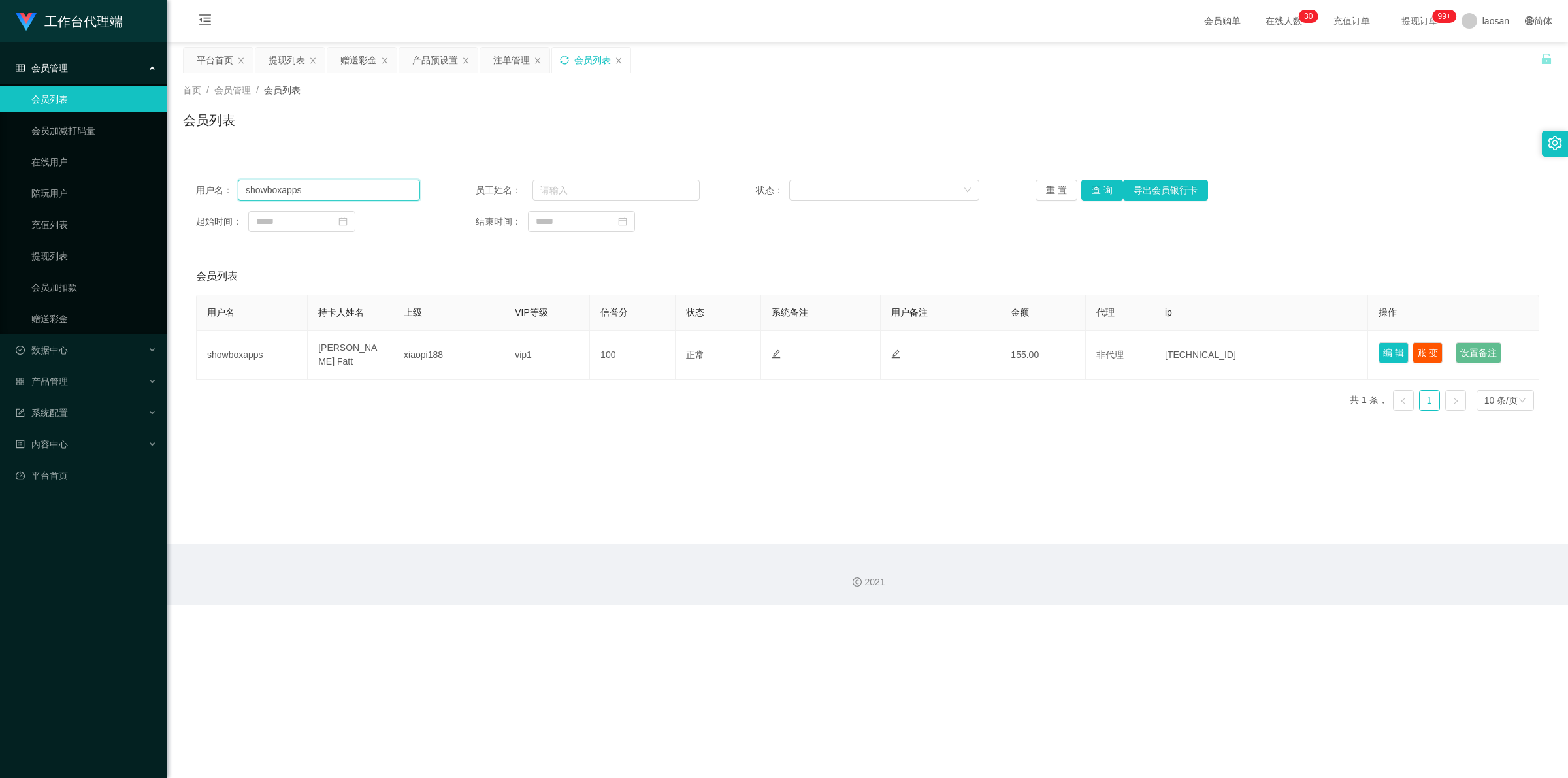
drag, startPoint x: 318, startPoint y: 192, endPoint x: 196, endPoint y: 177, distance: 122.9
click at [196, 177] on div "用户名： showboxapps 员工姓名： 状态： 重 置 查 询 导出会员银行卡 起始时间： 结束时间：" at bounding box center [867, 205] width 1370 height 79
click at [408, 194] on button "查 询" at bounding box center [1102, 190] width 42 height 21
click at [408, 194] on div "重 置 查 询 导出会员银行卡" at bounding box center [1147, 190] width 224 height 21
click at [408, 194] on button "查 询" at bounding box center [1102, 190] width 42 height 21
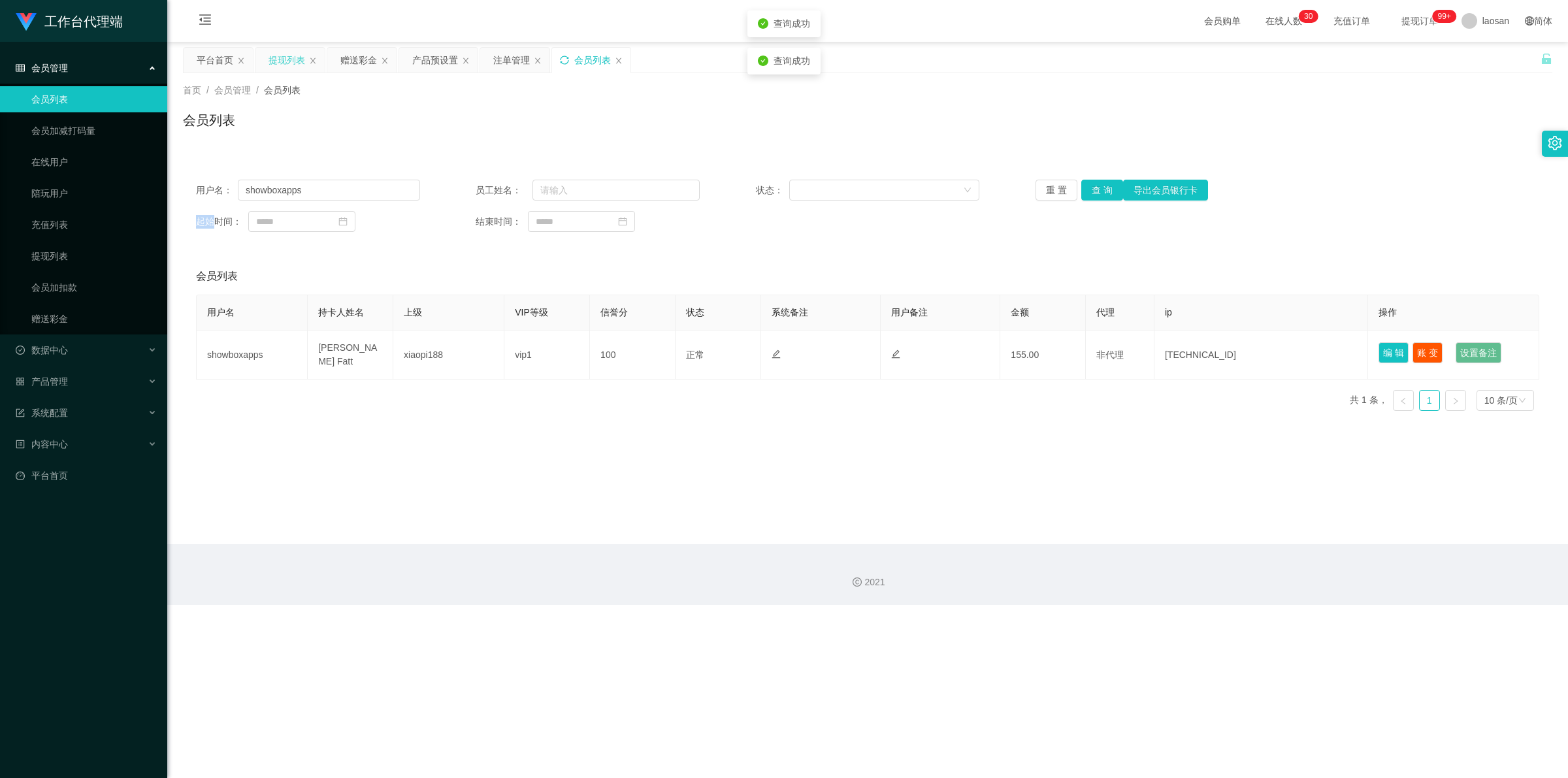
drag, startPoint x: 292, startPoint y: 61, endPoint x: 300, endPoint y: 70, distance: 12.0
click at [292, 60] on div "提现列表" at bounding box center [286, 60] width 36 height 25
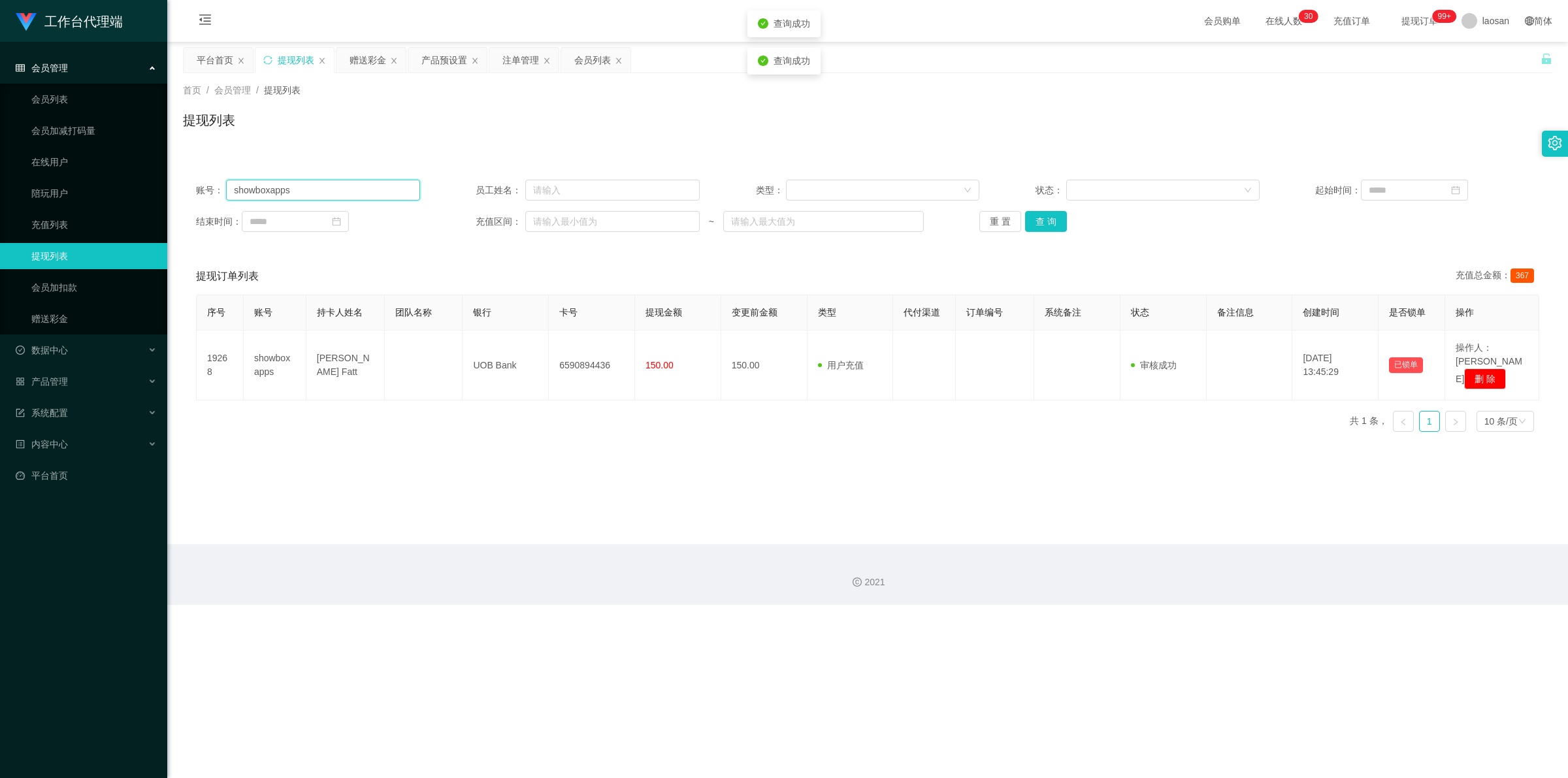
drag, startPoint x: 251, startPoint y: 188, endPoint x: 192, endPoint y: 183, distance: 59.2
click at [190, 186] on div "账号： showboxapps 员工姓名： 类型： 状态： 起始时间： 结束时间： 充值区间： ~ 重 置 查 询" at bounding box center [867, 205] width 1370 height 79
click at [408, 216] on button "查 询" at bounding box center [1046, 221] width 42 height 21
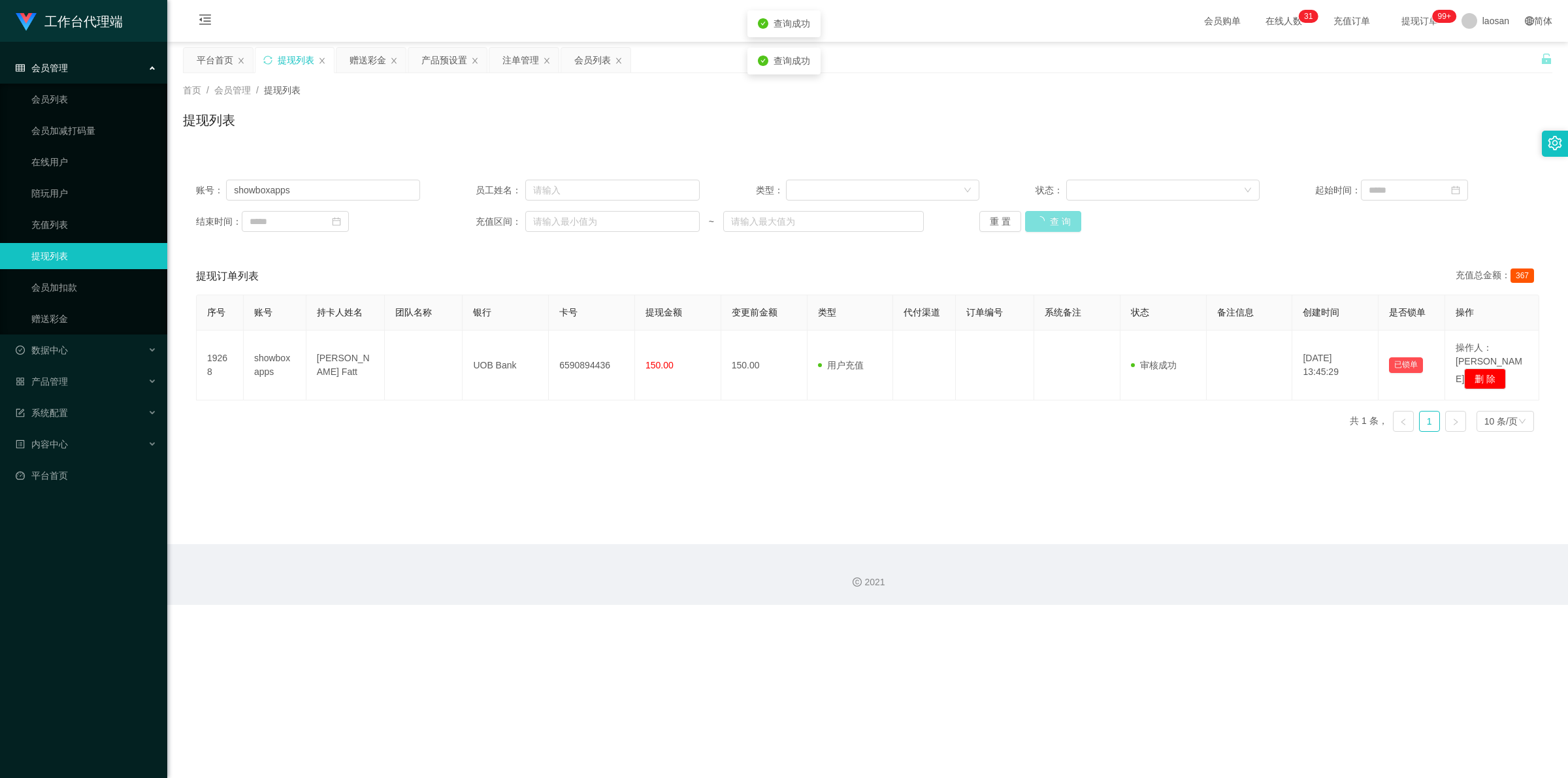
click at [408, 216] on button "查 询" at bounding box center [1053, 221] width 56 height 21
click at [408, 216] on button "查 询" at bounding box center [1046, 221] width 42 height 21
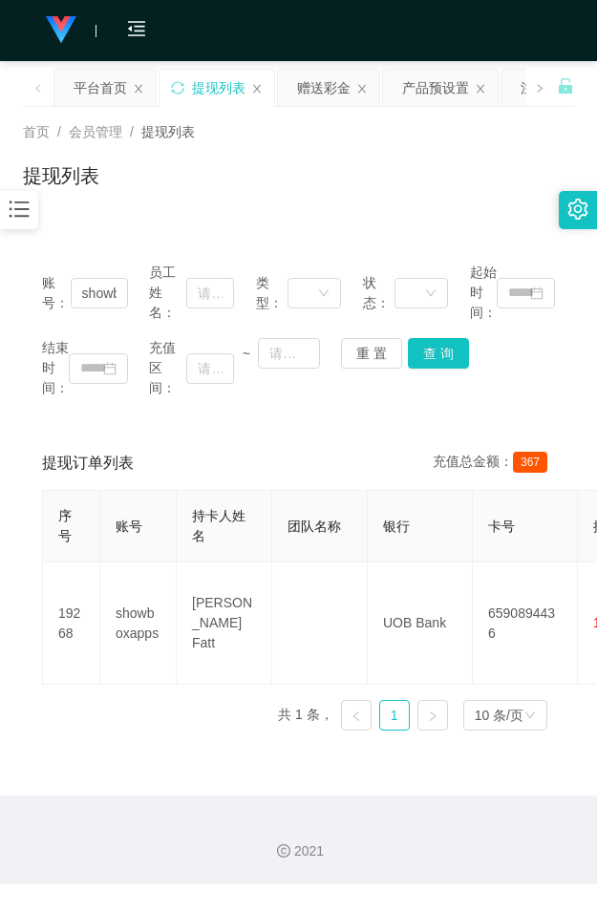
click at [323, 213] on div "首页 / 会员管理 / 提现列表 / 提现列表" at bounding box center [298, 164] width 597 height 114
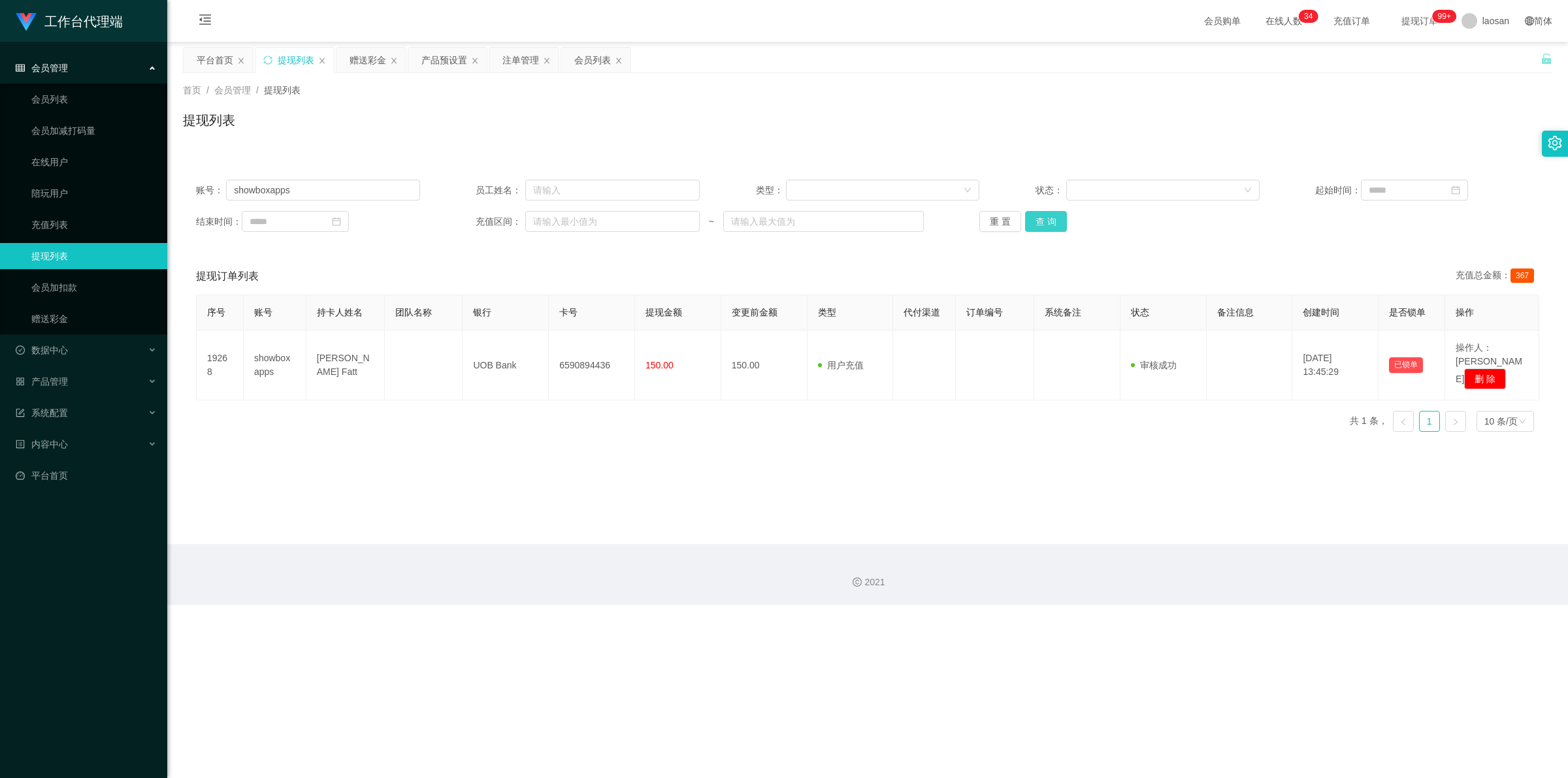
click at [408, 220] on button "查 询" at bounding box center [1046, 221] width 42 height 21
click at [408, 220] on div "重 置 查 询" at bounding box center [1091, 221] width 224 height 21
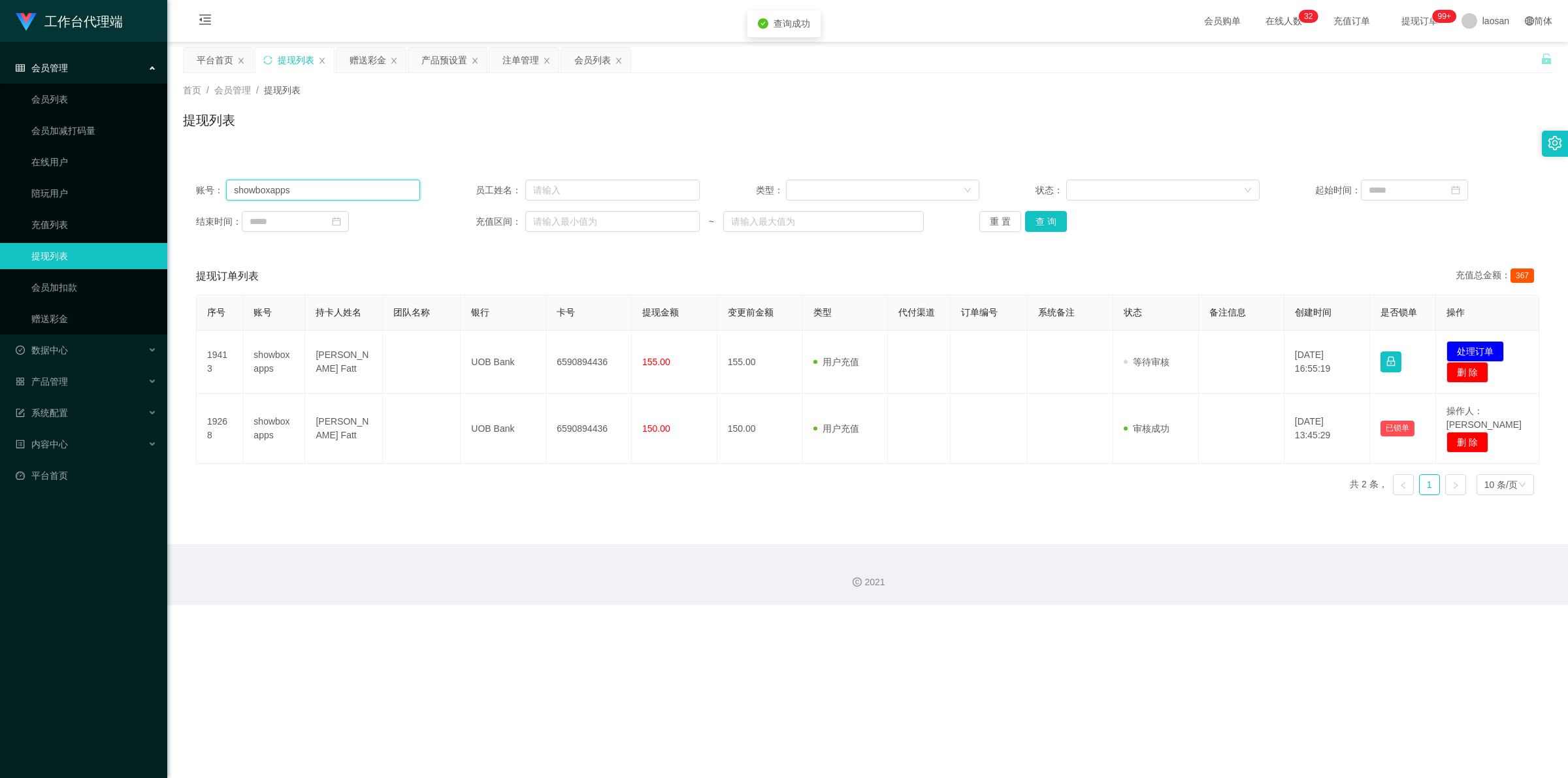
drag, startPoint x: 205, startPoint y: 190, endPoint x: 183, endPoint y: 188, distance: 22.1
click at [183, 190] on div "账号： showboxapps 员工姓名： 类型： 状态： 起始时间： 结束时间： 充值区间： ~ 重 置 查 询" at bounding box center [867, 205] width 1370 height 79
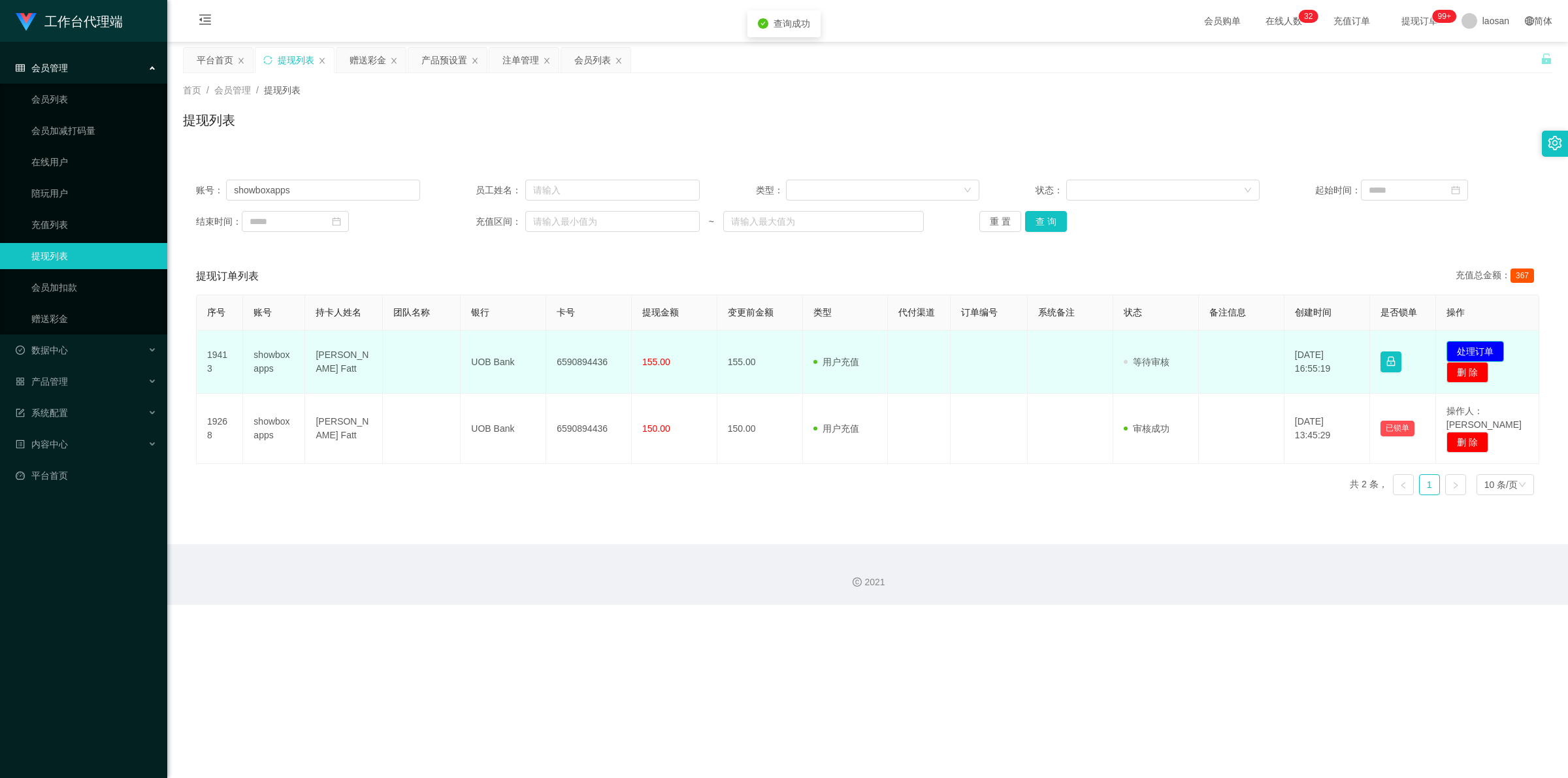
click at [408, 350] on button "处理订单" at bounding box center [1475, 351] width 57 height 21
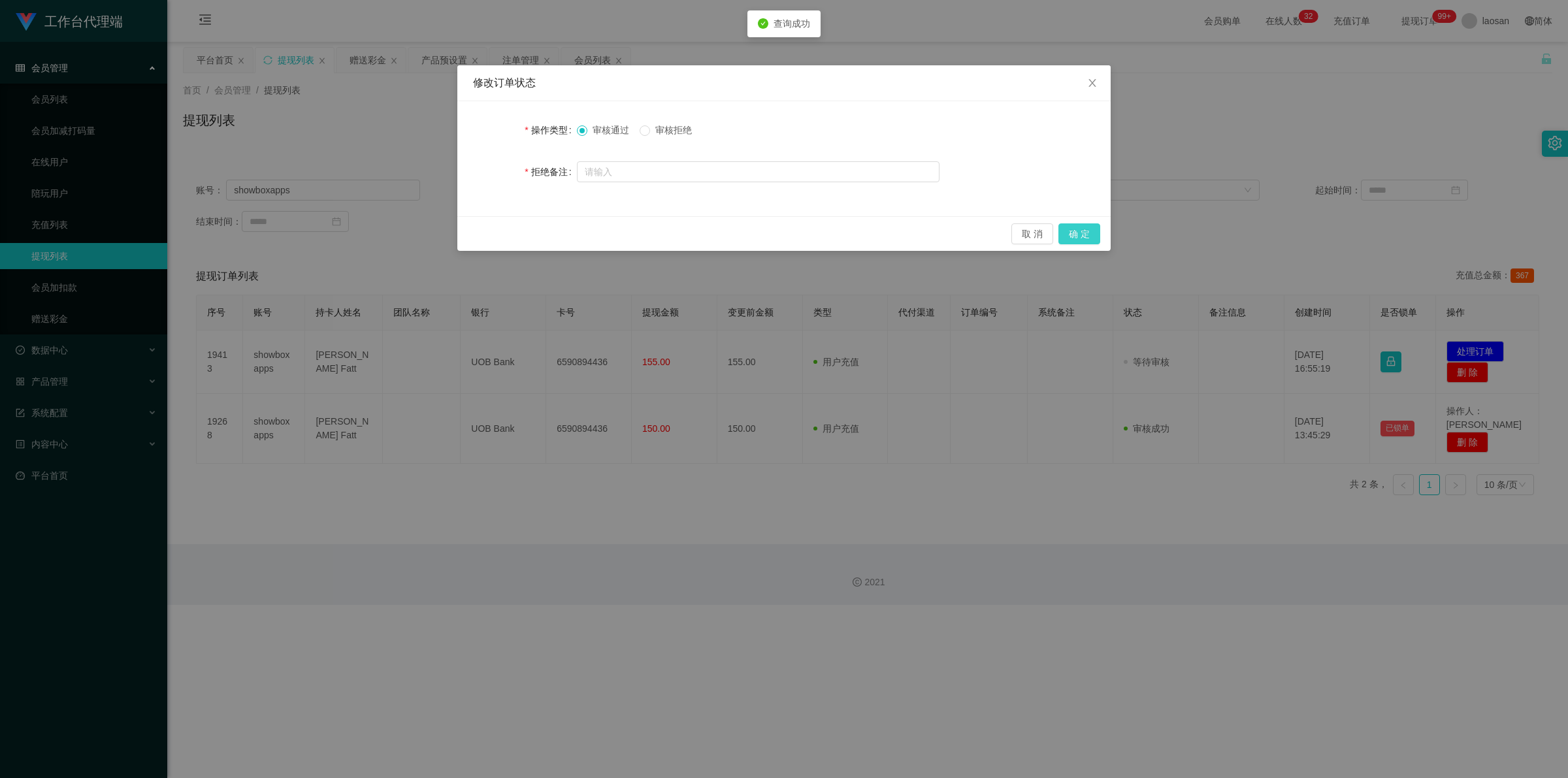
click at [408, 237] on button "确 定" at bounding box center [1079, 233] width 42 height 21
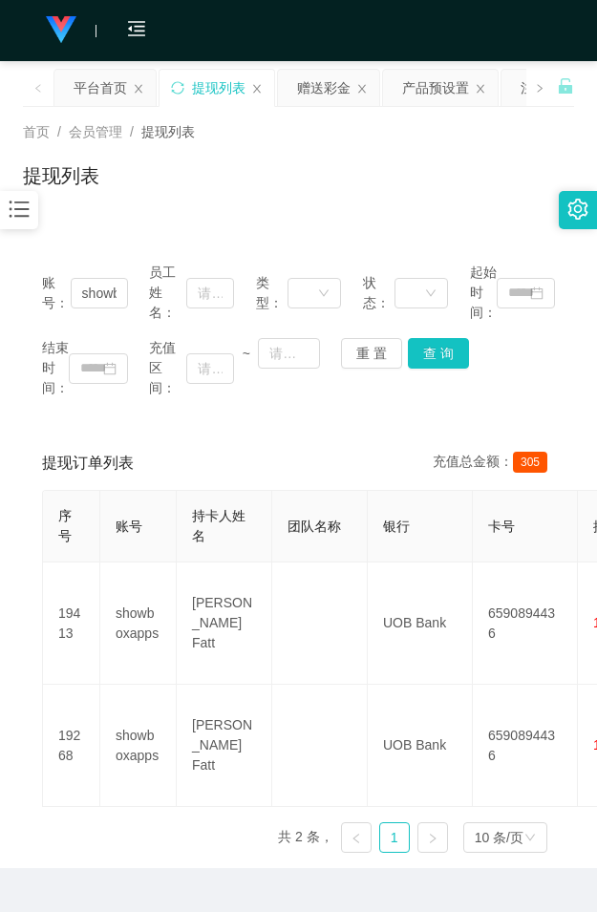
click at [272, 187] on div "提现列表" at bounding box center [298, 183] width 551 height 44
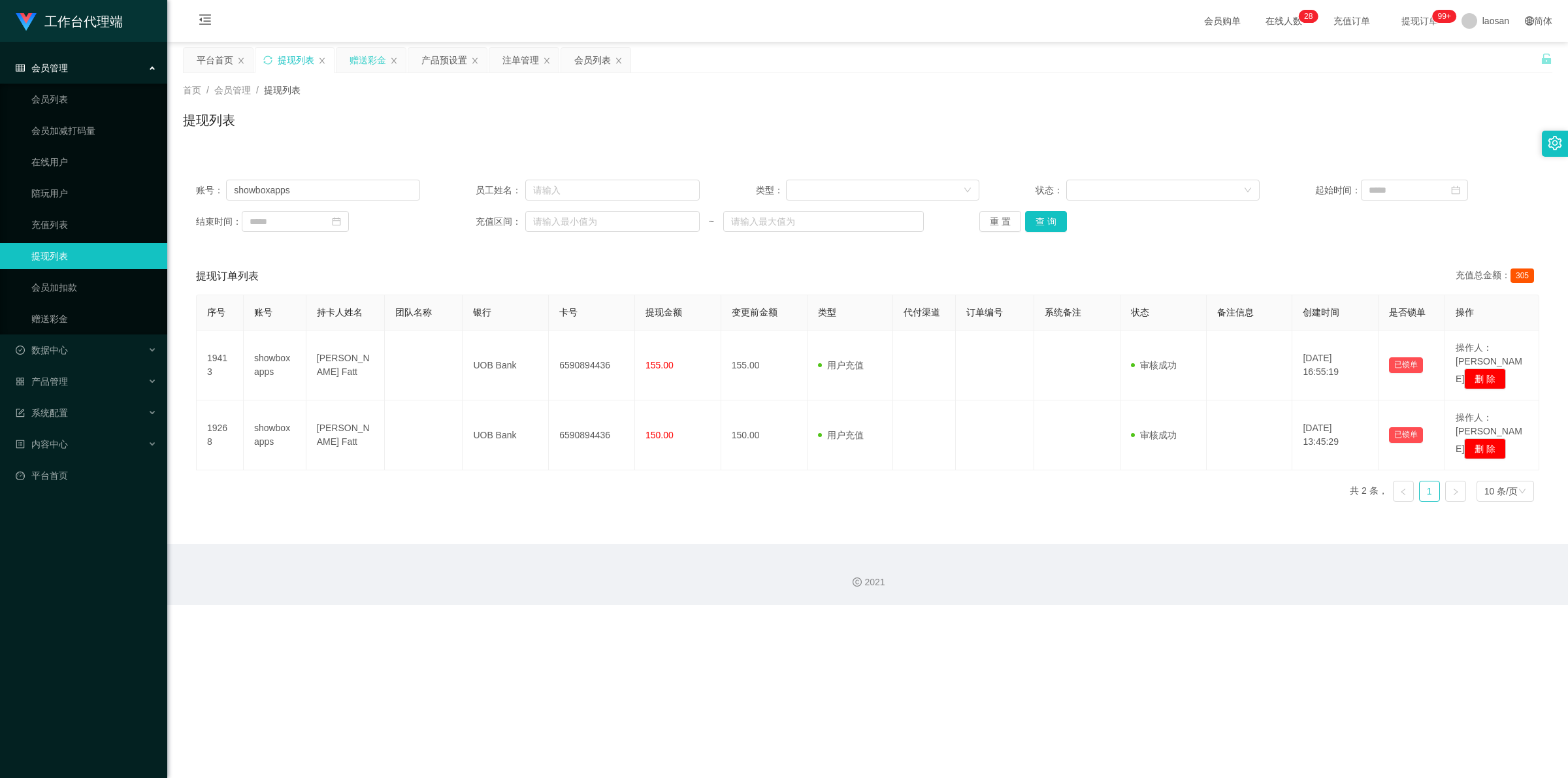
click at [366, 53] on div "赠送彩金" at bounding box center [368, 60] width 36 height 25
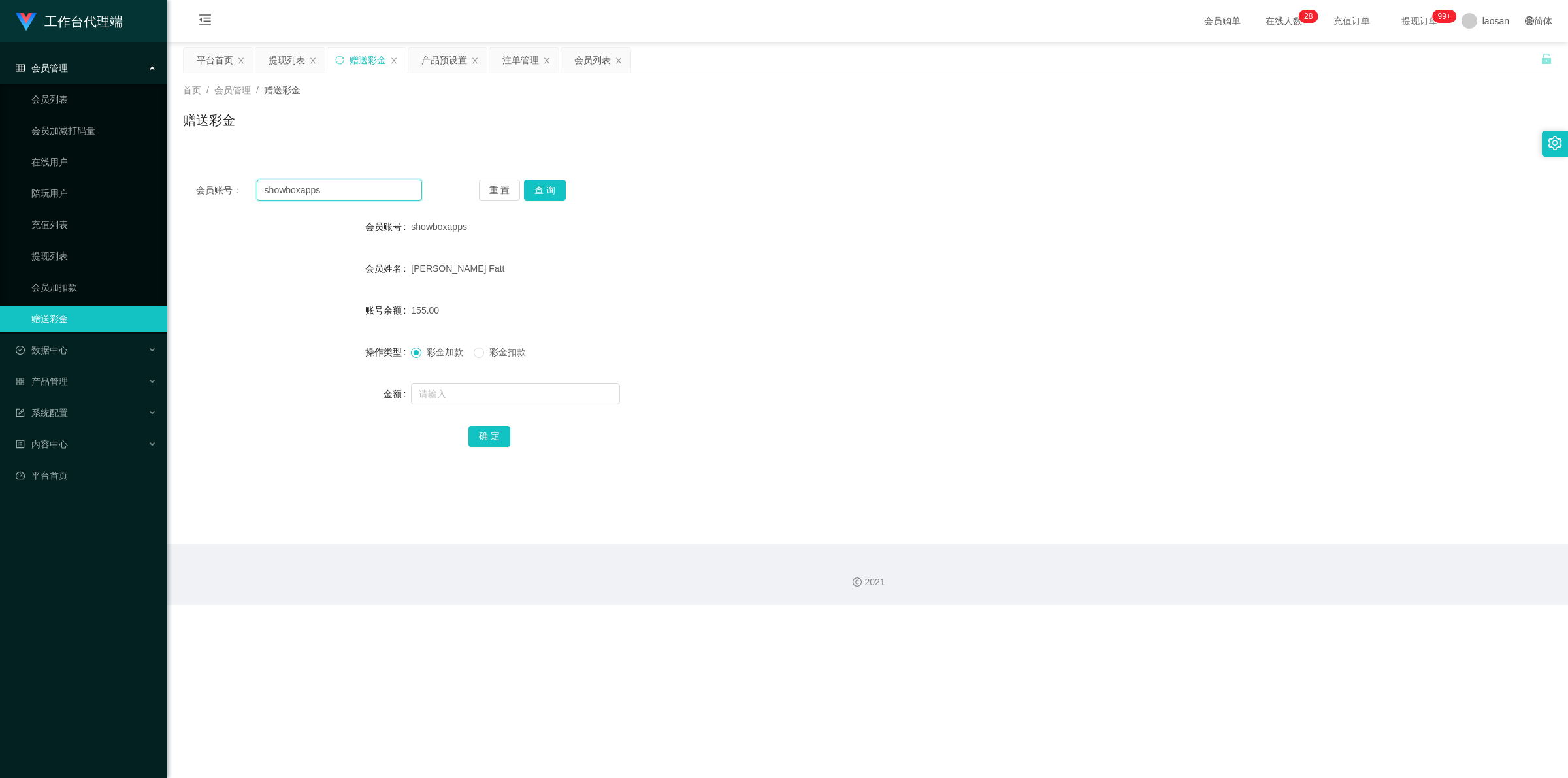
drag, startPoint x: 330, startPoint y: 192, endPoint x: 304, endPoint y: 174, distance: 31.6
click at [232, 190] on div "会员账号： showboxapps" at bounding box center [309, 190] width 226 height 21
paste input "2980915428"
type input "2980915428"
click at [408, 194] on button "查 询" at bounding box center [544, 190] width 42 height 21
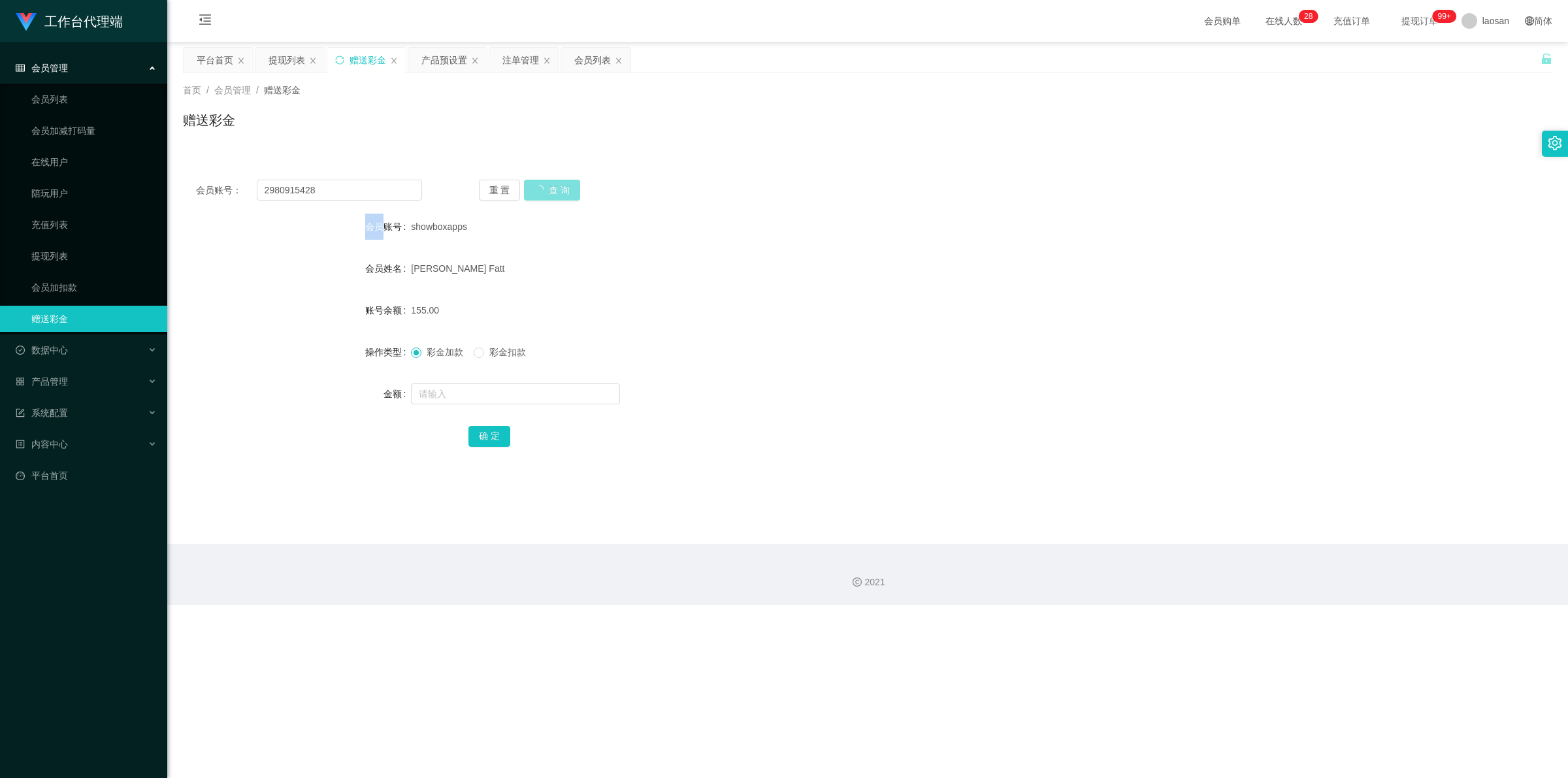
click at [408, 194] on div "重 置 查 询" at bounding box center [592, 190] width 226 height 21
click at [408, 393] on input "text" at bounding box center [515, 393] width 209 height 21
type input "64"
click at [408, 430] on button "确 定" at bounding box center [489, 436] width 42 height 21
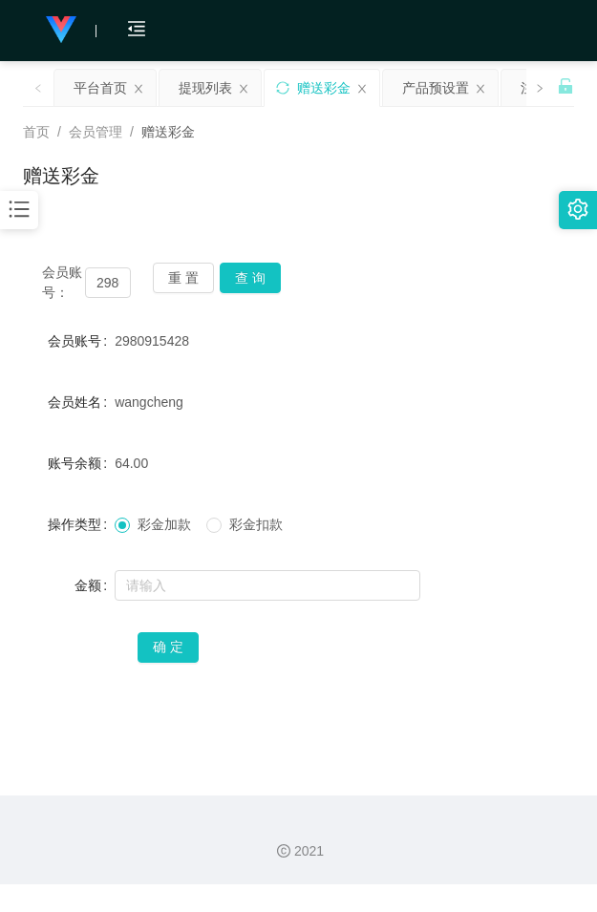
click at [368, 198] on div "赠送彩金" at bounding box center [298, 183] width 551 height 44
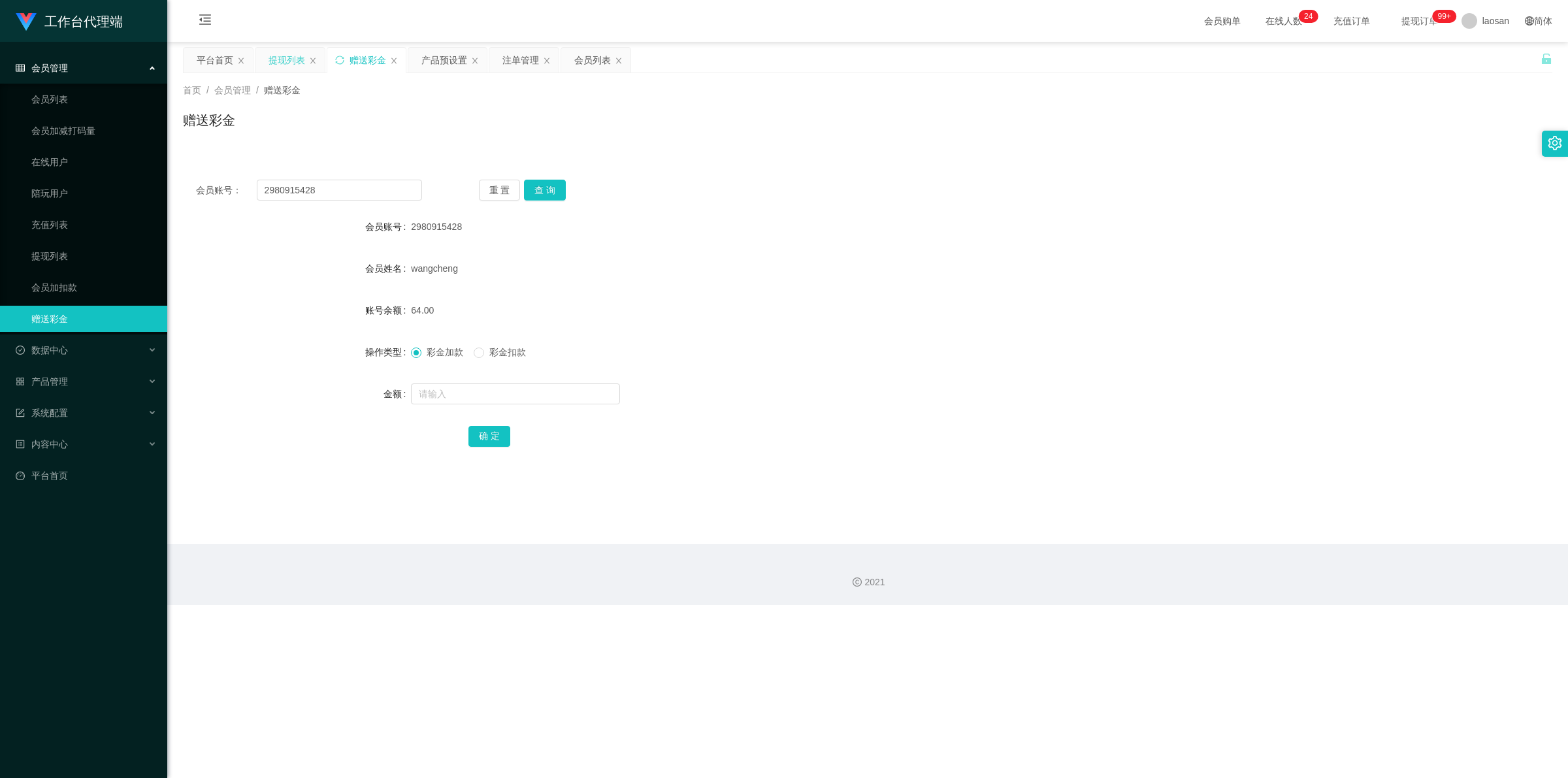
drag, startPoint x: 292, startPoint y: 64, endPoint x: 292, endPoint y: 72, distance: 8.0
click at [292, 64] on div "提现列表" at bounding box center [286, 60] width 36 height 25
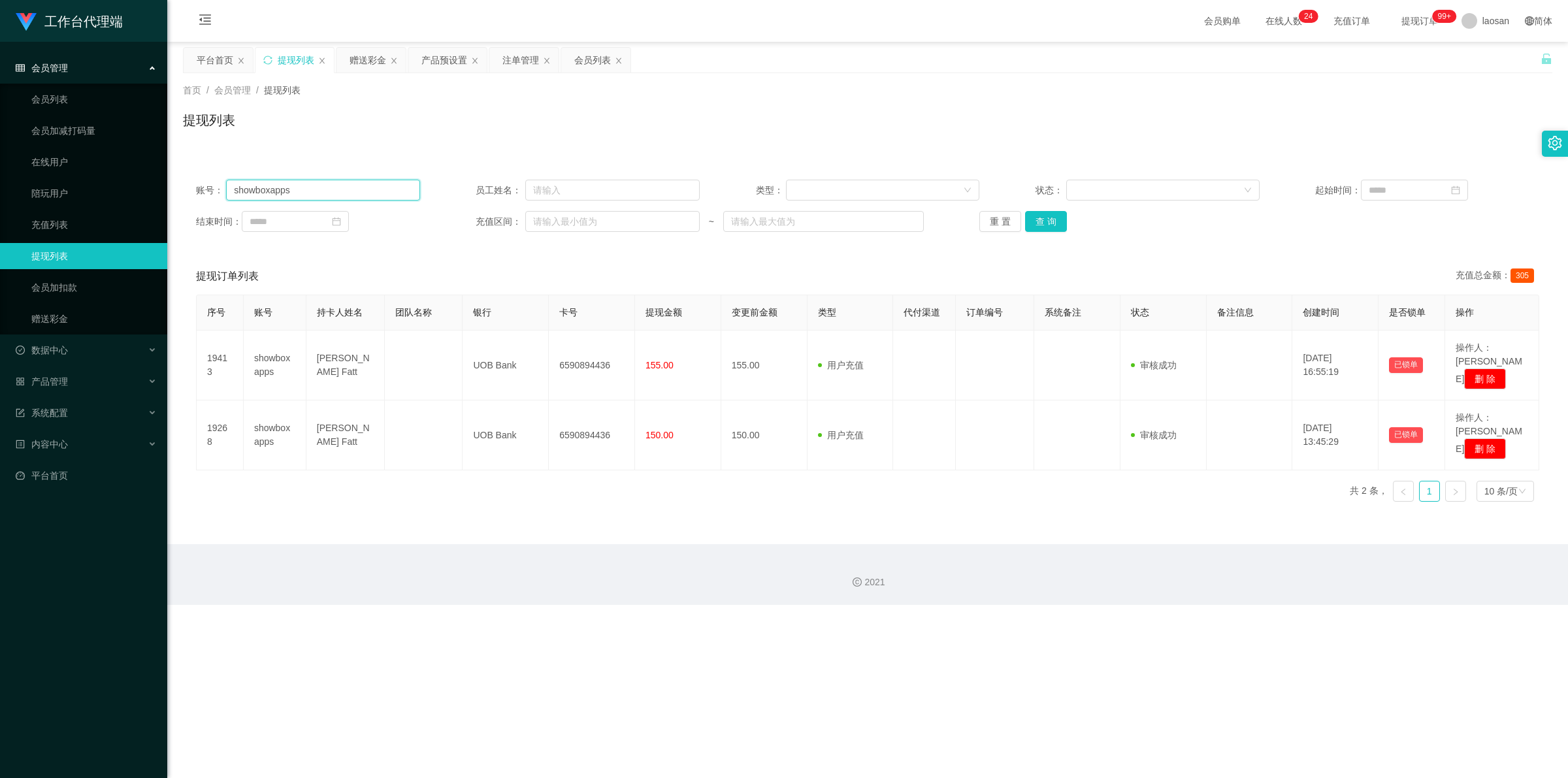
drag, startPoint x: 320, startPoint y: 185, endPoint x: 203, endPoint y: 171, distance: 117.8
click at [193, 179] on div "账号： showboxapps 员工姓名： 类型： 状态： 起始时间： 结束时间： 充值区间： ~ 重 置 查 询" at bounding box center [867, 205] width 1370 height 79
paste input "2980915428"
type input "2980915428"
click at [408, 220] on button "查 询" at bounding box center [1046, 221] width 42 height 21
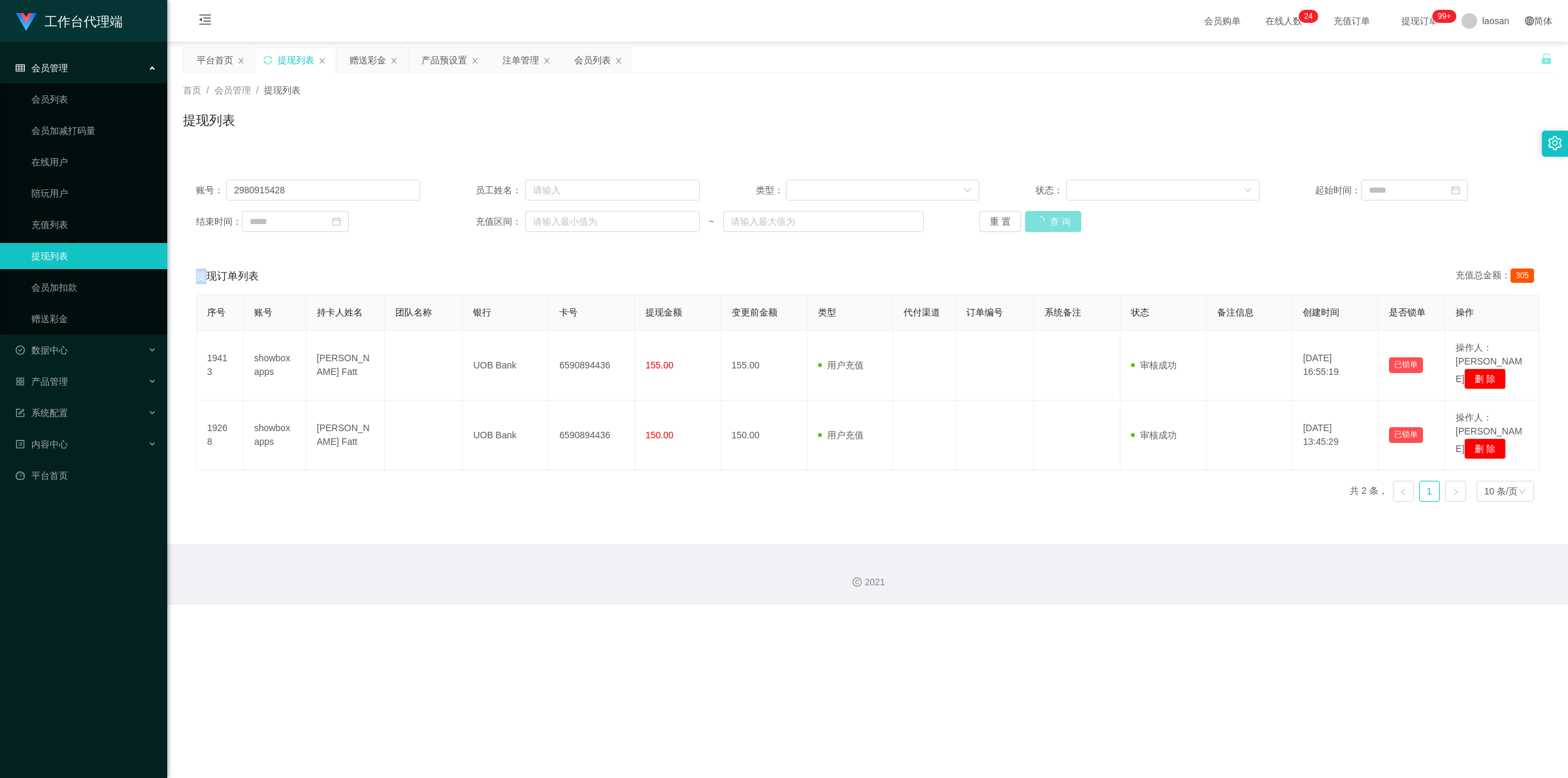
click at [408, 220] on div "重 置 查 询" at bounding box center [1091, 221] width 224 height 21
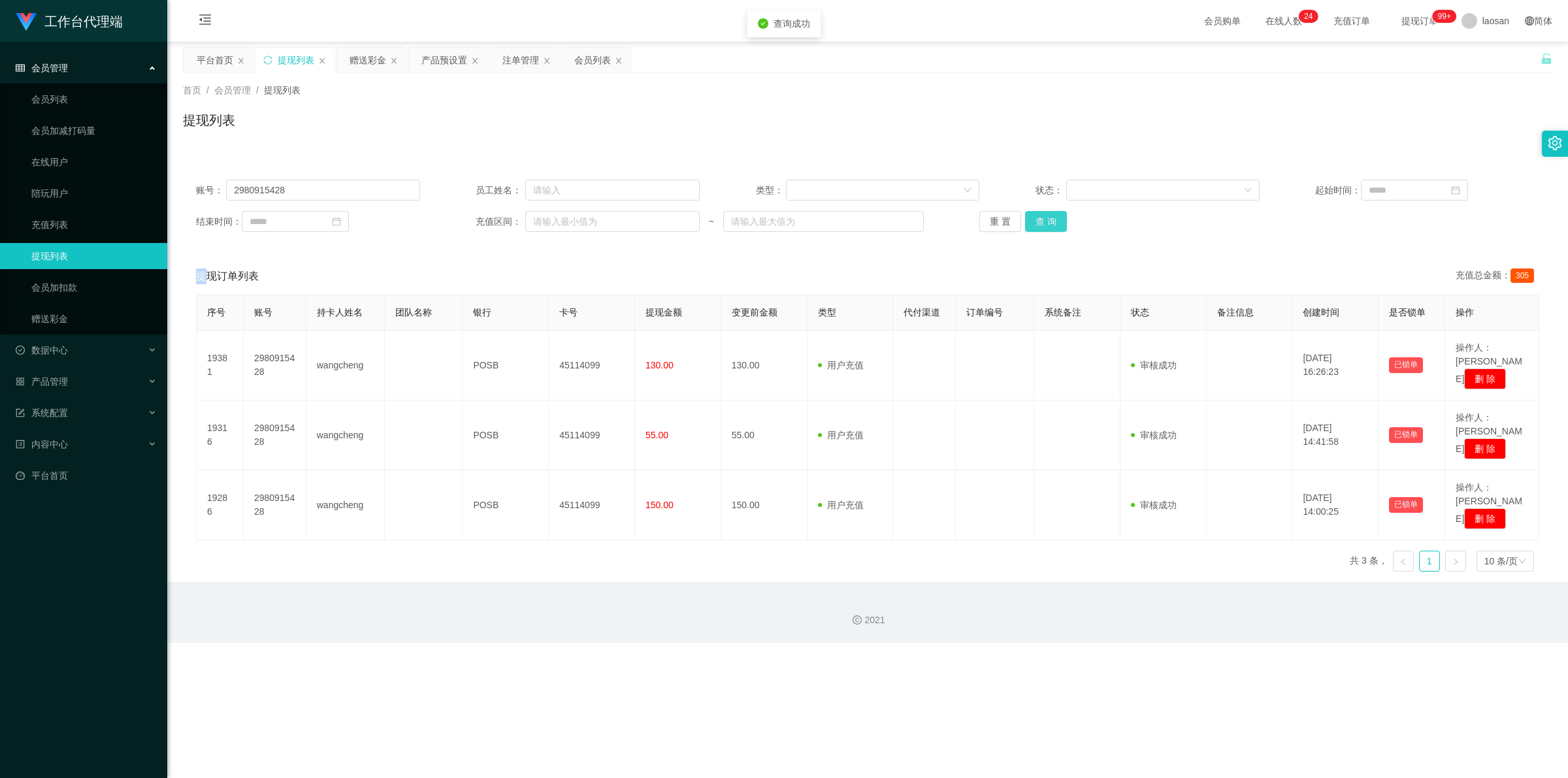
click at [408, 220] on button "查 询" at bounding box center [1046, 221] width 42 height 21
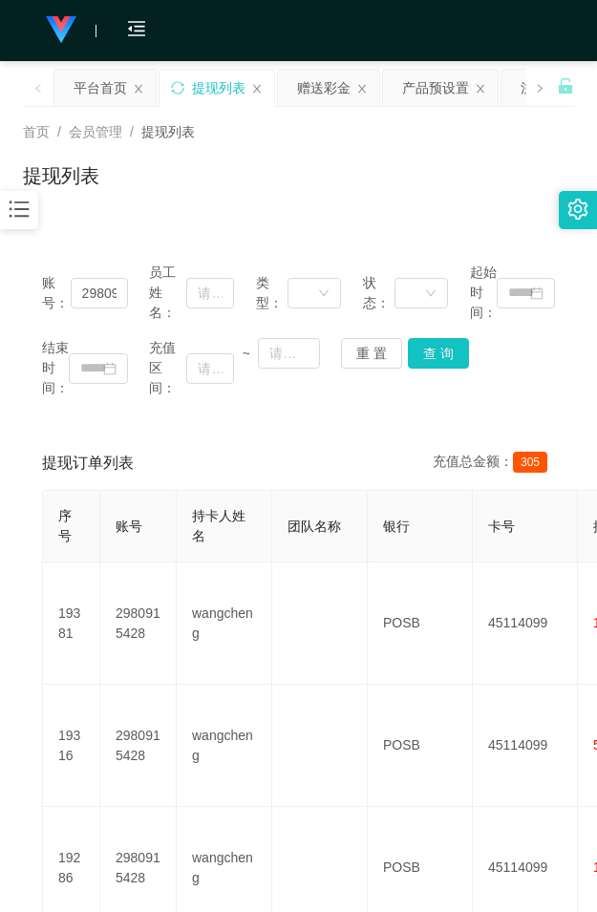
click at [292, 221] on div "账号： 2980915428 员工姓名： 类型： 状态： 起始时间： 结束时间： 充值区间： ~ 重 置 查 询 提现订单列表 充值总金额： 305 序号 账…" at bounding box center [298, 604] width 551 height 769
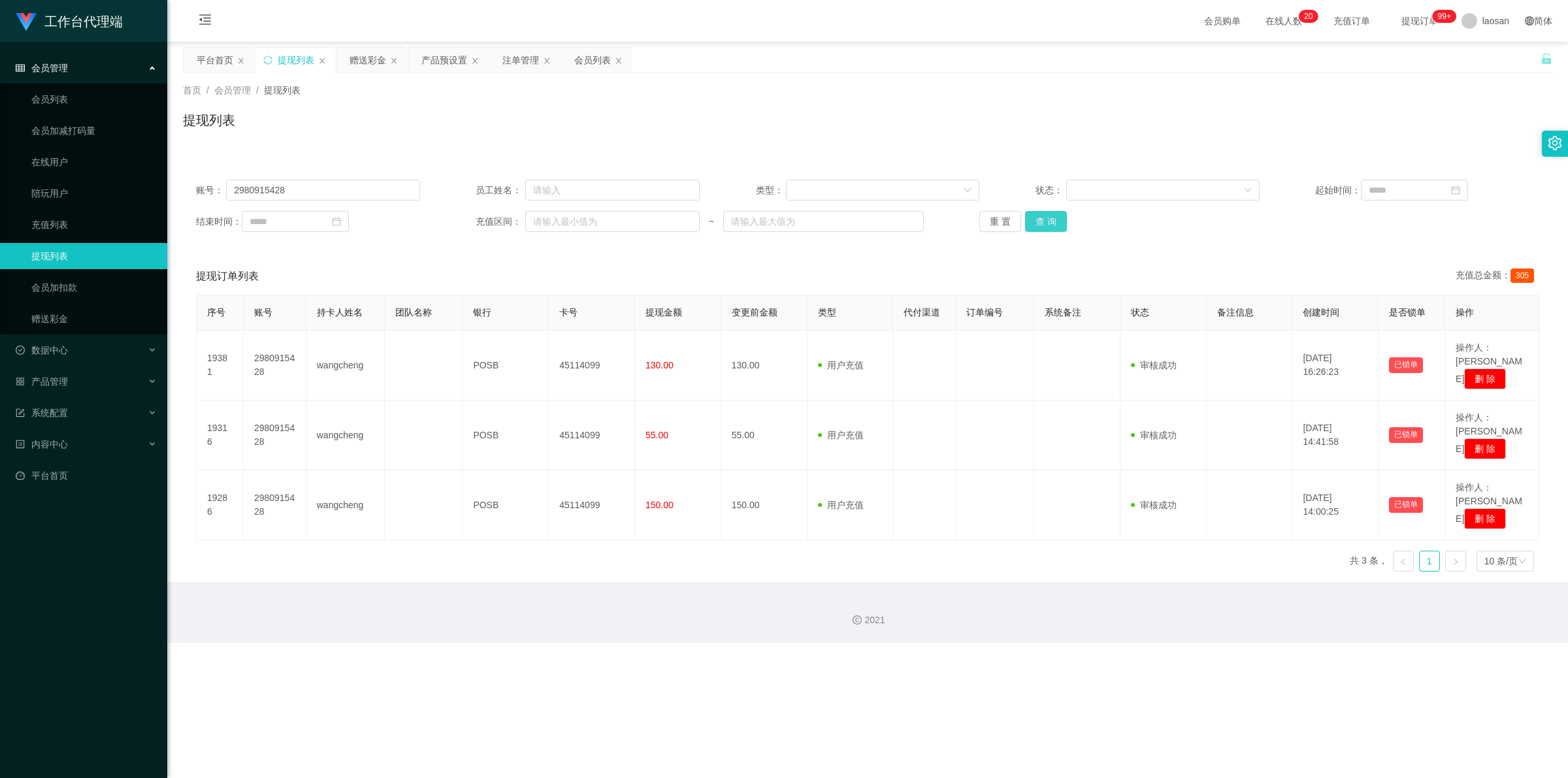
click at [408, 225] on button "查 询" at bounding box center [1046, 221] width 42 height 21
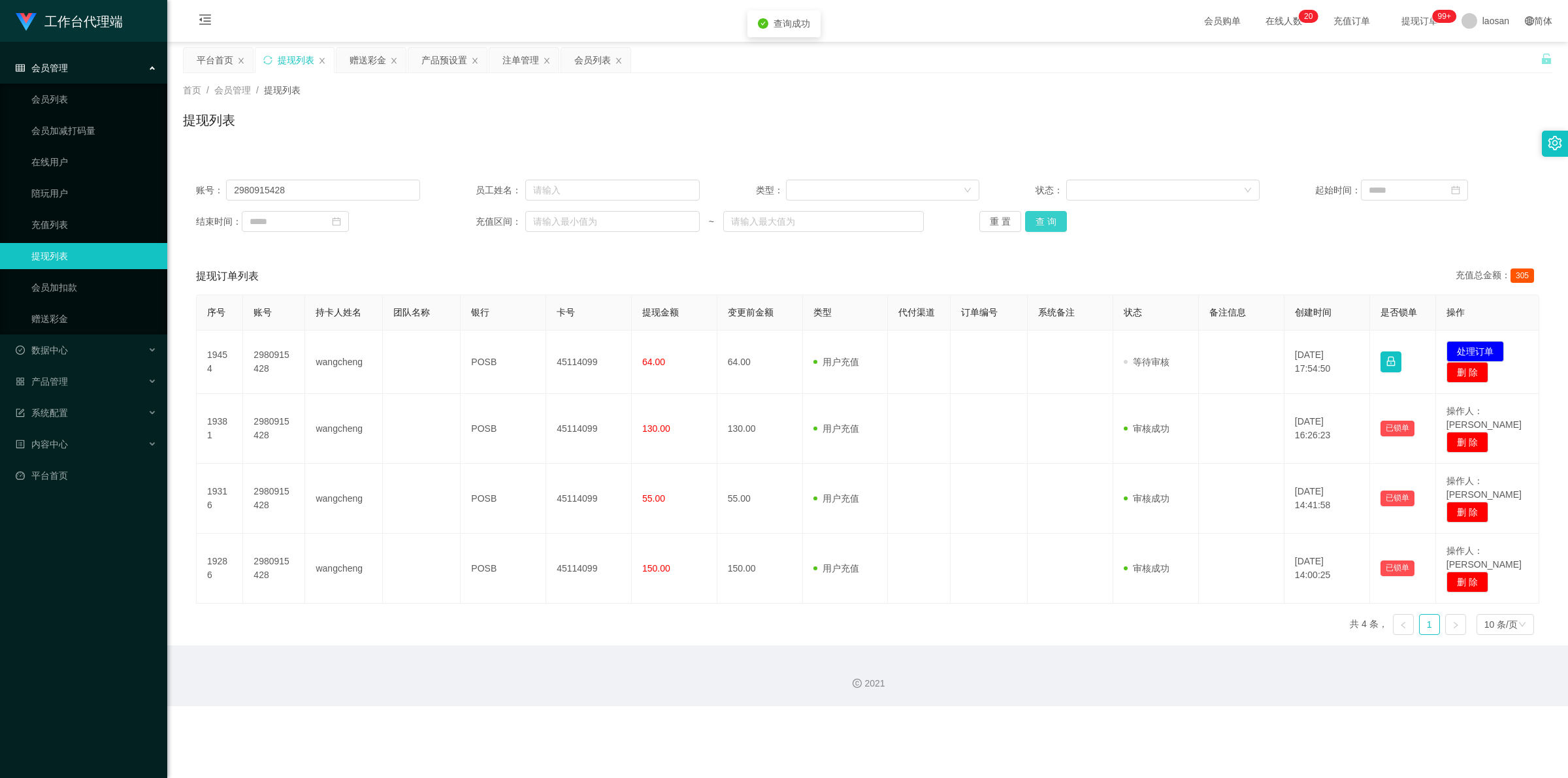
click at [408, 225] on button "查 询" at bounding box center [1046, 221] width 42 height 21
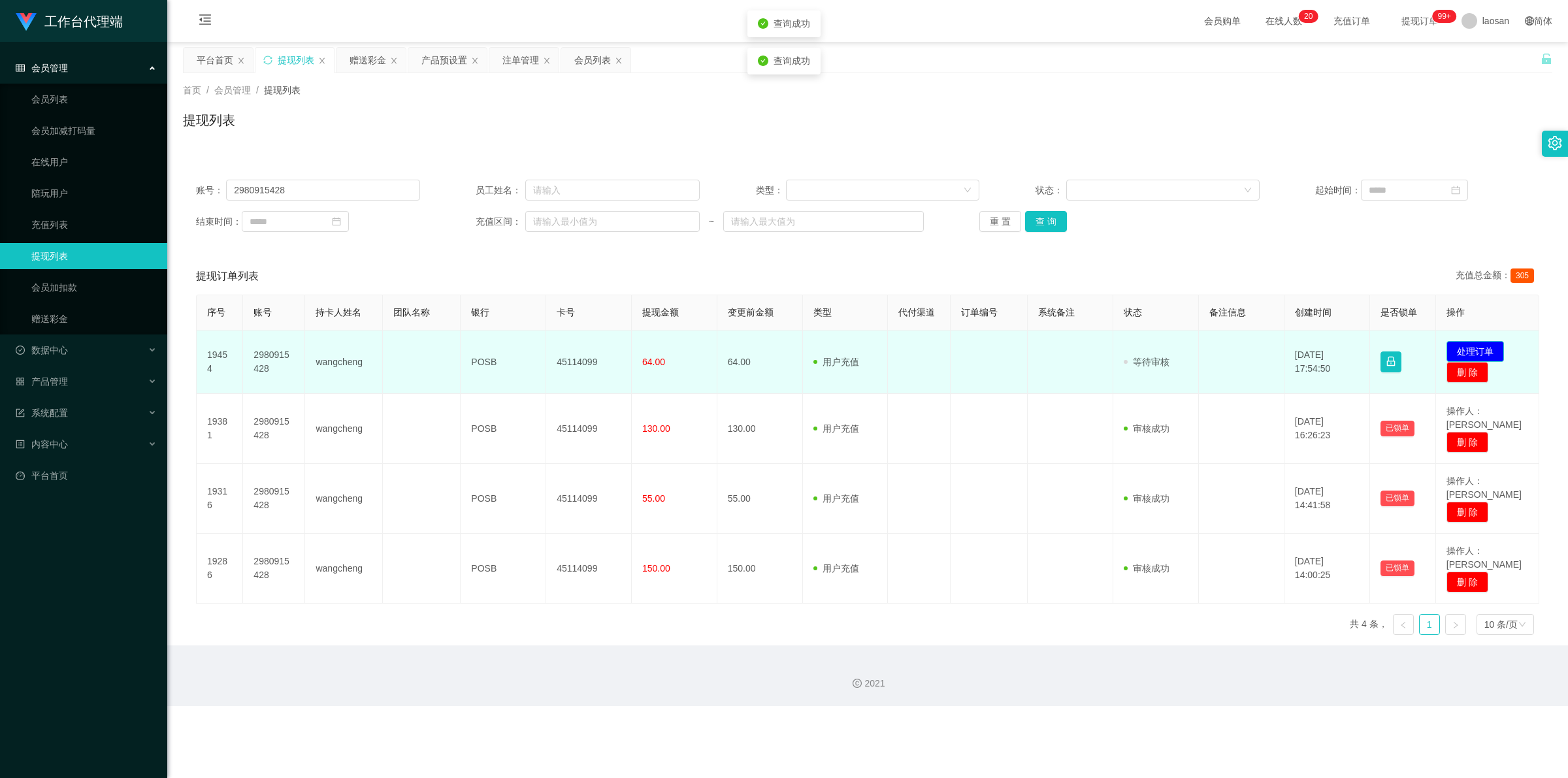
click at [408, 351] on button "处理订单" at bounding box center [1475, 351] width 57 height 21
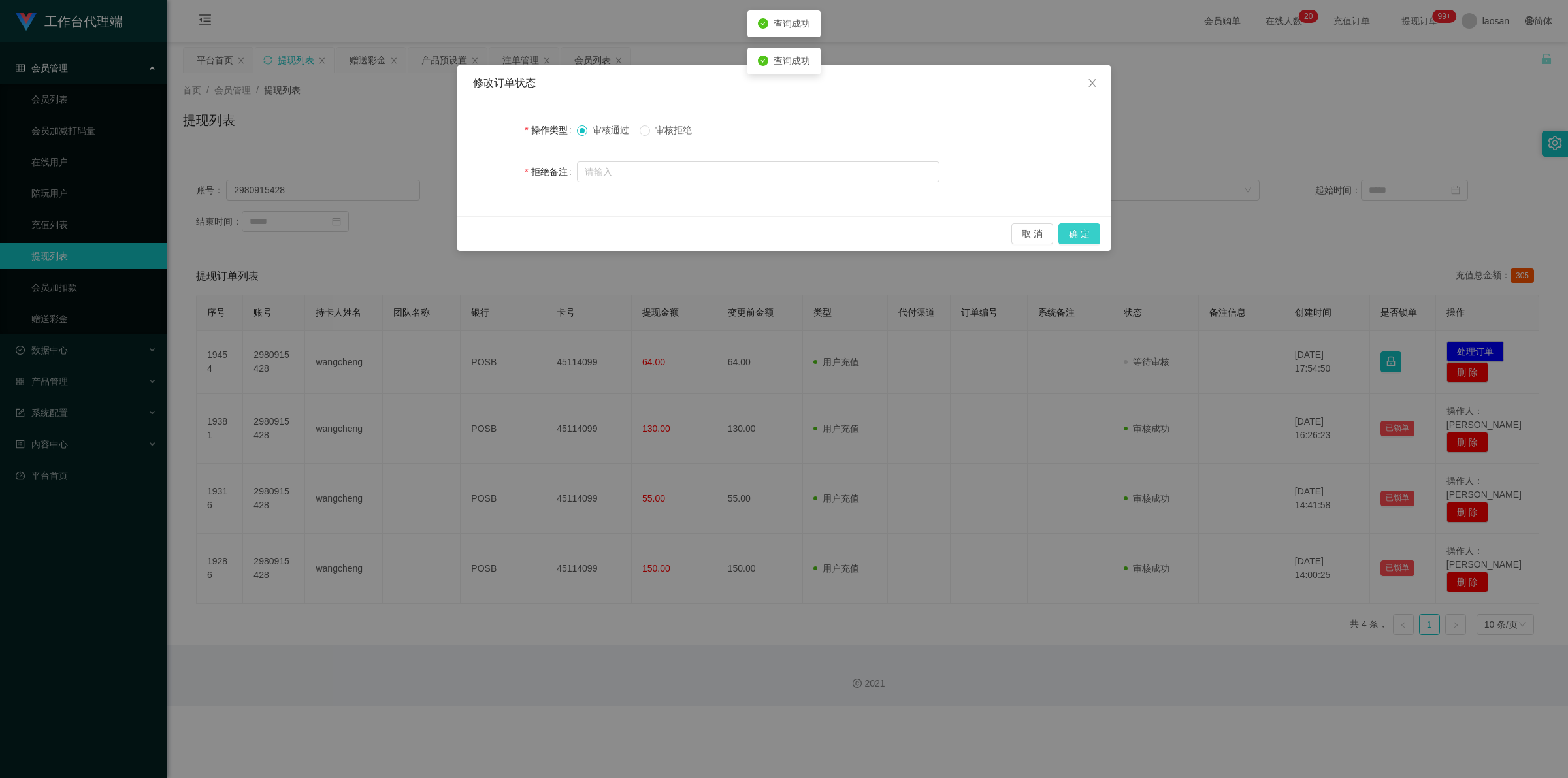
click at [408, 239] on button "确 定" at bounding box center [1079, 233] width 42 height 21
